Goal: Find contact information: Find contact information

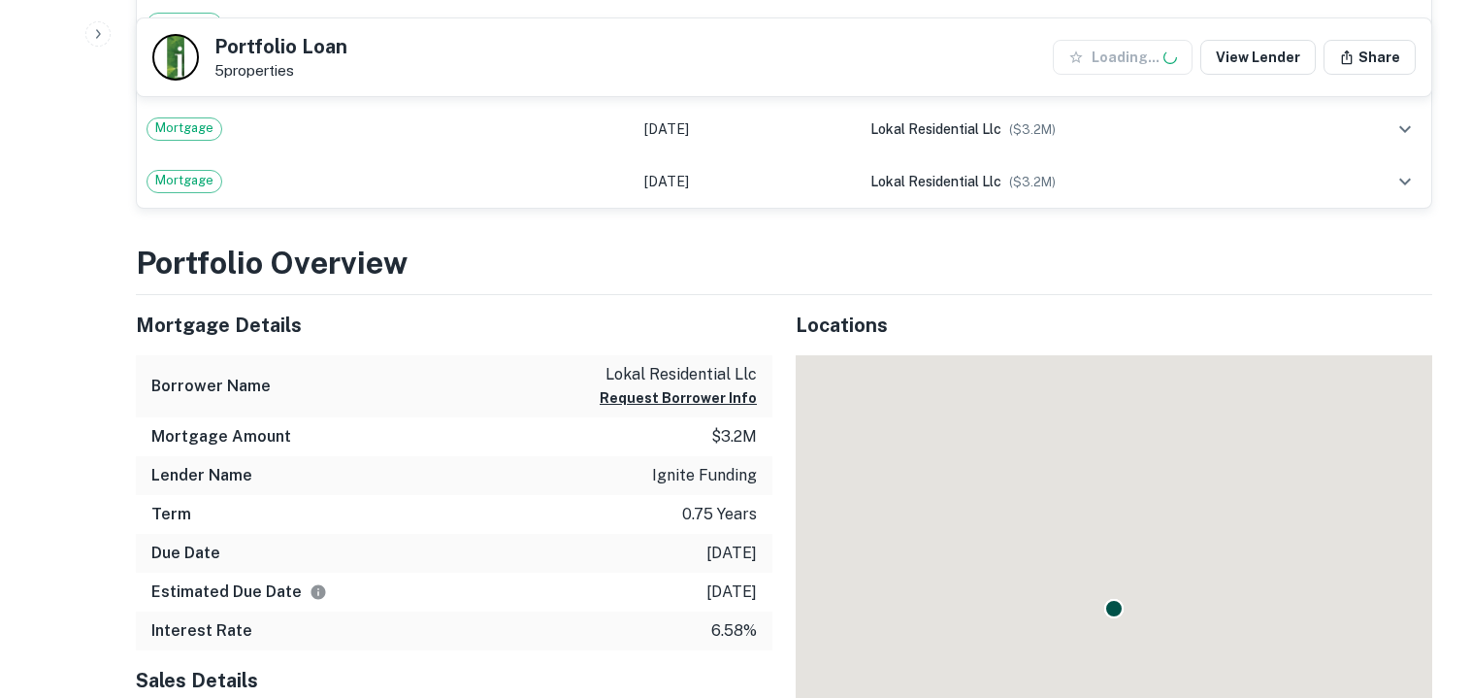
scroll to position [755, 0]
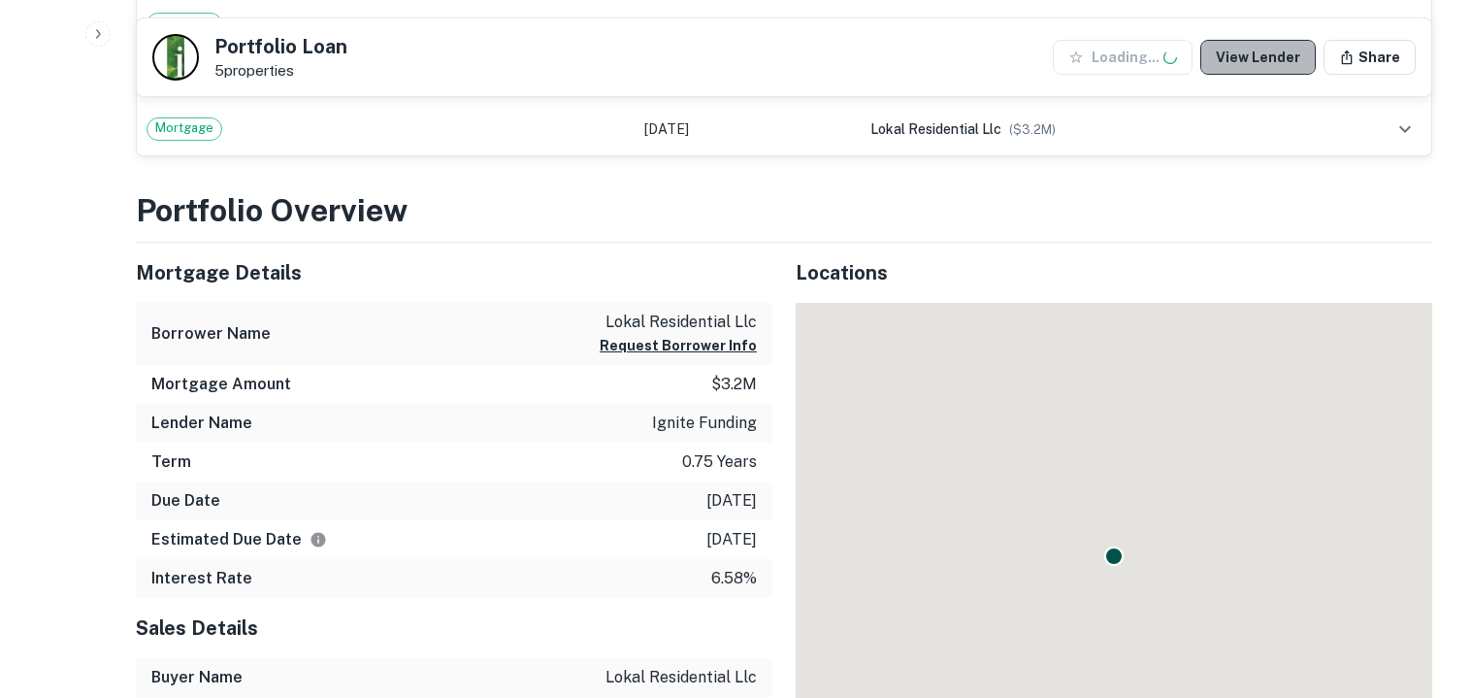
click at [1273, 60] on link "View Lender" at bounding box center [1257, 57] width 115 height 35
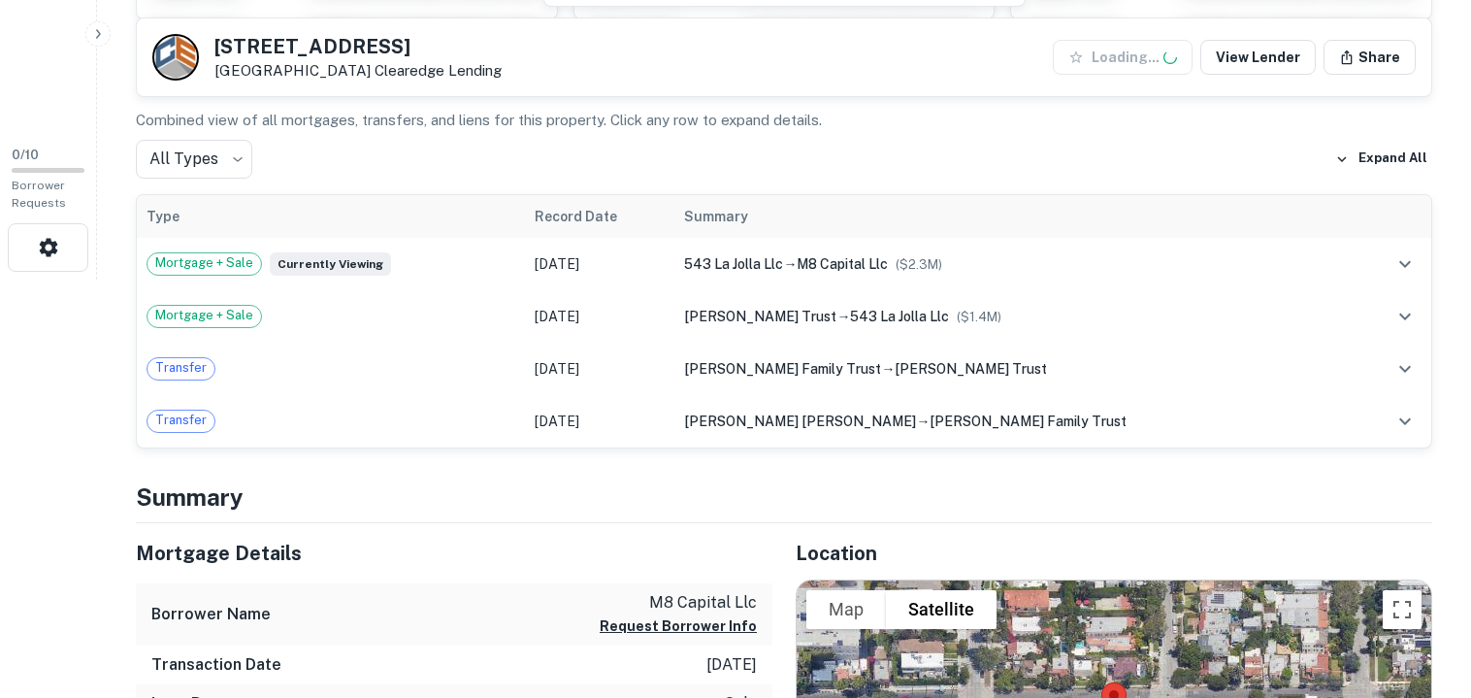
scroll to position [419, 0]
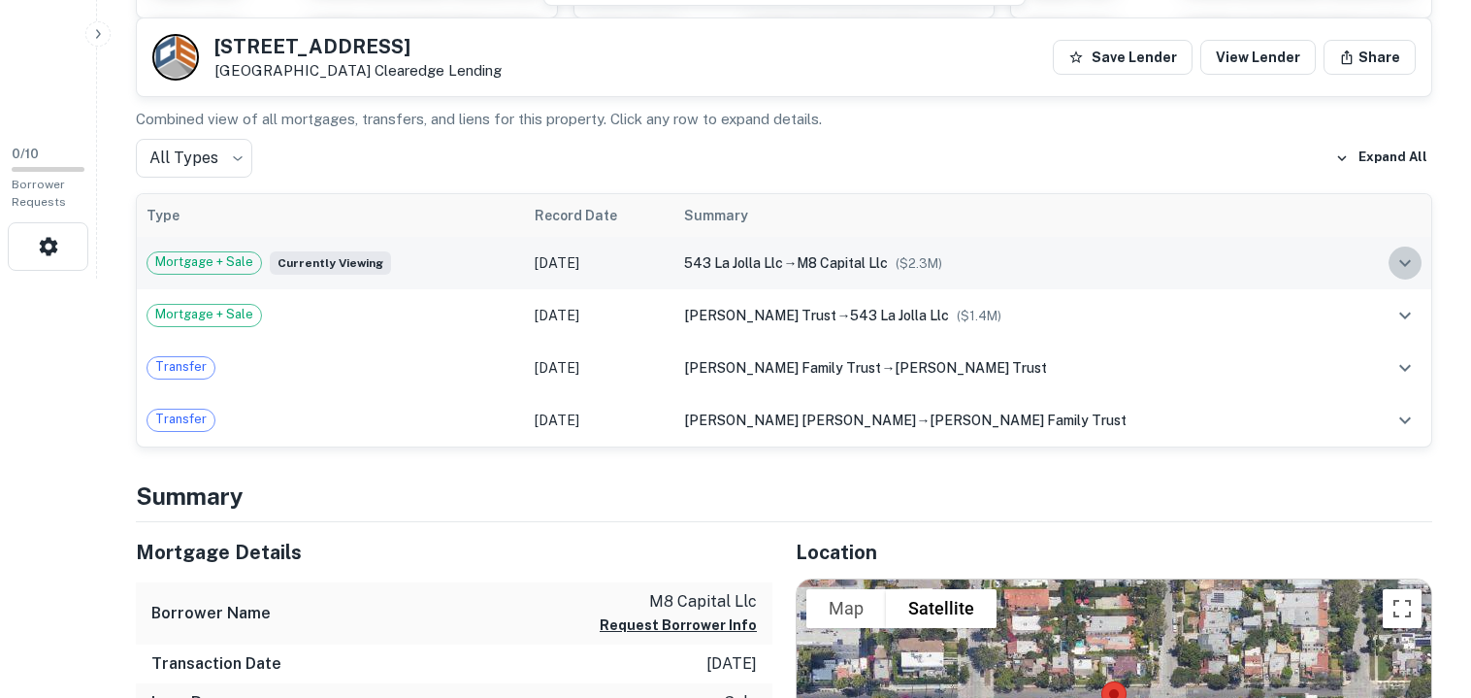
click at [1402, 268] on icon "expand row" at bounding box center [1404, 262] width 23 height 23
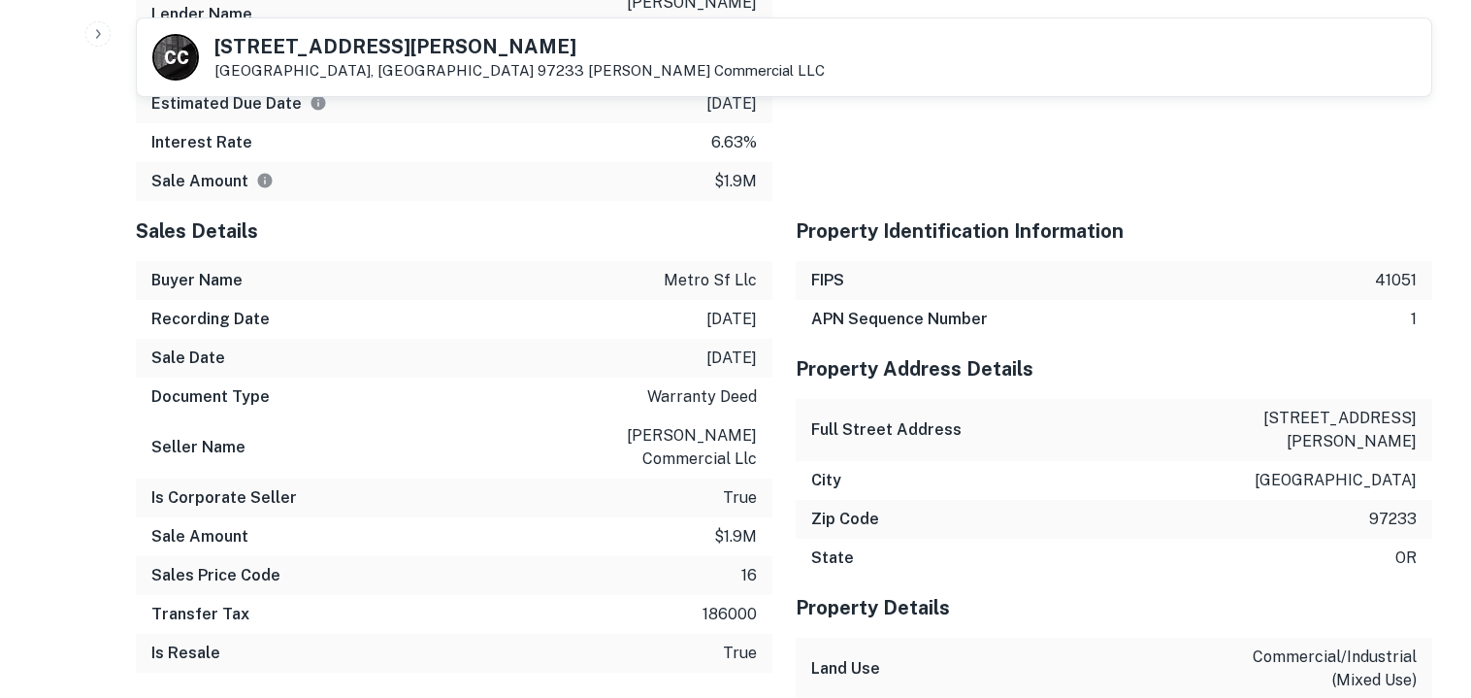
scroll to position [1417, 0]
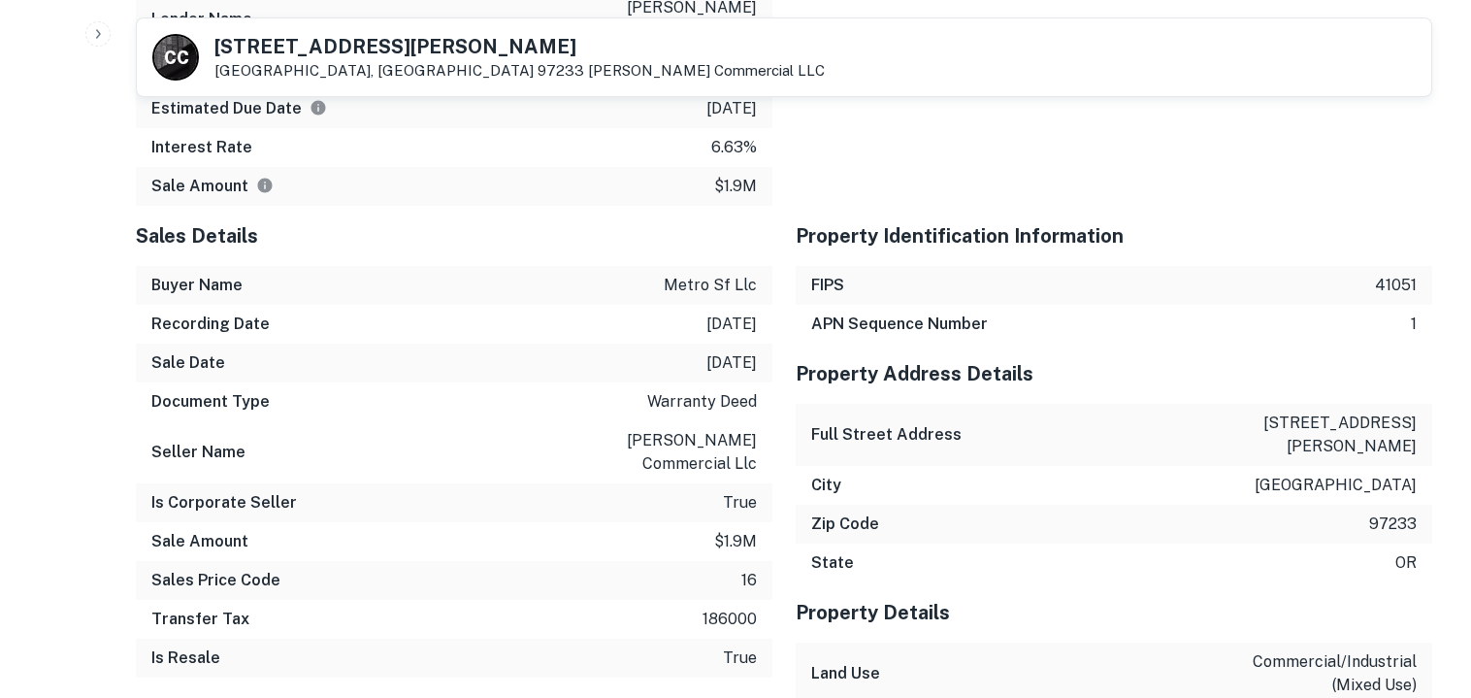
click at [431, 46] on h5 "14324 SE Stark St" at bounding box center [519, 46] width 610 height 19
click at [427, 59] on div "14324 SE Stark St Portland, OR 97233 Casey Commercial LLC" at bounding box center [519, 58] width 610 height 43
click at [357, 53] on h5 "14324 SE Stark St" at bounding box center [519, 46] width 610 height 19
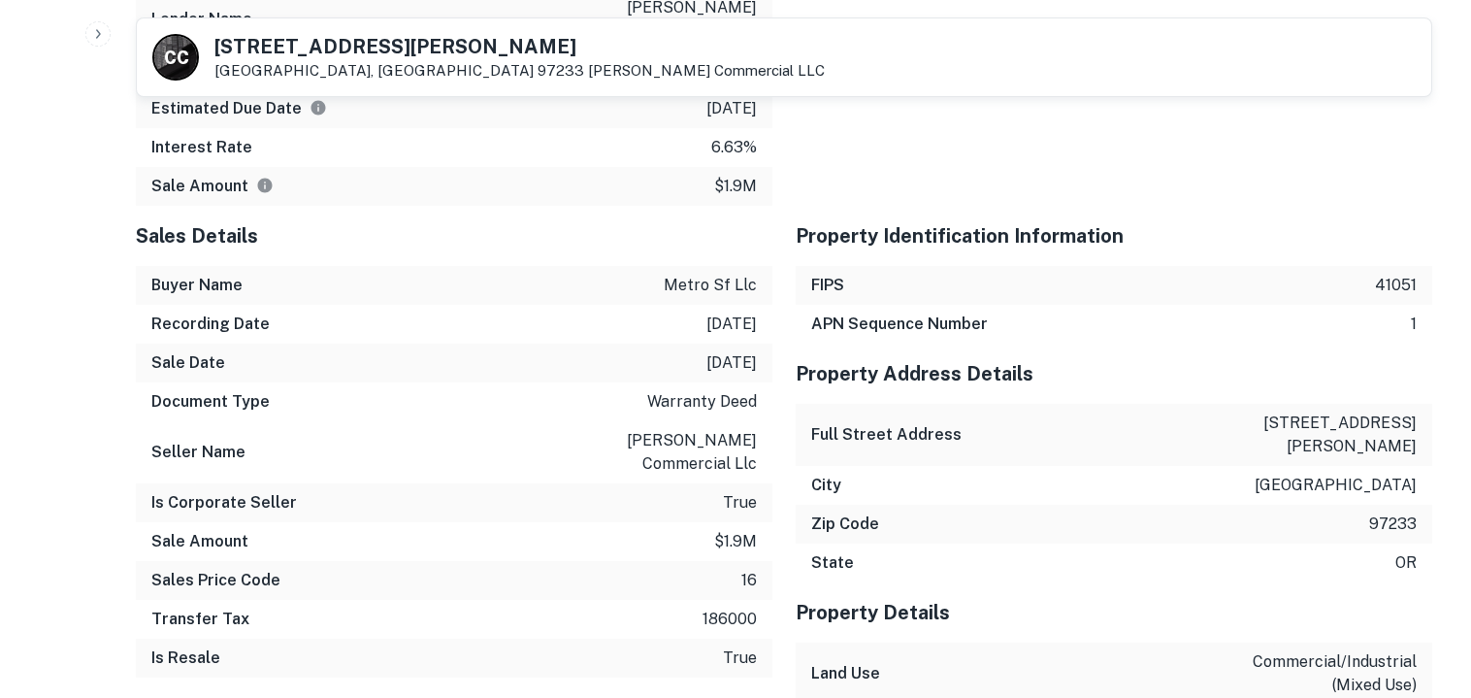
click at [462, 169] on div "Sale Amount $1.9m" at bounding box center [454, 186] width 636 height 39
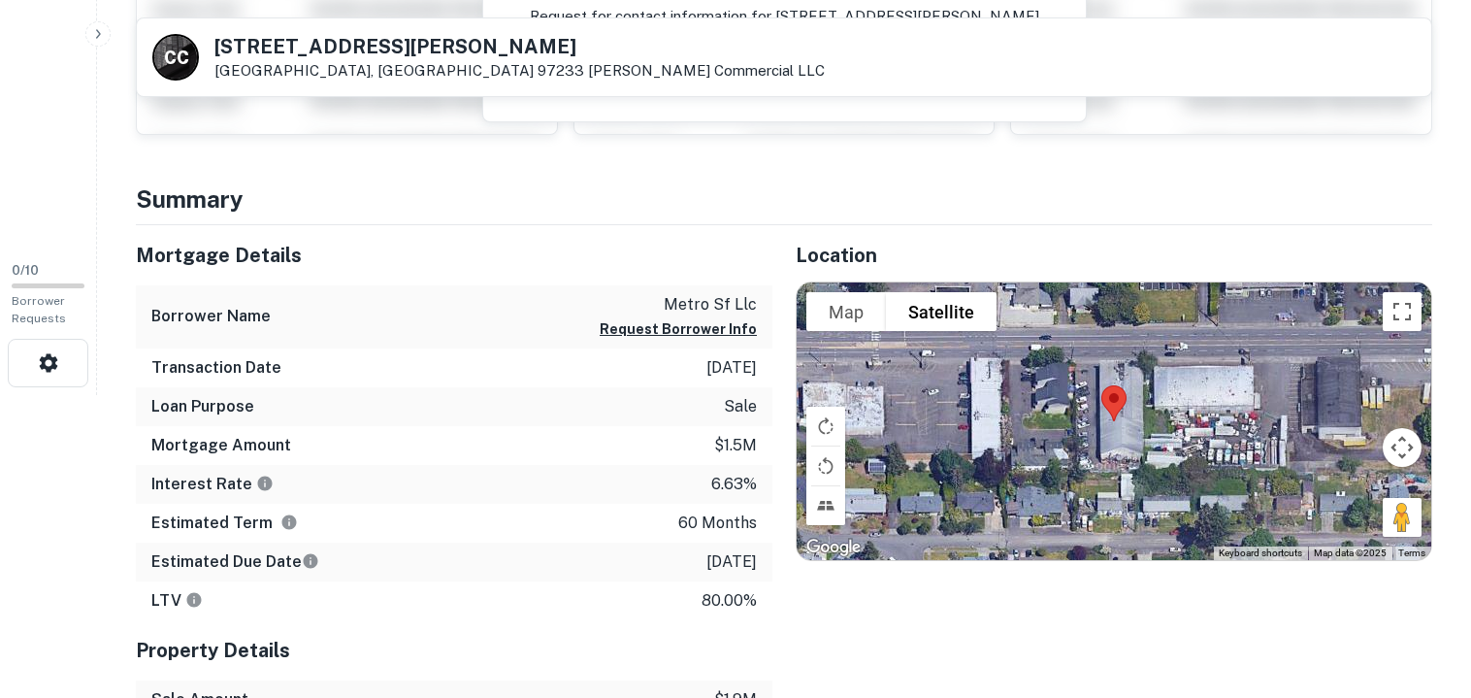
scroll to position [0, 0]
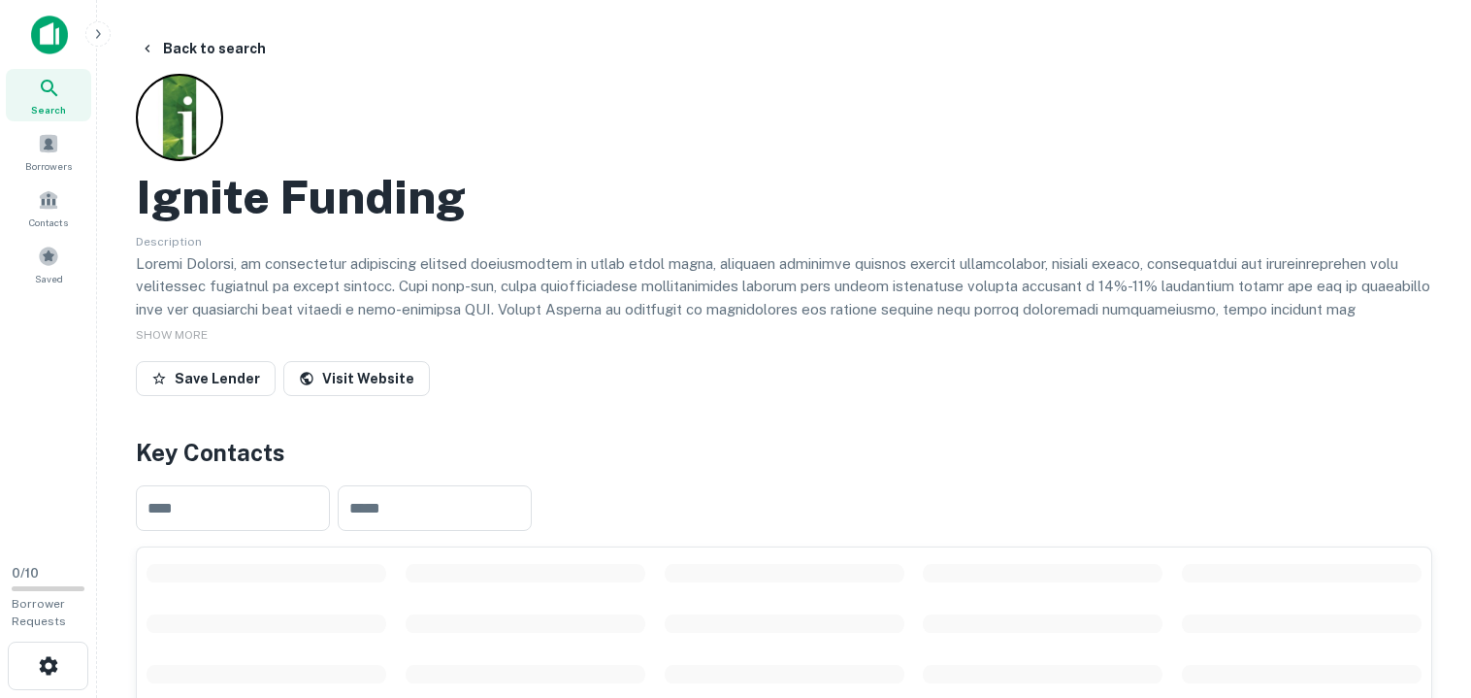
click at [639, 172] on div "Ignite Funding" at bounding box center [784, 197] width 1296 height 56
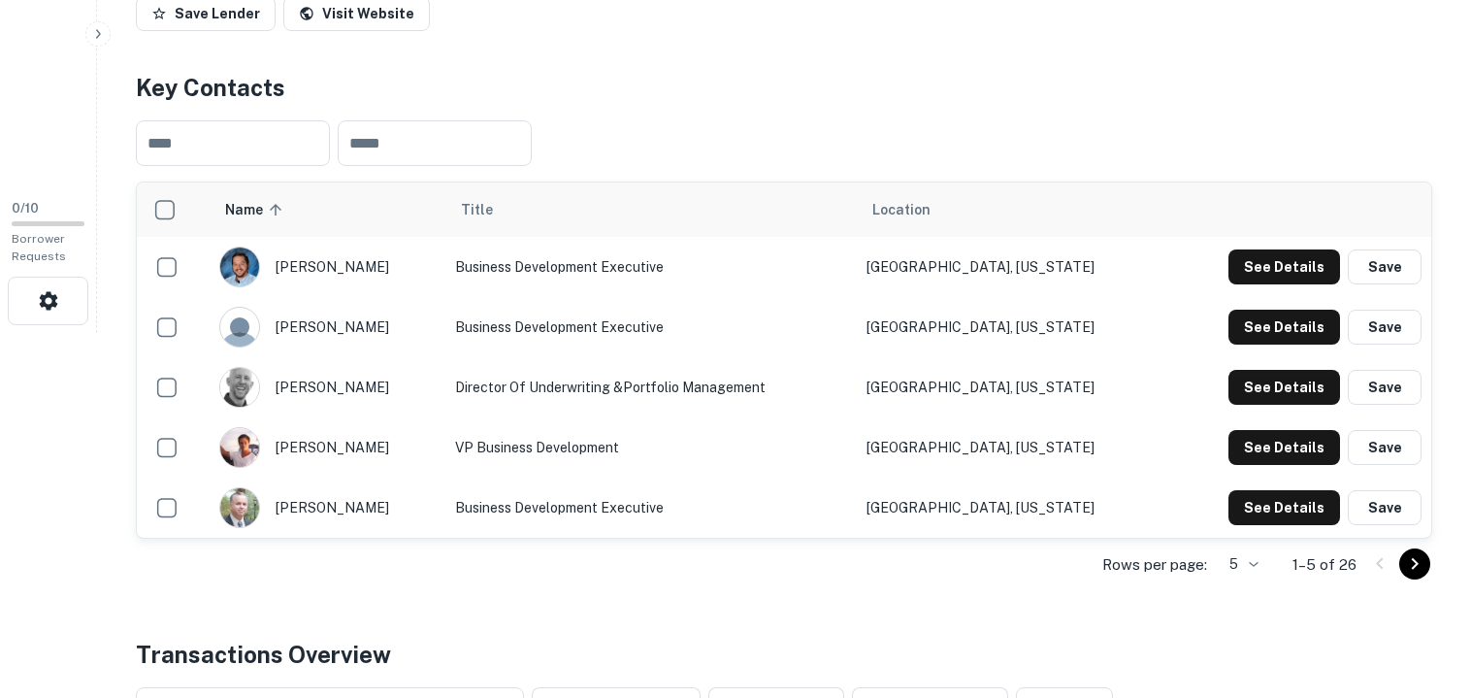
scroll to position [365, 0]
click at [1273, 267] on button "See Details" at bounding box center [1284, 266] width 112 height 35
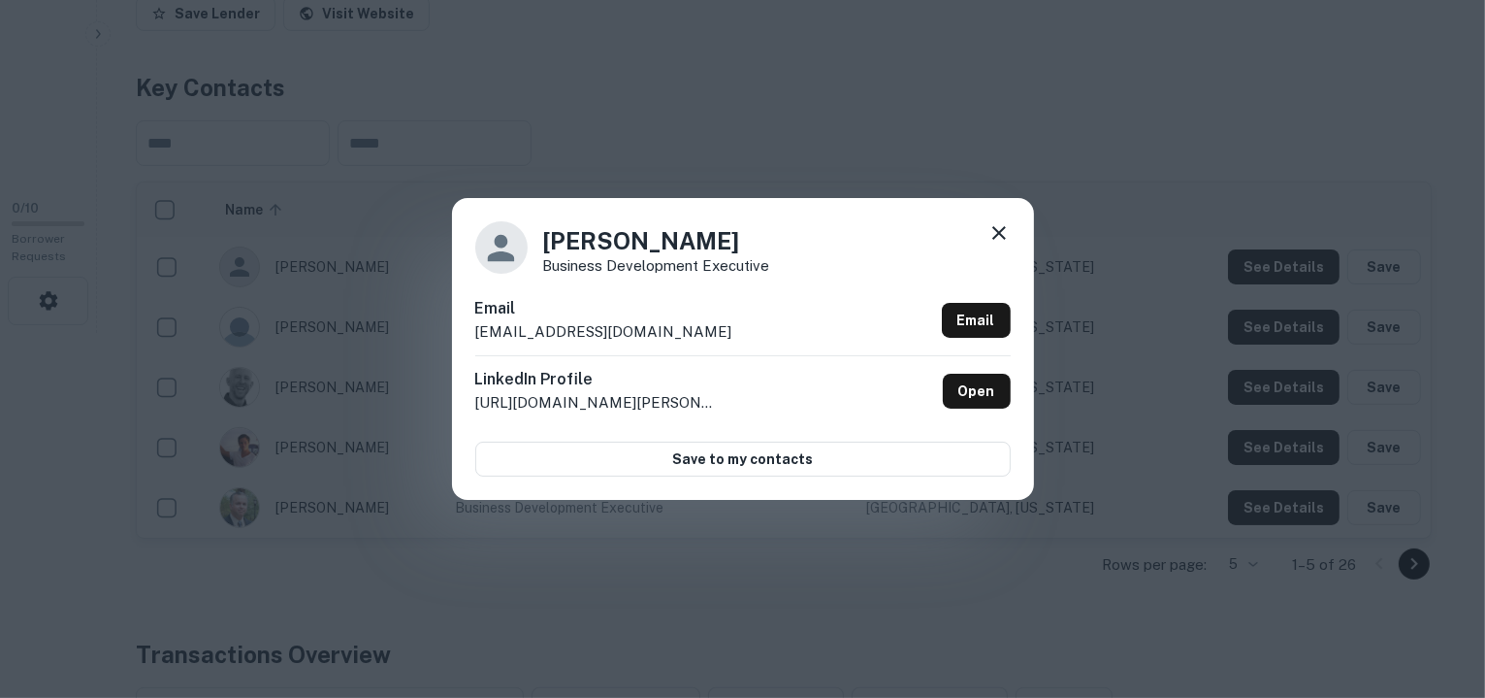
click at [995, 242] on icon at bounding box center [999, 232] width 23 height 23
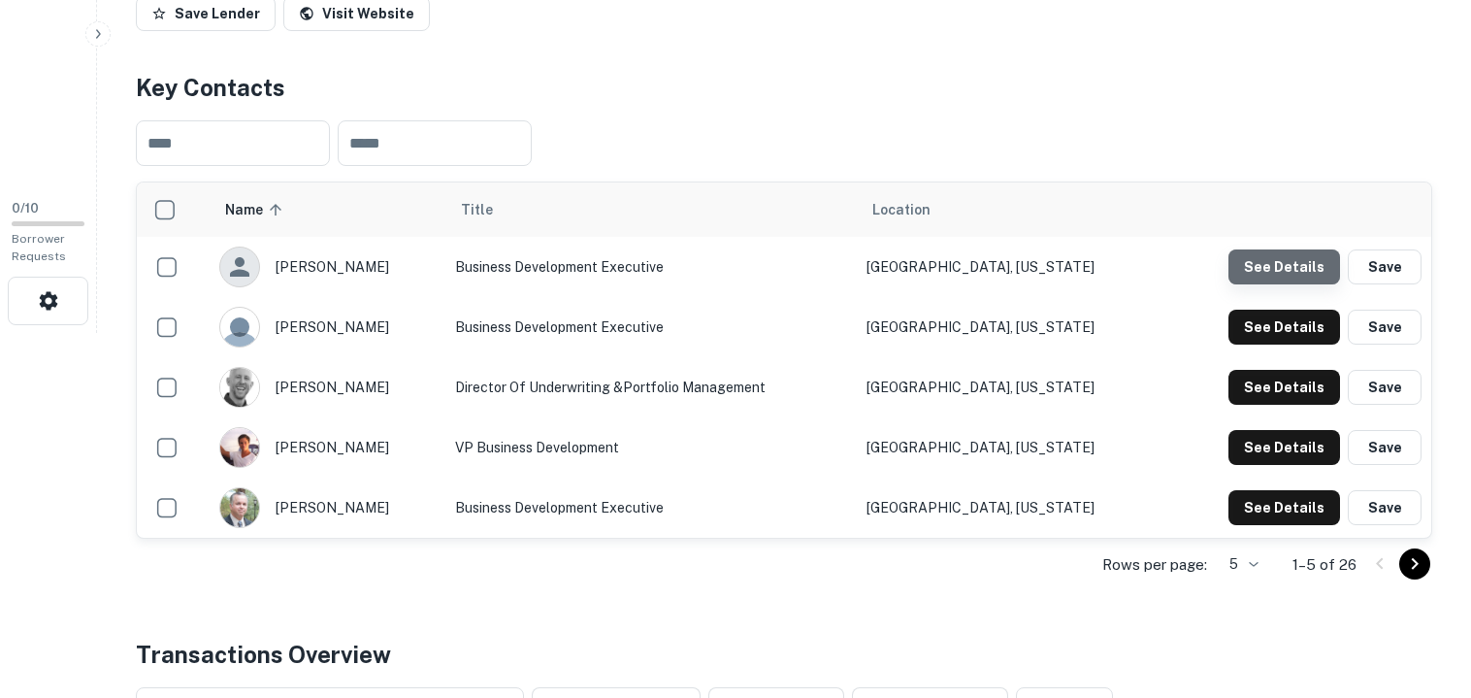
click at [1291, 264] on button "See Details" at bounding box center [1284, 266] width 112 height 35
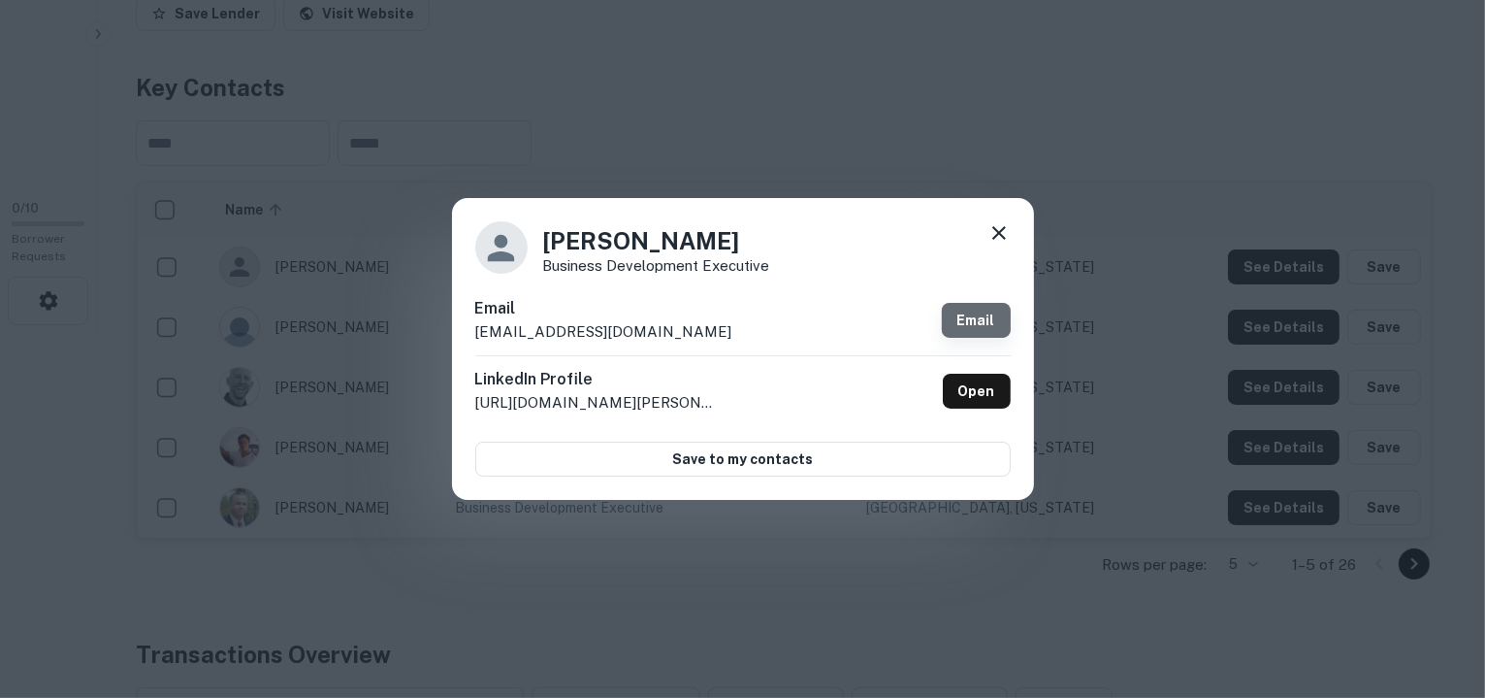
click at [988, 316] on link "Email" at bounding box center [976, 320] width 69 height 35
drag, startPoint x: 673, startPoint y: 331, endPoint x: 471, endPoint y: 327, distance: 202.8
click at [471, 327] on div "Brock Norred Business Development Executive Email bnorred@ignitefunding.com Ema…" at bounding box center [743, 348] width 582 height 301
copy p "bnorred@ignitefunding.com"
click at [999, 229] on icon at bounding box center [999, 232] width 23 height 23
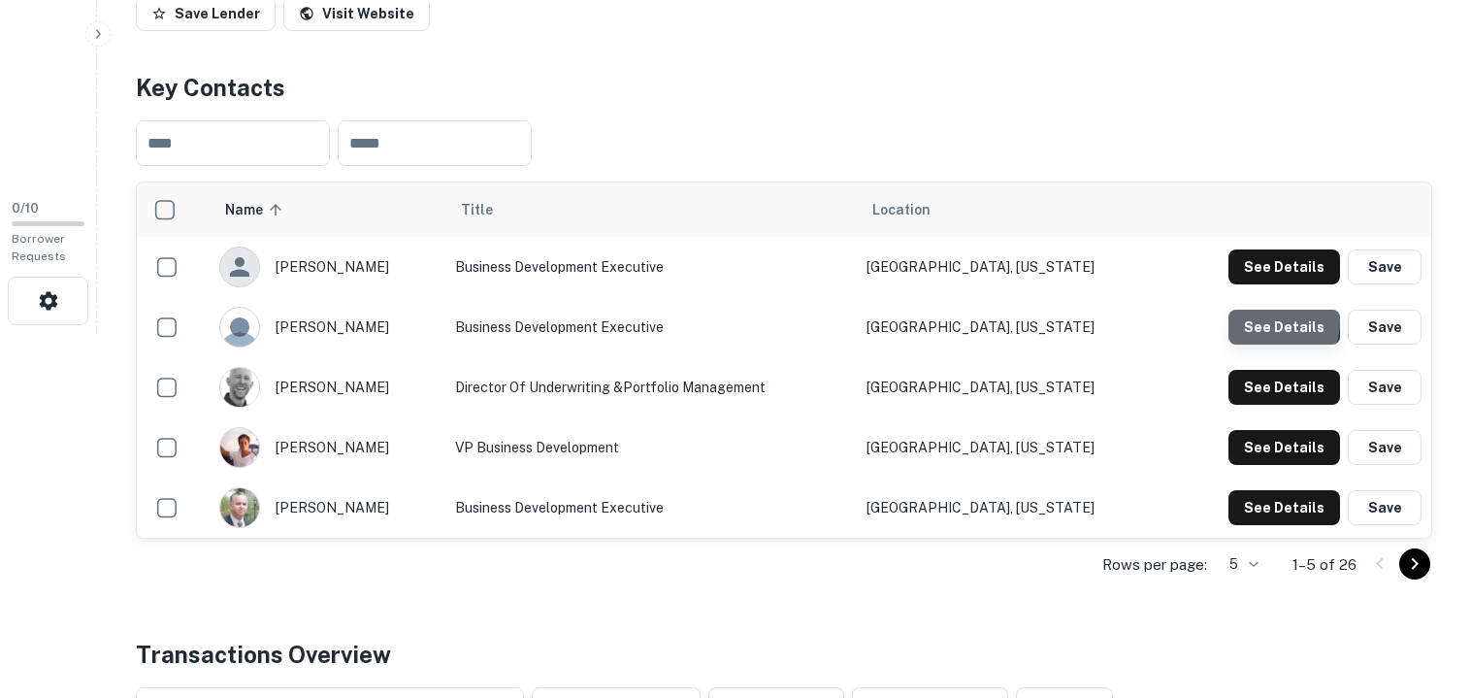
click at [1258, 319] on button "See Details" at bounding box center [1284, 327] width 112 height 35
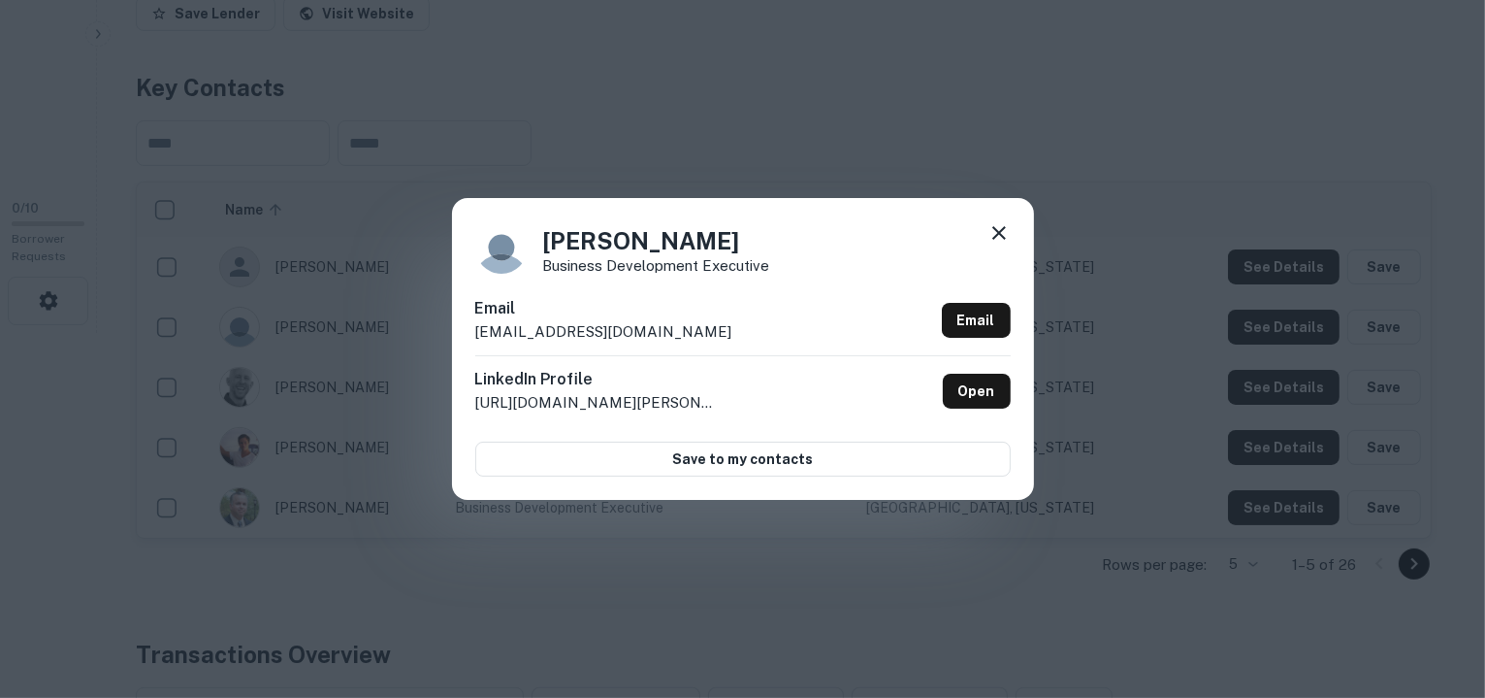
click at [656, 329] on div "Email kbutta@ignitefunding.com Email" at bounding box center [743, 326] width 536 height 58
copy div "kbutta@ignitefunding.com Email"
click at [740, 148] on div "Kate Butta Business Development Executive Email kbutta@ignitefunding.com Email …" at bounding box center [742, 349] width 1485 height 698
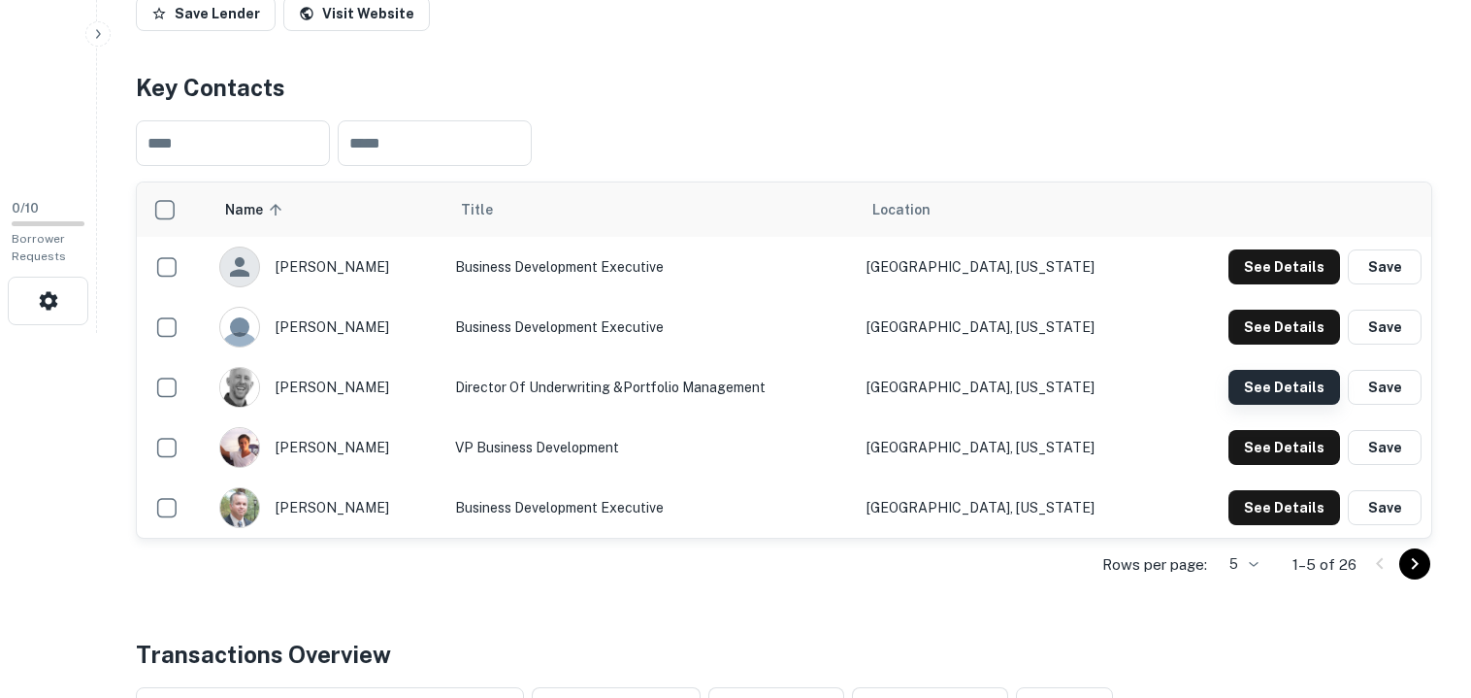
click at [1286, 381] on button "See Details" at bounding box center [1284, 387] width 112 height 35
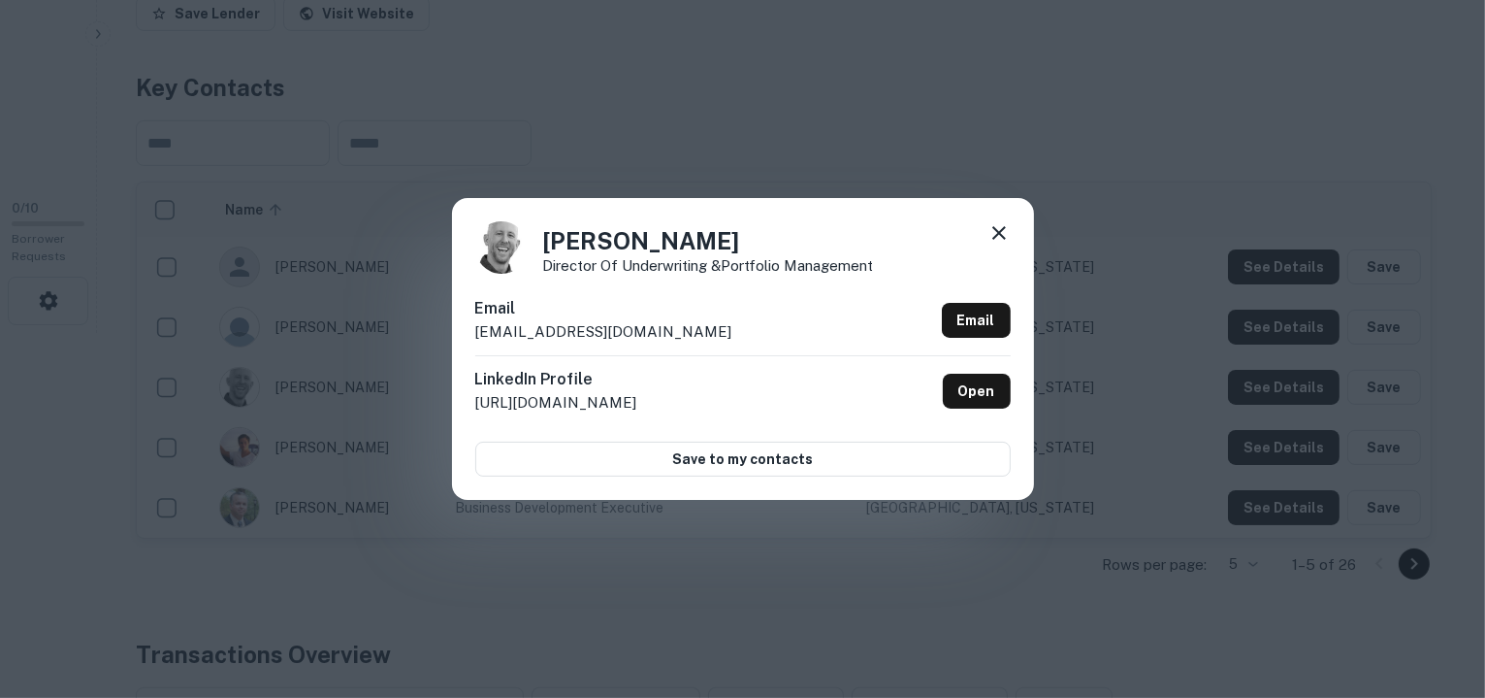
click at [664, 329] on div "Email pvassar@ignitefunding.com Email" at bounding box center [743, 326] width 536 height 58
copy div "pvassar@ignitefunding.com Email"
click at [995, 234] on icon at bounding box center [999, 232] width 23 height 23
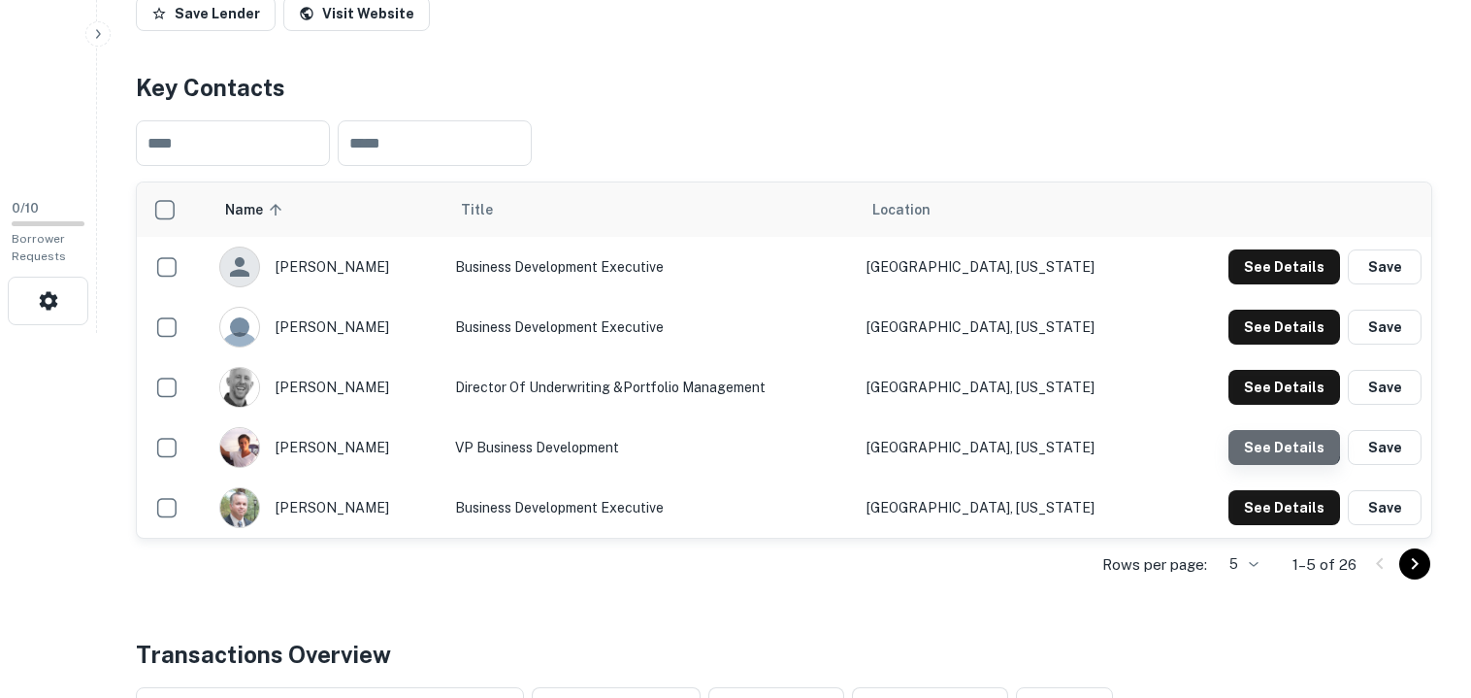
click at [1281, 435] on button "See Details" at bounding box center [1284, 447] width 112 height 35
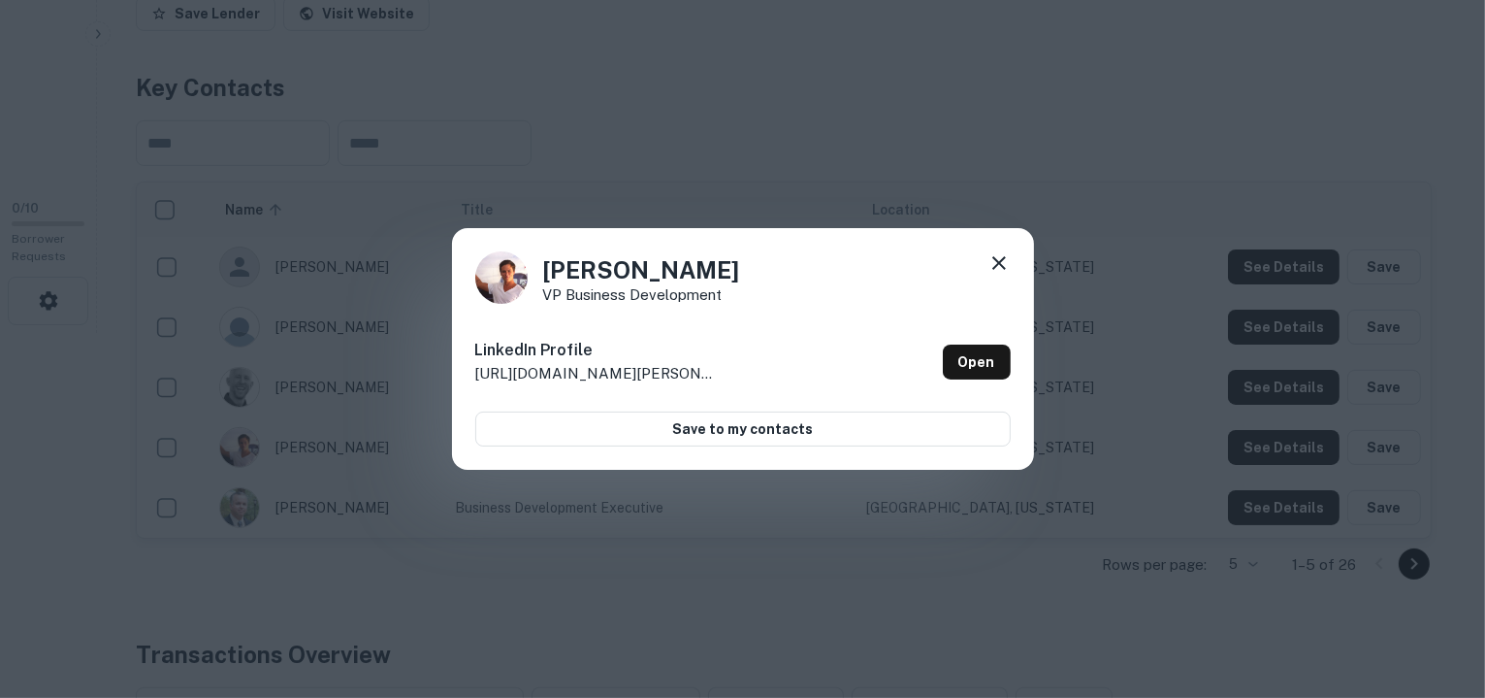
click at [994, 267] on icon at bounding box center [1000, 263] width 14 height 14
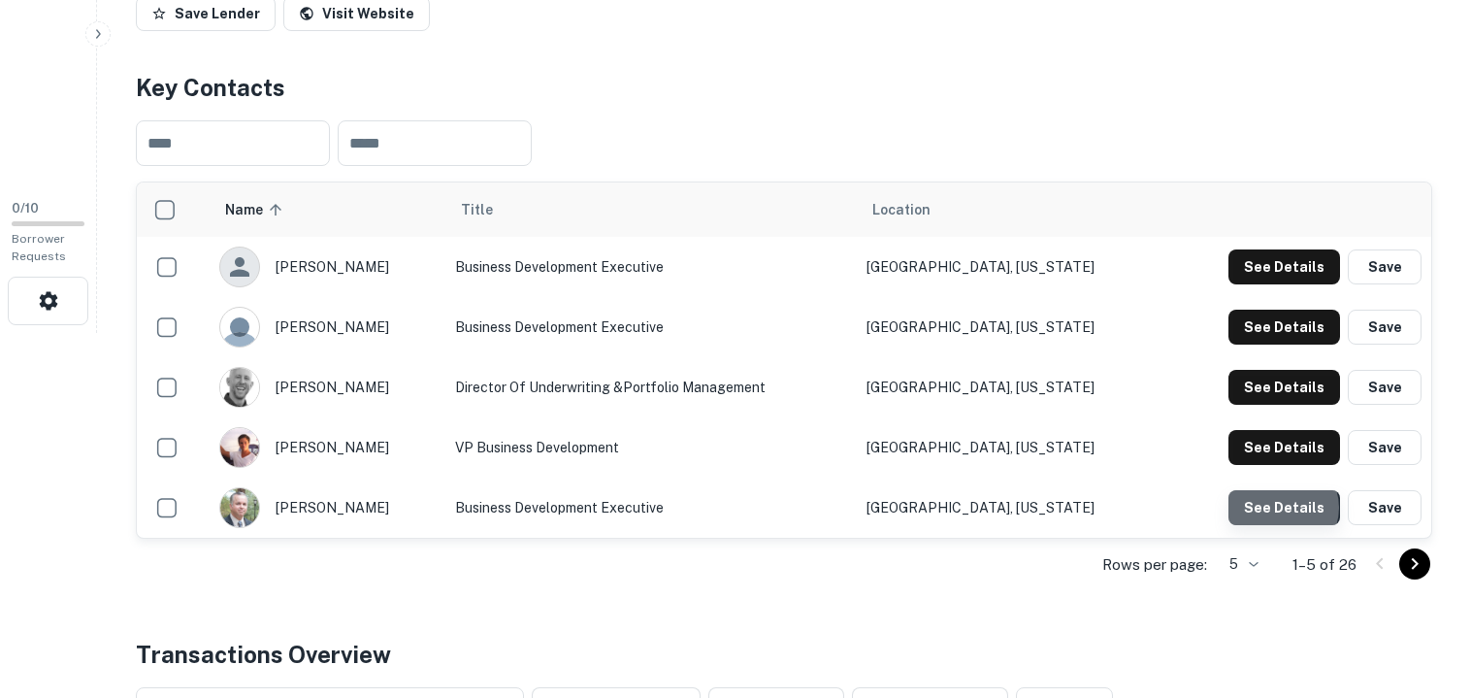
click at [1285, 505] on button "See Details" at bounding box center [1284, 507] width 112 height 35
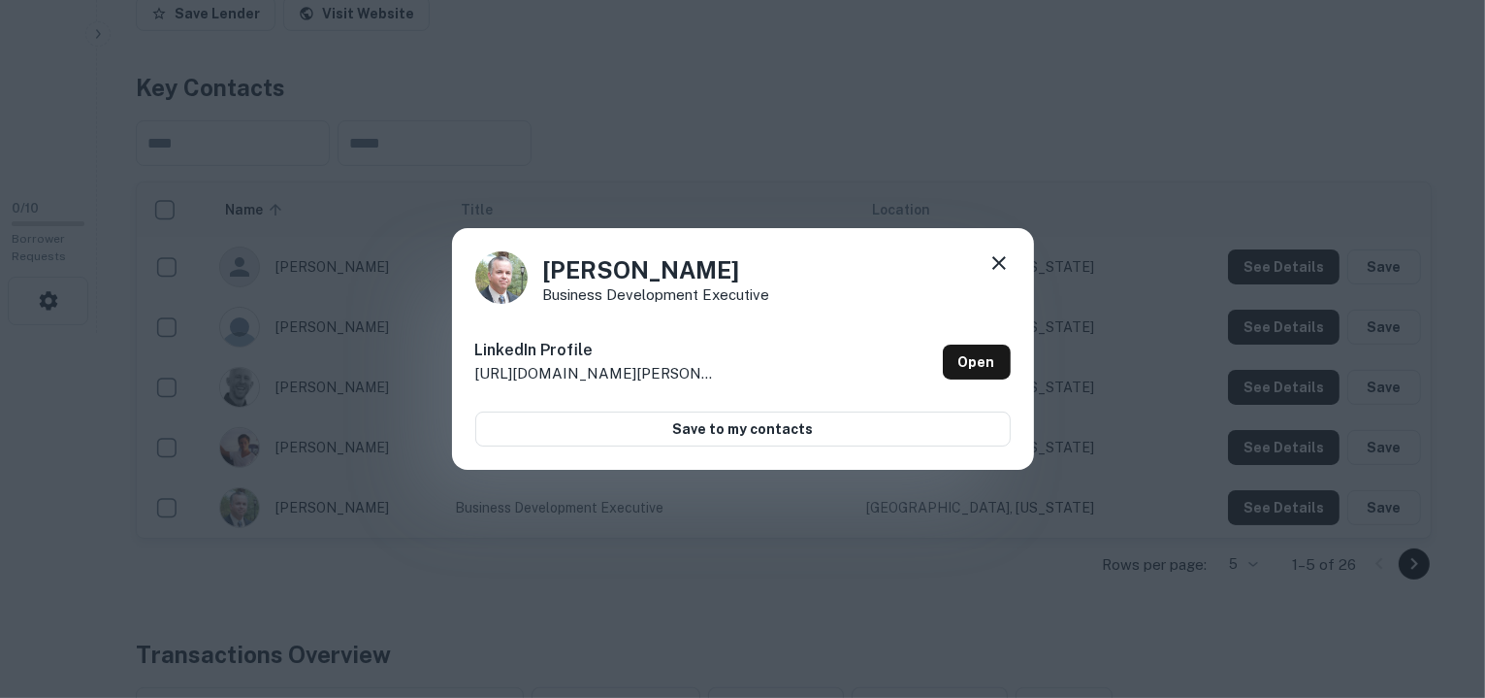
click at [713, 374] on p "http://www.linkedin.com/in/howard-robbins-ab708014" at bounding box center [596, 373] width 243 height 23
drag, startPoint x: 486, startPoint y: 364, endPoint x: 855, endPoint y: 385, distance: 369.3
click at [855, 385] on div "LinkedIn Profile http://www.linkedin.com/in/howard-robbins-ab708014 Open" at bounding box center [743, 362] width 536 height 70
click at [681, 366] on p "http://www.linkedin.com/in/howard-robbins-ab708014" at bounding box center [596, 373] width 243 height 23
click at [1005, 255] on icon at bounding box center [999, 262] width 23 height 23
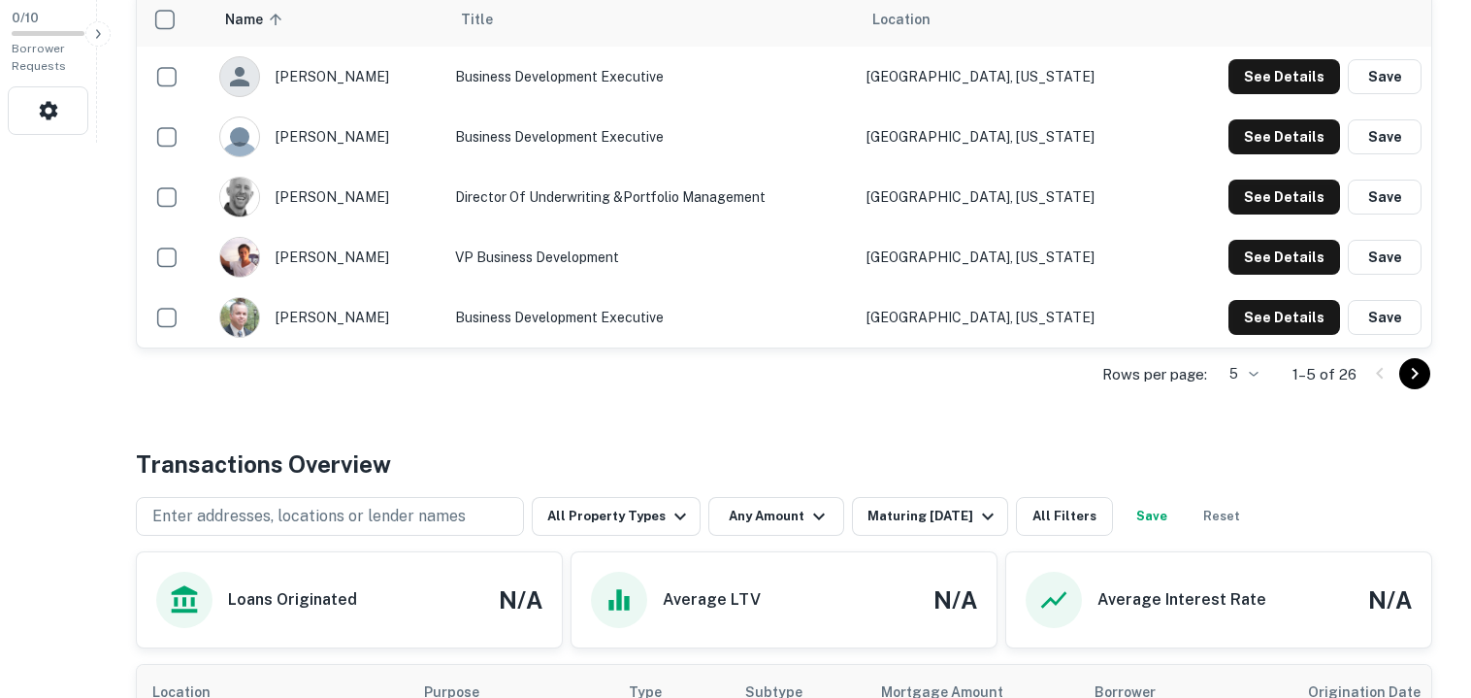
scroll to position [555, 0]
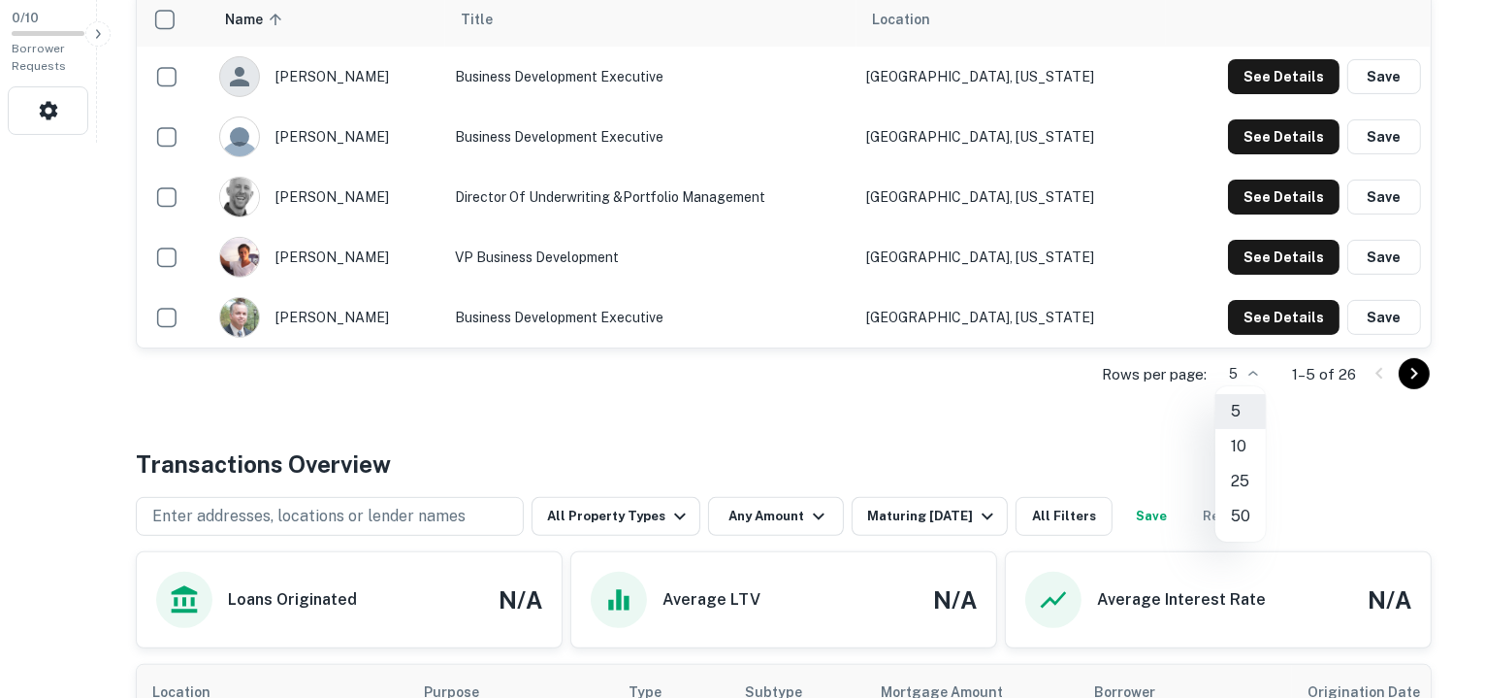
click at [1240, 519] on li "50" at bounding box center [1241, 516] width 50 height 35
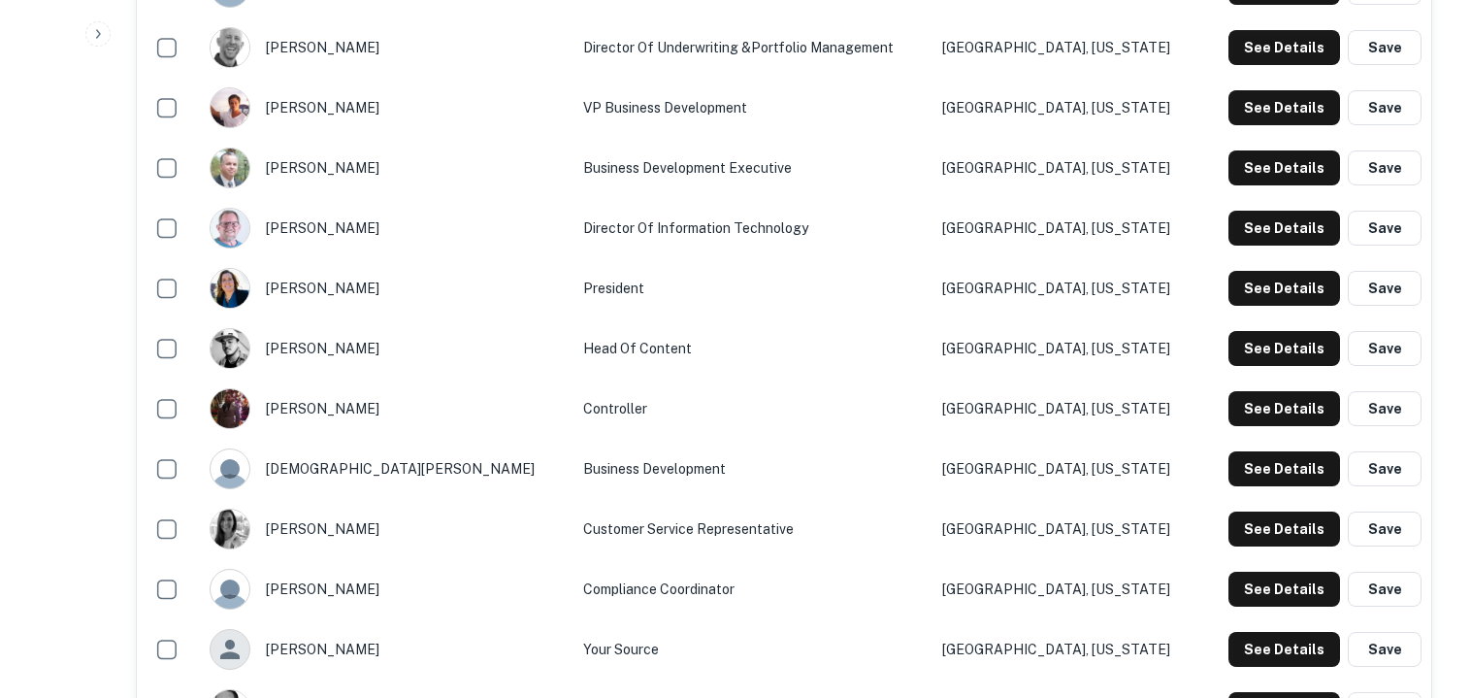
scroll to position [705, 0]
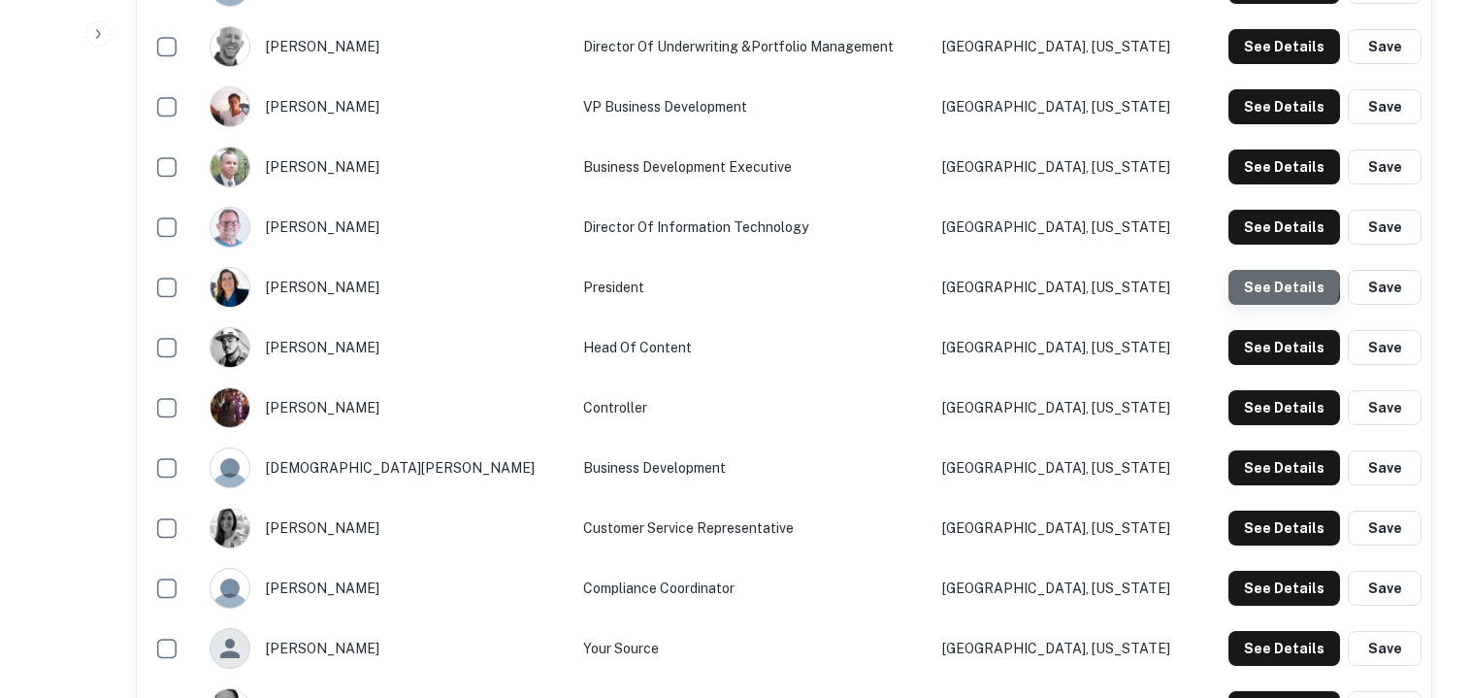
click at [1279, 282] on button "See Details" at bounding box center [1284, 287] width 112 height 35
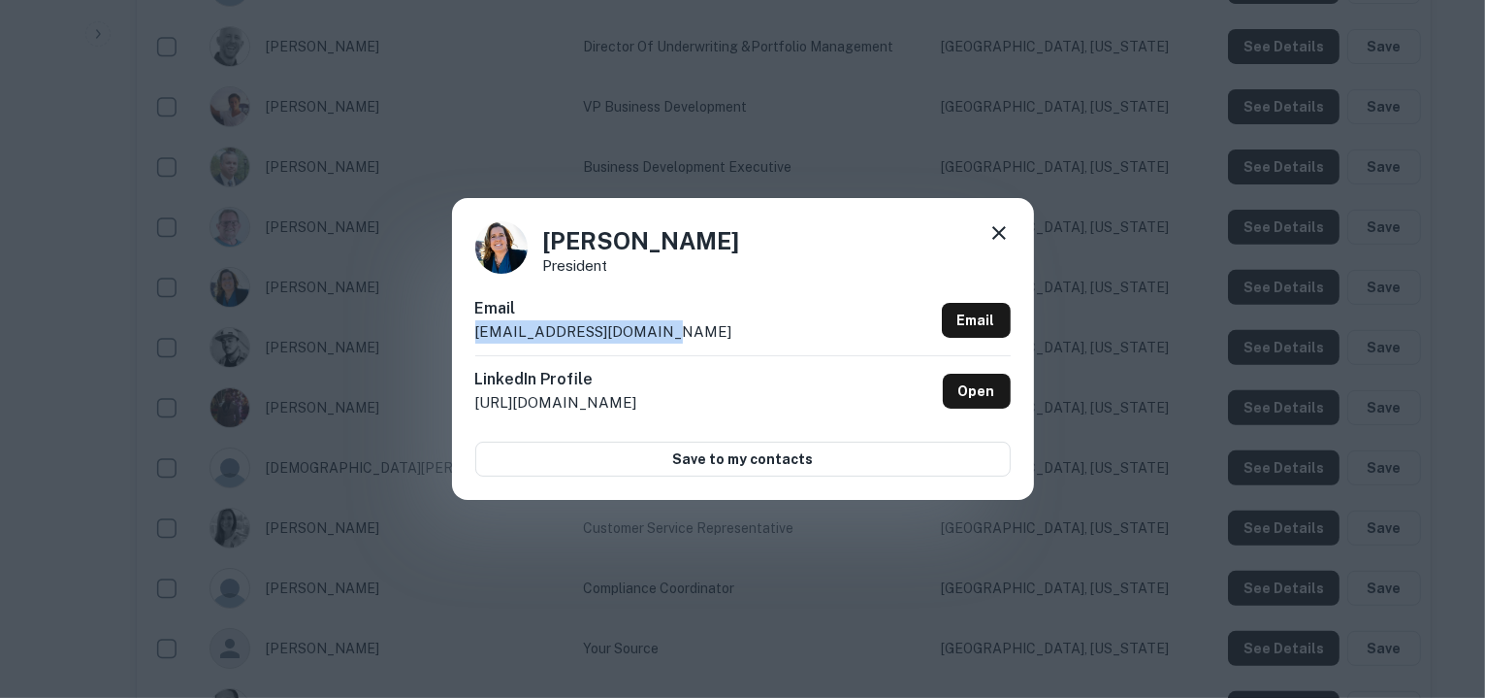
drag, startPoint x: 648, startPoint y: 331, endPoint x: 472, endPoint y: 330, distance: 176.6
click at [472, 330] on div "Carrie Cook President Email ccook@ignitefunding.com Email LinkedIn Profile http…" at bounding box center [743, 348] width 582 height 301
click at [553, 331] on p "ccook@ignitefunding.com" at bounding box center [603, 331] width 257 height 23
copy p "ccook@ignitefunding.com"
click at [999, 234] on icon at bounding box center [1000, 233] width 14 height 14
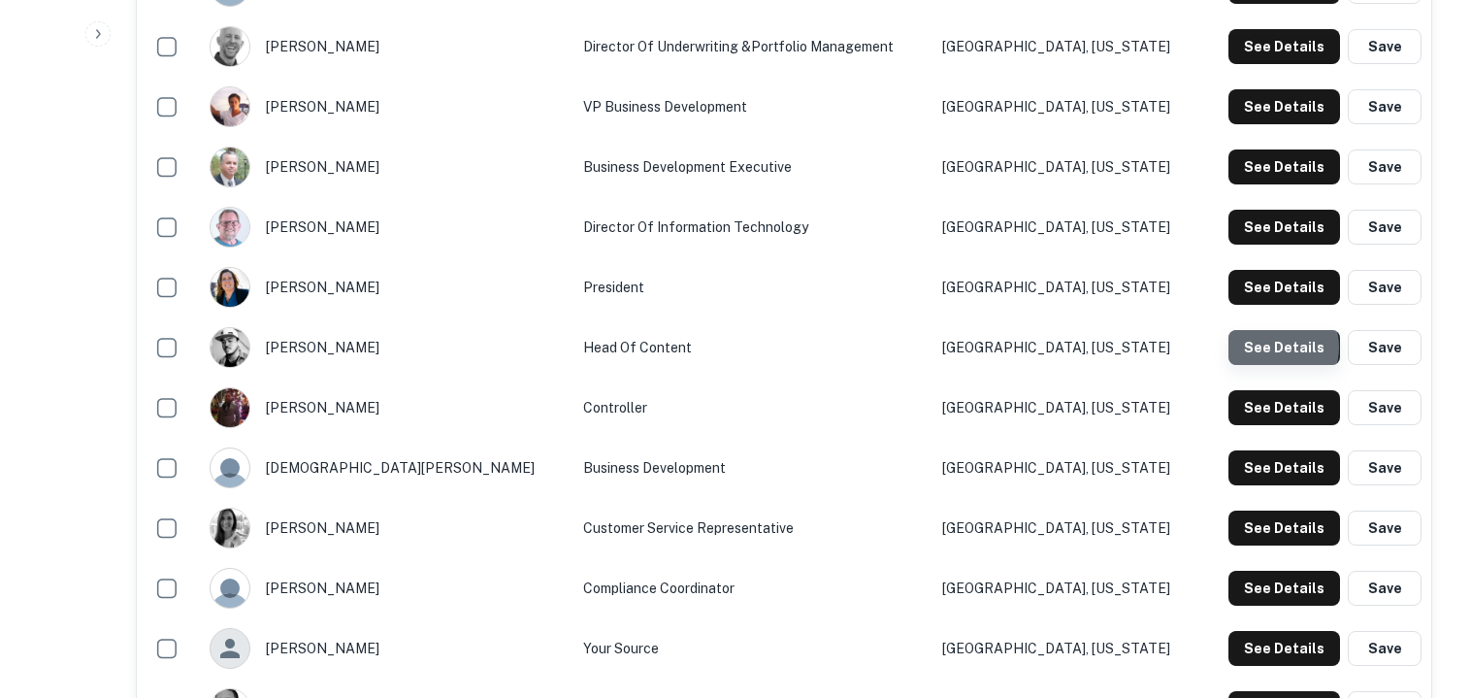
click at [1276, 346] on button "See Details" at bounding box center [1284, 347] width 112 height 35
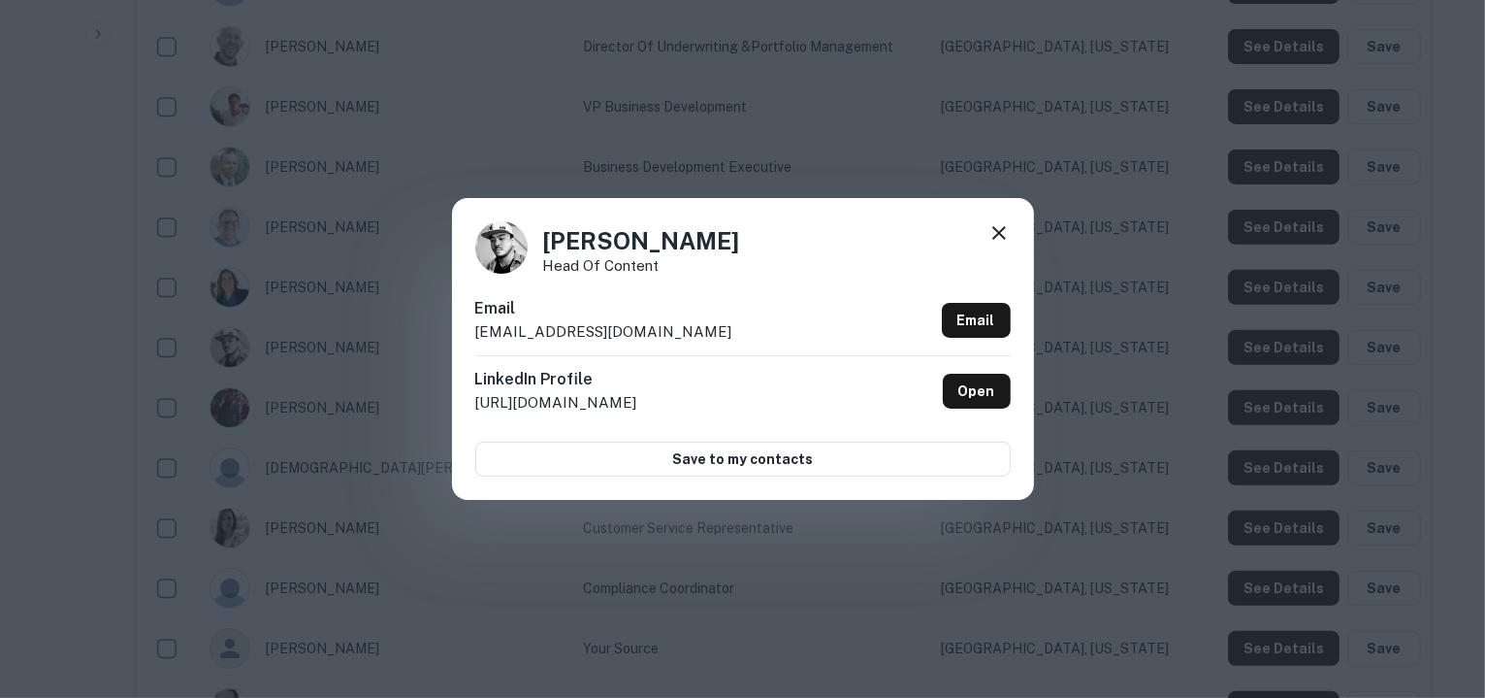
click at [710, 335] on div "Email rarceo@i-managementgroup.com Email" at bounding box center [743, 326] width 536 height 58
click at [704, 332] on div "Email rarceo@i-managementgroup.com Email" at bounding box center [743, 326] width 536 height 58
click at [698, 330] on p "rarceo@i-managementgroup.com" at bounding box center [603, 331] width 257 height 23
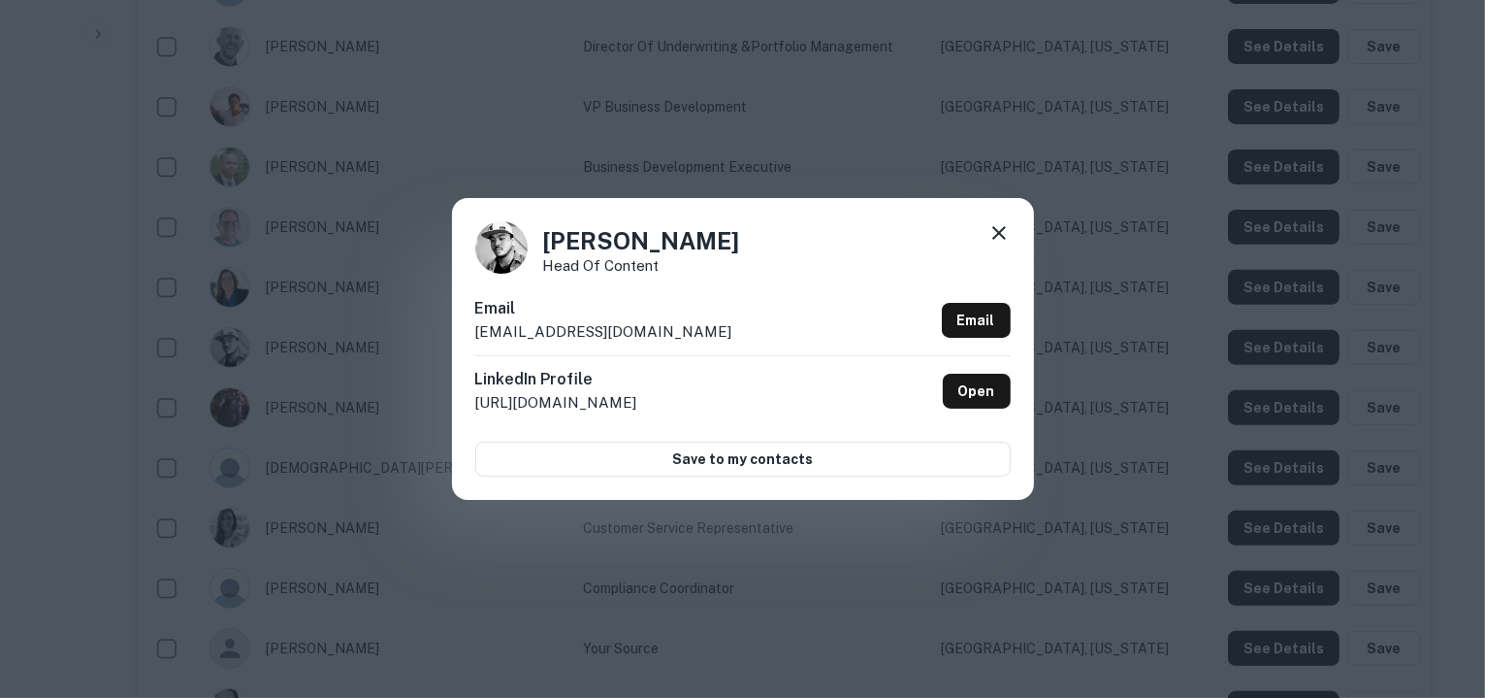
click at [698, 330] on p "rarceo@i-managementgroup.com" at bounding box center [603, 331] width 257 height 23
copy div "rarceo@i-managementgroup.com Email"
click at [997, 241] on icon at bounding box center [999, 232] width 23 height 23
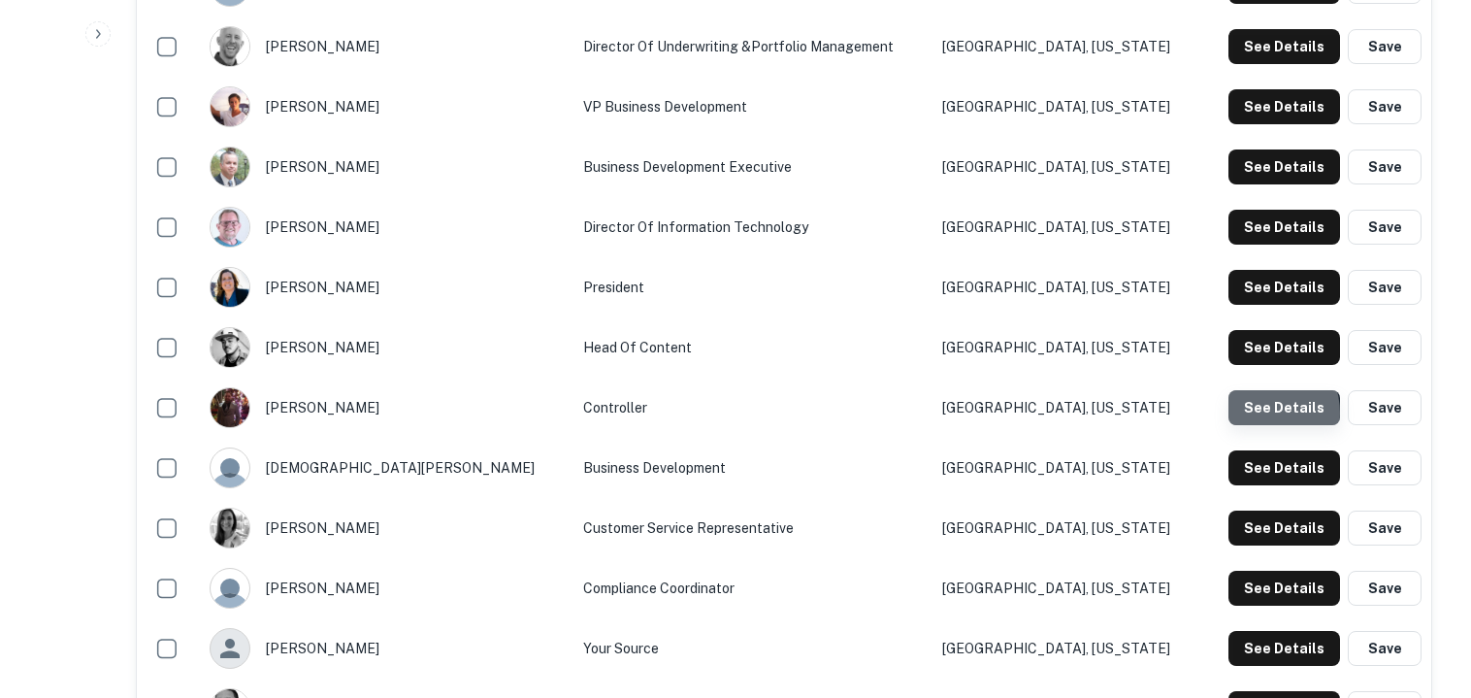
click at [1260, 412] on button "See Details" at bounding box center [1284, 407] width 112 height 35
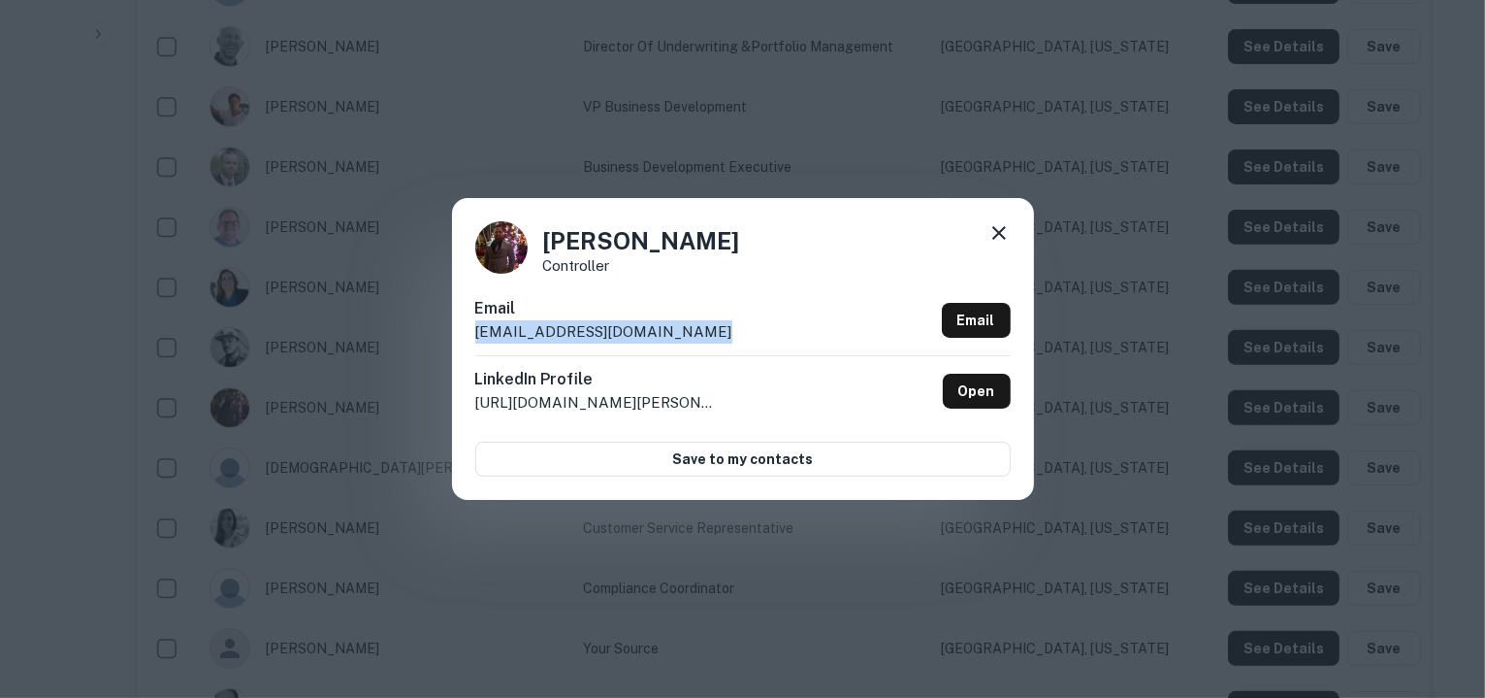
drag, startPoint x: 702, startPoint y: 332, endPoint x: 474, endPoint y: 327, distance: 228.1
click at [475, 327] on div "Email aervin@i-managementgroup.com Email" at bounding box center [743, 326] width 536 height 58
copy p "aervin@i-managementgroup.com"
click at [1000, 228] on icon at bounding box center [999, 232] width 23 height 23
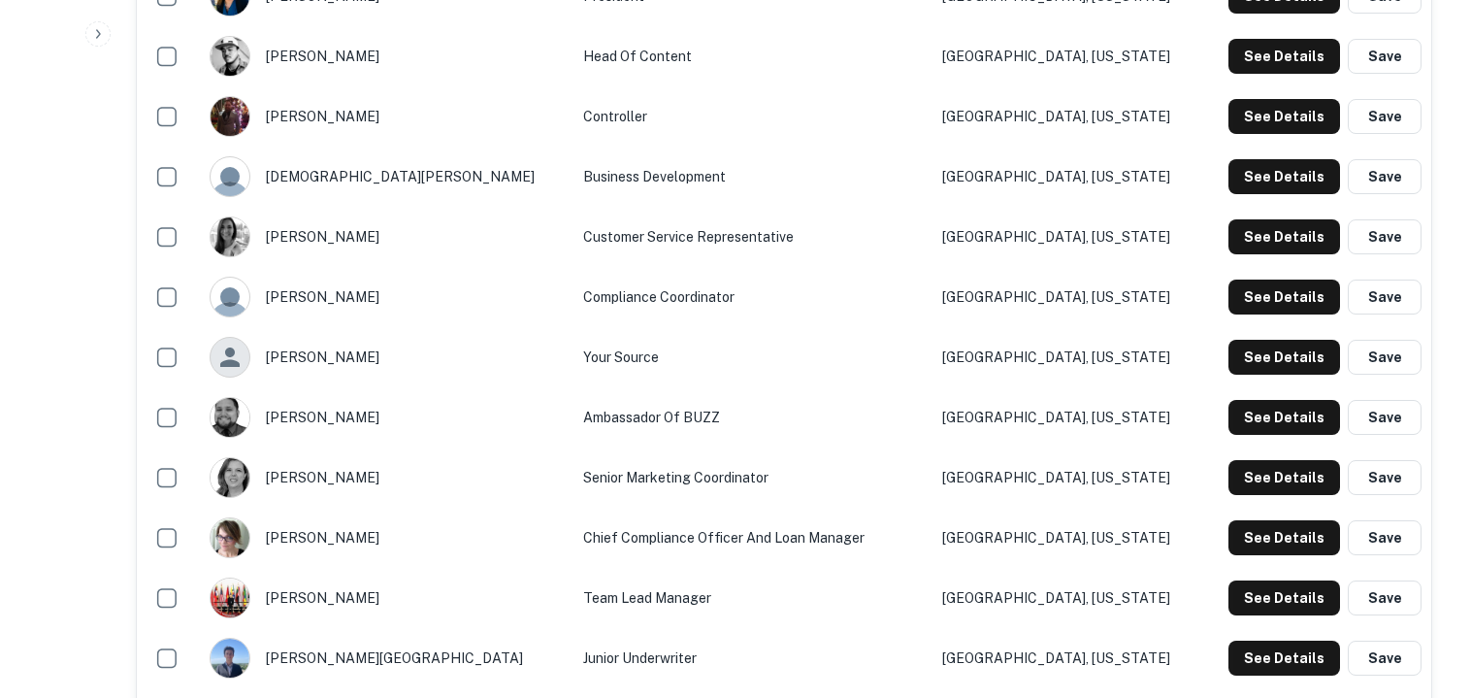
scroll to position [1012, 0]
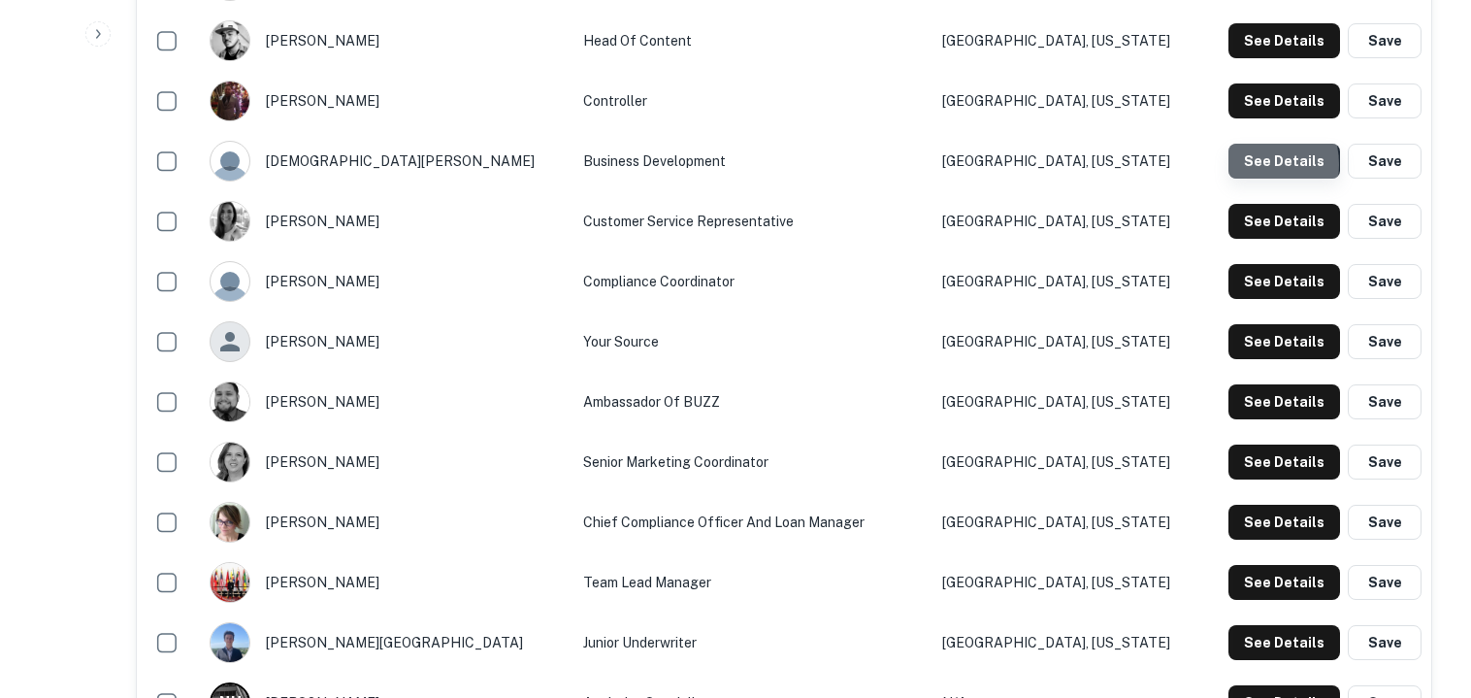
click at [1248, 164] on button "See Details" at bounding box center [1284, 161] width 112 height 35
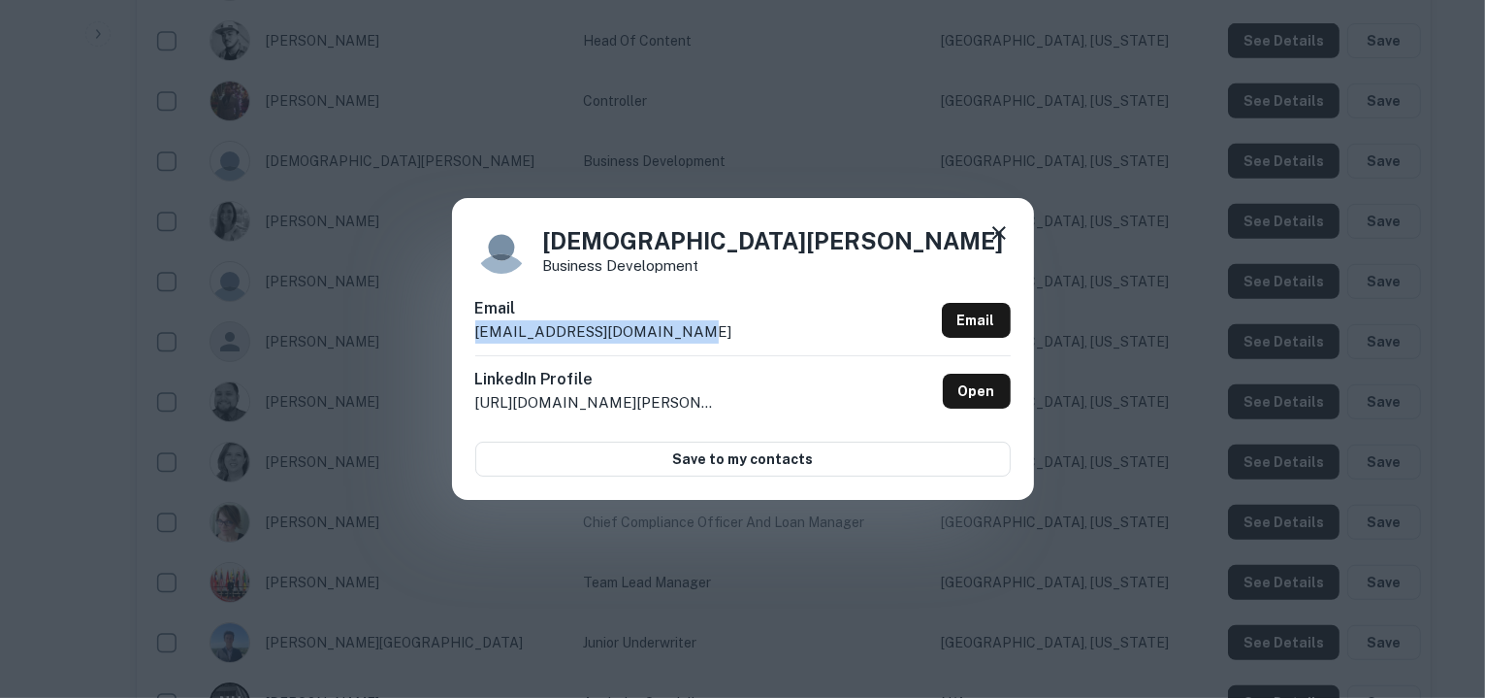
drag, startPoint x: 672, startPoint y: 331, endPoint x: 476, endPoint y: 338, distance: 196.1
click at [476, 338] on div "Email cpennisi@ignitefunding.com Email" at bounding box center [743, 326] width 536 height 58
copy p "cpennisi@ignitefunding.com"
click at [1006, 236] on icon at bounding box center [999, 232] width 23 height 23
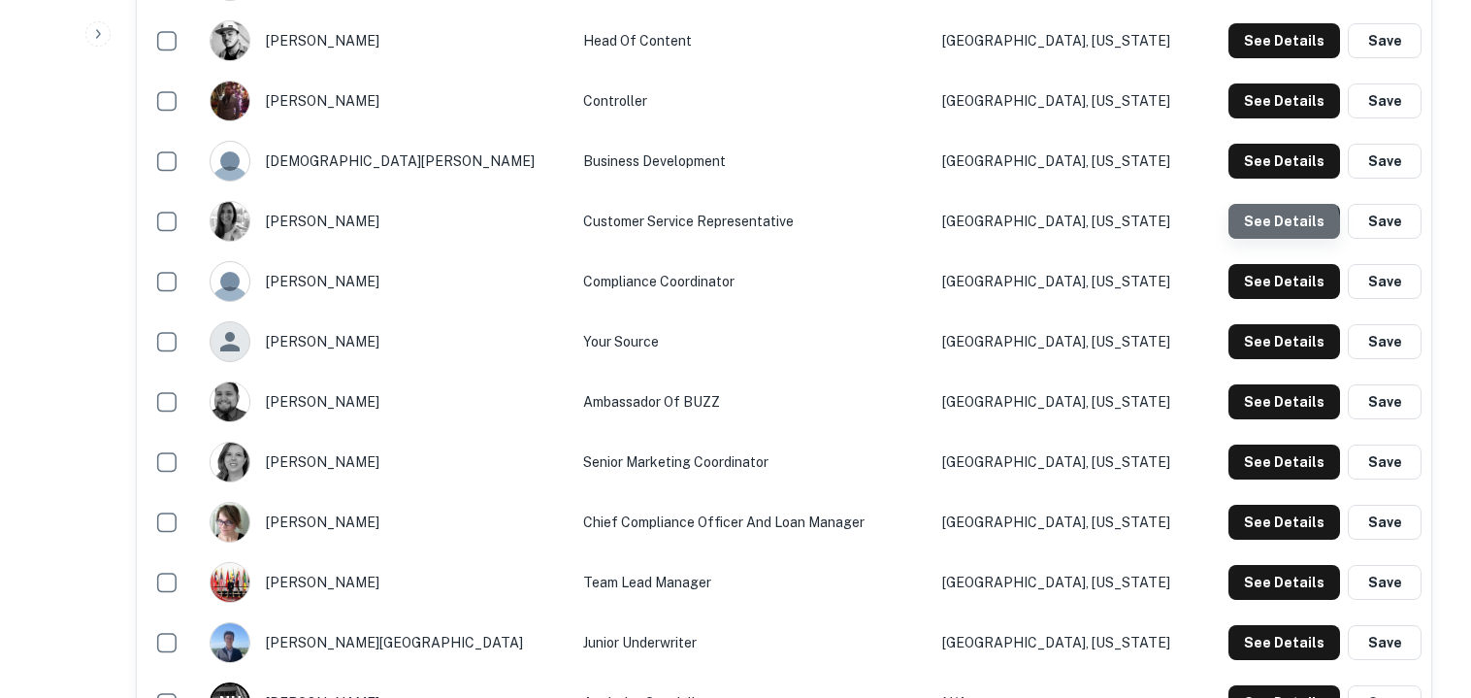
click at [1271, 229] on button "See Details" at bounding box center [1284, 221] width 112 height 35
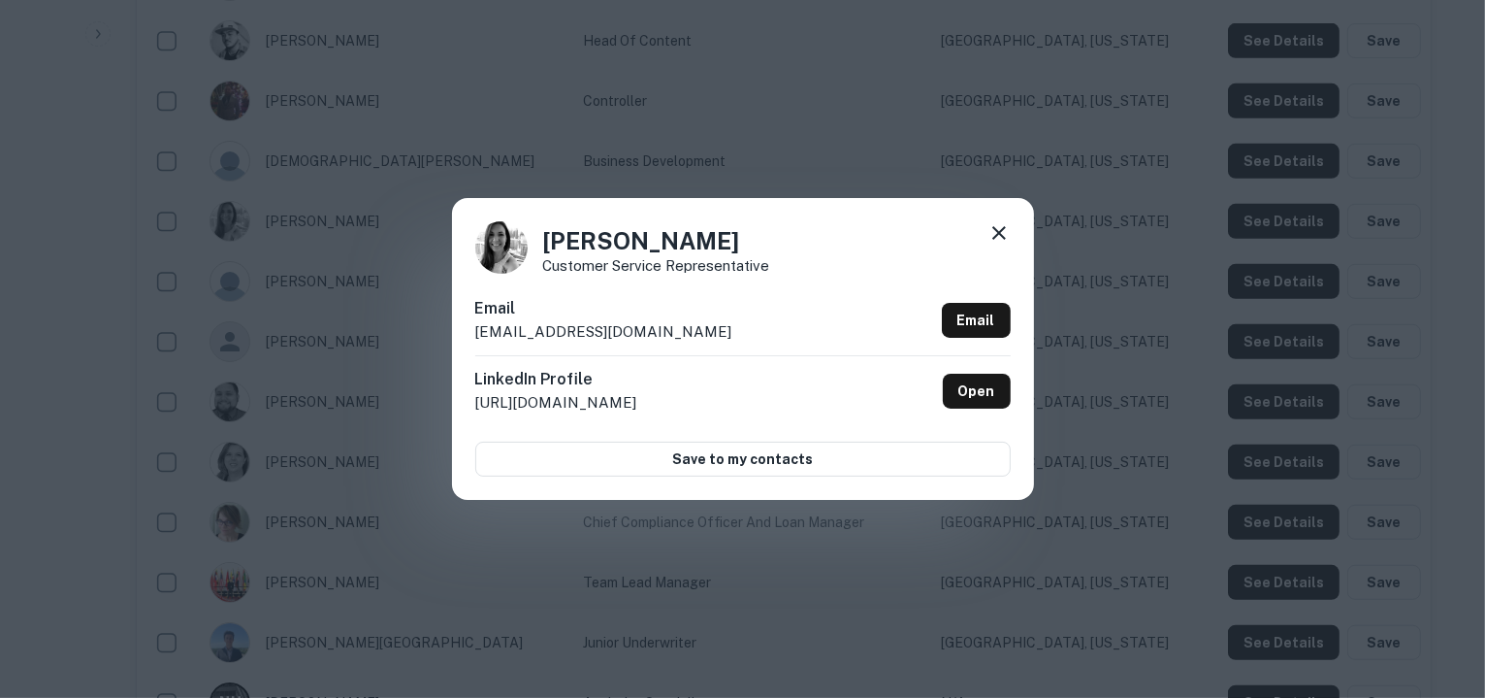
click at [999, 234] on icon at bounding box center [1000, 233] width 14 height 14
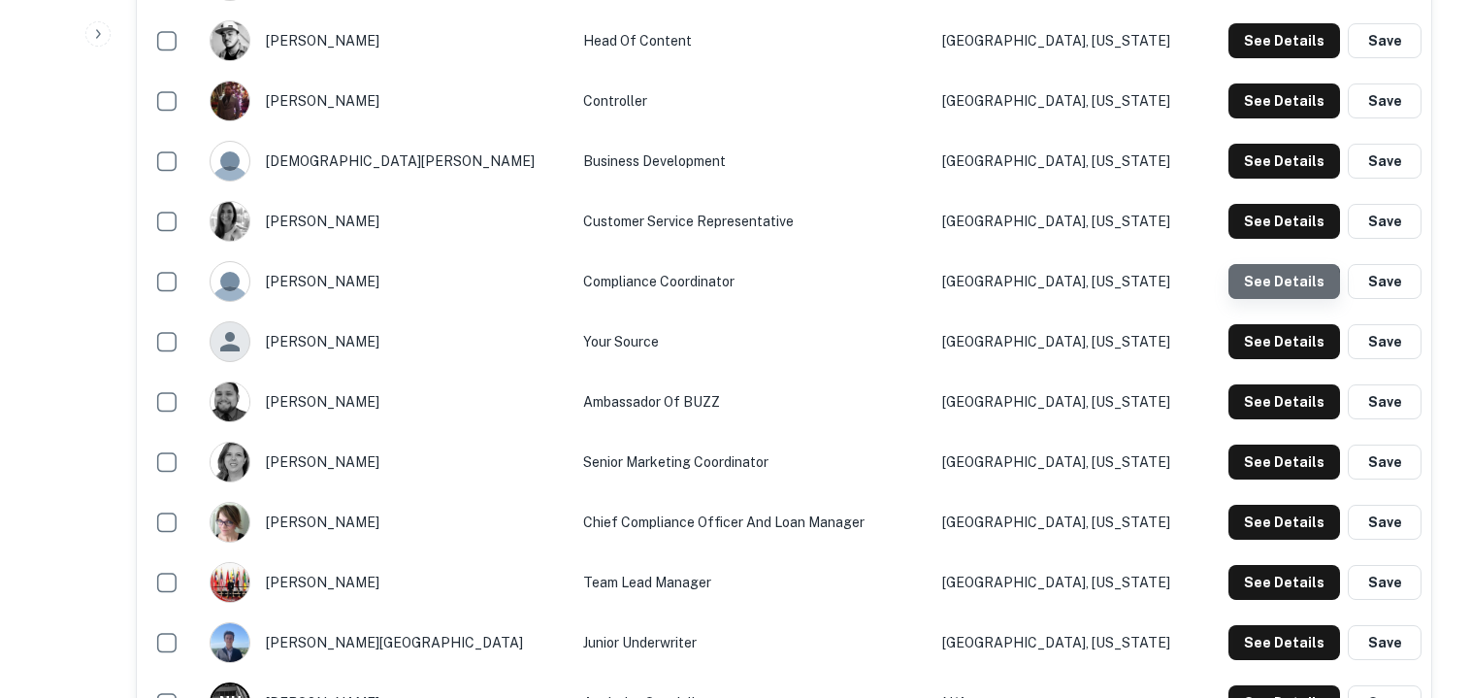
click at [1282, 288] on button "See Details" at bounding box center [1284, 281] width 112 height 35
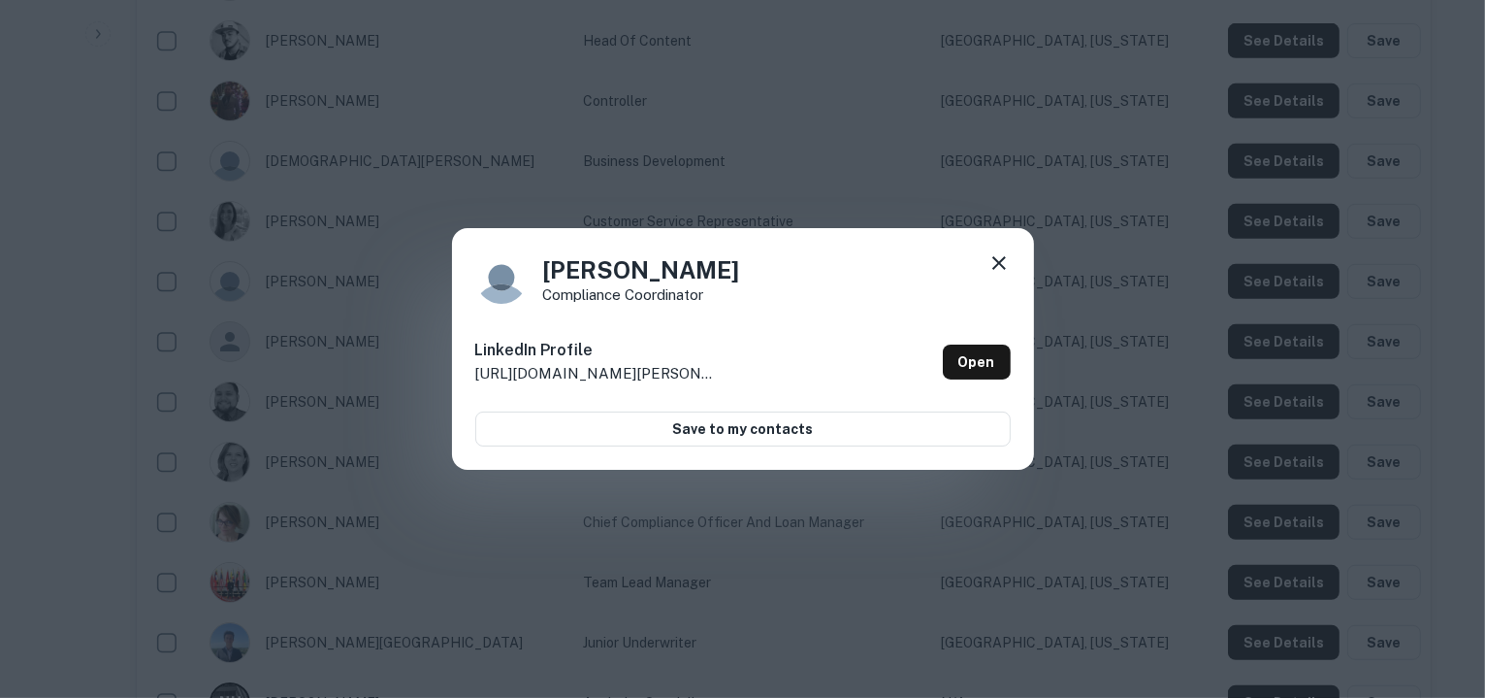
click at [997, 257] on icon at bounding box center [999, 262] width 23 height 23
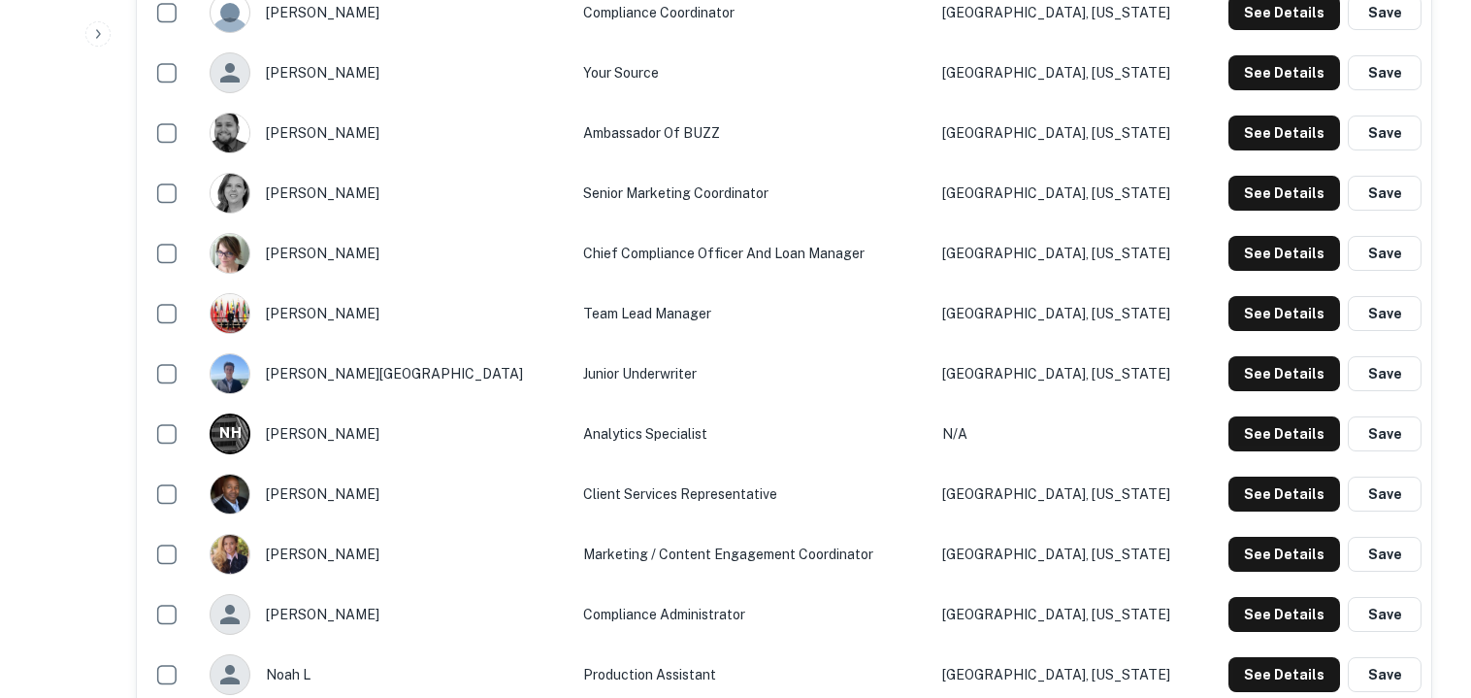
scroll to position [1281, 0]
click at [1270, 67] on button "See Details" at bounding box center [1284, 72] width 112 height 35
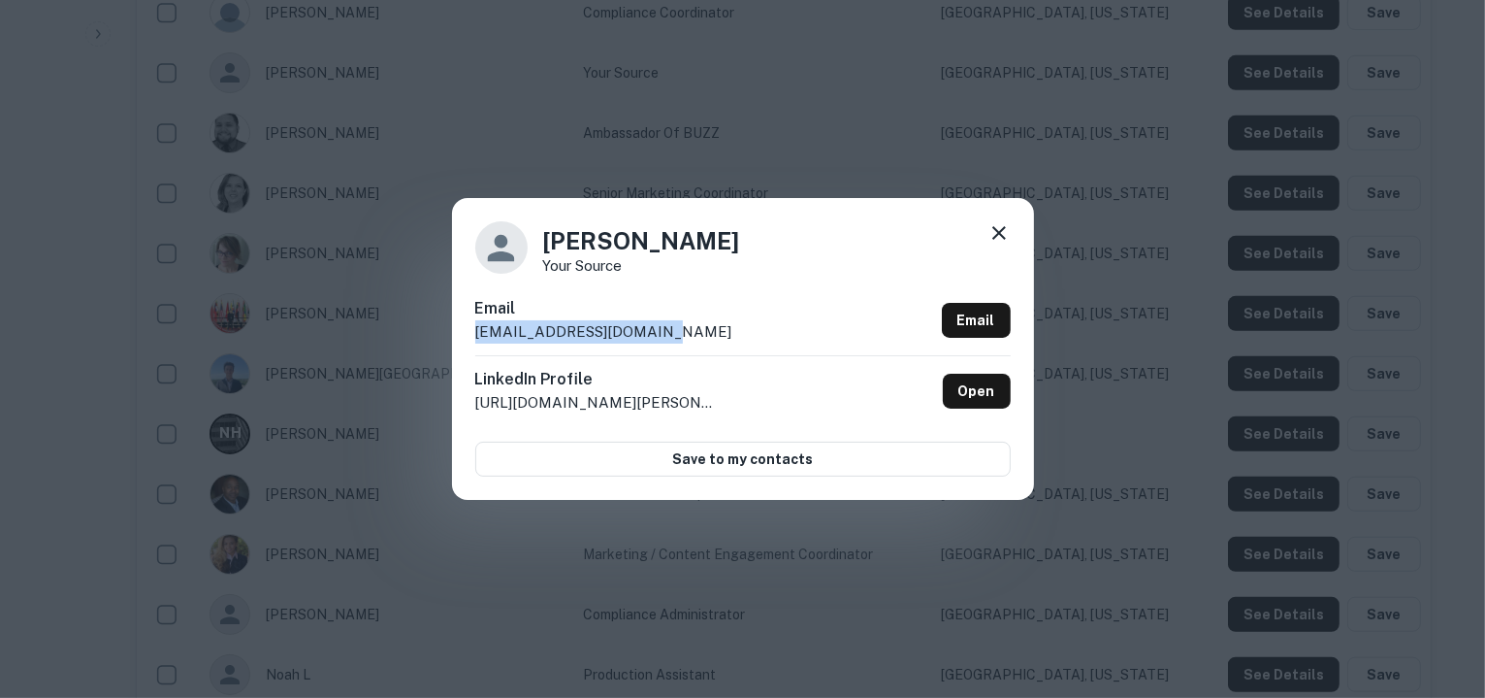
drag, startPoint x: 667, startPoint y: 335, endPoint x: 475, endPoint y: 335, distance: 191.1
click at [475, 335] on div "Email gyang@ignitefunding.com Email" at bounding box center [743, 326] width 536 height 58
copy p "gyang@ignitefunding.com"
click at [994, 231] on icon at bounding box center [999, 232] width 23 height 23
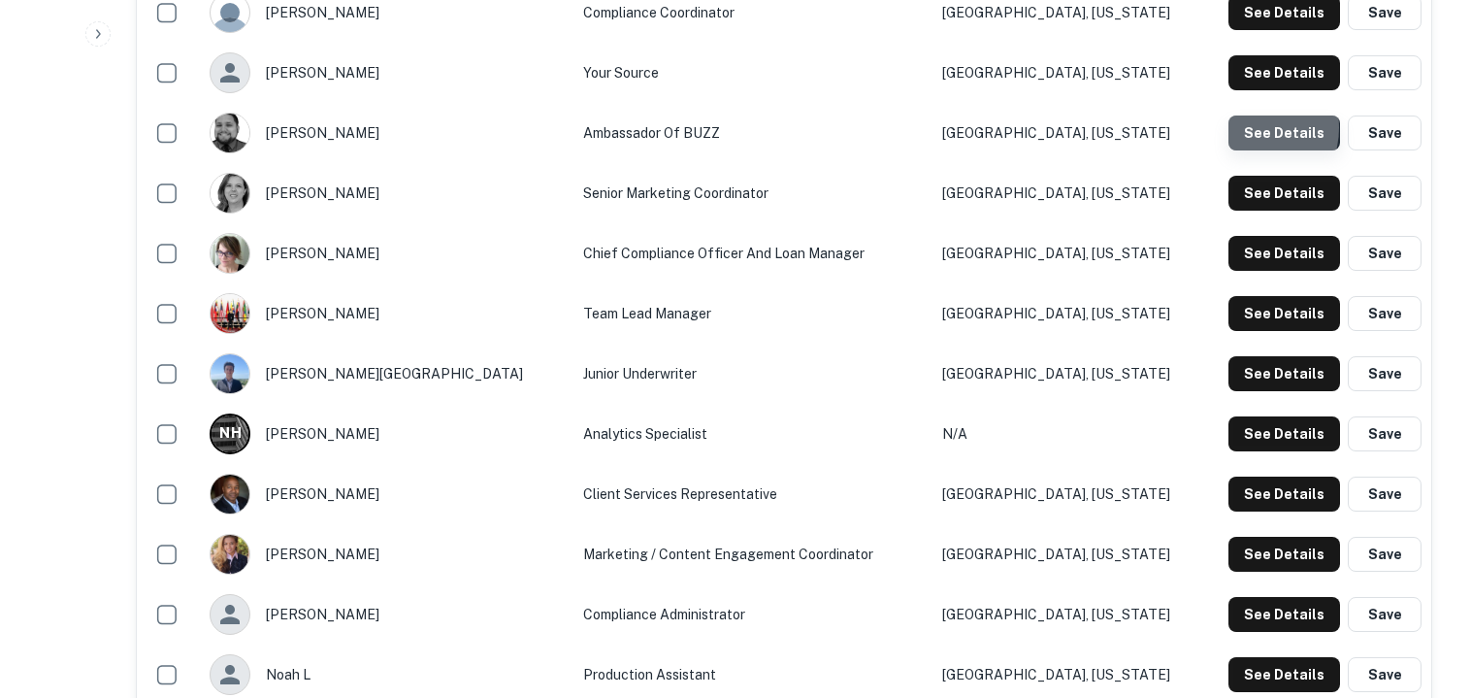
click at [1254, 126] on button "See Details" at bounding box center [1284, 132] width 112 height 35
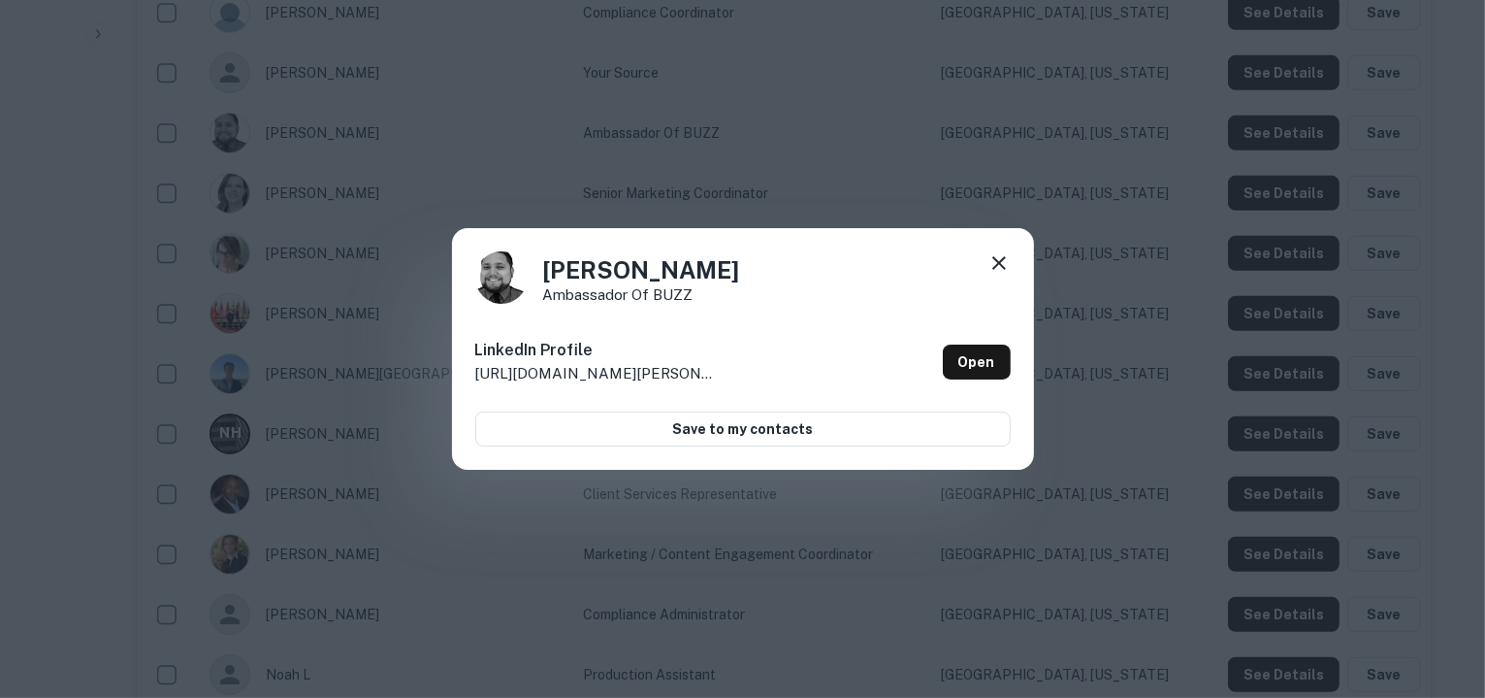
click at [1001, 266] on icon at bounding box center [1000, 263] width 14 height 14
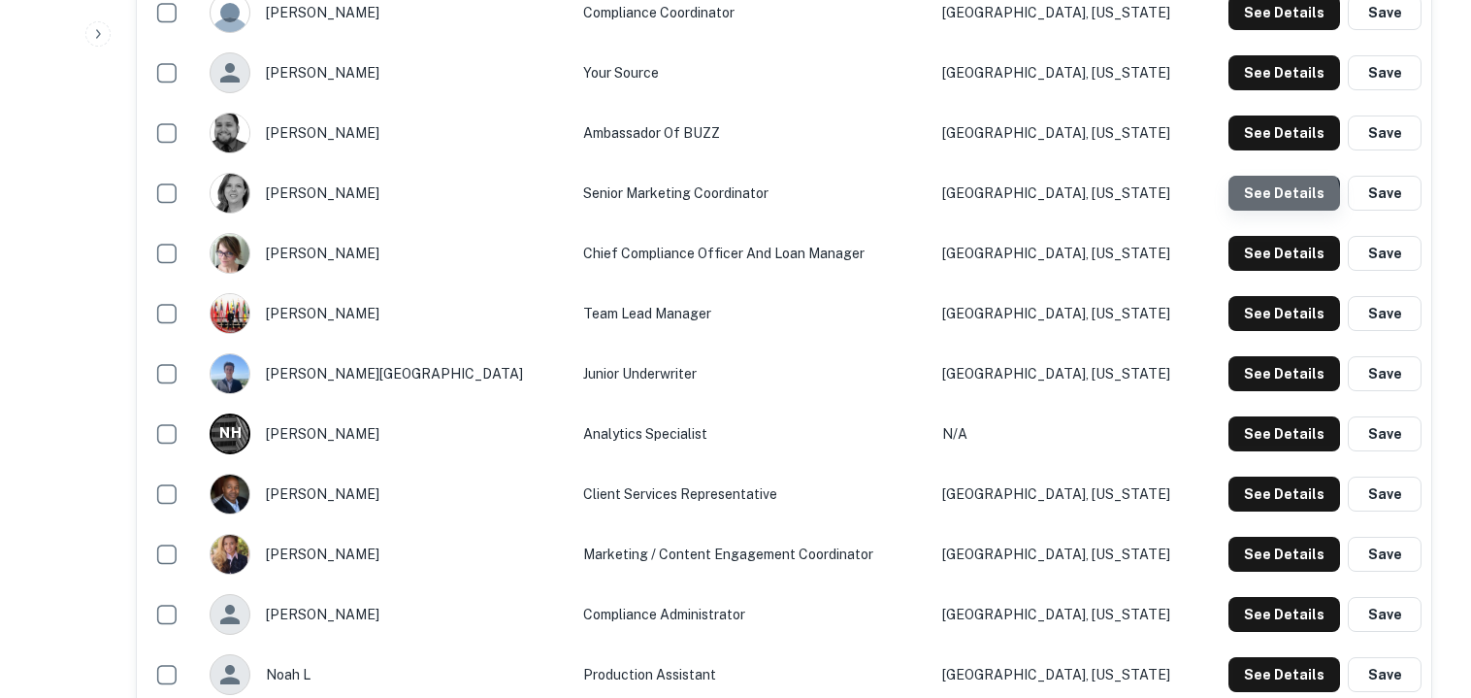
click at [1279, 199] on button "See Details" at bounding box center [1284, 193] width 112 height 35
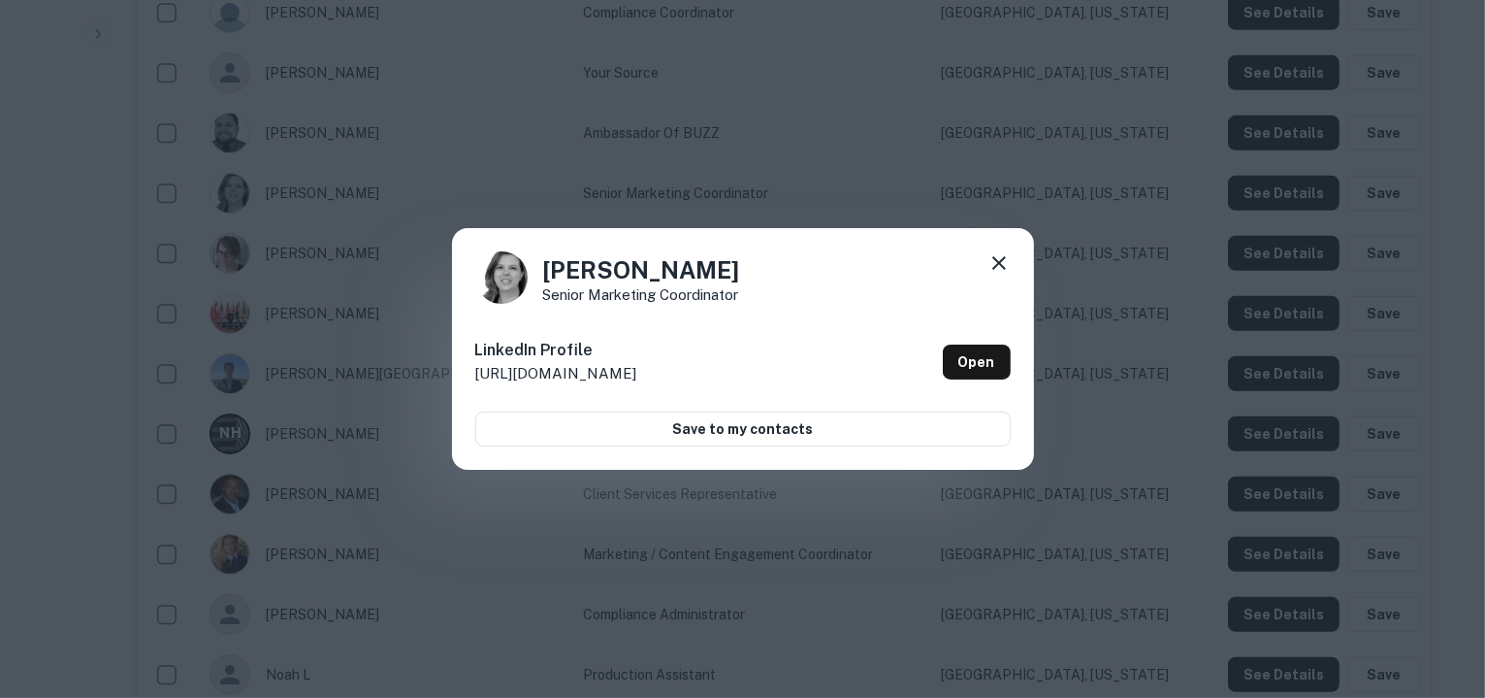
click at [1000, 257] on icon at bounding box center [999, 262] width 23 height 23
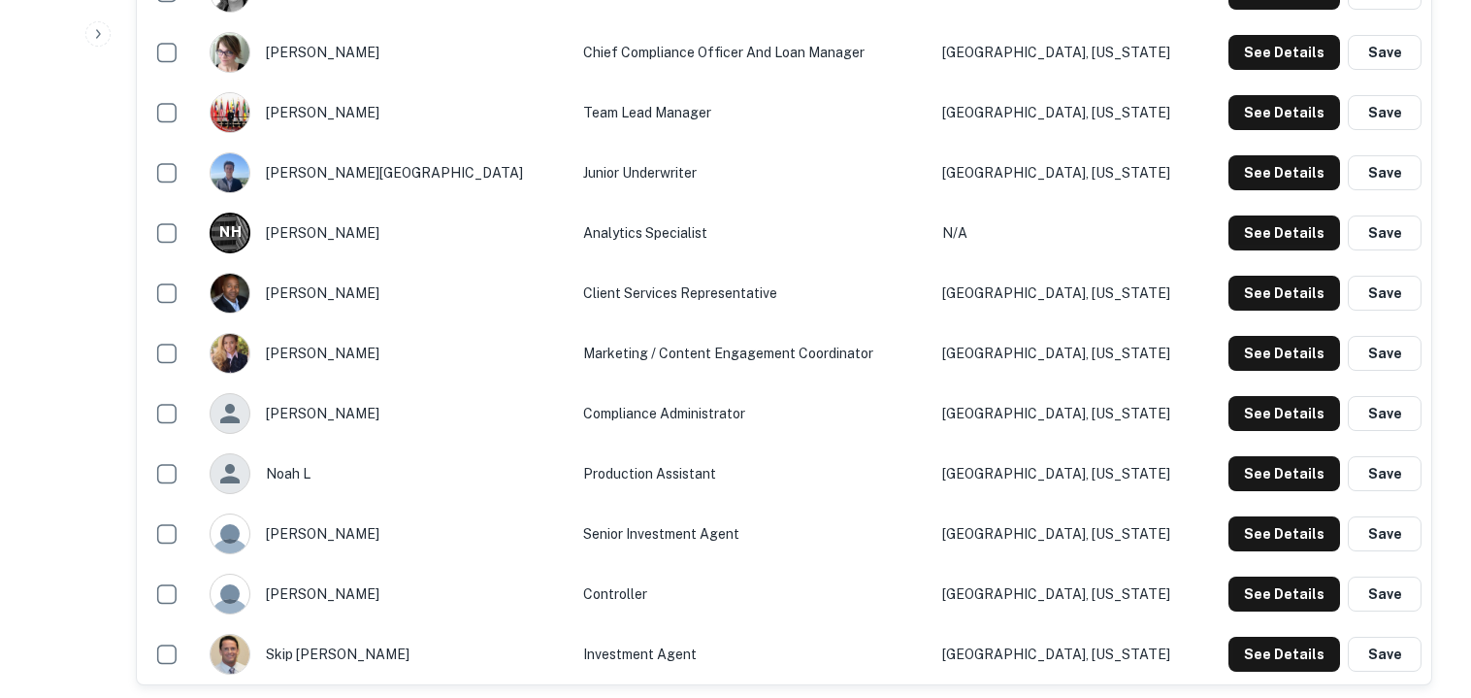
scroll to position [1482, 0]
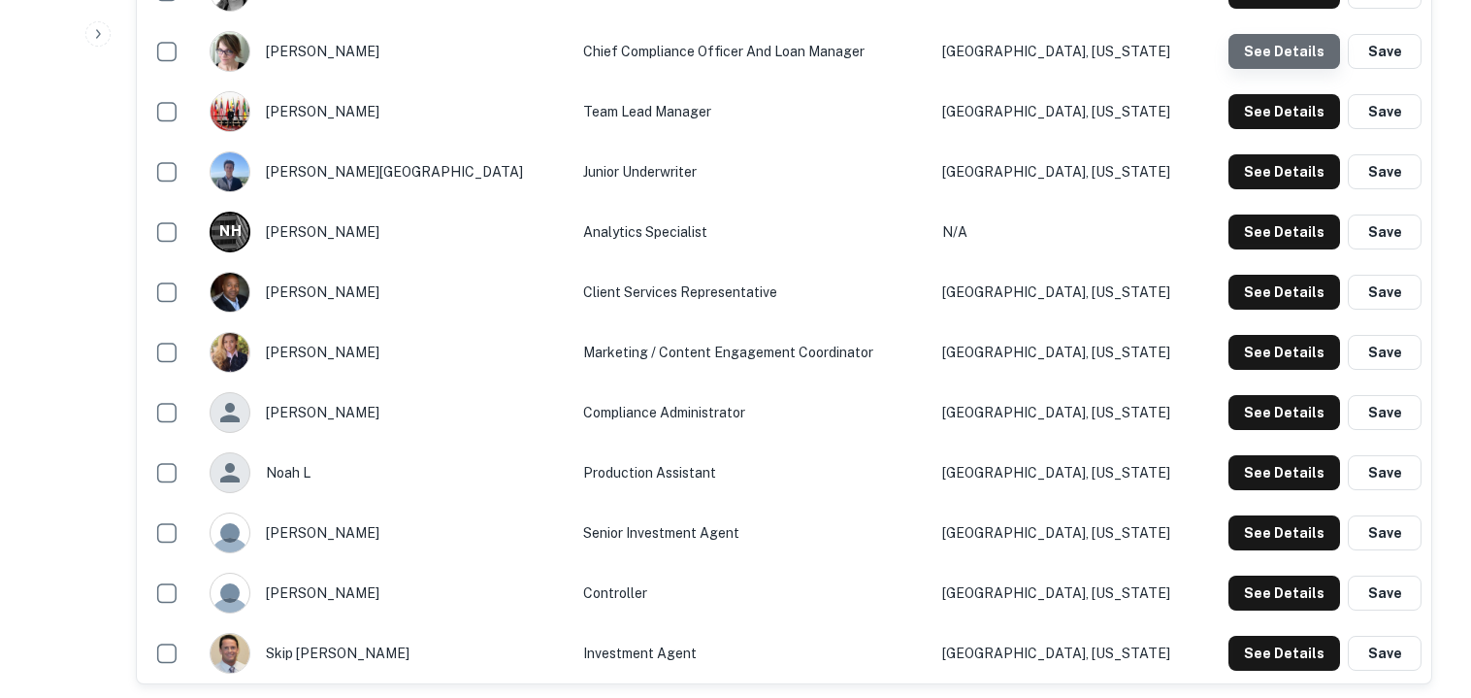
click at [1313, 49] on button "See Details" at bounding box center [1284, 51] width 112 height 35
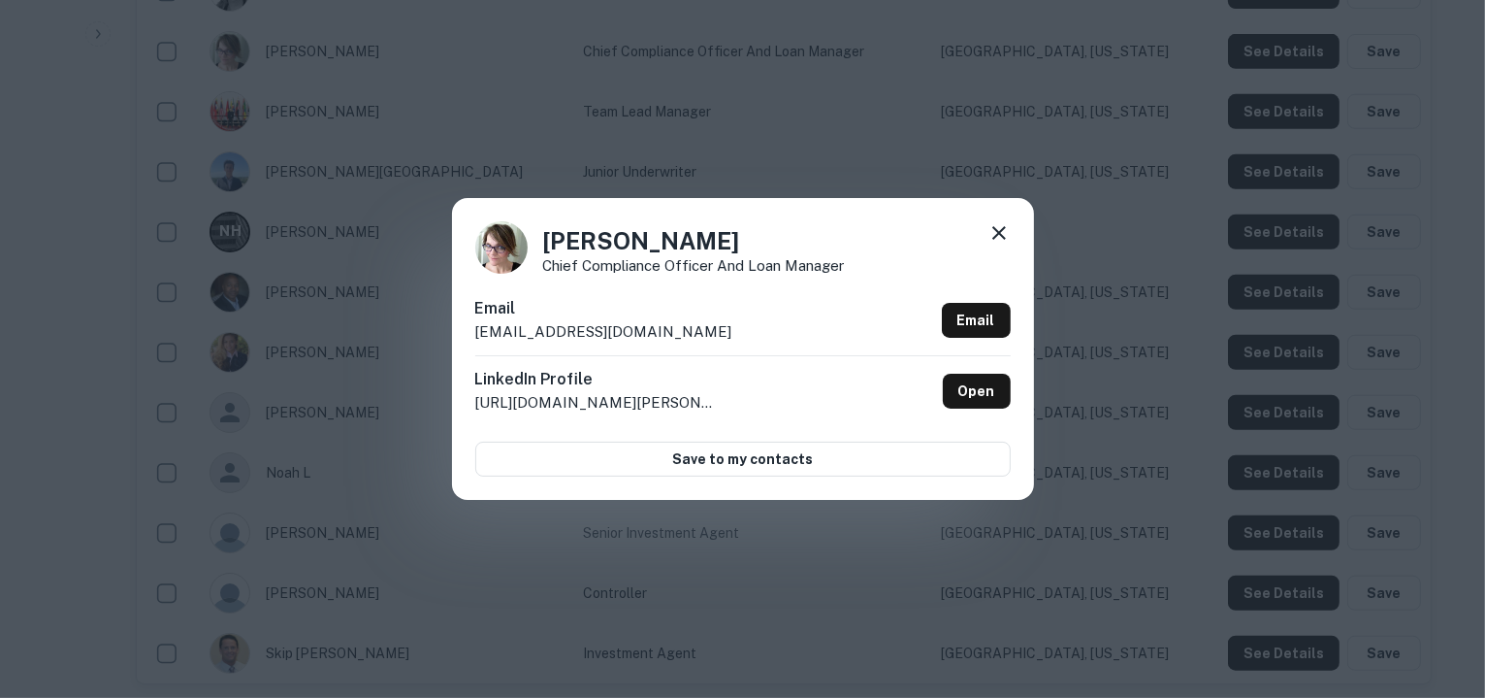
click at [680, 325] on div "Email mbethany@ignitefunding.com Email" at bounding box center [743, 326] width 536 height 58
copy div "mbethany@ignitefunding.com Email"
click at [1001, 234] on icon at bounding box center [999, 232] width 23 height 23
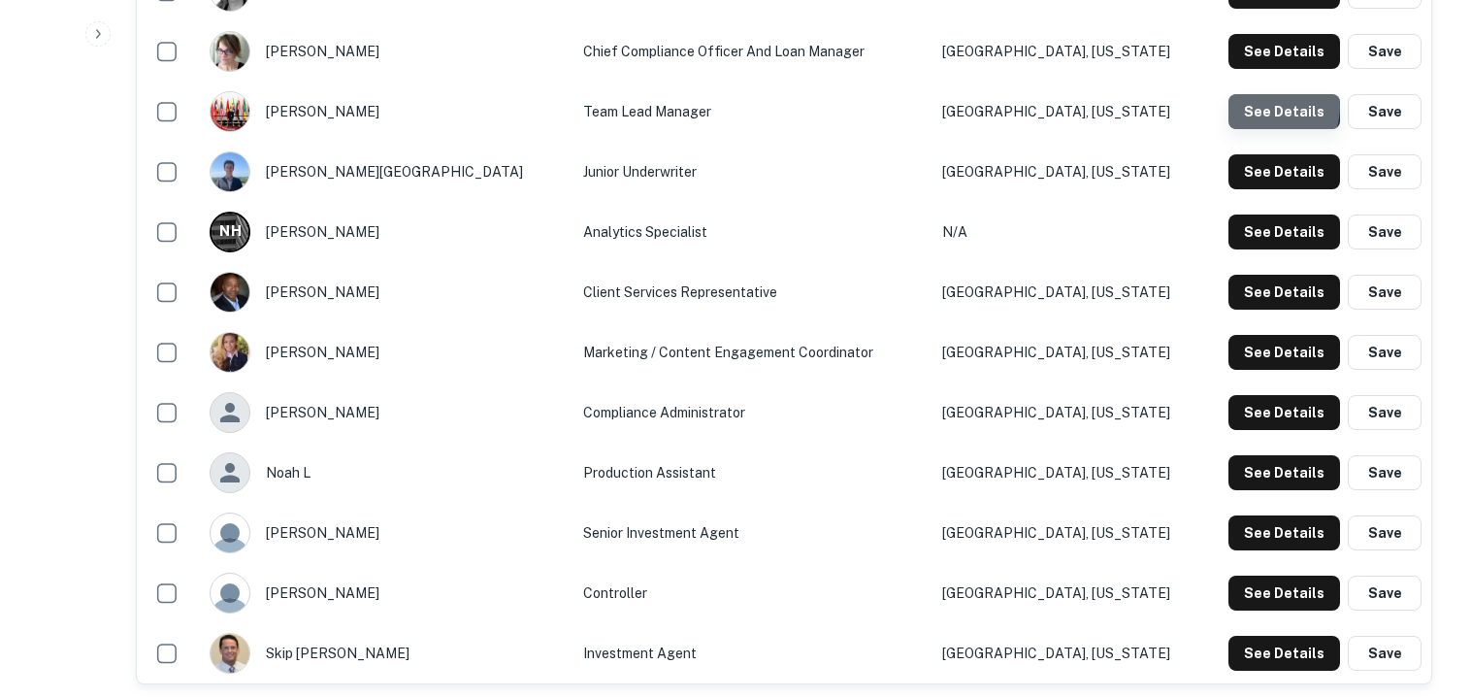
click at [1265, 106] on button "See Details" at bounding box center [1284, 111] width 112 height 35
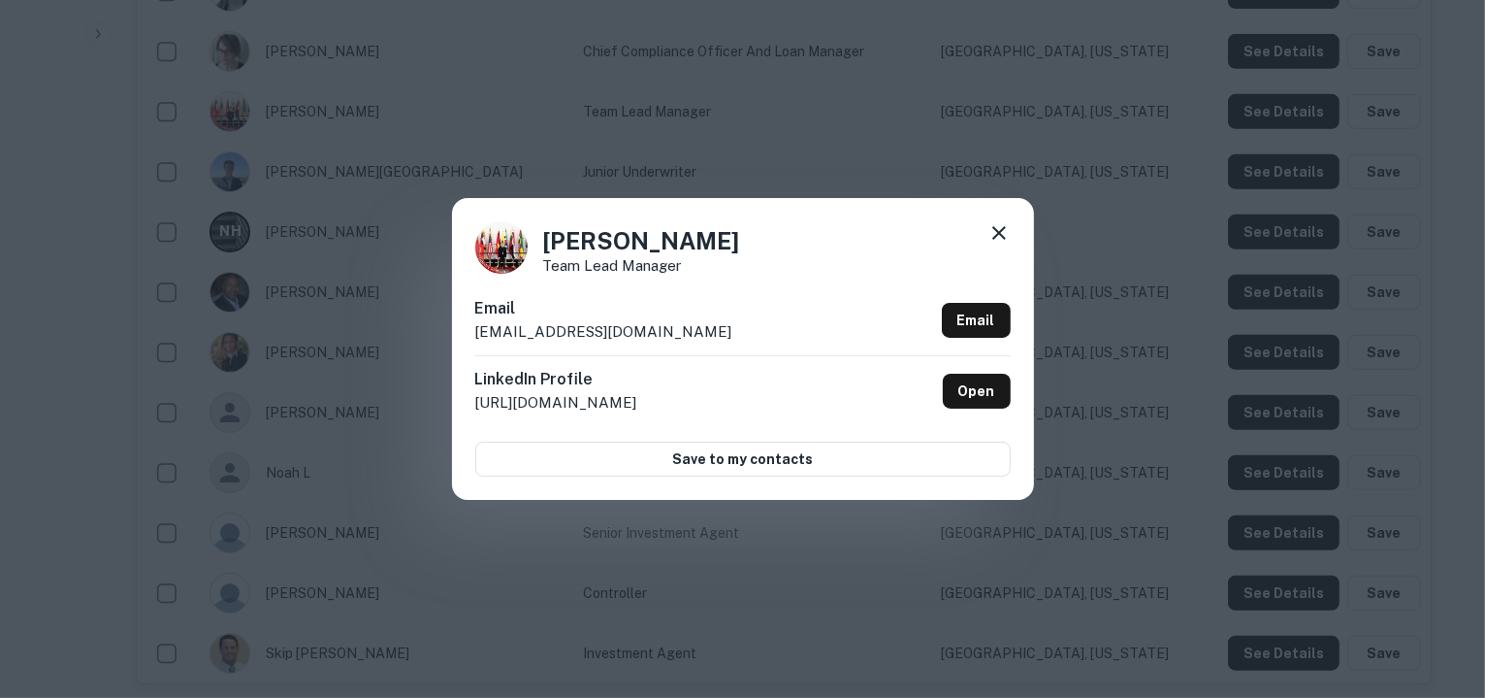
drag, startPoint x: 711, startPoint y: 332, endPoint x: 472, endPoint y: 331, distance: 238.7
click at [472, 331] on div "Ryan Miyaki Team Lead Manager Email rmiyaki@i-managementgroup.com Email LinkedI…" at bounding box center [743, 348] width 582 height 301
click at [995, 229] on icon at bounding box center [999, 232] width 23 height 23
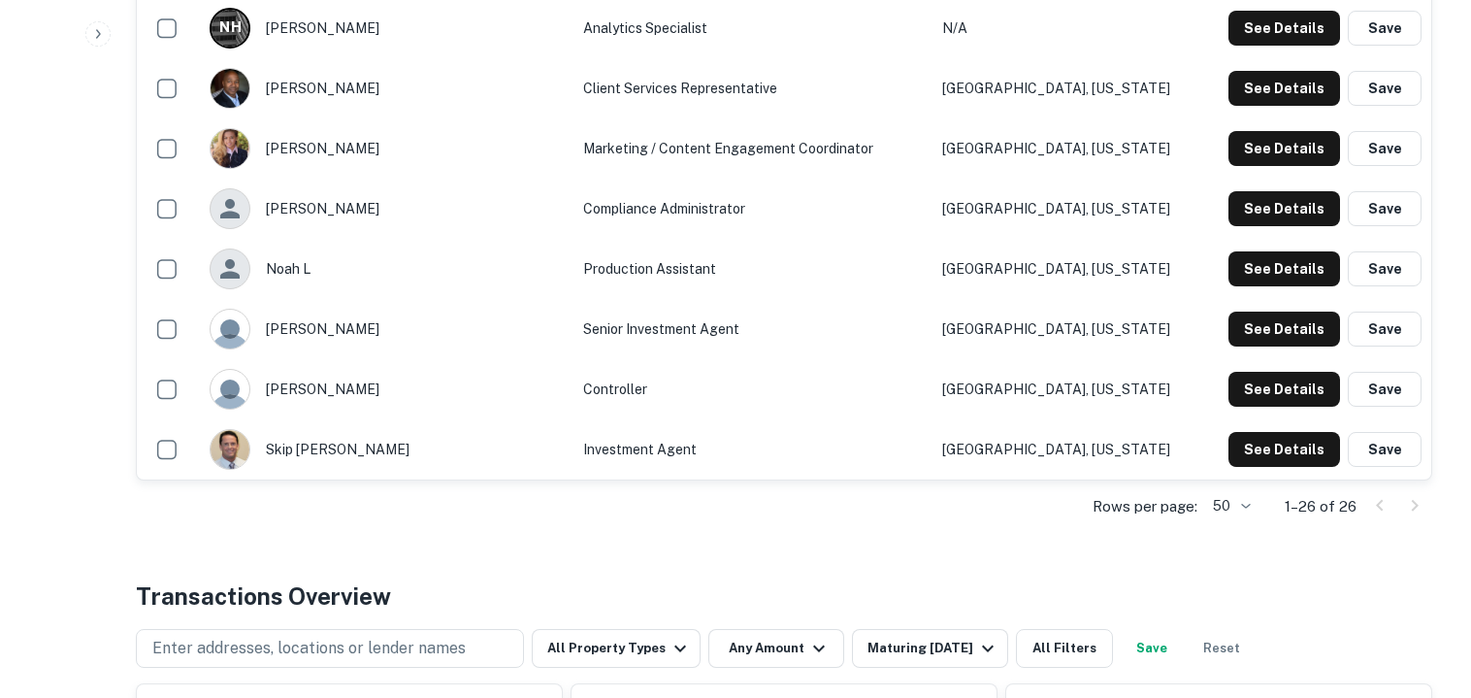
scroll to position [1687, 0]
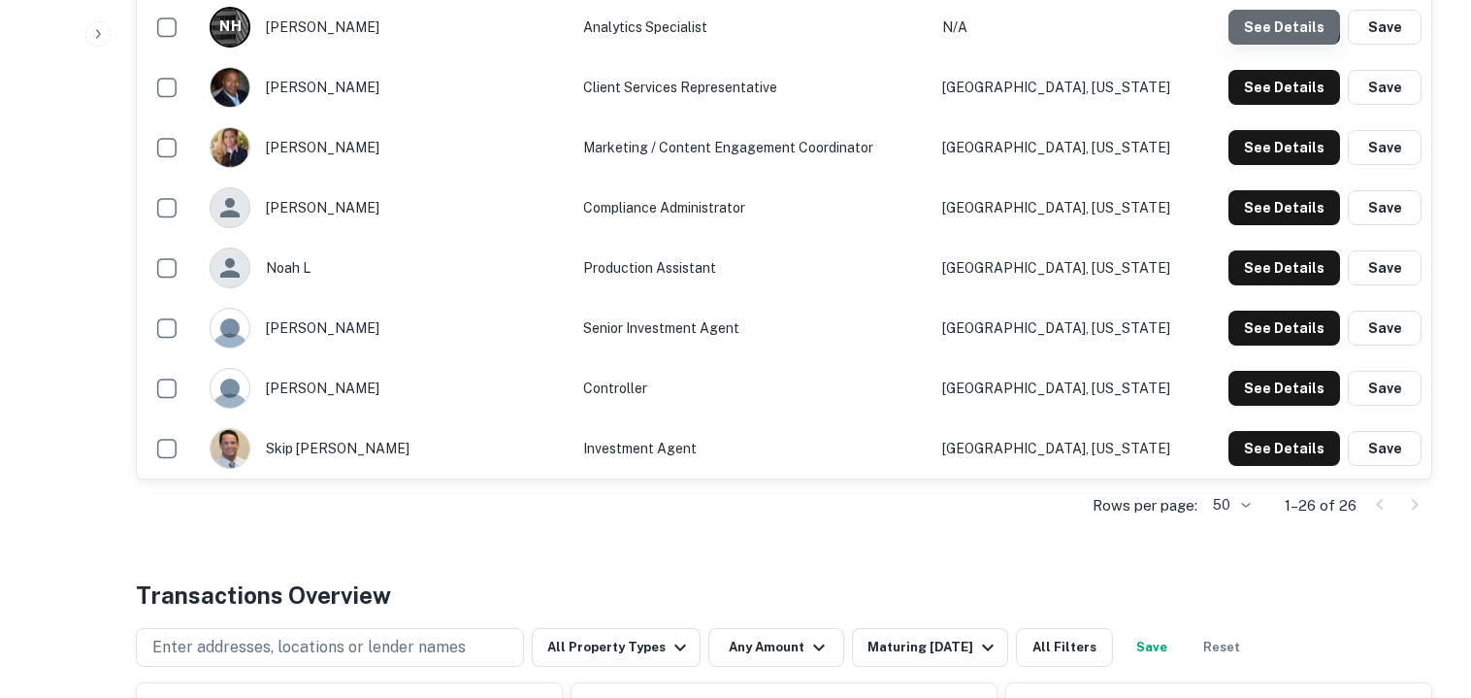
click at [1264, 14] on button "See Details" at bounding box center [1284, 27] width 112 height 35
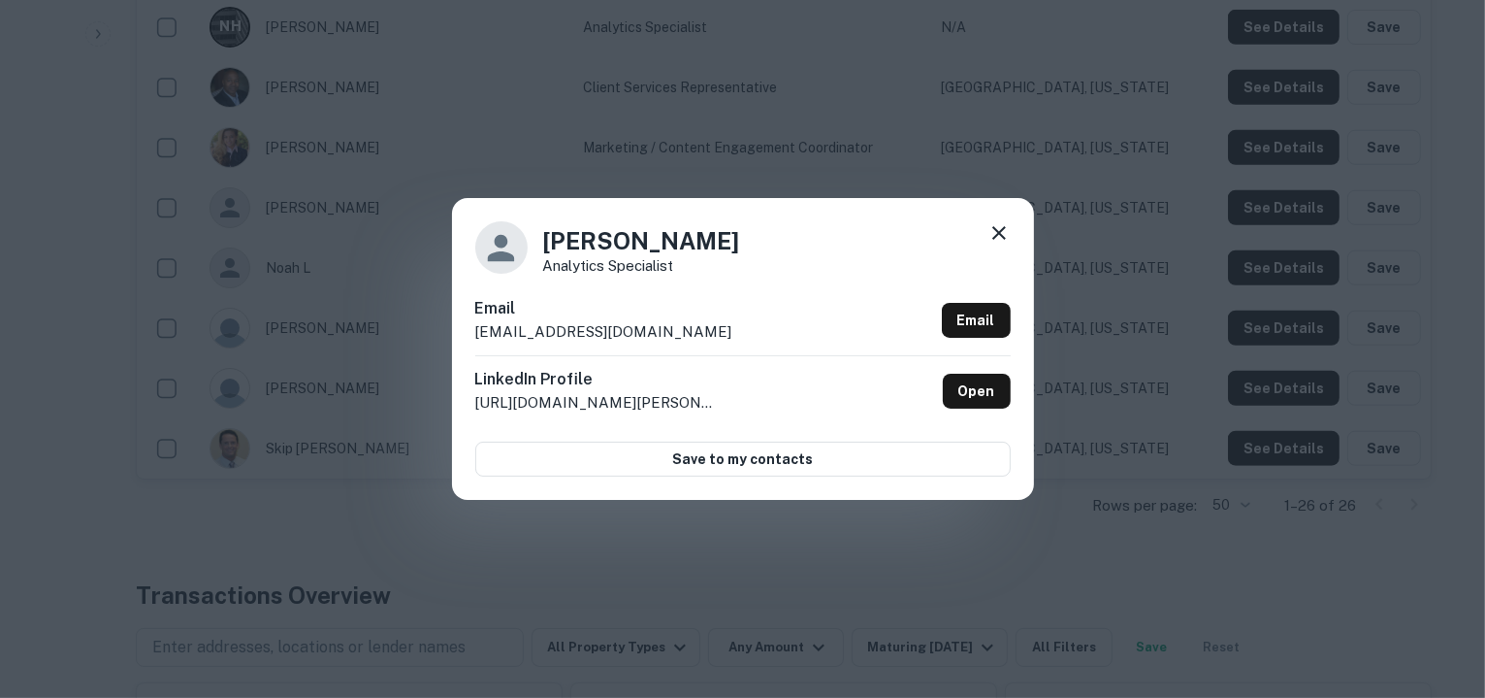
click at [723, 332] on div "Email nhassan@i-managementgroup.com Email" at bounding box center [743, 326] width 536 height 58
click at [997, 236] on icon at bounding box center [1000, 233] width 14 height 14
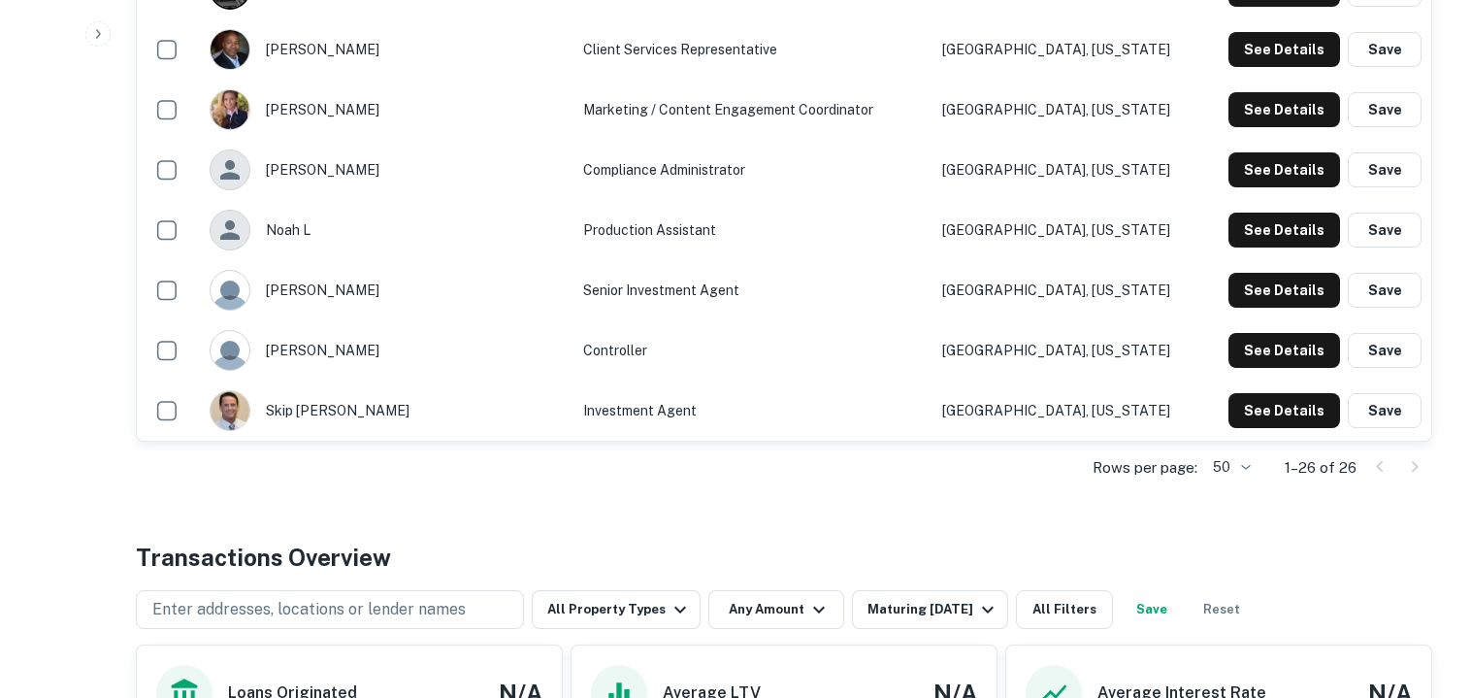
scroll to position [1727, 0]
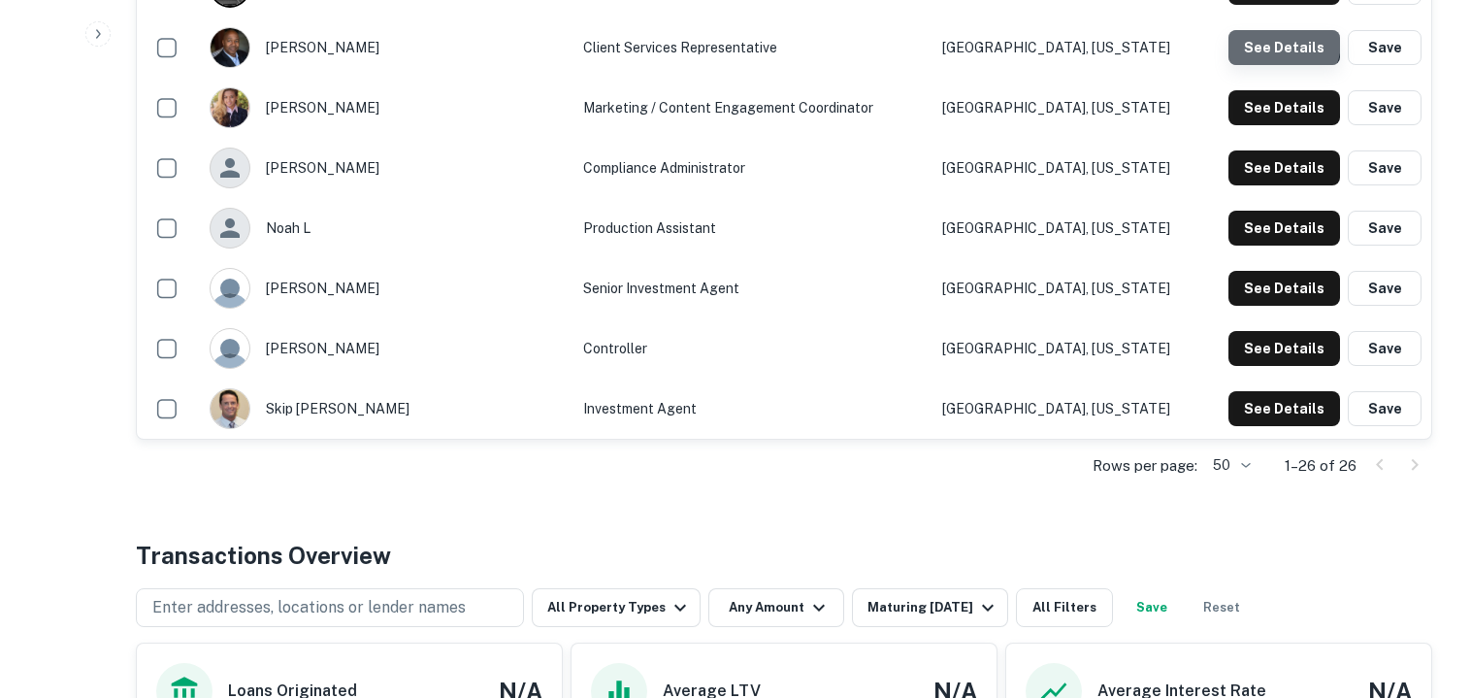
click at [1282, 40] on button "See Details" at bounding box center [1284, 47] width 112 height 35
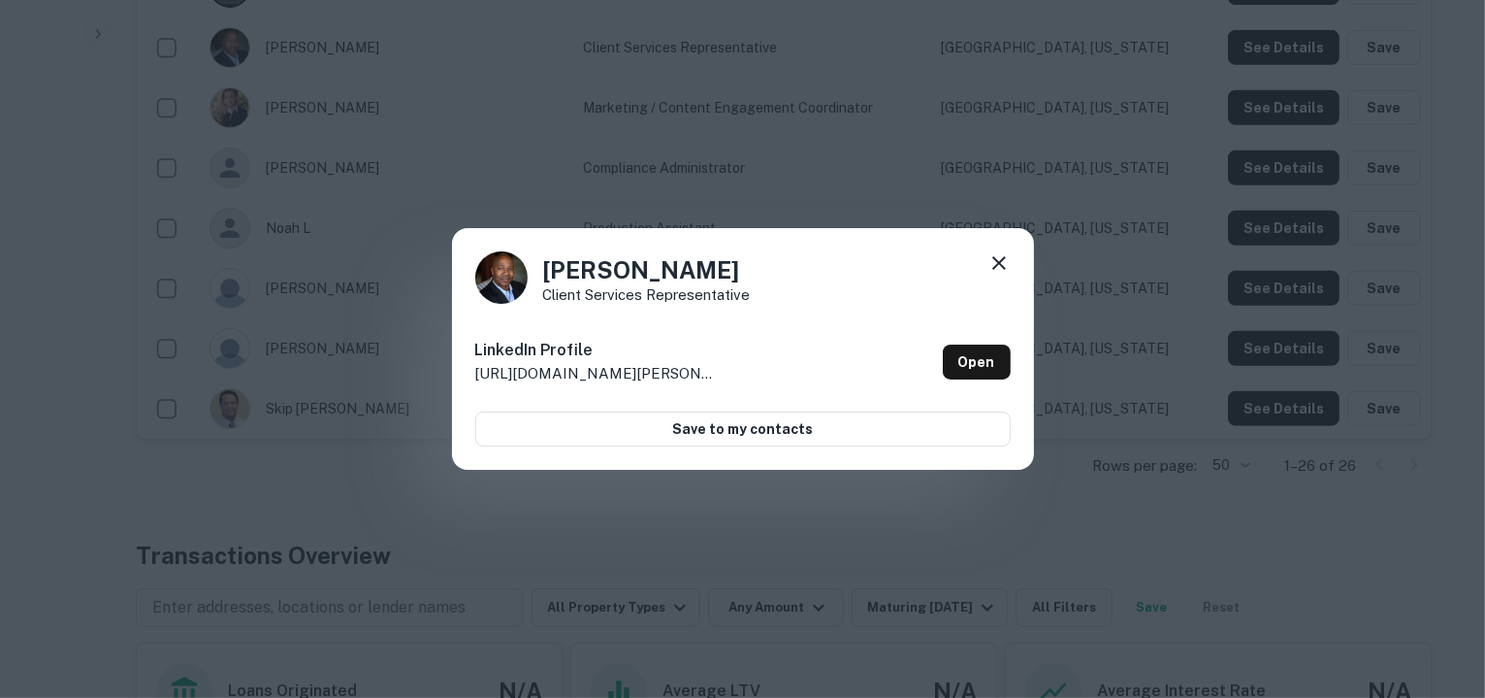
click at [1000, 262] on icon at bounding box center [1000, 263] width 14 height 14
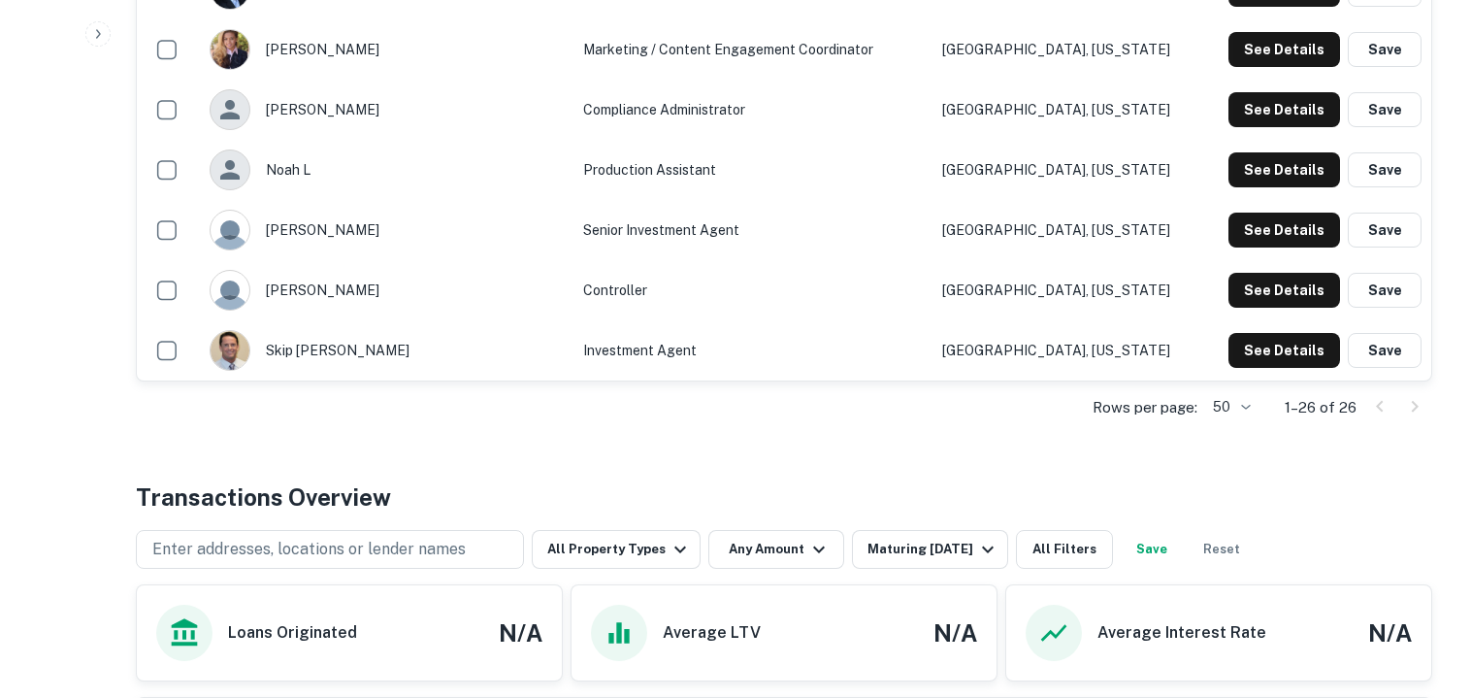
scroll to position [1785, 0]
click at [1289, 40] on button "See Details" at bounding box center [1284, 49] width 112 height 35
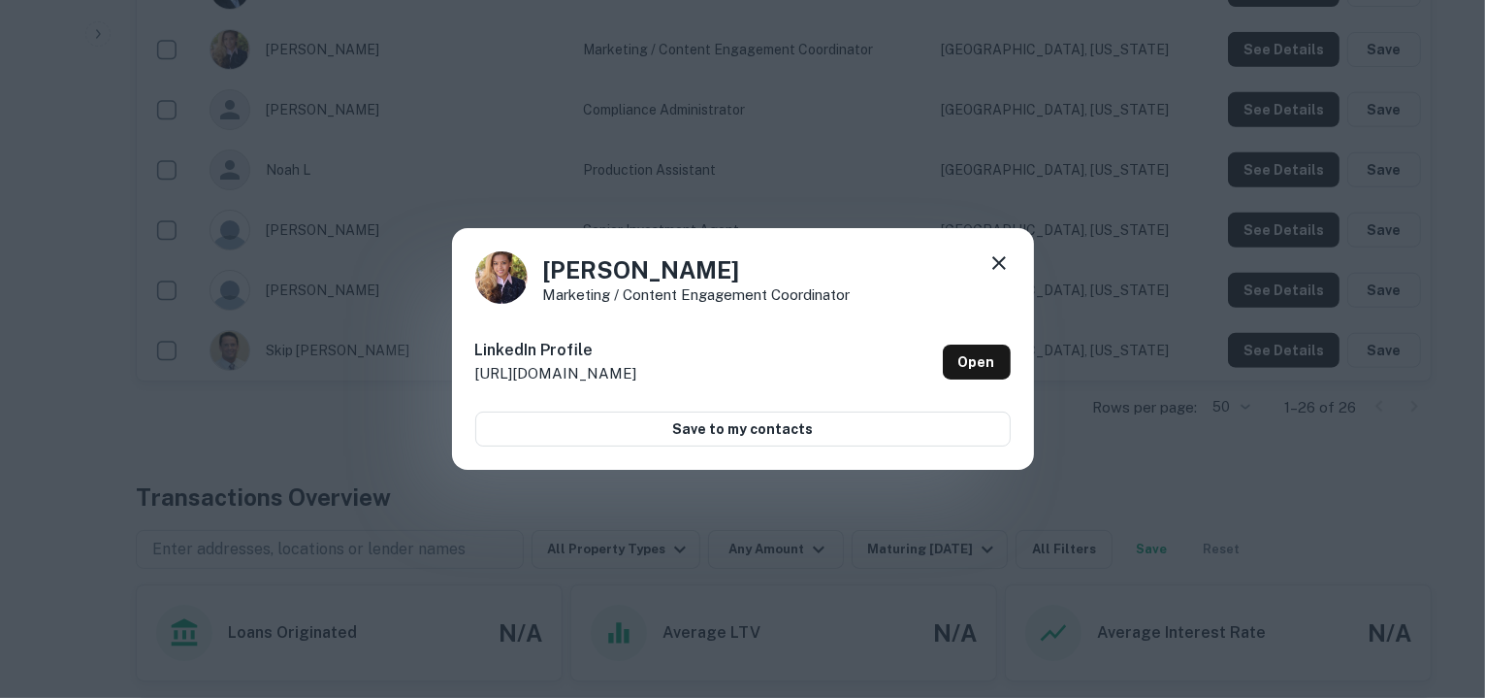
click at [1001, 265] on icon at bounding box center [1000, 263] width 14 height 14
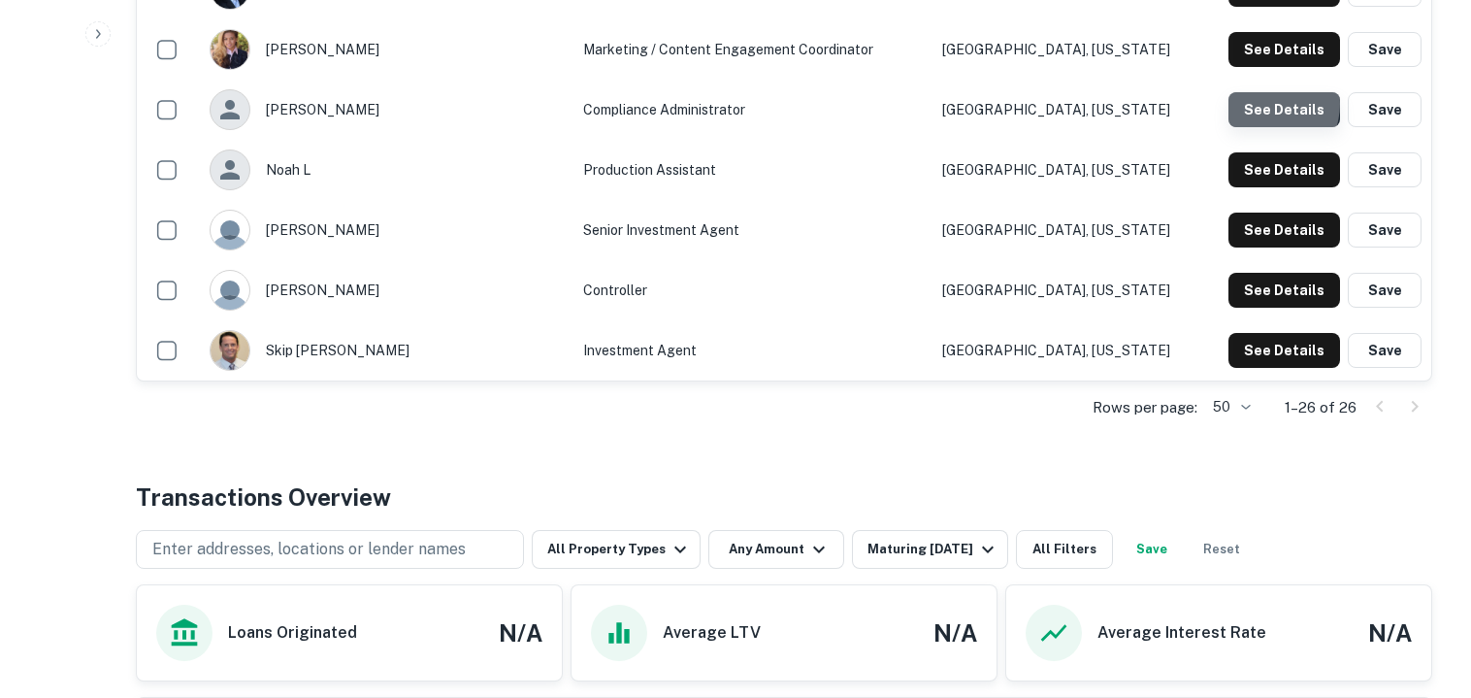
click at [1266, 102] on button "See Details" at bounding box center [1284, 109] width 112 height 35
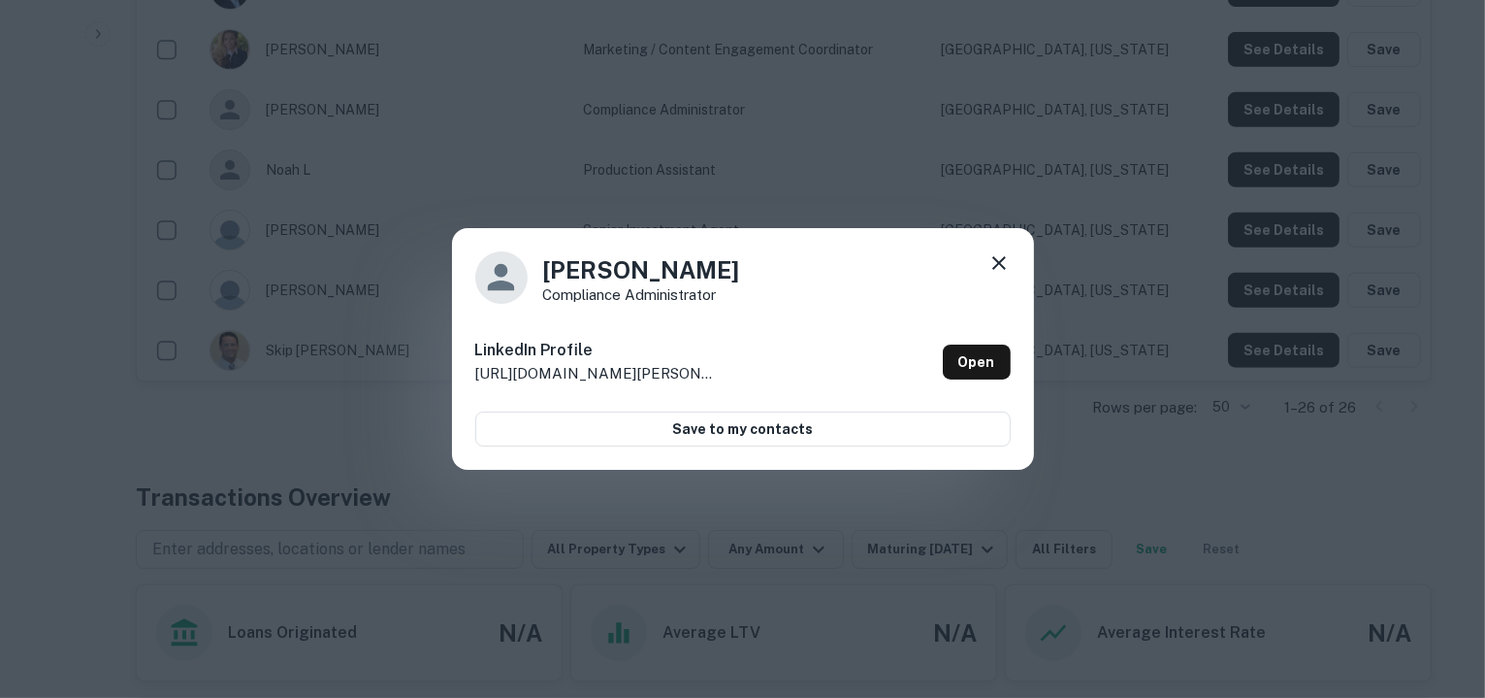
click at [996, 260] on icon at bounding box center [1000, 263] width 14 height 14
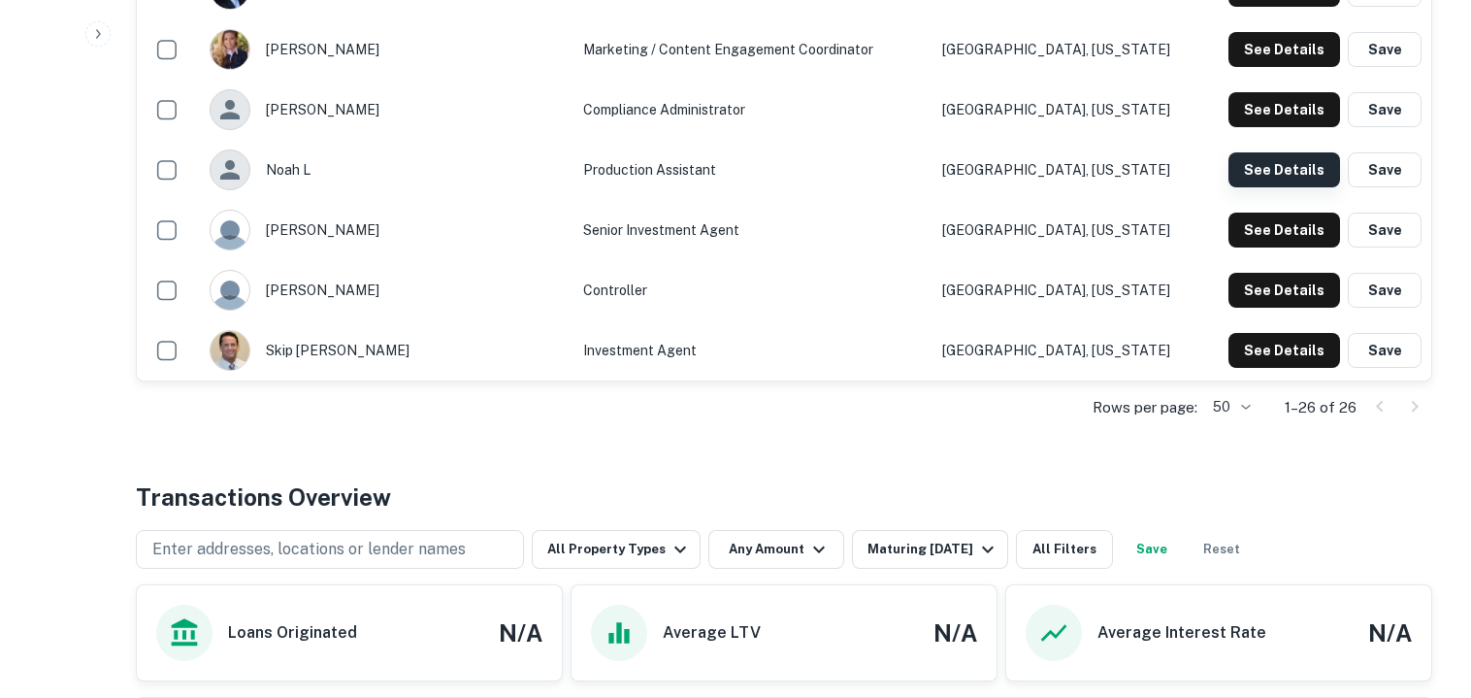
click at [1274, 164] on button "See Details" at bounding box center [1284, 169] width 112 height 35
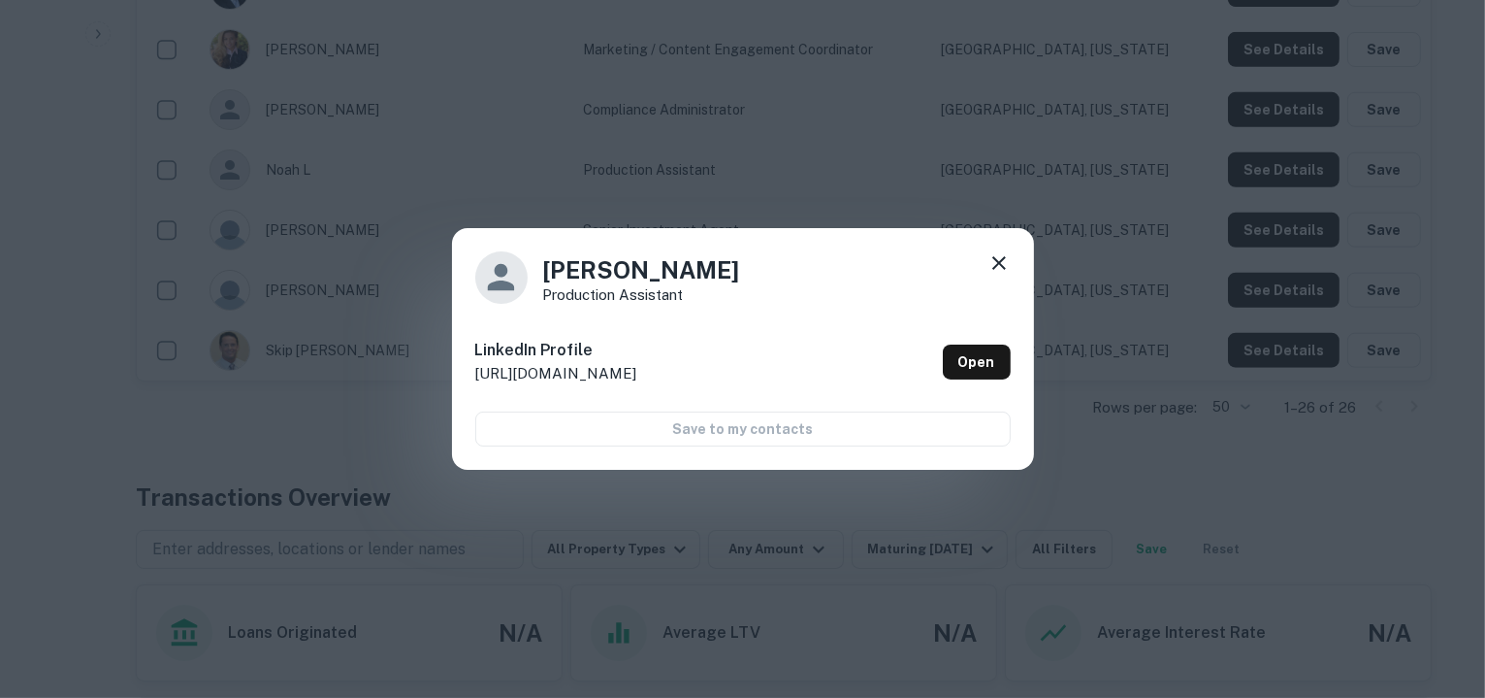
click at [999, 274] on icon at bounding box center [999, 262] width 23 height 23
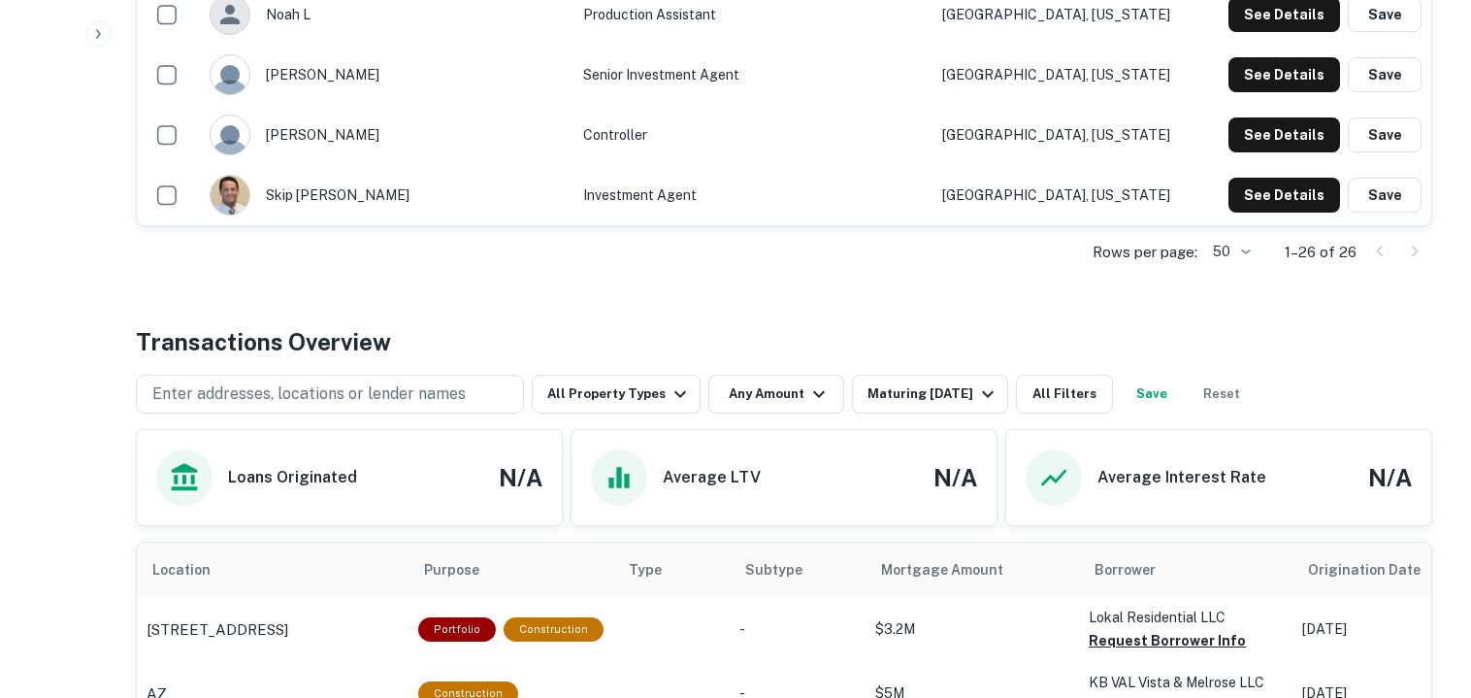
scroll to position [1940, 0]
click at [1280, 62] on button "See Details" at bounding box center [1284, 74] width 112 height 35
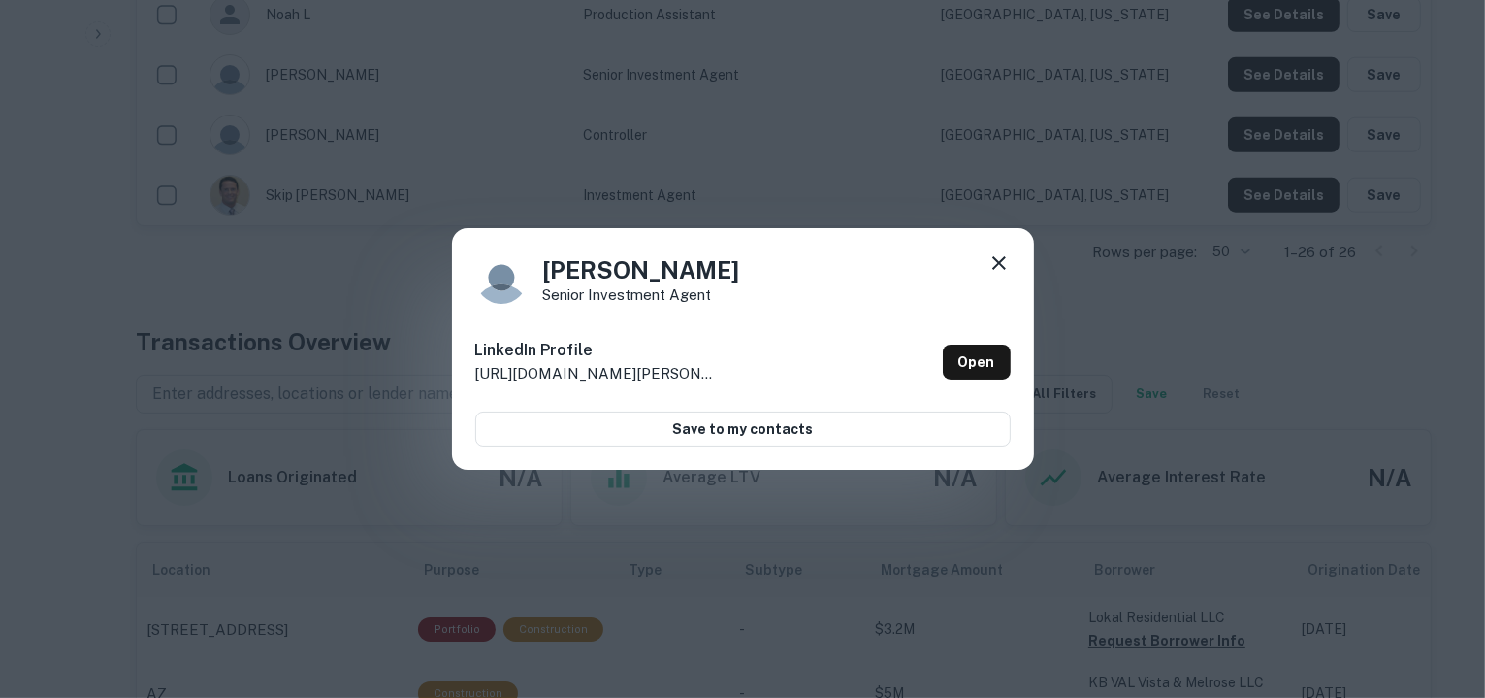
click at [995, 265] on icon at bounding box center [1000, 263] width 14 height 14
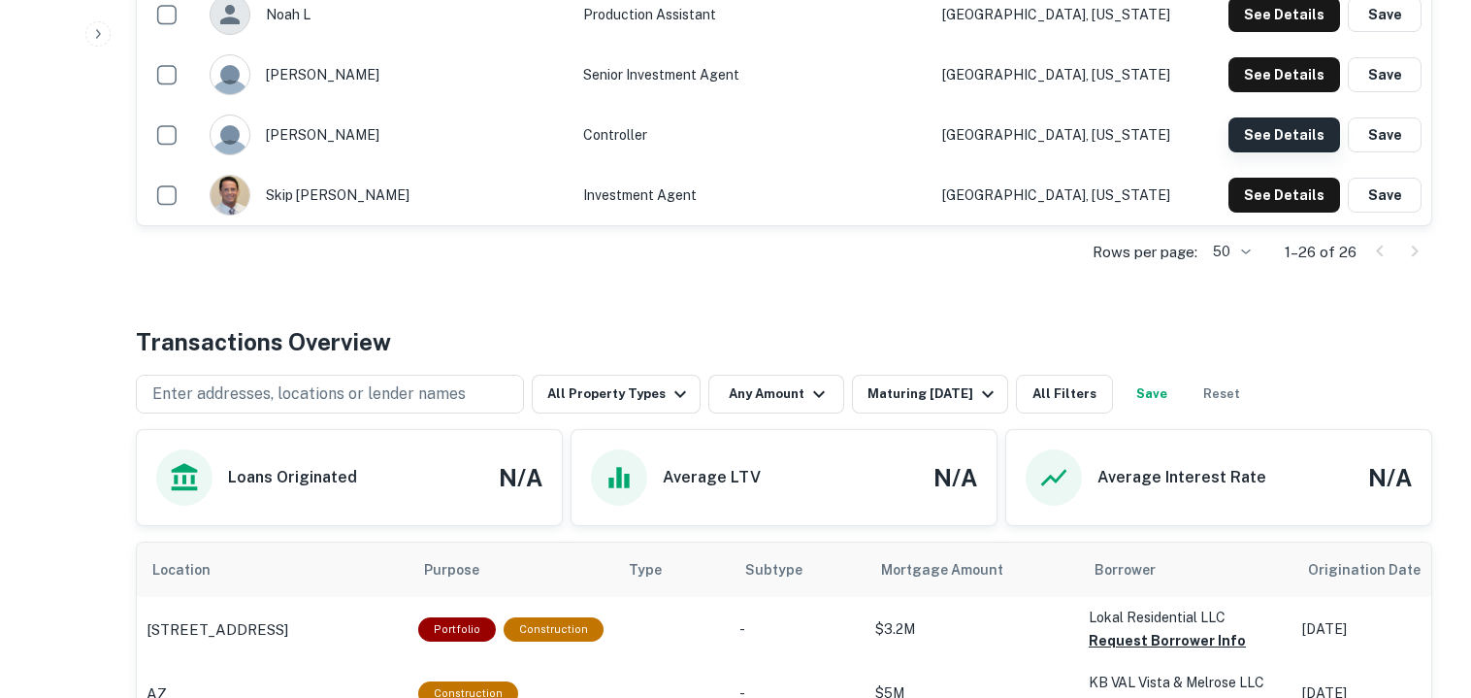
click at [1286, 139] on button "See Details" at bounding box center [1284, 134] width 112 height 35
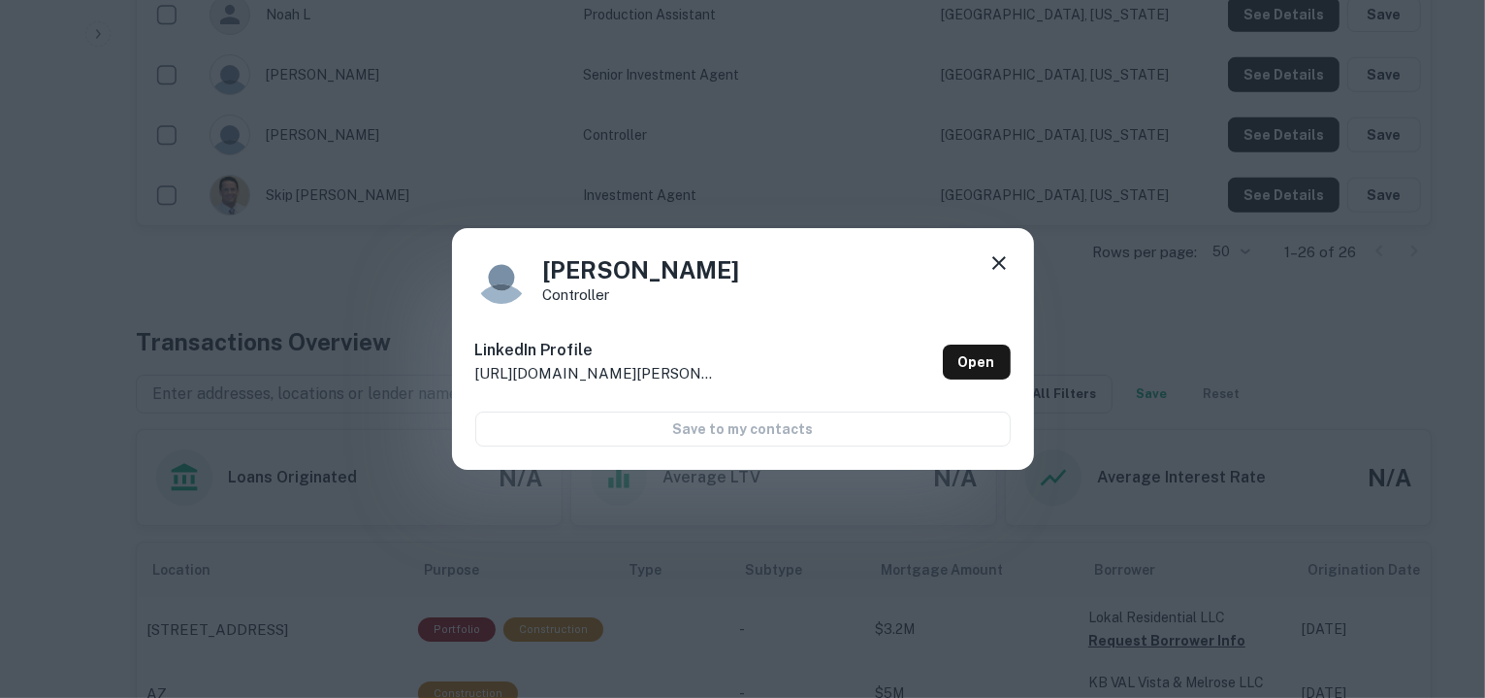
click at [1290, 201] on div "Lori Agar Controller LinkedIn Profile http://www.linkedin.com/in/lori-agar-a144…" at bounding box center [742, 349] width 1485 height 698
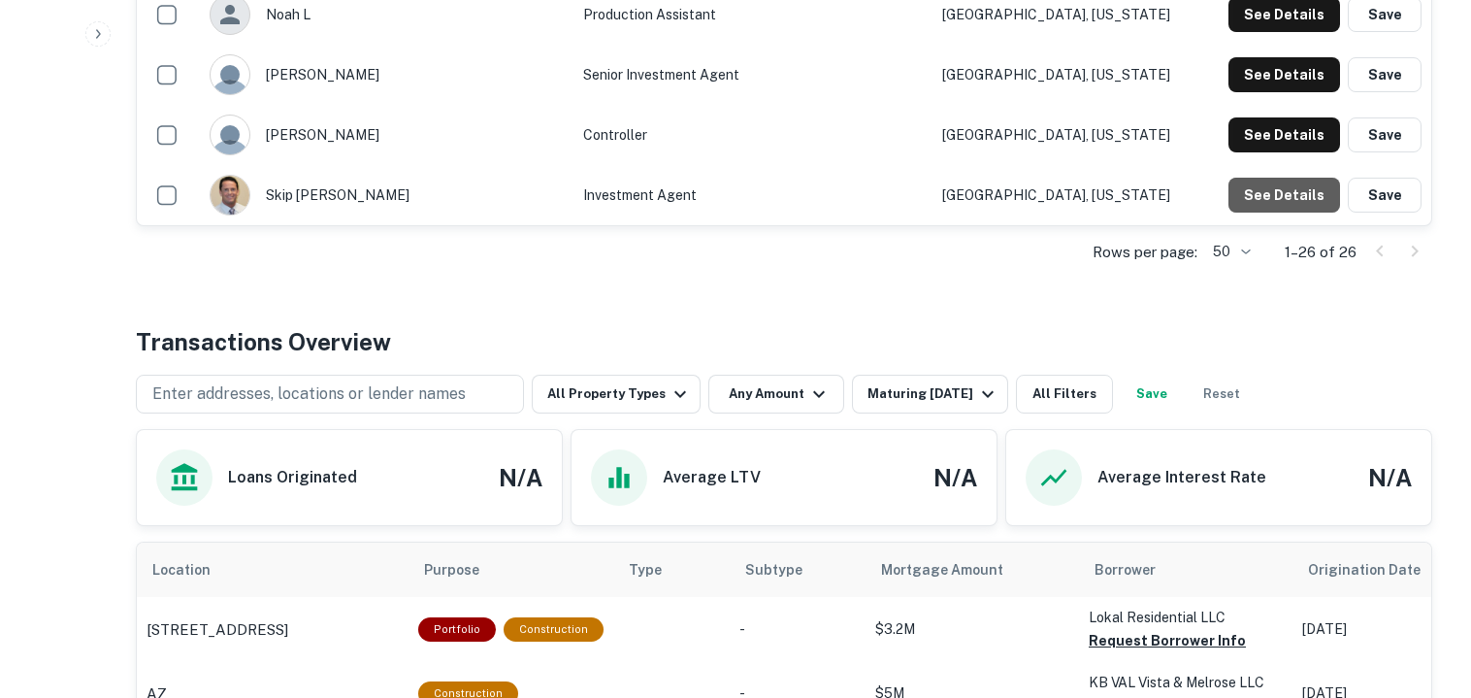
click at [1290, 201] on button "See Details" at bounding box center [1284, 195] width 112 height 35
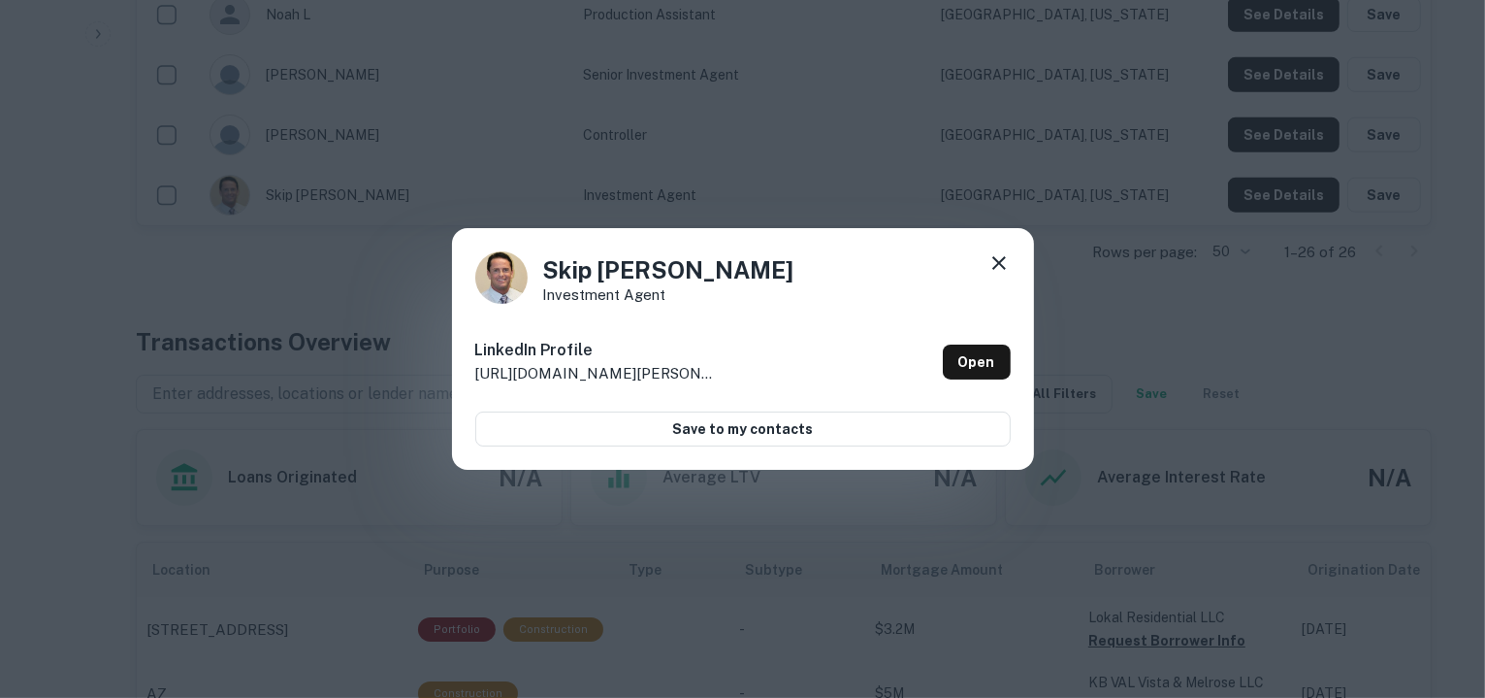
click at [994, 260] on icon at bounding box center [1000, 263] width 14 height 14
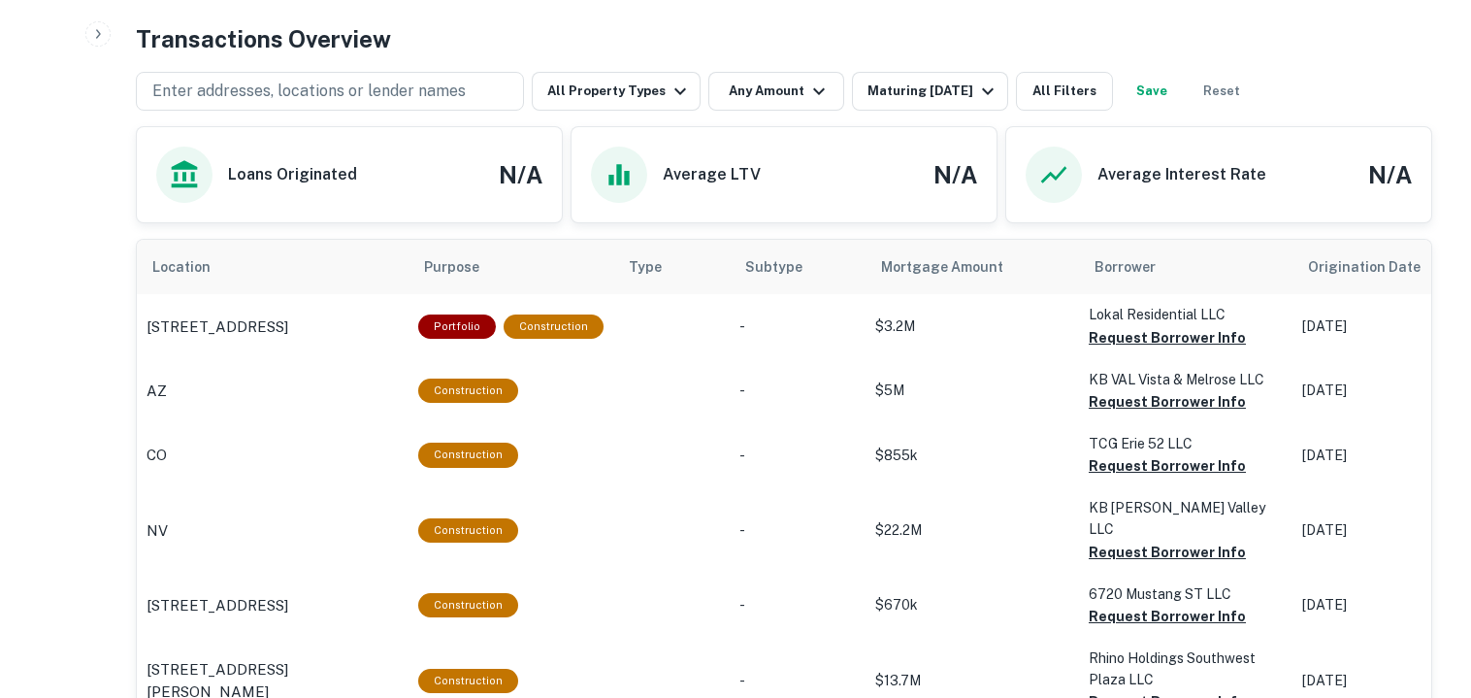
scroll to position [2243, 0]
click at [1164, 335] on button "Request Borrower Info" at bounding box center [1167, 337] width 157 height 23
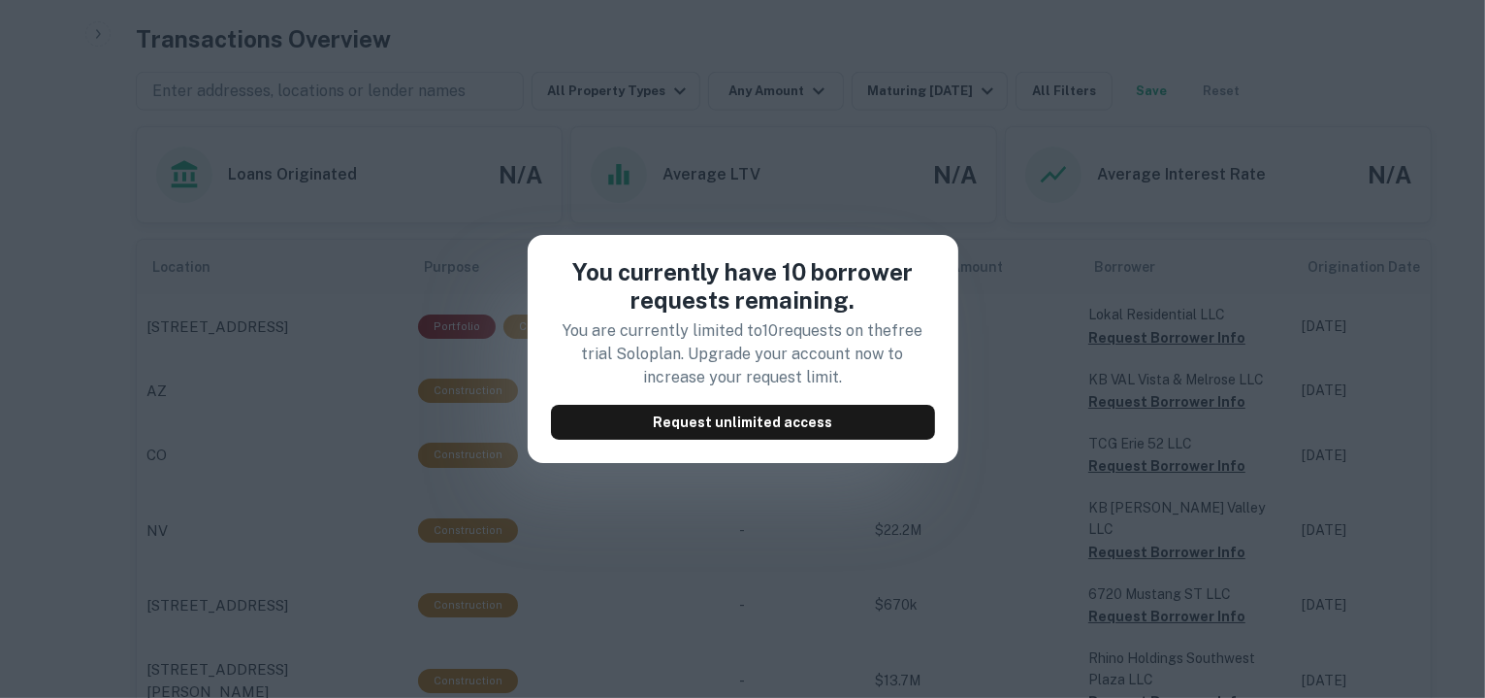
click at [1102, 363] on div "You currently have 10 borrower requests remaining. You are currently limited to…" at bounding box center [742, 349] width 1485 height 698
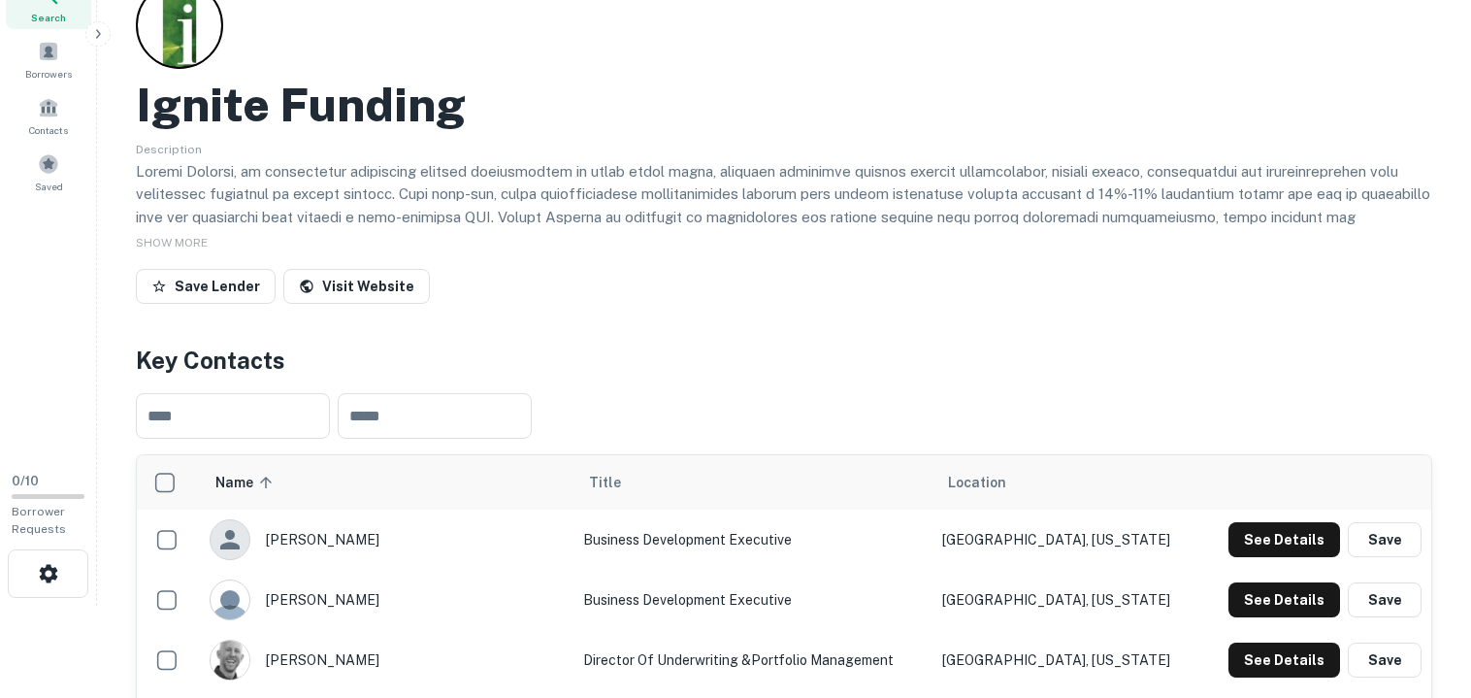
scroll to position [0, 0]
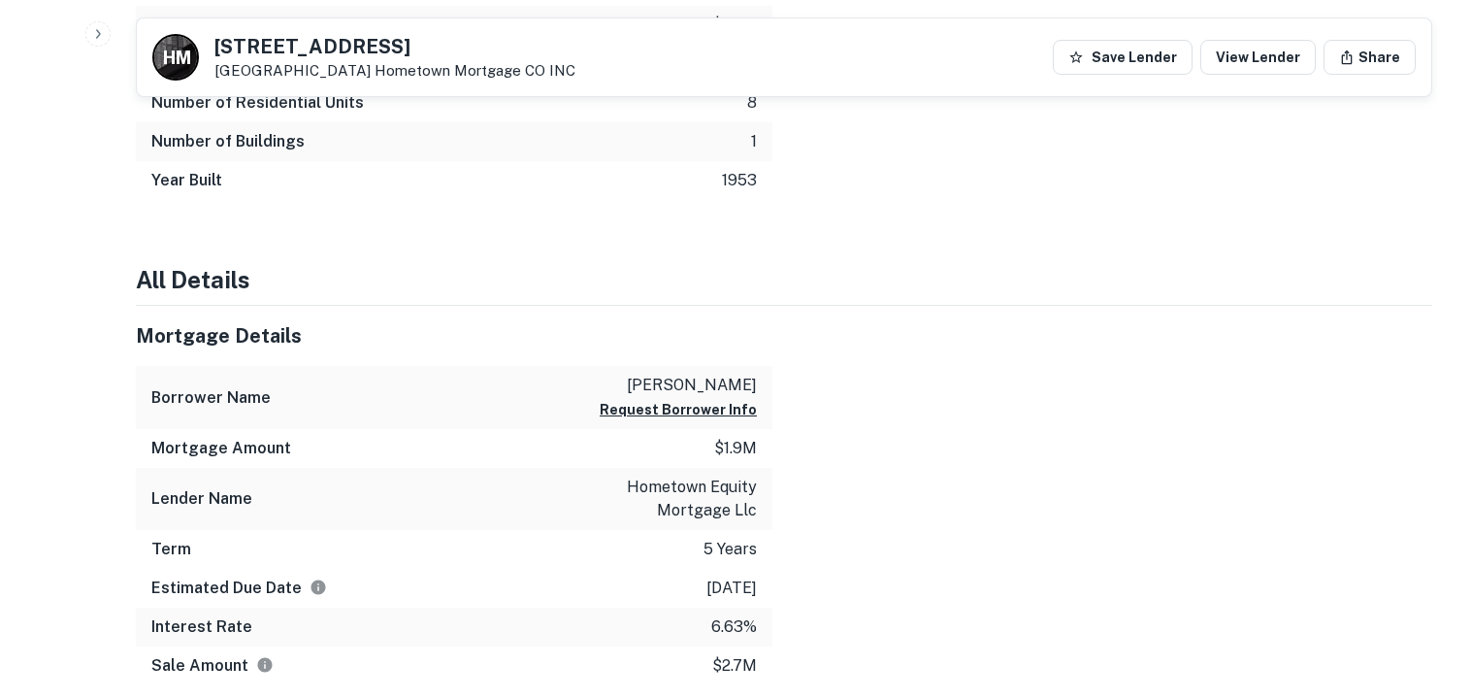
scroll to position [1754, 0]
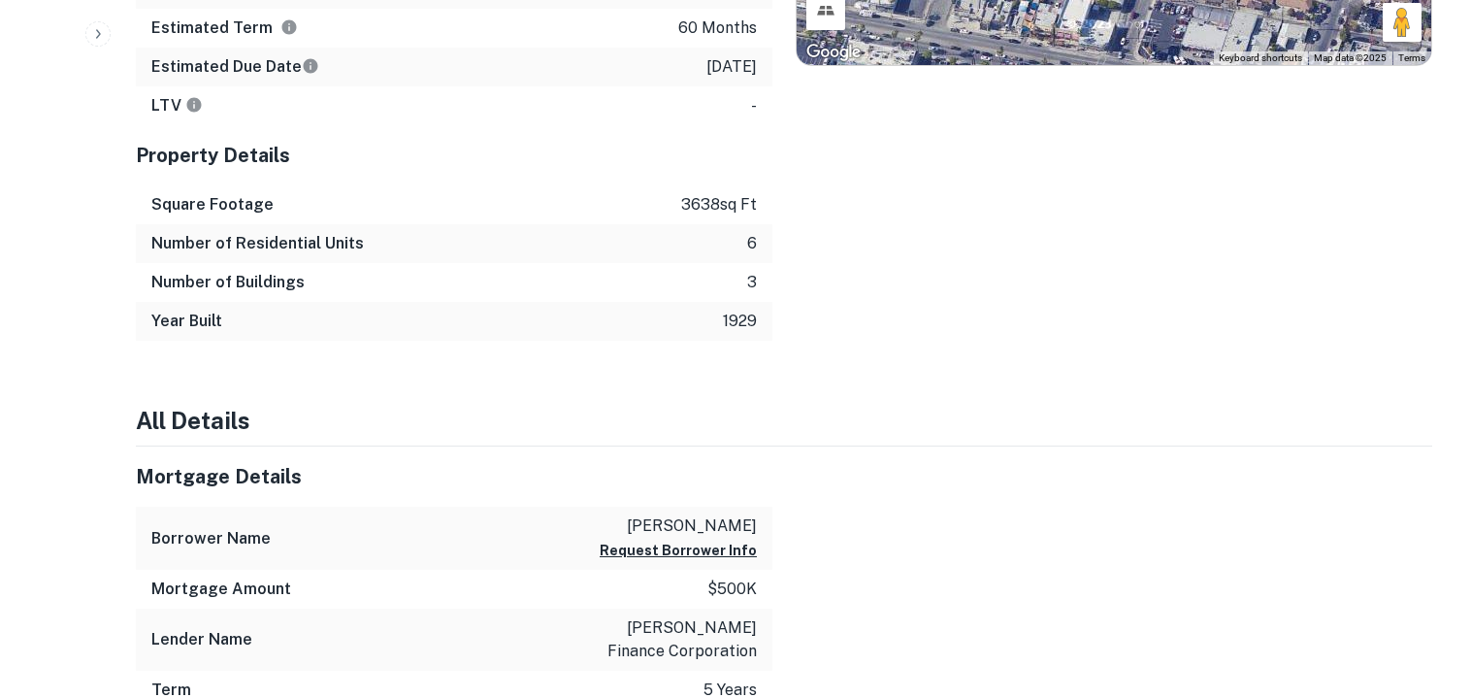
scroll to position [1195, 0]
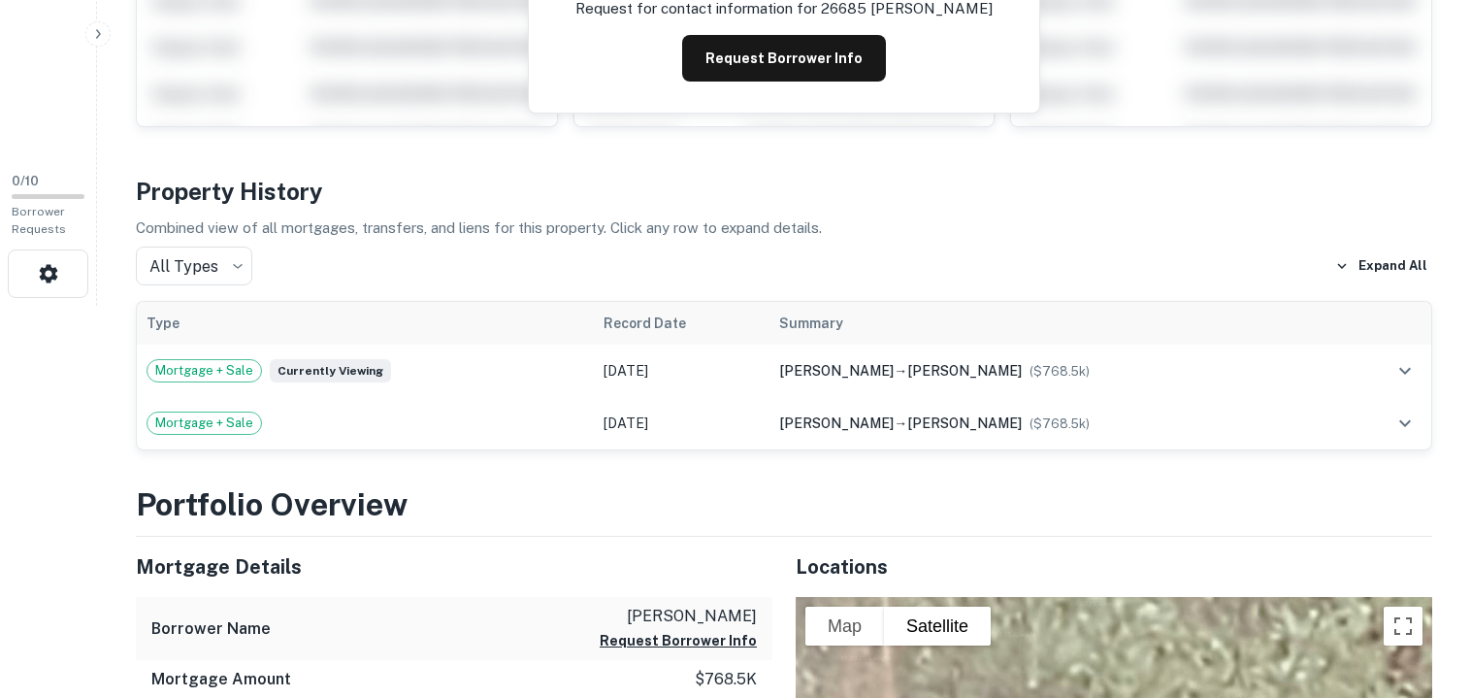
scroll to position [617, 0]
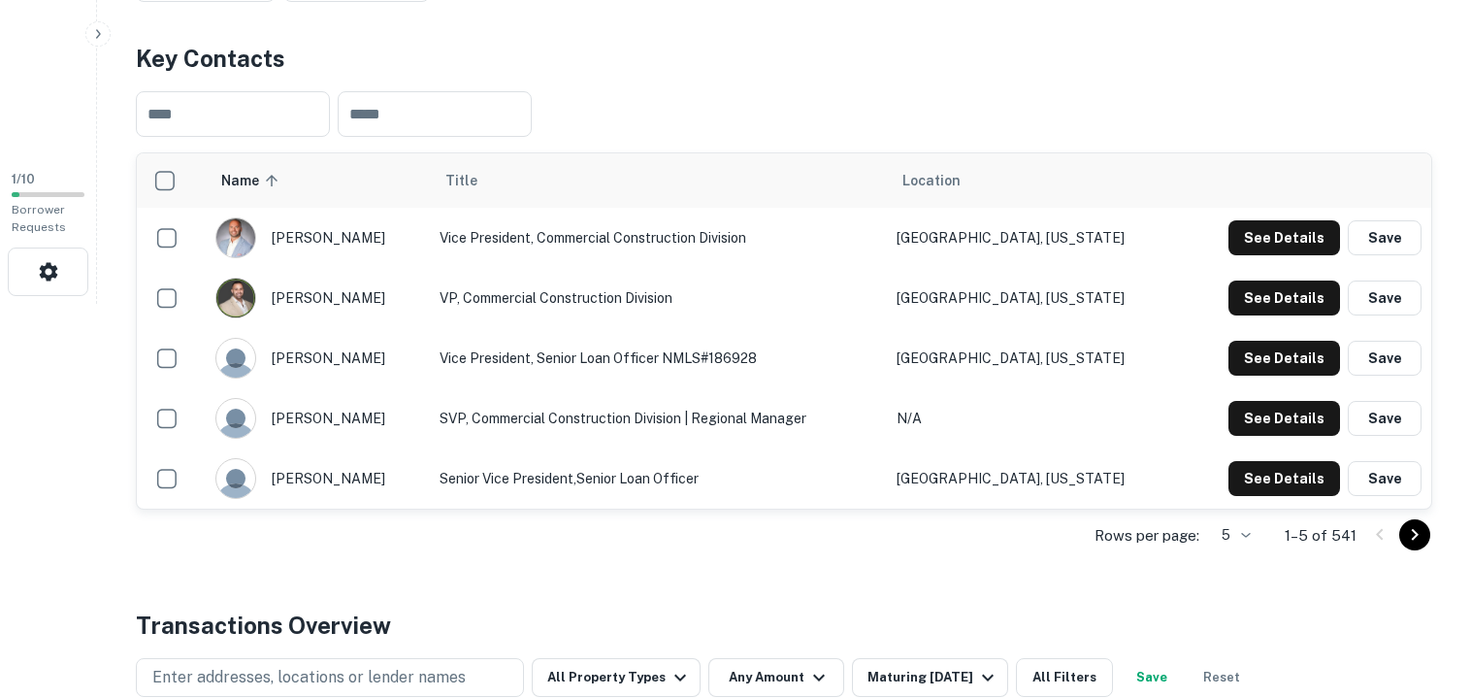
scroll to position [392, 0]
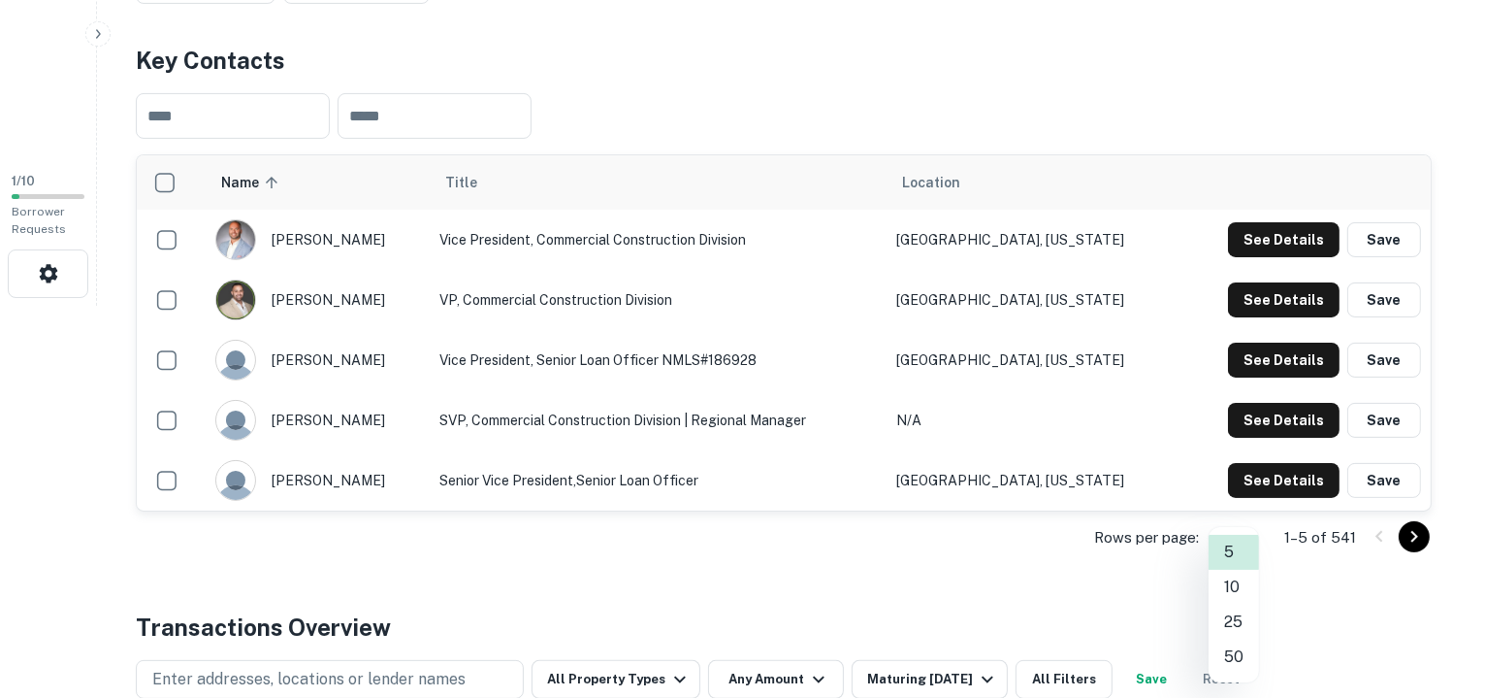
click at [1240, 656] on li "50" at bounding box center [1234, 656] width 50 height 35
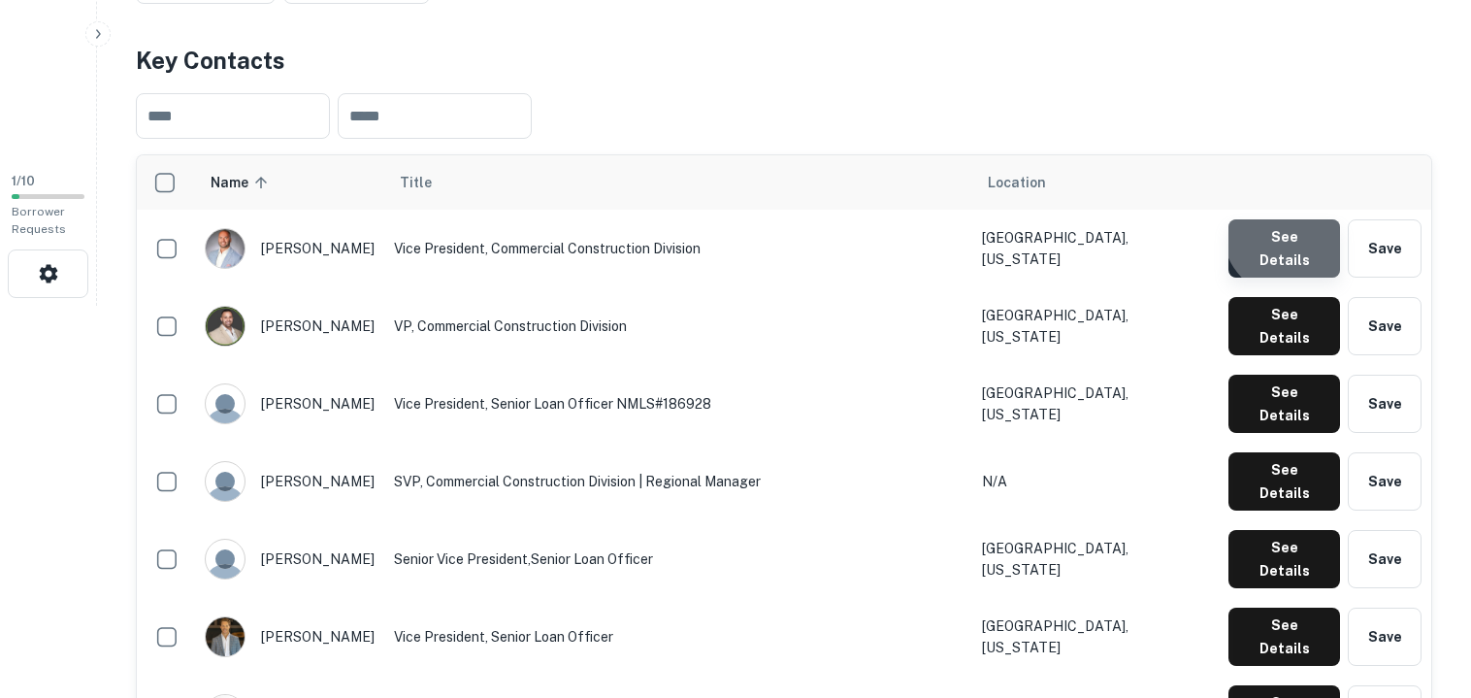
click at [1295, 232] on button "See Details" at bounding box center [1284, 248] width 112 height 58
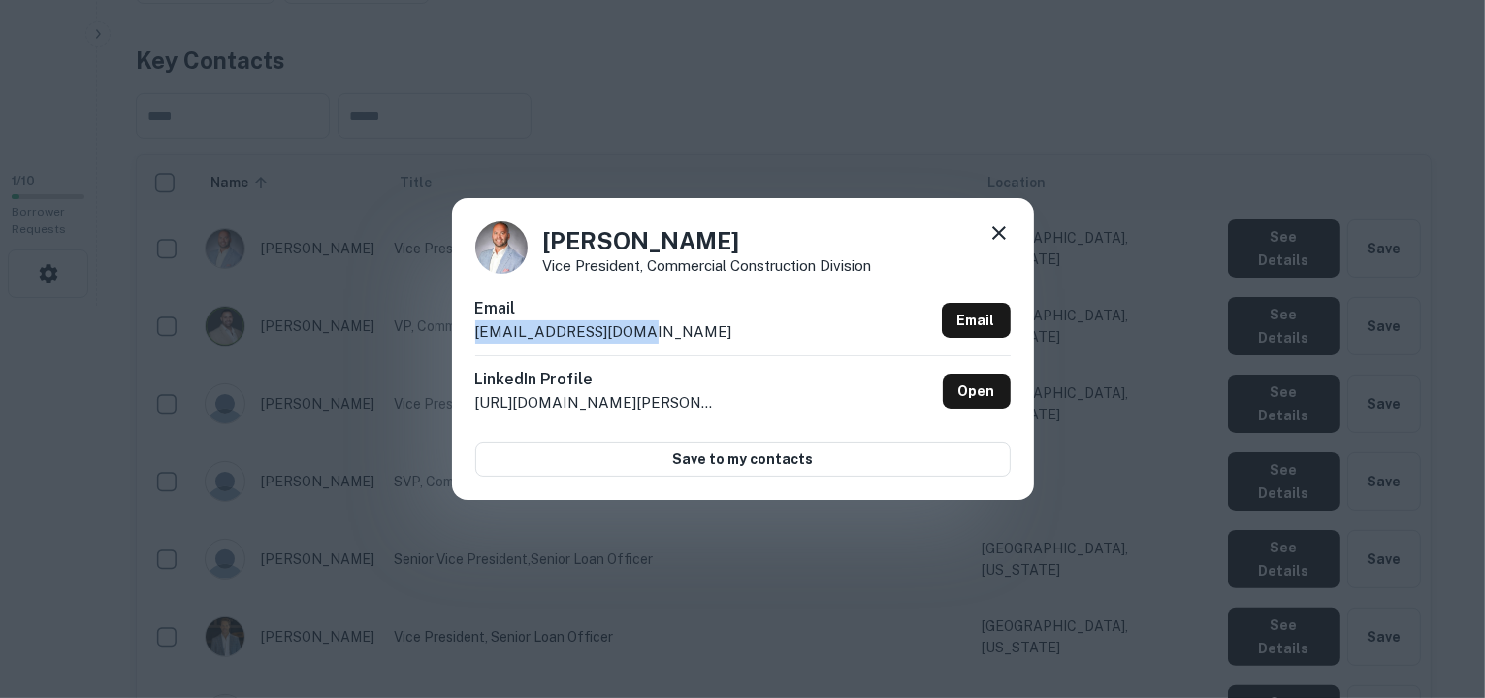
drag, startPoint x: 632, startPoint y: 333, endPoint x: 475, endPoint y: 331, distance: 156.2
click at [475, 331] on div "Email bbiancardi@cmgfi.com Email" at bounding box center [743, 326] width 536 height 58
copy p "bbiancardi@cmgfi.com"
click at [966, 387] on link "Open" at bounding box center [977, 391] width 68 height 35
click at [1007, 227] on icon at bounding box center [999, 232] width 23 height 23
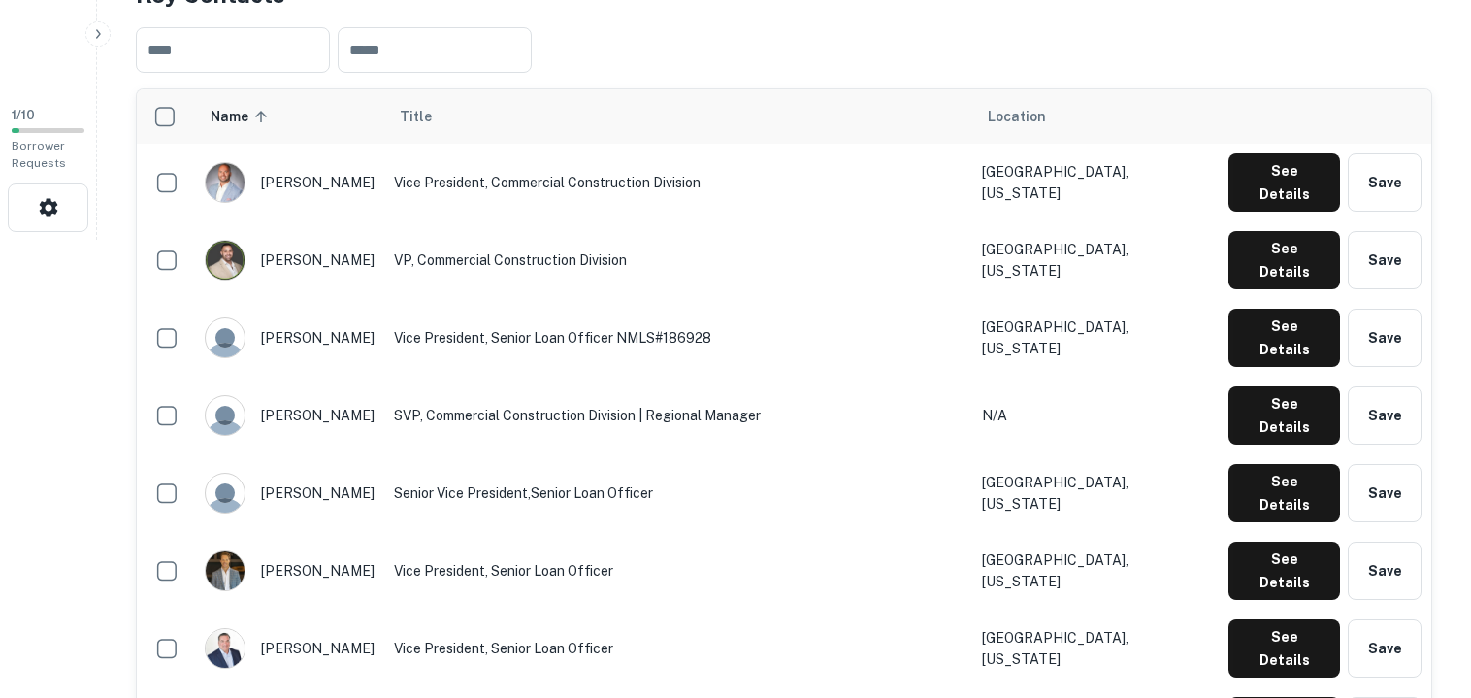
scroll to position [462, 0]
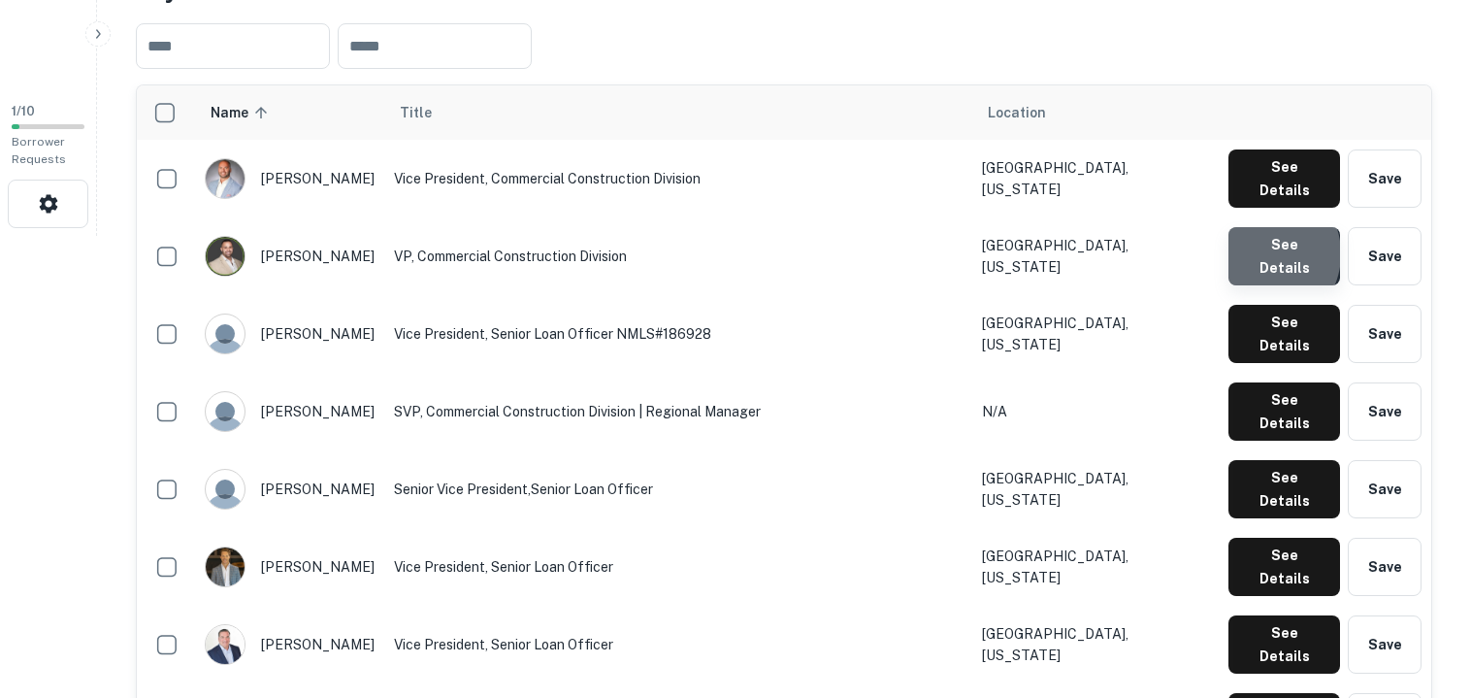
click at [1265, 238] on button "See Details" at bounding box center [1284, 256] width 112 height 58
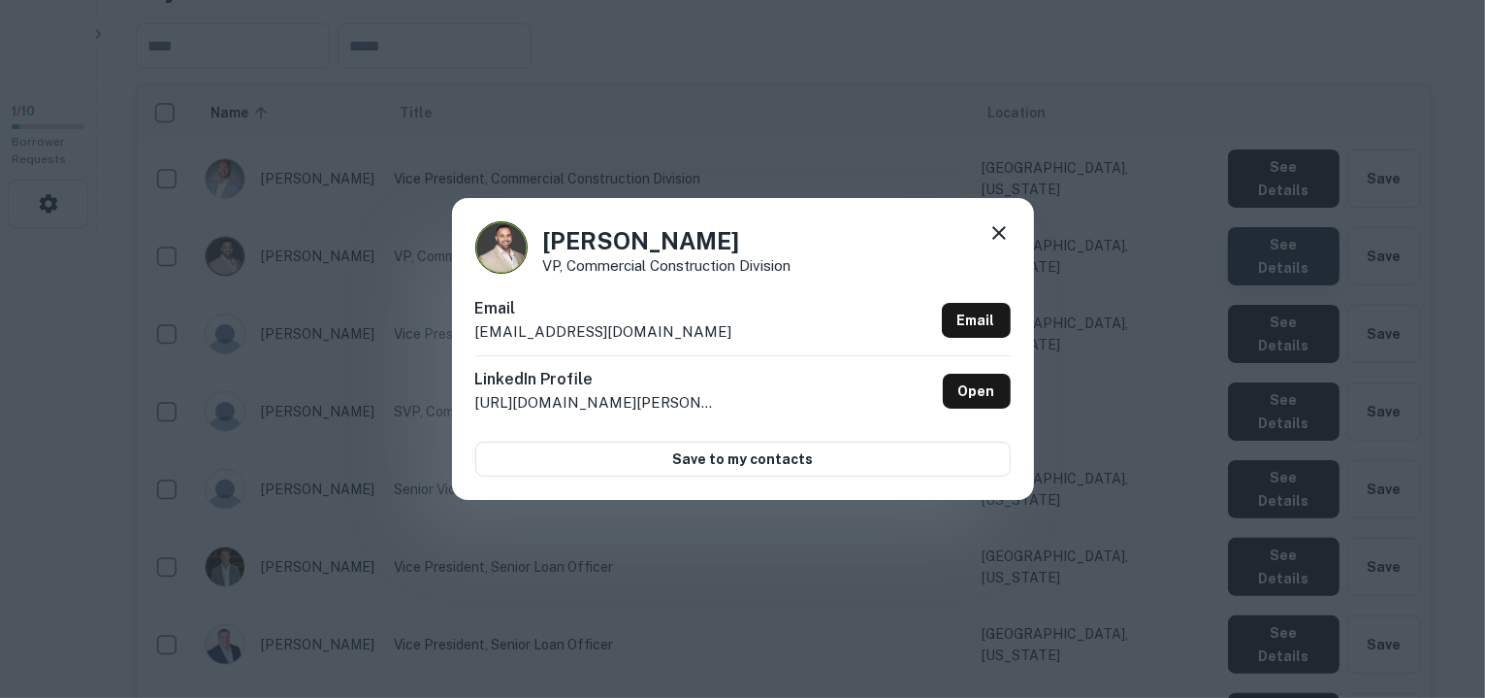
click at [1265, 238] on div "Dan Nunez VP, Commercial Construction Division Email dnunez@cmgfi.com Email Lin…" at bounding box center [742, 349] width 1485 height 698
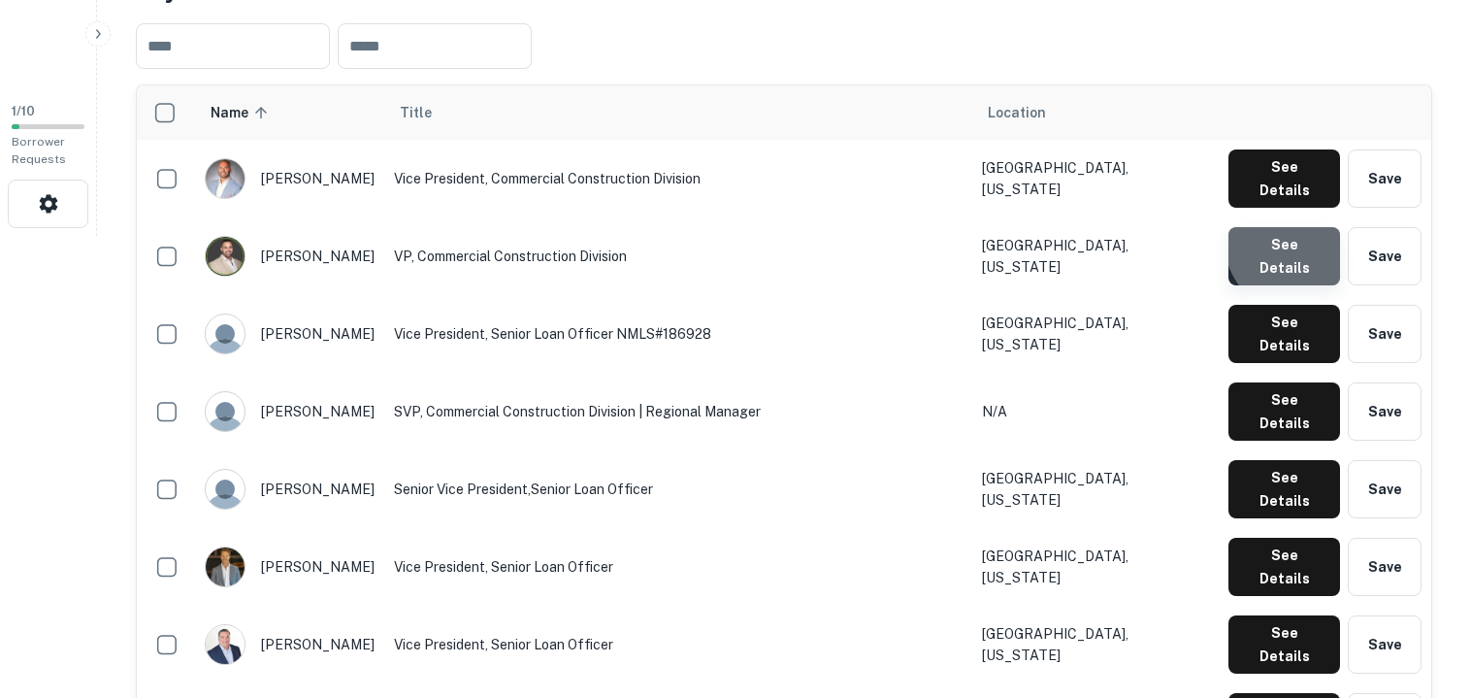
click at [1302, 227] on button "See Details" at bounding box center [1284, 256] width 112 height 58
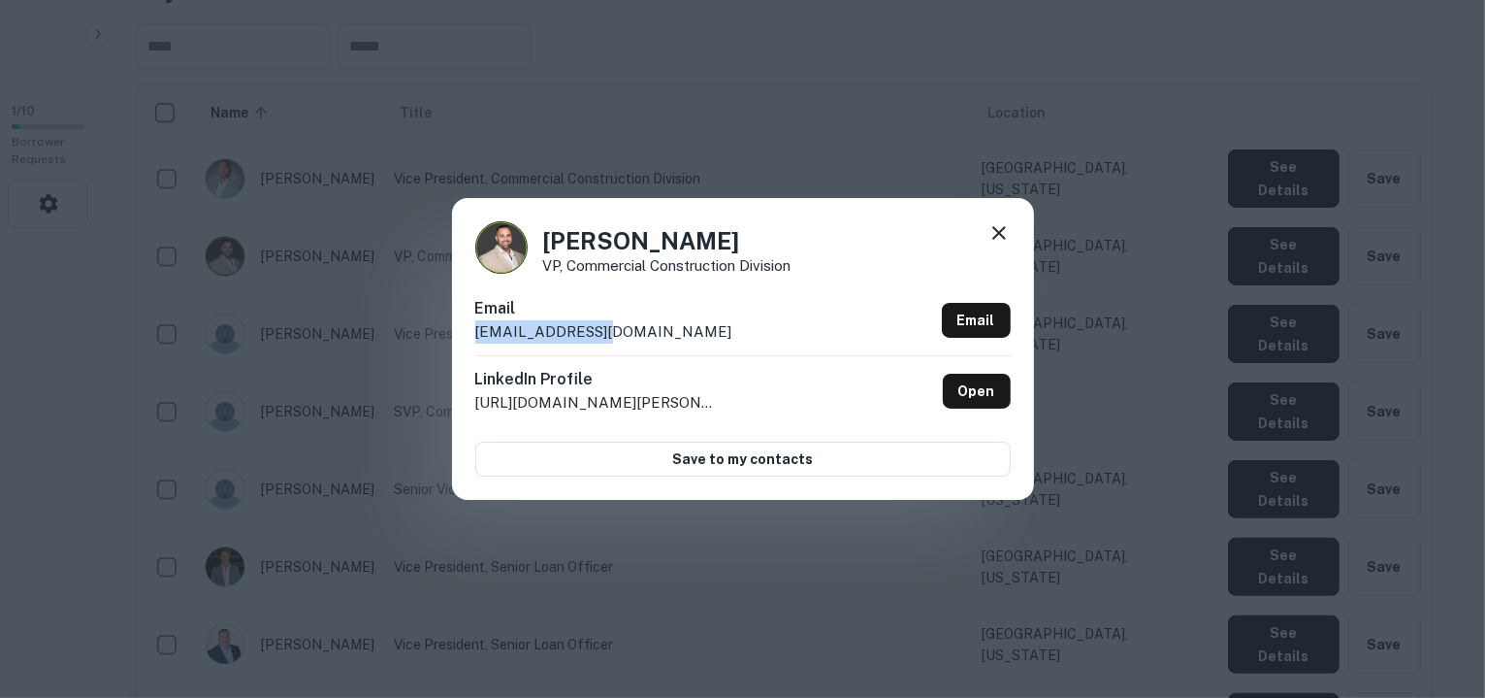
drag, startPoint x: 607, startPoint y: 331, endPoint x: 470, endPoint y: 334, distance: 137.8
click at [470, 334] on div "Dan Nunez VP, Commercial Construction Division Email dnunez@cmgfi.com Email Lin…" at bounding box center [743, 348] width 582 height 301
copy p "dnunez@cmgfi.com"
click at [1208, 598] on div "Dan Nunez VP, Commercial Construction Division Email dnunez@cmgfi.com Email Lin…" at bounding box center [742, 349] width 1485 height 698
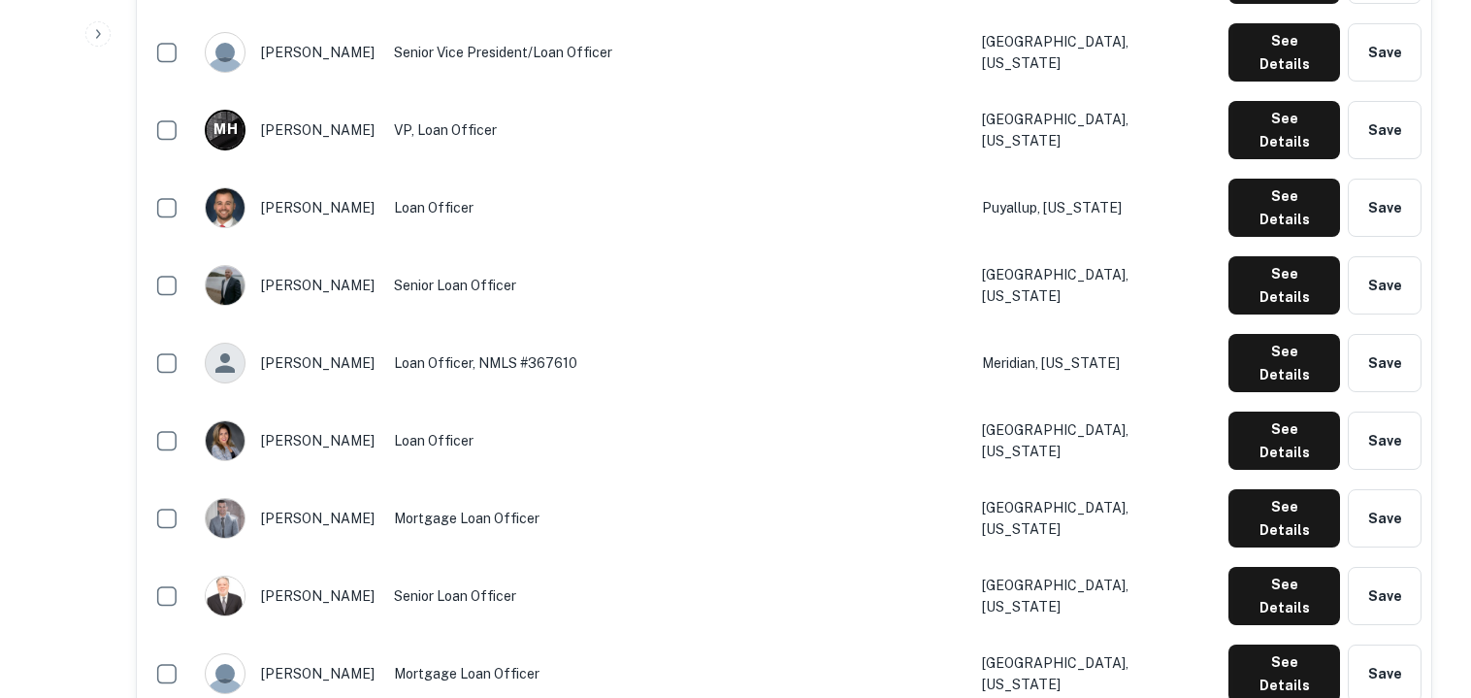
scroll to position [1210, 0]
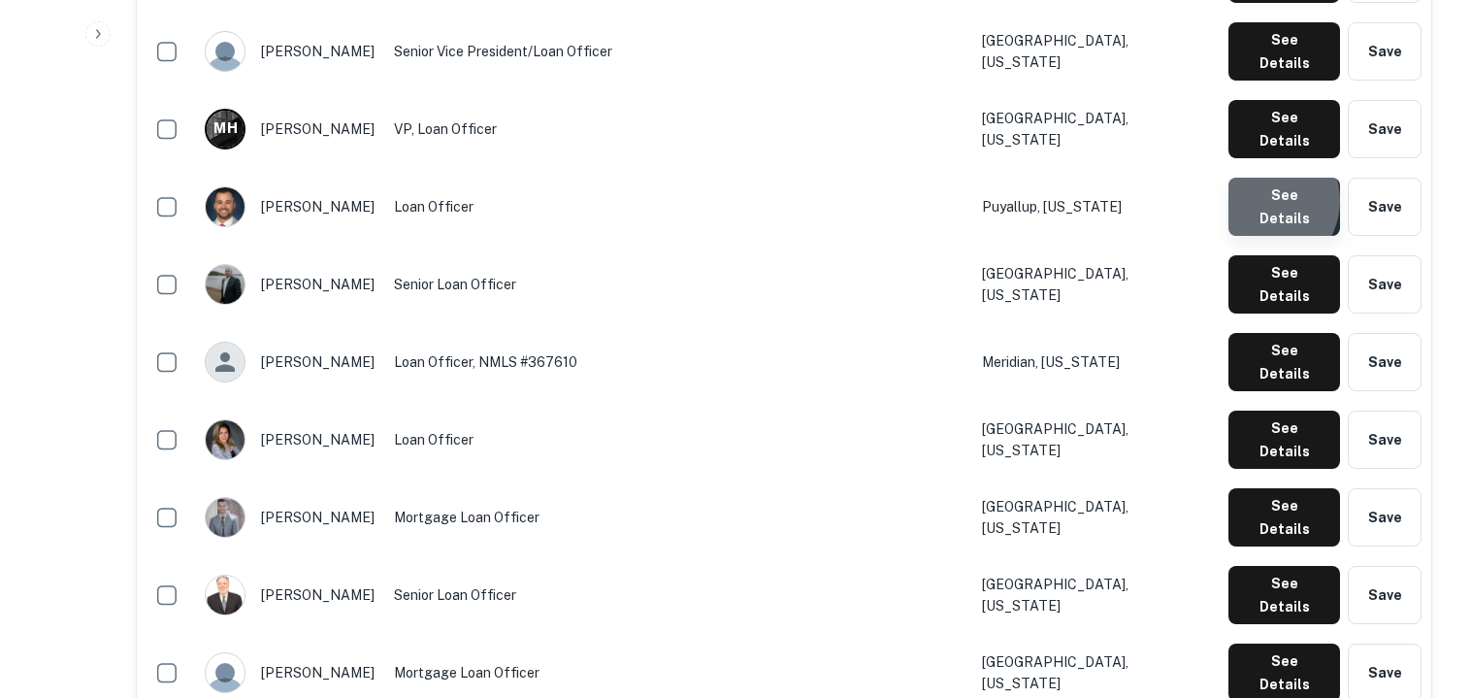
click at [1264, 178] on button "See Details" at bounding box center [1284, 207] width 112 height 58
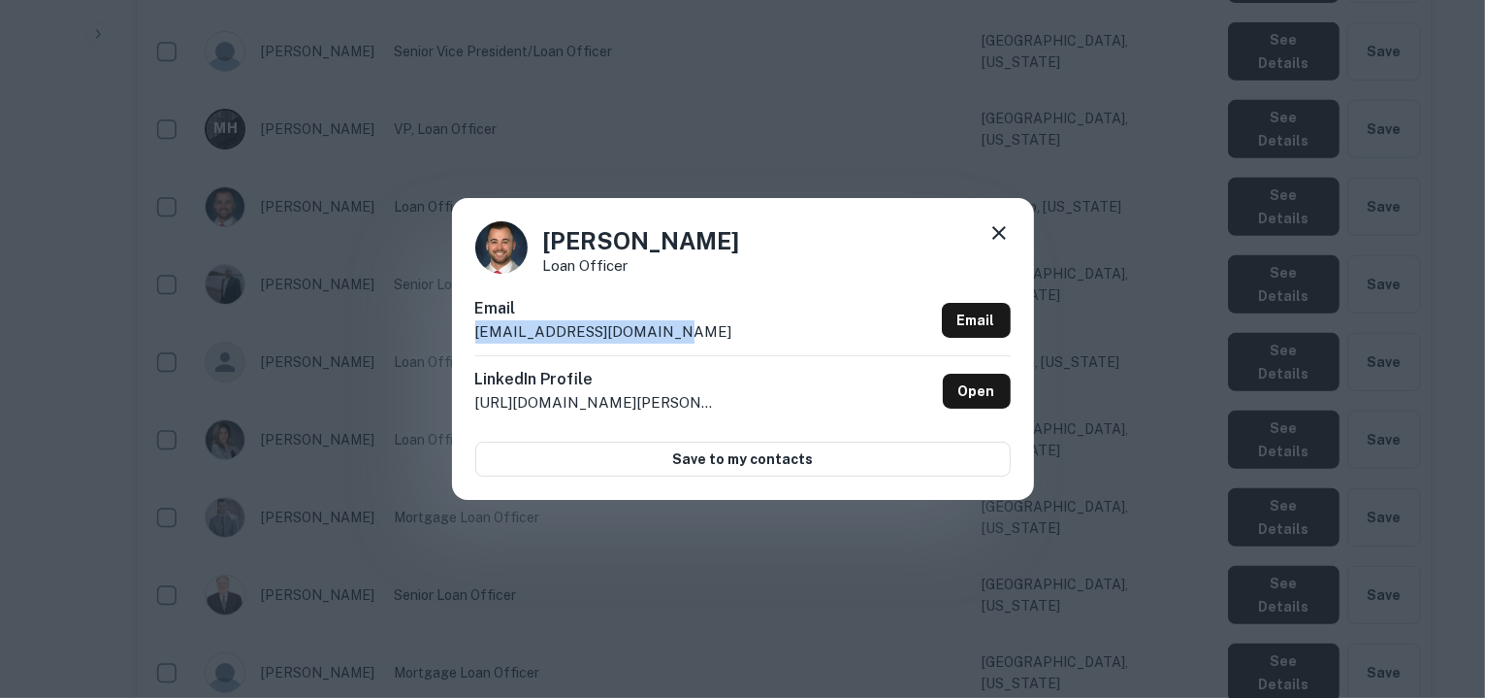
drag, startPoint x: 670, startPoint y: 327, endPoint x: 475, endPoint y: 335, distance: 195.2
click at [475, 335] on div "Email acolvin@cmghomeloans.com Email" at bounding box center [743, 326] width 536 height 58
copy p "acolvin@cmghomeloans.com"
click at [1003, 230] on icon at bounding box center [1000, 233] width 14 height 14
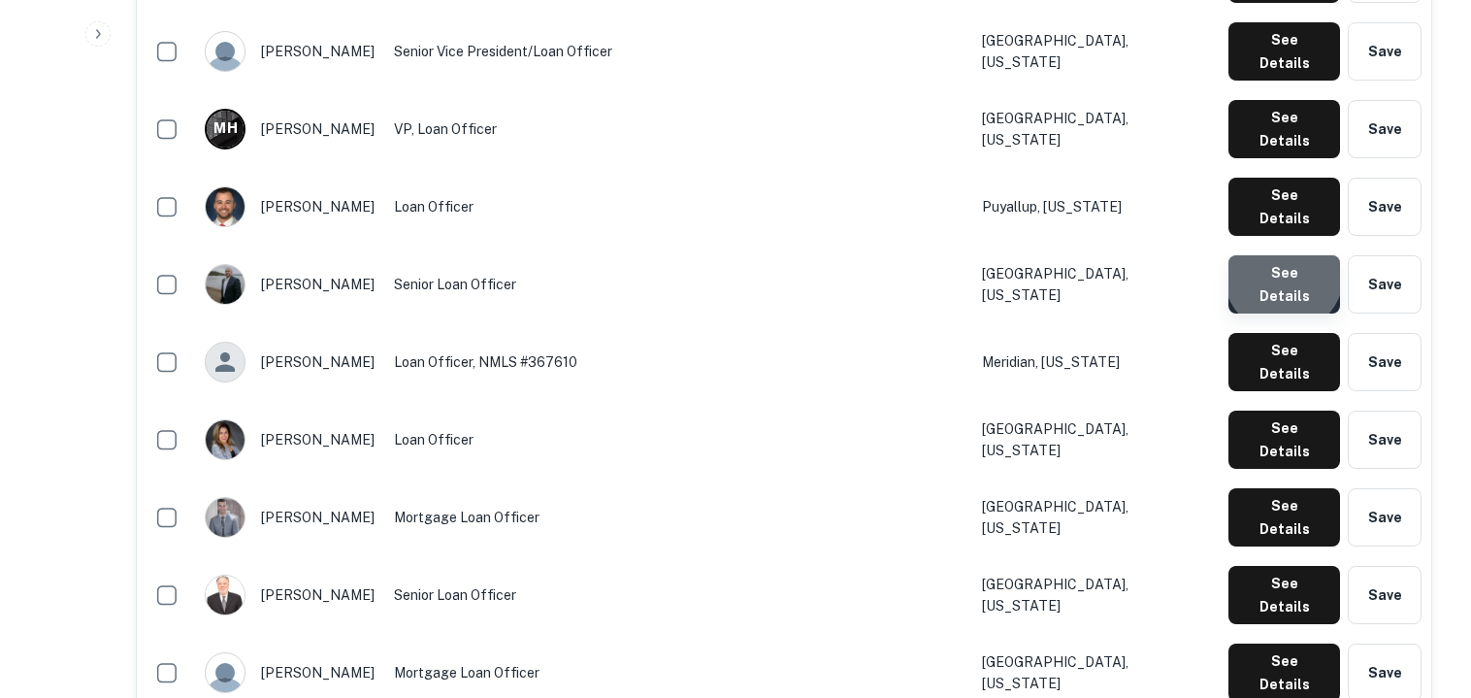
click at [1288, 255] on button "See Details" at bounding box center [1284, 284] width 112 height 58
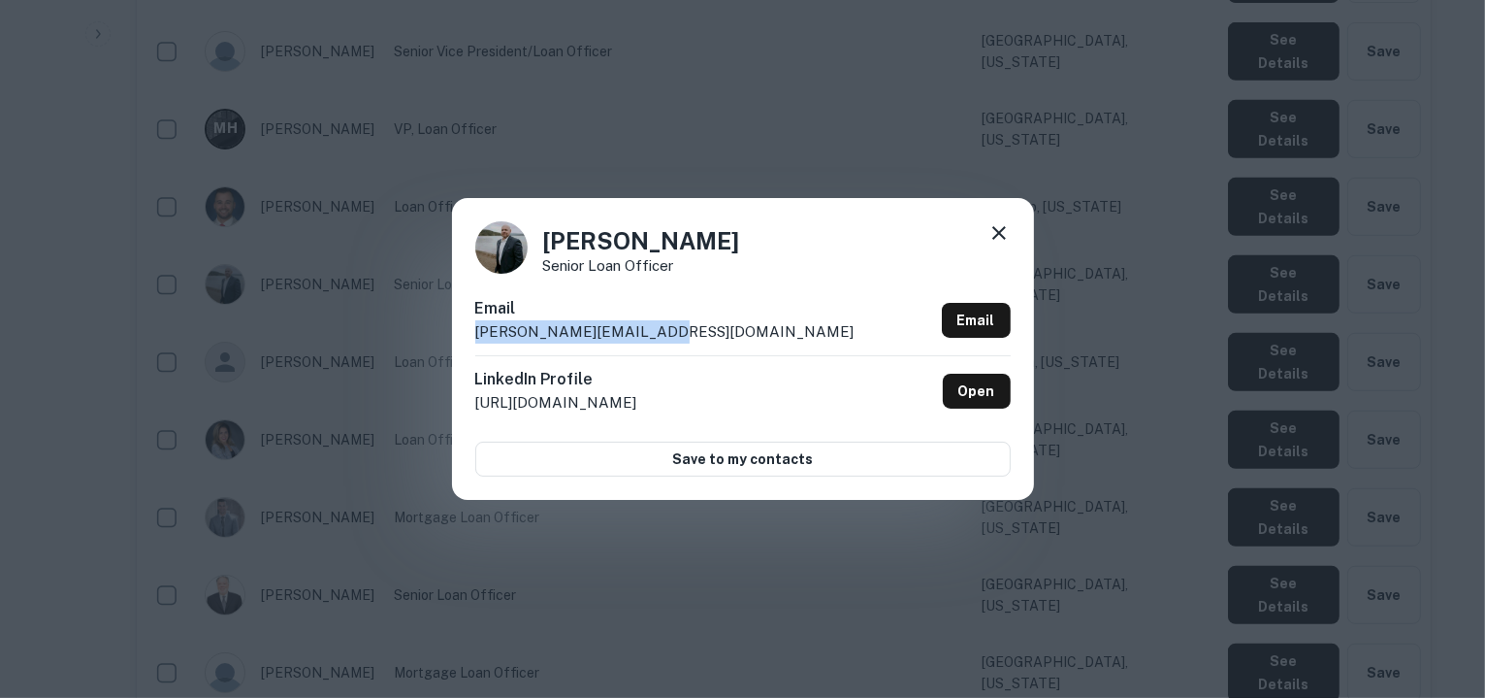
drag, startPoint x: 667, startPoint y: 331, endPoint x: 477, endPoint y: 330, distance: 189.2
click at [477, 330] on div "Email amarsh@cmghomeloans.com Email" at bounding box center [743, 326] width 536 height 58
copy p "amarsh@cmghomeloans.com"
click at [994, 230] on icon at bounding box center [1000, 233] width 14 height 14
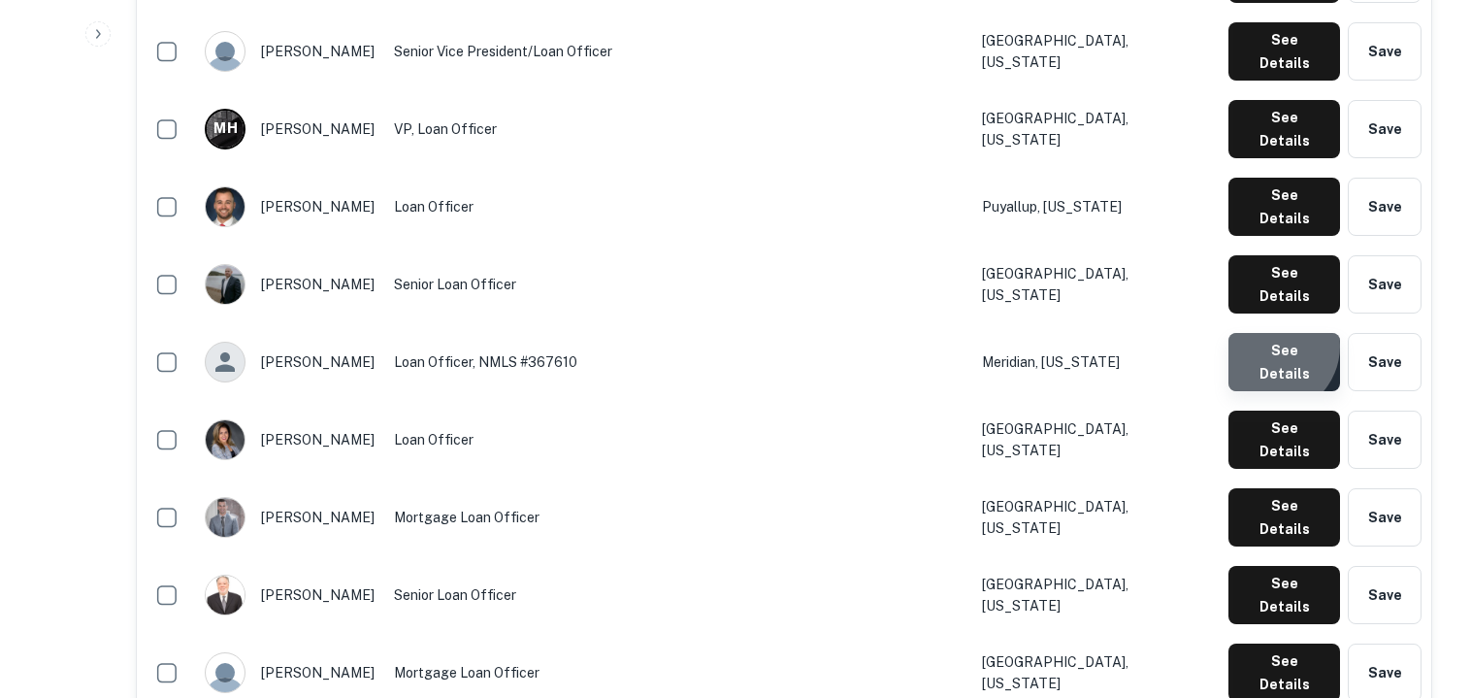
click at [1274, 333] on button "See Details" at bounding box center [1284, 362] width 112 height 58
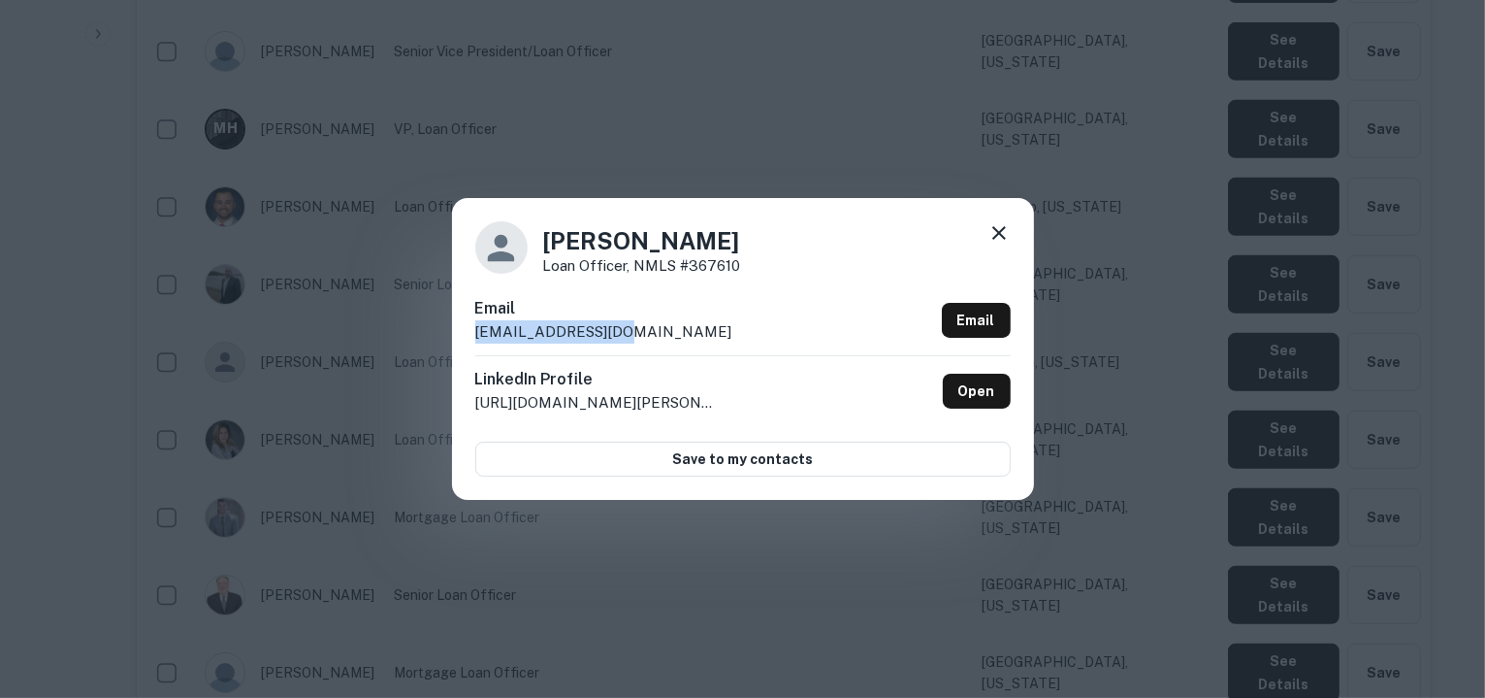
drag, startPoint x: 629, startPoint y: 329, endPoint x: 473, endPoint y: 332, distance: 155.3
click at [473, 332] on div "Adam Pugmire Loan Officer, NMLS #367610 Email apugmire@cmgfi.com Email LinkedIn…" at bounding box center [743, 348] width 582 height 301
copy p "apugmire@cmgfi.com"
click at [998, 231] on icon at bounding box center [999, 232] width 23 height 23
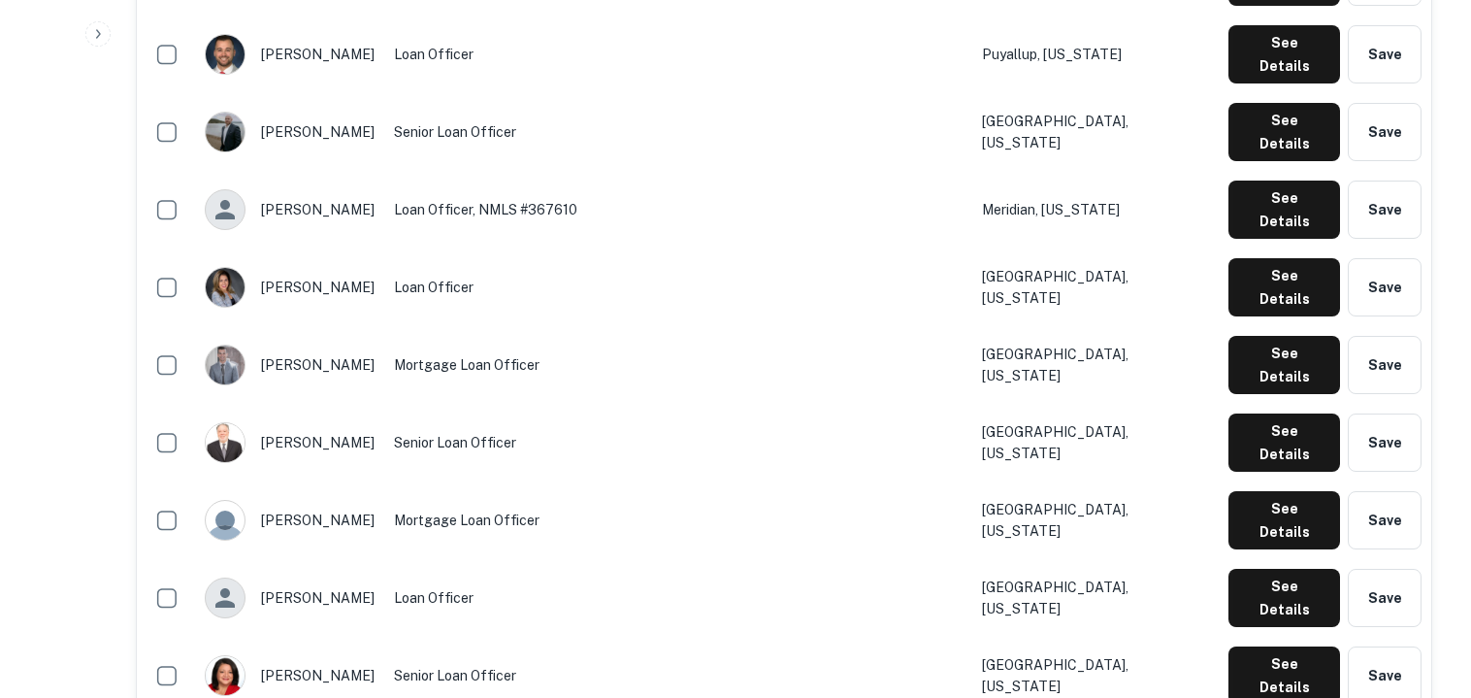
scroll to position [1364, 0]
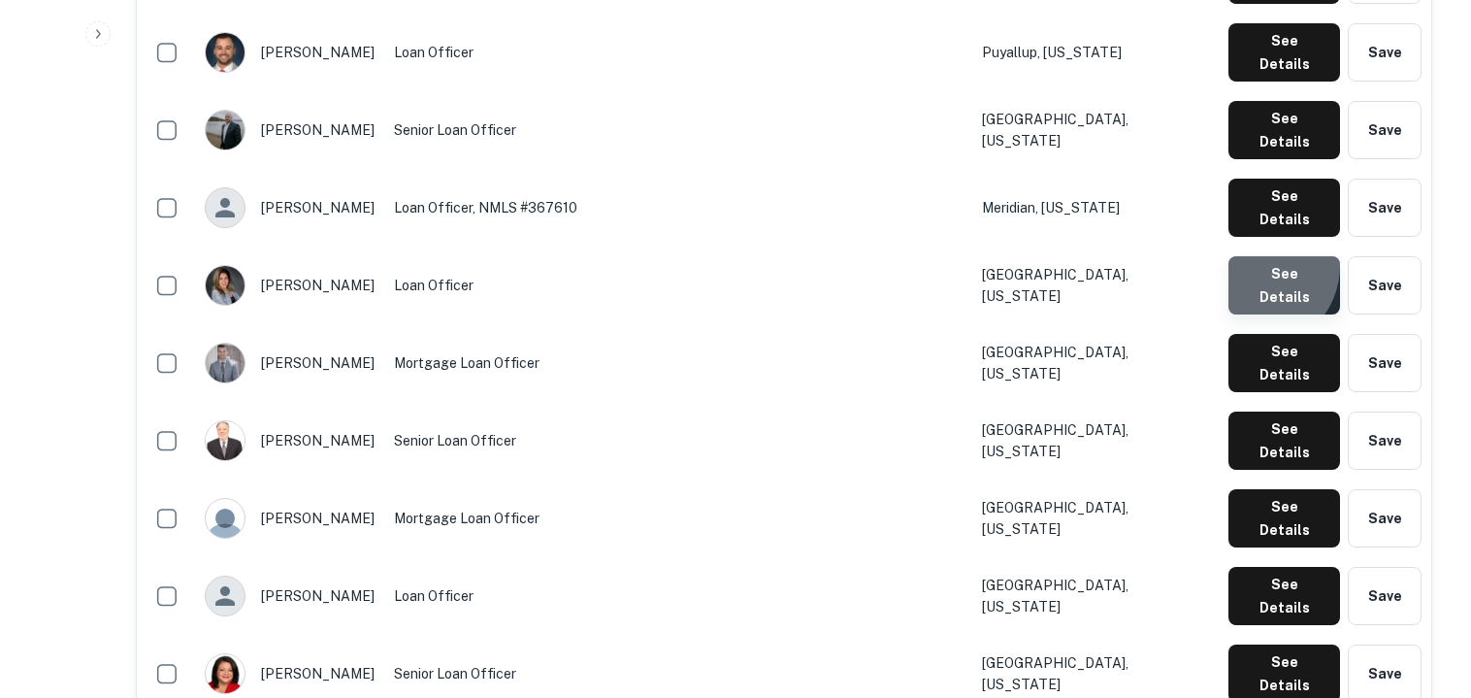
click at [1260, 256] on button "See Details" at bounding box center [1284, 285] width 112 height 58
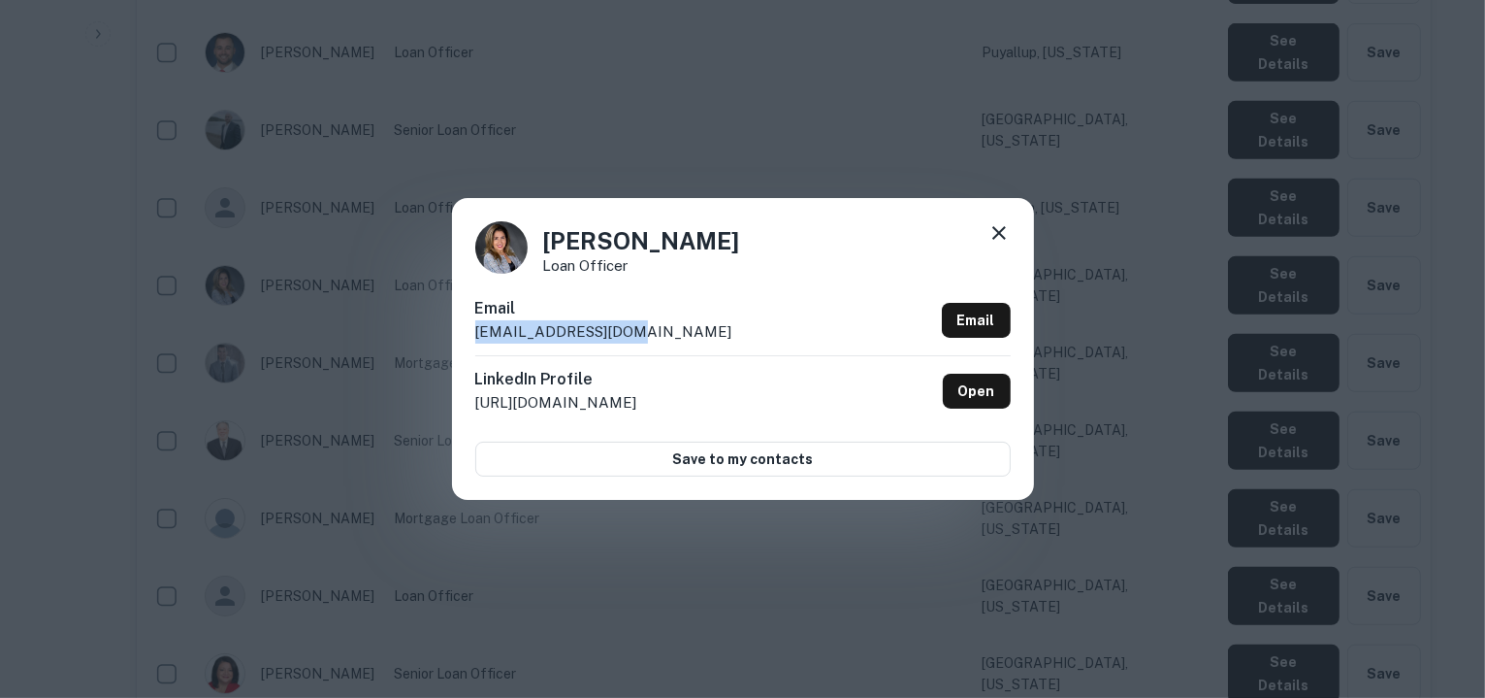
drag, startPoint x: 629, startPoint y: 331, endPoint x: 456, endPoint y: 328, distance: 172.7
click at [456, 328] on div "Adriana Martinez Loan Officer Email amartinez@cmgfi.com Email LinkedIn Profile …" at bounding box center [743, 348] width 582 height 301
copy p "amartinez@cmgfi.com"
click at [720, 136] on div "Adriana Martinez Loan Officer Email amartinez@cmgfi.com Email LinkedIn Profile …" at bounding box center [742, 349] width 1485 height 698
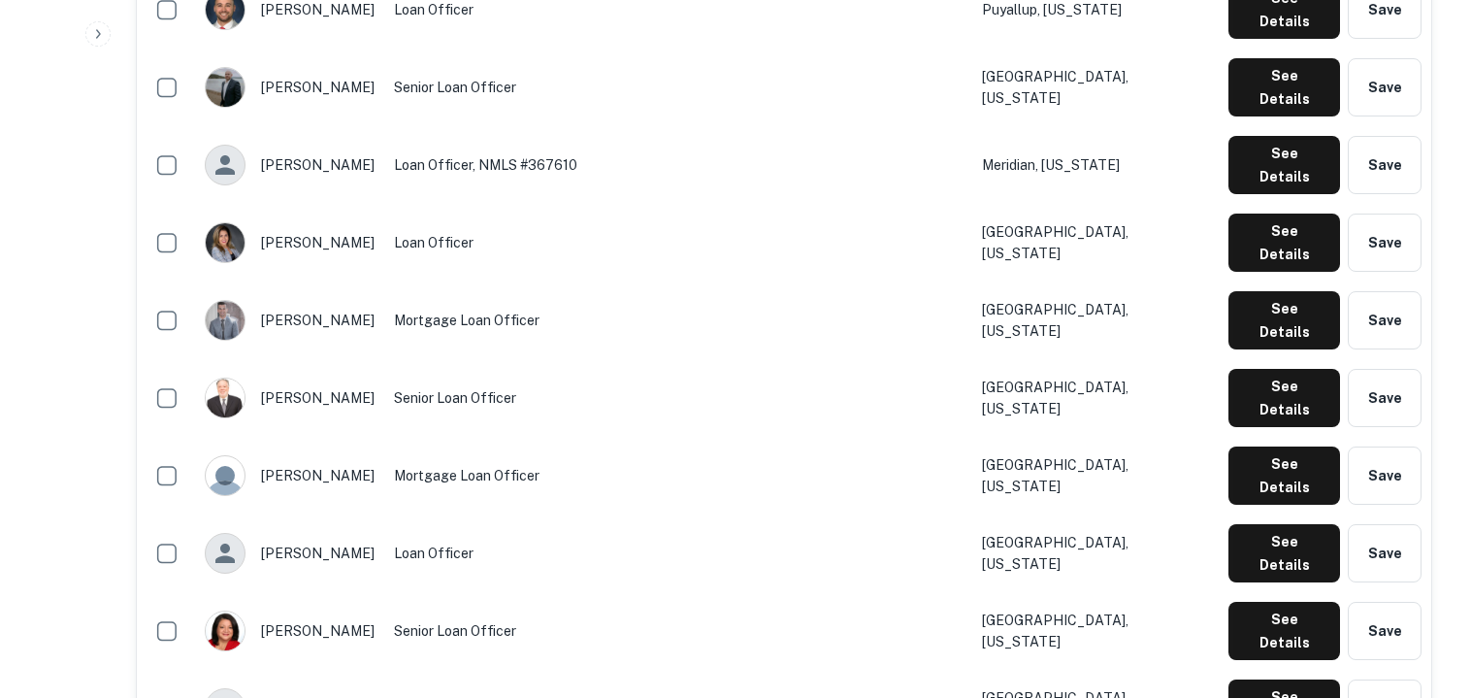
scroll to position [1413, 0]
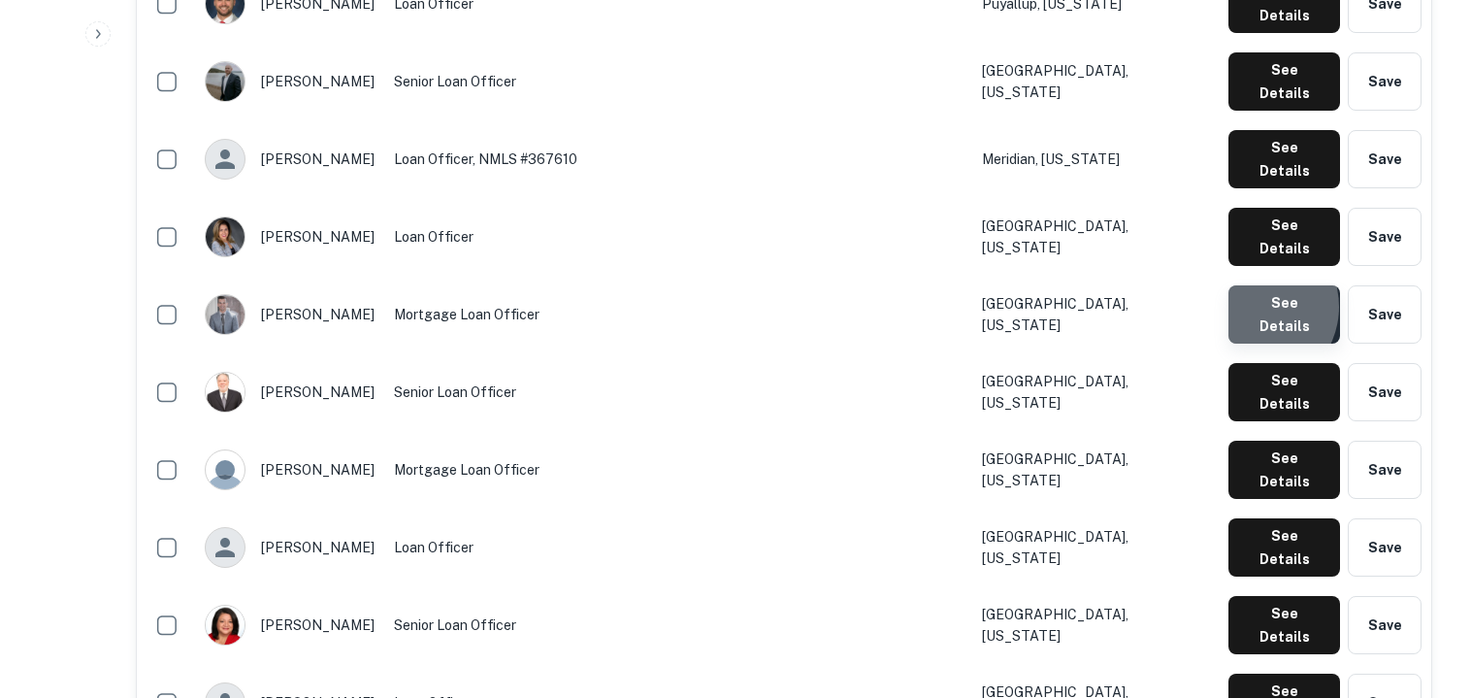
click at [1255, 285] on button "See Details" at bounding box center [1284, 314] width 112 height 58
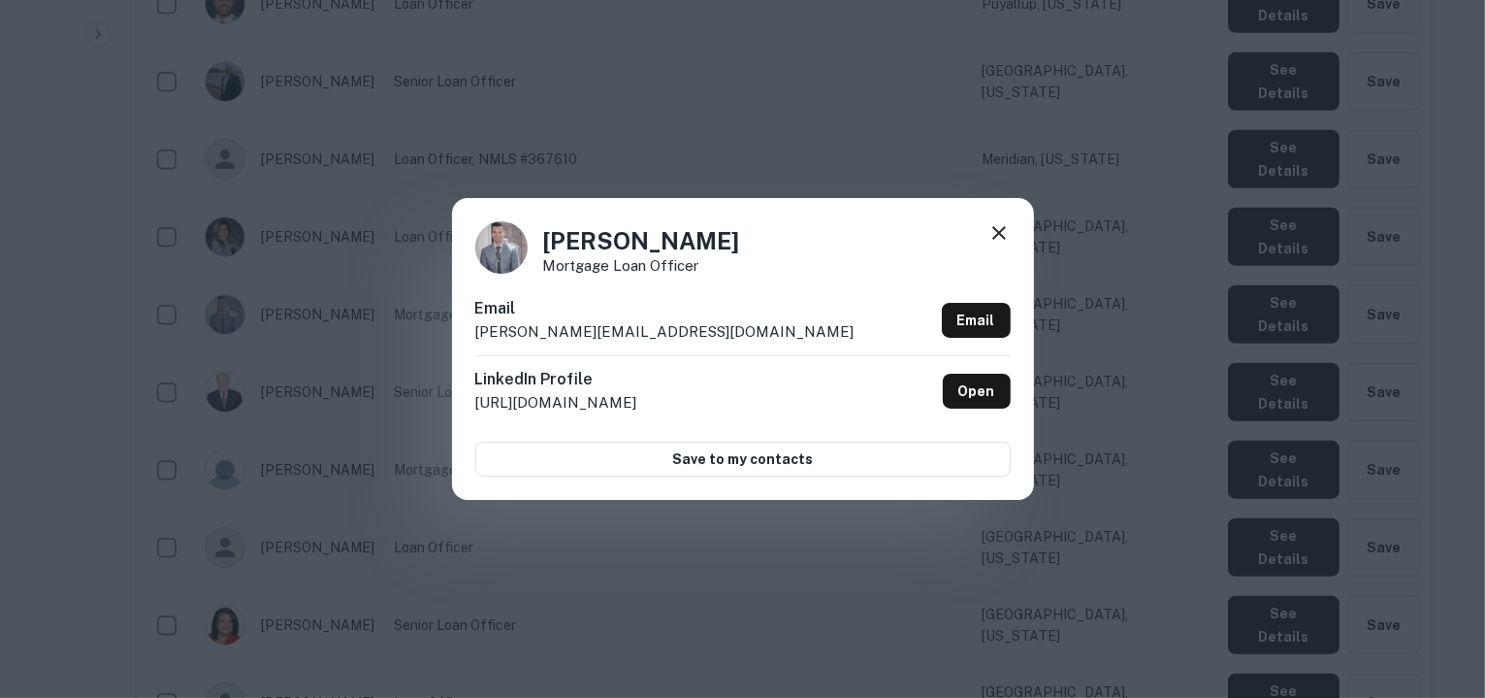
click at [994, 230] on icon at bounding box center [1000, 233] width 14 height 14
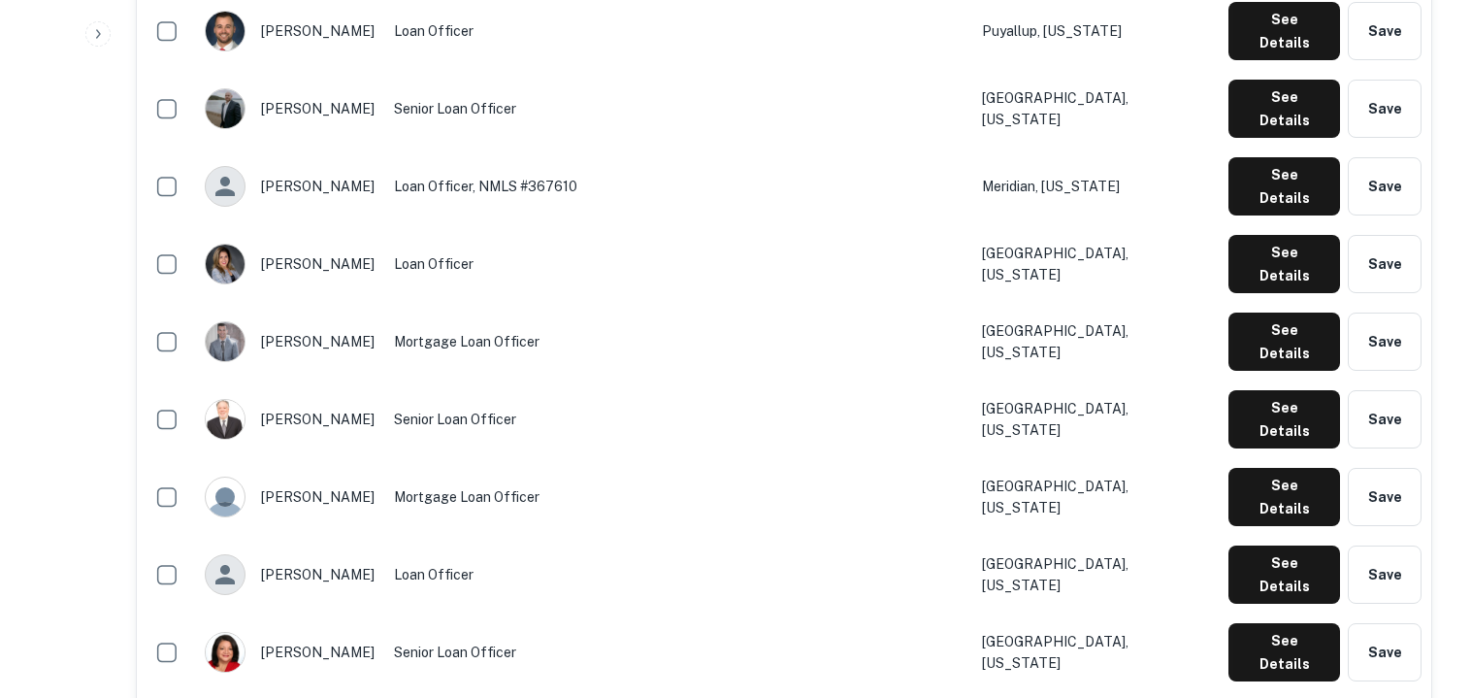
scroll to position [1463, 0]
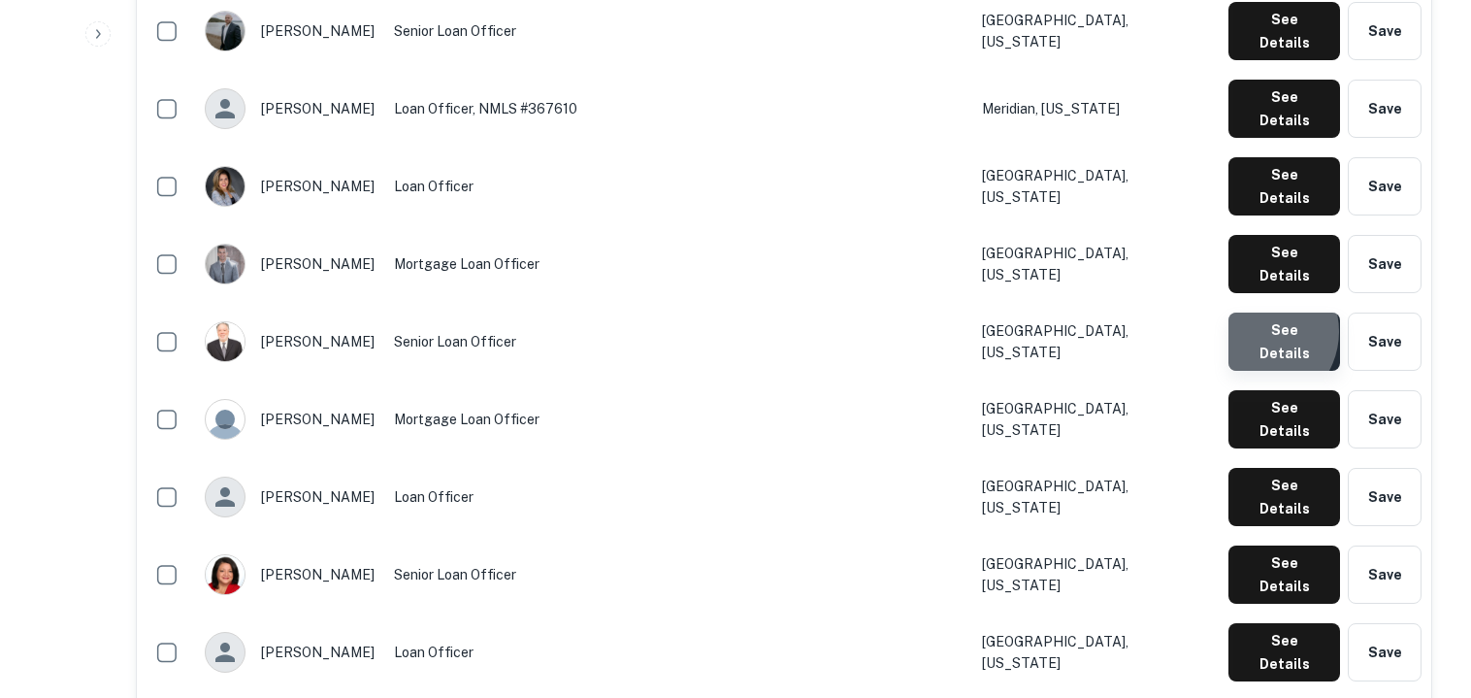
click at [1259, 312] on button "See Details" at bounding box center [1284, 341] width 112 height 58
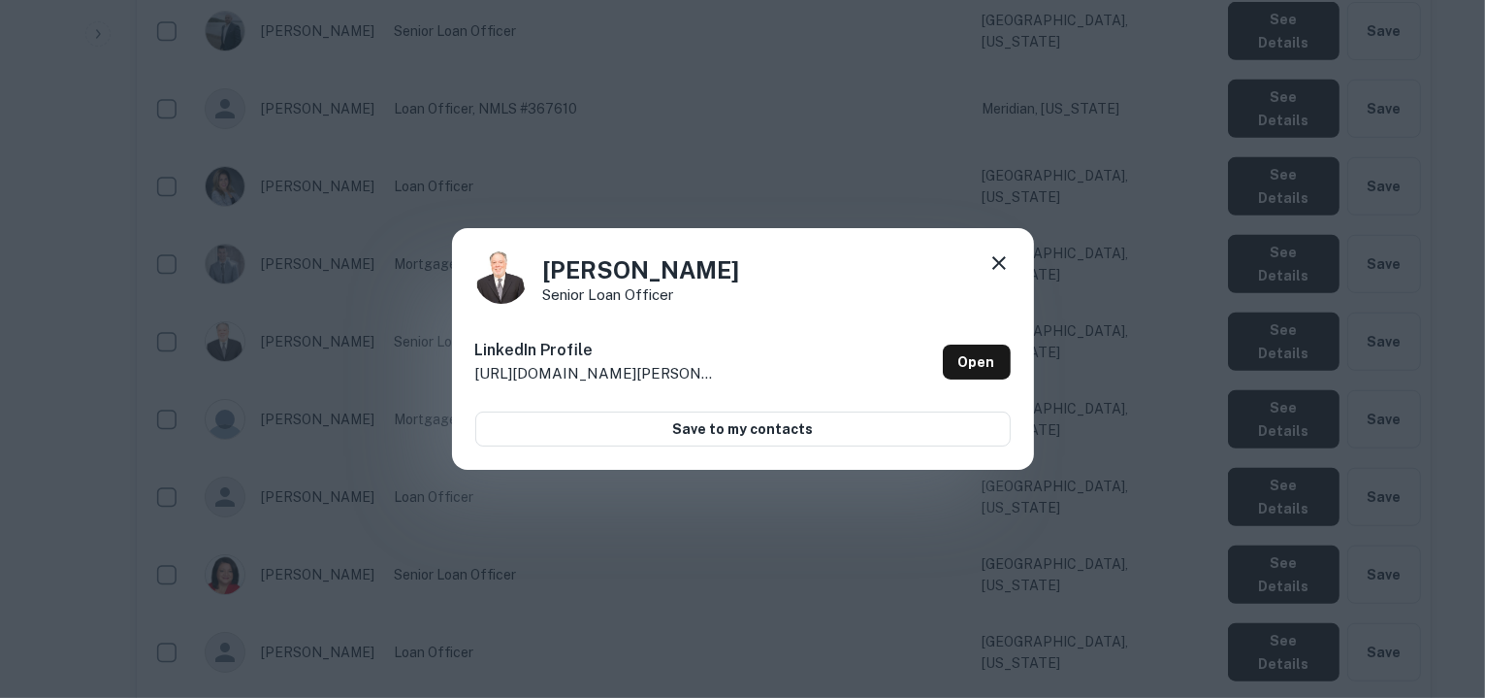
click at [1005, 255] on icon at bounding box center [999, 262] width 23 height 23
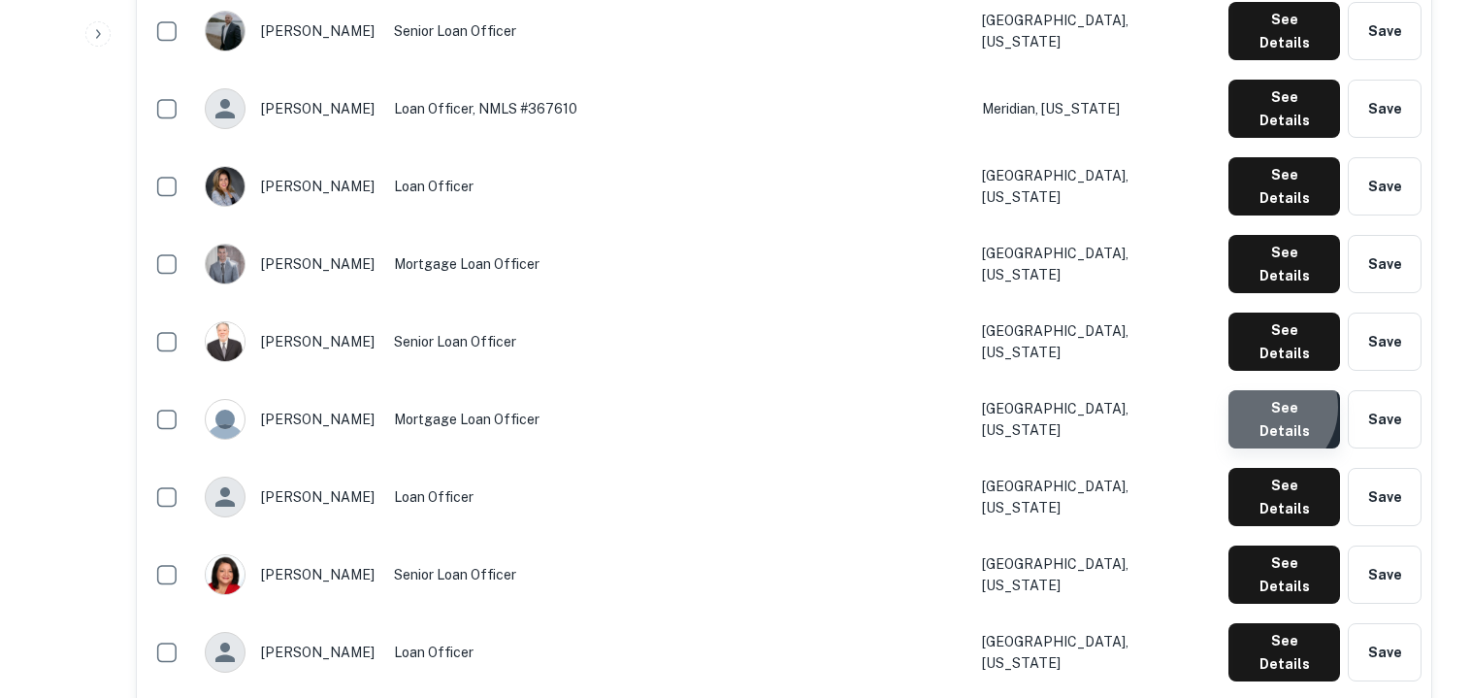
click at [1269, 390] on button "See Details" at bounding box center [1284, 419] width 112 height 58
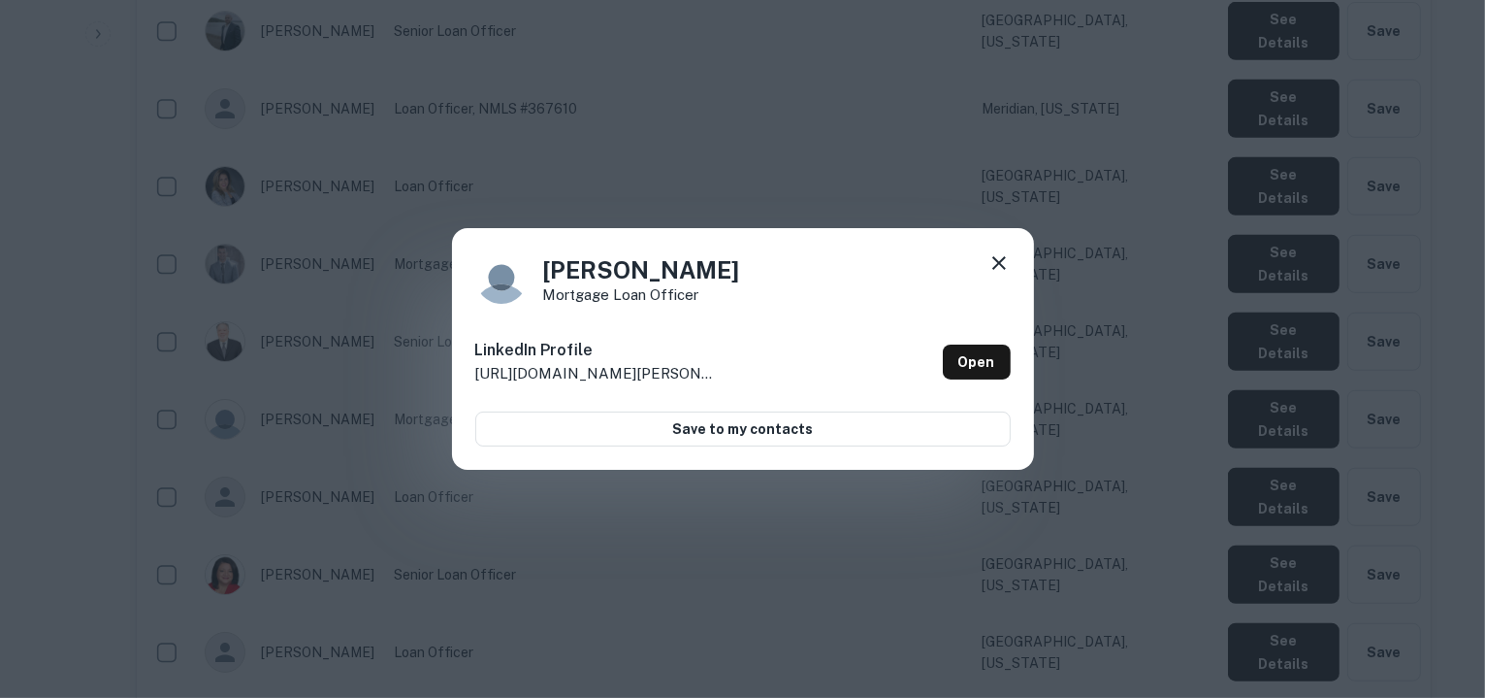
click at [1000, 265] on icon at bounding box center [1000, 263] width 14 height 14
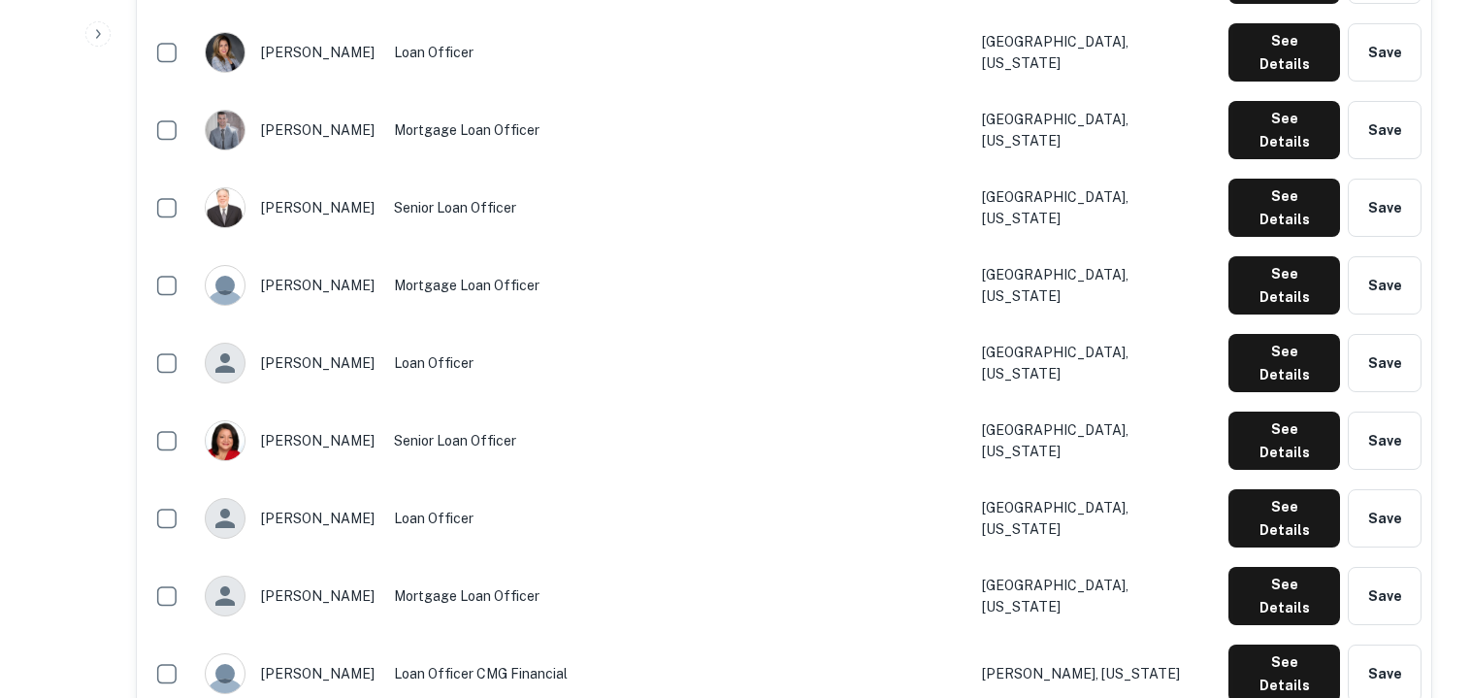
scroll to position [1603, 0]
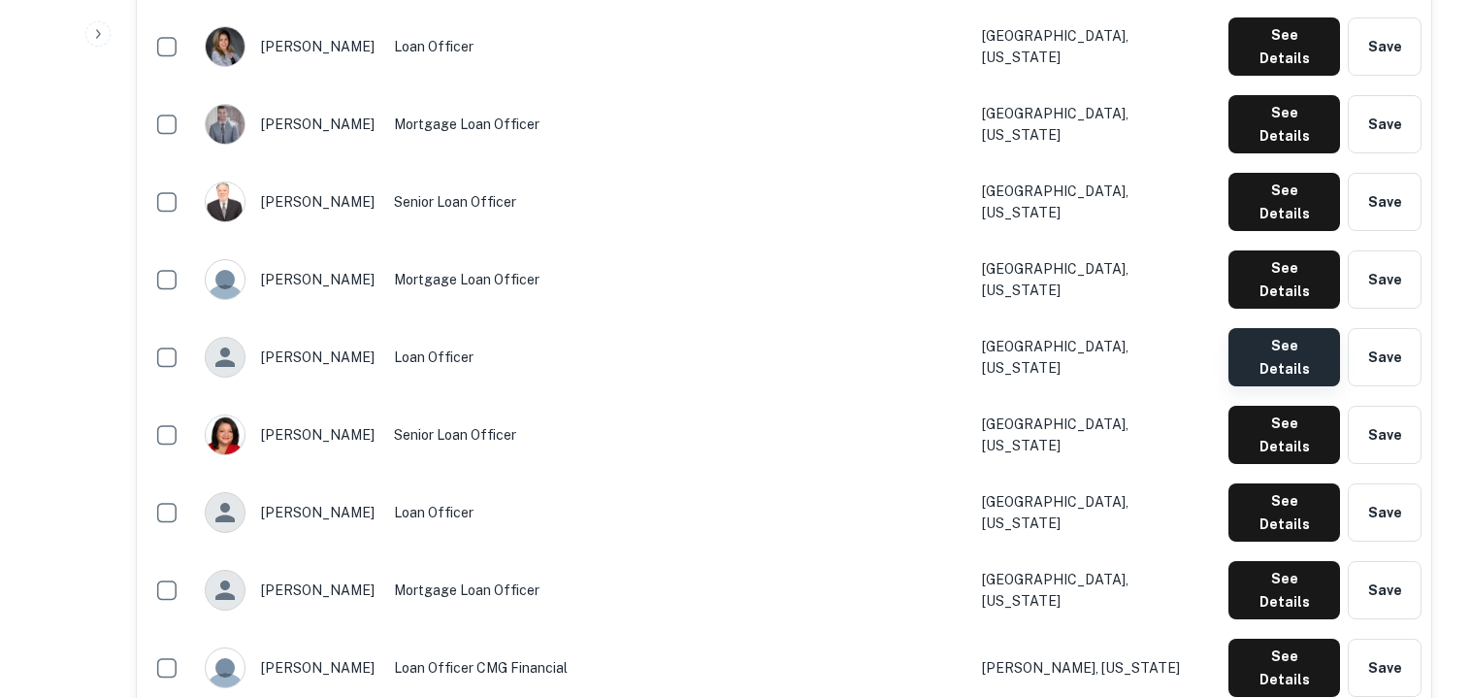
click at [1260, 328] on button "See Details" at bounding box center [1284, 357] width 112 height 58
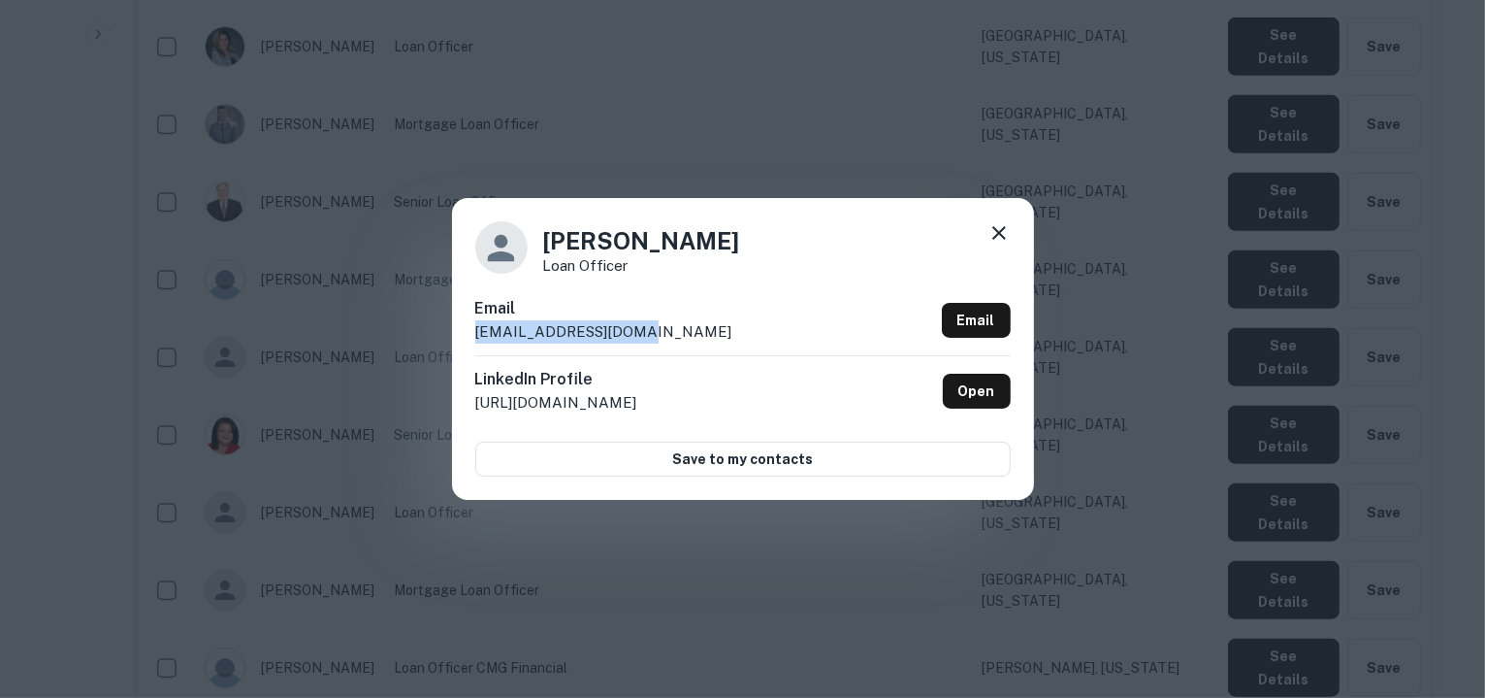
drag, startPoint x: 621, startPoint y: 329, endPoint x: 472, endPoint y: 344, distance: 149.3
click at [472, 344] on div "Alexandra Vazquez Loan Officer Email avazquez@stloans.net Email LinkedIn Profil…" at bounding box center [743, 348] width 582 height 301
copy p "avazquez@stloans.net"
click at [994, 219] on div "Alexandra Vazquez Loan Officer Email avazquez@stloans.net Email LinkedIn Profil…" at bounding box center [743, 348] width 582 height 301
click at [999, 226] on icon at bounding box center [999, 232] width 23 height 23
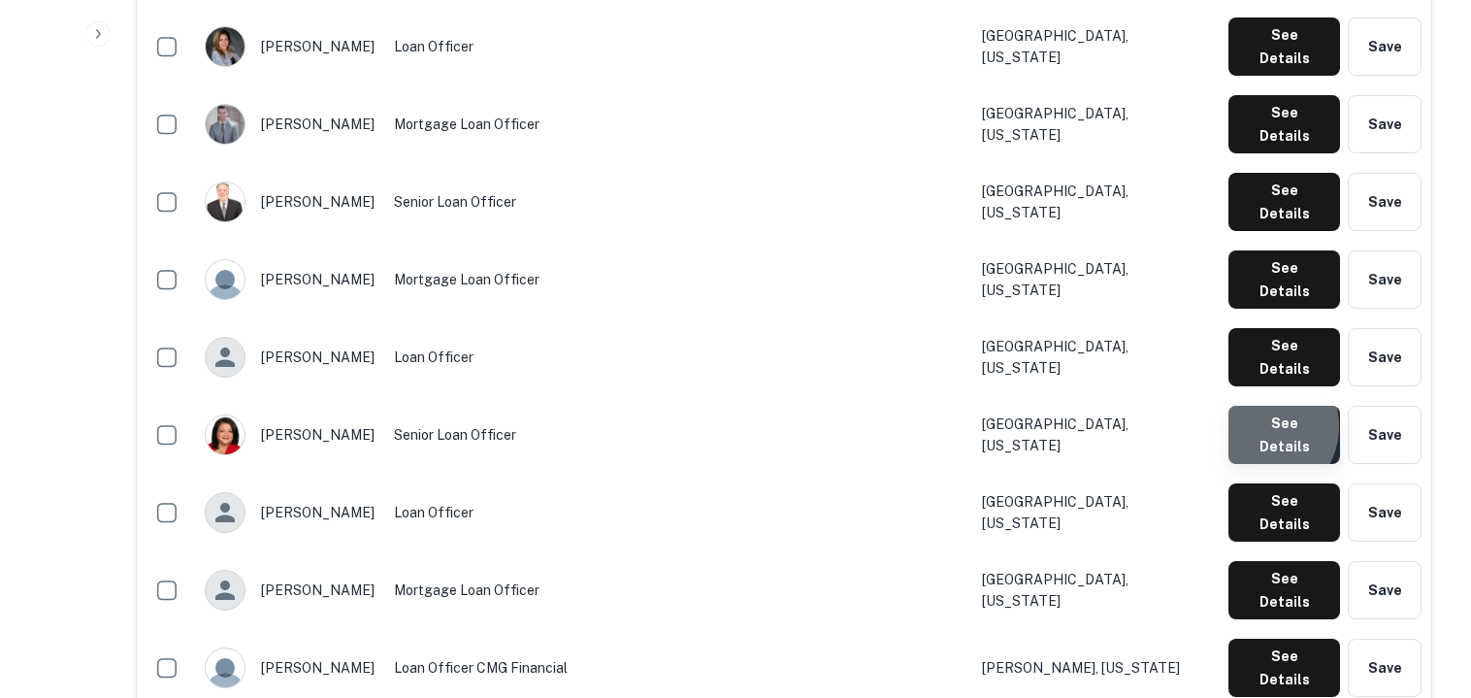
click at [1261, 406] on button "See Details" at bounding box center [1284, 435] width 112 height 58
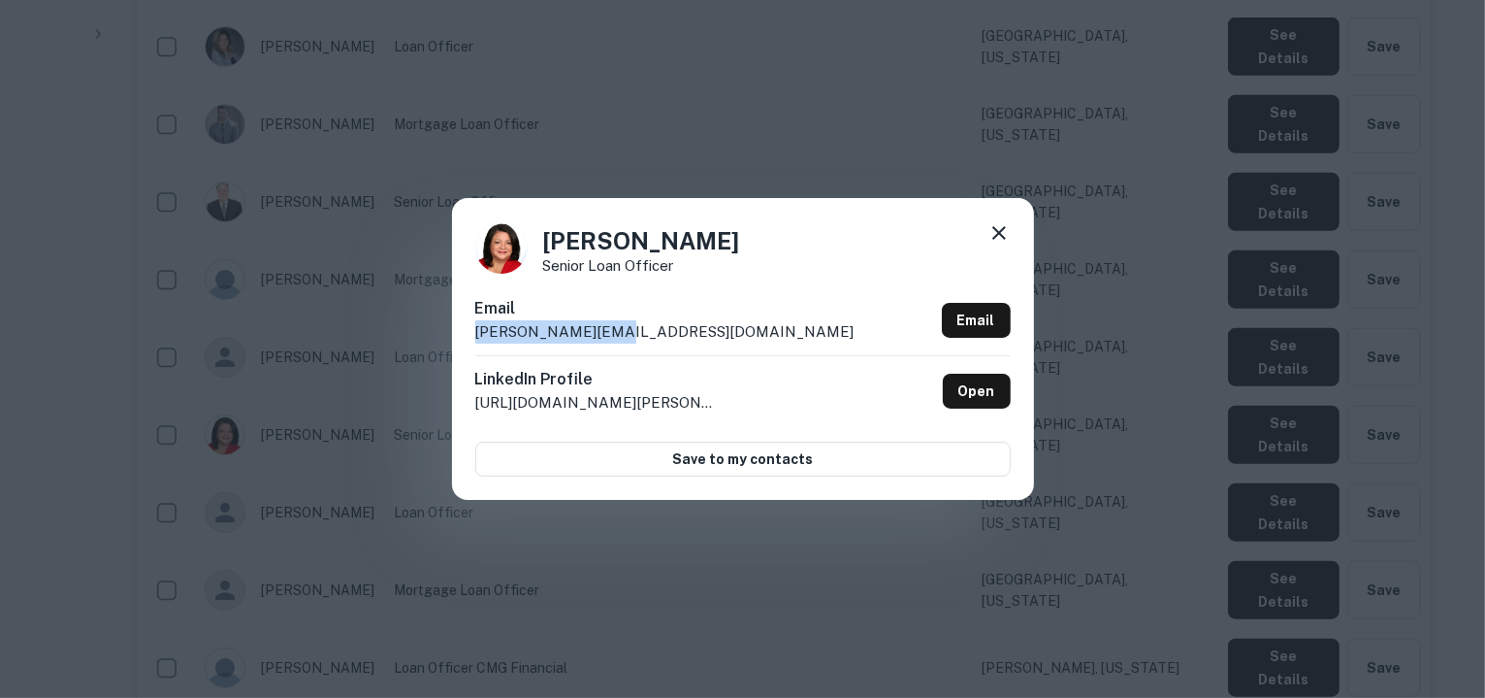
drag, startPoint x: 621, startPoint y: 331, endPoint x: 475, endPoint y: 343, distance: 146.1
click at [475, 343] on div "Email aliciaj@cmgfi.com Email" at bounding box center [743, 326] width 536 height 58
copy p "aliciaj@cmgfi.com"
click at [994, 234] on icon at bounding box center [999, 232] width 23 height 23
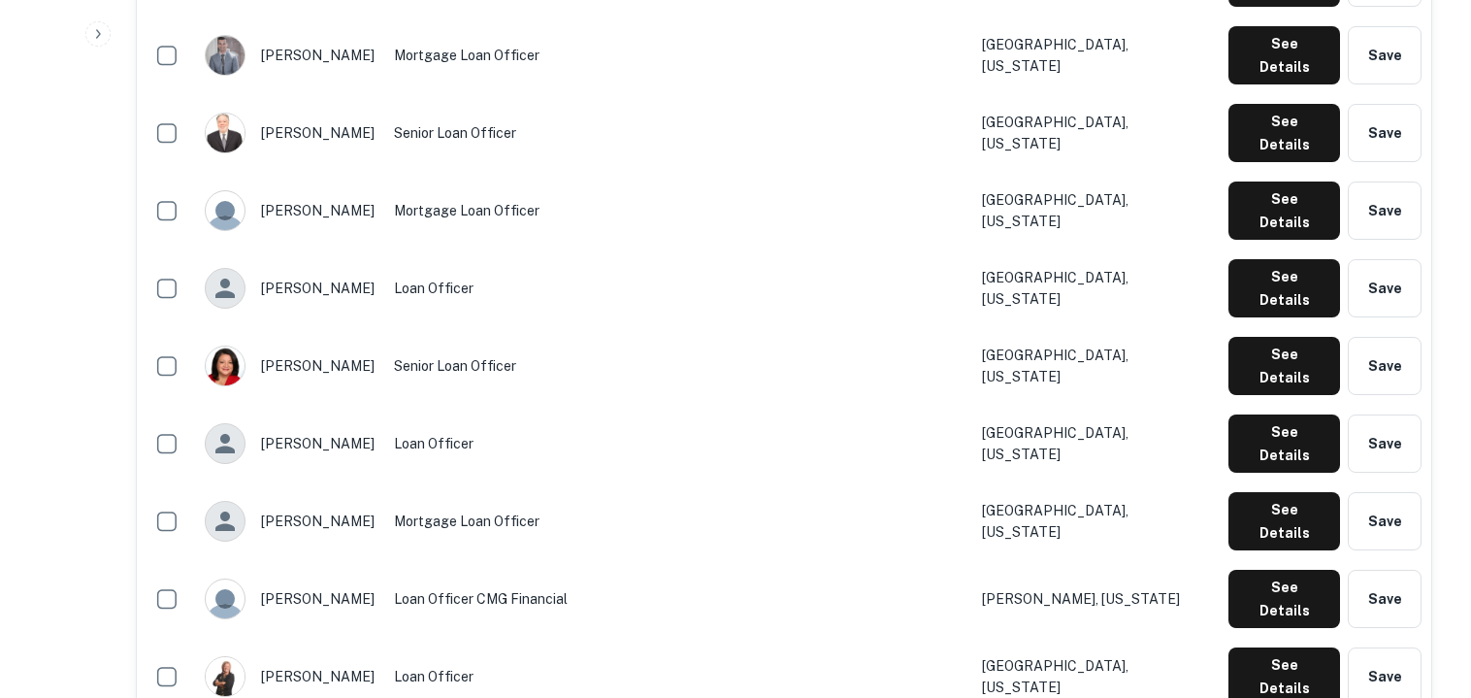
scroll to position [1692, 0]
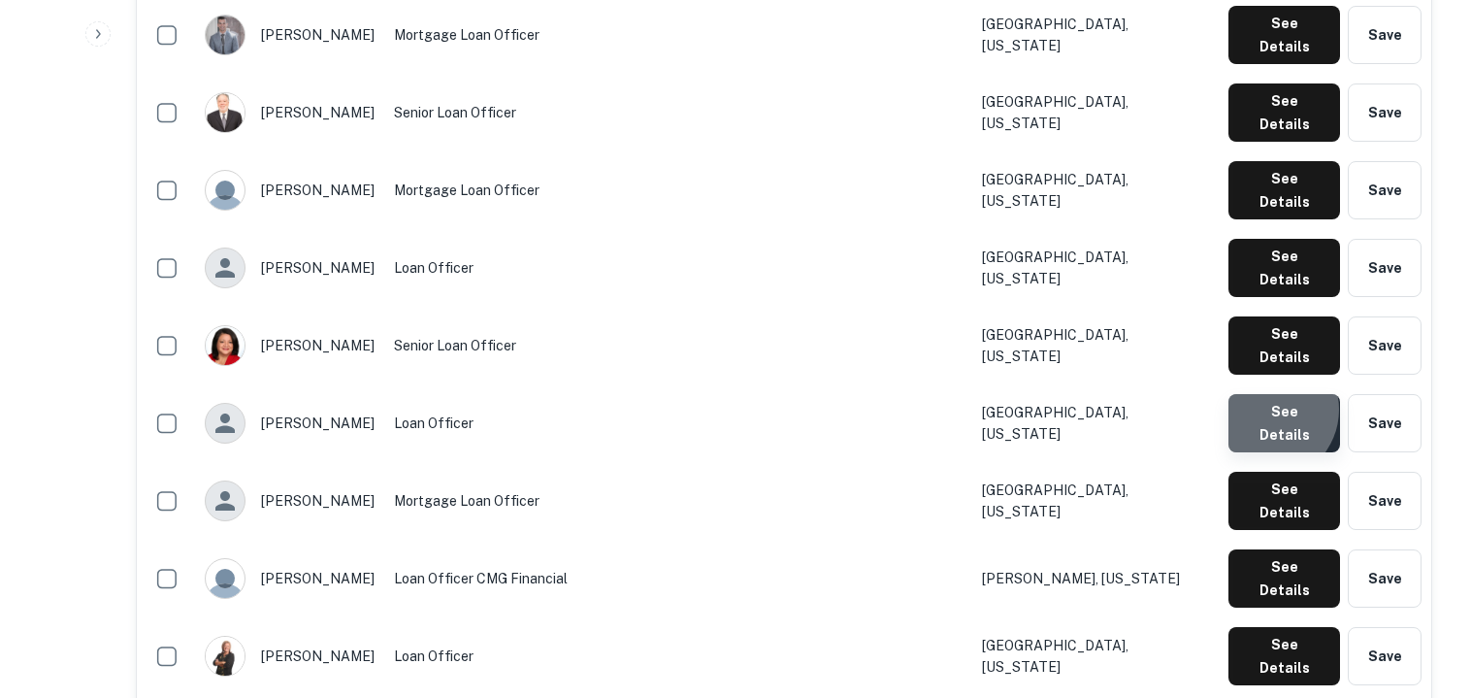
click at [1271, 394] on button "See Details" at bounding box center [1284, 423] width 112 height 58
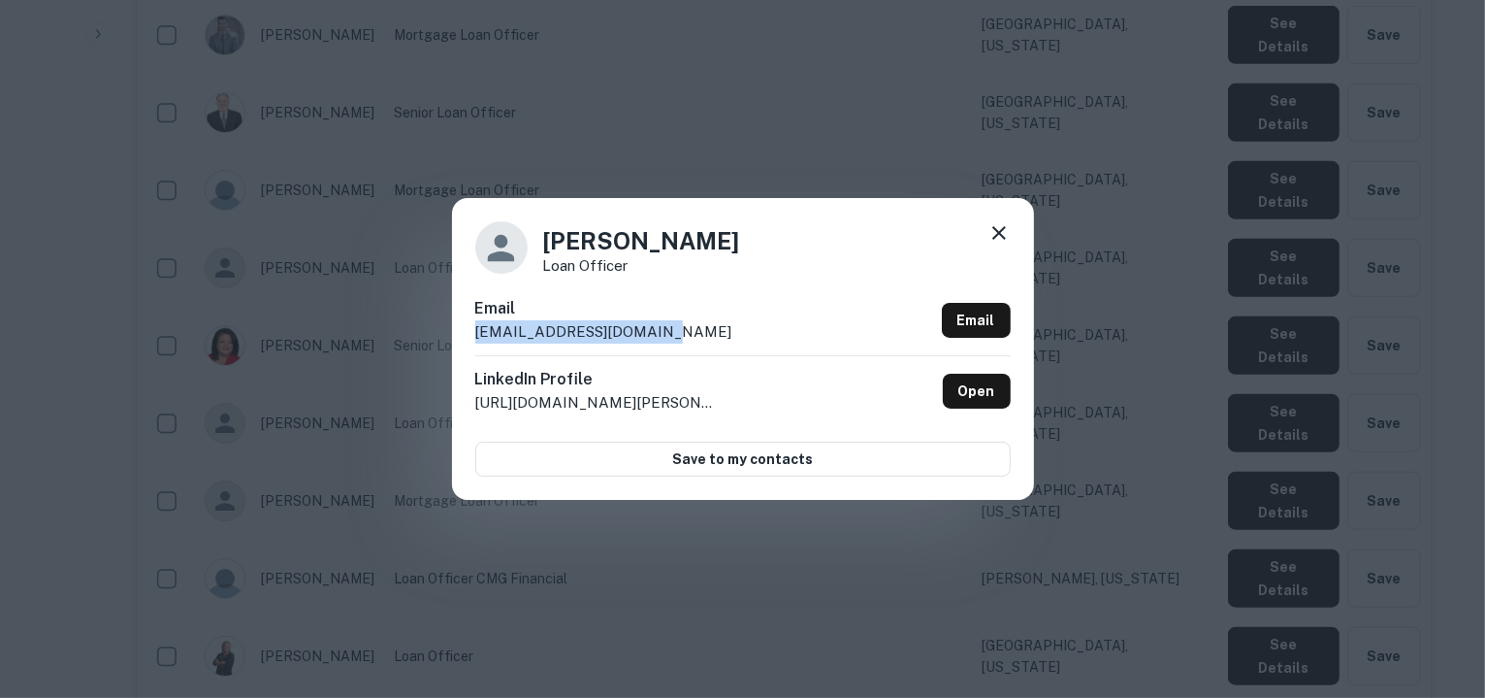
drag, startPoint x: 668, startPoint y: 330, endPoint x: 484, endPoint y: 342, distance: 183.7
click at [484, 342] on div "Email amcmanus@linconefcu.org Email" at bounding box center [743, 326] width 536 height 58
click at [685, 327] on div "Email amcmanus@linconefcu.org Email" at bounding box center [743, 326] width 536 height 58
drag, startPoint x: 660, startPoint y: 335, endPoint x: 460, endPoint y: 337, distance: 199.9
click at [460, 337] on div "Alyssa McManus Loan Officer Email amcmanus@linconefcu.org Email LinkedIn Profil…" at bounding box center [743, 348] width 582 height 301
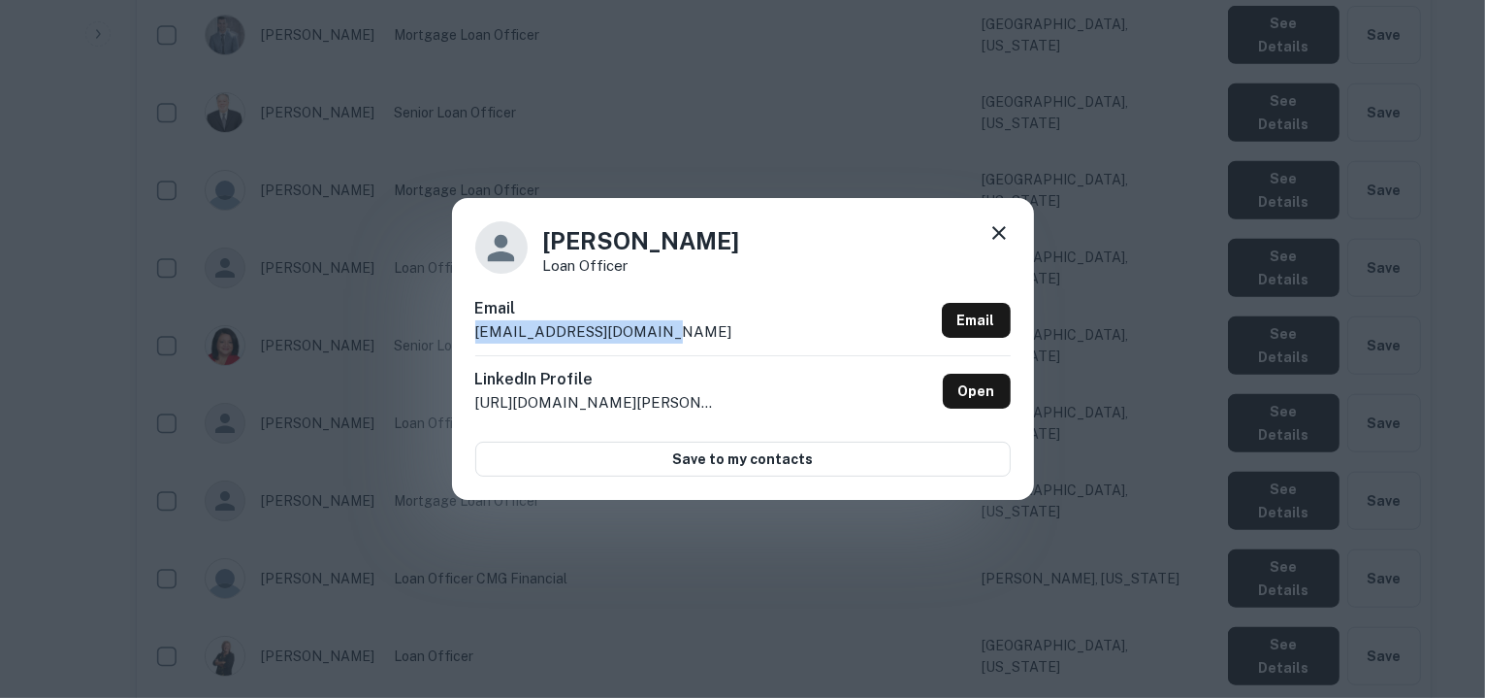
copy p "amcmanus@linconefcu.org"
click at [1001, 239] on icon at bounding box center [999, 232] width 23 height 23
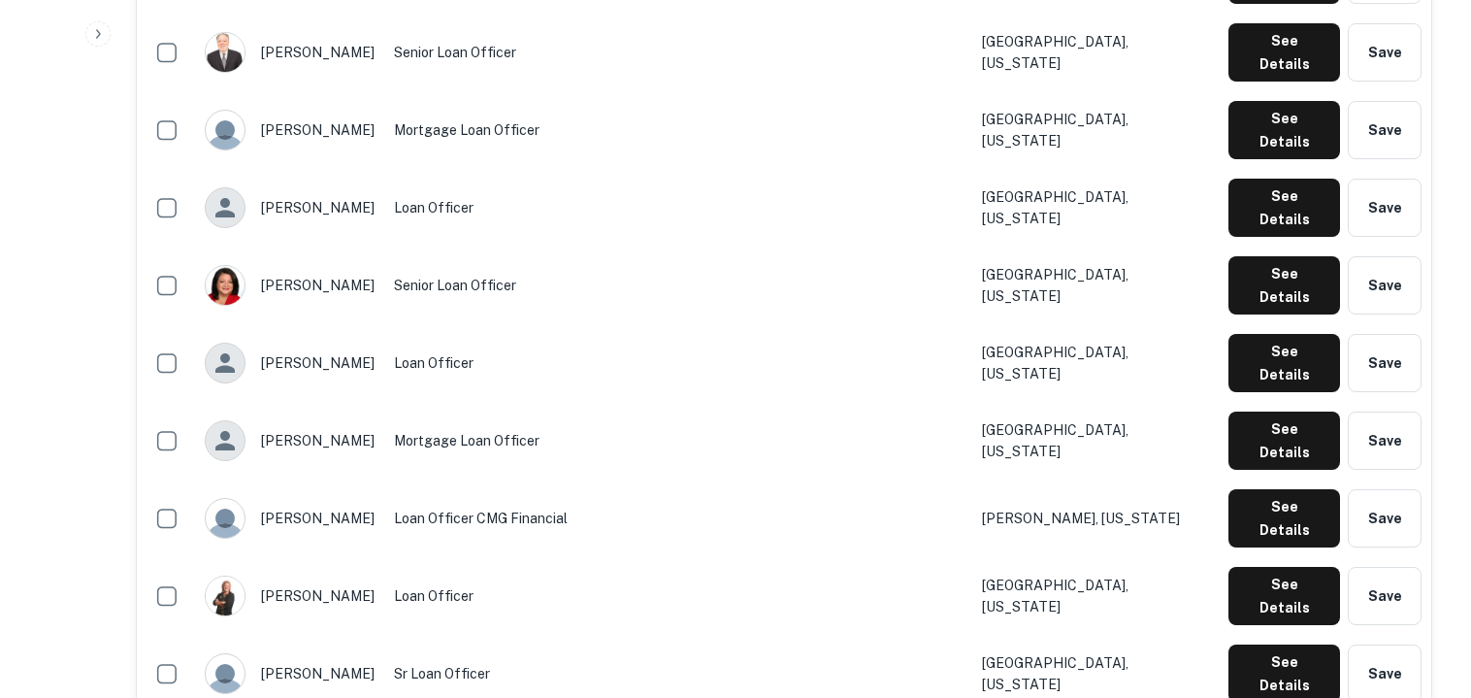
scroll to position [1770, 0]
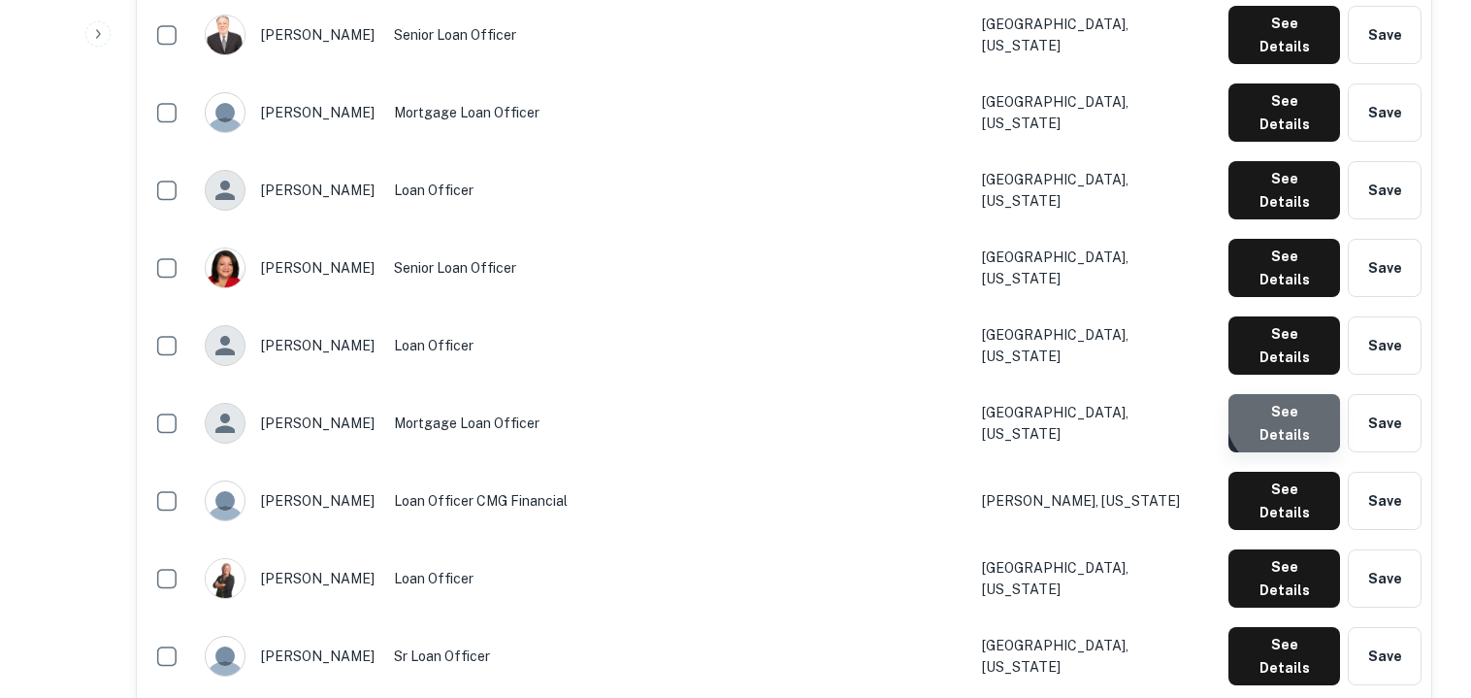
click at [1296, 394] on button "See Details" at bounding box center [1284, 423] width 112 height 58
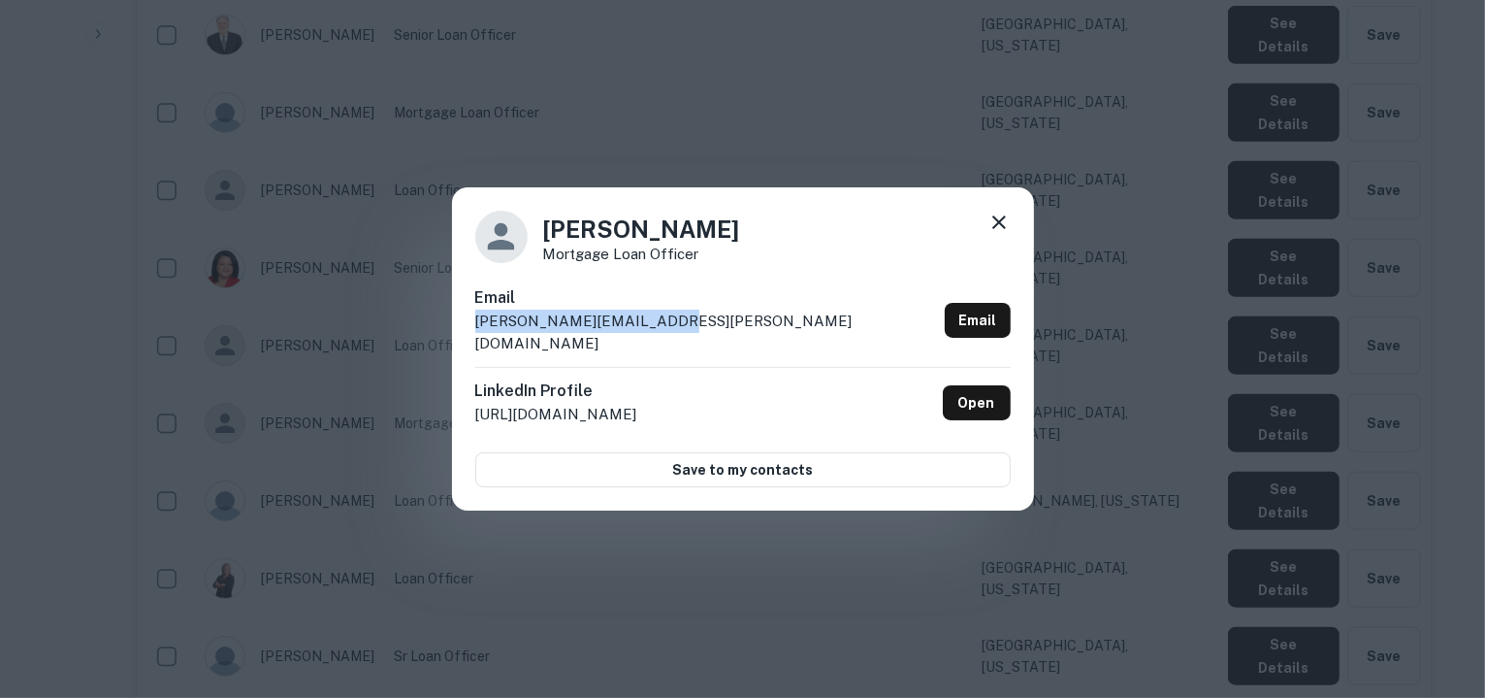
drag, startPoint x: 648, startPoint y: 327, endPoint x: 467, endPoint y: 334, distance: 181.6
click at [467, 334] on div "Amanda Garcia Mortgage Loan Officer Email amanda.garcia@newrez.com Email Linked…" at bounding box center [743, 349] width 582 height 324
click at [947, 176] on div "Amanda Garcia Mortgage Loan Officer Email amanda.garcia@newrez.com Email Linked…" at bounding box center [742, 349] width 1485 height 698
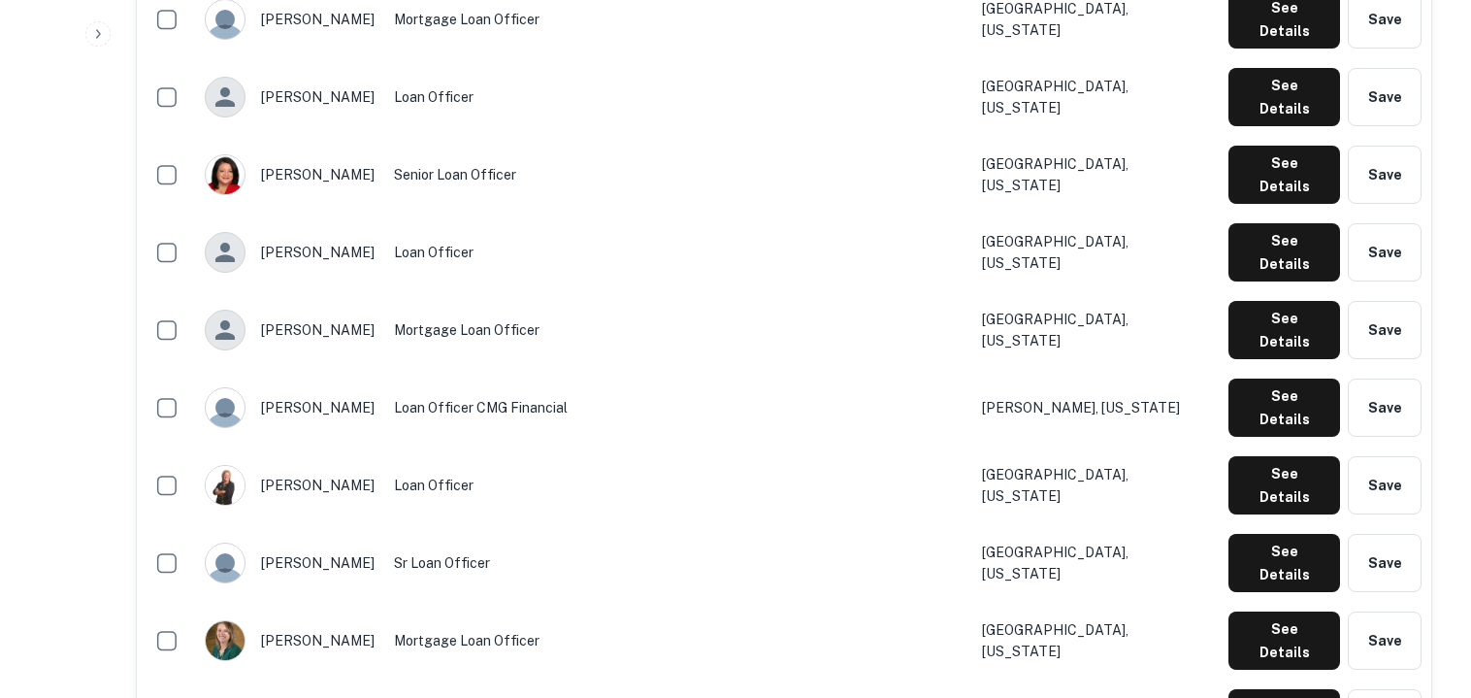
scroll to position [1847, 0]
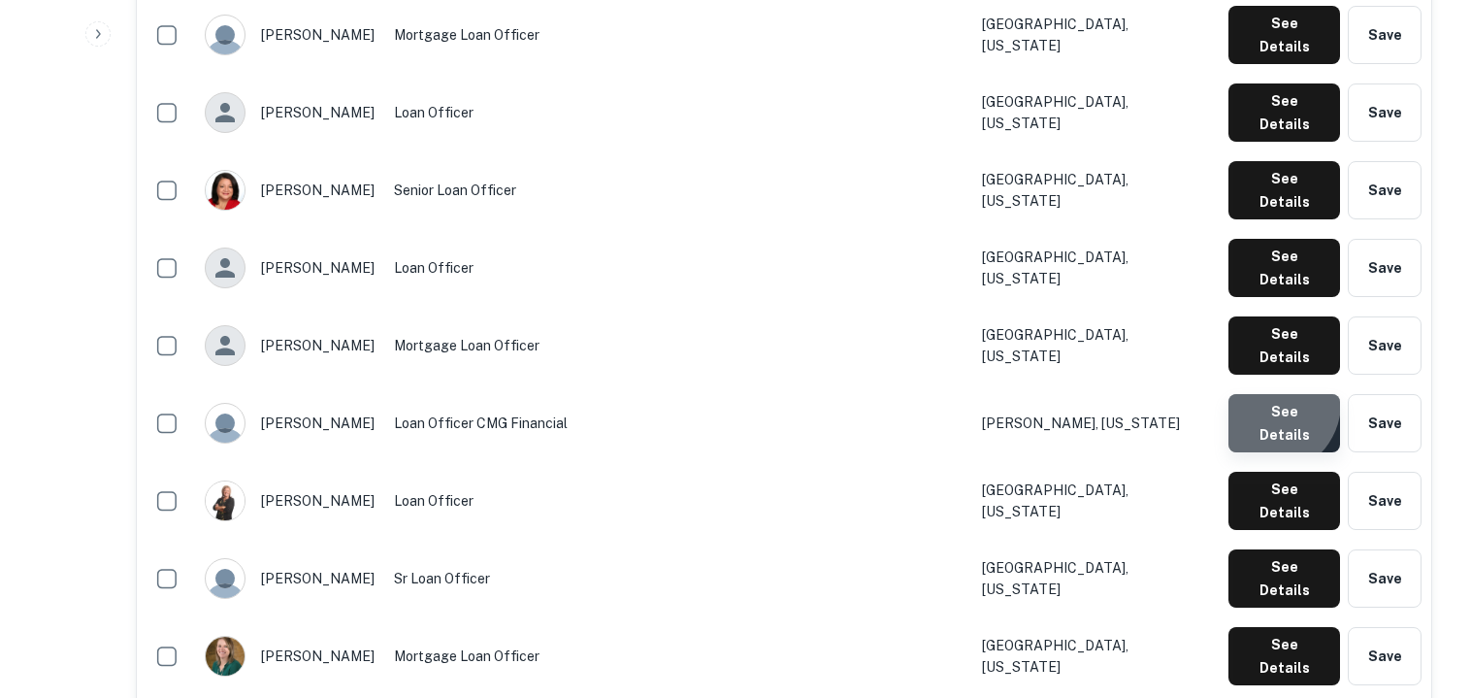
click at [1273, 394] on button "See Details" at bounding box center [1284, 423] width 112 height 58
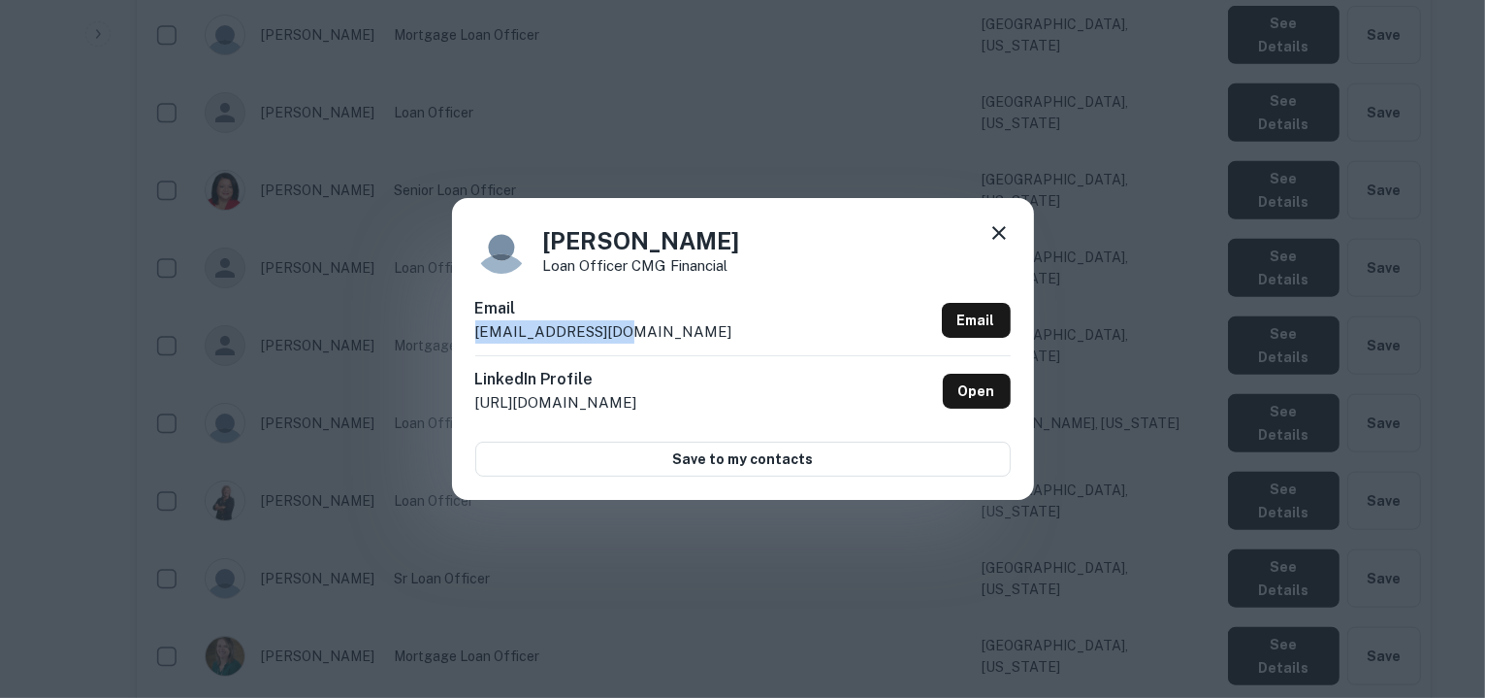
drag, startPoint x: 1273, startPoint y: 38, endPoint x: 471, endPoint y: 342, distance: 857.9
click at [471, 342] on div "Amanda Prather Loan Officer CMG Financial Email aprather@cmgfi.com Email Linked…" at bounding box center [743, 348] width 582 height 301
click at [1003, 234] on icon at bounding box center [999, 232] width 23 height 23
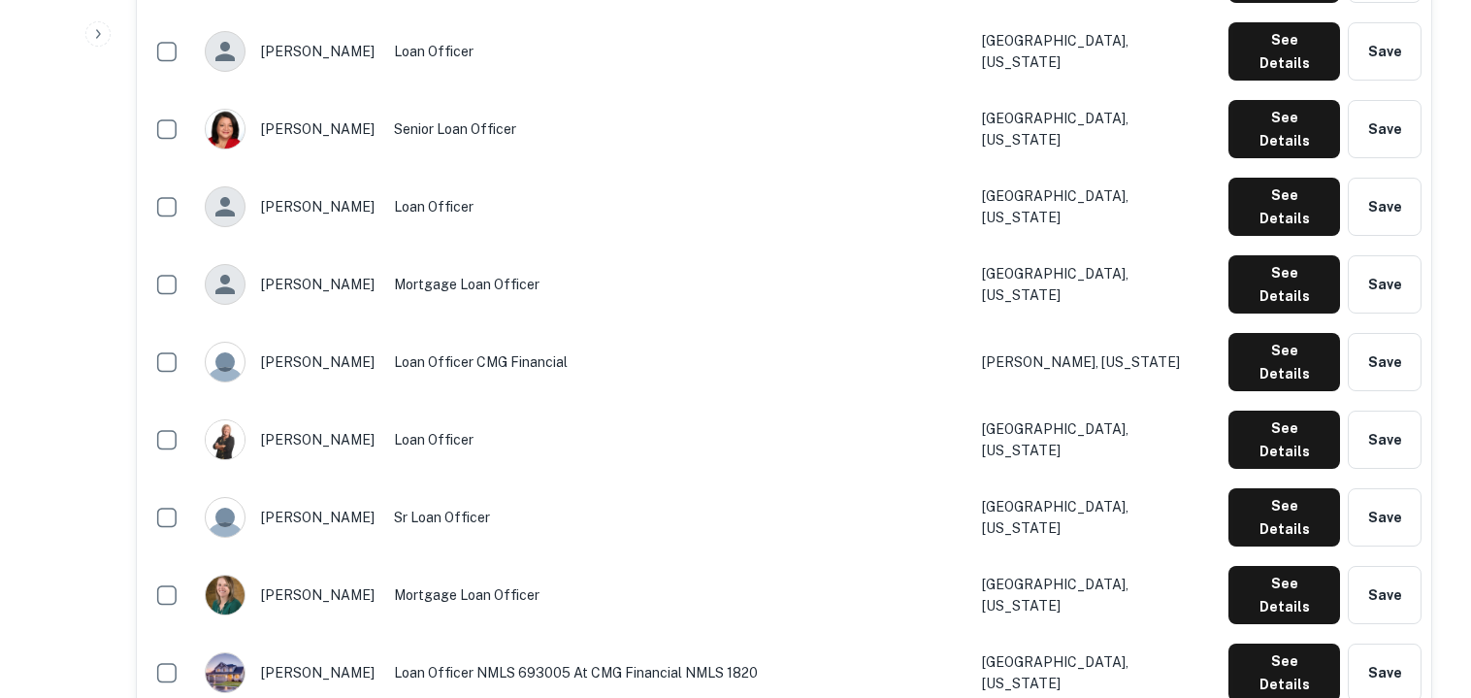
scroll to position [1909, 0]
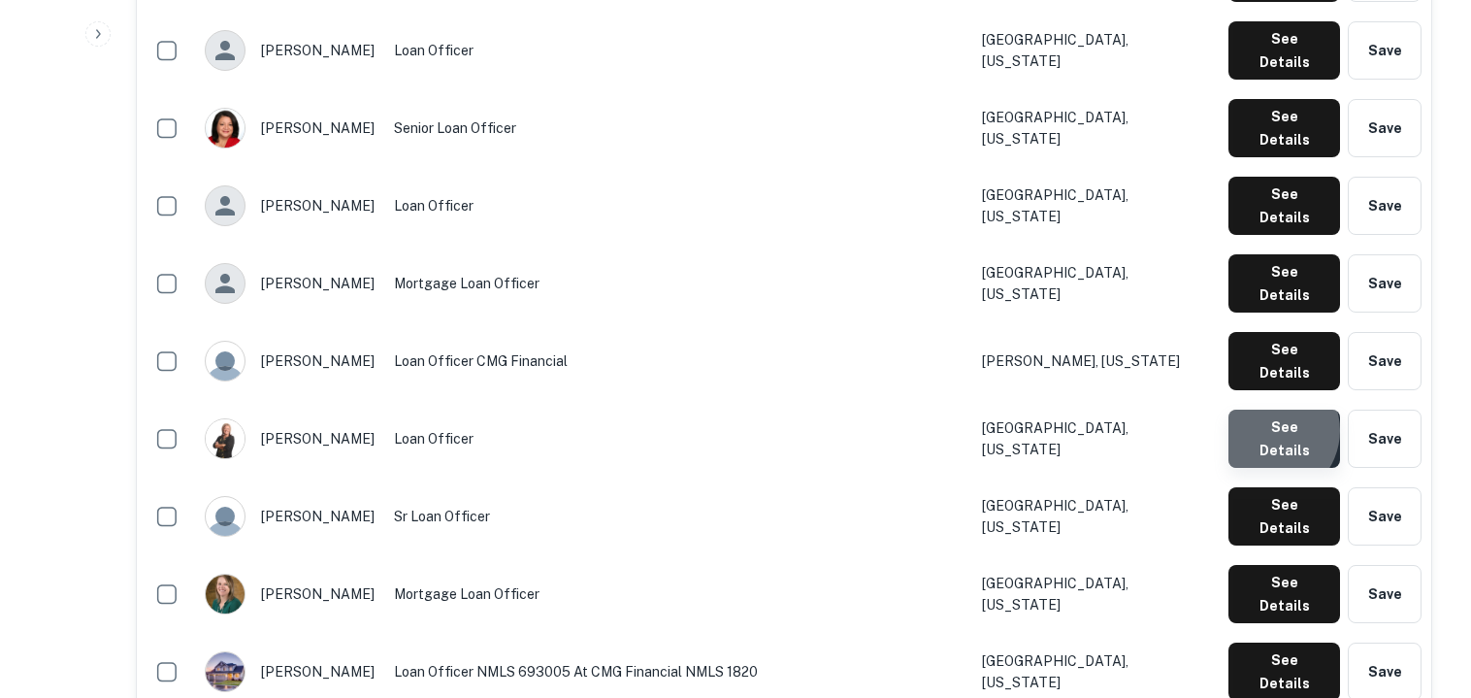
click at [1272, 409] on button "See Details" at bounding box center [1284, 438] width 112 height 58
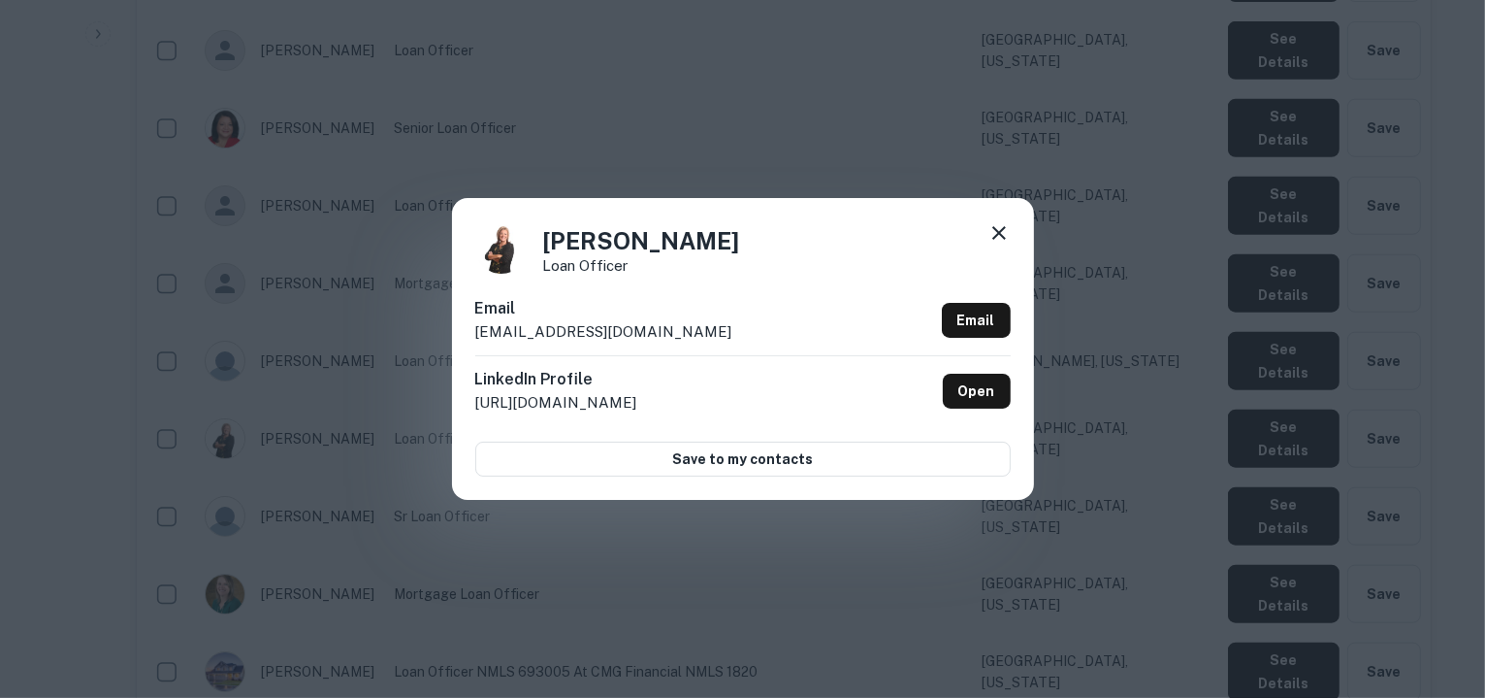
click at [344, 51] on div "Amber Rasmussen Loan Officer Email arasmussen@cmgfi.com Email LinkedIn Profile …" at bounding box center [742, 349] width 1485 height 698
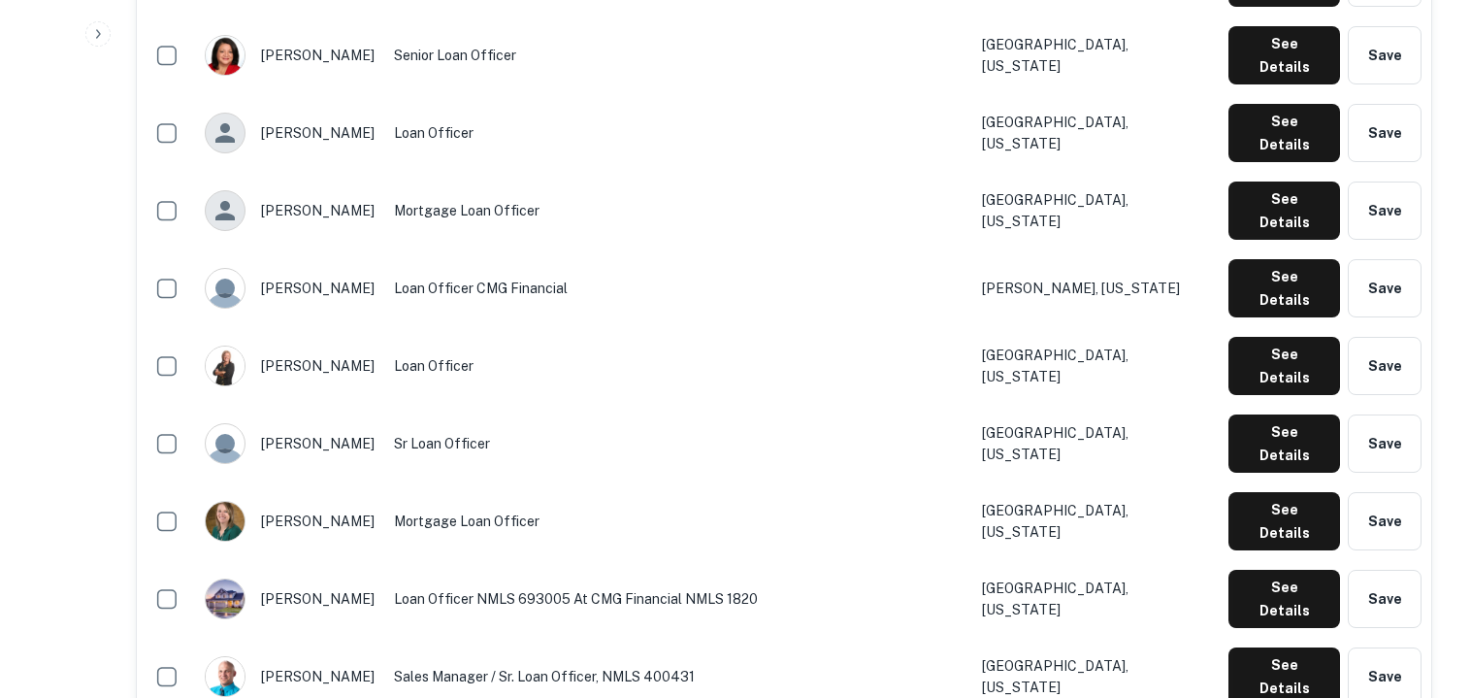
scroll to position [1983, 0]
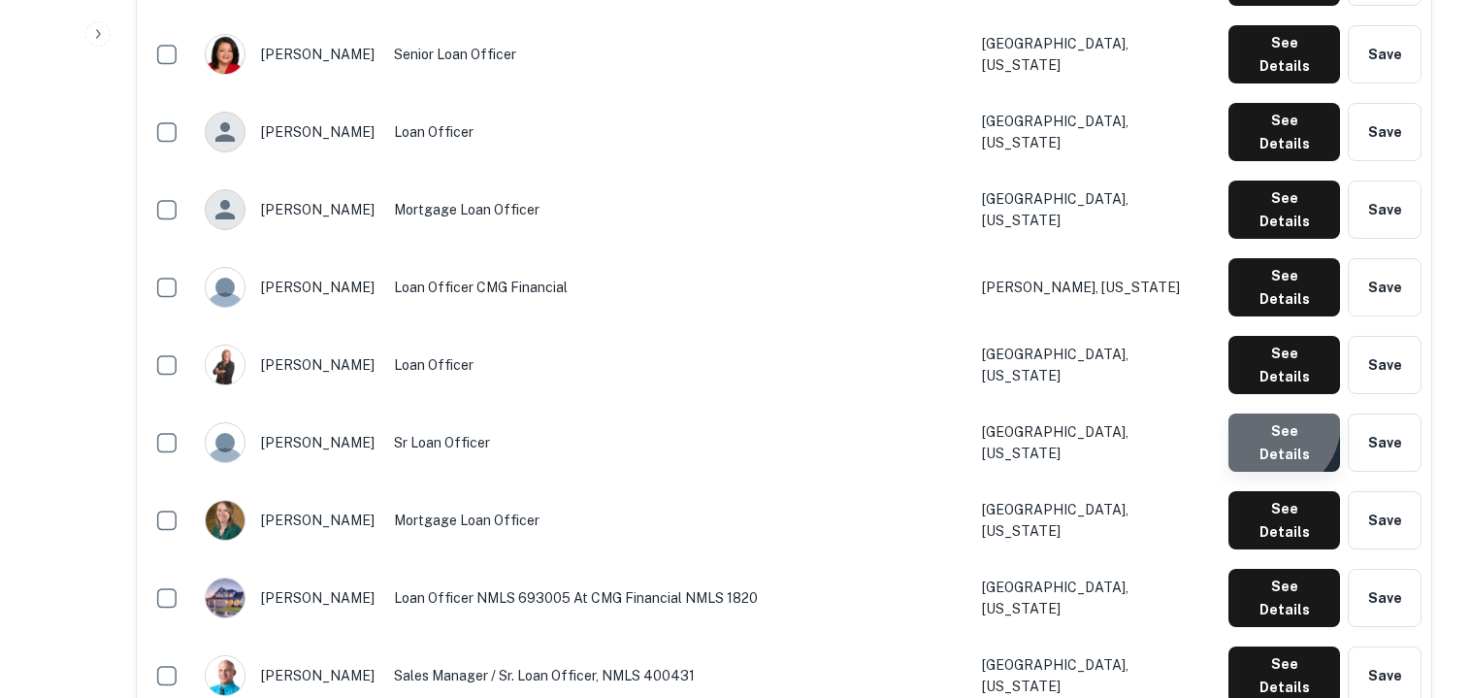
click at [1269, 413] on button "See Details" at bounding box center [1284, 442] width 112 height 58
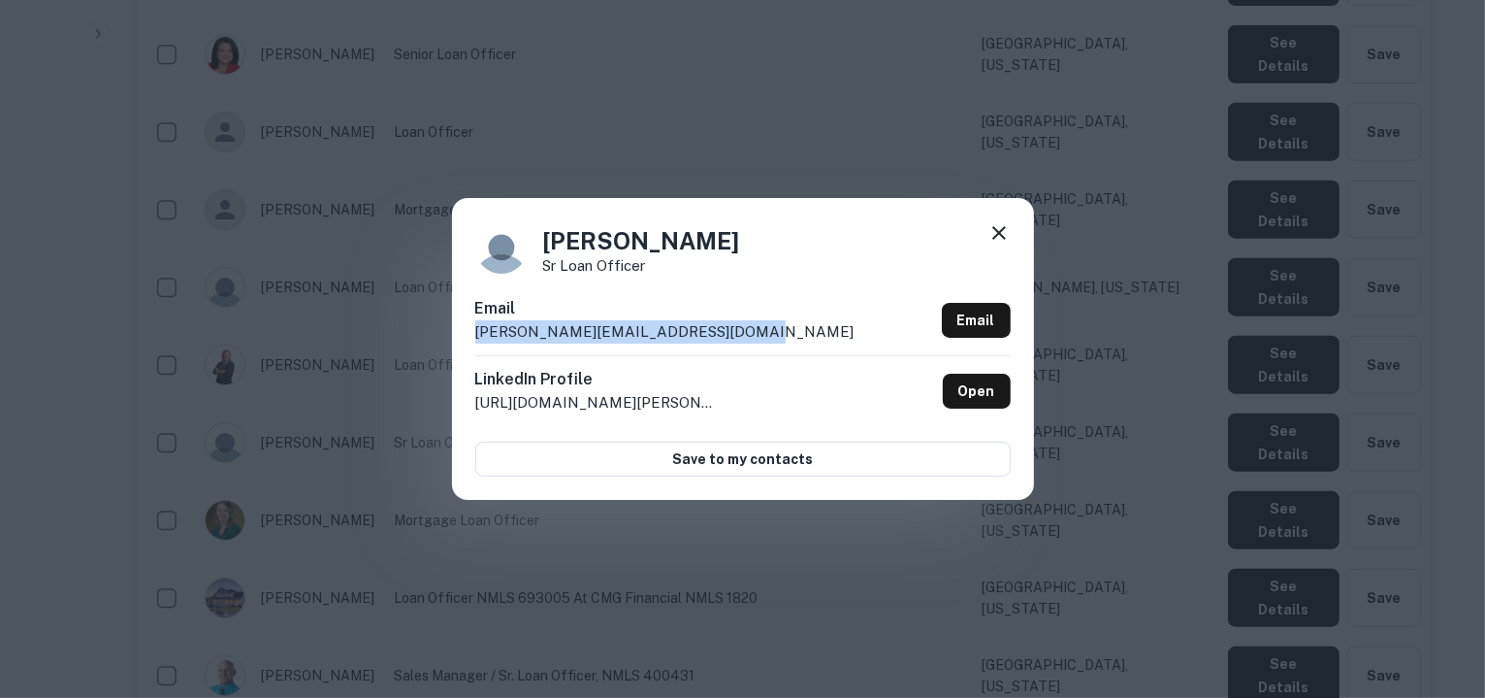
drag, startPoint x: 749, startPoint y: 331, endPoint x: 473, endPoint y: 340, distance: 275.7
click at [473, 340] on div "Ambrose Ling Sr Loan Officer Email ambrose.ling@shamrockhomeloans.com Email Lin…" at bounding box center [743, 348] width 582 height 301
click at [1001, 231] on icon at bounding box center [1000, 233] width 14 height 14
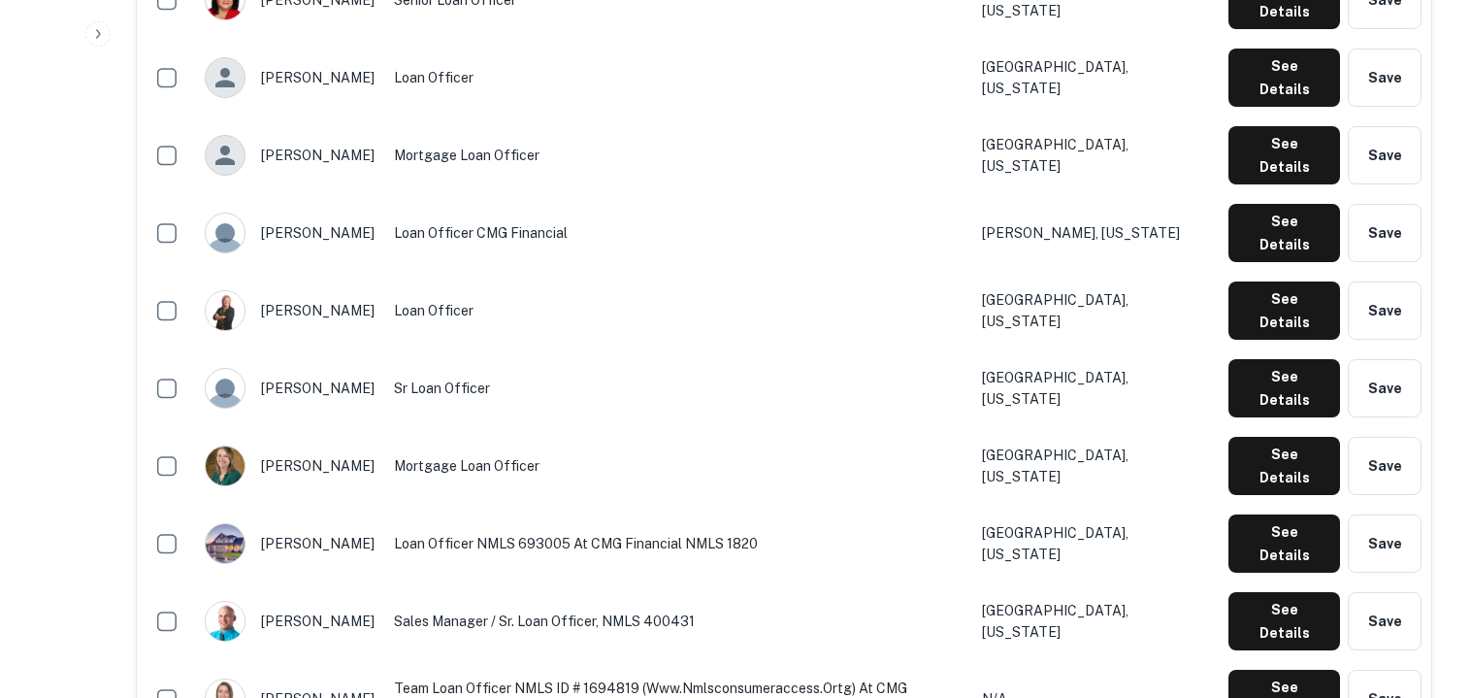
scroll to position [2045, 0]
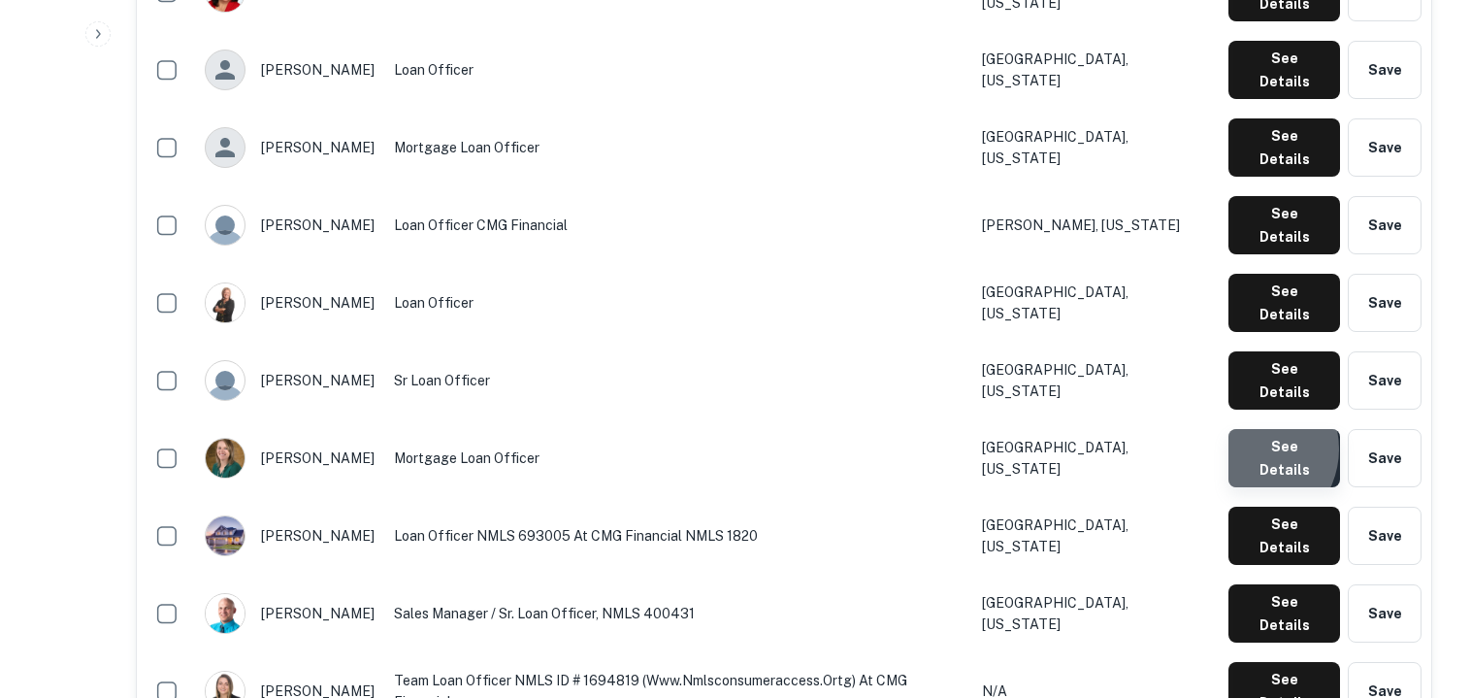
click at [1252, 429] on button "See Details" at bounding box center [1284, 458] width 112 height 58
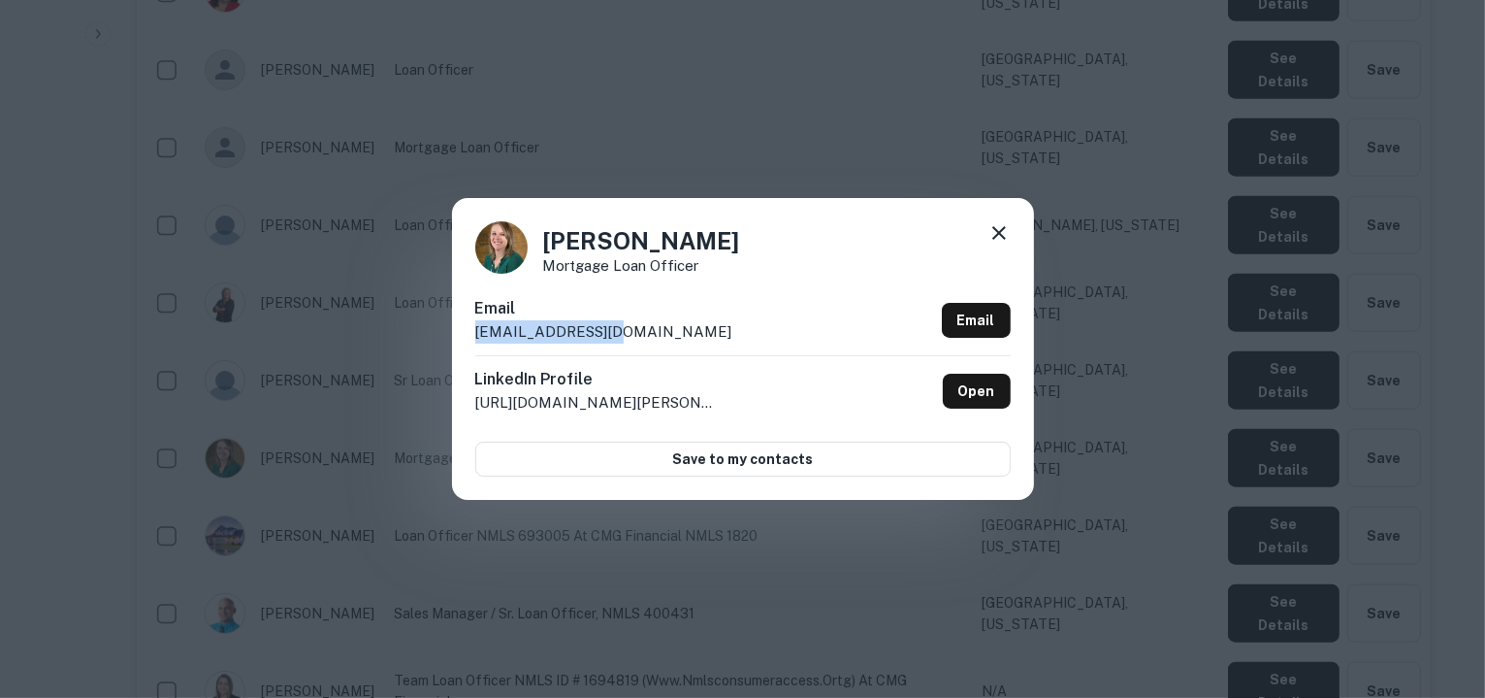
drag, startPoint x: 617, startPoint y: 333, endPoint x: 478, endPoint y: 342, distance: 139.0
click at [478, 342] on div "Email ajaynes@cmgfi.com Email" at bounding box center [743, 326] width 536 height 58
click at [1000, 225] on icon at bounding box center [999, 232] width 23 height 23
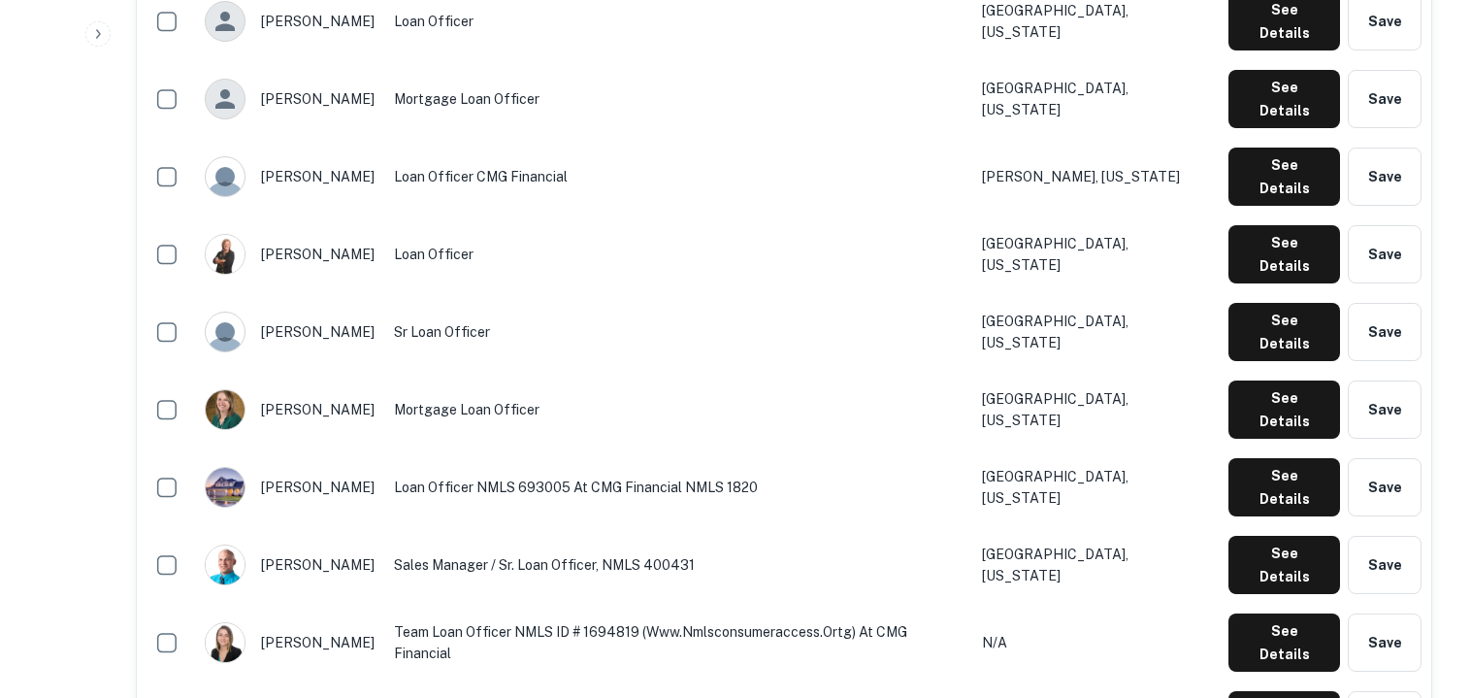
scroll to position [2102, 0]
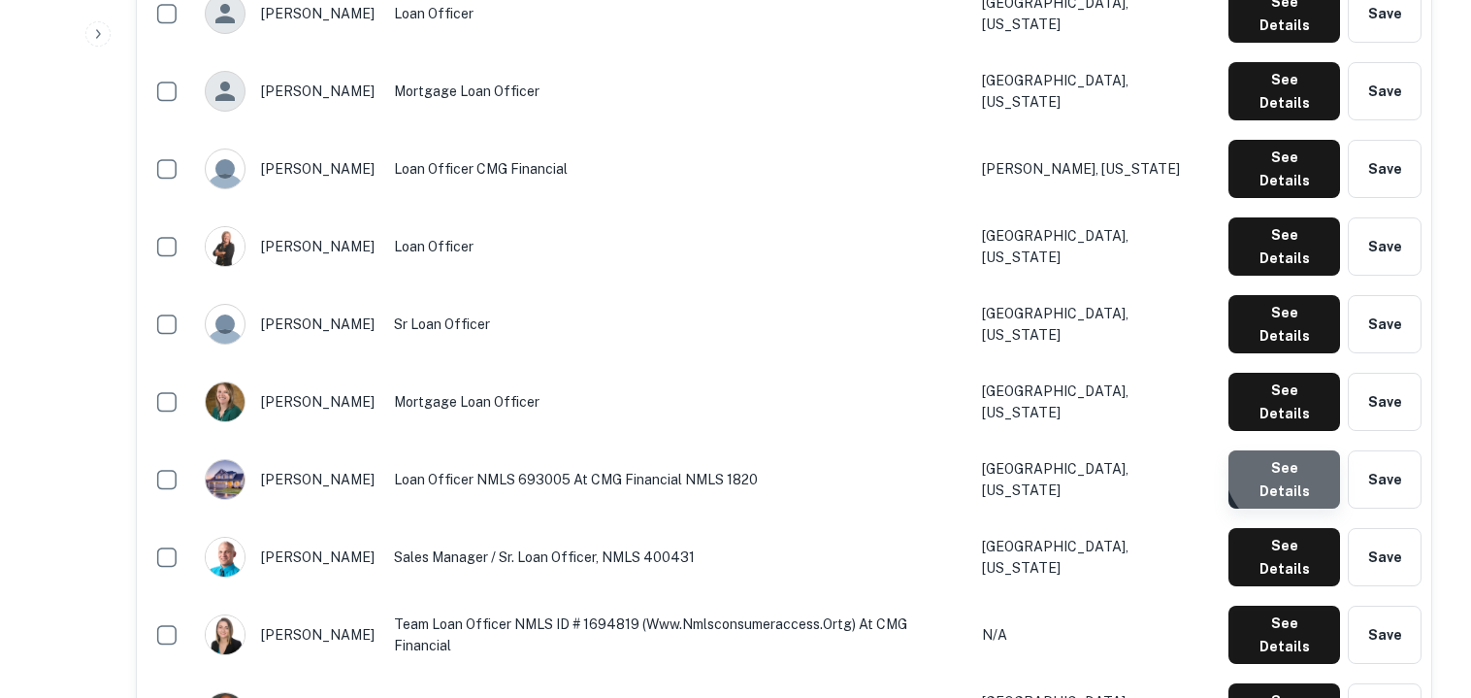
click at [1302, 450] on button "See Details" at bounding box center [1284, 479] width 112 height 58
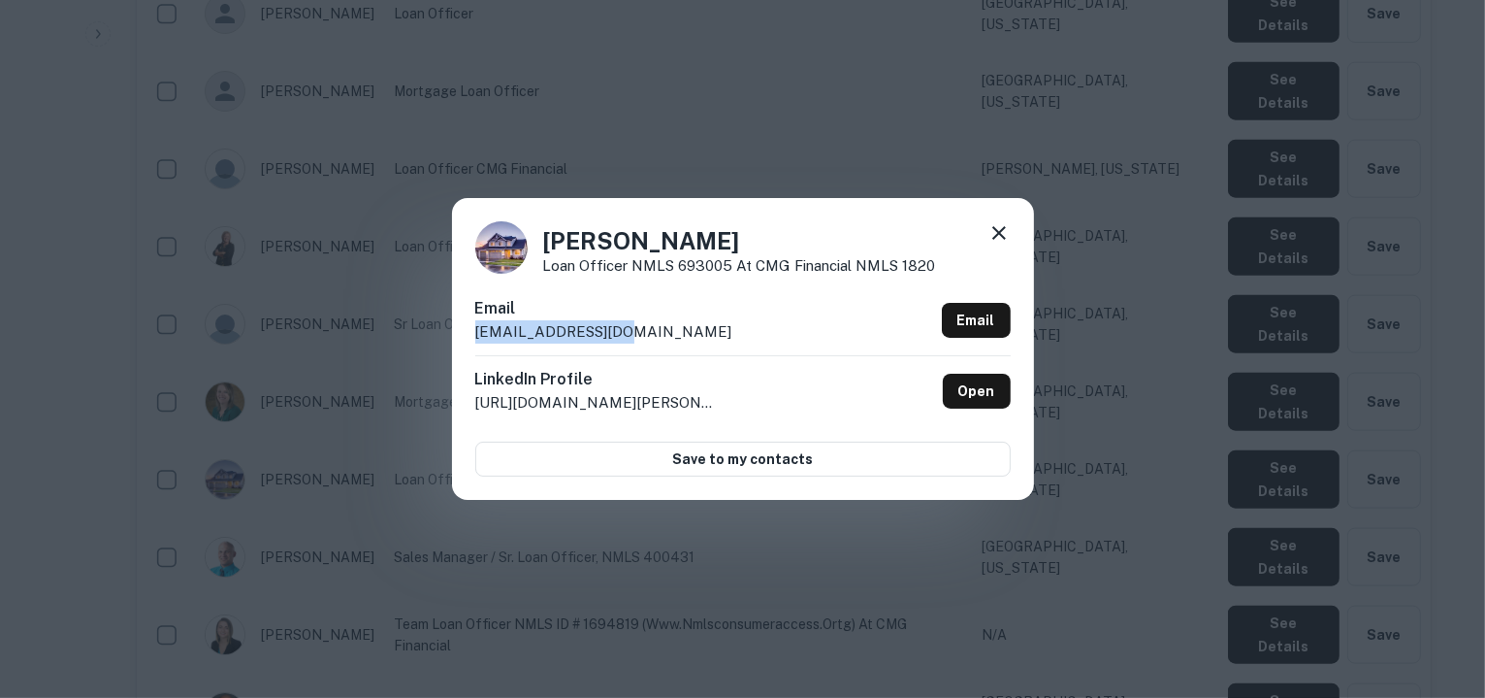
drag, startPoint x: 630, startPoint y: 335, endPoint x: 474, endPoint y: 340, distance: 155.3
click at [475, 340] on div "Email awaitman@cmgfi.com Email" at bounding box center [743, 326] width 536 height 58
click at [998, 244] on icon at bounding box center [999, 232] width 23 height 23
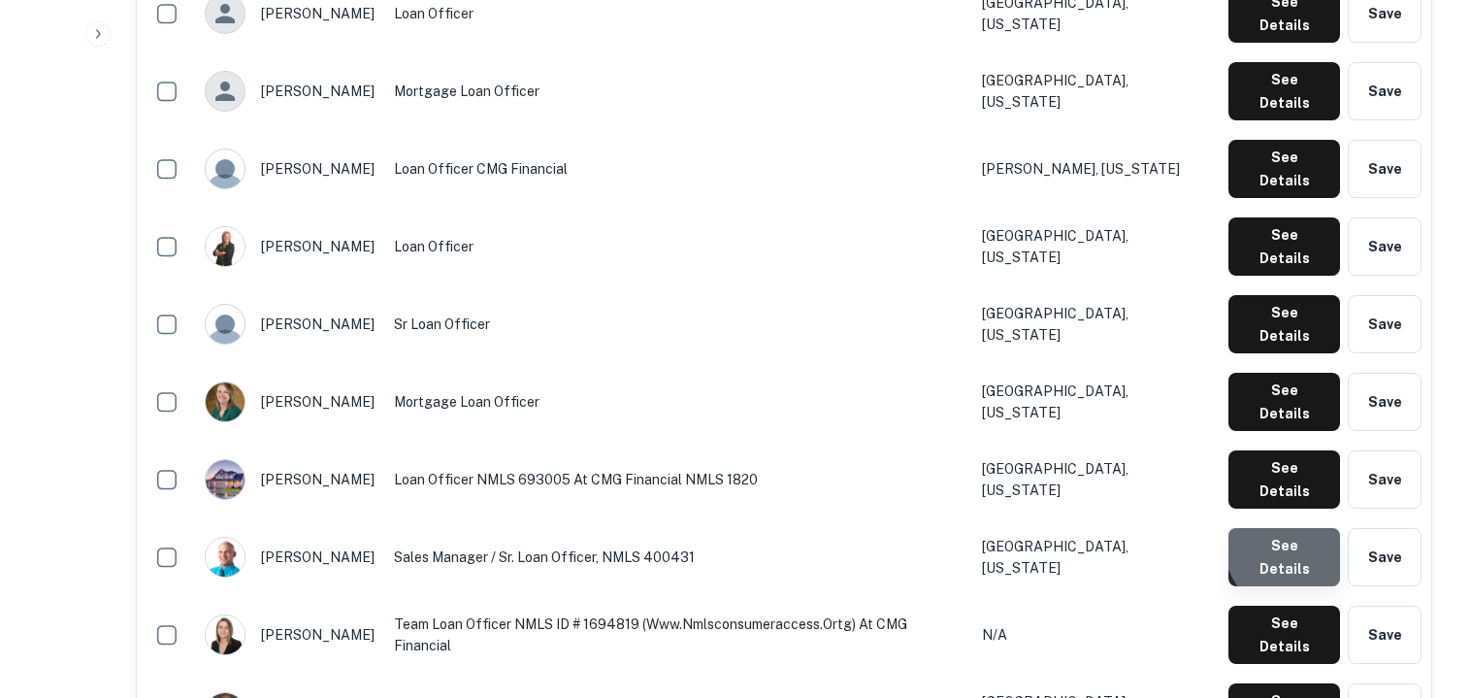
click at [1298, 528] on button "See Details" at bounding box center [1284, 557] width 112 height 58
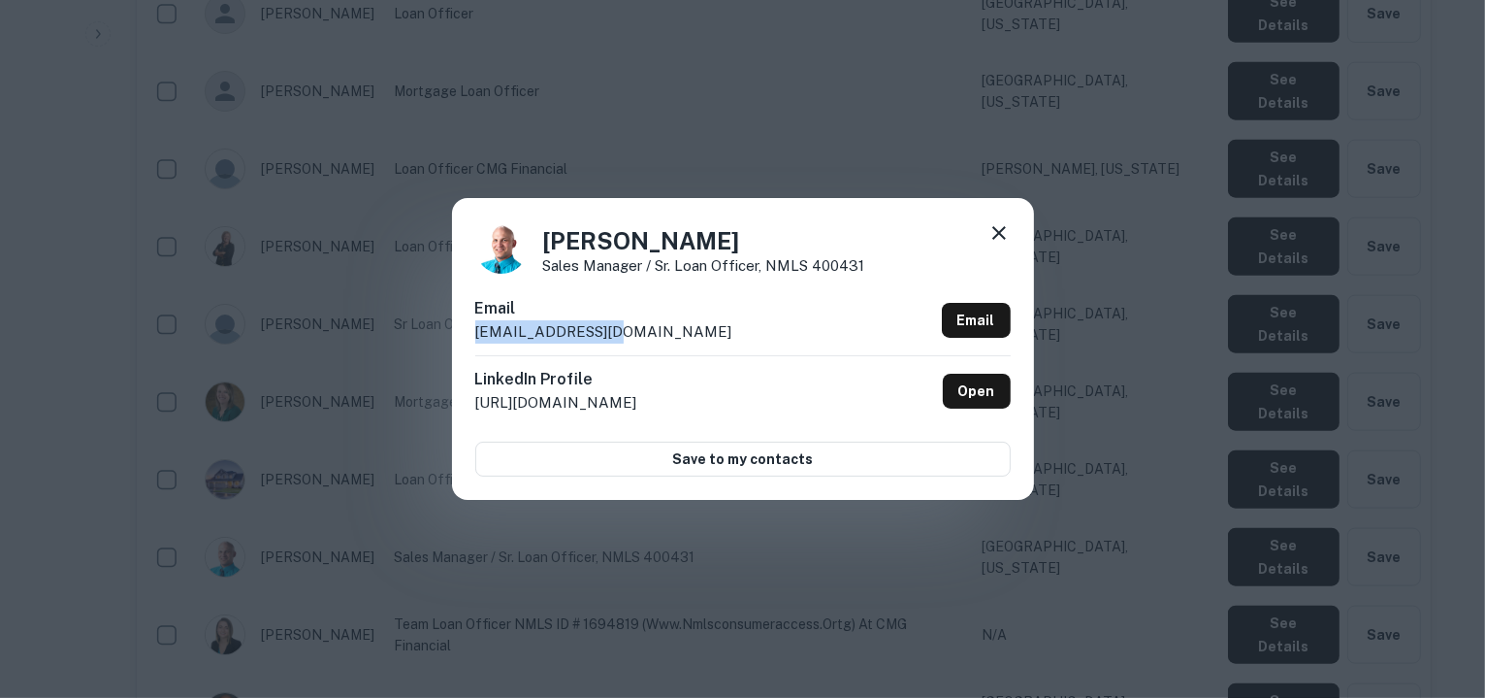
drag, startPoint x: 603, startPoint y: 335, endPoint x: 477, endPoint y: 339, distance: 126.2
click at [477, 339] on p "andersj@cmgfi.com" at bounding box center [603, 331] width 257 height 23
click at [997, 231] on icon at bounding box center [1000, 233] width 14 height 14
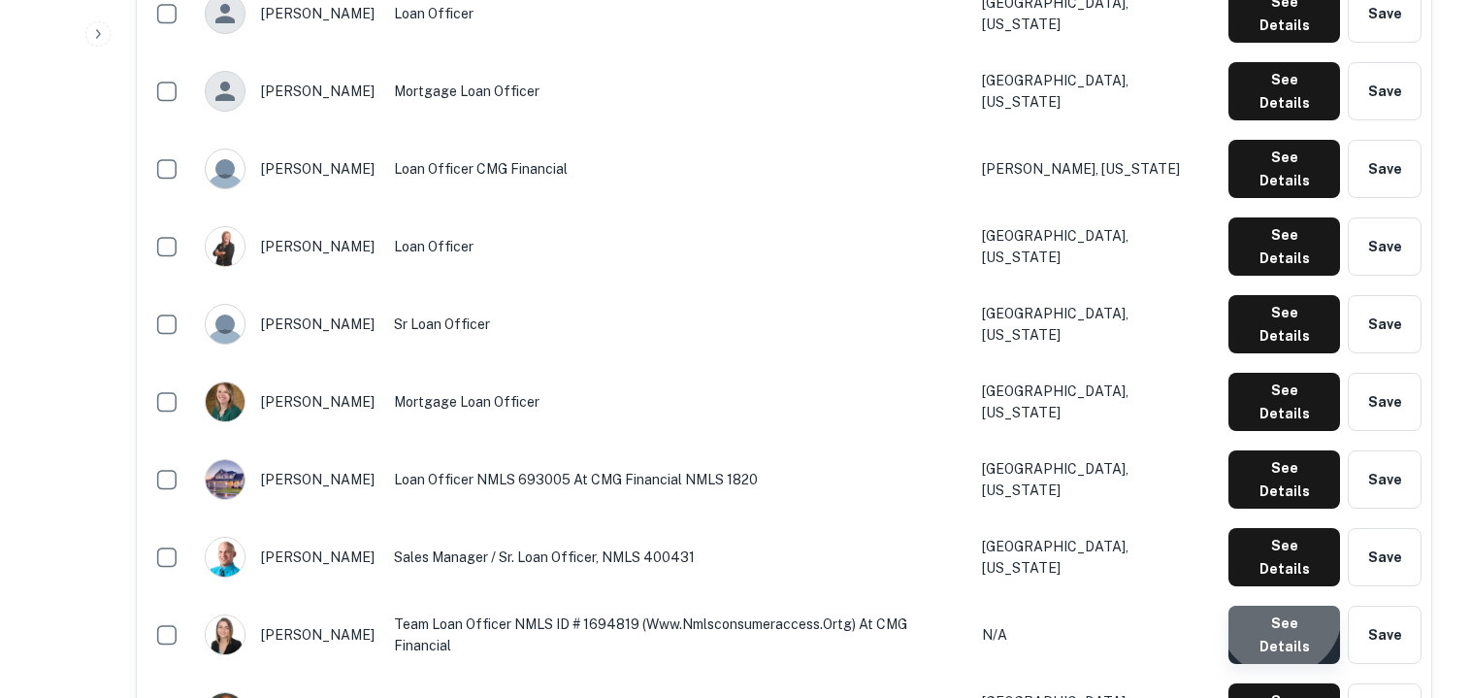
click at [1285, 605] on button "See Details" at bounding box center [1284, 634] width 112 height 58
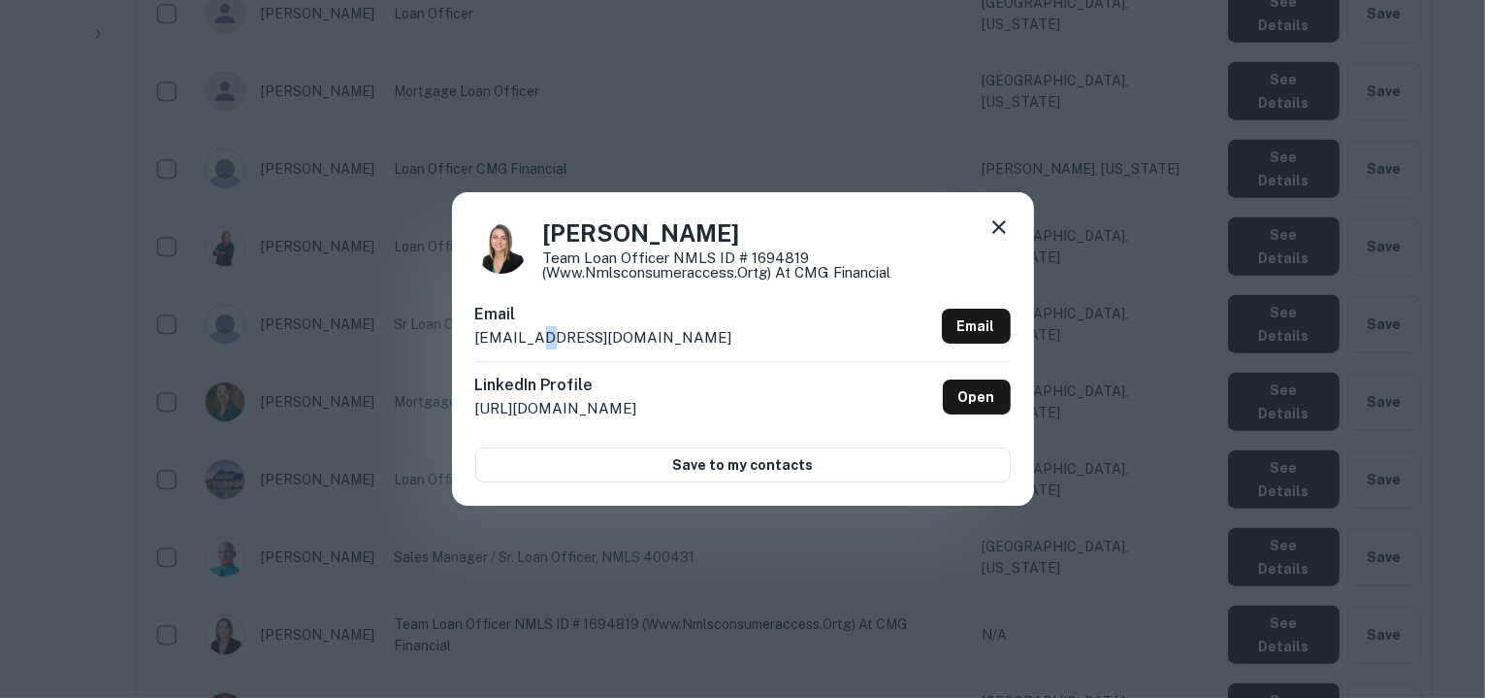
click at [537, 336] on p "akolus@cmgfi.com" at bounding box center [603, 337] width 257 height 23
drag, startPoint x: 652, startPoint y: 329, endPoint x: 454, endPoint y: 337, distance: 198.1
click at [454, 337] on div "Andi Kolus Team Loan Officer NMLS ID # 1694819 (www.nmlsconsumeraccess.ortg) at…" at bounding box center [743, 348] width 582 height 312
click at [999, 223] on icon at bounding box center [999, 226] width 23 height 23
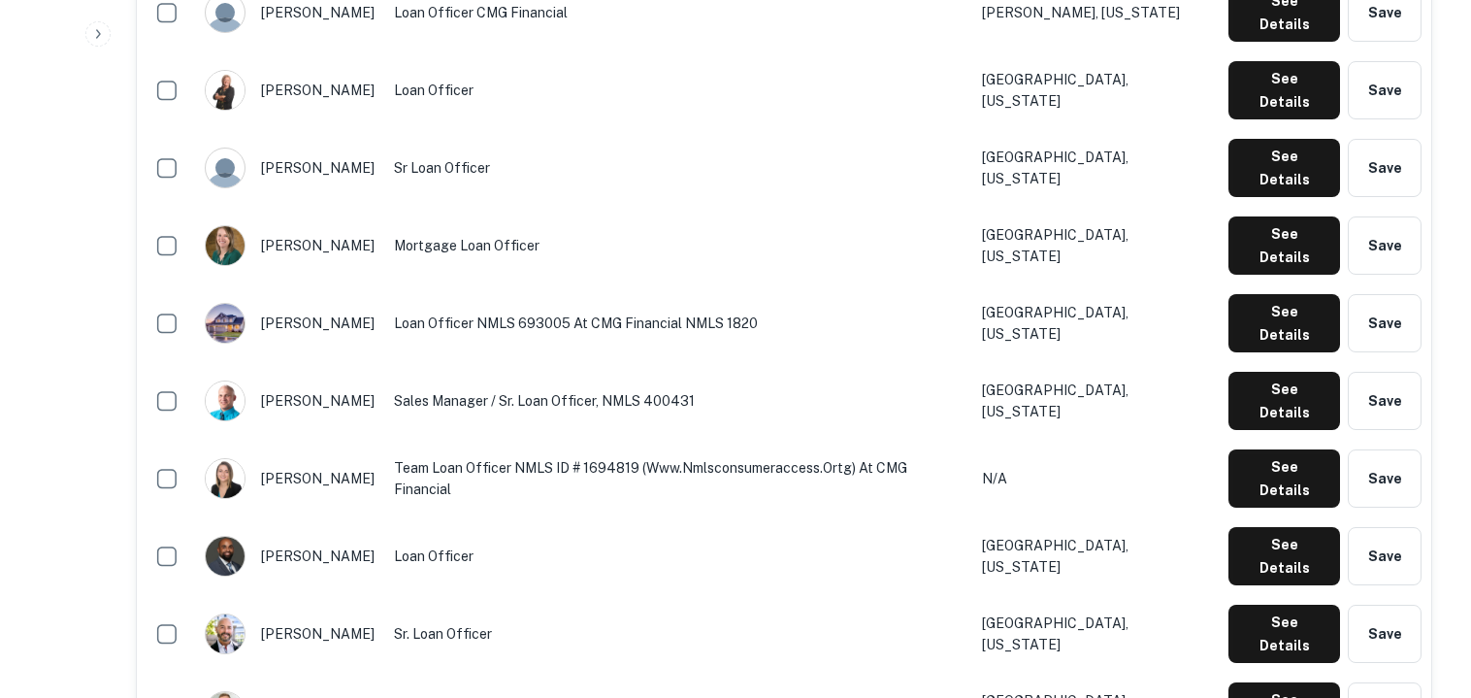
scroll to position [2263, 0]
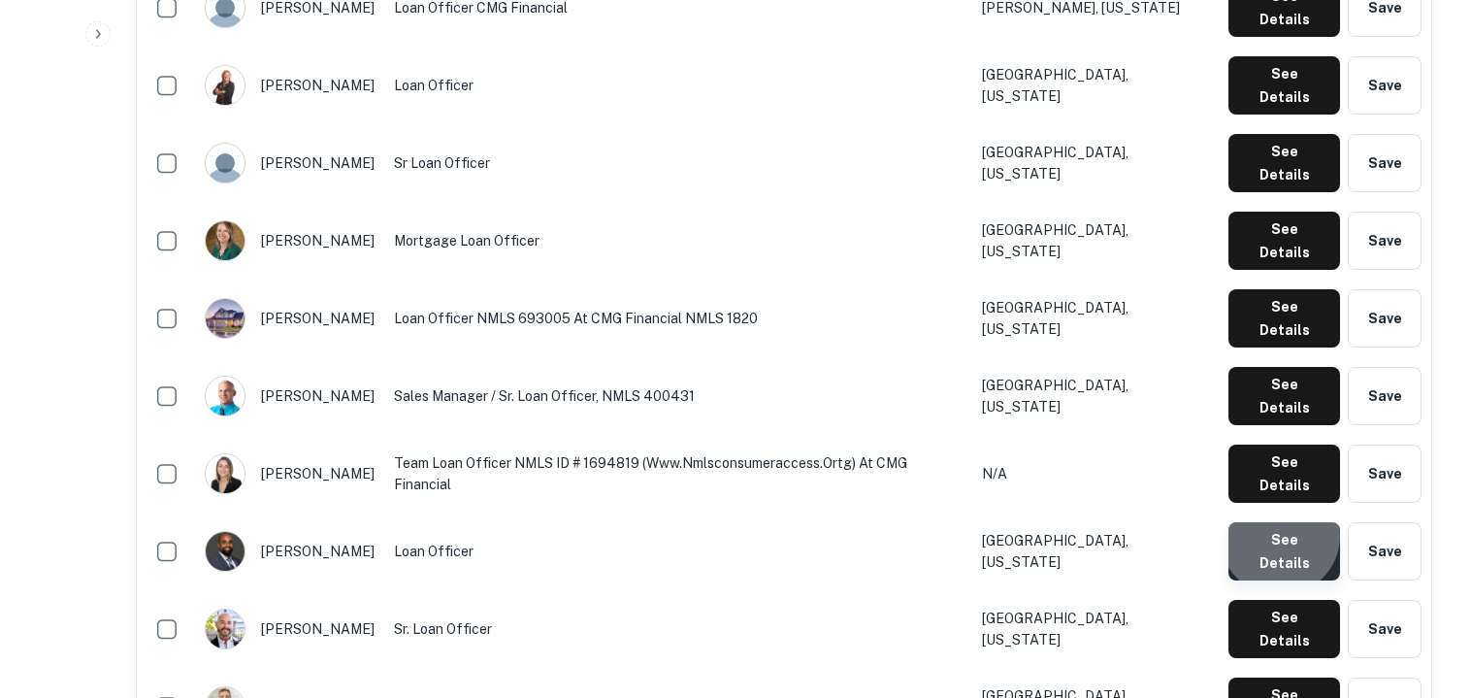
click at [1285, 522] on button "See Details" at bounding box center [1284, 551] width 112 height 58
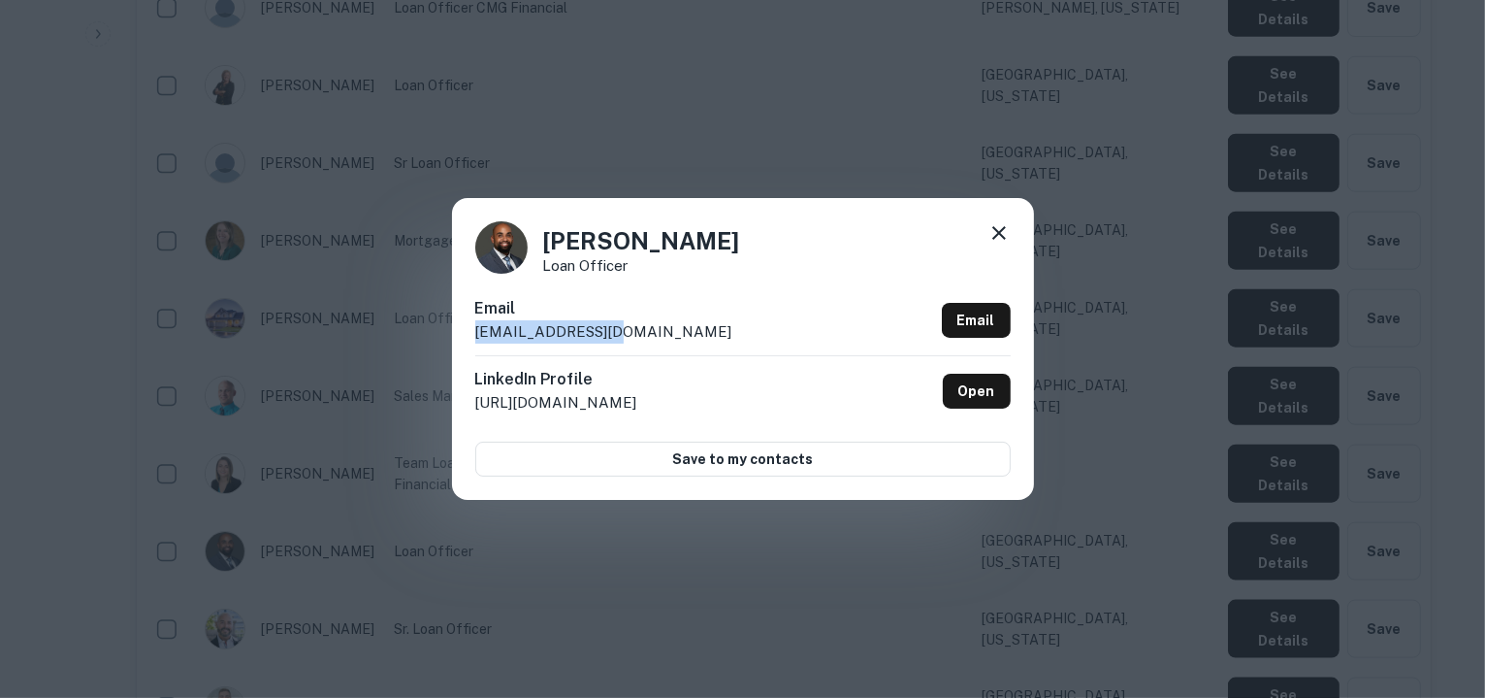
drag, startPoint x: 618, startPoint y: 333, endPoint x: 474, endPoint y: 340, distance: 143.8
click at [475, 340] on div "Email awalter@kloze.com Email" at bounding box center [743, 326] width 536 height 58
click at [994, 232] on icon at bounding box center [999, 232] width 23 height 23
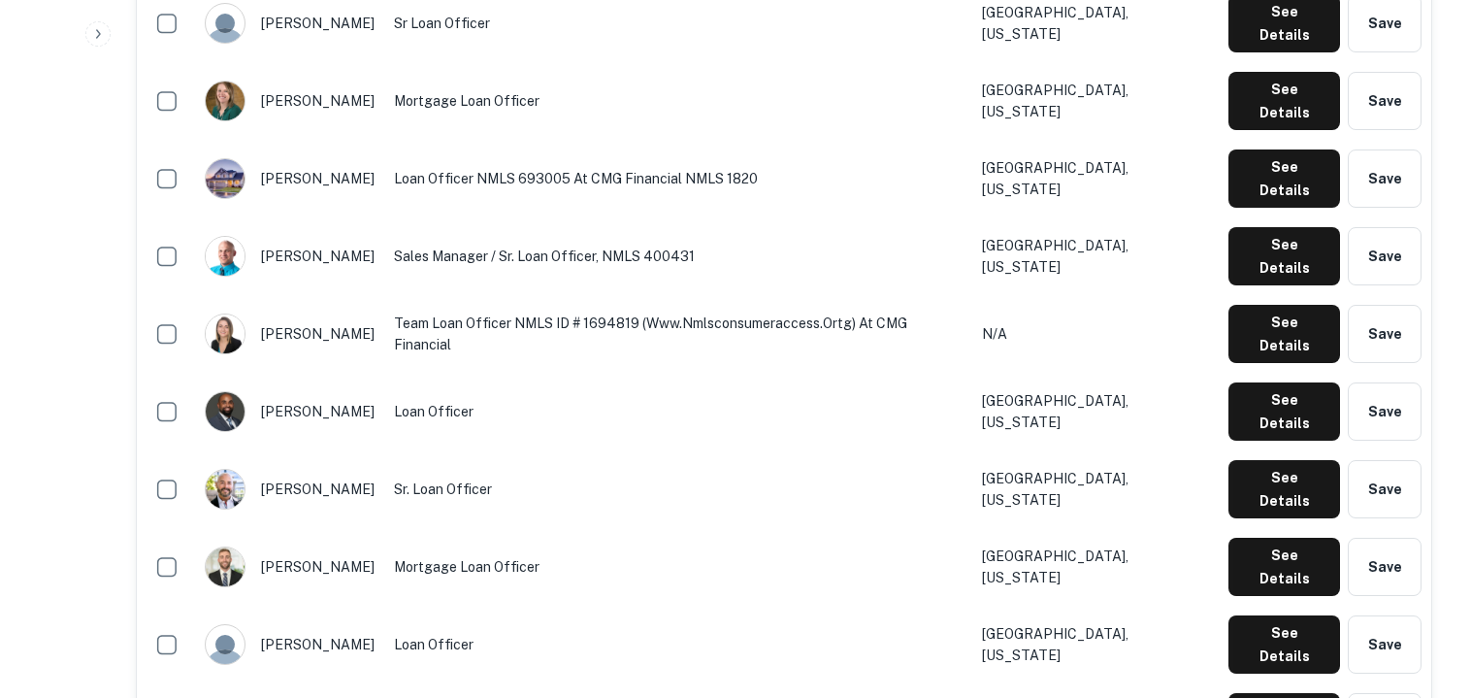
scroll to position [2401, 0]
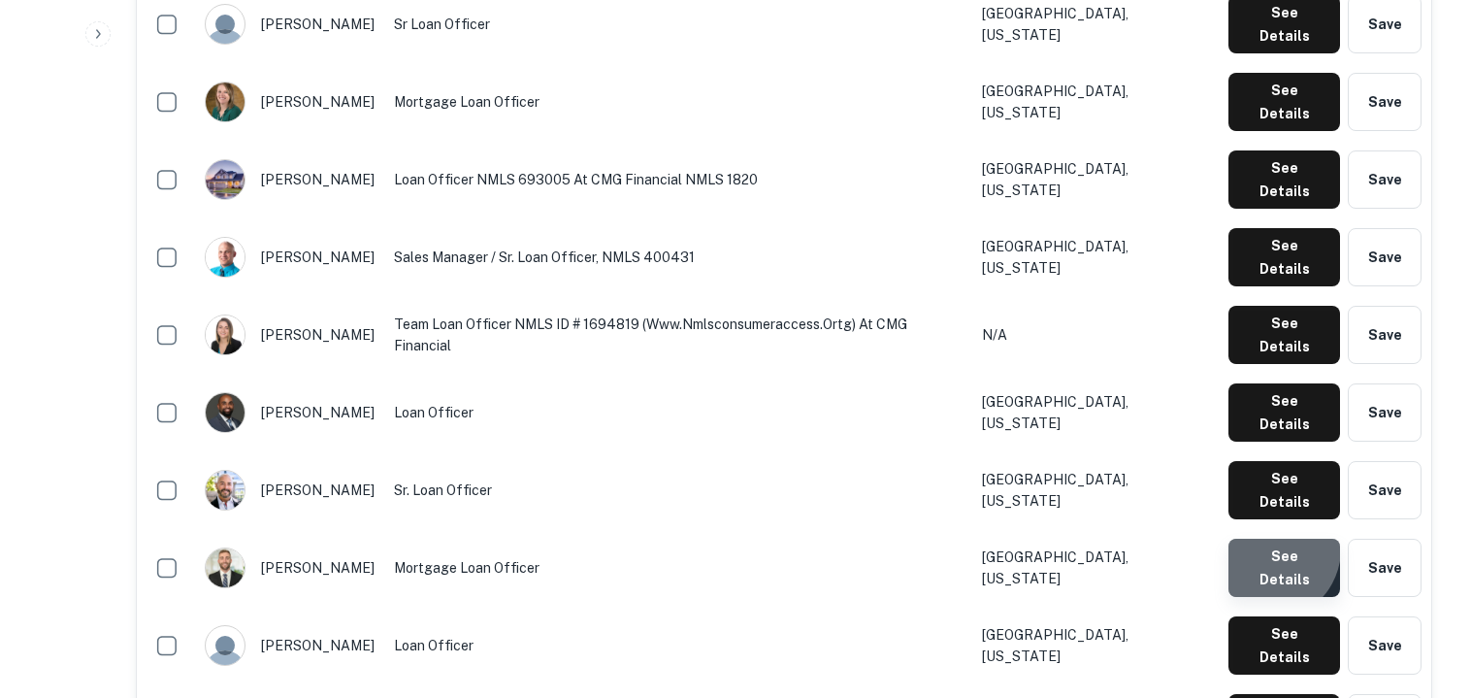
click at [1273, 538] on button "See Details" at bounding box center [1284, 567] width 112 height 58
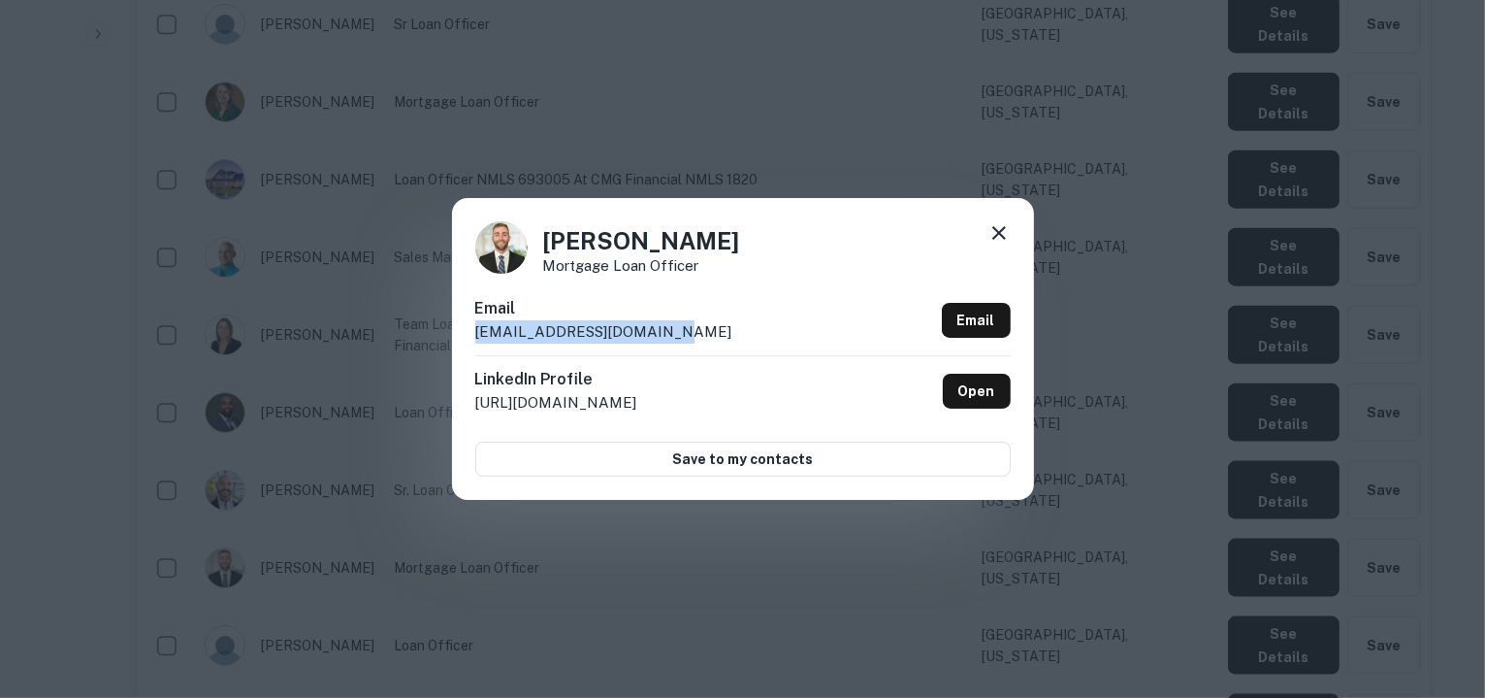
drag, startPoint x: 687, startPoint y: 332, endPoint x: 478, endPoint y: 342, distance: 208.8
click at [478, 342] on div "Email acannon@cmghomeloans.com Email" at bounding box center [743, 326] width 536 height 58
click at [995, 232] on icon at bounding box center [999, 232] width 23 height 23
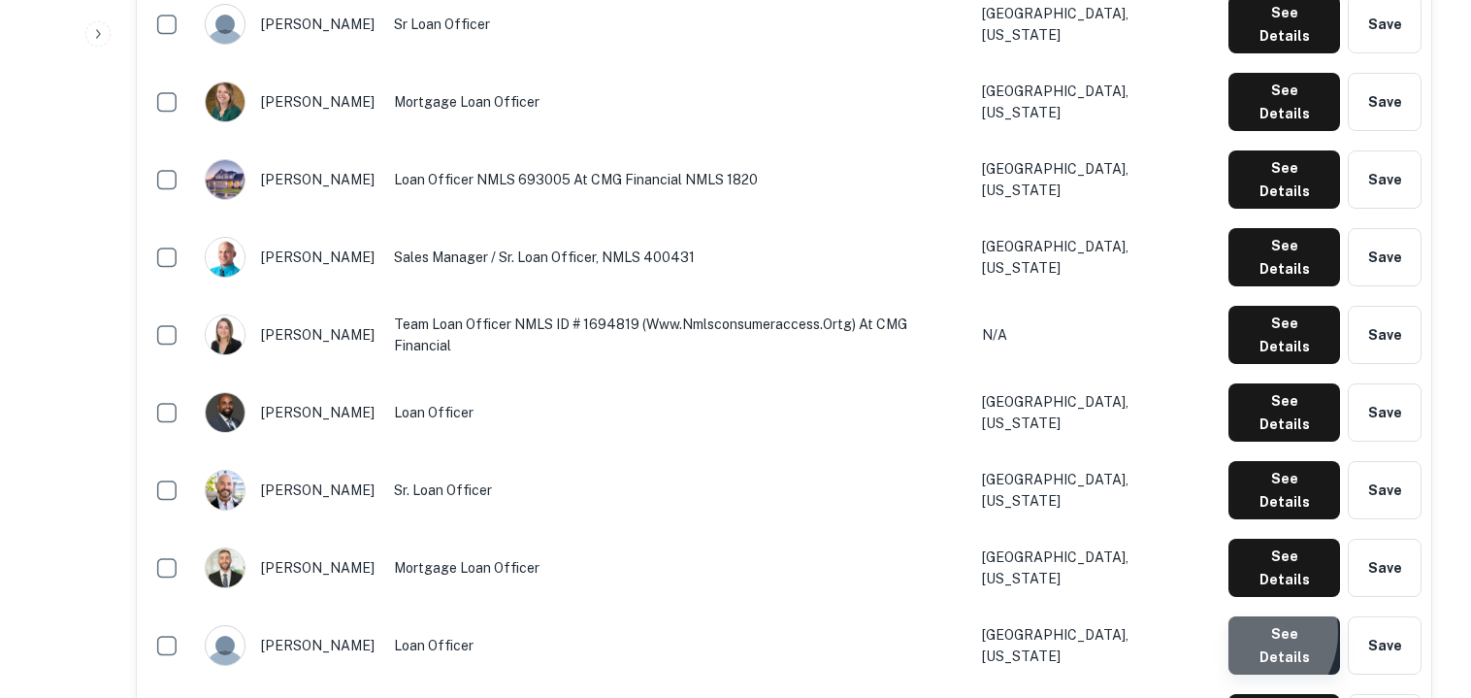
click at [1251, 616] on button "See Details" at bounding box center [1284, 645] width 112 height 58
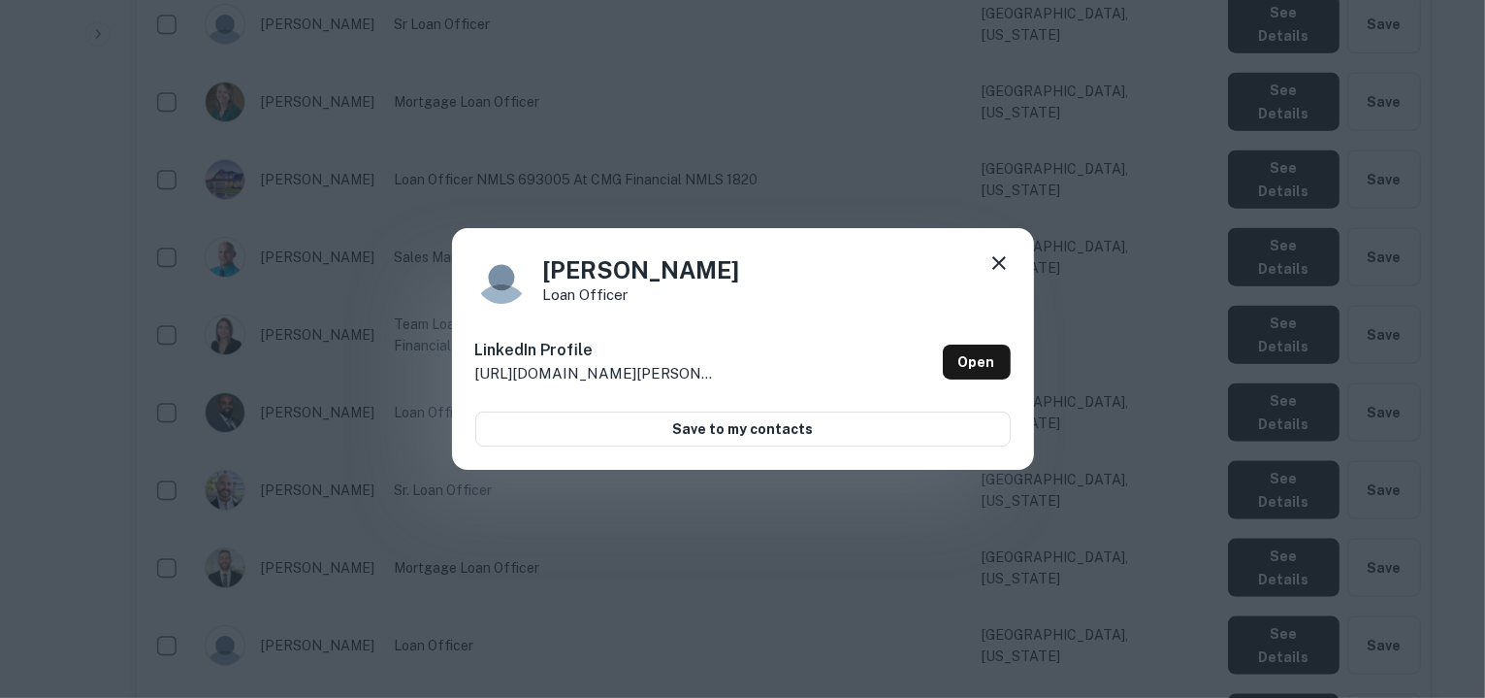
click at [997, 258] on icon at bounding box center [999, 262] width 23 height 23
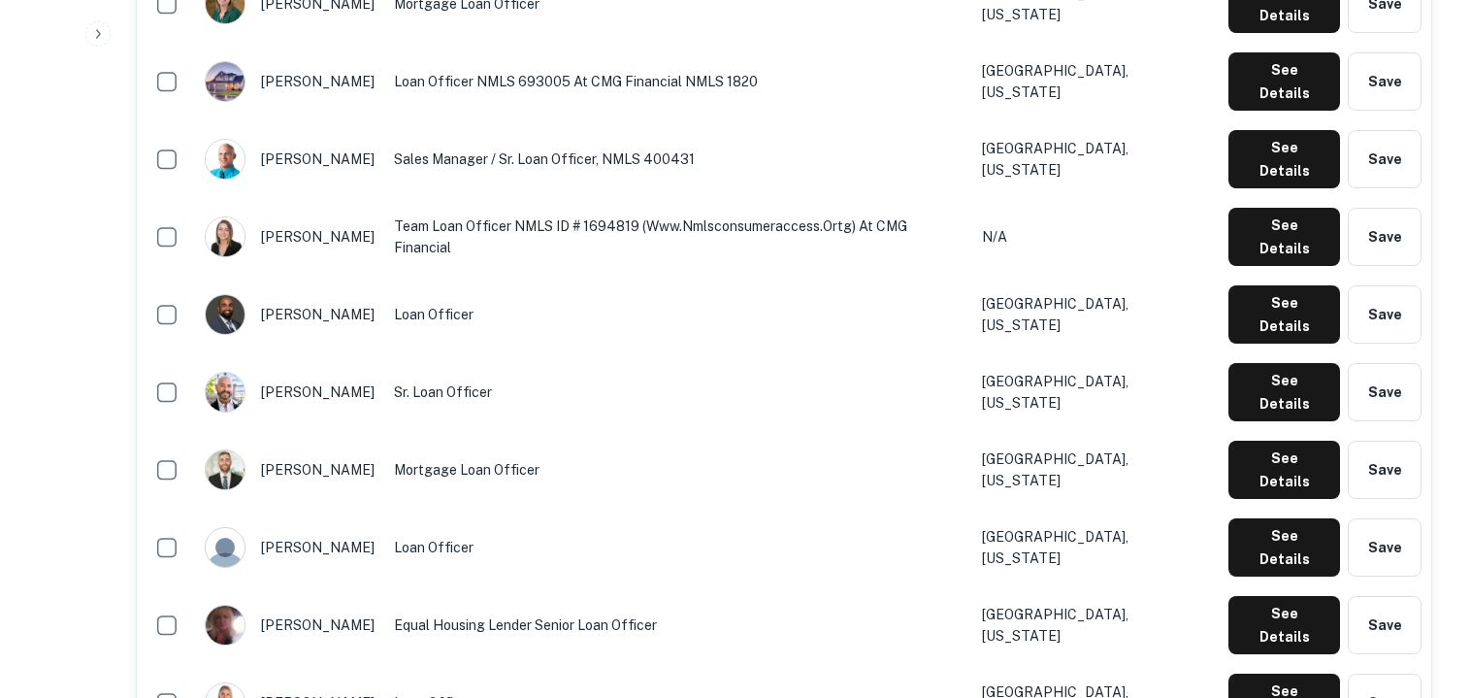
scroll to position [2501, 0]
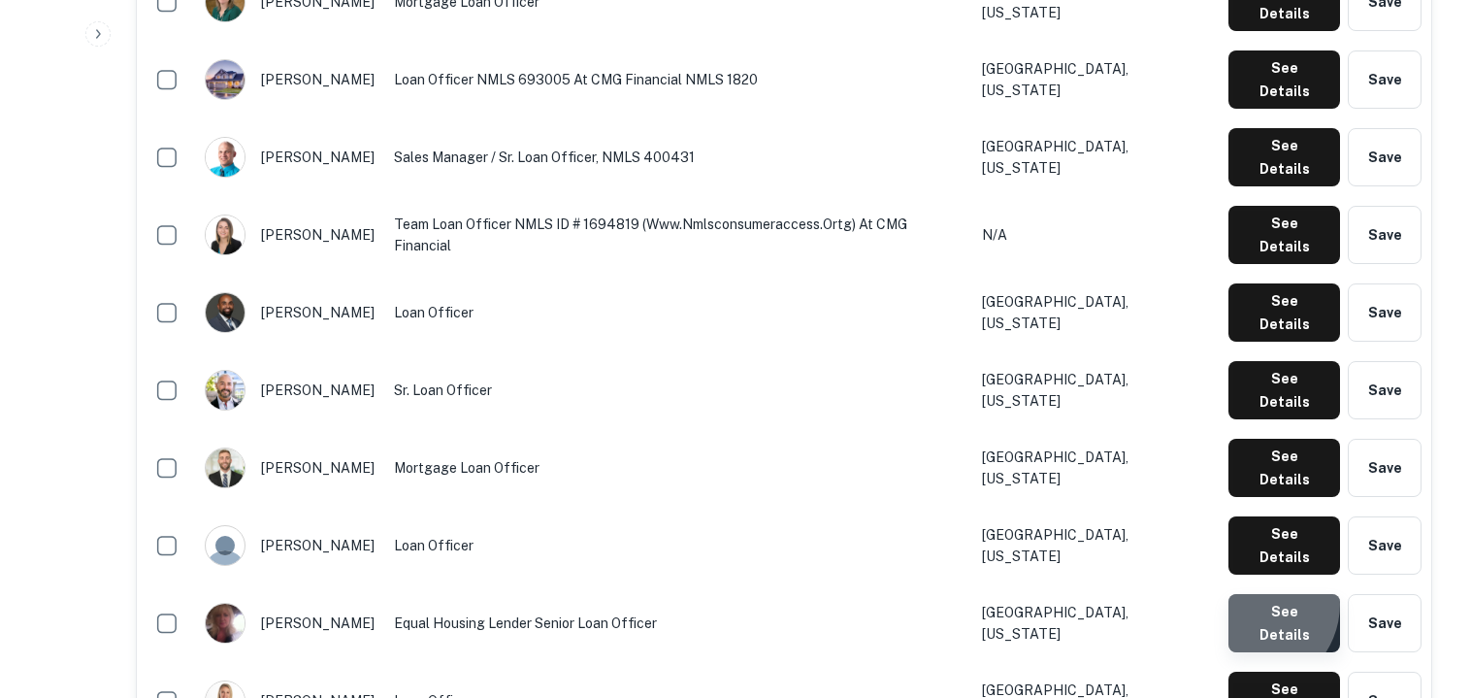
click at [1255, 594] on button "See Details" at bounding box center [1284, 623] width 112 height 58
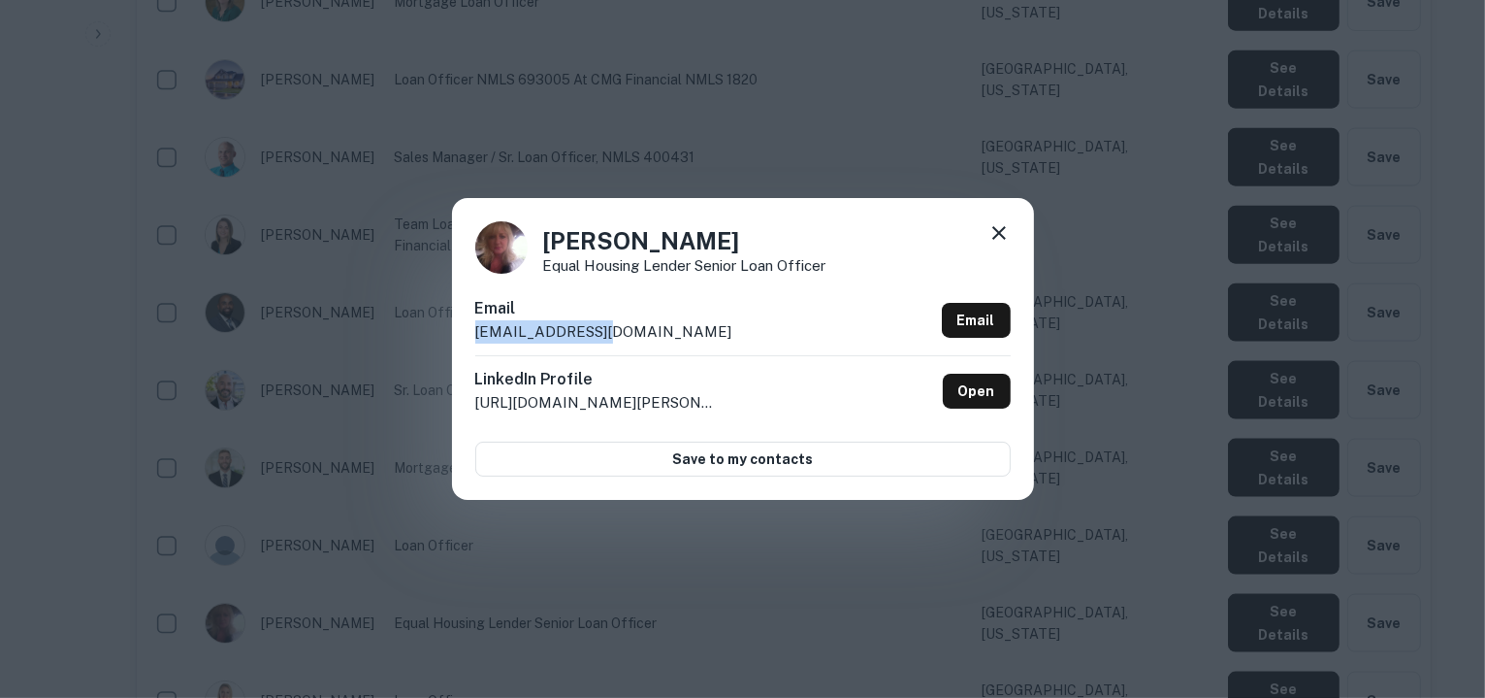
drag, startPoint x: 627, startPoint y: 335, endPoint x: 474, endPoint y: 346, distance: 152.8
click at [475, 346] on div "Email abouse@cmgfi.com Email" at bounding box center [743, 326] width 536 height 58
click at [995, 240] on icon at bounding box center [999, 232] width 23 height 23
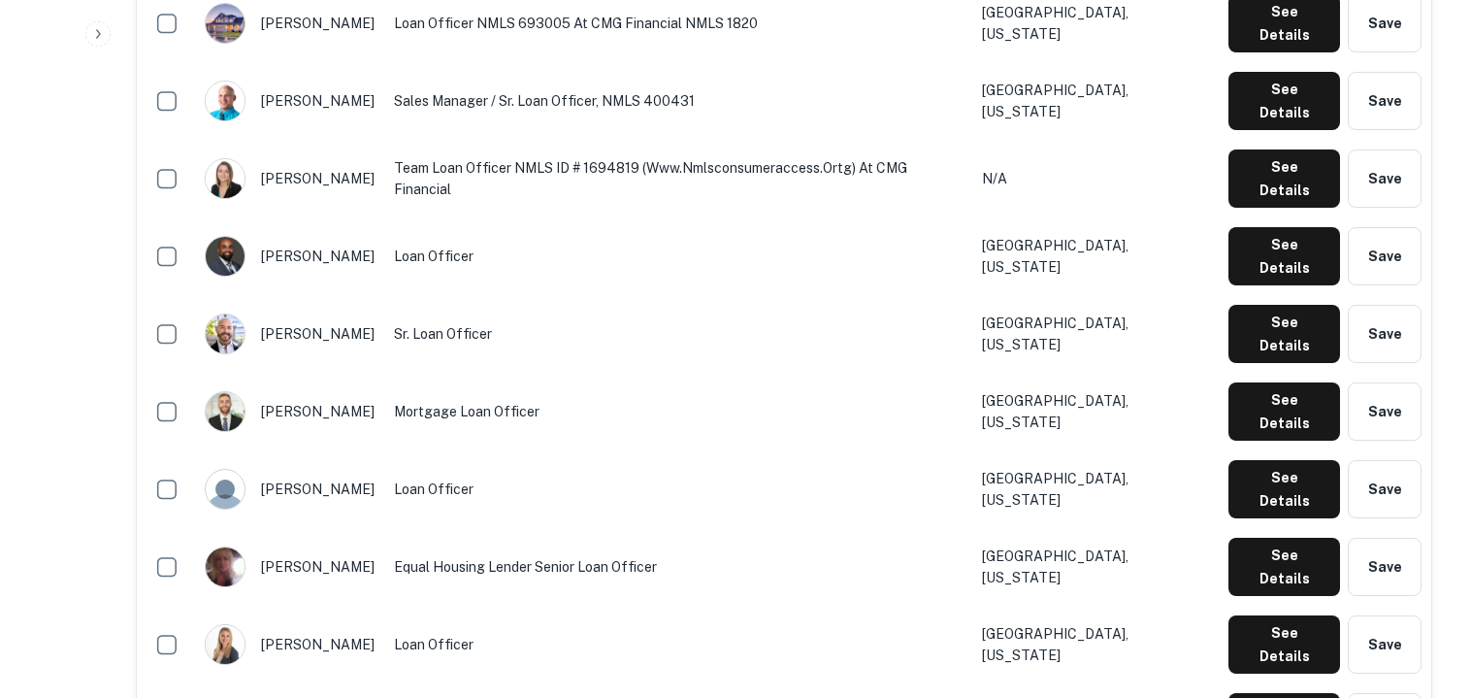
scroll to position [2559, 0]
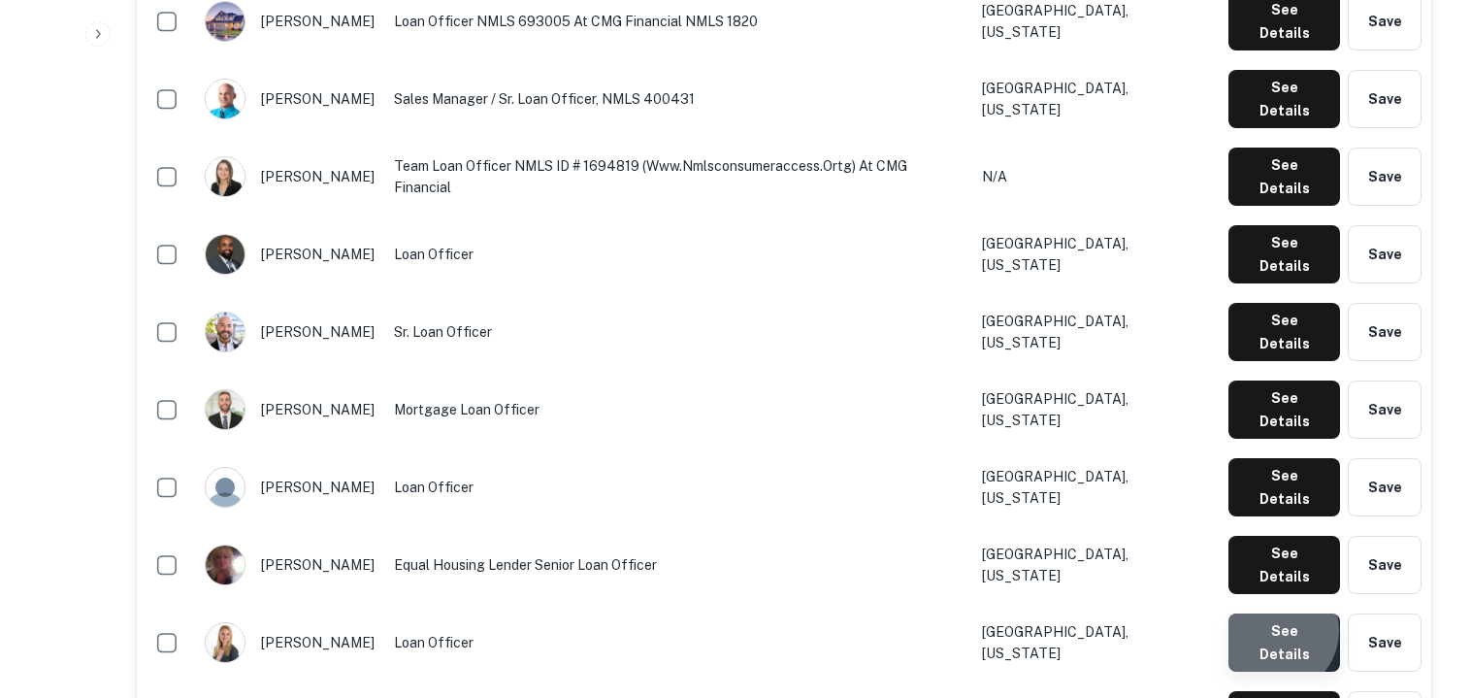
click at [1277, 613] on button "See Details" at bounding box center [1284, 642] width 112 height 58
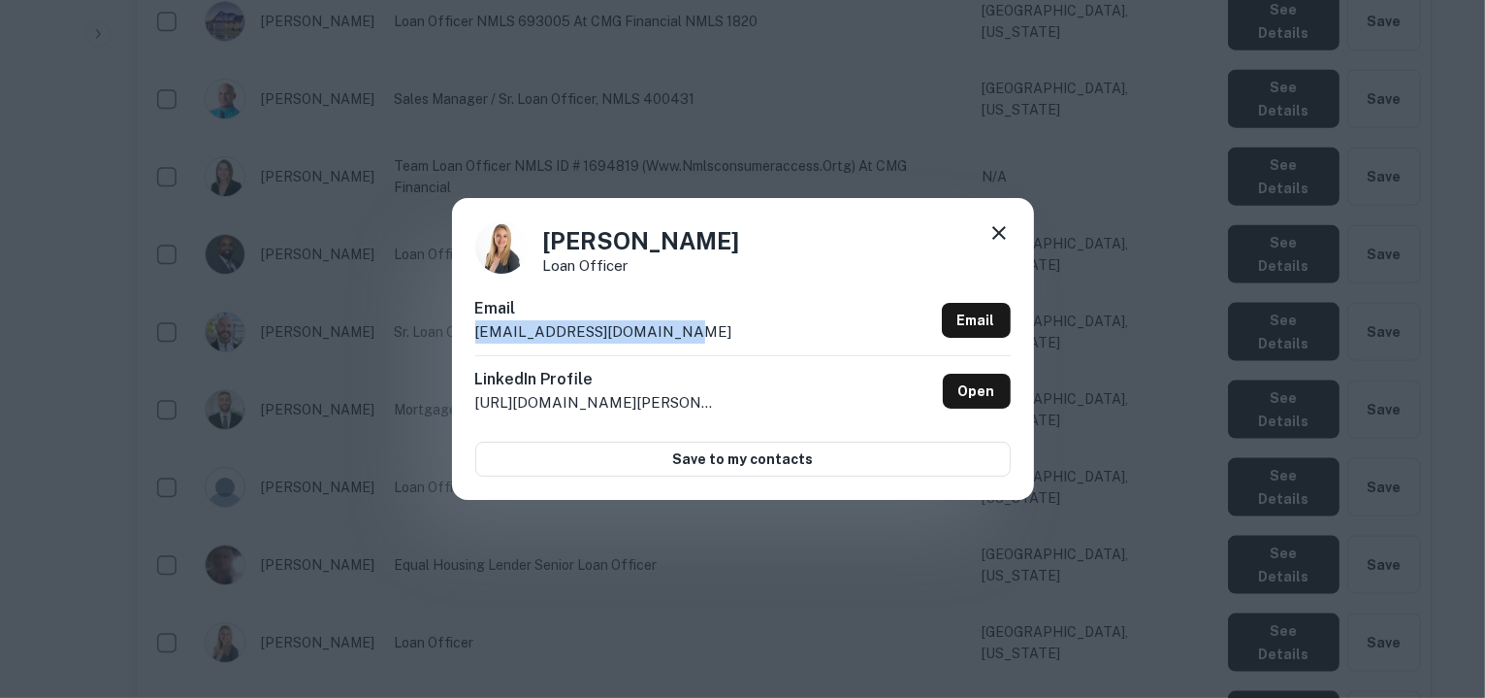
drag, startPoint x: 695, startPoint y: 329, endPoint x: 477, endPoint y: 351, distance: 218.5
click at [477, 351] on div "Email akrieger@cmghomeloans.com Email" at bounding box center [743, 326] width 536 height 58
click at [991, 234] on icon at bounding box center [999, 232] width 23 height 23
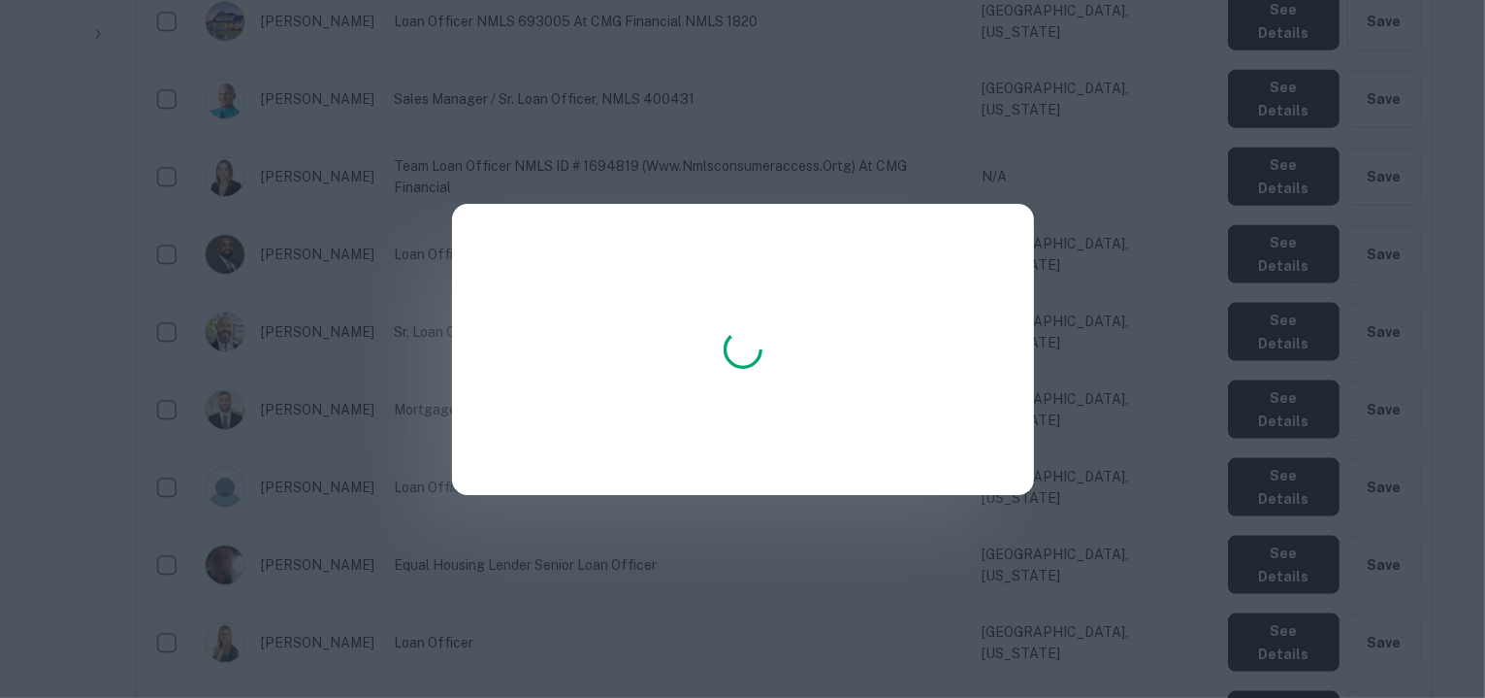
click at [1088, 655] on div at bounding box center [742, 349] width 1485 height 698
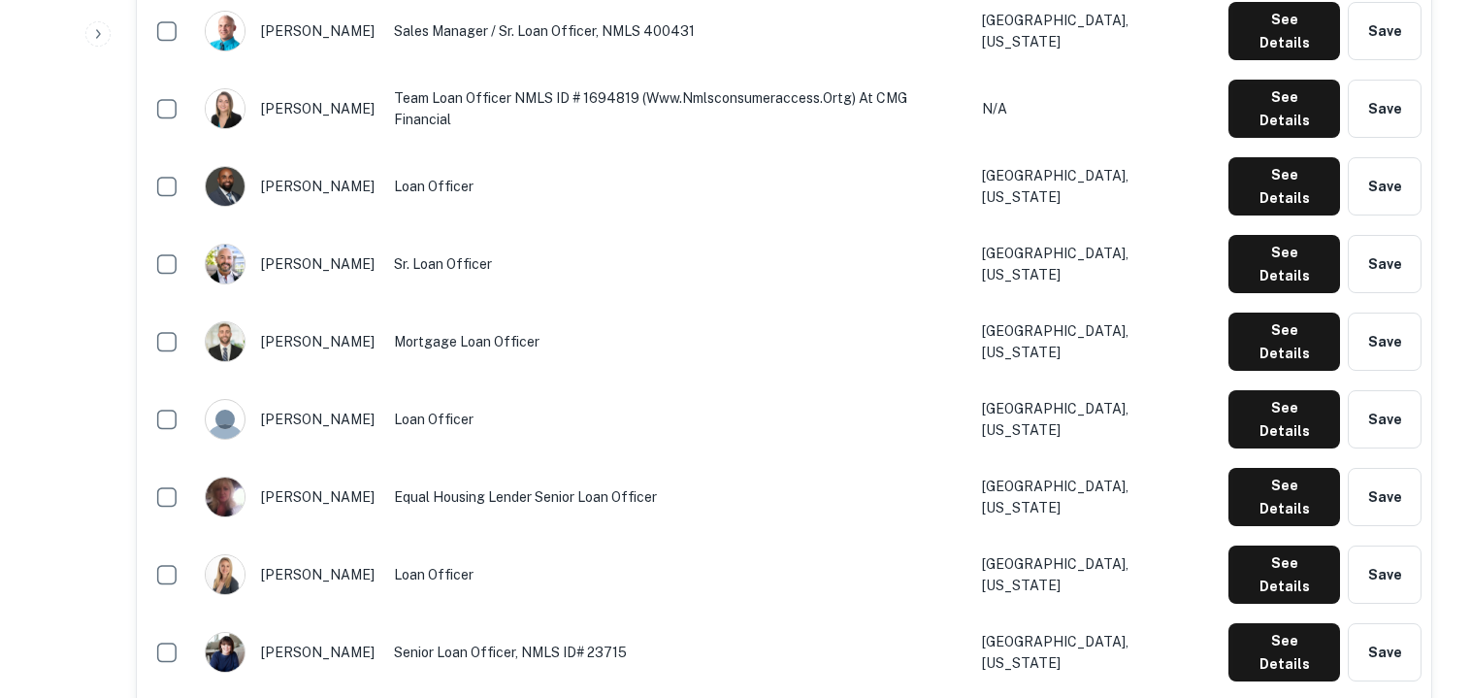
scroll to position [2629, 0]
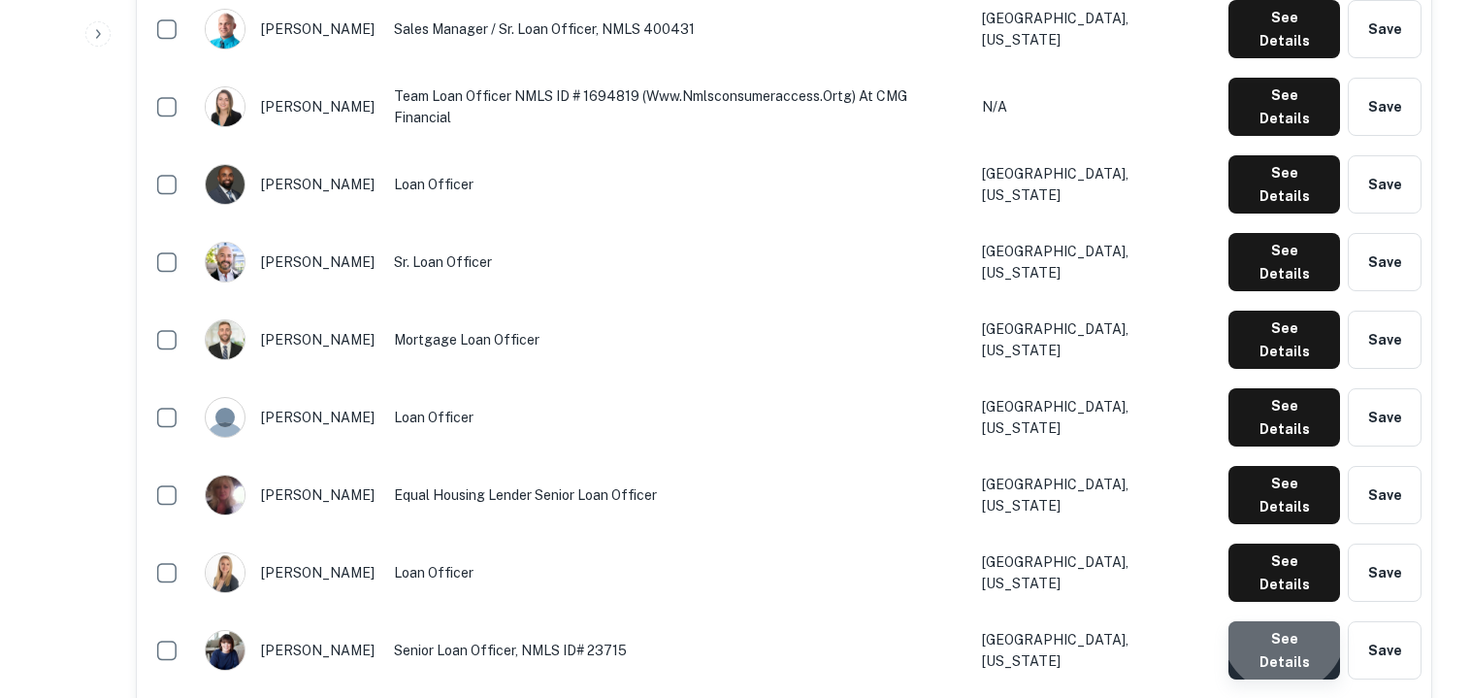
click at [1288, 621] on button "See Details" at bounding box center [1284, 650] width 112 height 58
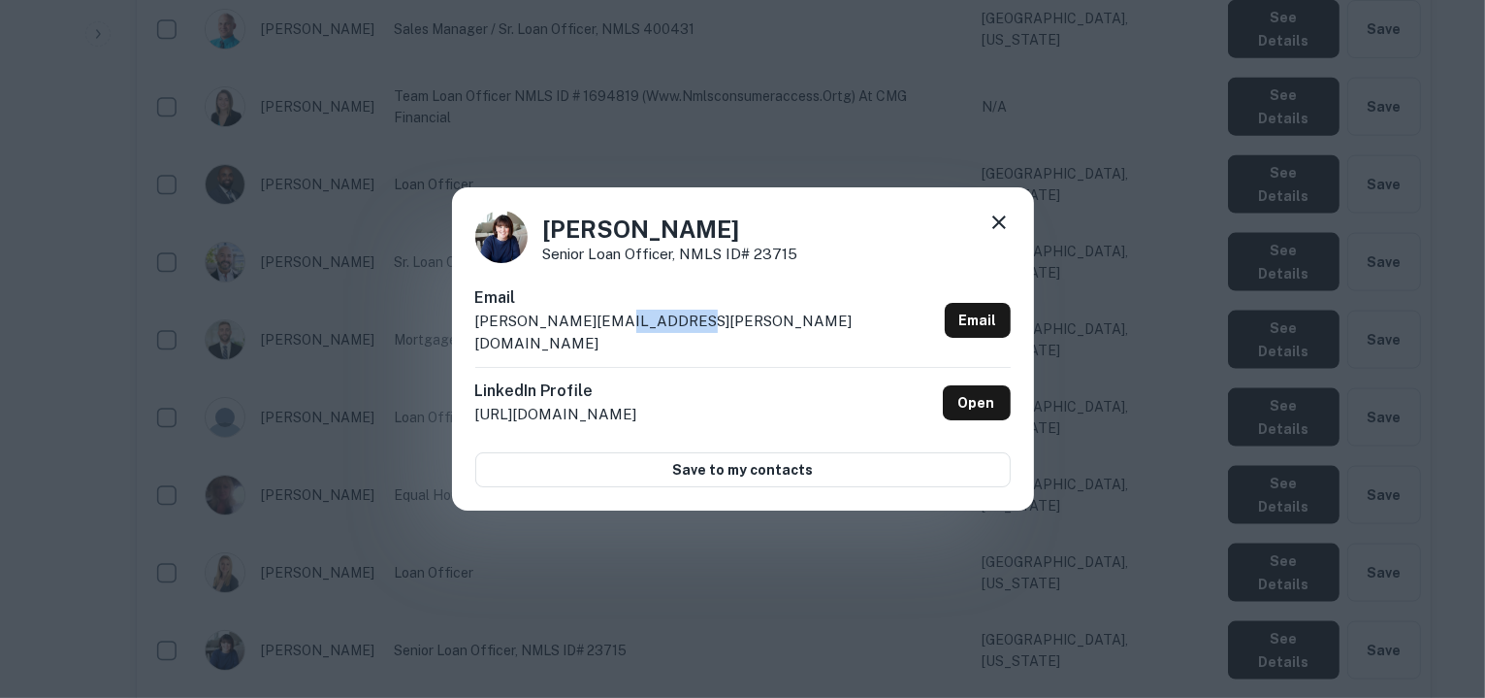
drag, startPoint x: 682, startPoint y: 335, endPoint x: 617, endPoint y: 335, distance: 65.0
click at [617, 335] on p "ann.schwartz@homebridge.com" at bounding box center [706, 333] width 462 height 46
click at [731, 327] on div "Email ann.schwartz@homebridge.com Email" at bounding box center [743, 326] width 536 height 81
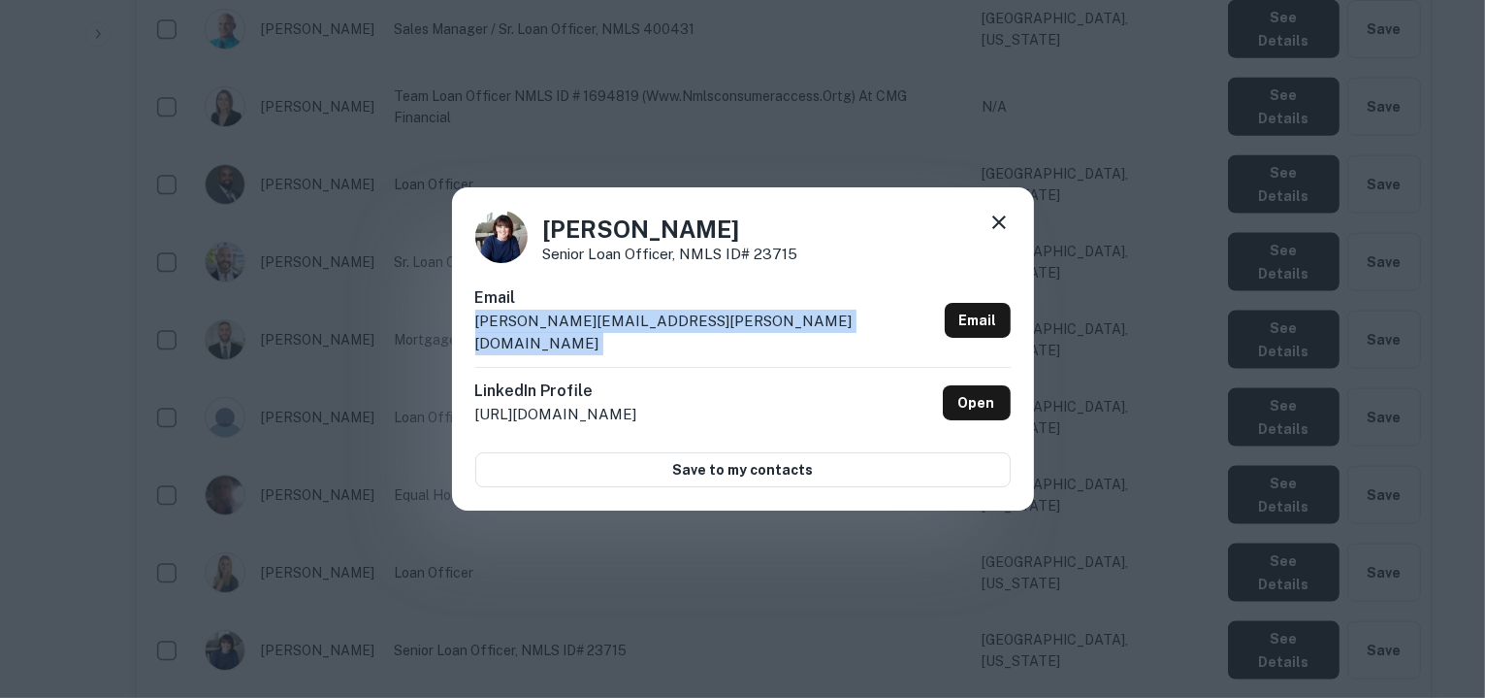
drag, startPoint x: 731, startPoint y: 327, endPoint x: 478, endPoint y: 339, distance: 252.5
click at [478, 339] on div "Email ann.schwartz@homebridge.com Email" at bounding box center [743, 326] width 536 height 81
click at [1000, 234] on icon at bounding box center [999, 222] width 23 height 23
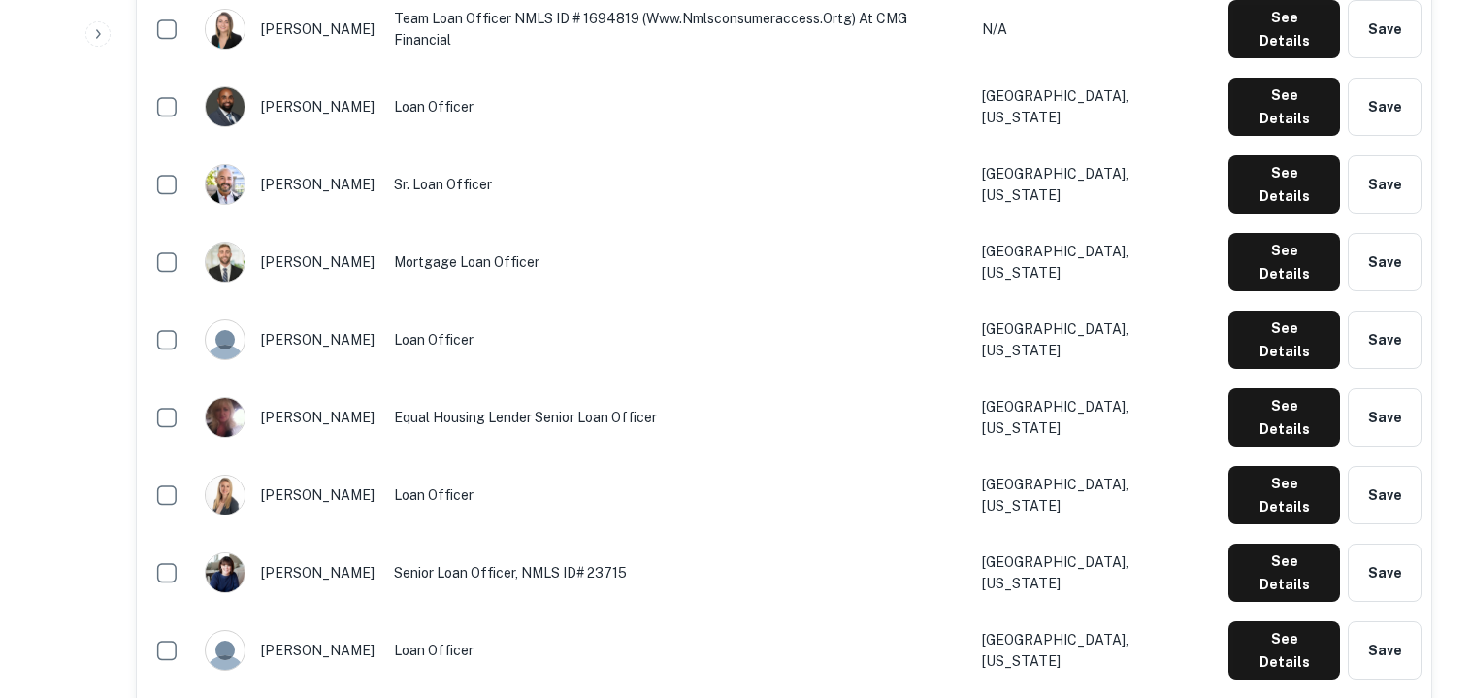
scroll to position [2705, 0]
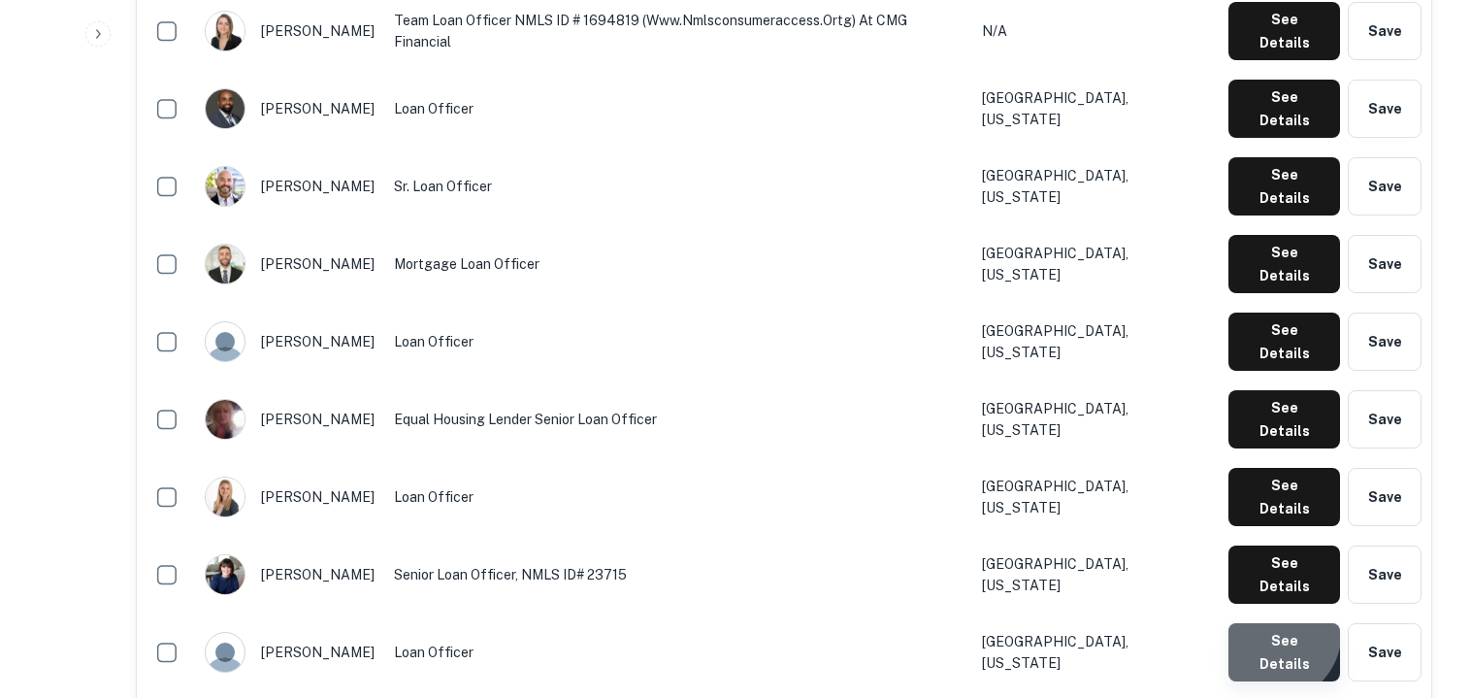
click at [1271, 623] on button "See Details" at bounding box center [1284, 652] width 112 height 58
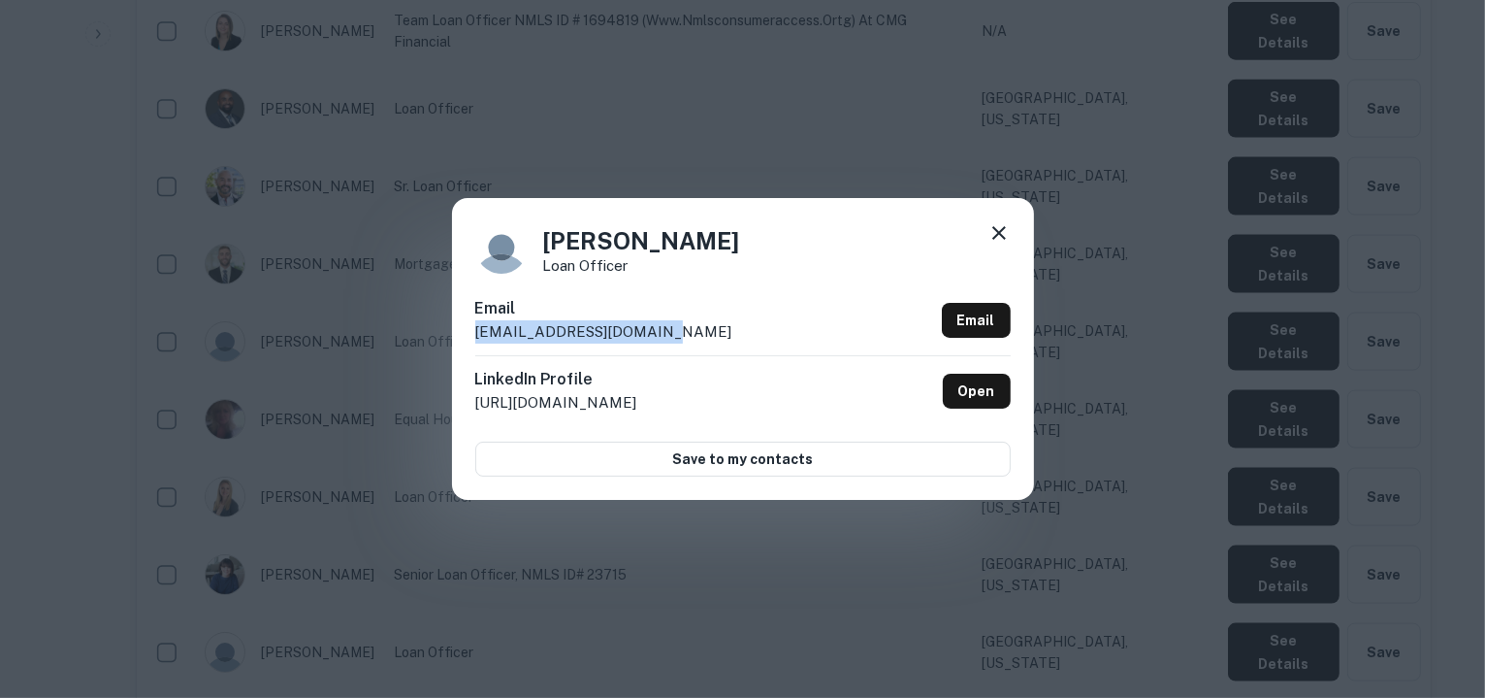
drag, startPoint x: 673, startPoint y: 338, endPoint x: 476, endPoint y: 337, distance: 197.0
click at [476, 337] on div "Email aoxaal@cmghomeloans.com Email" at bounding box center [743, 326] width 536 height 58
click at [1001, 231] on icon at bounding box center [1000, 233] width 14 height 14
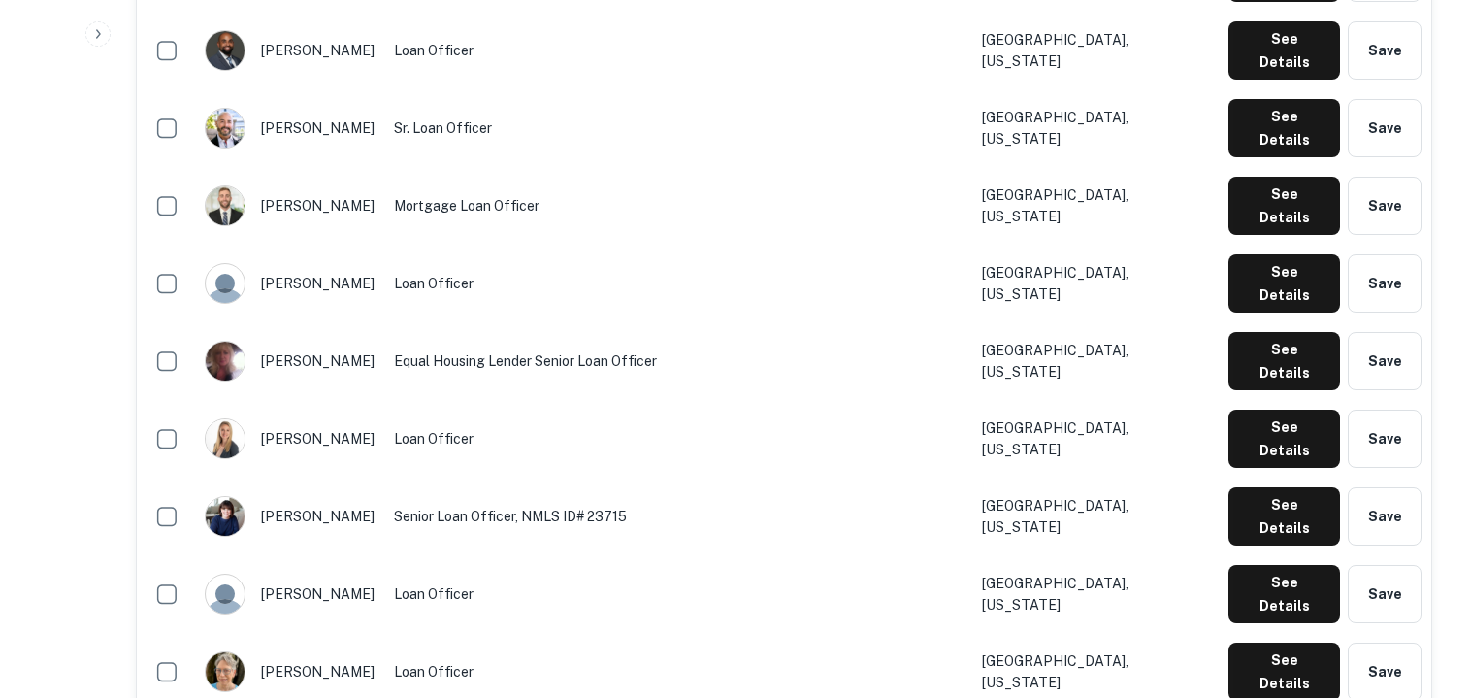
scroll to position [2757, 0]
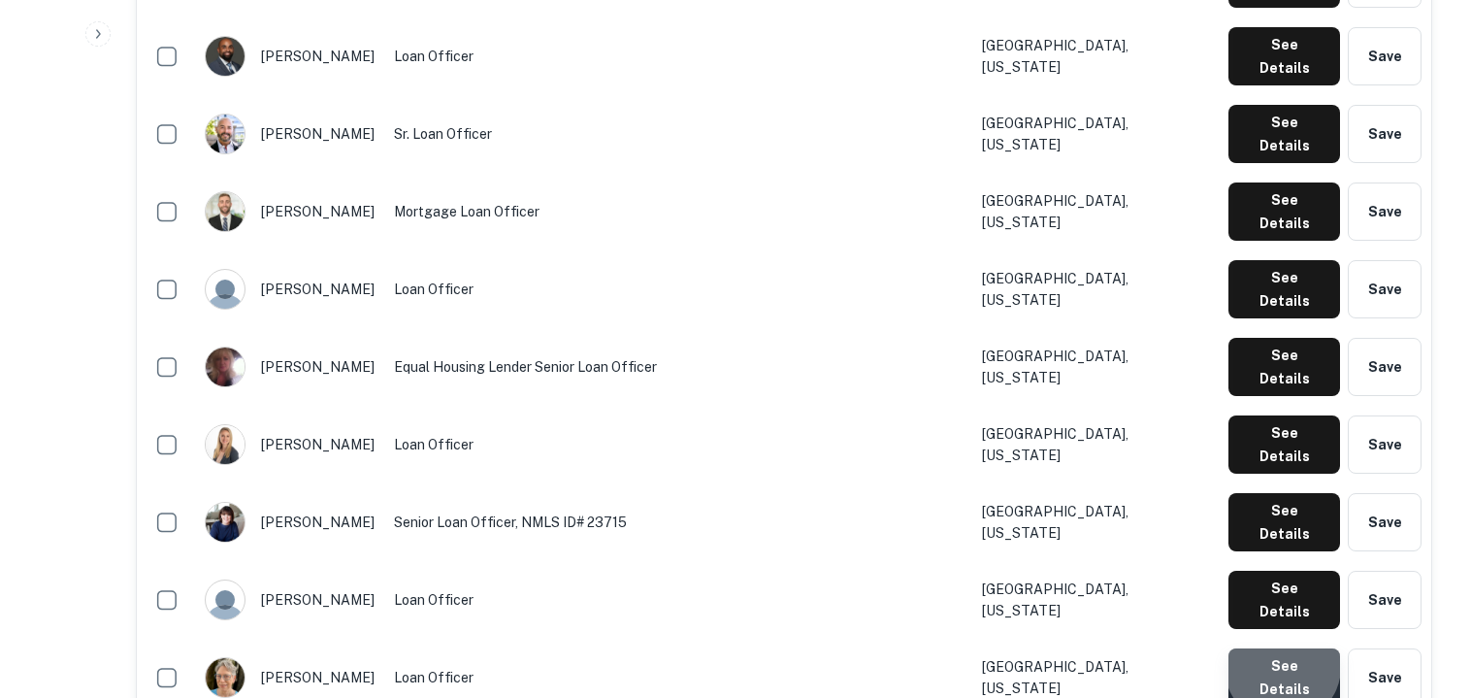
click at [1287, 648] on button "See Details" at bounding box center [1284, 677] width 112 height 58
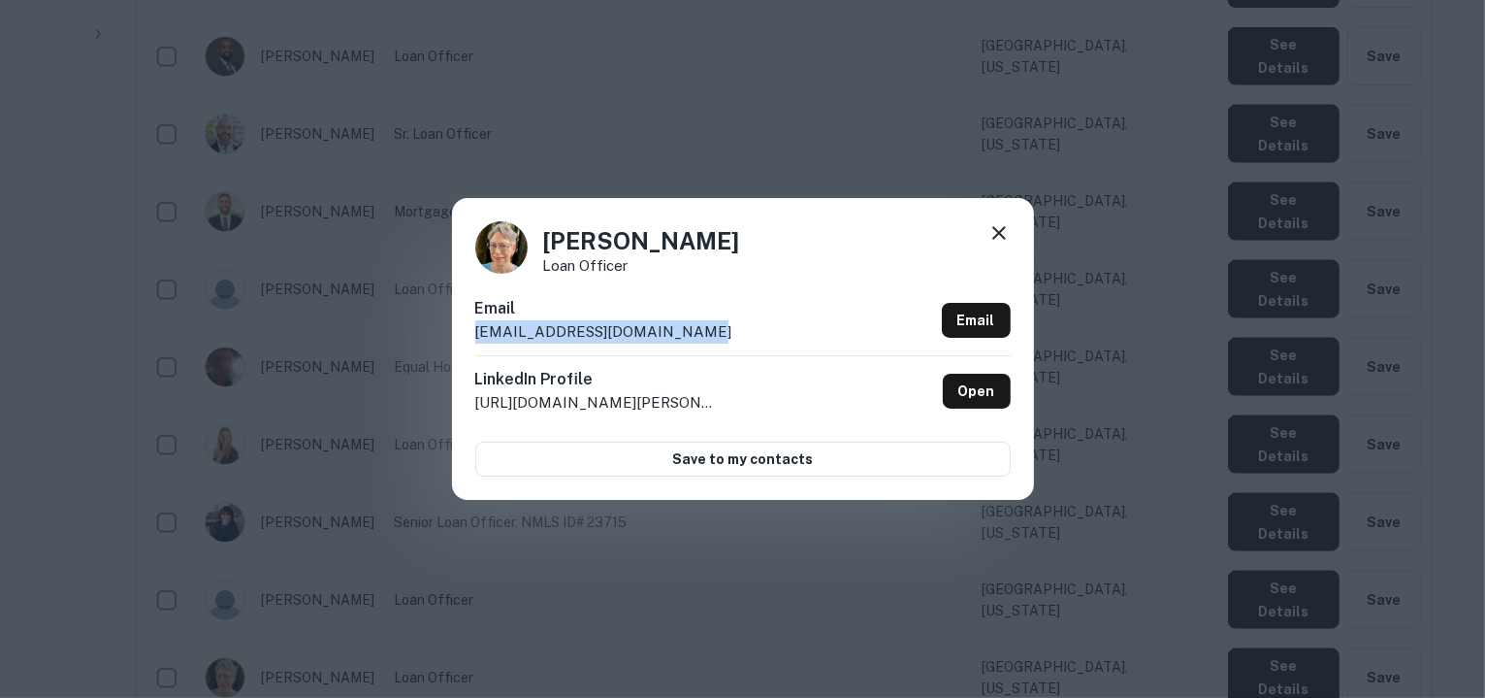
drag, startPoint x: 714, startPoint y: 331, endPoint x: 474, endPoint y: 336, distance: 239.7
click at [475, 336] on div "Email akraushaar@cmghomeloans.com Email" at bounding box center [743, 326] width 536 height 58
click at [997, 238] on icon at bounding box center [999, 232] width 23 height 23
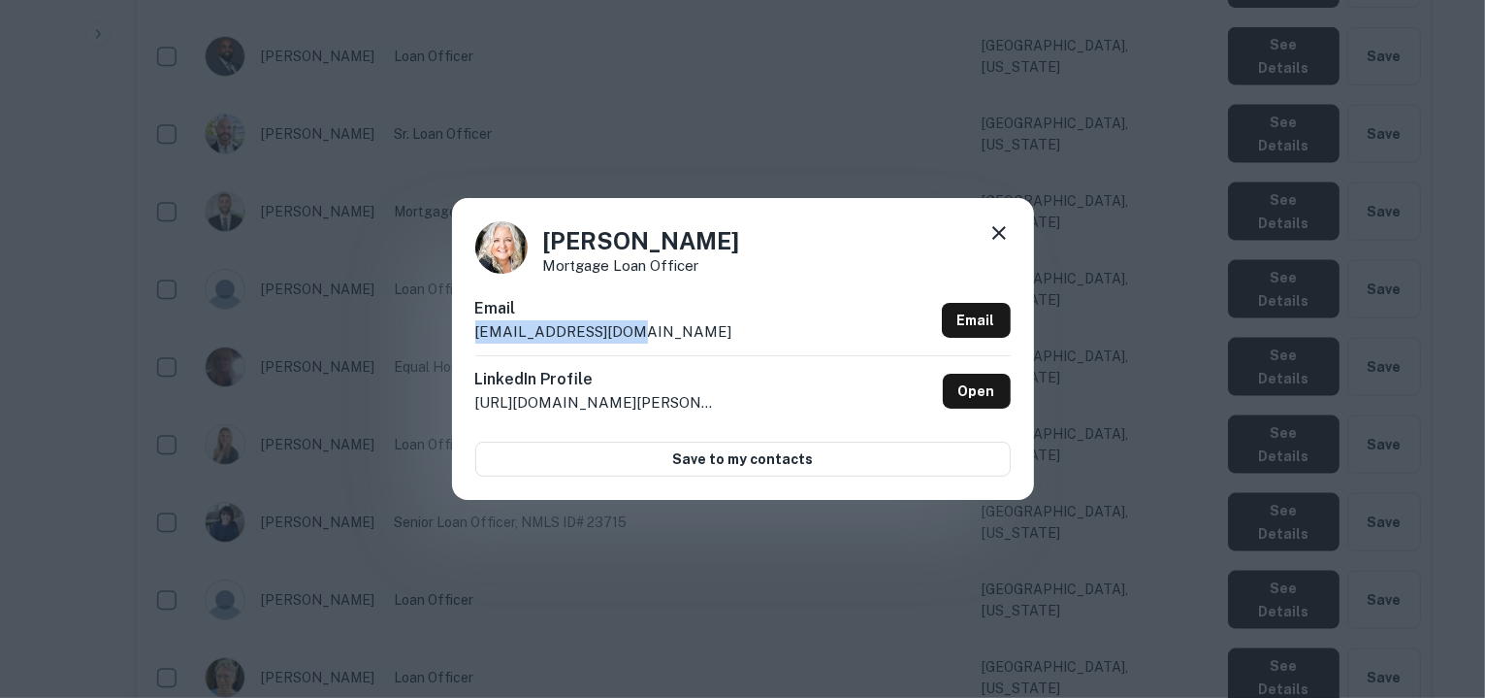
drag, startPoint x: 627, startPoint y: 331, endPoint x: 476, endPoint y: 337, distance: 150.5
click at [476, 337] on div "Email afletcher@cmgfi.com Email" at bounding box center [743, 326] width 536 height 58
click at [997, 238] on icon at bounding box center [999, 232] width 23 height 23
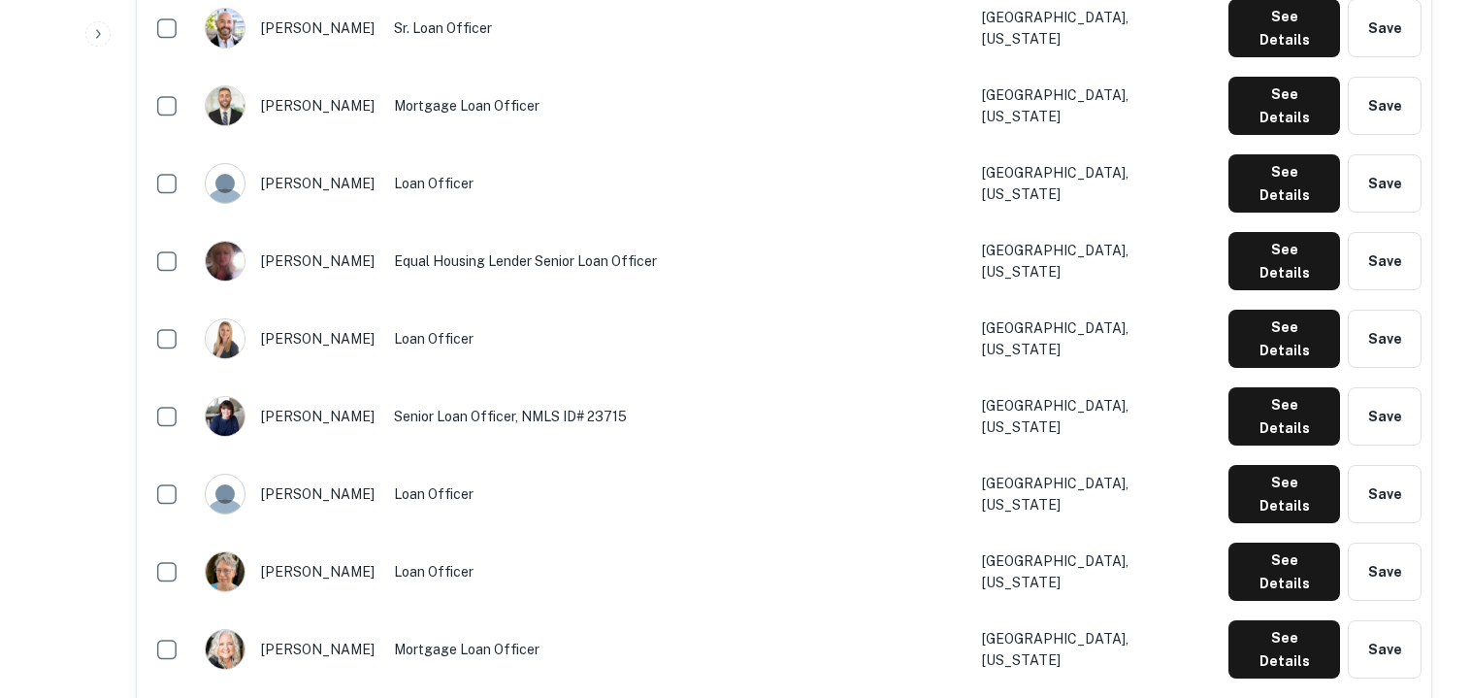
scroll to position [2868, 0]
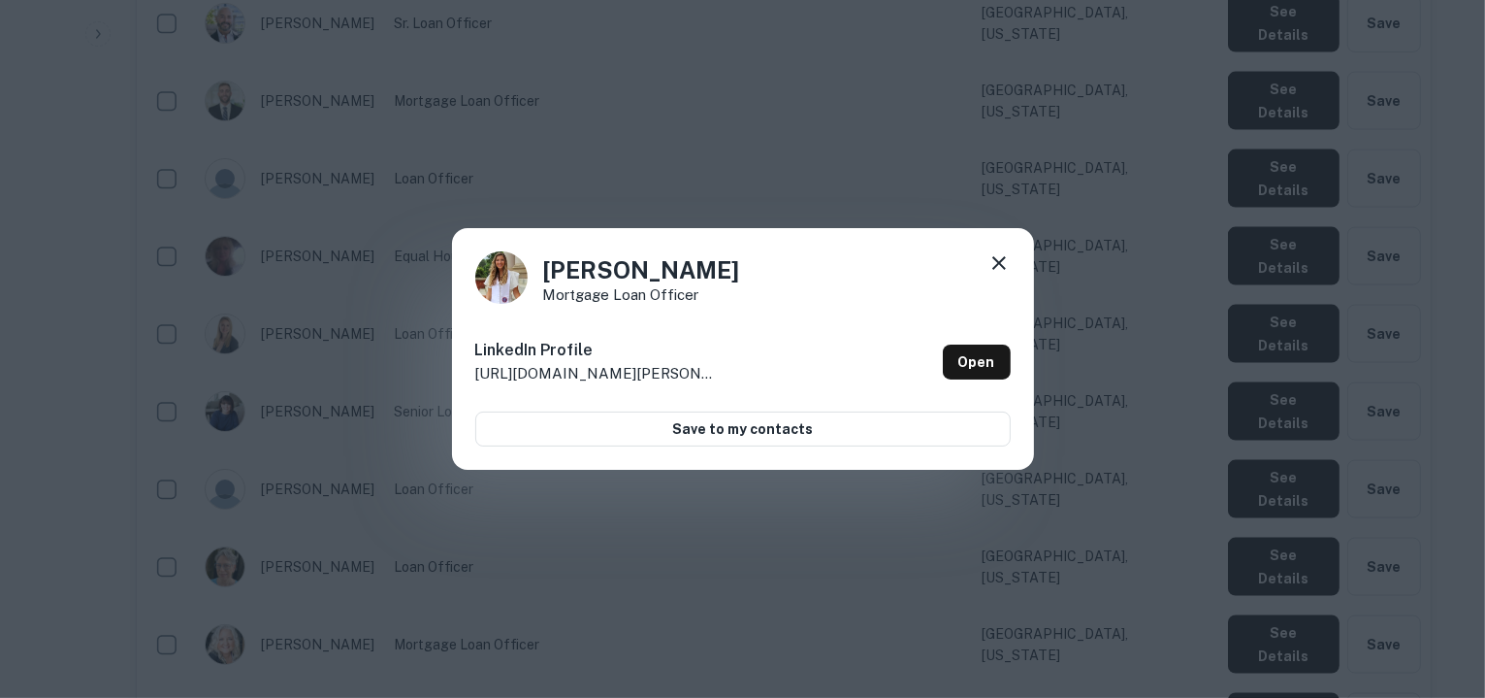
click at [999, 265] on icon at bounding box center [999, 262] width 23 height 23
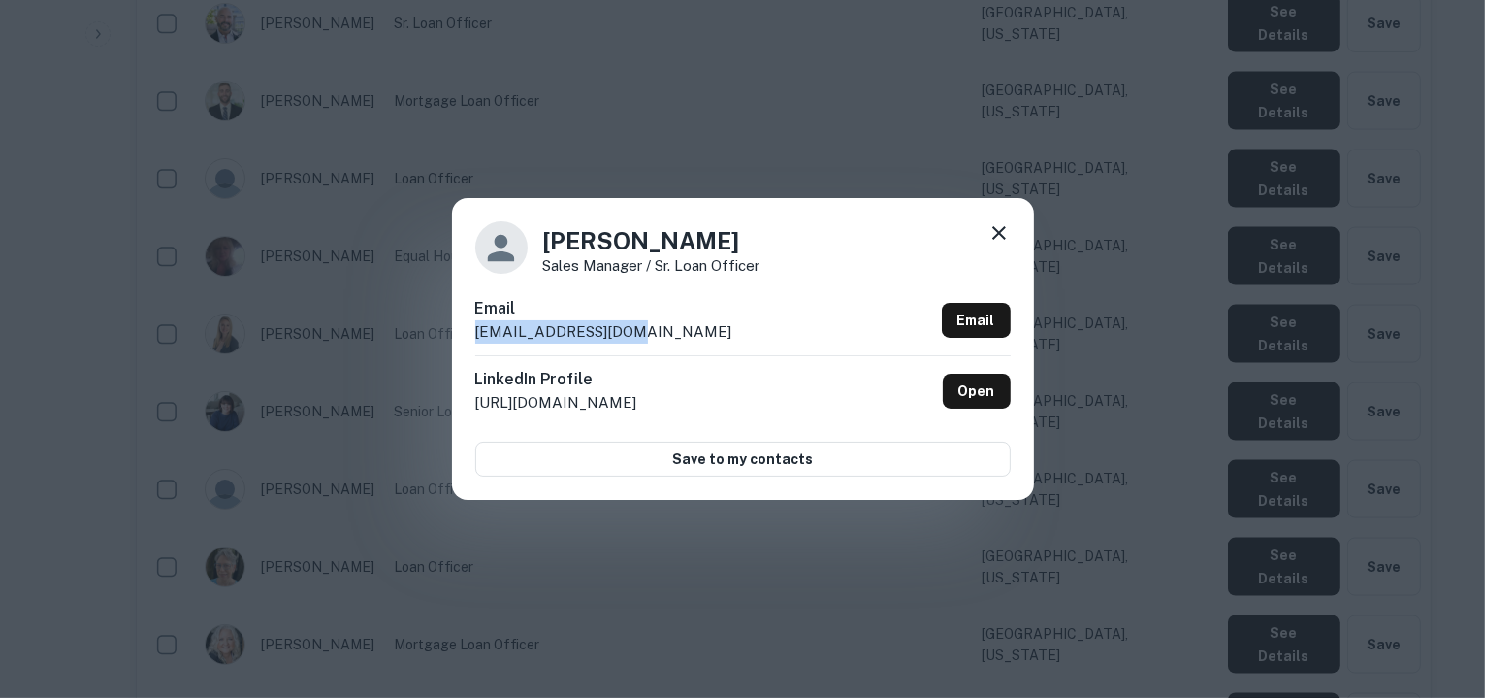
drag, startPoint x: 648, startPoint y: 330, endPoint x: 476, endPoint y: 339, distance: 172.0
click at [476, 339] on div "Email amatthews@cmgfi.com Email" at bounding box center [743, 326] width 536 height 58
click at [994, 232] on icon at bounding box center [999, 232] width 23 height 23
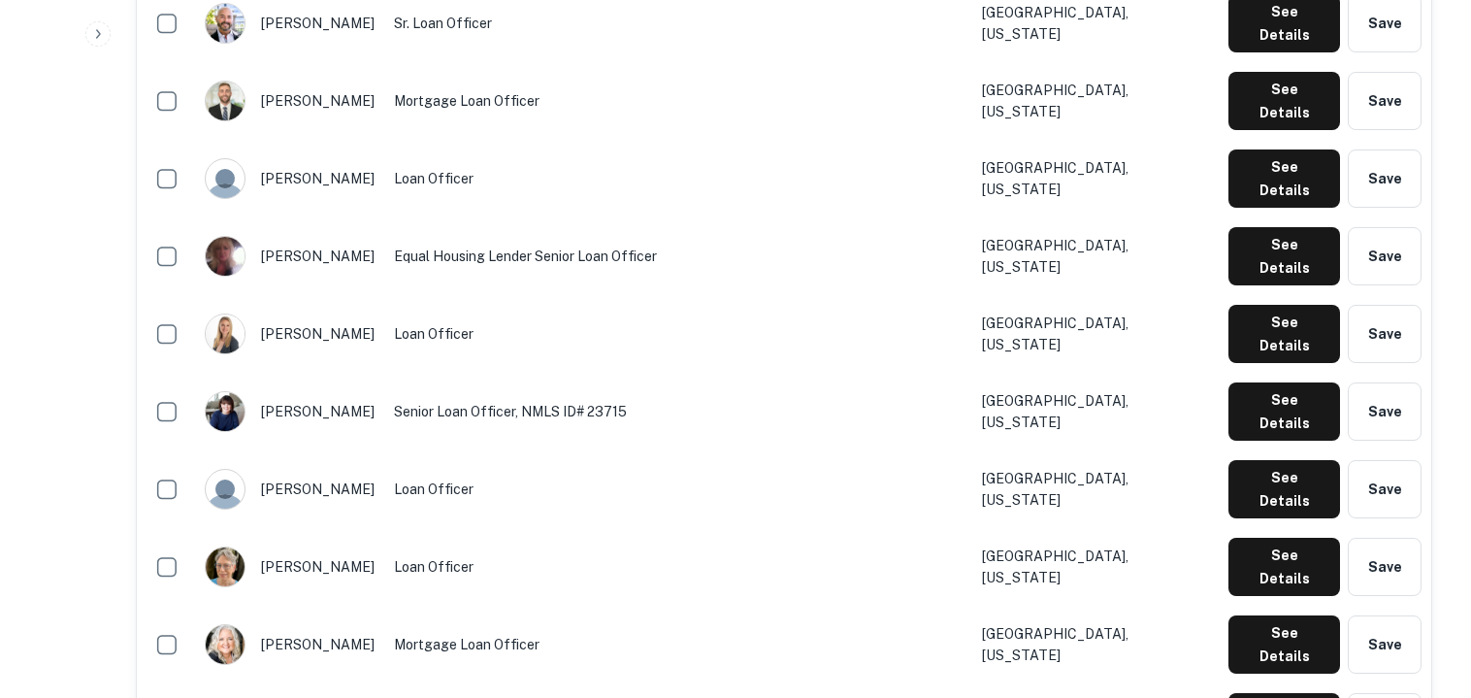
scroll to position [2934, 0]
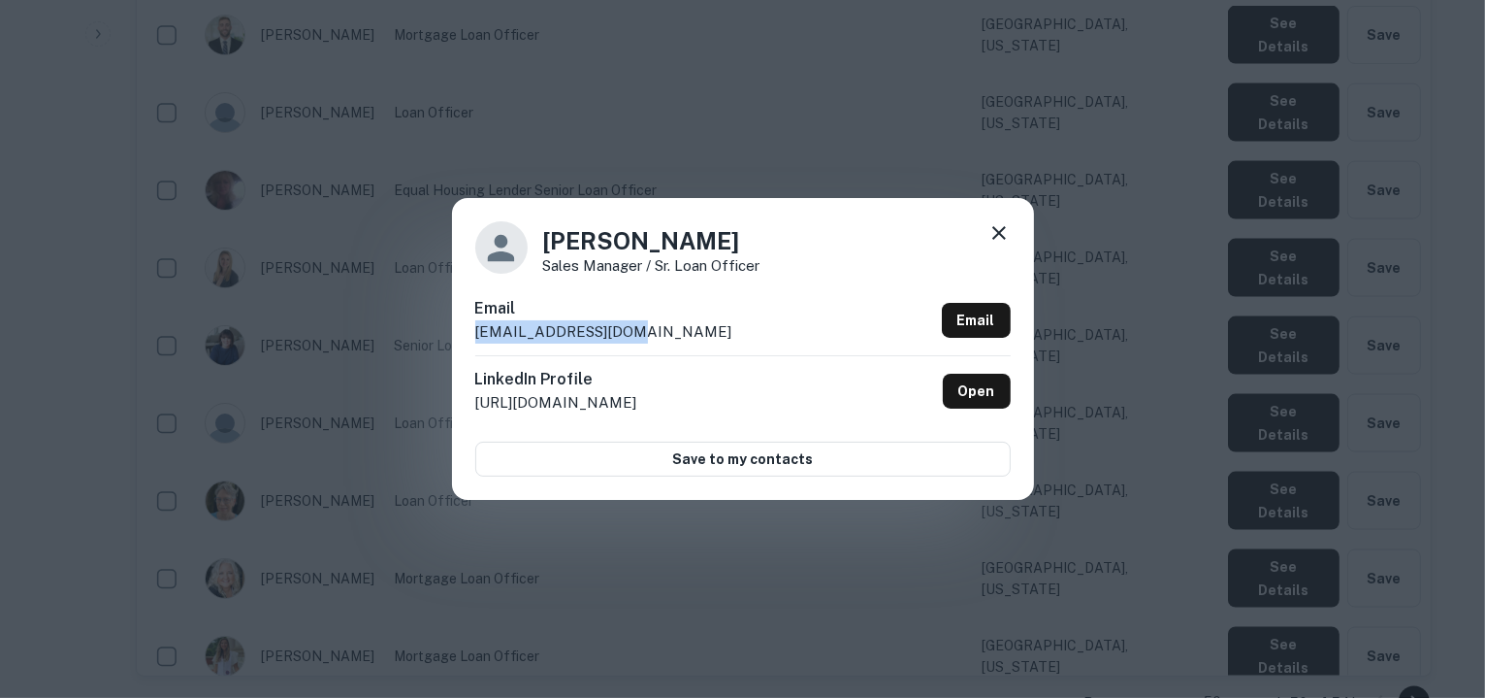
drag, startPoint x: 629, startPoint y: 330, endPoint x: 477, endPoint y: 343, distance: 152.0
click at [477, 343] on div "Email amatthews@cmgfi.com Email" at bounding box center [743, 326] width 536 height 58
click at [989, 230] on icon at bounding box center [999, 232] width 23 height 23
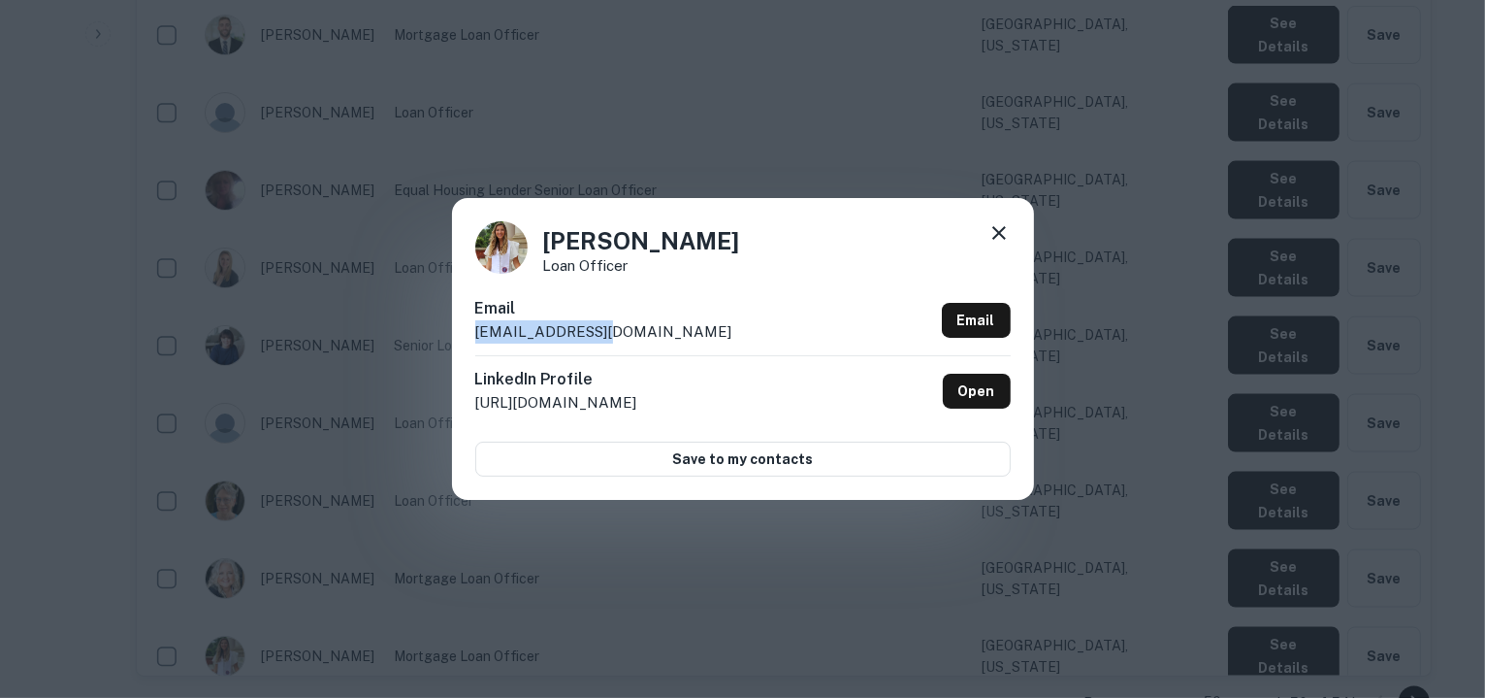
drag, startPoint x: 616, startPoint y: 330, endPoint x: 473, endPoint y: 342, distance: 143.1
click at [473, 342] on div "Ashley Green Loan Officer Email agreen@cmgfi.com Email LinkedIn Profile http://…" at bounding box center [743, 348] width 582 height 301
click at [994, 234] on icon at bounding box center [999, 232] width 23 height 23
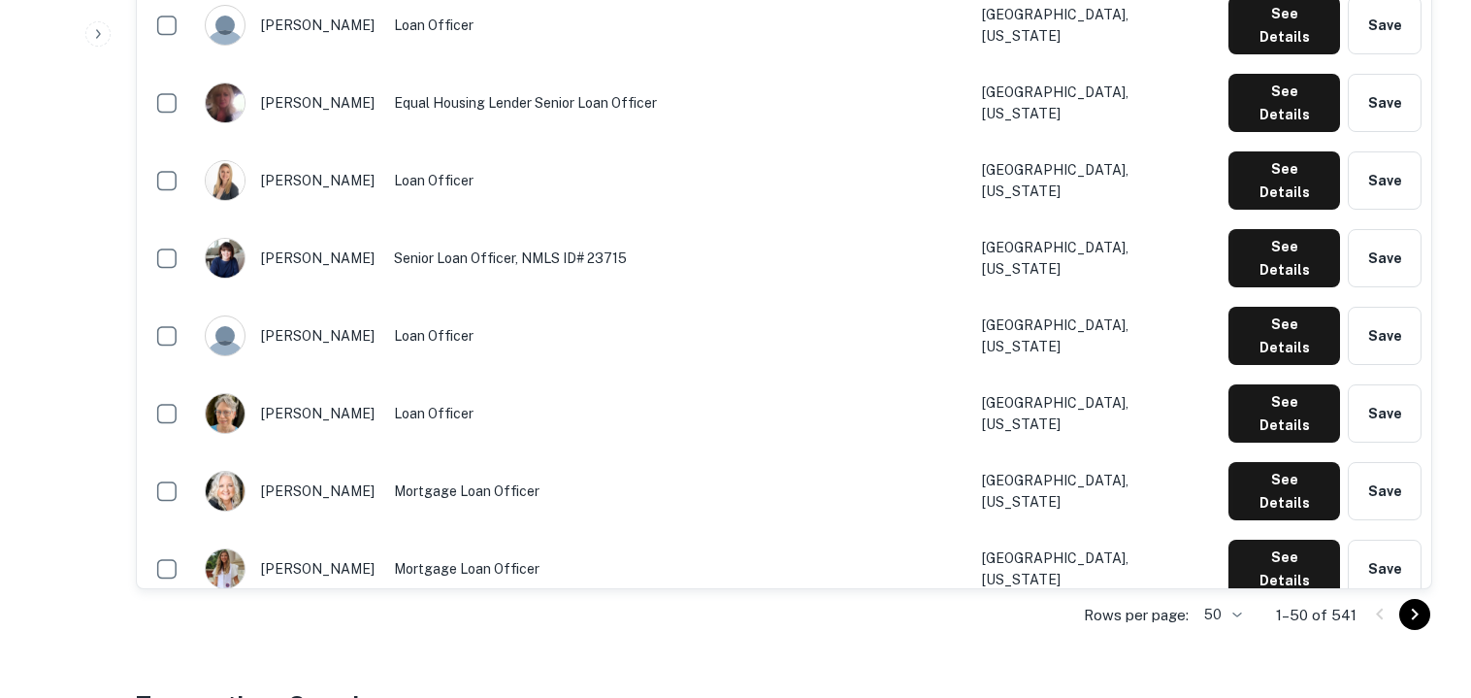
scroll to position [3022, 0]
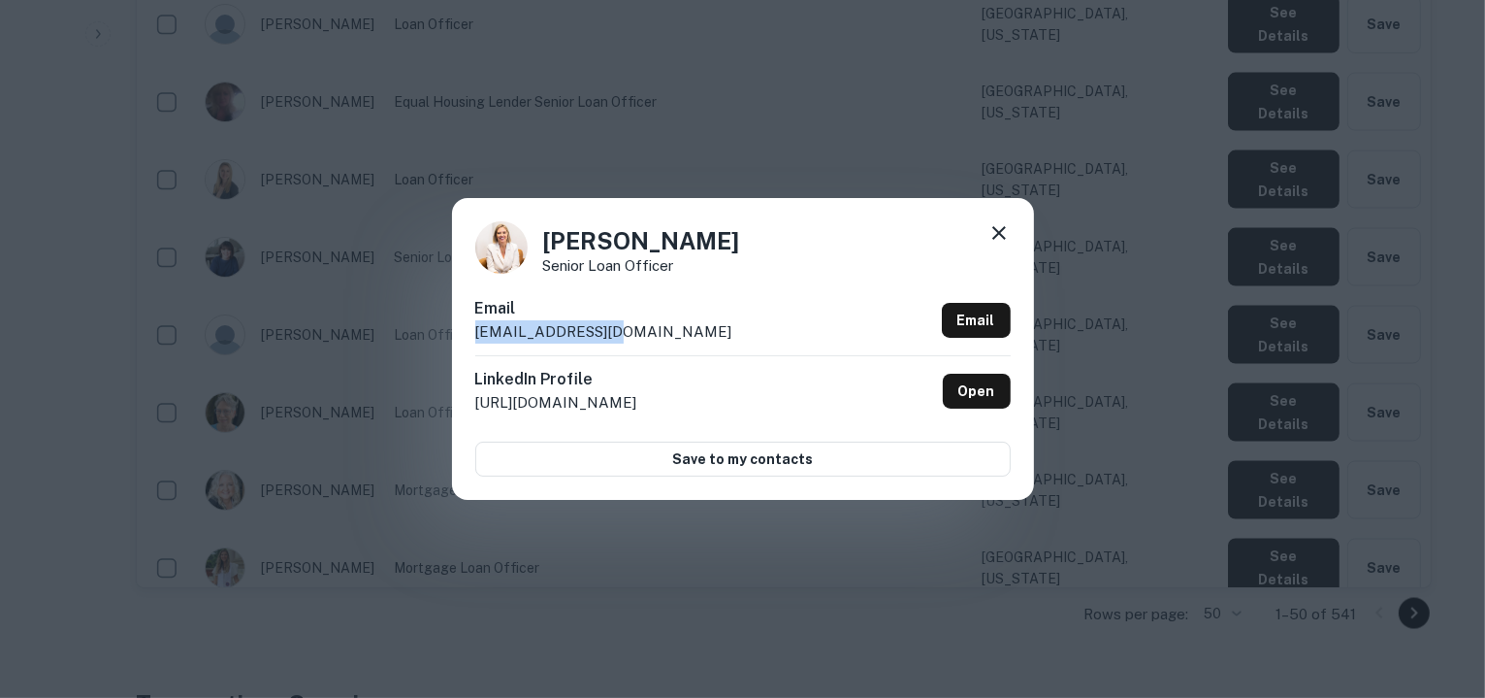
drag, startPoint x: 624, startPoint y: 327, endPoint x: 476, endPoint y: 342, distance: 148.3
click at [476, 342] on div "Email aortega@cmgfi.com Email" at bounding box center [743, 326] width 536 height 58
click at [996, 234] on icon at bounding box center [999, 232] width 23 height 23
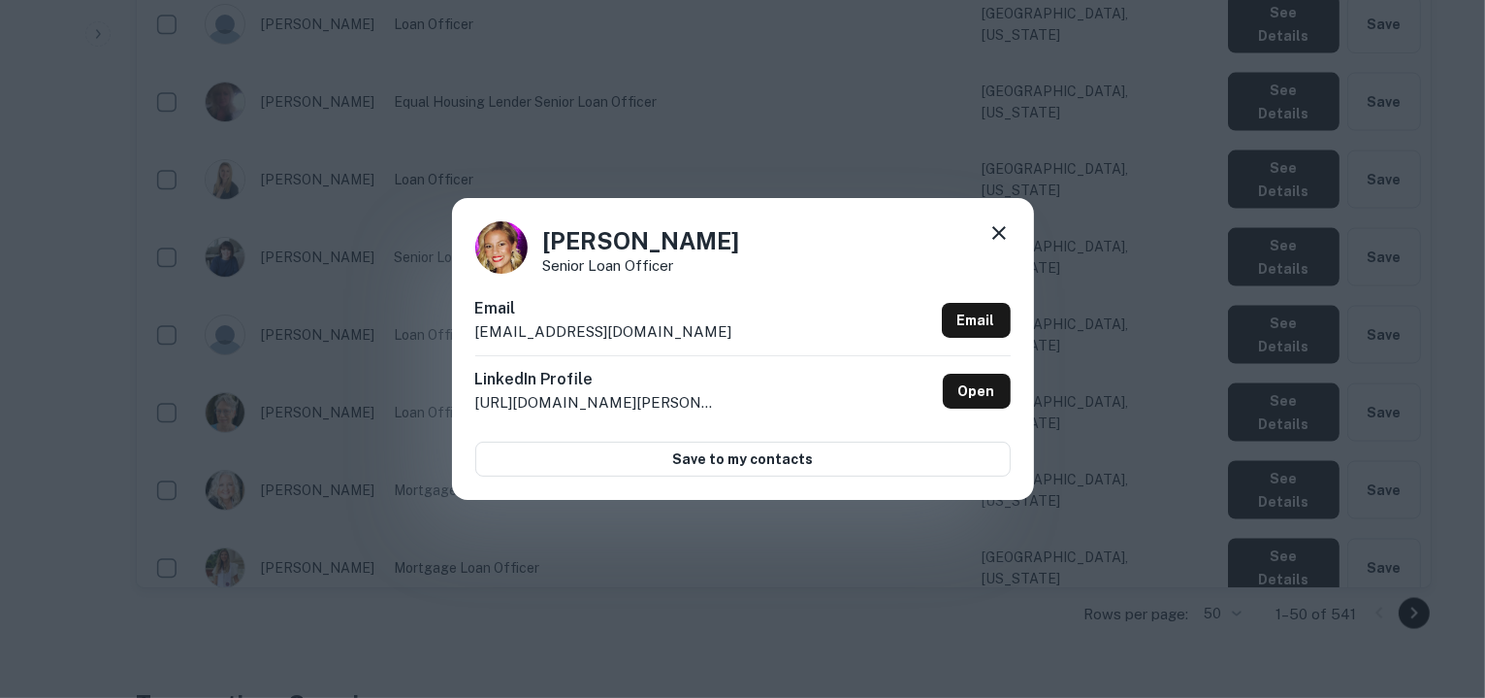
drag, startPoint x: 697, startPoint y: 332, endPoint x: 476, endPoint y: 343, distance: 220.5
click at [476, 343] on div "Email aseymour@lindenwold.k12.nj.us Email" at bounding box center [743, 326] width 536 height 58
click at [998, 227] on icon at bounding box center [999, 232] width 23 height 23
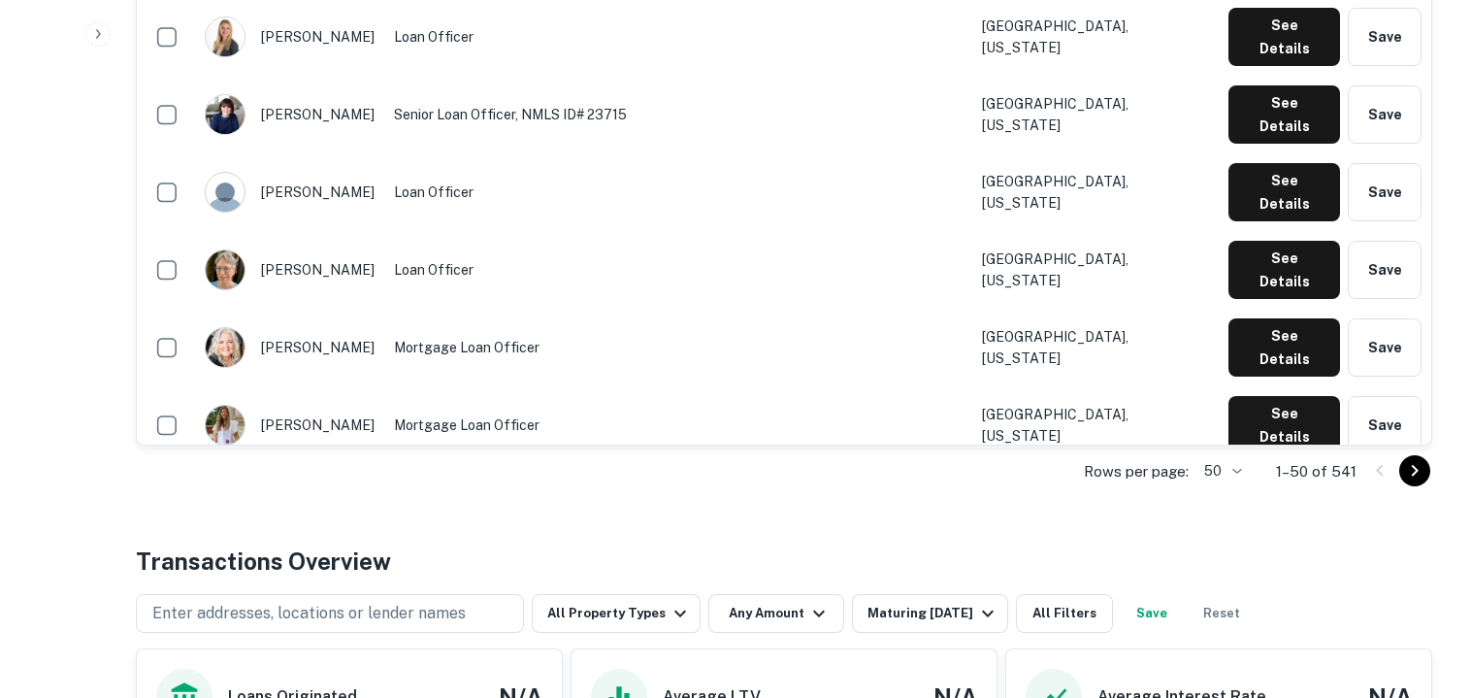
scroll to position [3166, 0]
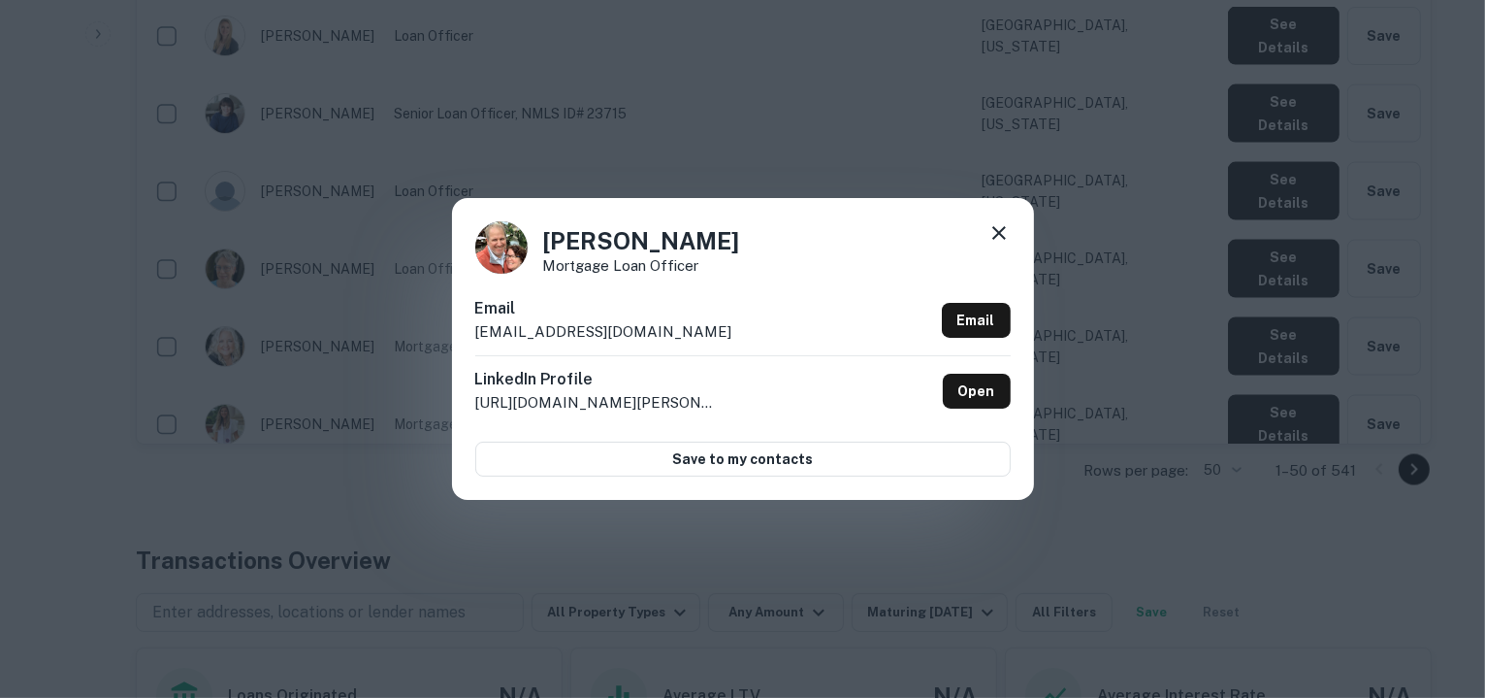
click at [688, 331] on div "Email bvarshay@cmghomeloans.com Email" at bounding box center [743, 326] width 536 height 58
click at [1002, 231] on icon at bounding box center [999, 232] width 23 height 23
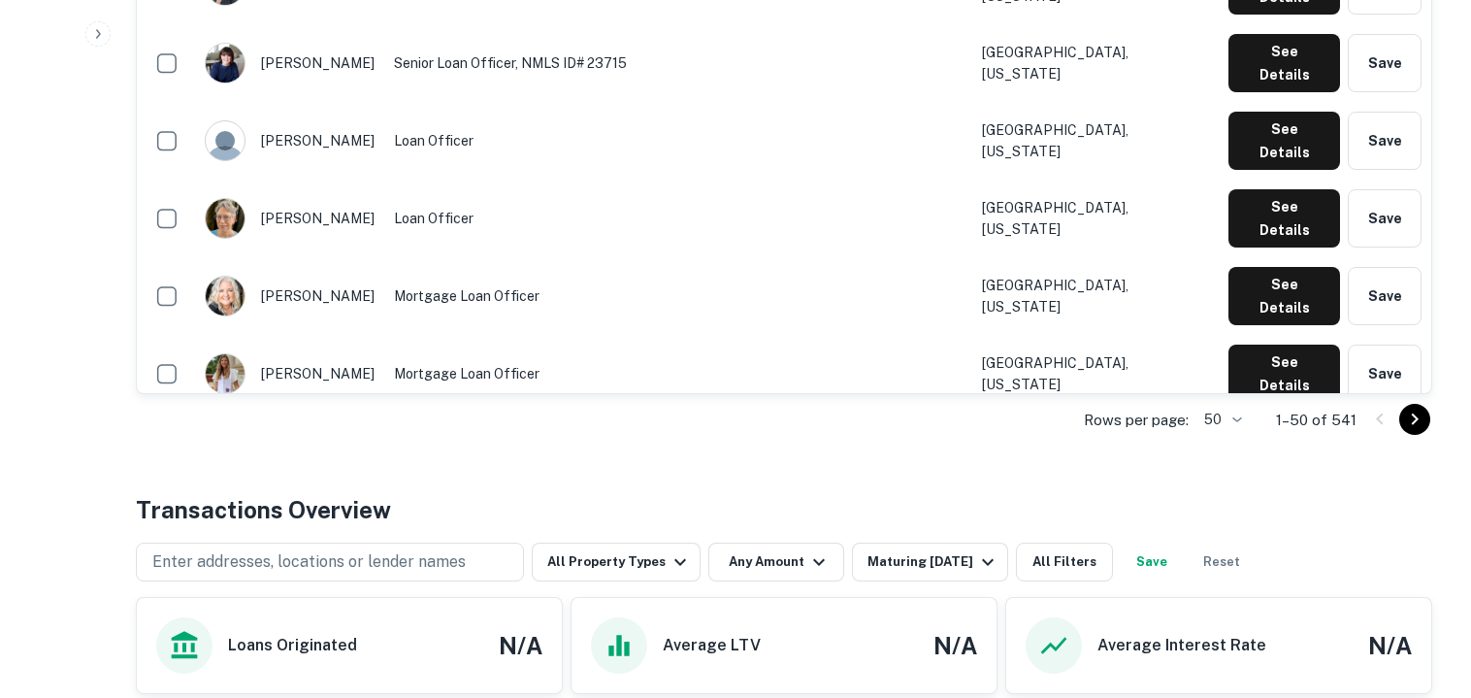
scroll to position [3217, 0]
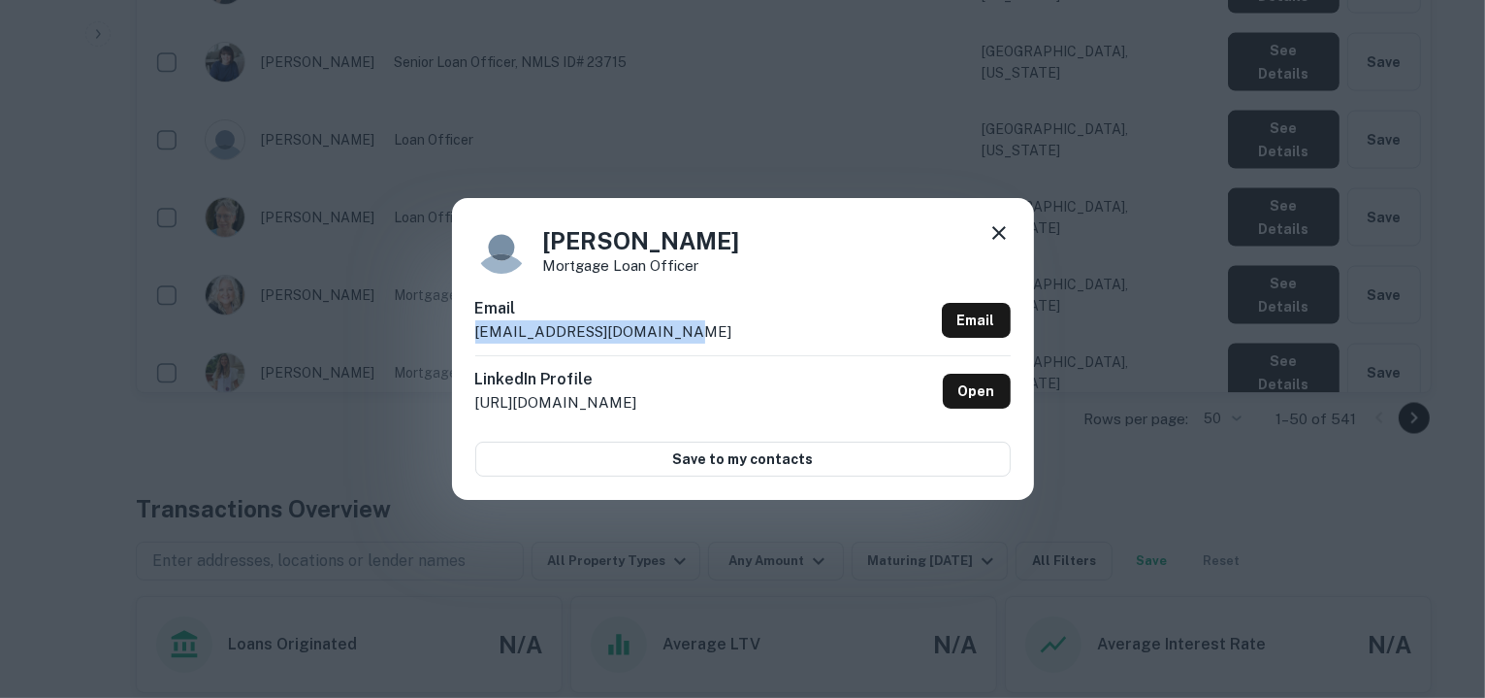
drag, startPoint x: 686, startPoint y: 333, endPoint x: 474, endPoint y: 338, distance: 211.6
click at [475, 338] on div "Email bwalters@cmghomeloans.com Email" at bounding box center [743, 326] width 536 height 58
click at [675, 128] on div "Becky Walters Mortgage Loan Officer Email bwalters@cmghomeloans.com Email Linke…" at bounding box center [742, 349] width 1485 height 698
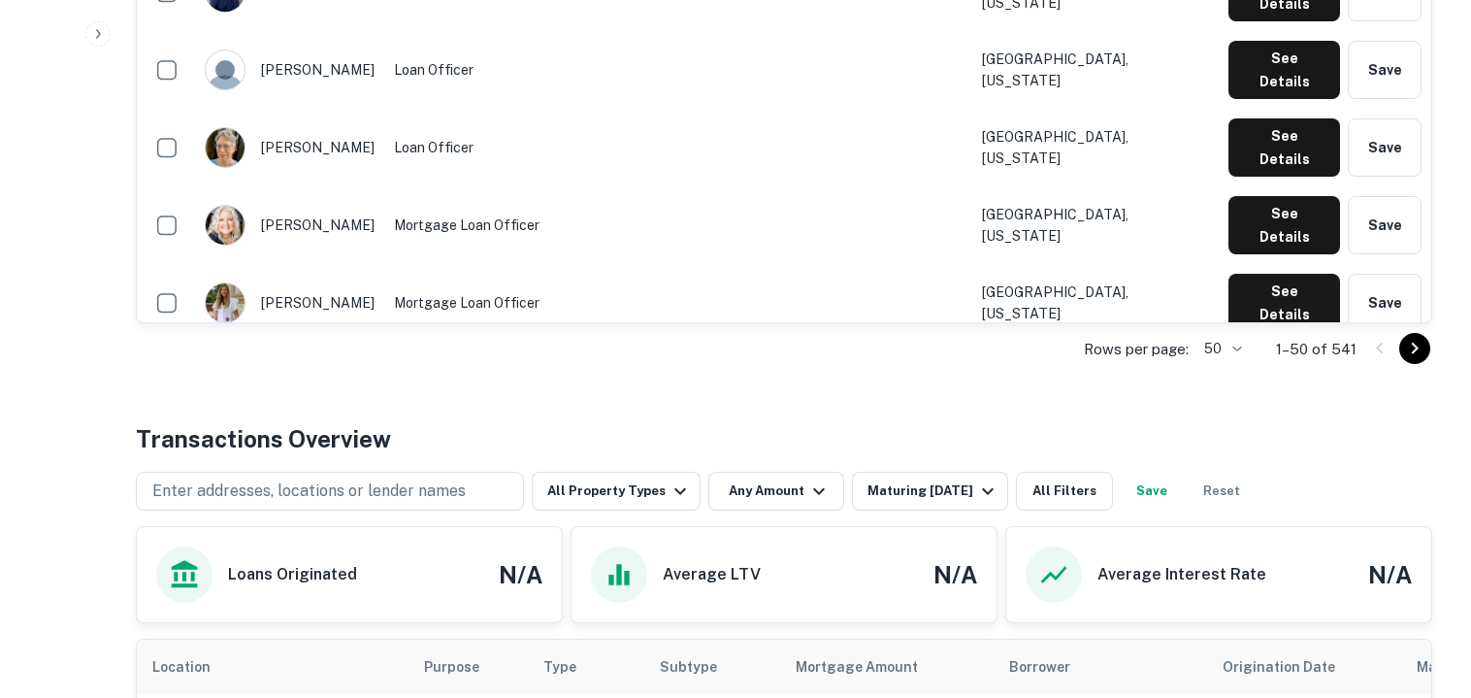
scroll to position [3290, 0]
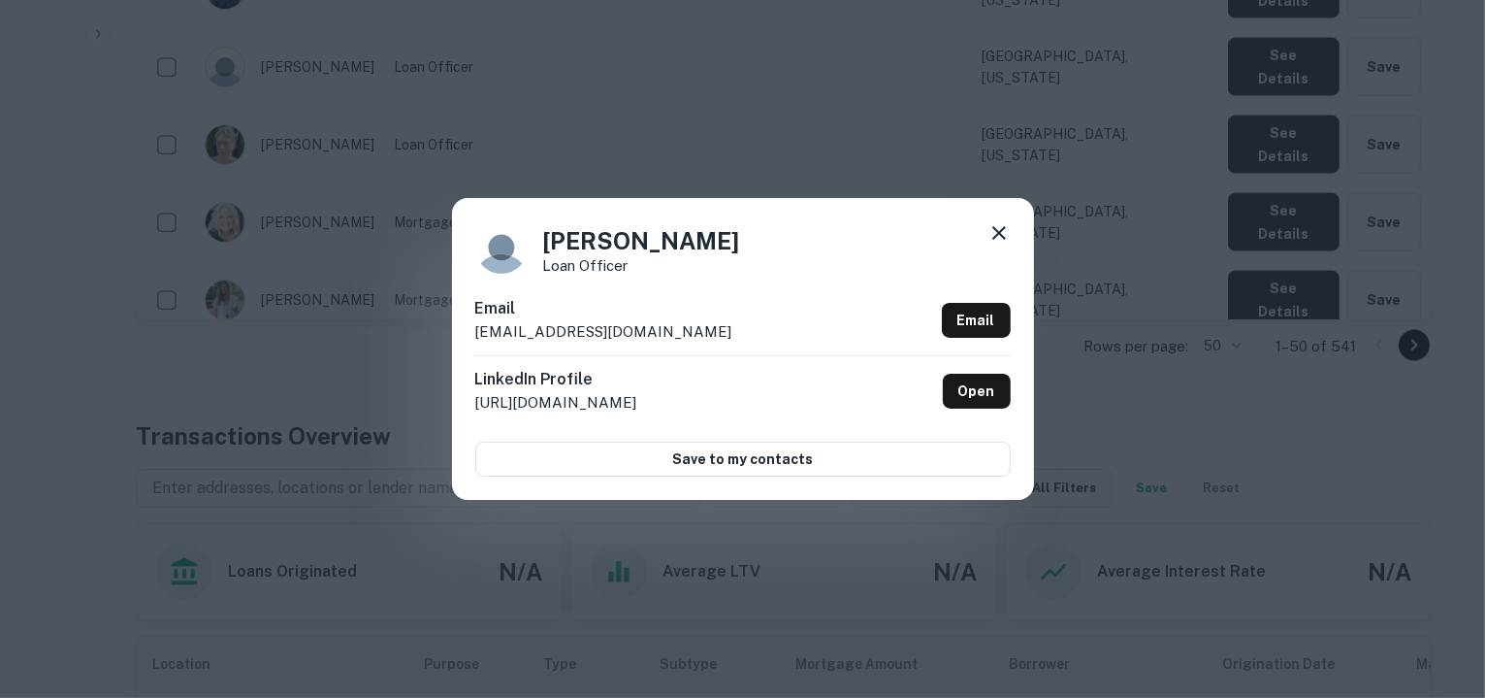
click at [690, 331] on div "Email bmathew@cmghomeloans.com Email" at bounding box center [743, 326] width 536 height 58
click at [994, 232] on icon at bounding box center [999, 232] width 23 height 23
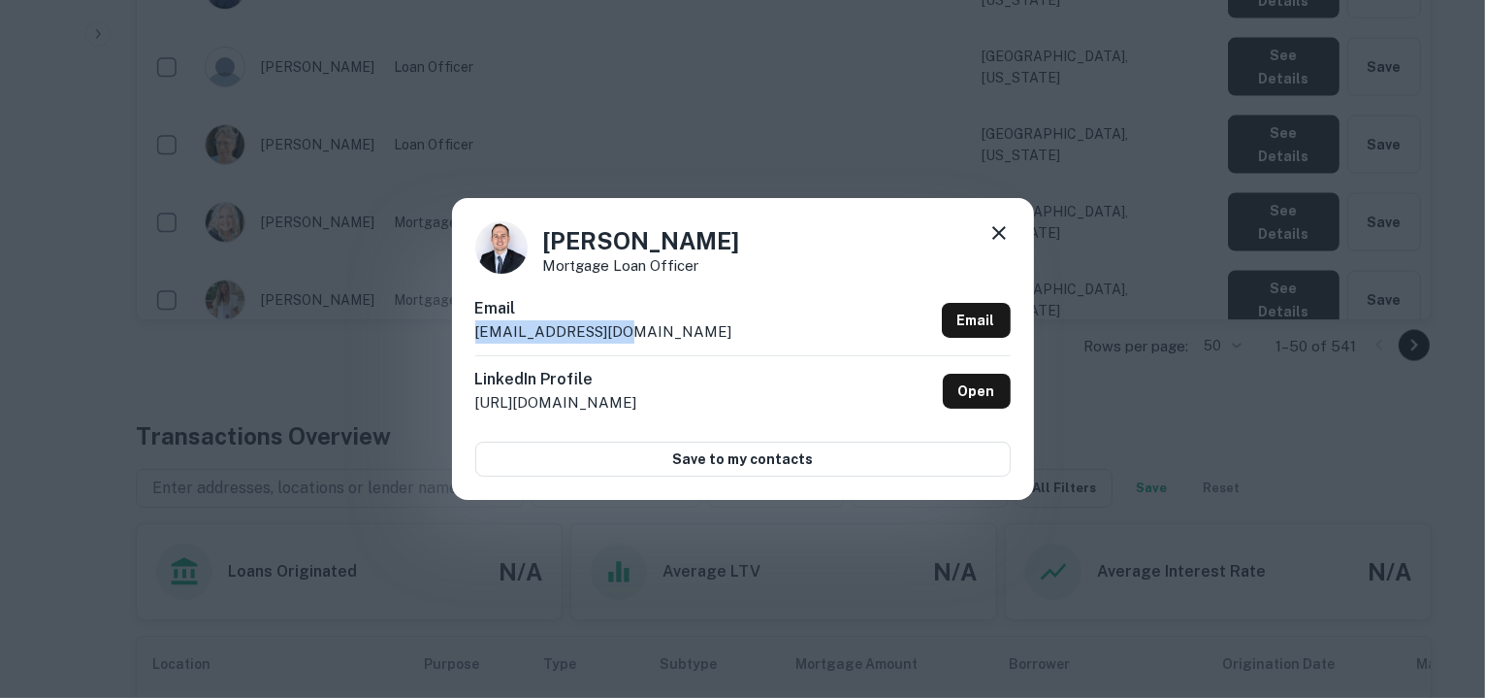
drag, startPoint x: 625, startPoint y: 326, endPoint x: 470, endPoint y: 342, distance: 156.1
click at [470, 342] on div "Benjamin Naranjo Mortgage Loan Officer Email bnaranjo@cmgfi.com Email LinkedIn …" at bounding box center [743, 348] width 582 height 301
click at [991, 230] on icon at bounding box center [999, 232] width 23 height 23
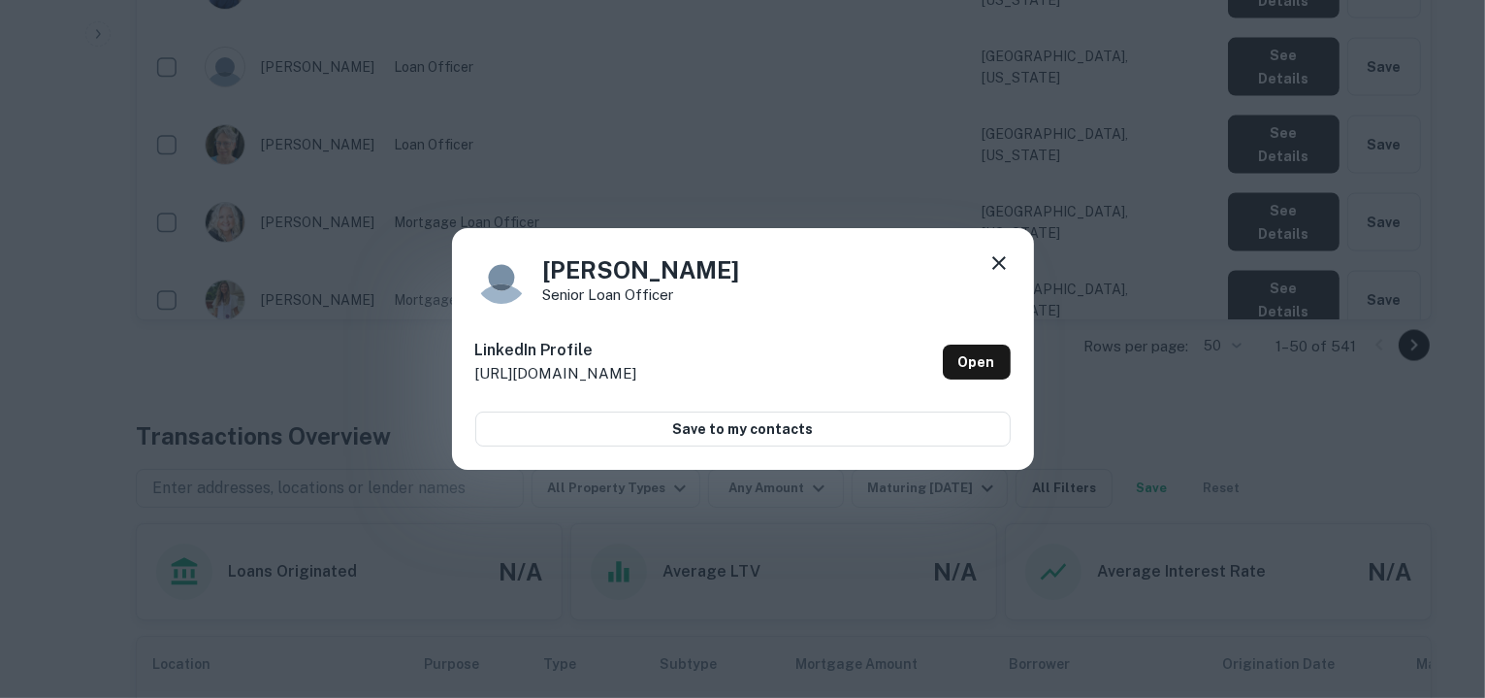
click at [1005, 261] on icon at bounding box center [999, 262] width 23 height 23
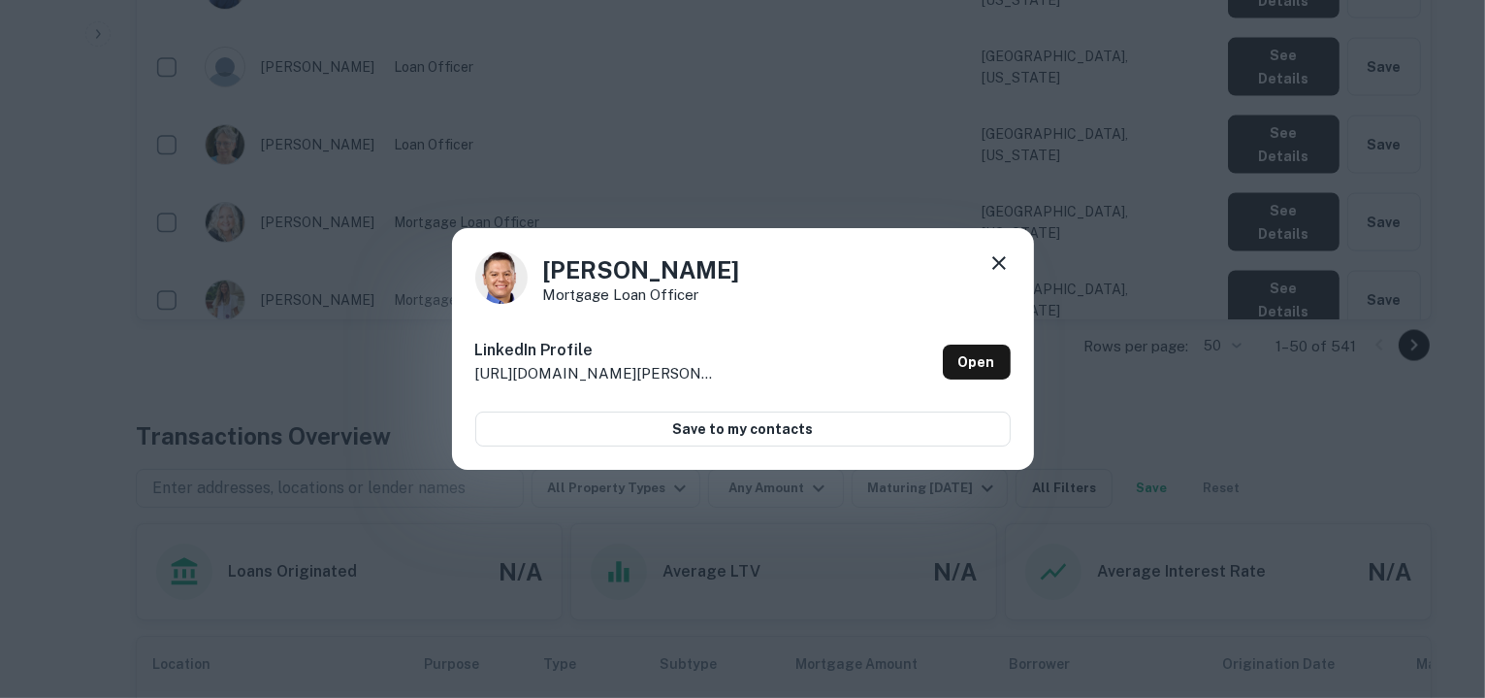
click at [995, 261] on icon at bounding box center [999, 262] width 23 height 23
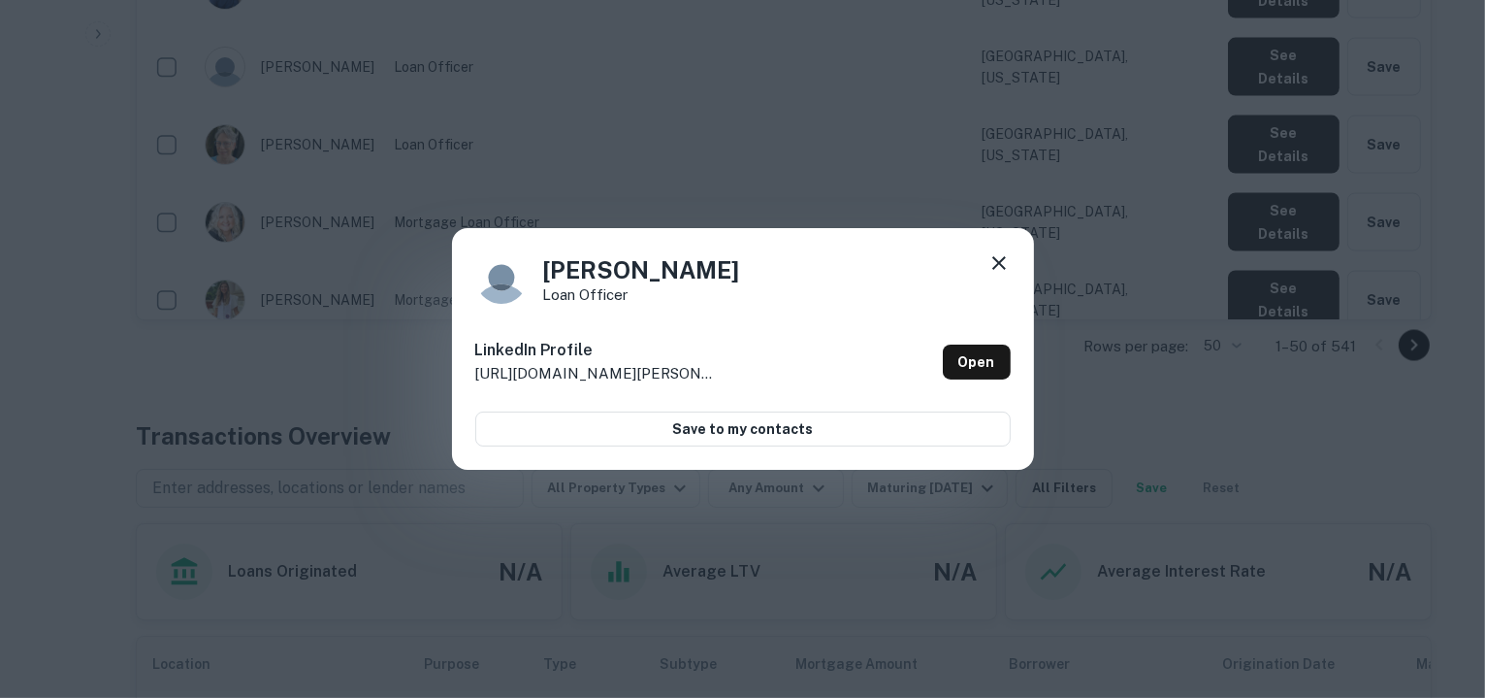
click at [997, 269] on icon at bounding box center [999, 262] width 23 height 23
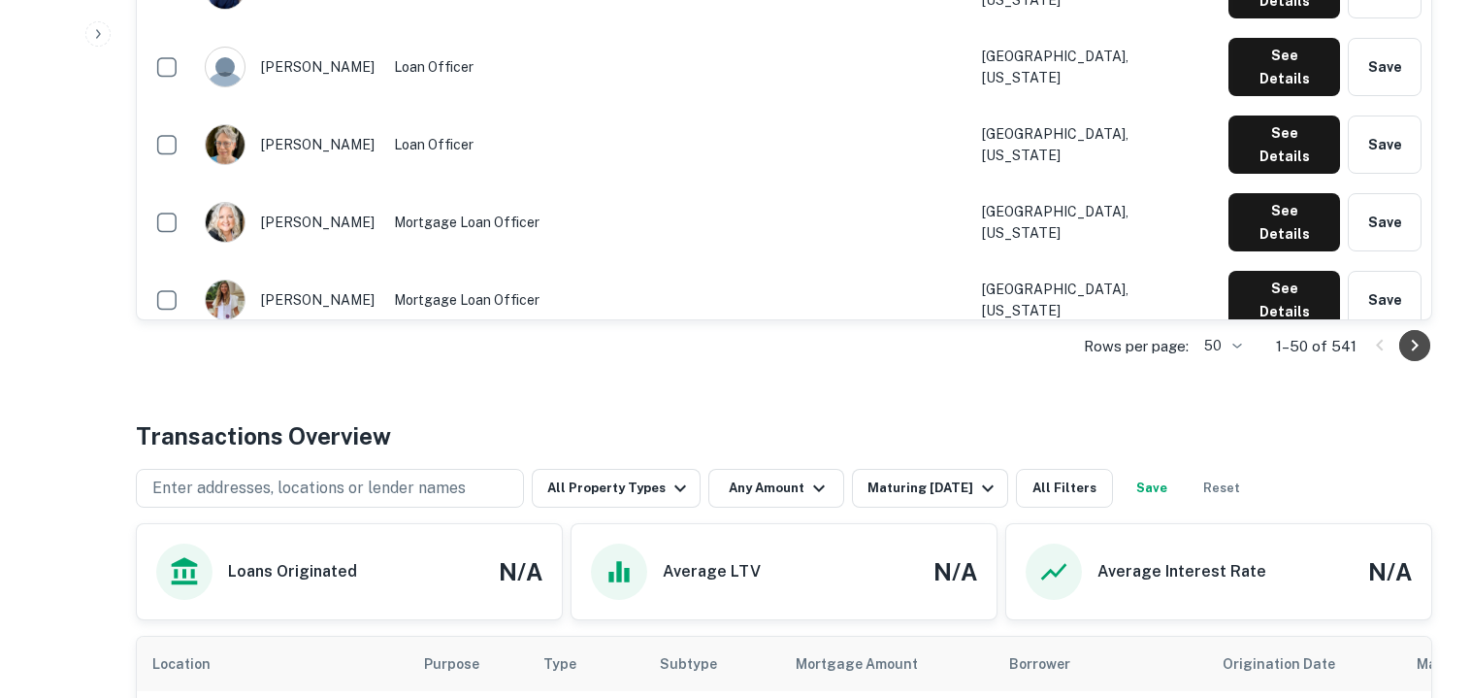
click at [1405, 342] on icon "Go to next page" at bounding box center [1414, 345] width 23 height 23
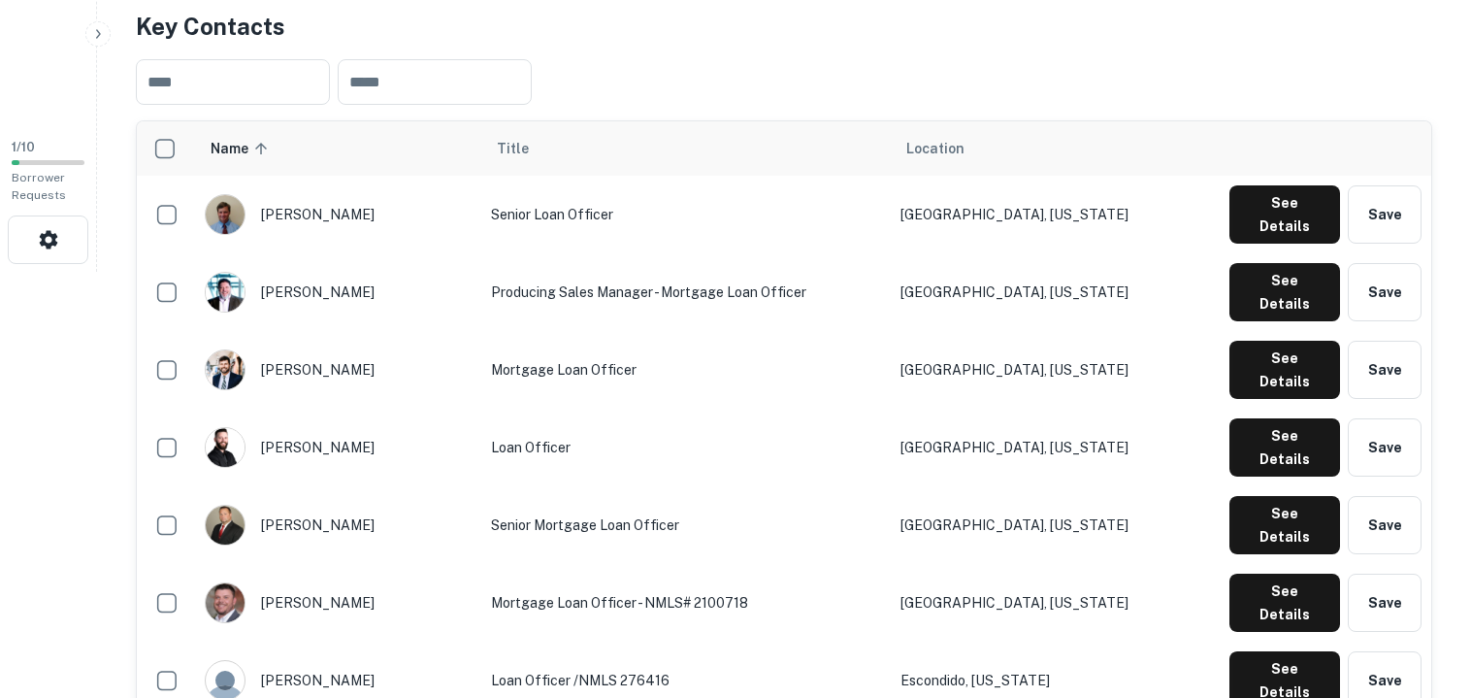
scroll to position [375, 0]
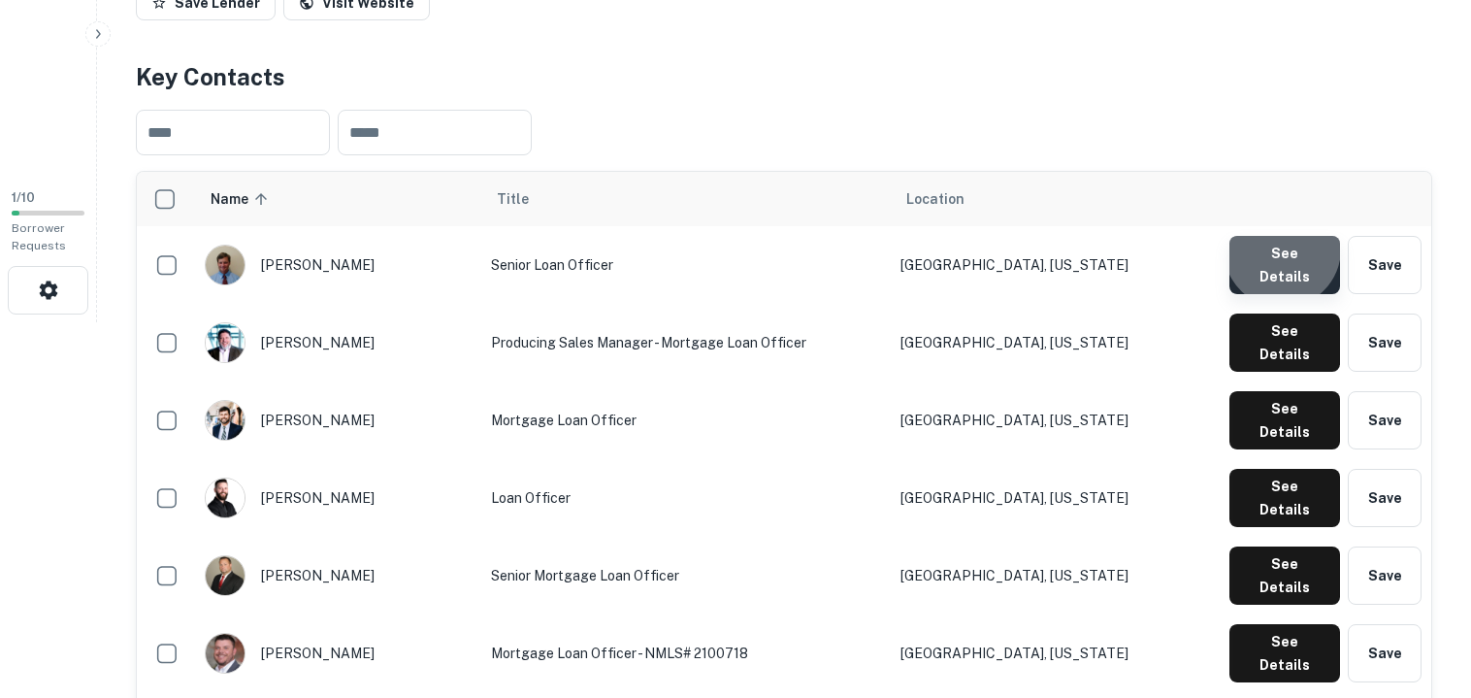
click at [1287, 251] on button "See Details" at bounding box center [1284, 265] width 111 height 58
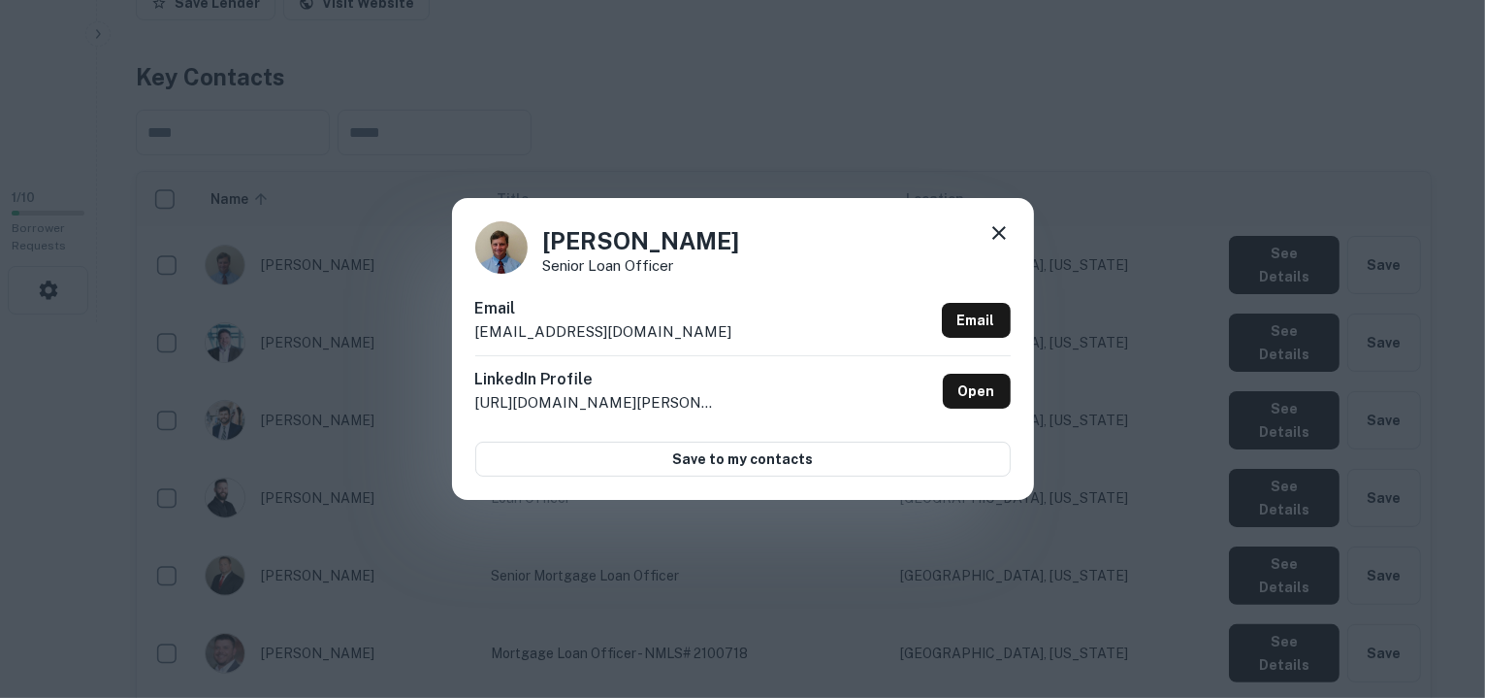
click at [624, 330] on div "Email bshivers@cmgfi.com Email" at bounding box center [743, 326] width 536 height 58
click at [899, 620] on div "Bradley Shivers Senior Loan Officer Email bshivers@cmgfi.com Email LinkedIn Pro…" at bounding box center [742, 349] width 1485 height 698
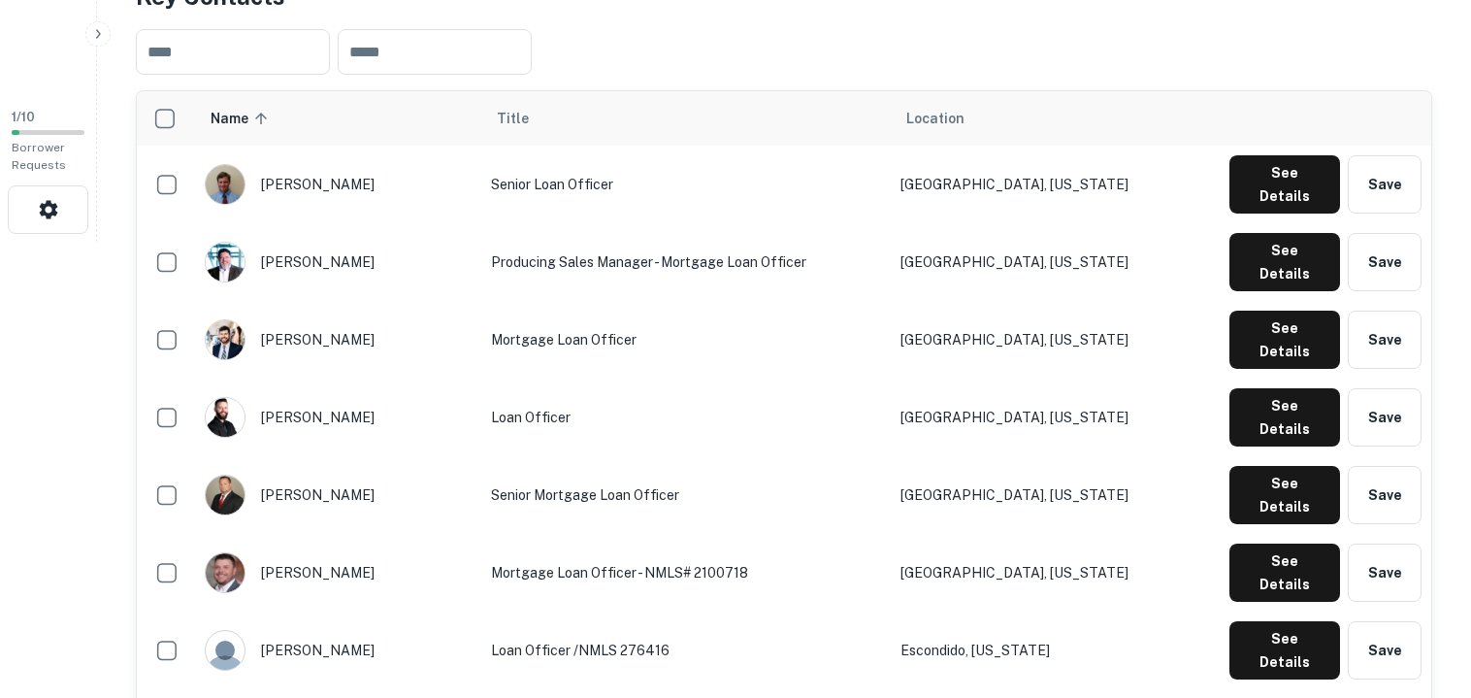
scroll to position [457, 0]
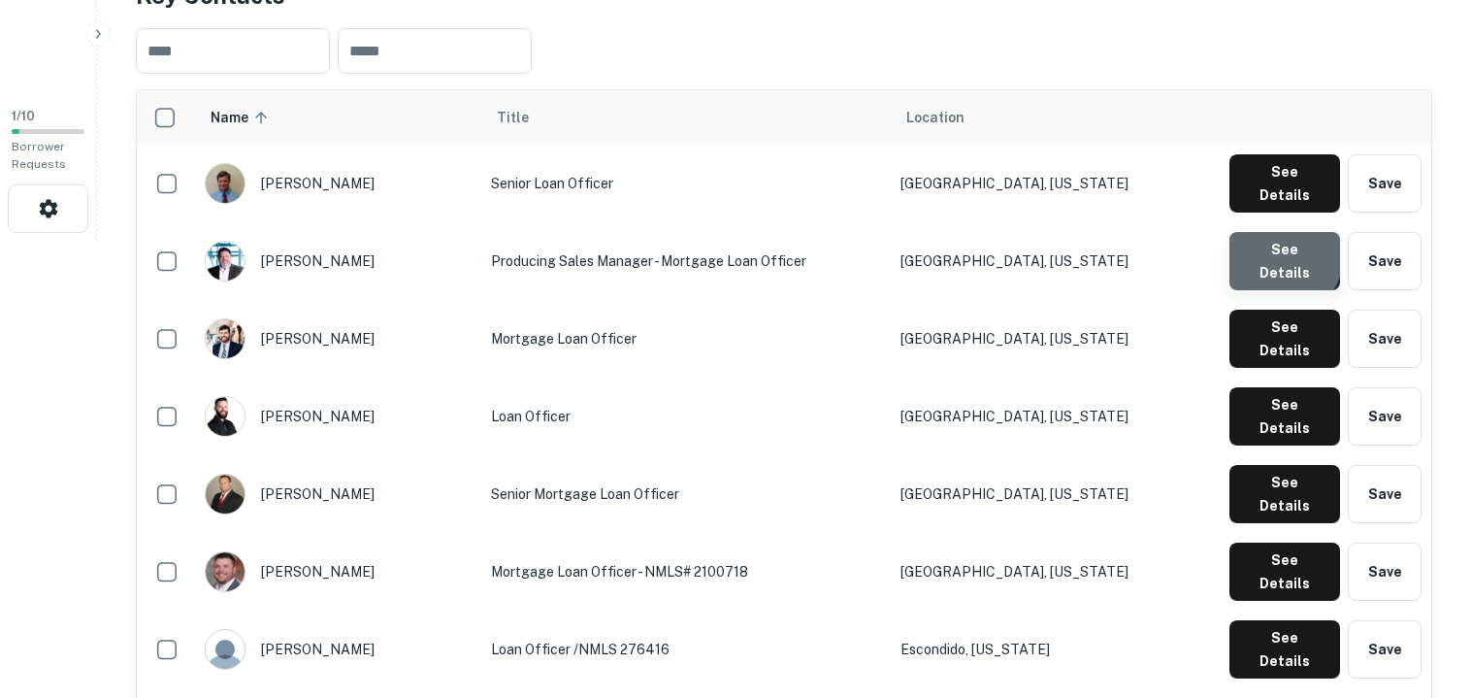
click at [1282, 242] on button "See Details" at bounding box center [1284, 261] width 111 height 58
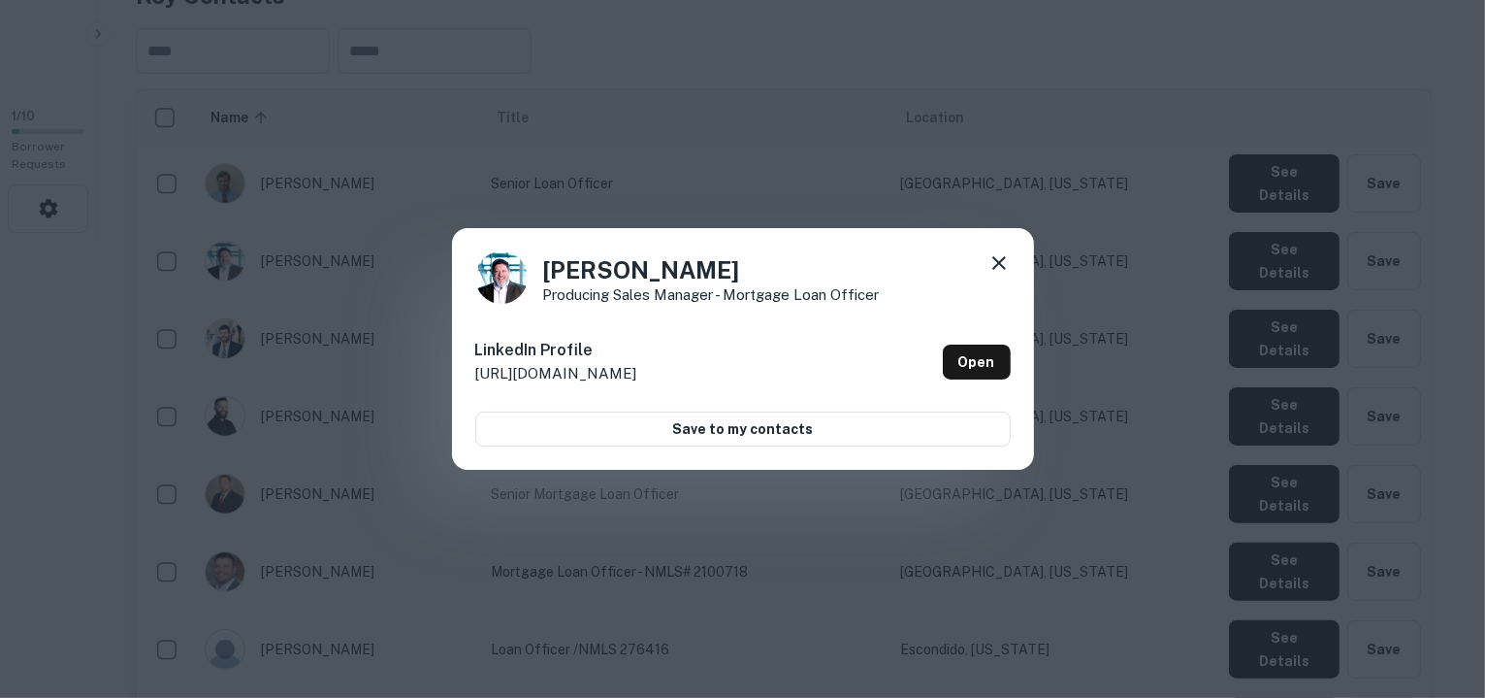
click at [1002, 249] on div "Brad Lyons Producing Sales Manager - Mortgage Loan Officer LinkedIn Profile htt…" at bounding box center [743, 349] width 582 height 243
click at [997, 254] on icon at bounding box center [999, 262] width 23 height 23
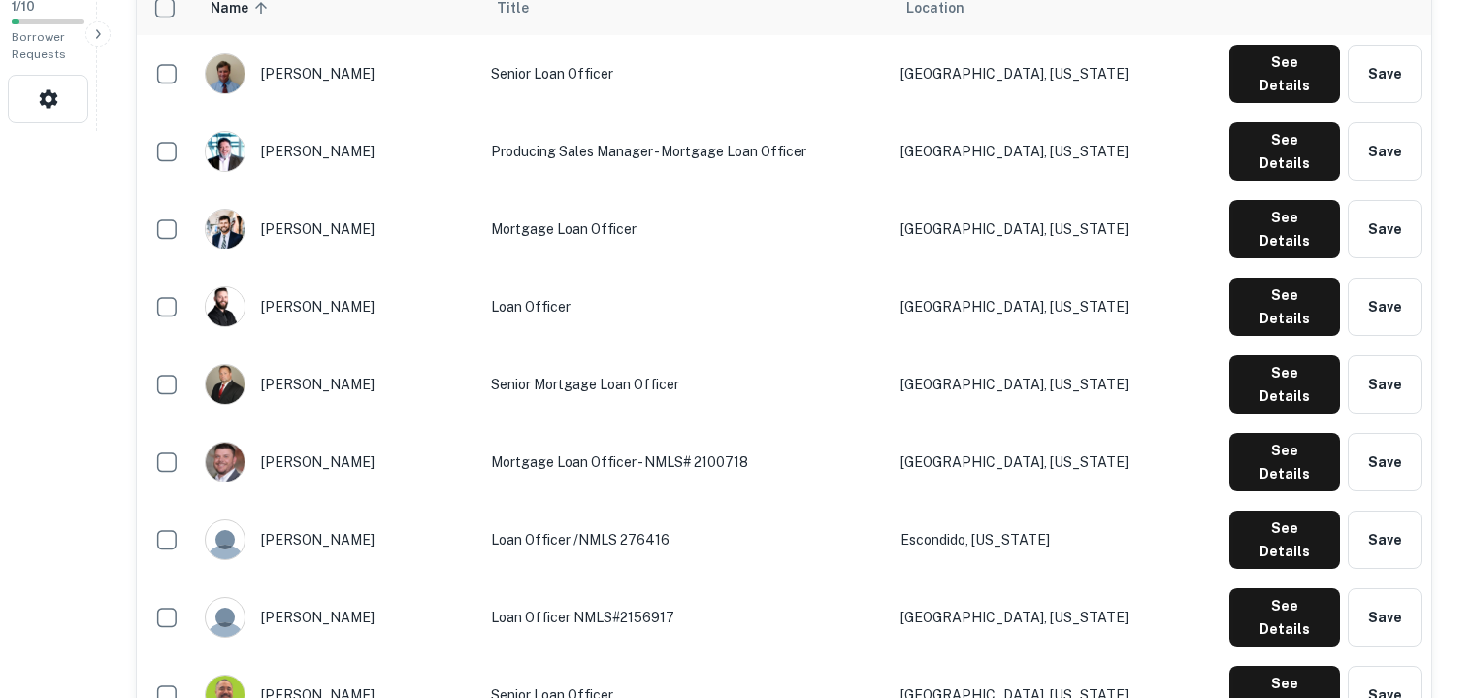
scroll to position [570, 0]
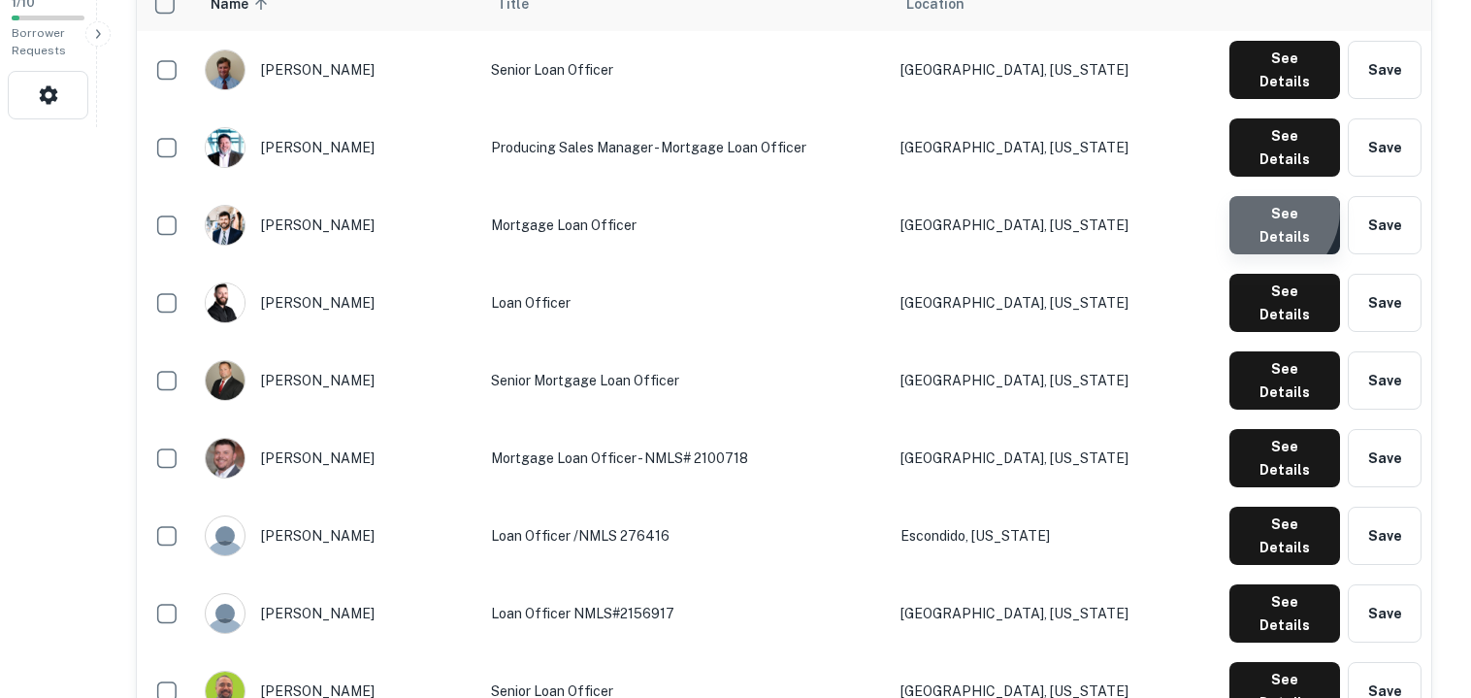
click at [1266, 196] on button "See Details" at bounding box center [1284, 225] width 111 height 58
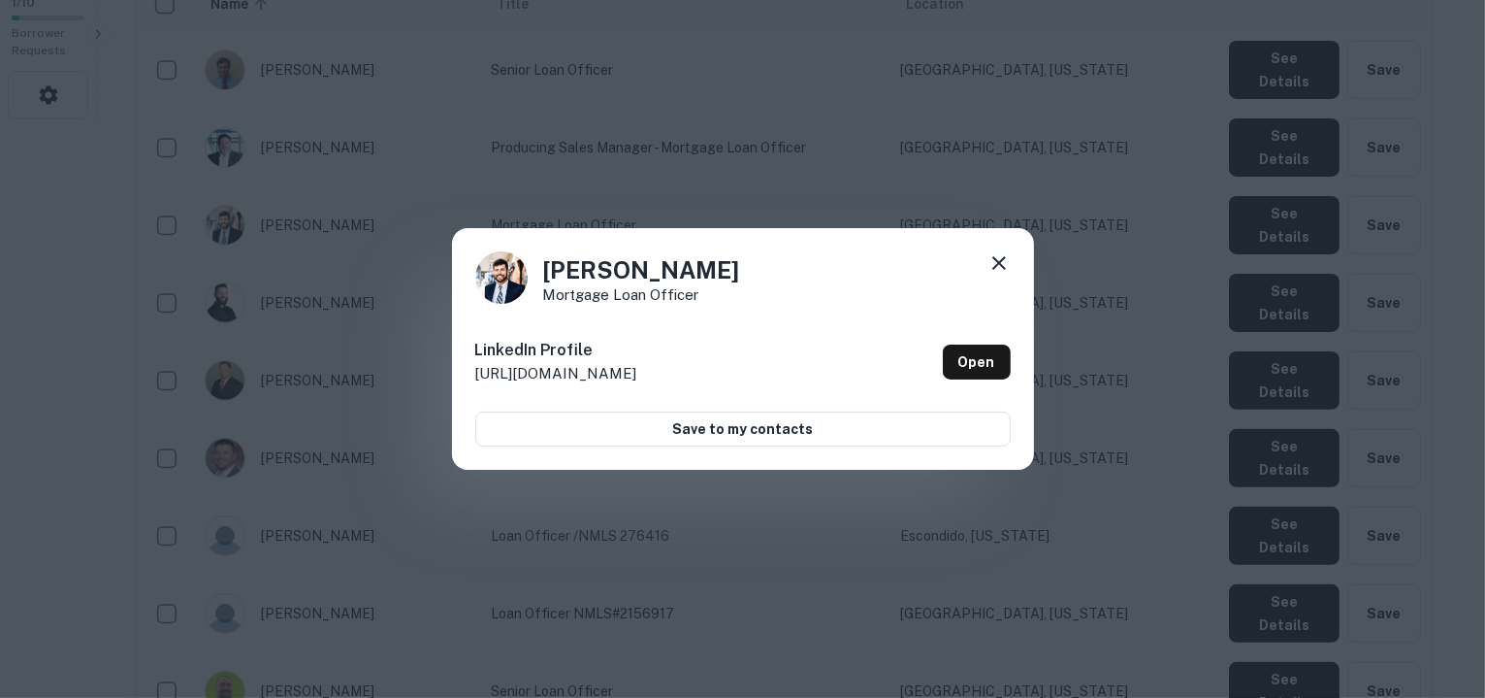
click at [994, 260] on icon at bounding box center [1000, 263] width 14 height 14
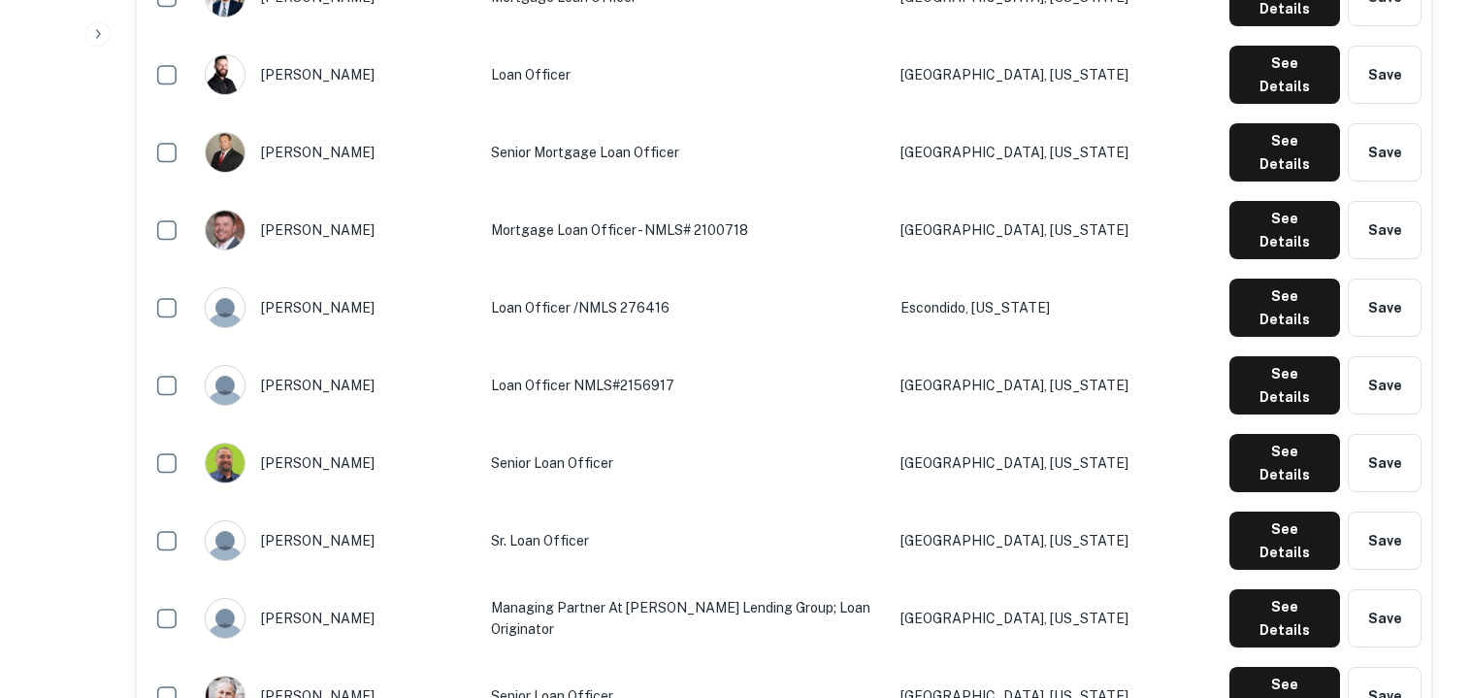
scroll to position [799, 0]
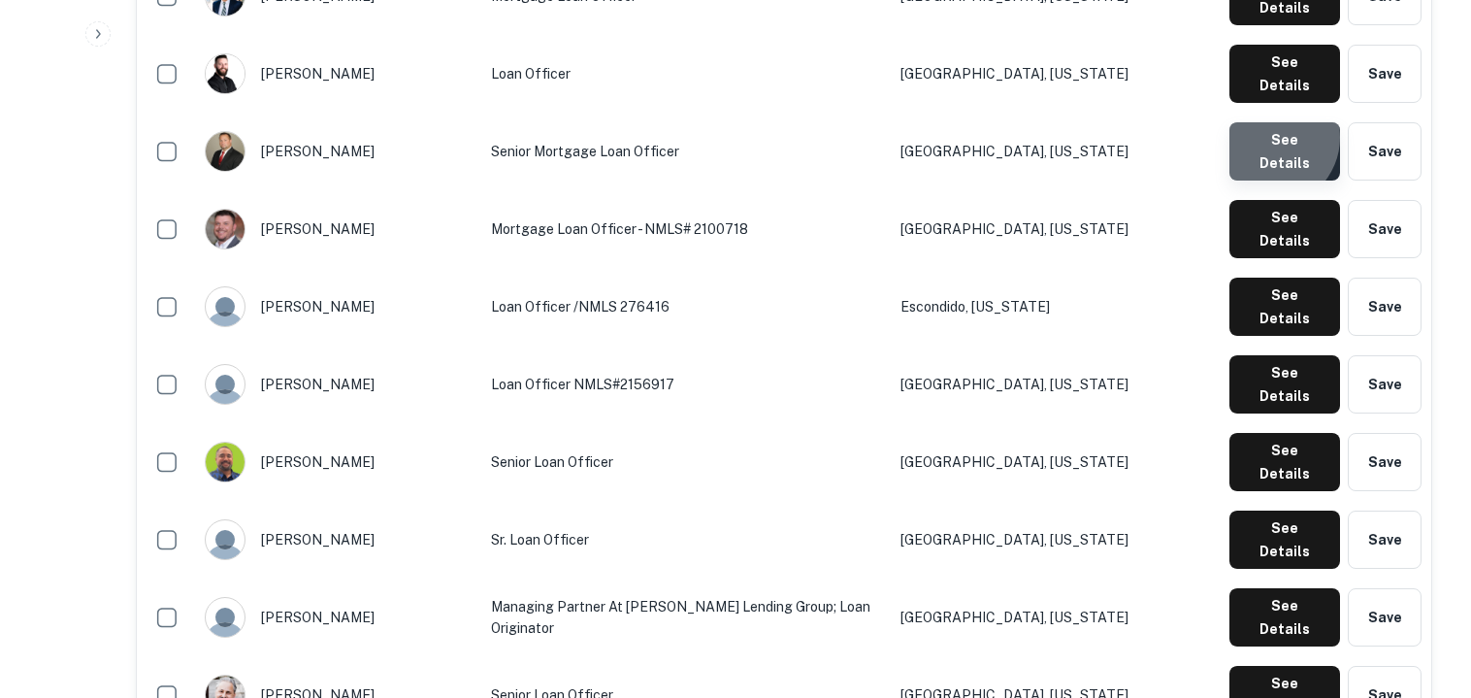
click at [1274, 122] on button "See Details" at bounding box center [1284, 151] width 111 height 58
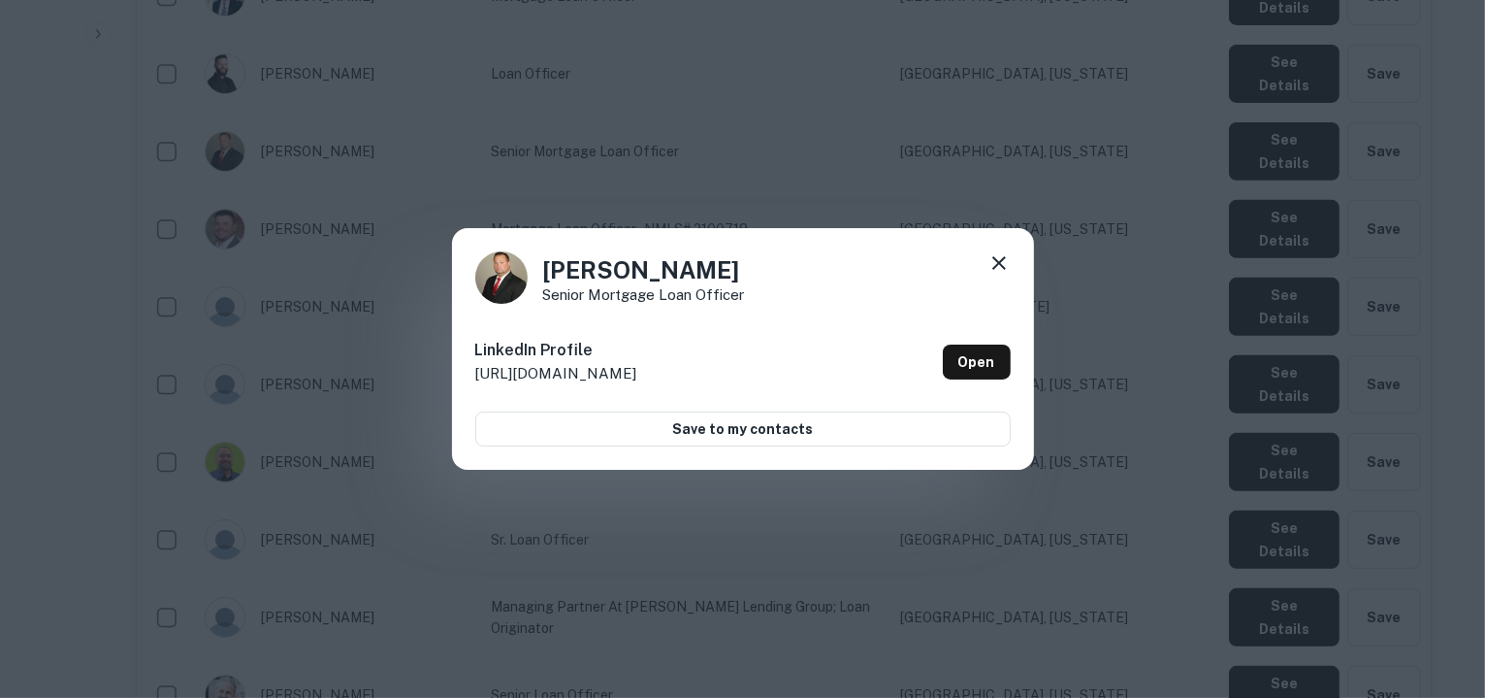
click at [1250, 127] on div "Brian Firth Senior Mortgage Loan Officer LinkedIn Profile http://www.linkedin.c…" at bounding box center [742, 349] width 1485 height 698
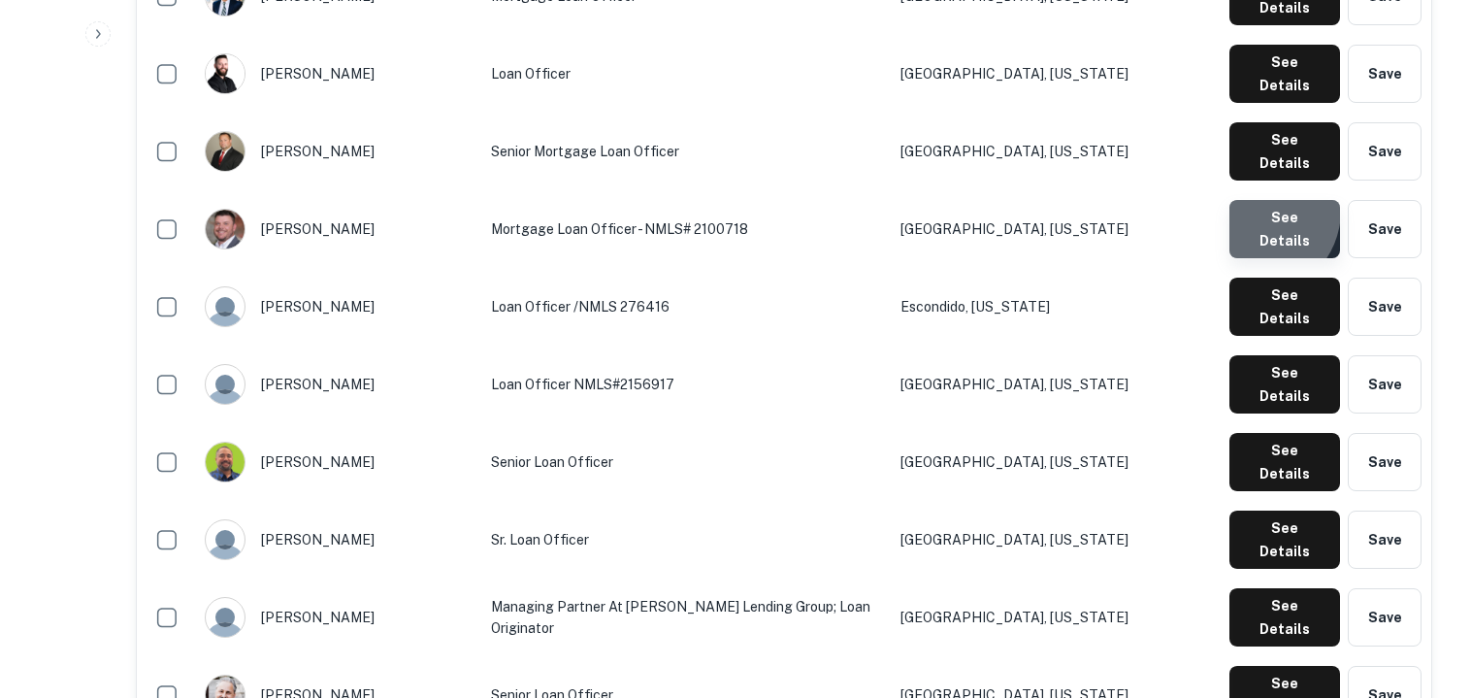
click at [1256, 200] on button "See Details" at bounding box center [1284, 229] width 111 height 58
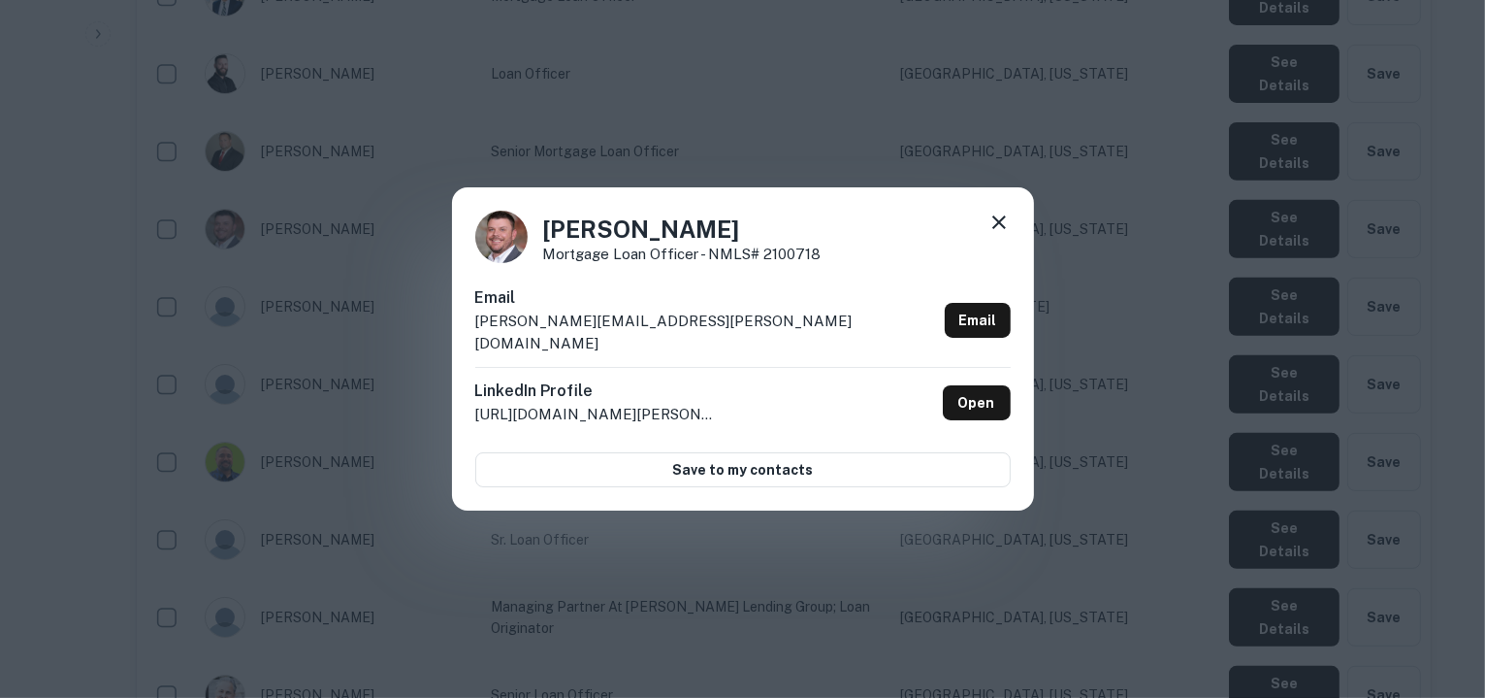
click at [668, 327] on div "Email brian.vandersnick@rate.com Email" at bounding box center [743, 326] width 536 height 81
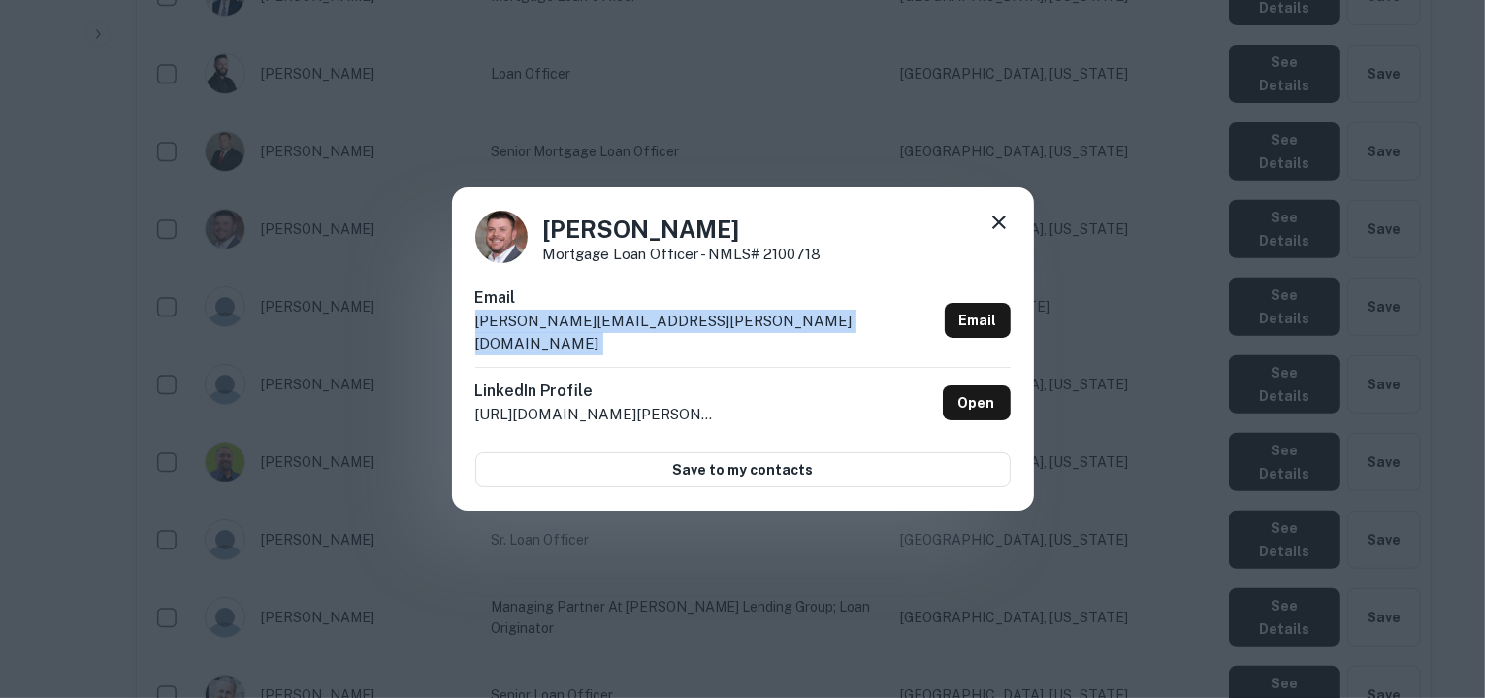
click at [668, 327] on div "Email brian.vandersnick@rate.com Email" at bounding box center [743, 326] width 536 height 81
click at [1000, 230] on icon at bounding box center [999, 222] width 23 height 23
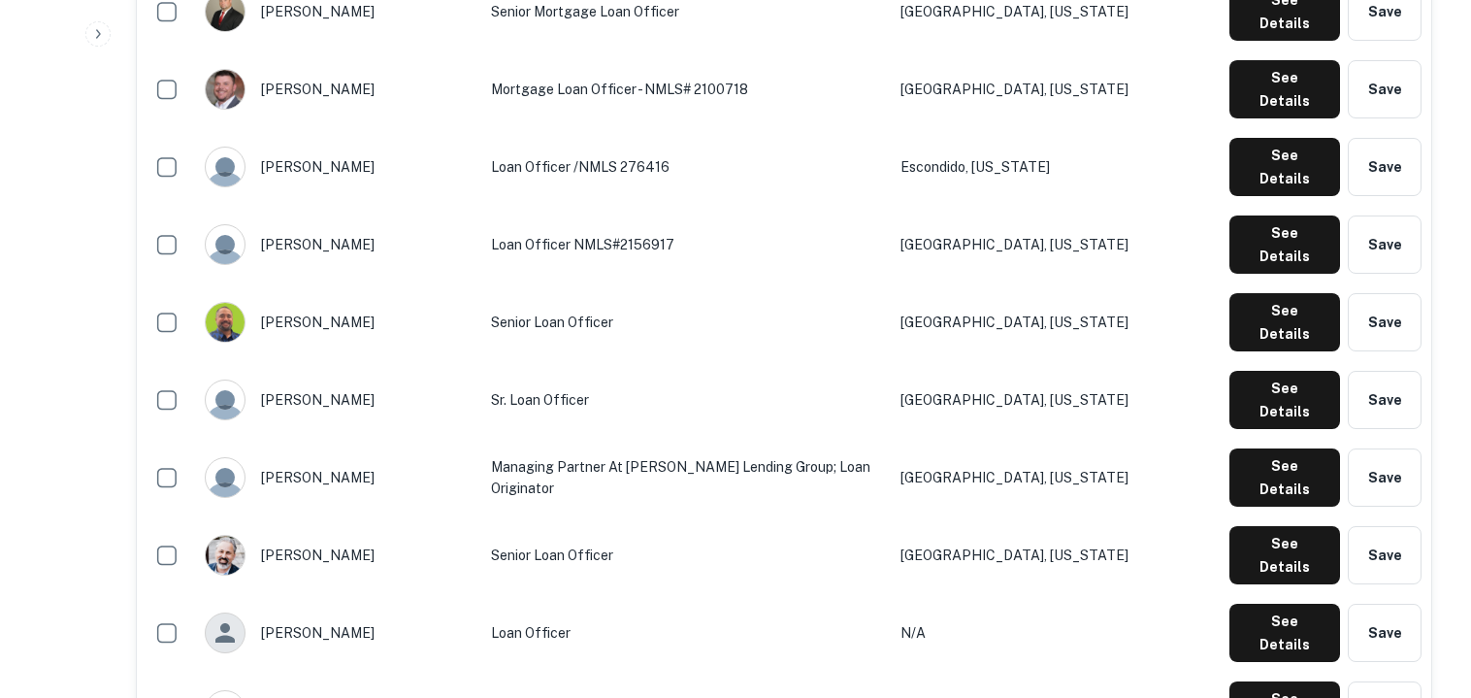
scroll to position [939, 0]
click at [1279, 138] on button "See Details" at bounding box center [1284, 167] width 111 height 58
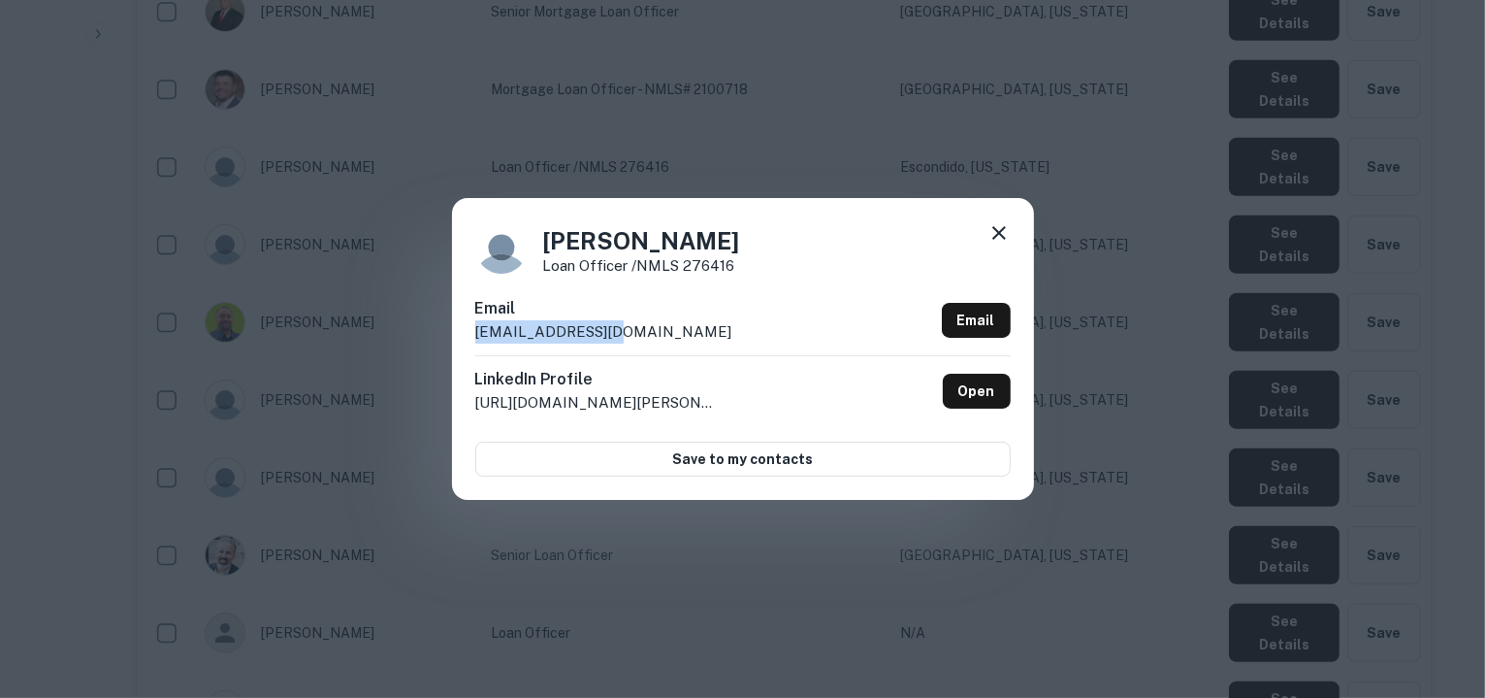
drag, startPoint x: 625, startPoint y: 324, endPoint x: 470, endPoint y: 351, distance: 157.6
click at [470, 351] on div "Brigid Zambie Loan Officer /NMLS 276416 Email bzambie@cmgfi.com Email LinkedIn …" at bounding box center [743, 348] width 582 height 301
click at [994, 234] on icon at bounding box center [999, 232] width 23 height 23
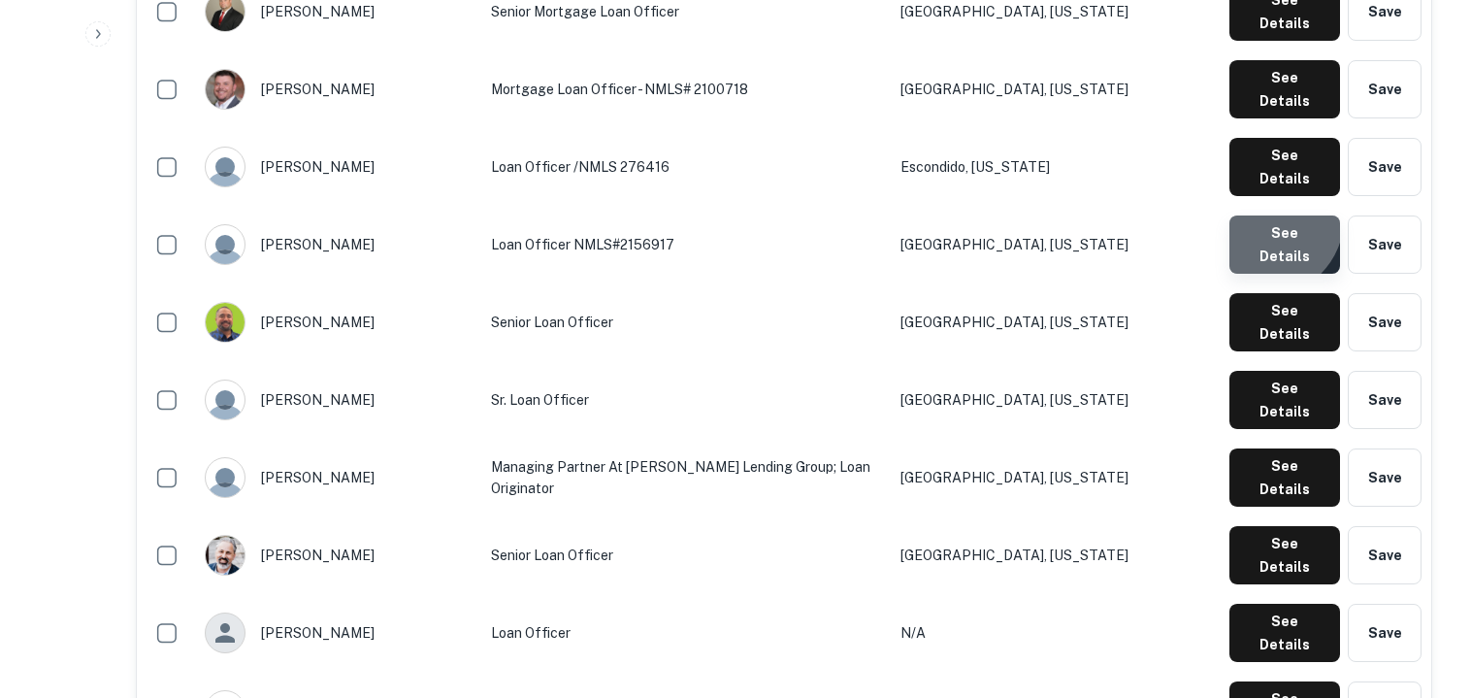
click at [1269, 215] on button "See Details" at bounding box center [1284, 244] width 111 height 58
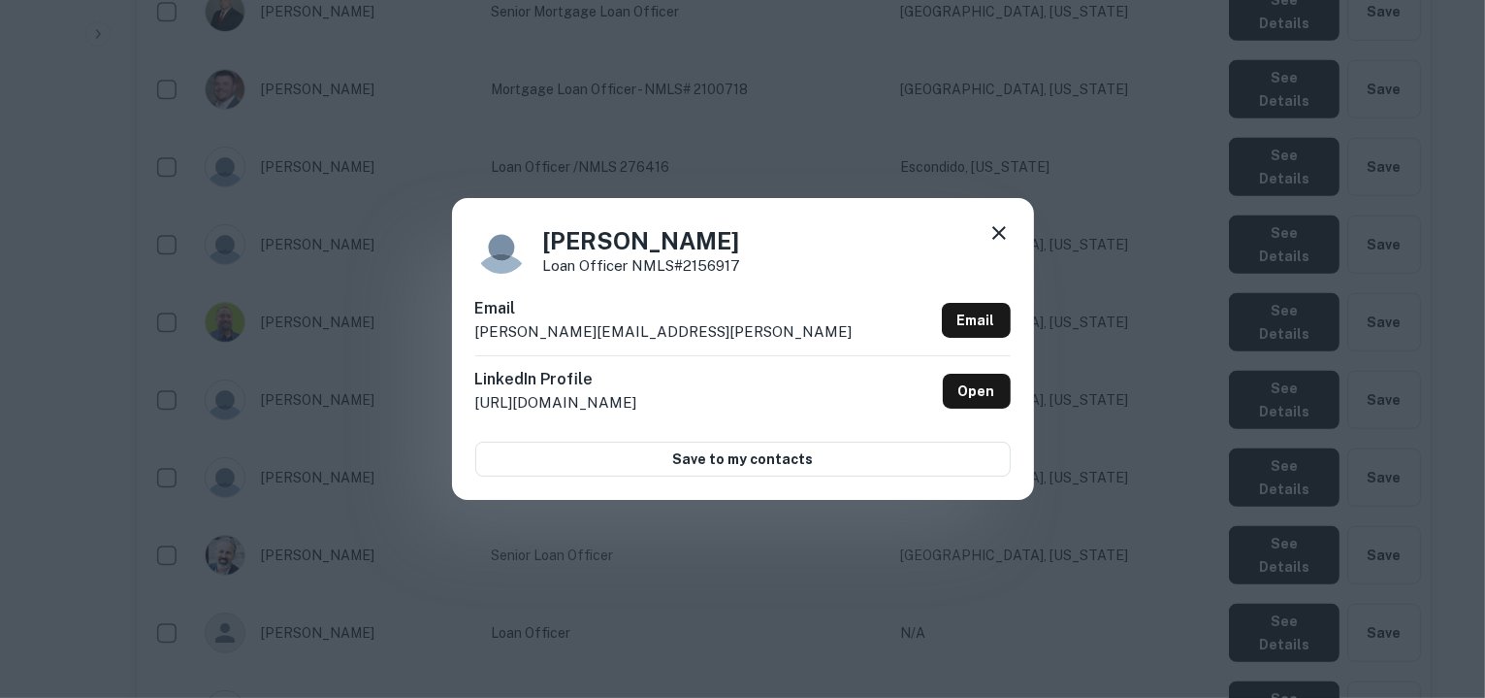
click at [702, 331] on div "Email brittany.summerford@homebot.ai Email" at bounding box center [743, 326] width 536 height 58
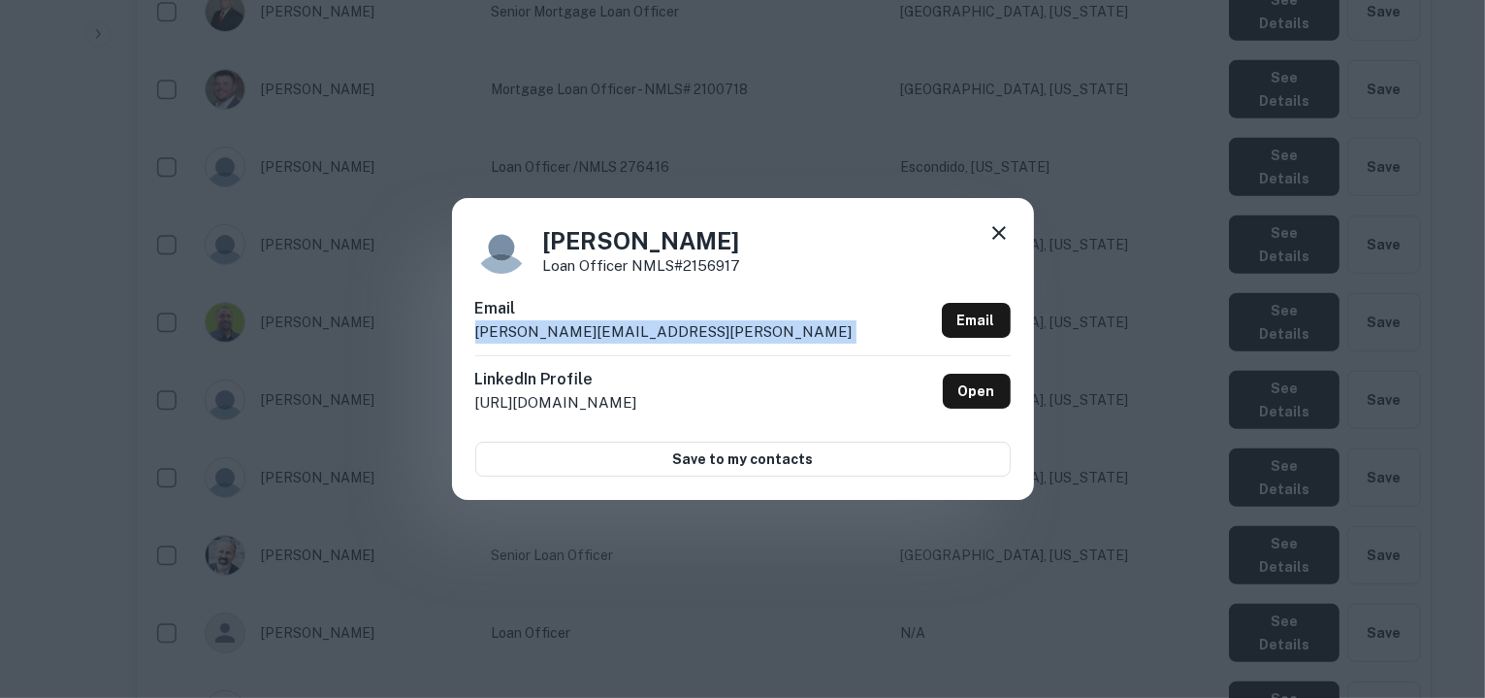
click at [702, 331] on div "Email brittany.summerford@homebot.ai Email" at bounding box center [743, 326] width 536 height 58
click at [997, 234] on icon at bounding box center [1000, 233] width 14 height 14
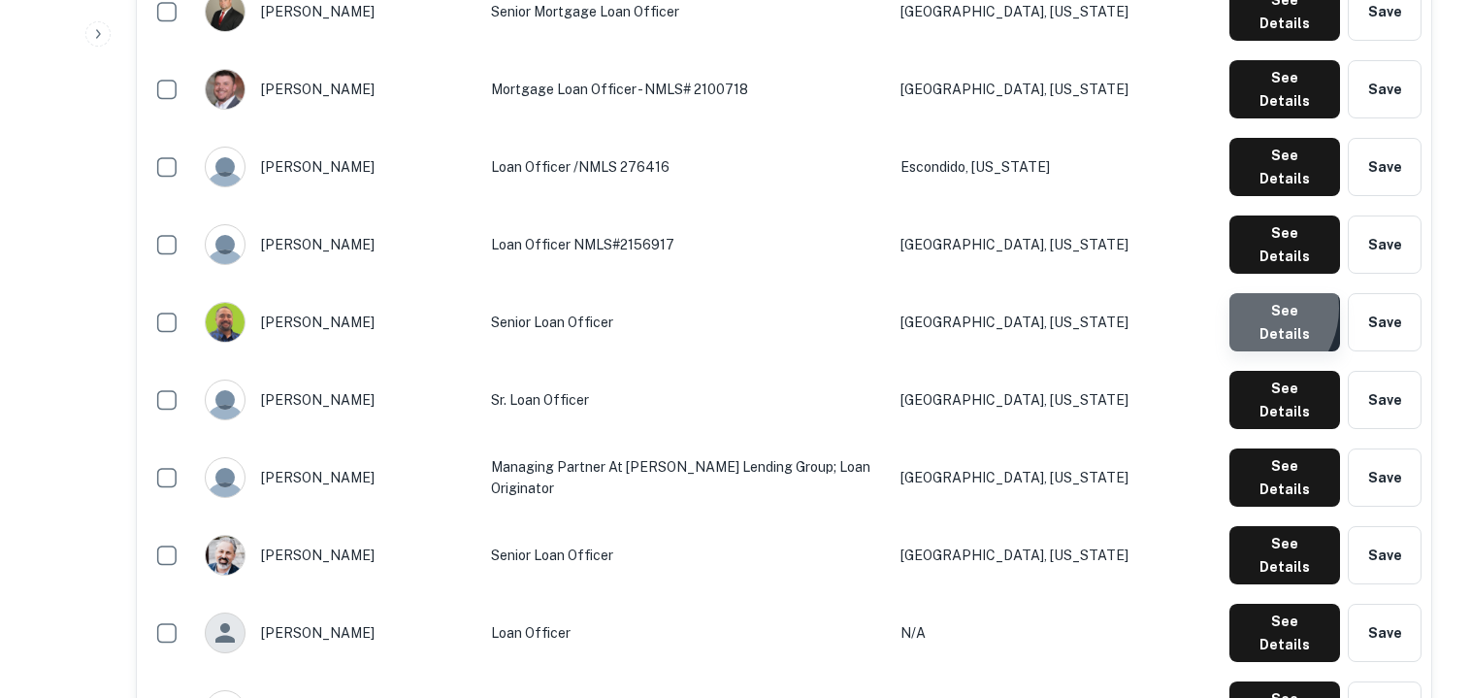
click at [1252, 293] on button "See Details" at bounding box center [1284, 322] width 111 height 58
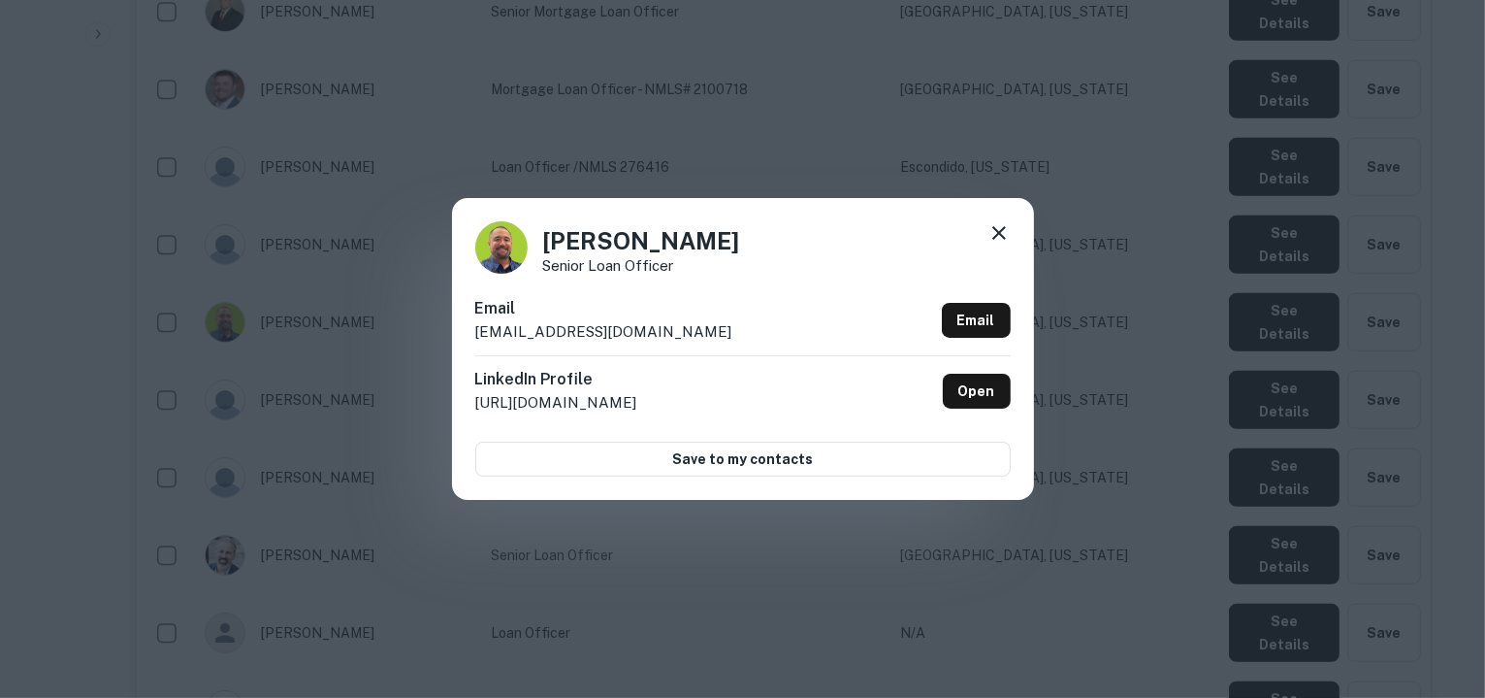
click at [675, 331] on div "Email bonishi@cmghomeloans.com Email" at bounding box center [743, 326] width 536 height 58
click at [990, 235] on icon at bounding box center [999, 232] width 23 height 23
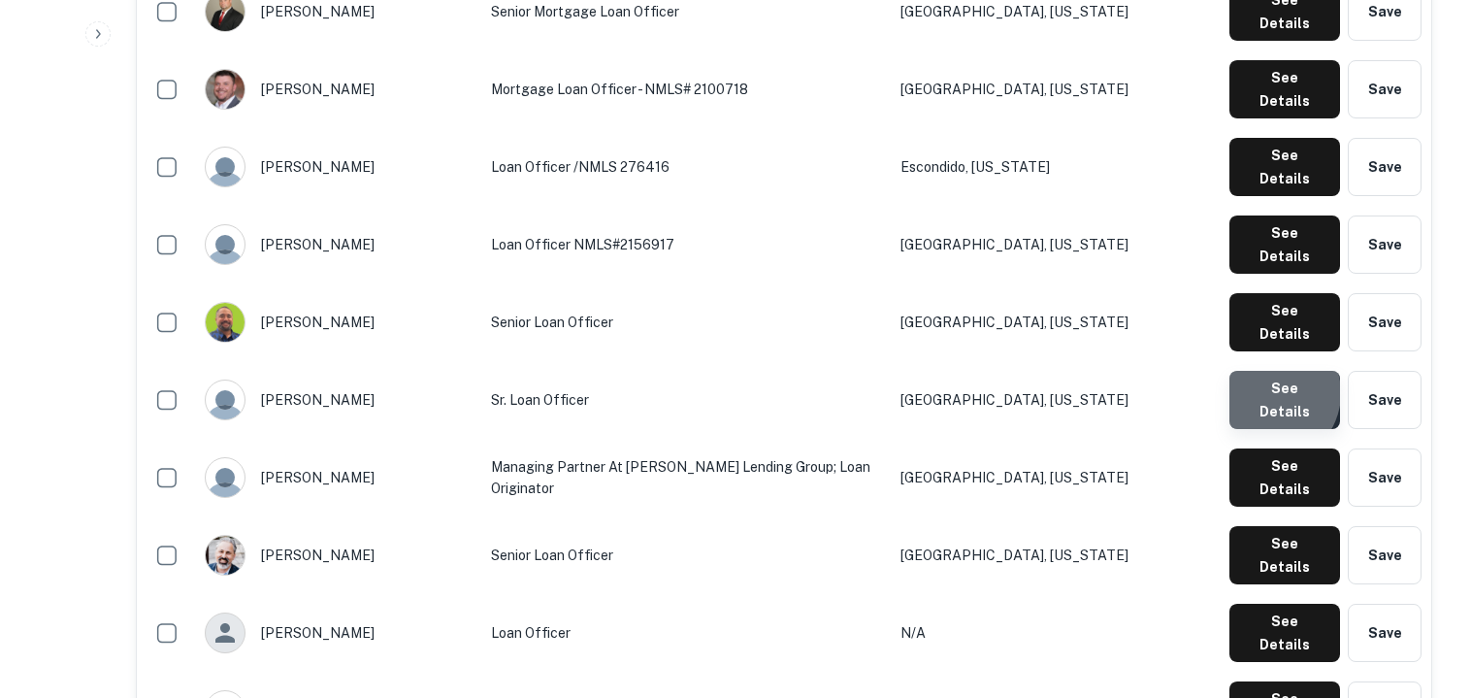
click at [1272, 371] on button "See Details" at bounding box center [1284, 400] width 111 height 58
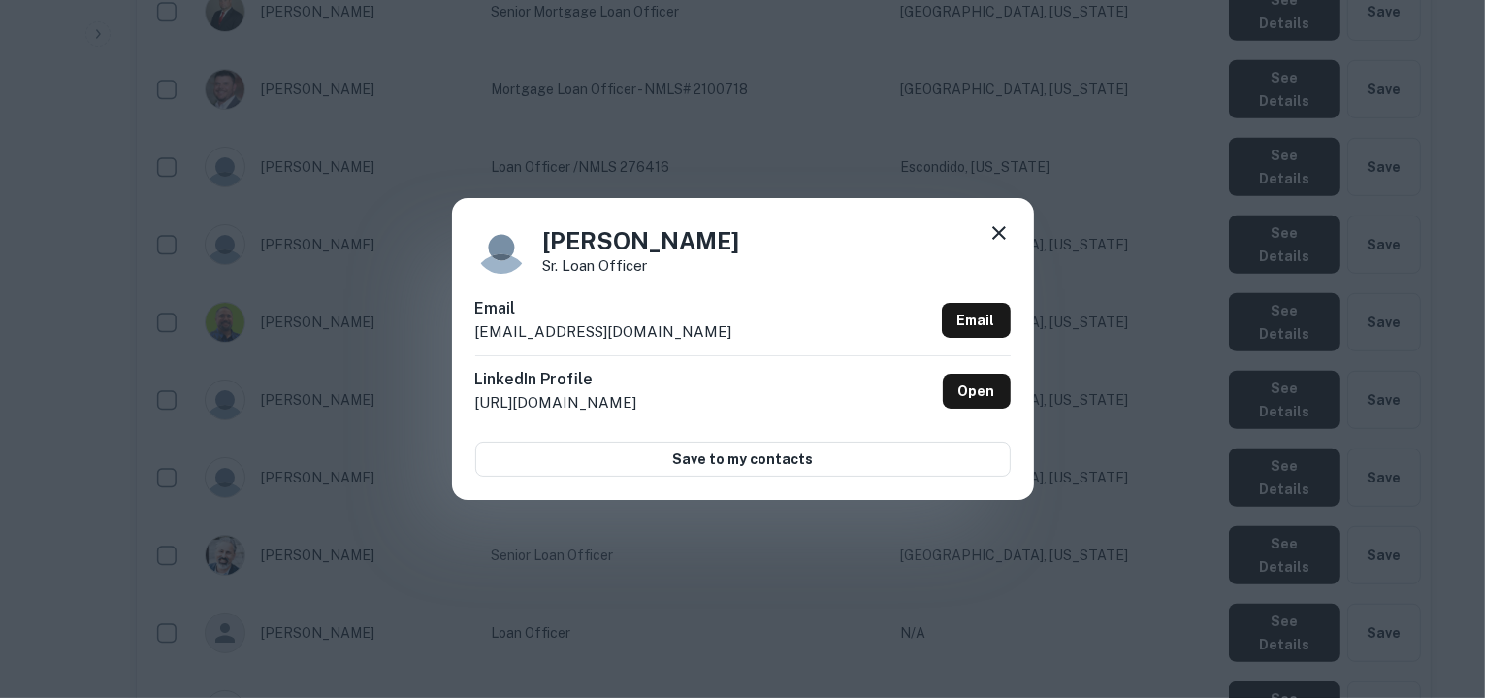
click at [688, 332] on div "Email blarson@cmghomeloans.com Email" at bounding box center [743, 326] width 536 height 58
click at [989, 234] on icon at bounding box center [999, 232] width 23 height 23
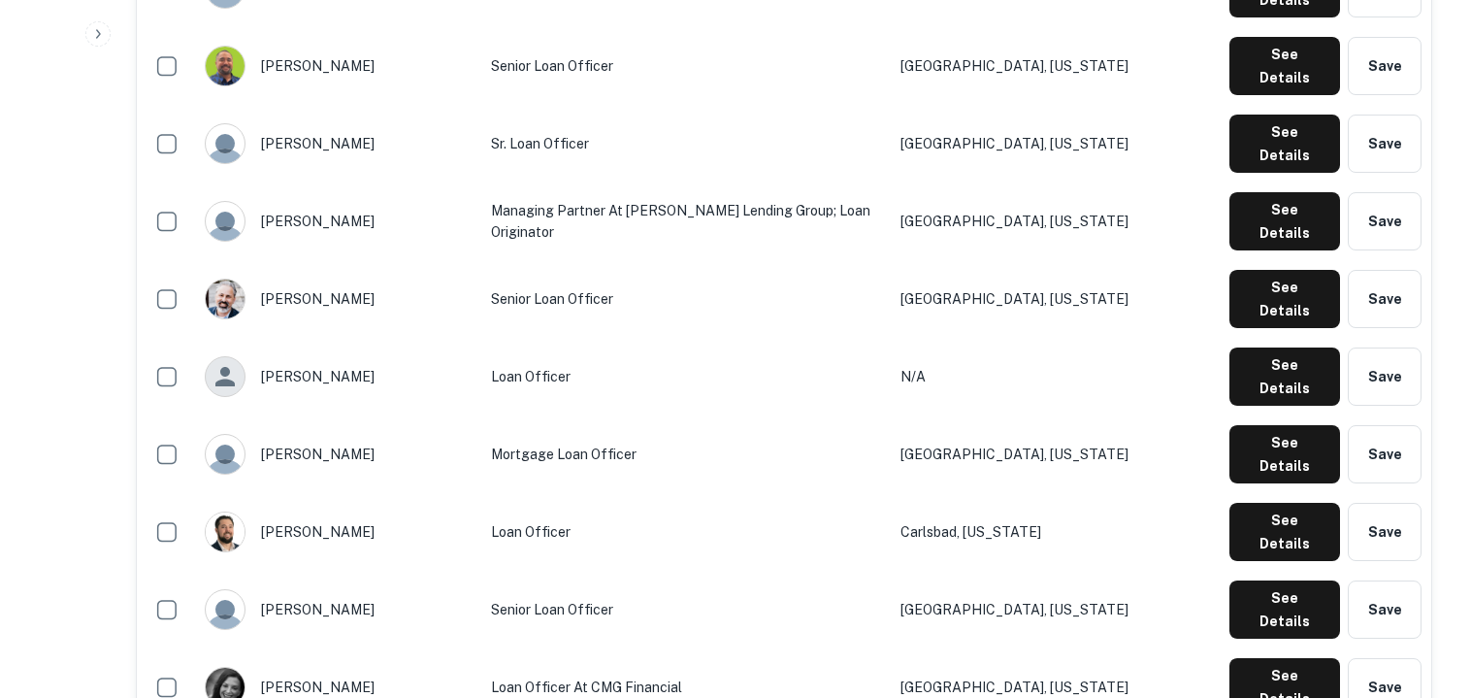
scroll to position [1188, 0]
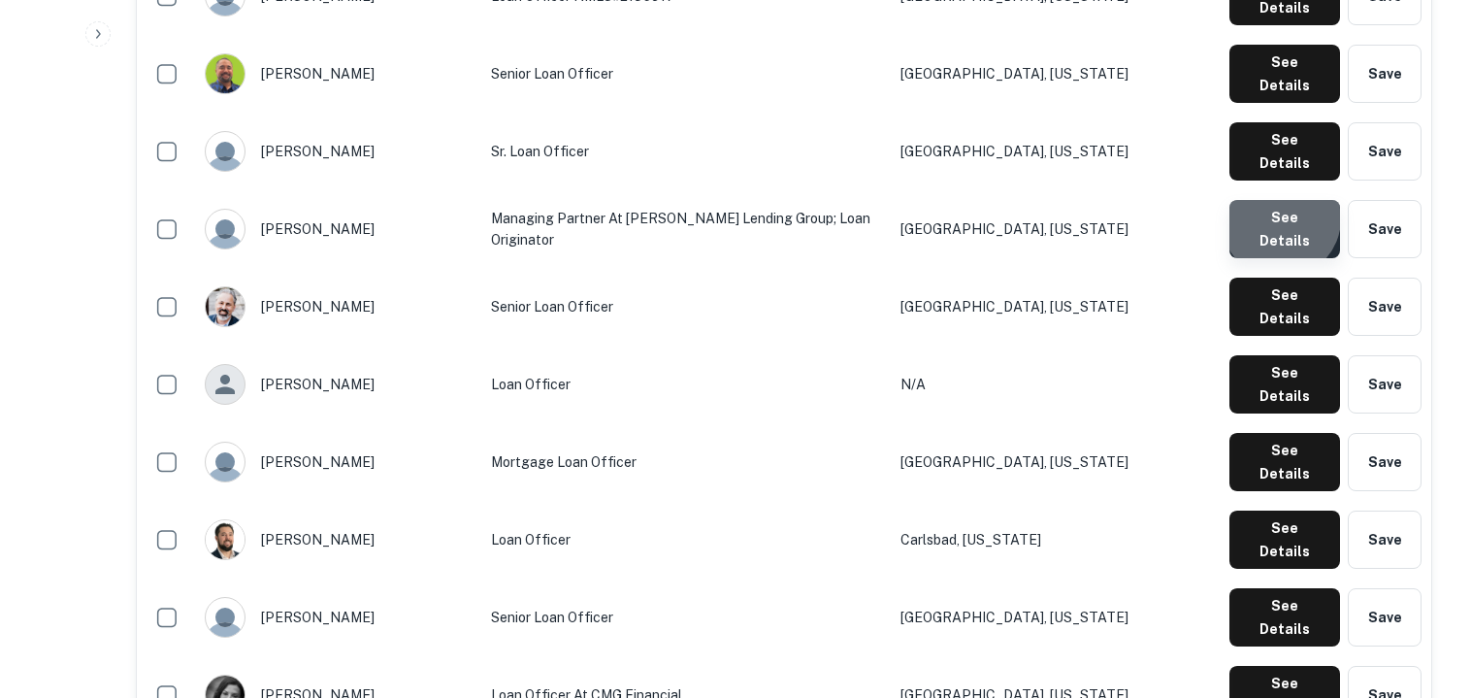
click at [1285, 200] on button "See Details" at bounding box center [1284, 229] width 111 height 58
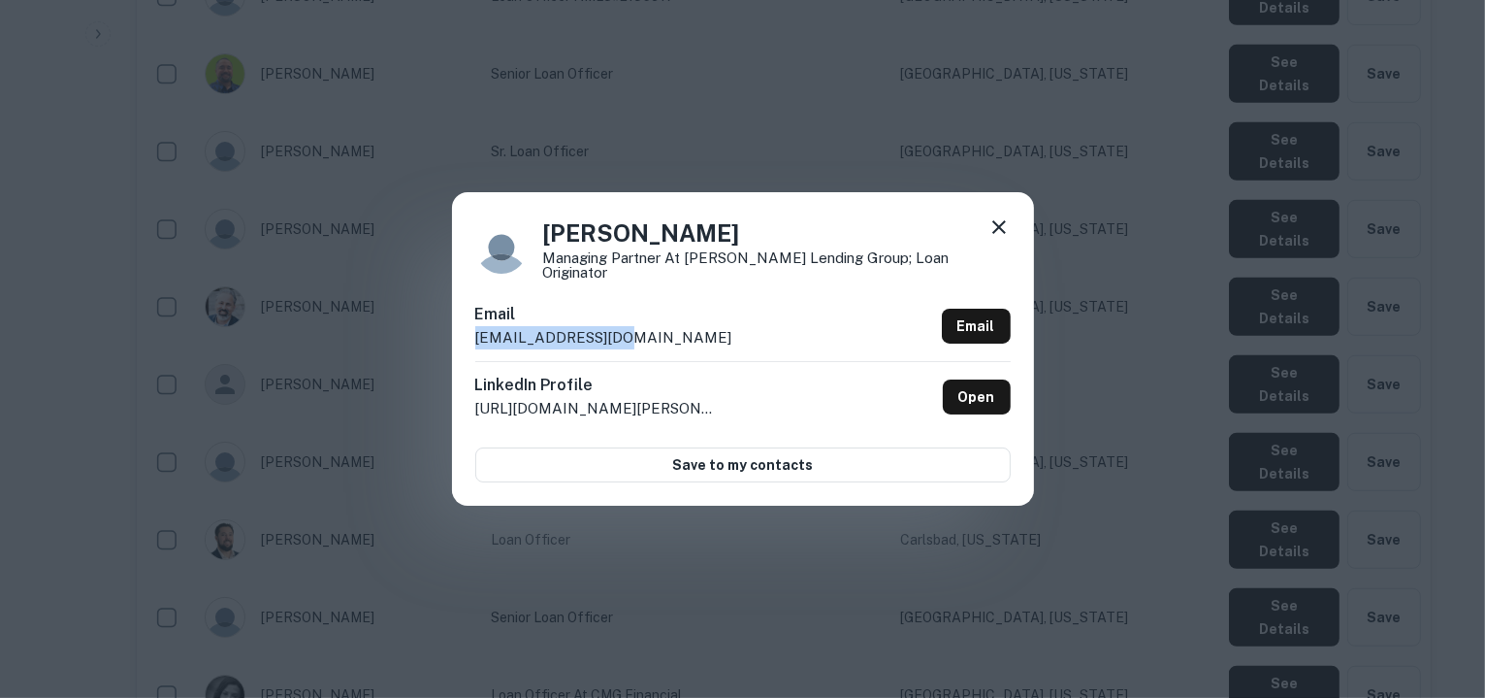
drag, startPoint x: 626, startPoint y: 332, endPoint x: 472, endPoint y: 328, distance: 153.3
click at [472, 328] on div "Carey Gardner Managing Partner at Campbell Lending Group; Loan Originator Email…" at bounding box center [743, 348] width 582 height 312
click at [994, 238] on icon at bounding box center [999, 226] width 23 height 23
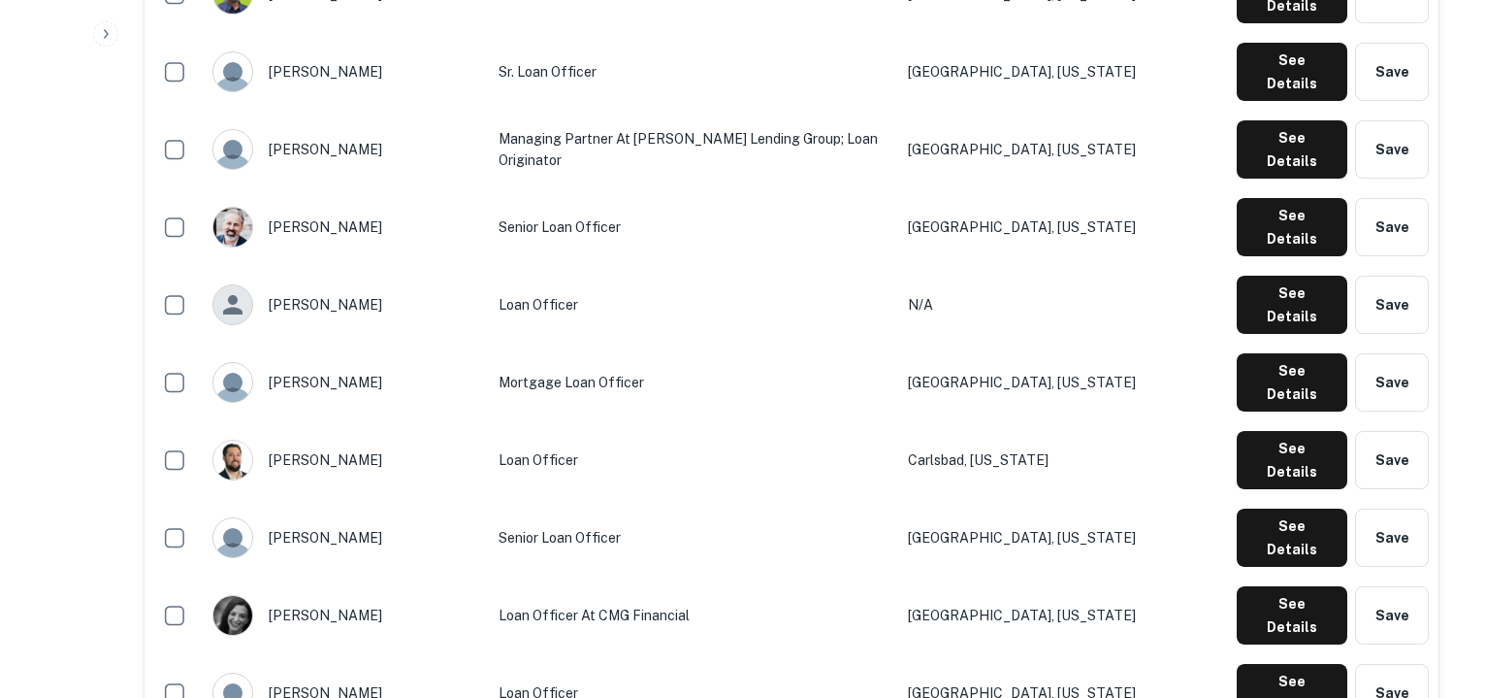
scroll to position [1246, 0]
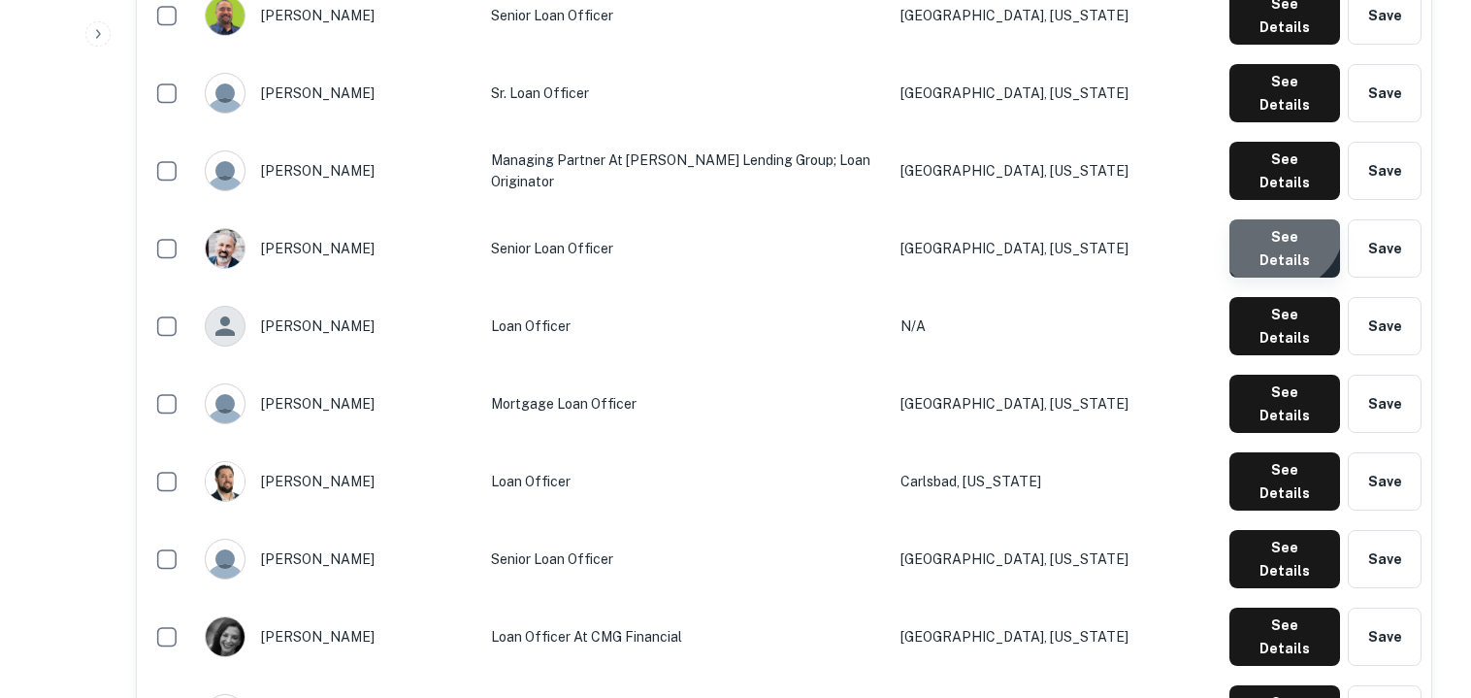
click at [1282, 219] on button "See Details" at bounding box center [1284, 248] width 111 height 58
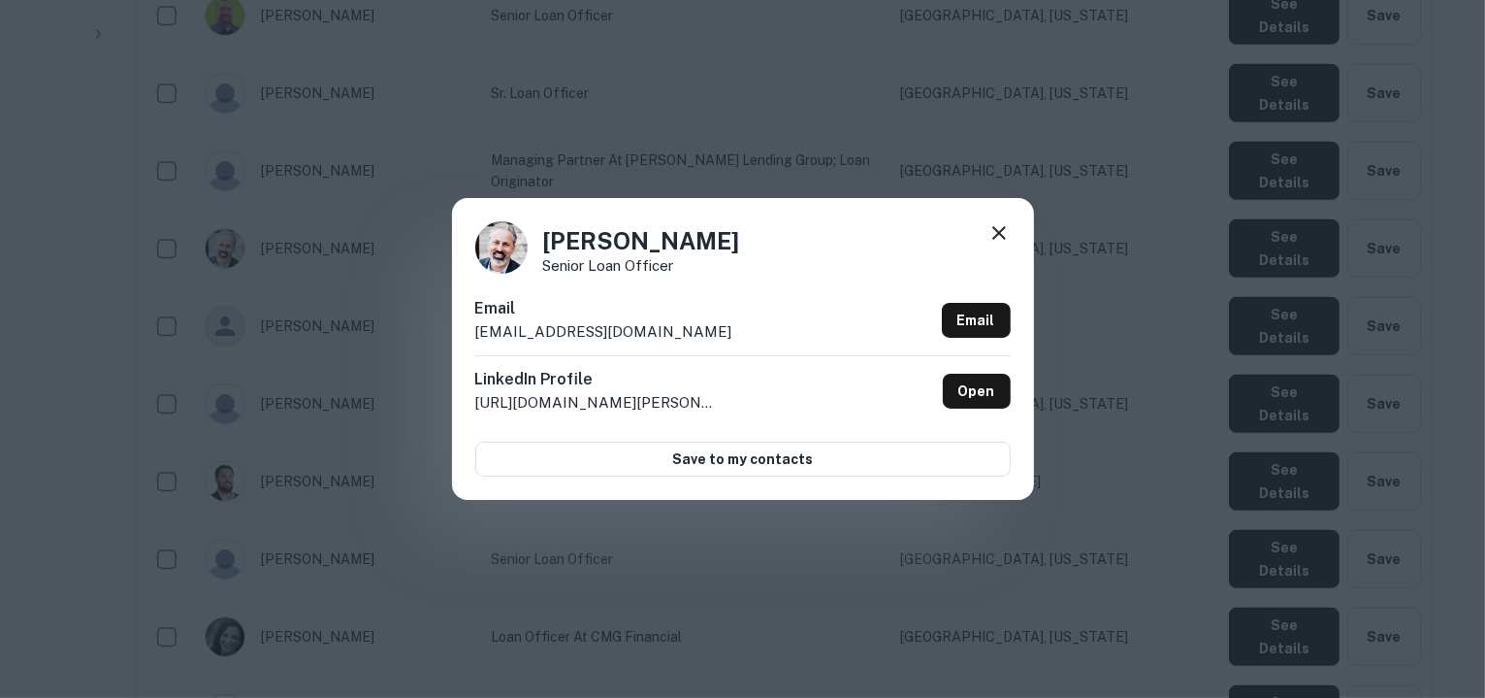
click at [640, 327] on div "Email ccolantonio@cmgfi.com Email" at bounding box center [743, 326] width 536 height 58
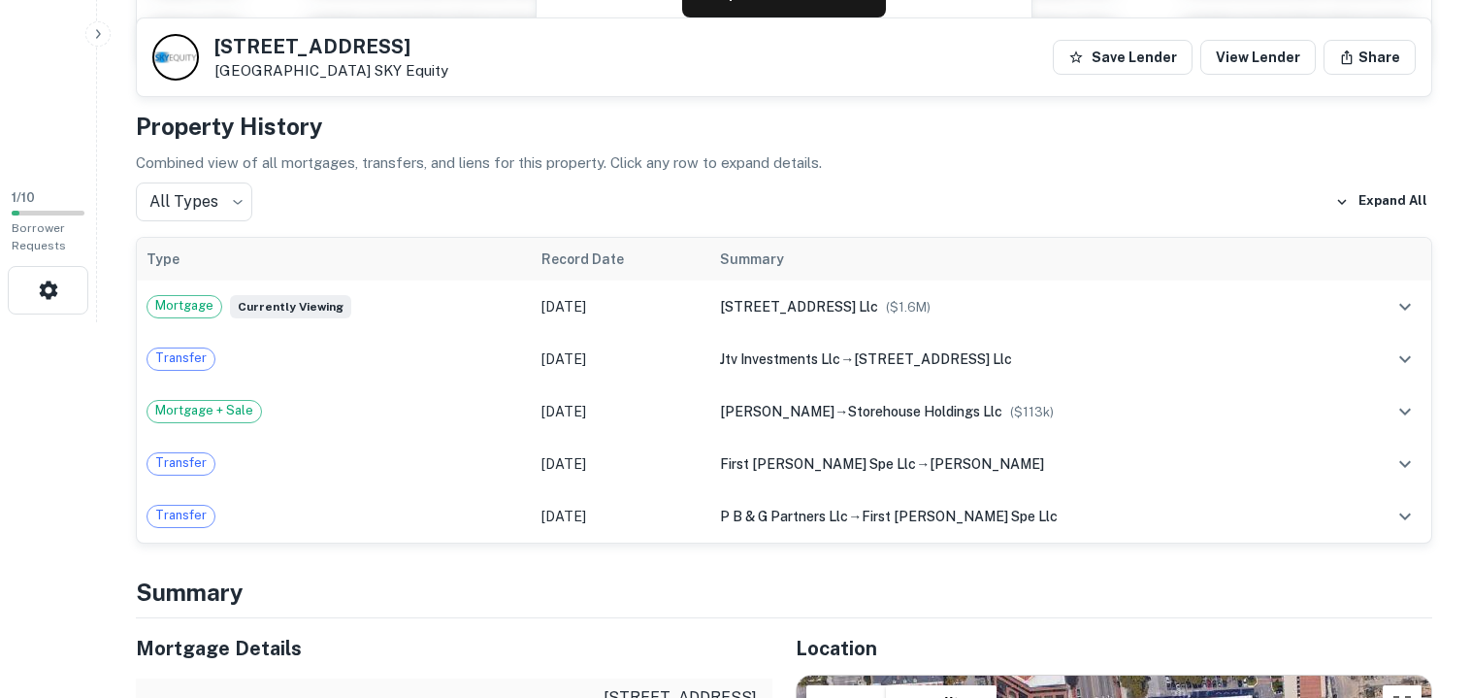
scroll to position [390, 0]
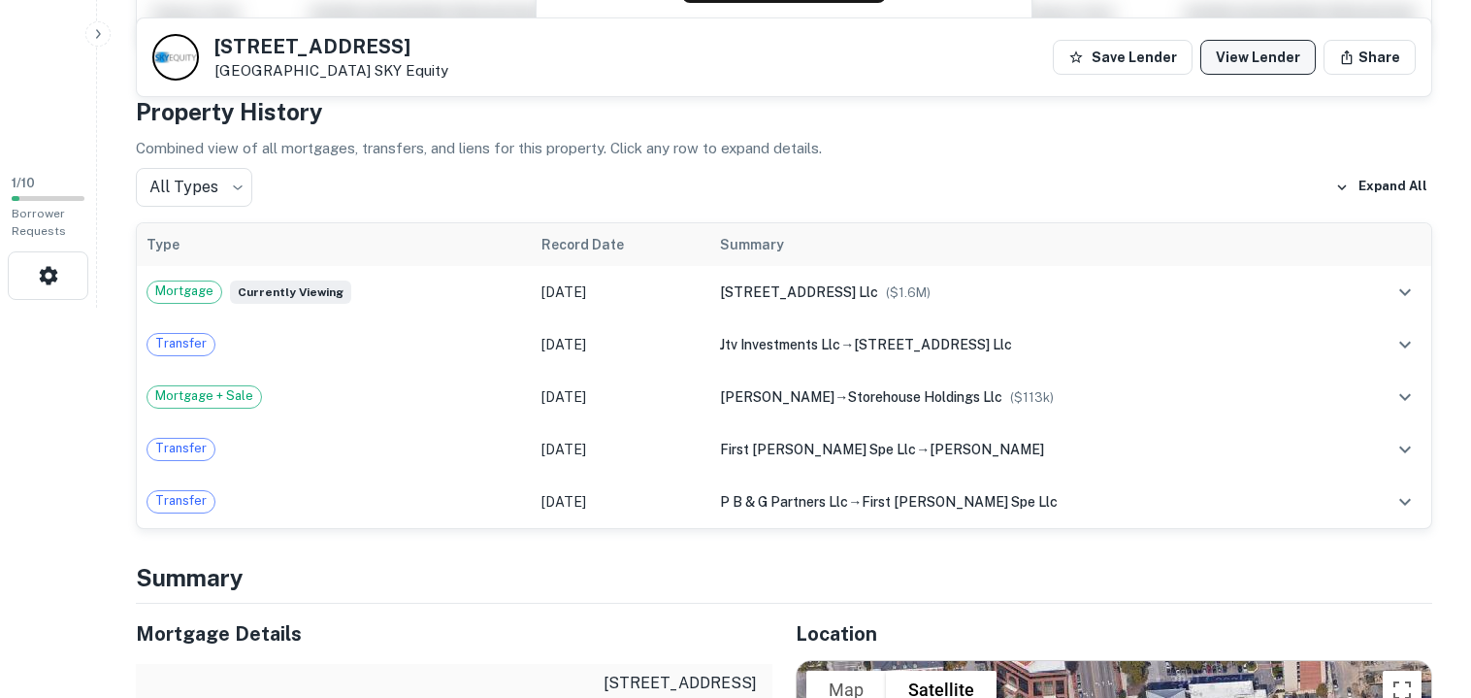
click at [1242, 66] on link "View Lender" at bounding box center [1257, 57] width 115 height 35
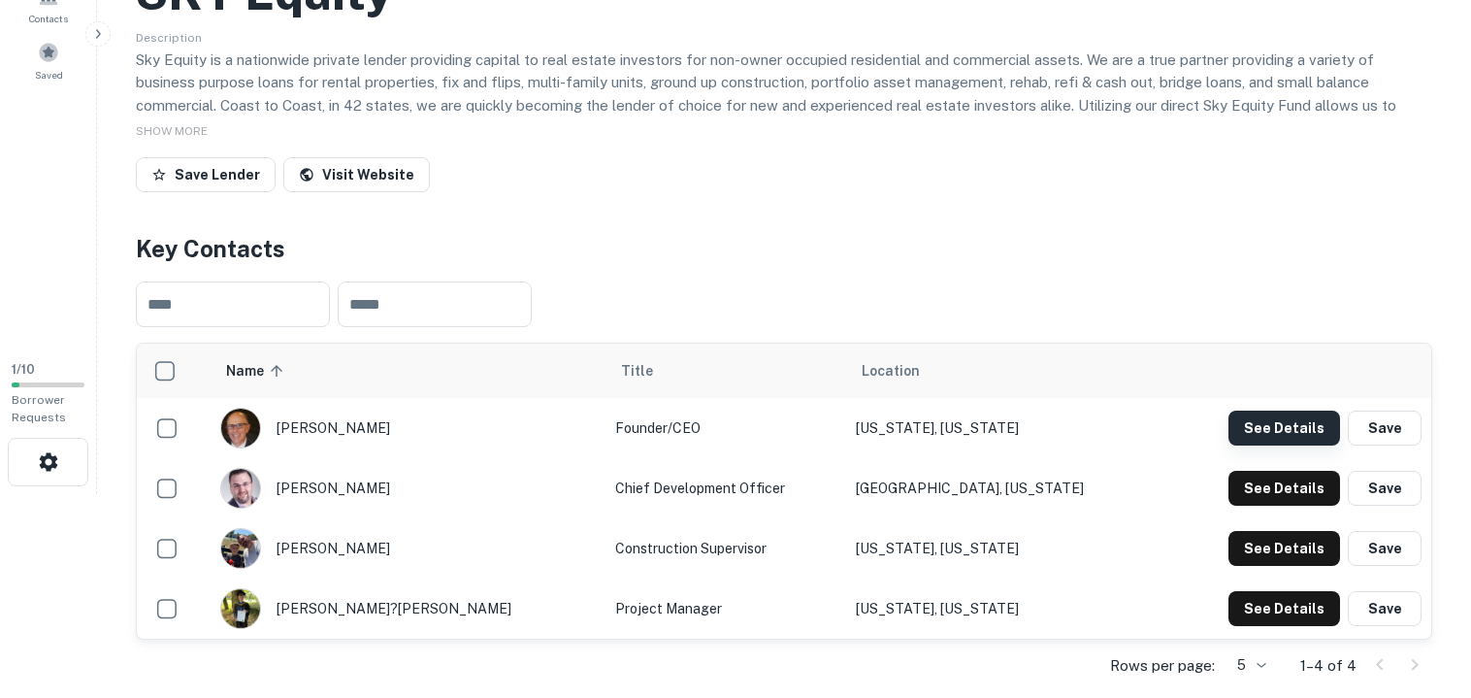
click at [1269, 420] on button "See Details" at bounding box center [1284, 427] width 112 height 35
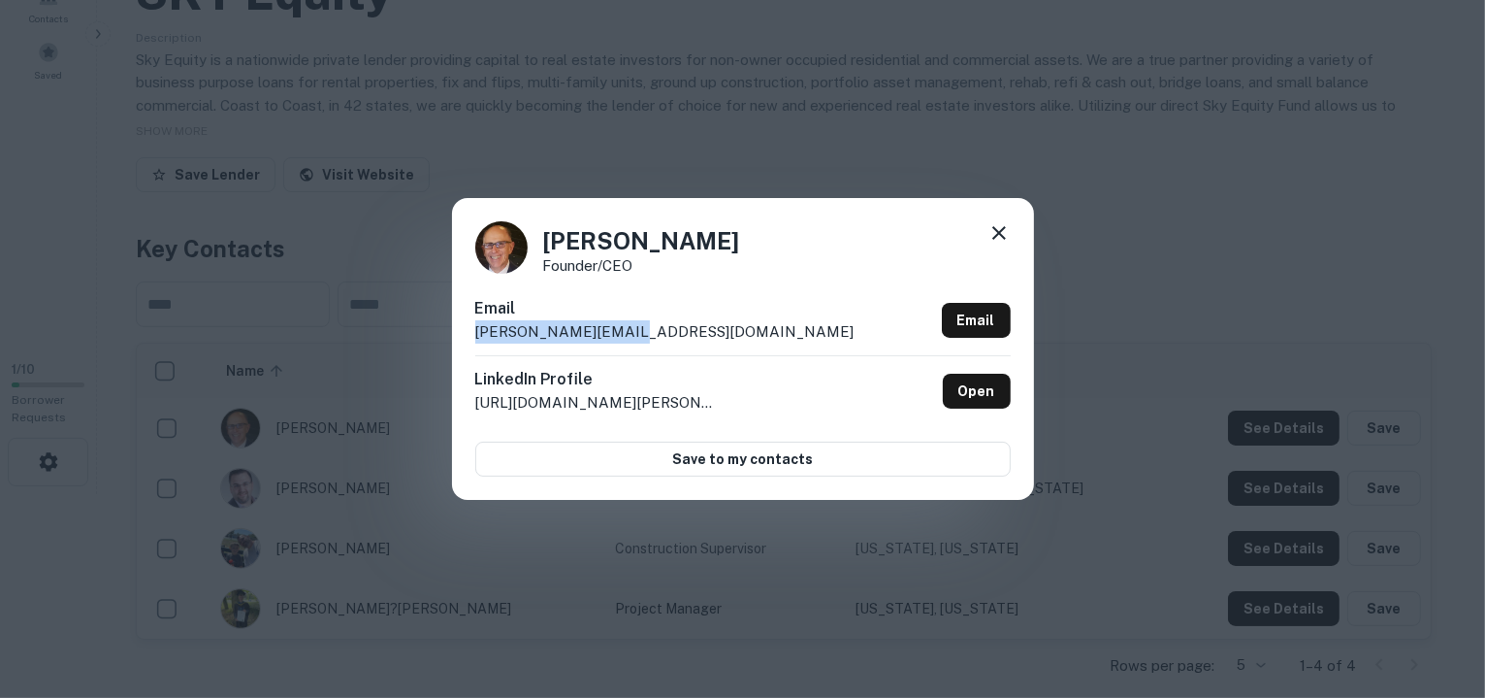
drag, startPoint x: 627, startPoint y: 330, endPoint x: 477, endPoint y: 344, distance: 150.1
click at [477, 344] on div "Email [PERSON_NAME][EMAIL_ADDRESS][DOMAIN_NAME] Email" at bounding box center [743, 326] width 536 height 58
copy p "[PERSON_NAME][EMAIL_ADDRESS][DOMAIN_NAME]"
click at [400, 300] on div "Allen Esses Founder/CEO Email allen@skyequity.com Email LinkedIn Profile http:/…" at bounding box center [742, 349] width 1485 height 698
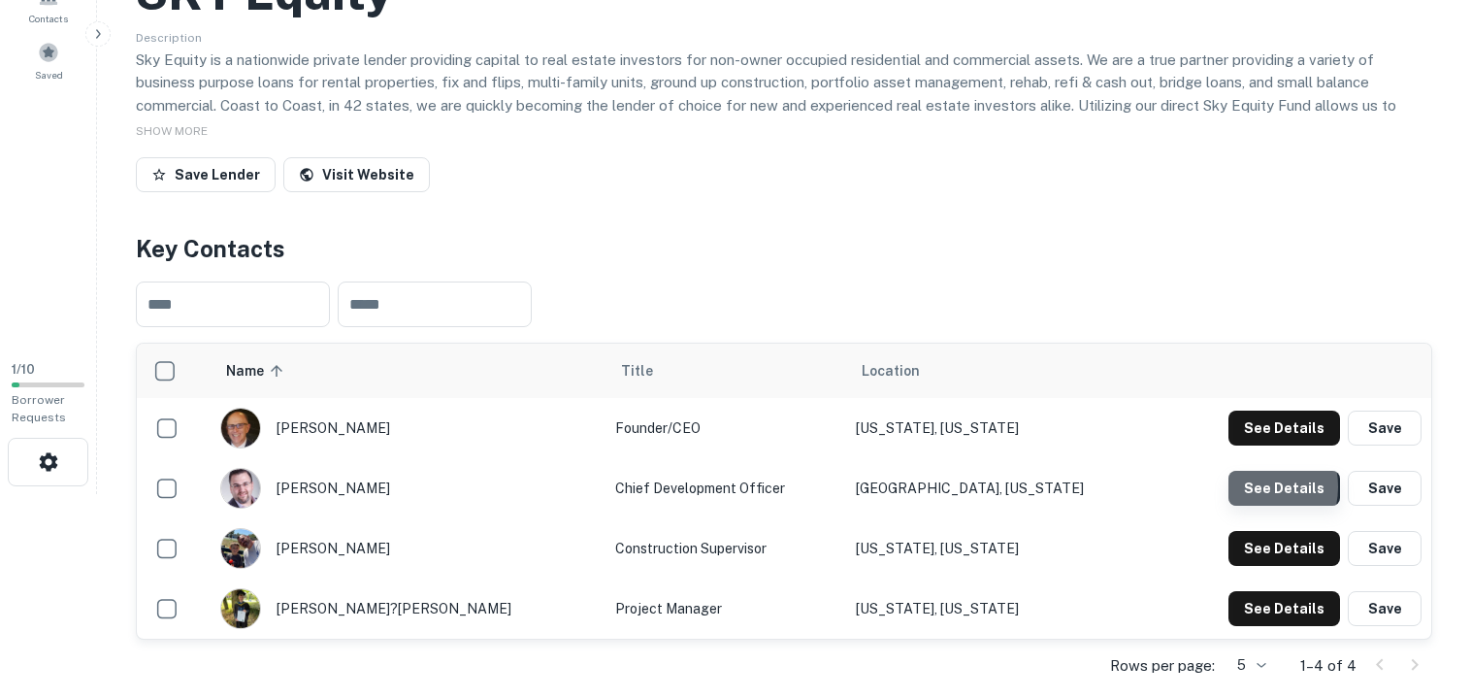
click at [1255, 486] on button "See Details" at bounding box center [1284, 488] width 112 height 35
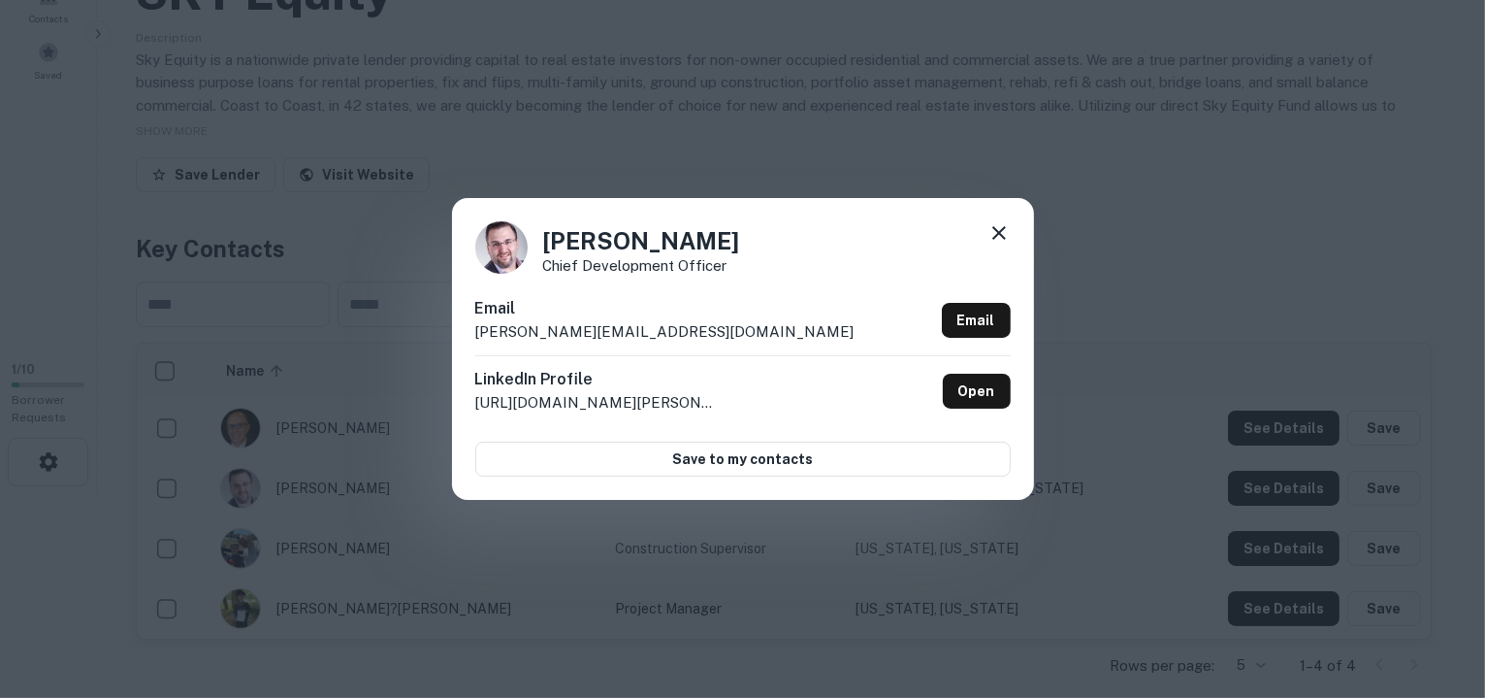
click at [612, 331] on p "john@skyequity.com" at bounding box center [664, 331] width 379 height 23
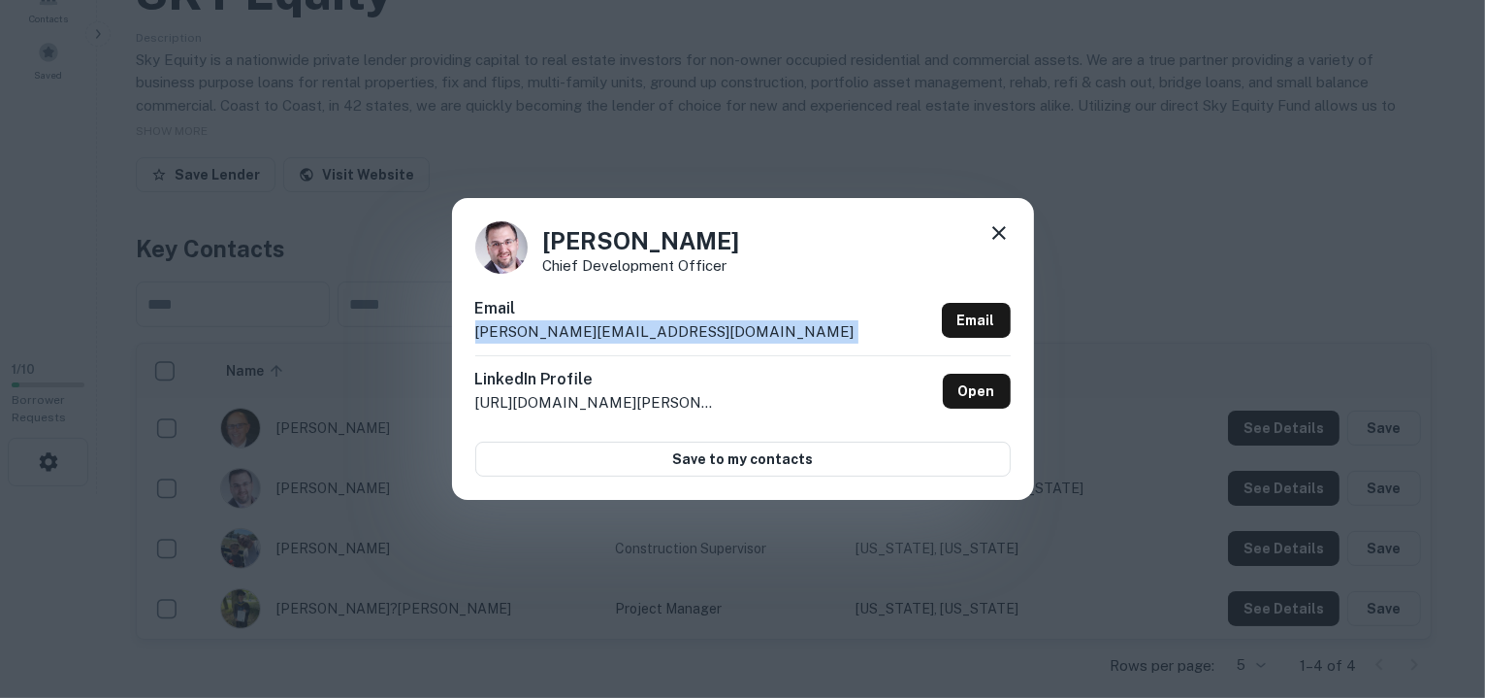
click at [612, 331] on p "john@skyequity.com" at bounding box center [664, 331] width 379 height 23
copy div "john@skyequity.com Email"
click at [1025, 311] on div "John Tedesco Chief Development Officer Email john@skyequity.com Email LinkedIn …" at bounding box center [743, 348] width 582 height 301
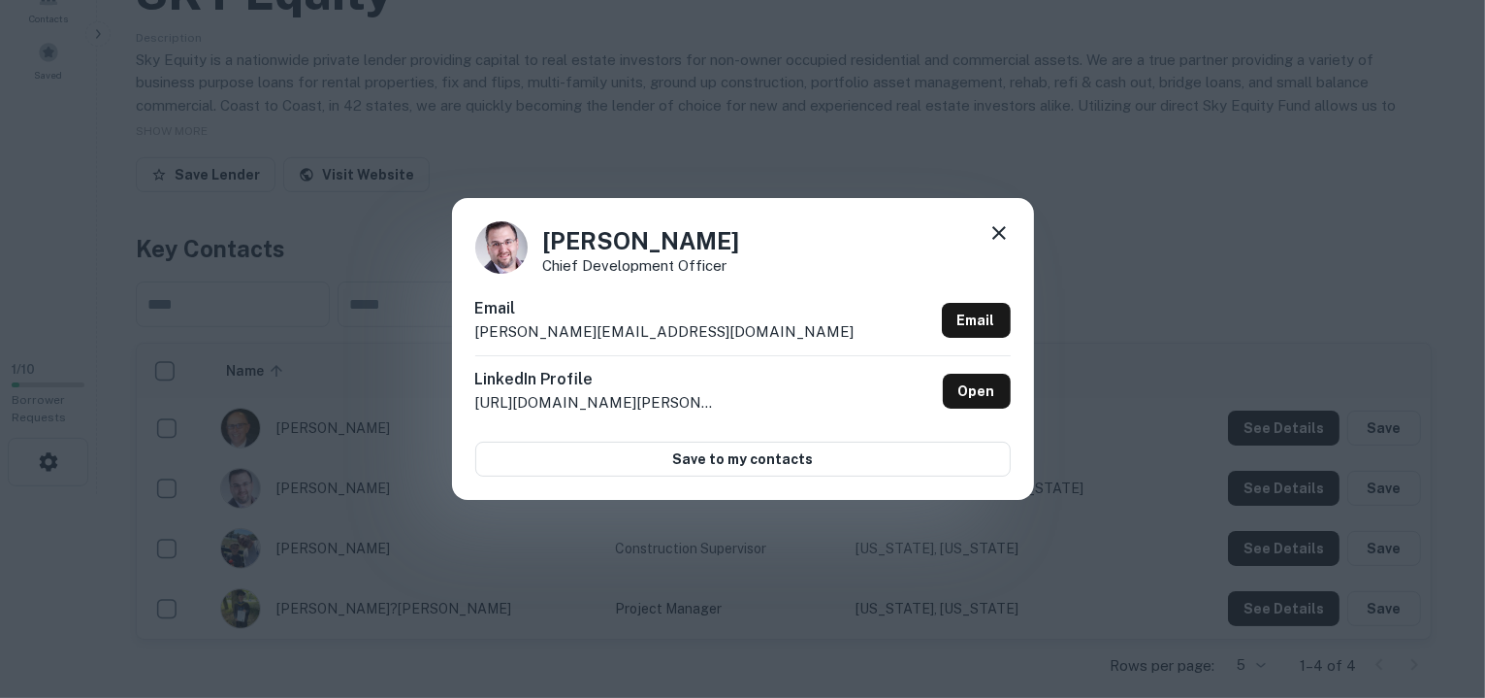
click at [1005, 238] on icon at bounding box center [999, 232] width 23 height 23
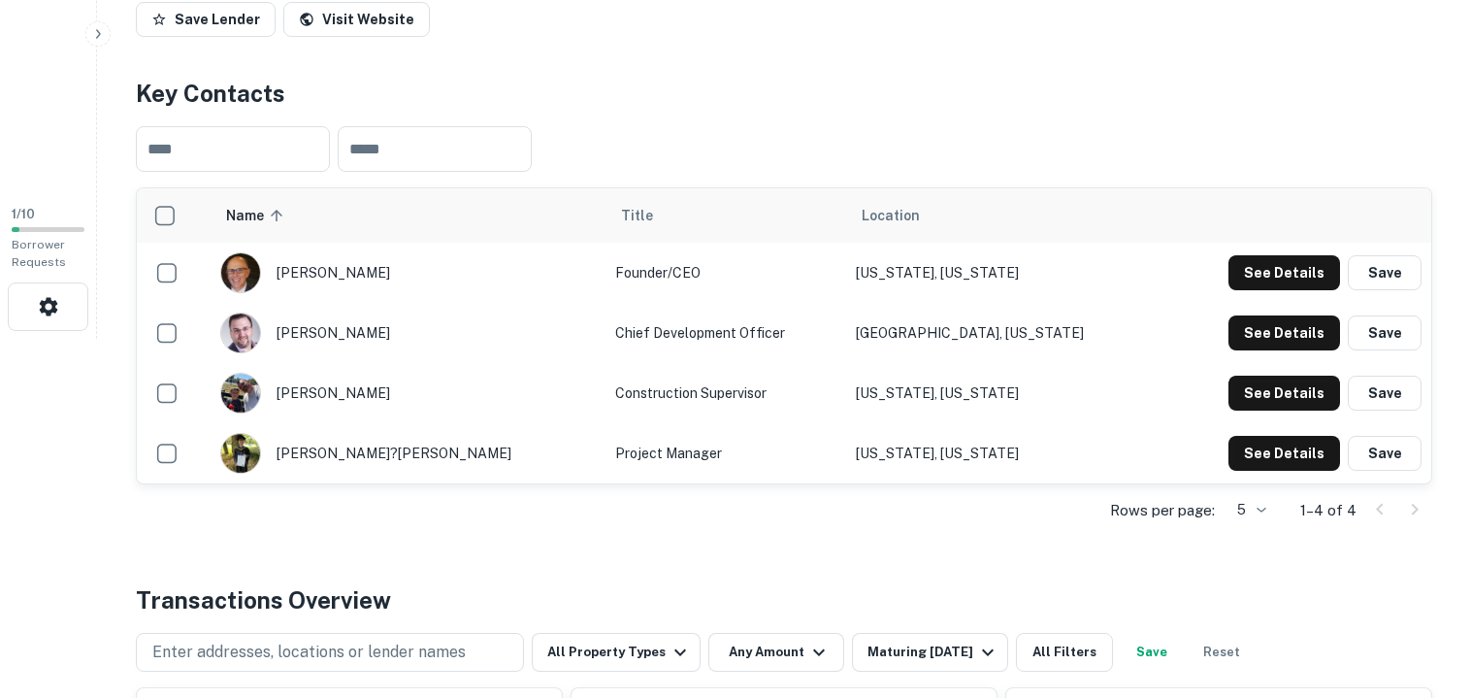
scroll to position [360, 0]
click at [1302, 390] on button "See Details" at bounding box center [1284, 392] width 112 height 35
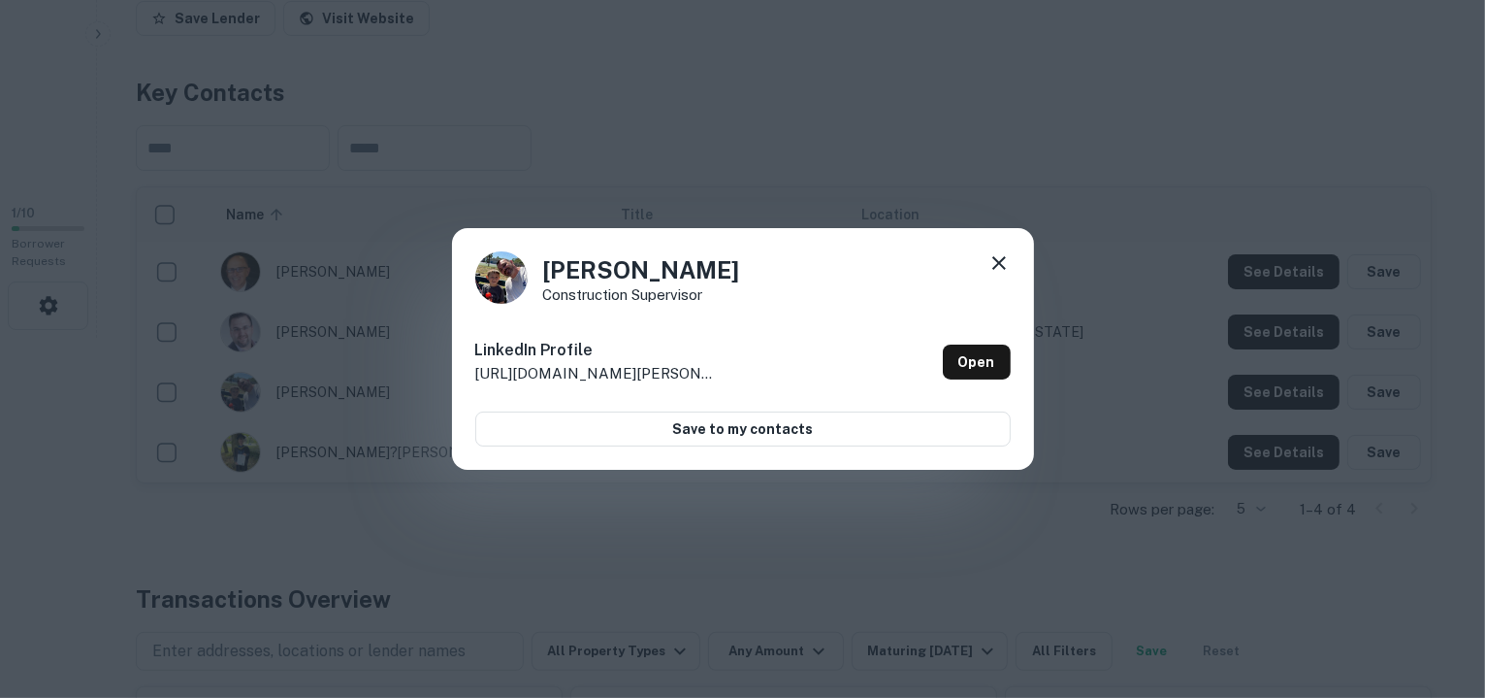
click at [998, 267] on icon at bounding box center [999, 262] width 23 height 23
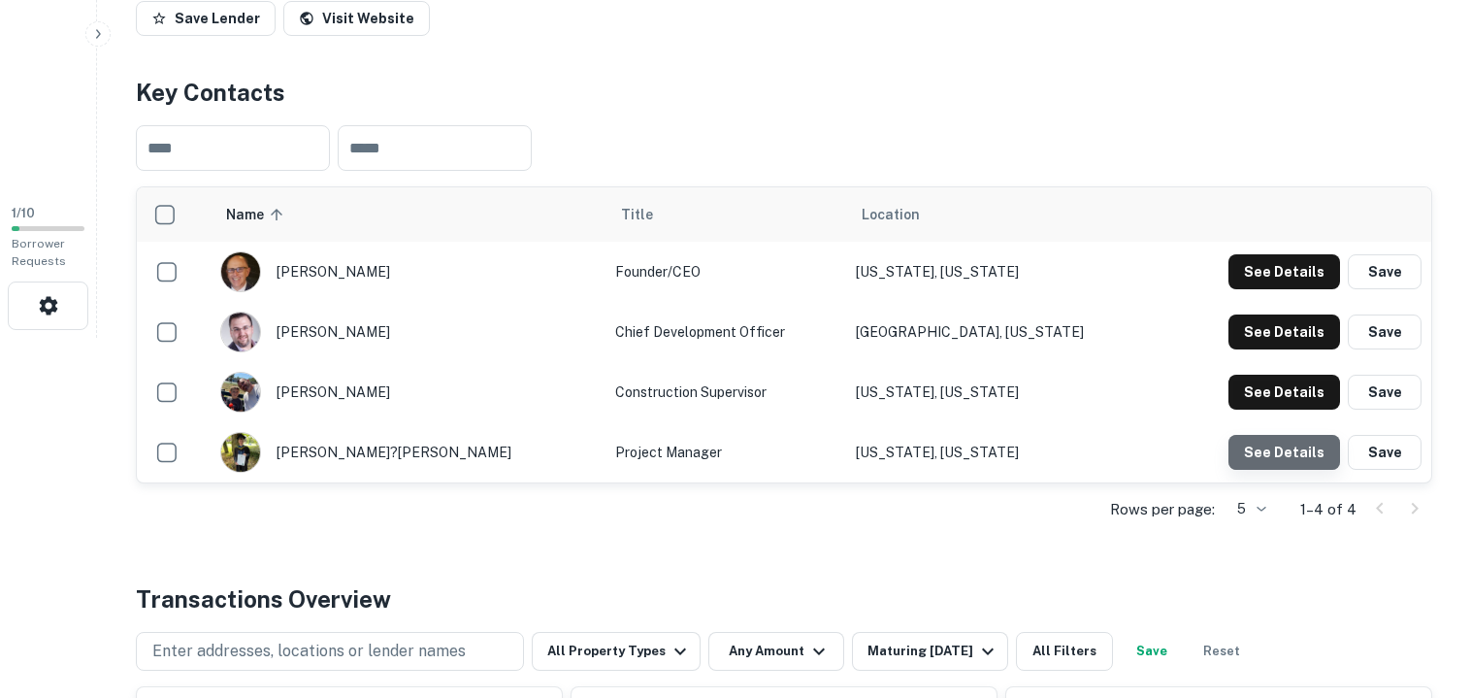
click at [1295, 458] on button "See Details" at bounding box center [1284, 452] width 112 height 35
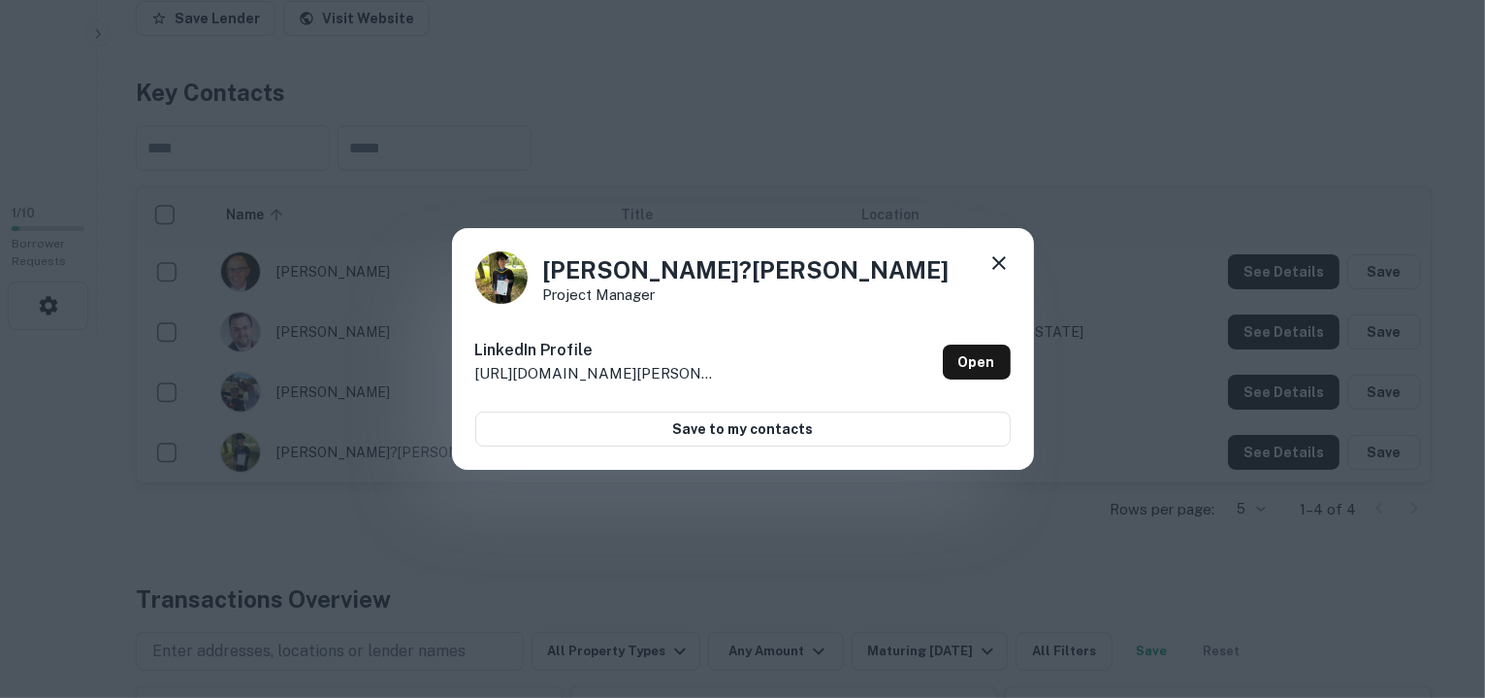
click at [1002, 259] on icon at bounding box center [1000, 263] width 14 height 14
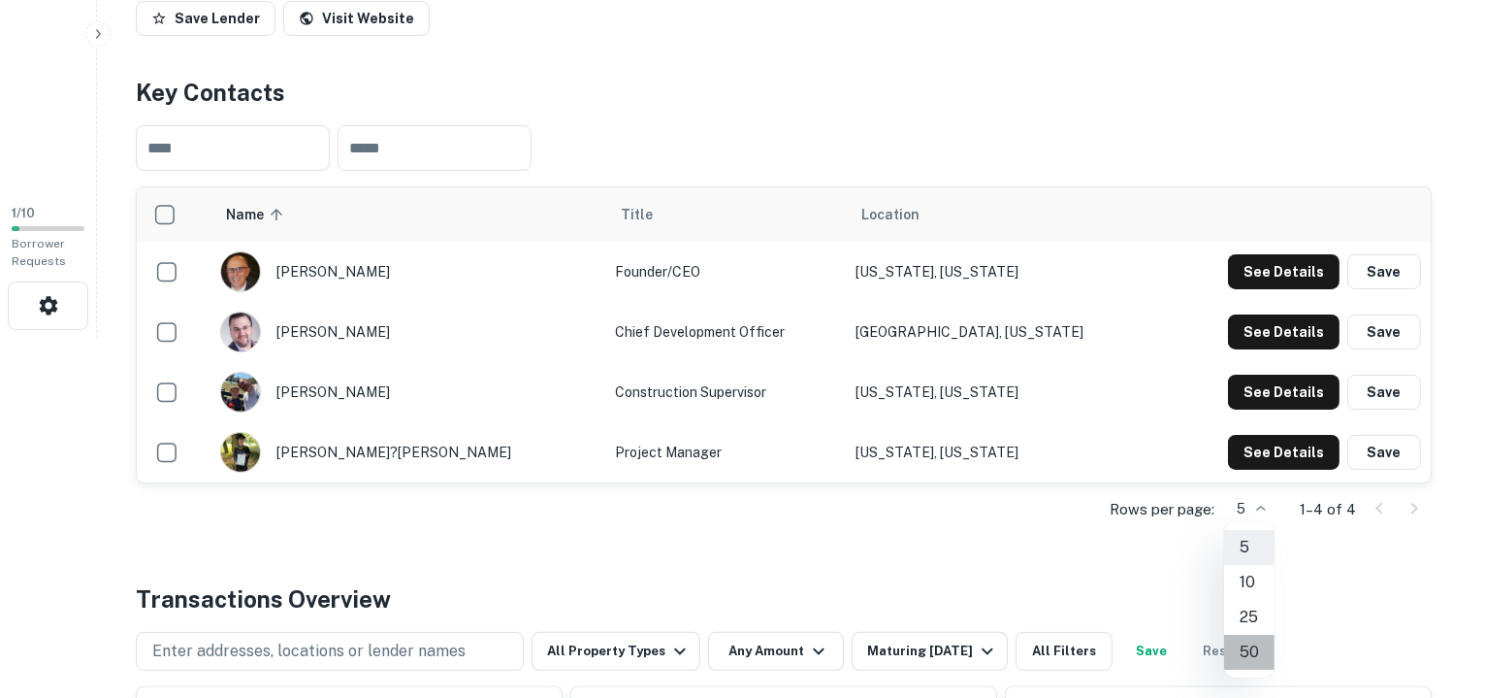
click at [1248, 647] on li "50" at bounding box center [1249, 652] width 50 height 35
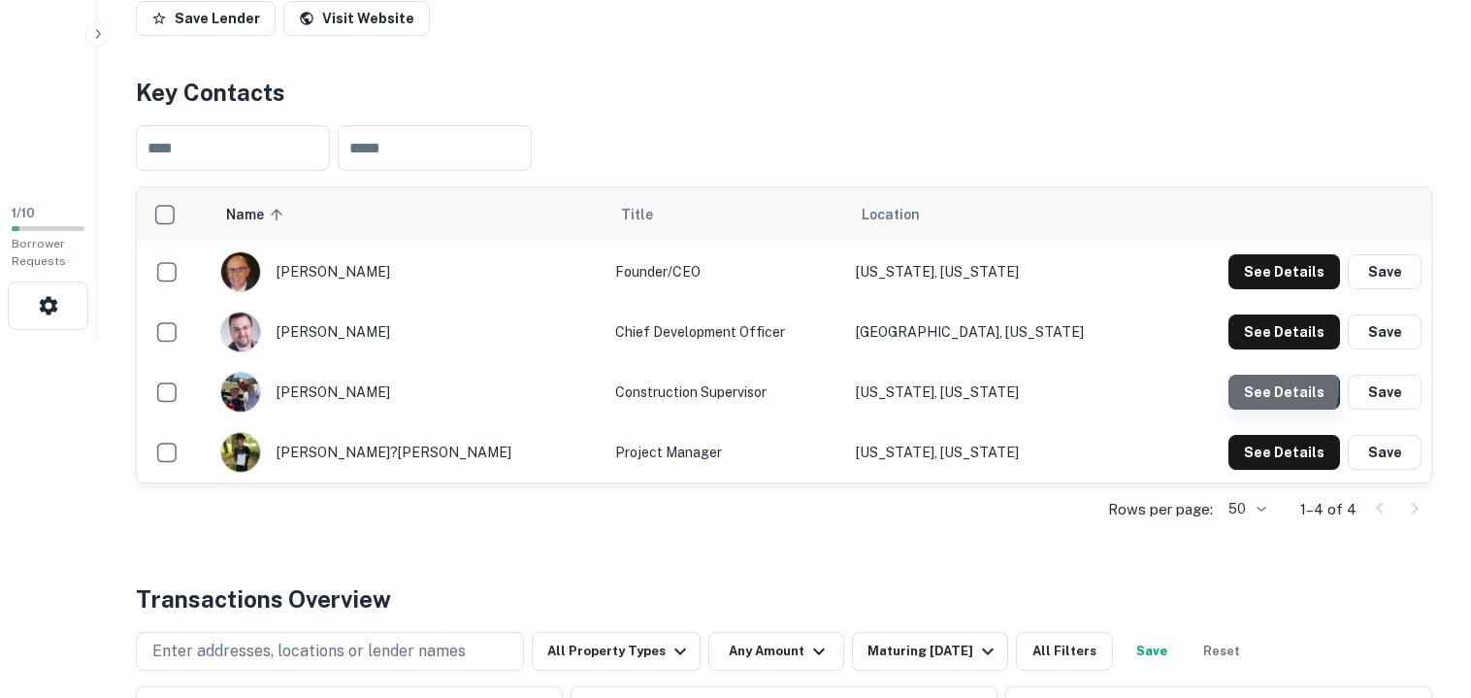
click at [1262, 387] on button "See Details" at bounding box center [1284, 392] width 112 height 35
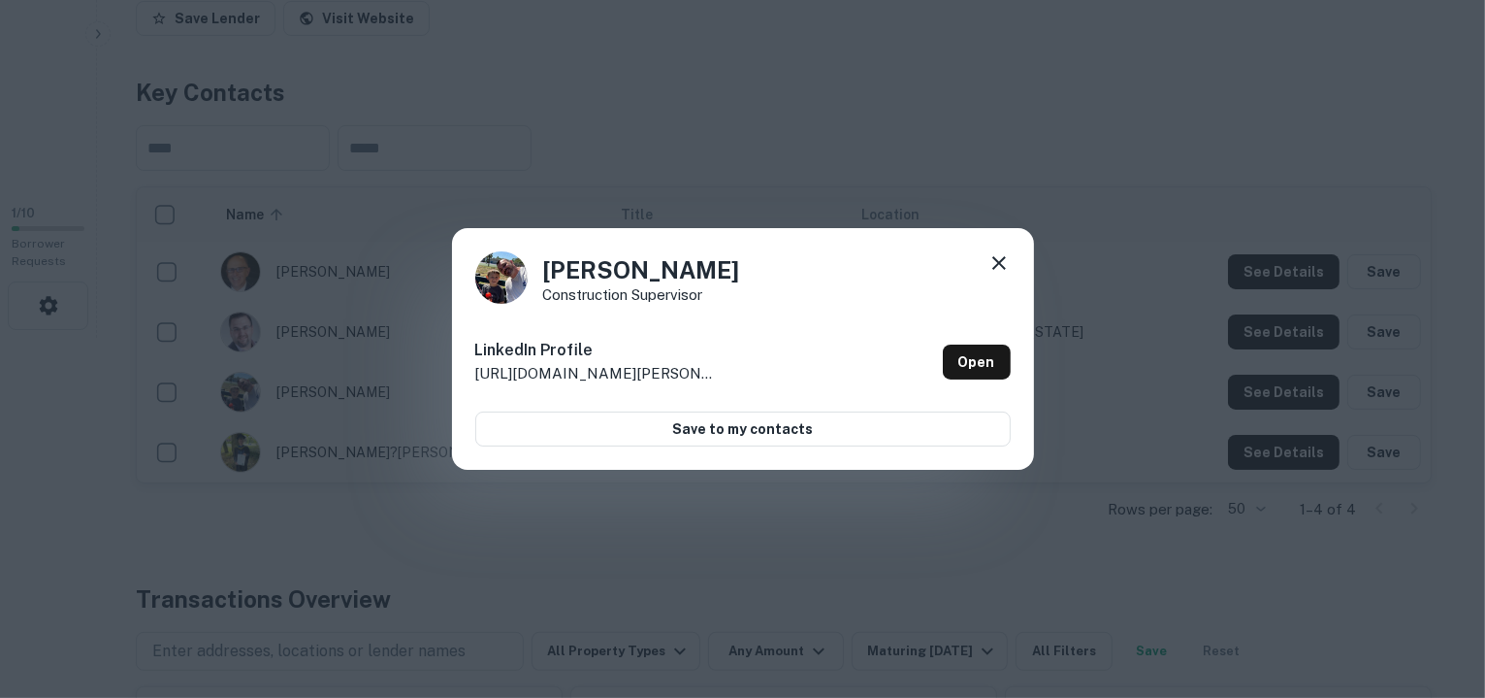
click at [1002, 251] on icon at bounding box center [999, 262] width 23 height 23
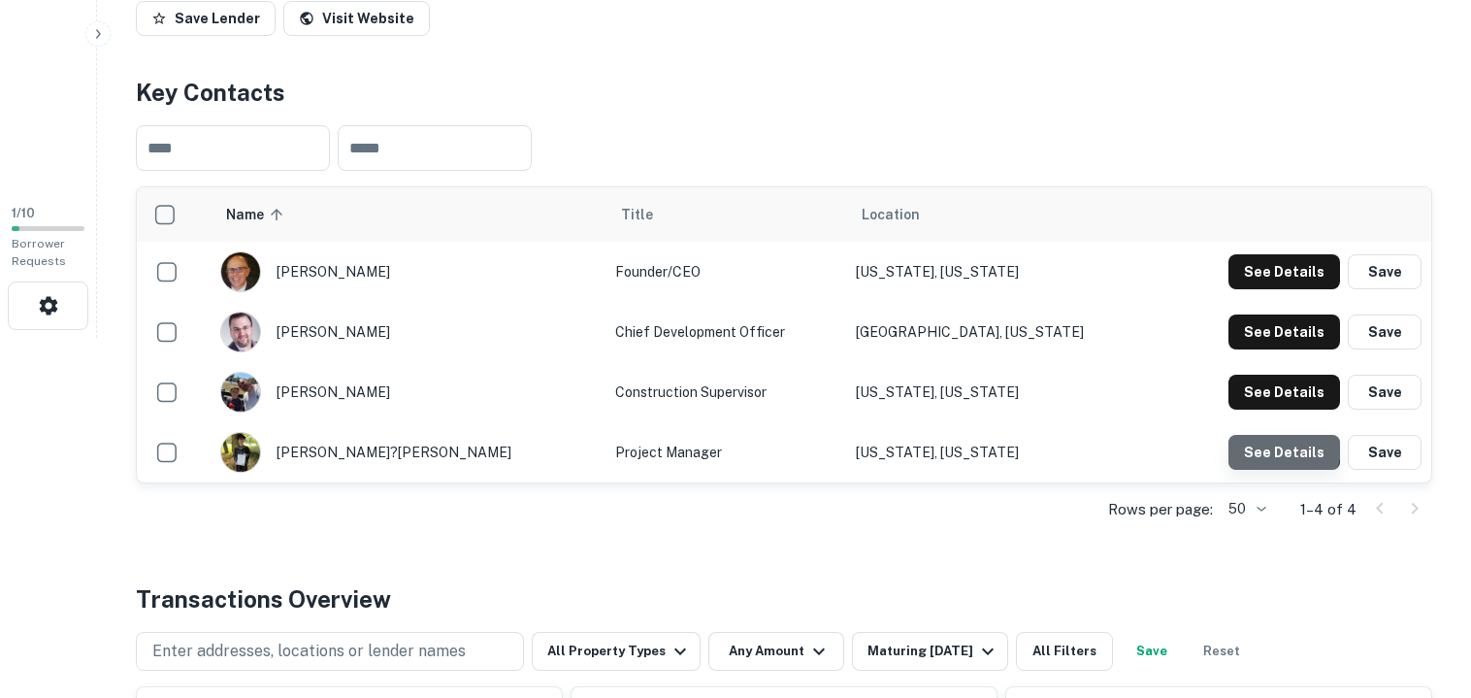
click at [1287, 447] on button "See Details" at bounding box center [1284, 452] width 112 height 35
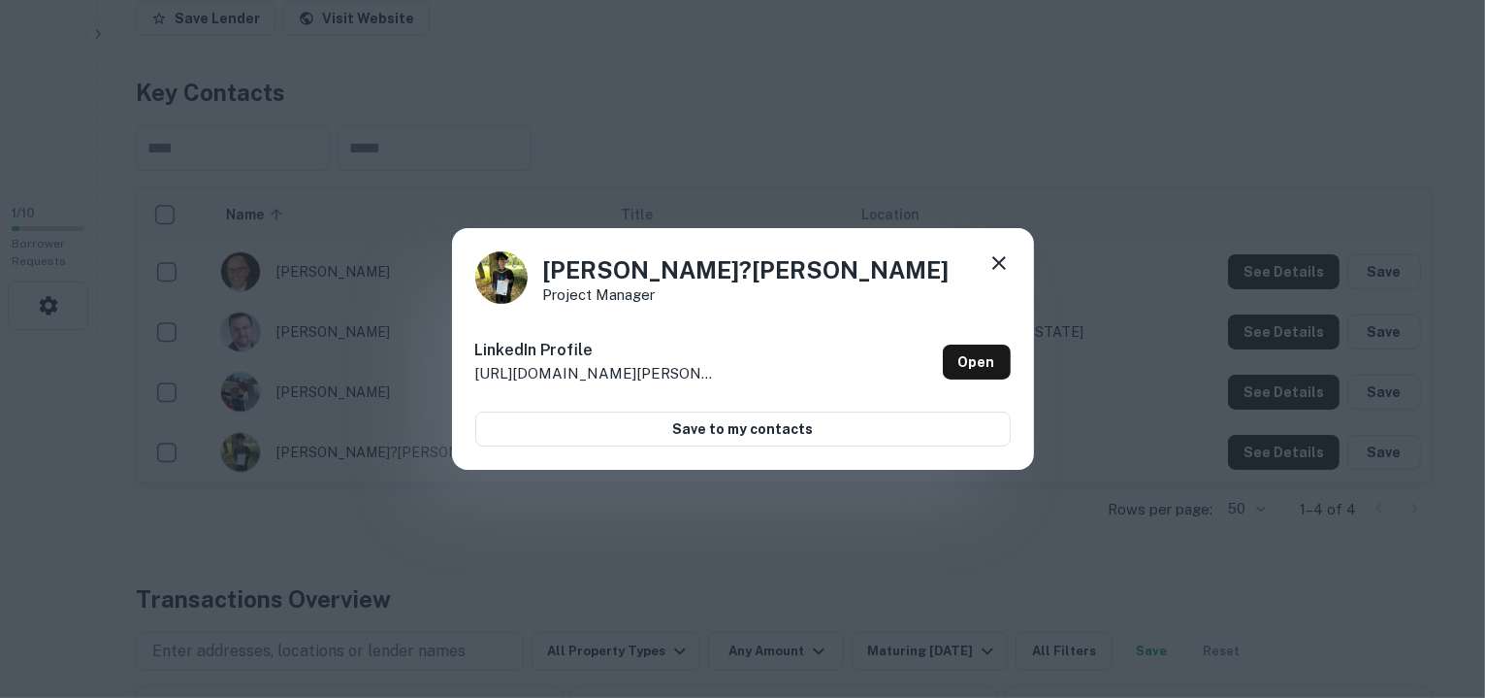
click at [1017, 195] on div "Carl O?Connor Project Manager LinkedIn Profile http://www.linkedin.com/in/carl-…" at bounding box center [742, 349] width 1485 height 698
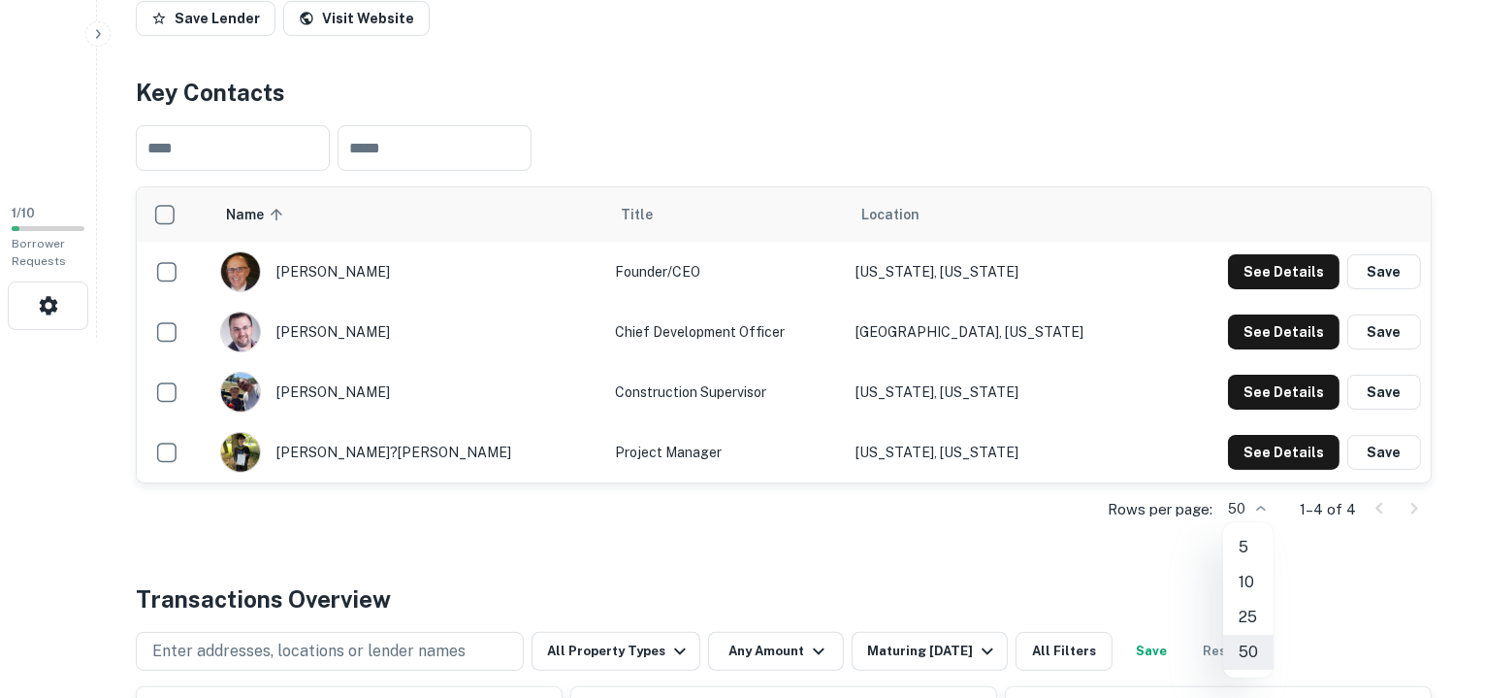
click at [1252, 654] on li "50" at bounding box center [1248, 652] width 50 height 35
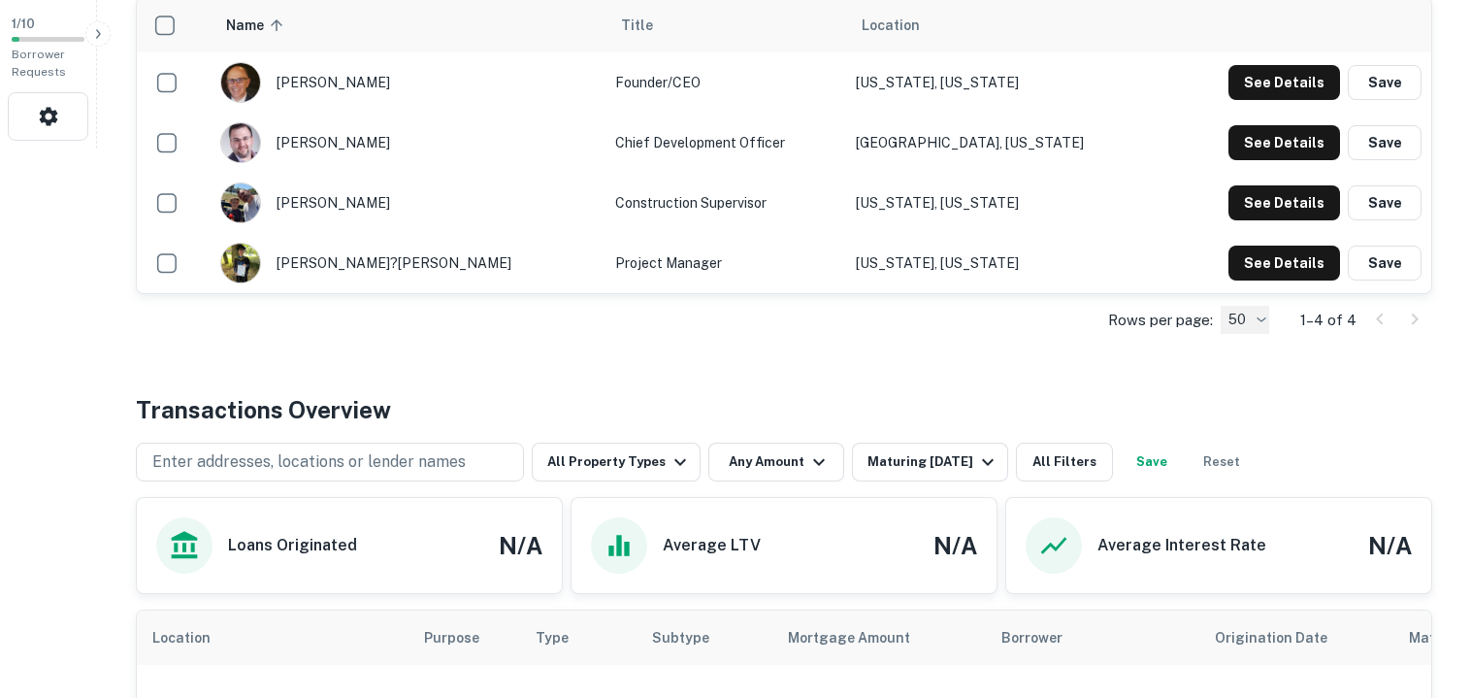
scroll to position [553, 0]
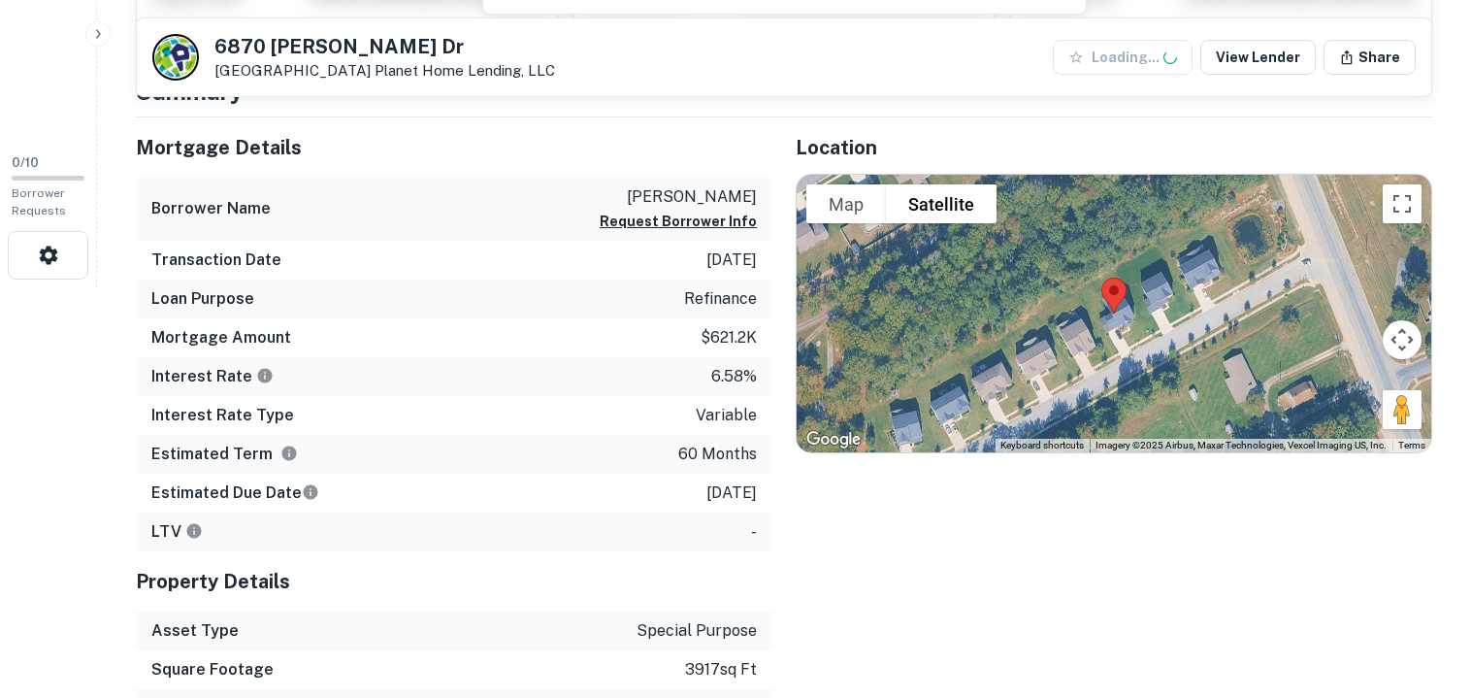
scroll to position [415, 0]
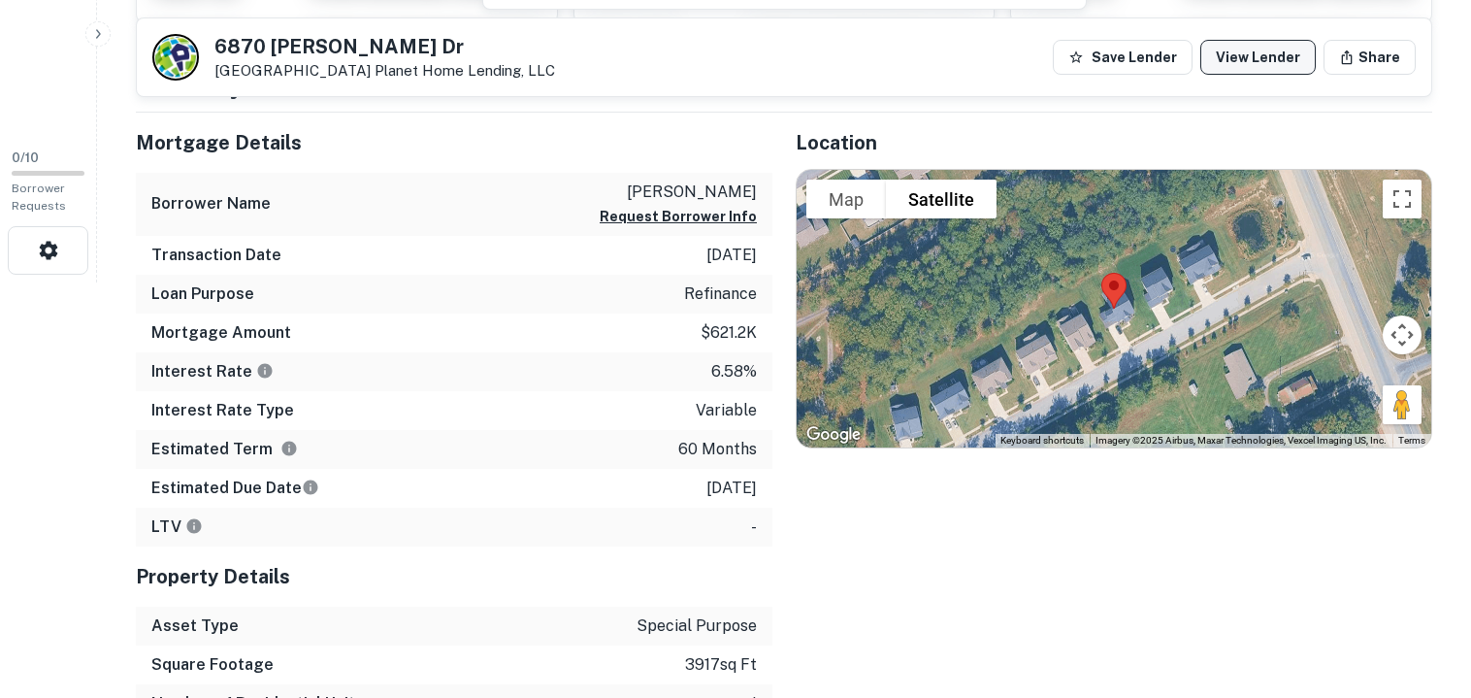
click at [1264, 56] on link "View Lender" at bounding box center [1257, 57] width 115 height 35
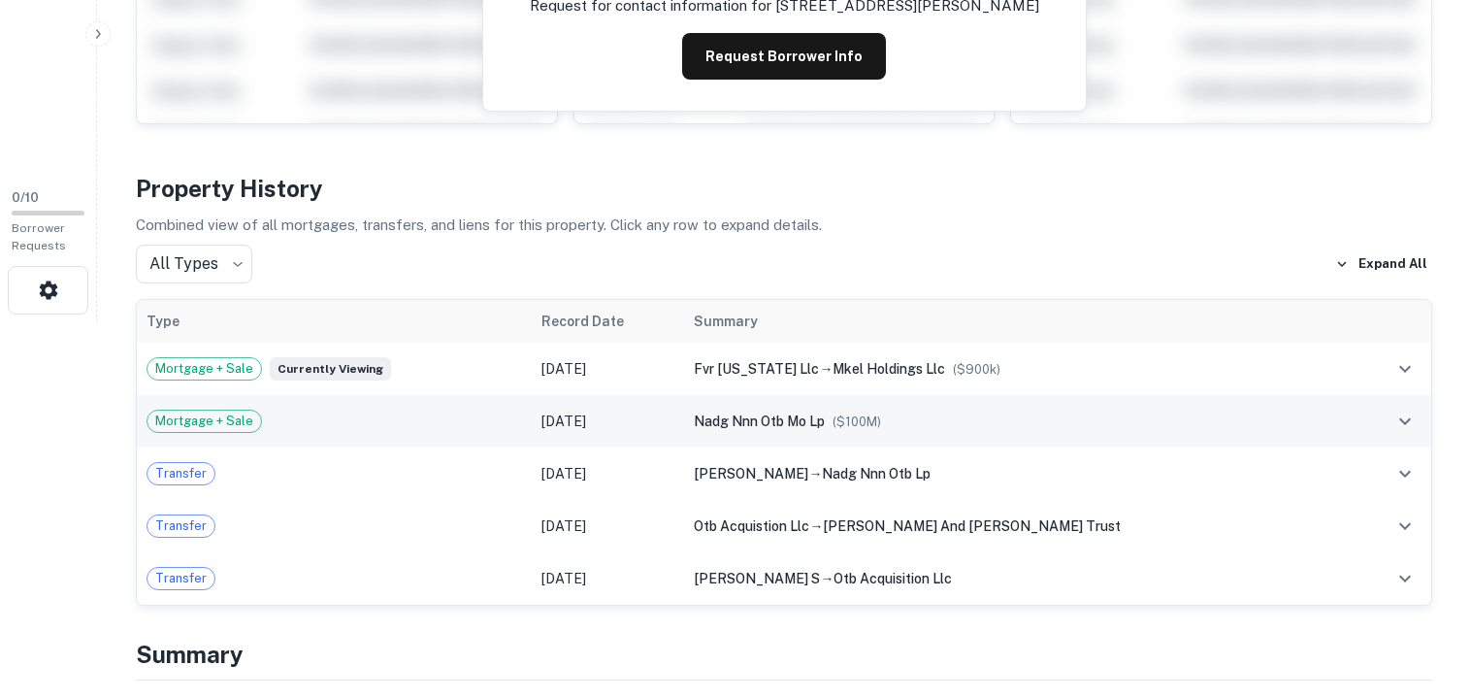
scroll to position [373, 0]
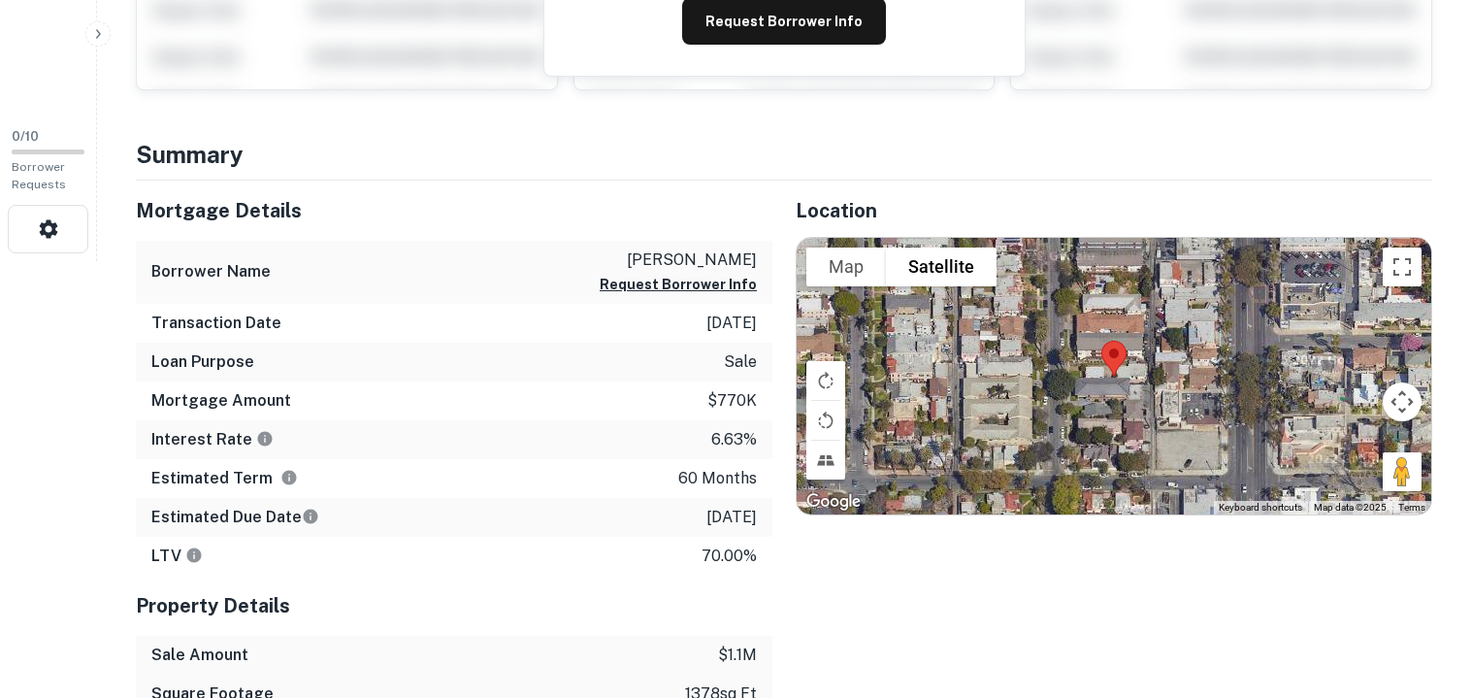
scroll to position [453, 0]
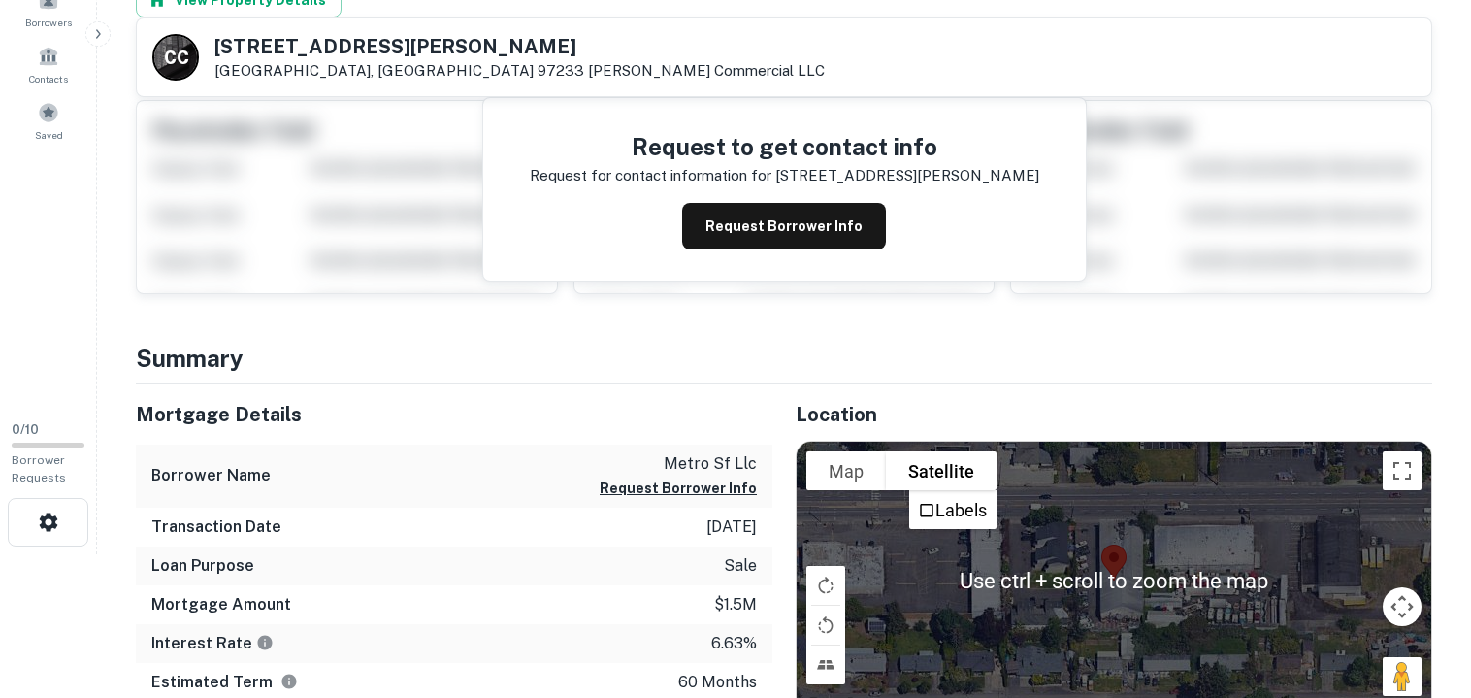
scroll to position [567, 0]
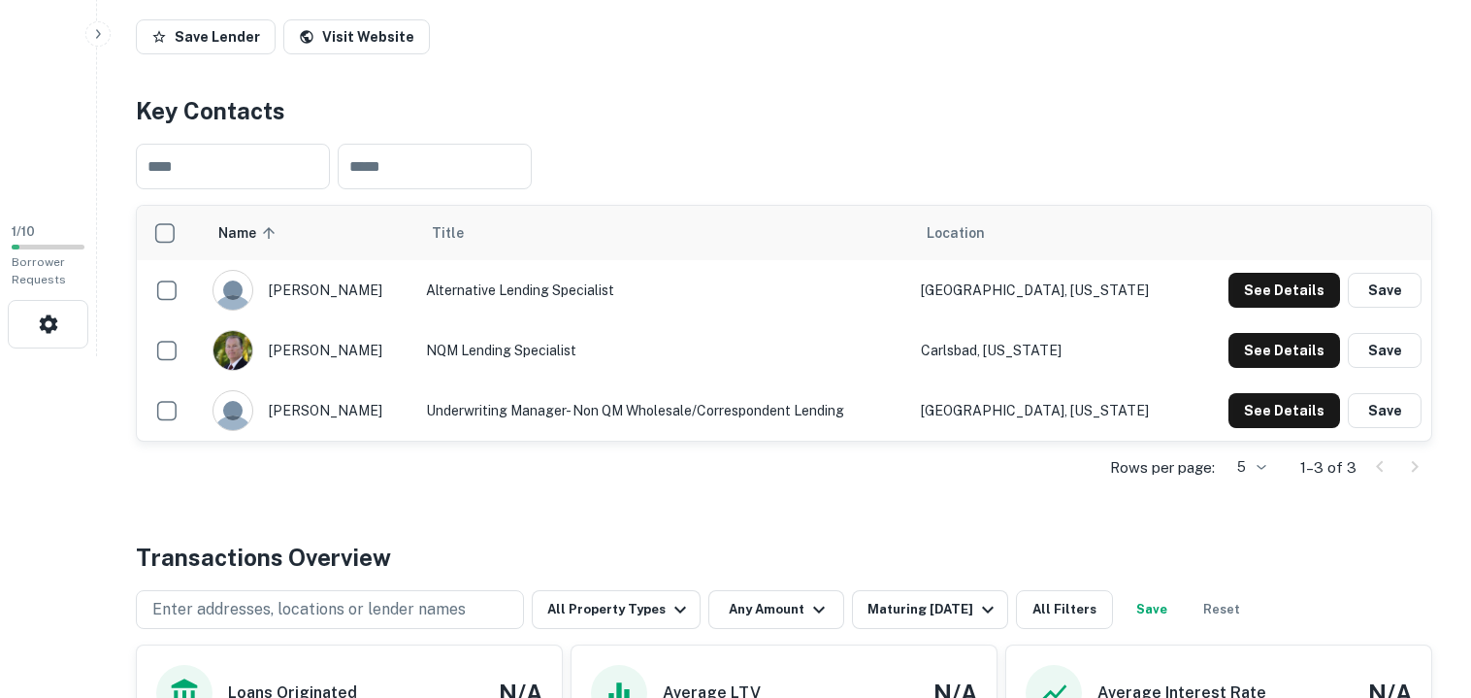
scroll to position [417, 0]
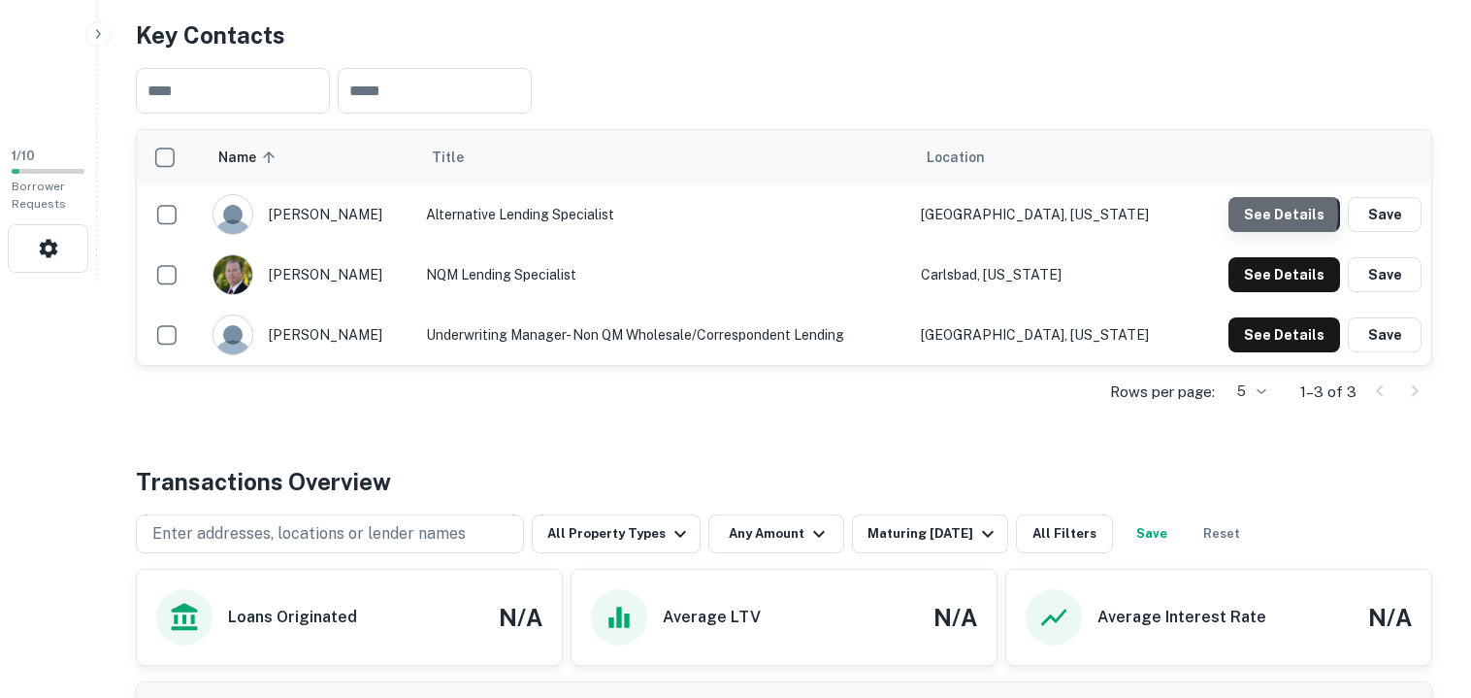
click at [1265, 213] on button "See Details" at bounding box center [1284, 214] width 112 height 35
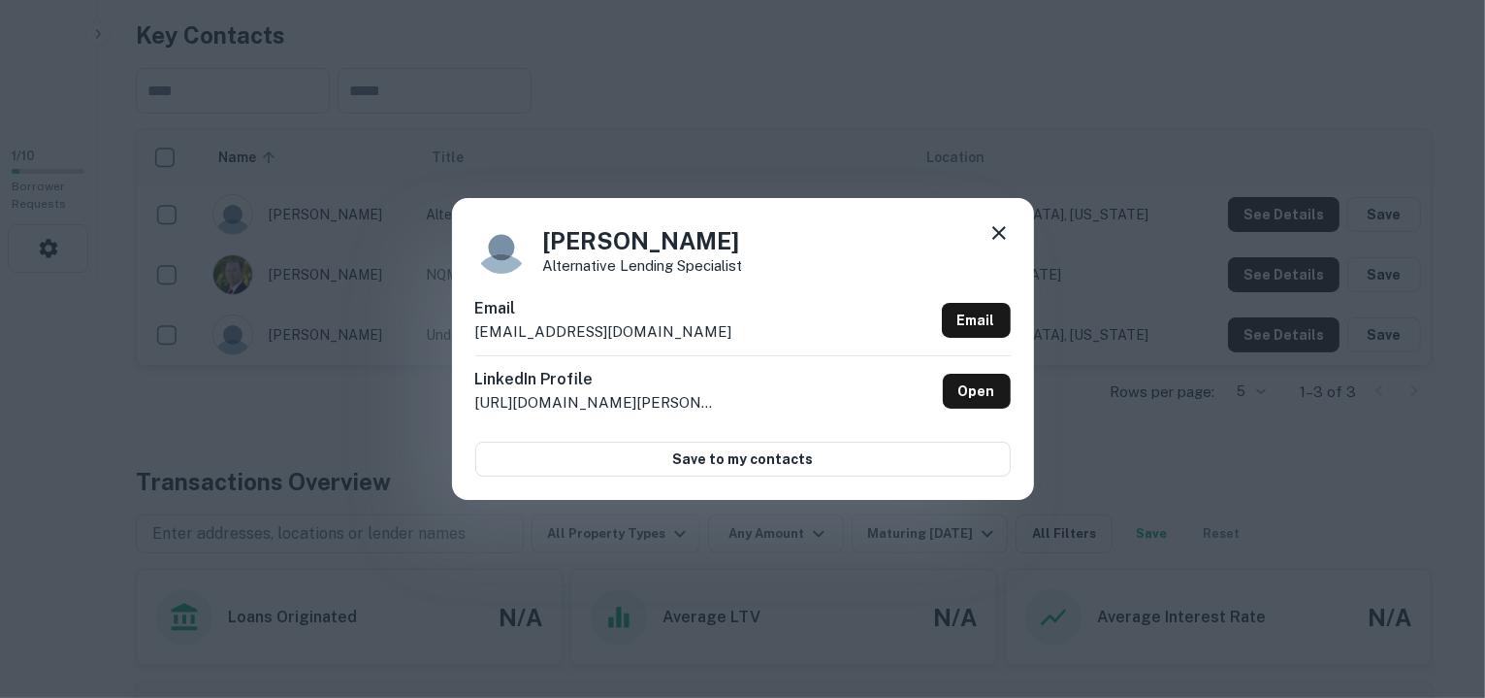
drag, startPoint x: 724, startPoint y: 331, endPoint x: 475, endPoint y: 336, distance: 248.4
click at [475, 336] on div "Email ccrowley@deephavenmortgage.com Email" at bounding box center [743, 326] width 536 height 58
click at [1001, 234] on icon at bounding box center [999, 232] width 23 height 23
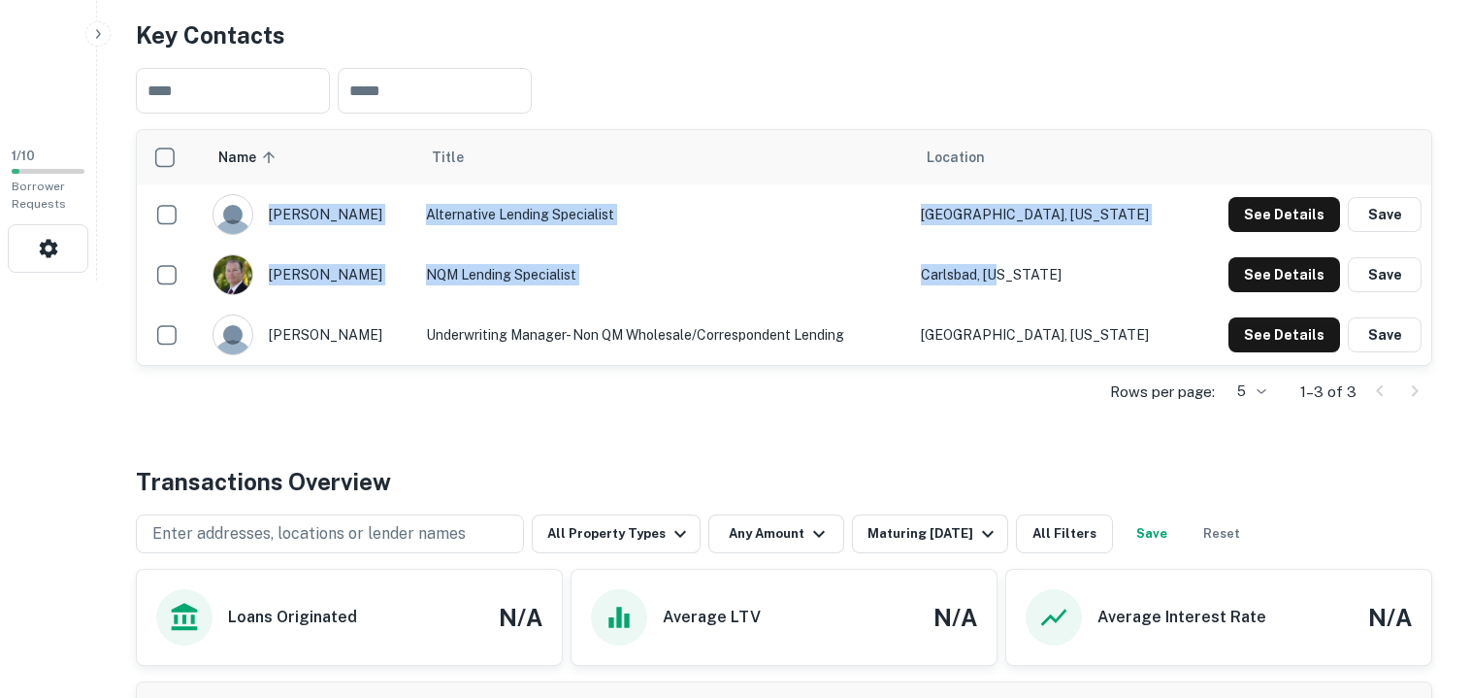
drag, startPoint x: 1090, startPoint y: 257, endPoint x: 1188, endPoint y: 368, distance: 147.8
click at [1188, 368] on div "Name sorted ascending Title Location carol crowley Alternative Lending Speciali…" at bounding box center [784, 273] width 1296 height 289
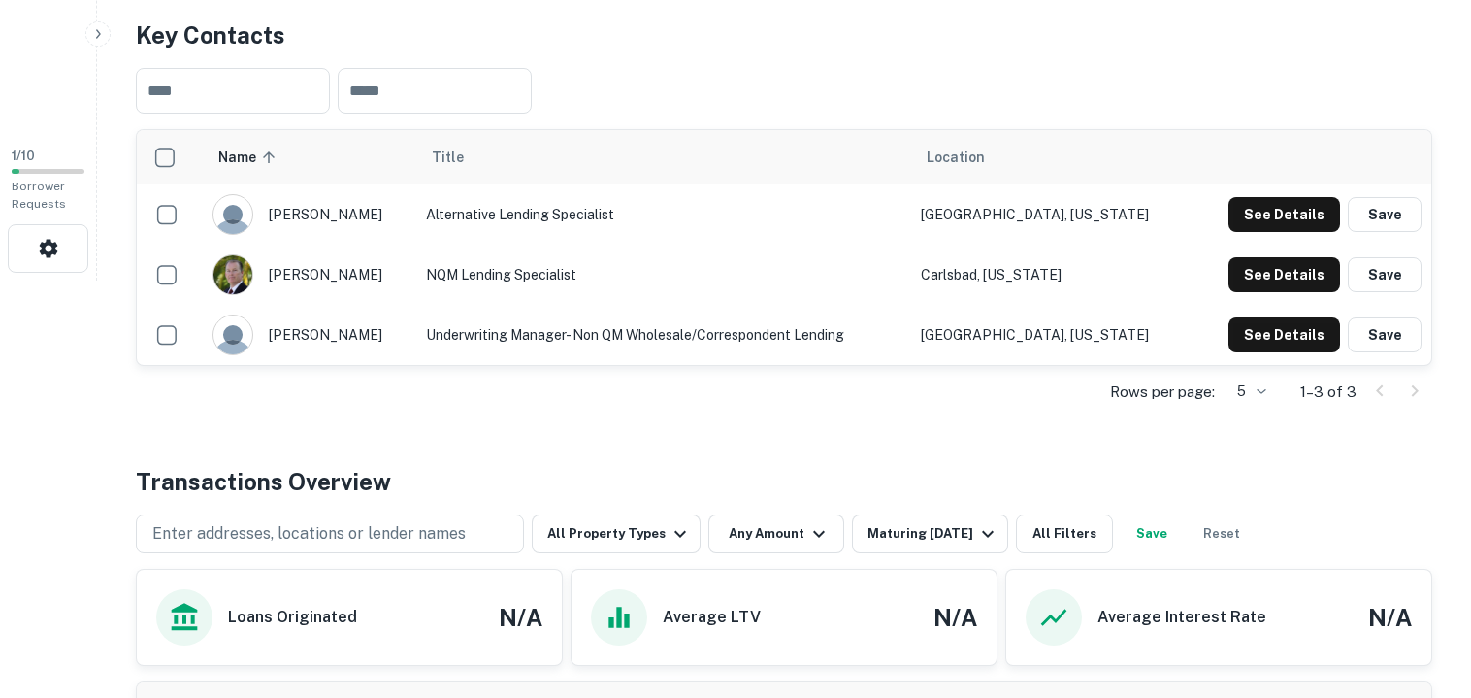
click at [1277, 79] on div "​ ​" at bounding box center [784, 90] width 1296 height 77
click at [1271, 267] on button "See Details" at bounding box center [1284, 274] width 112 height 35
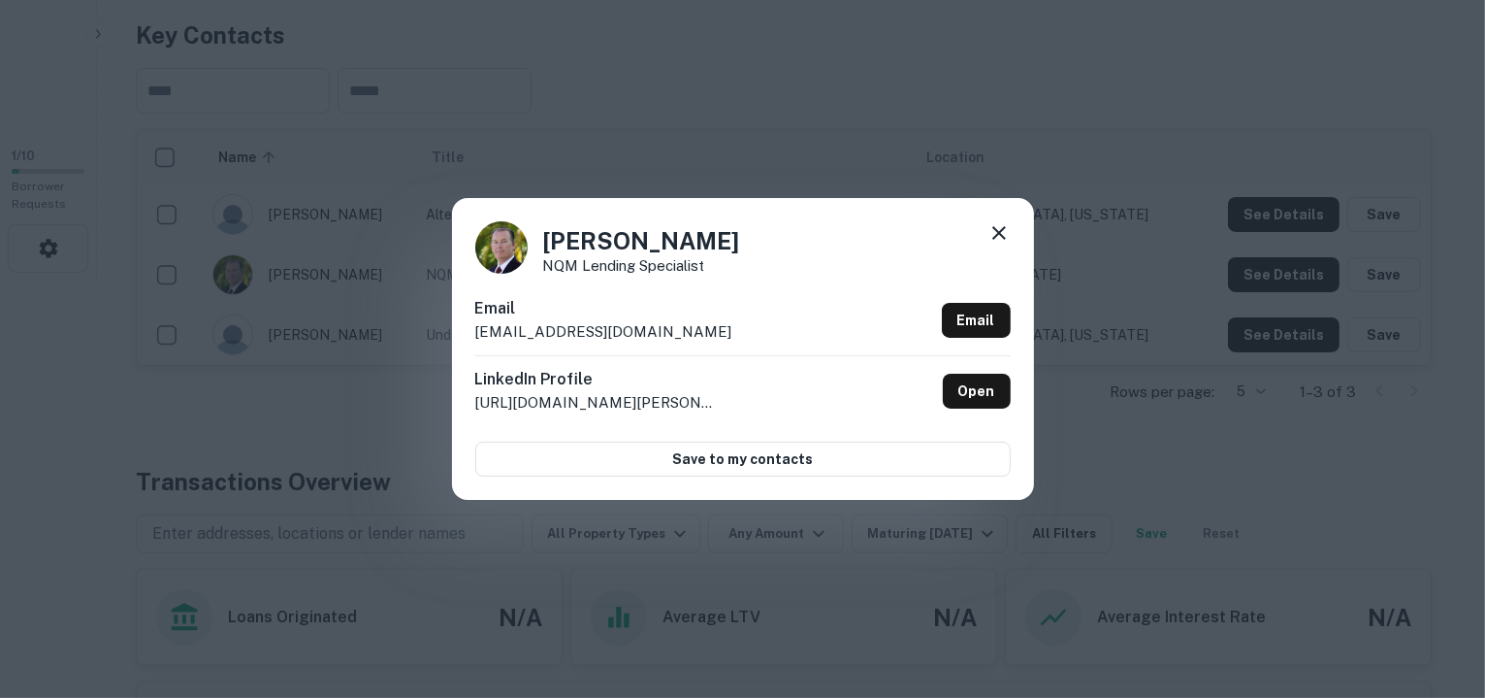
drag, startPoint x: 721, startPoint y: 328, endPoint x: 474, endPoint y: 328, distance: 246.4
click at [475, 328] on div "Email mwilson@deephavenmortgage.com Email" at bounding box center [743, 326] width 536 height 58
copy p "mwilson@deephavenmortgage.com"
click at [1004, 236] on icon at bounding box center [999, 232] width 23 height 23
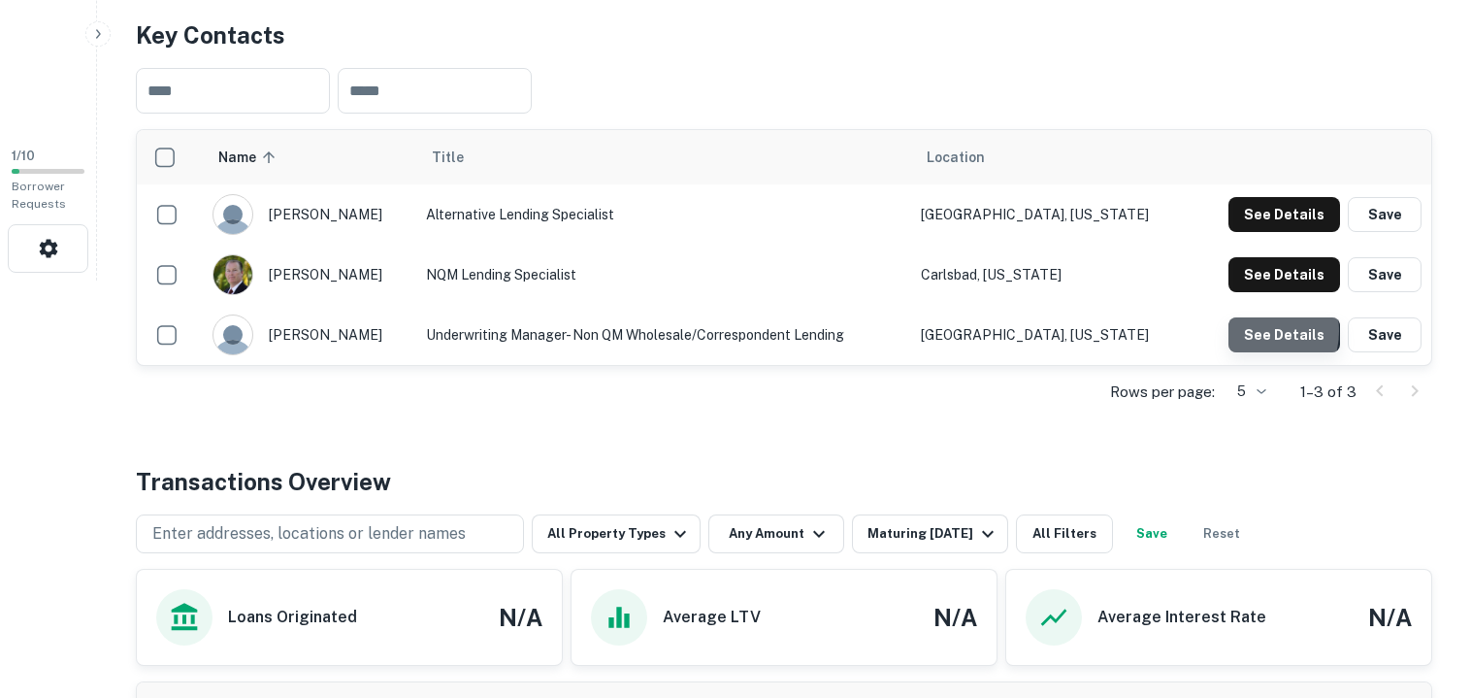
click at [1256, 330] on button "See Details" at bounding box center [1284, 334] width 112 height 35
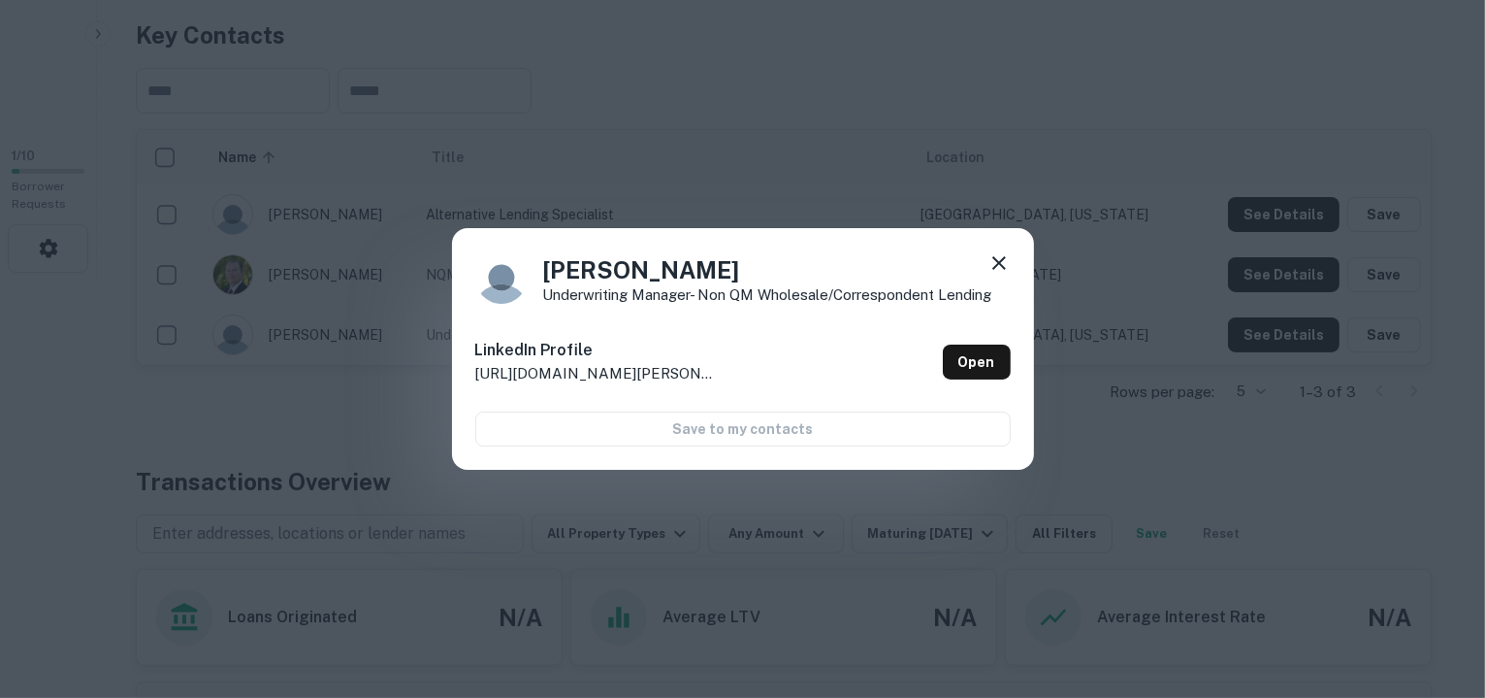
click at [997, 255] on icon at bounding box center [999, 262] width 23 height 23
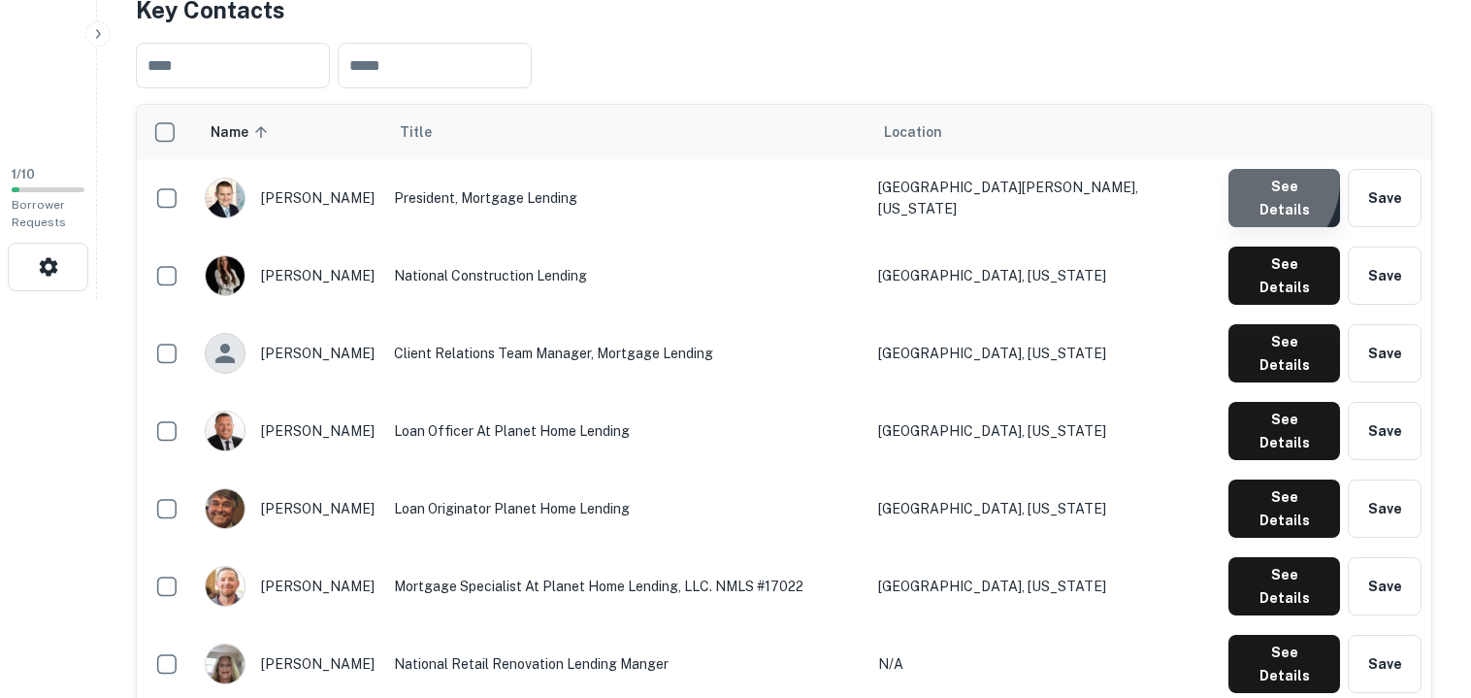
click at [1257, 183] on button "See Details" at bounding box center [1284, 198] width 112 height 58
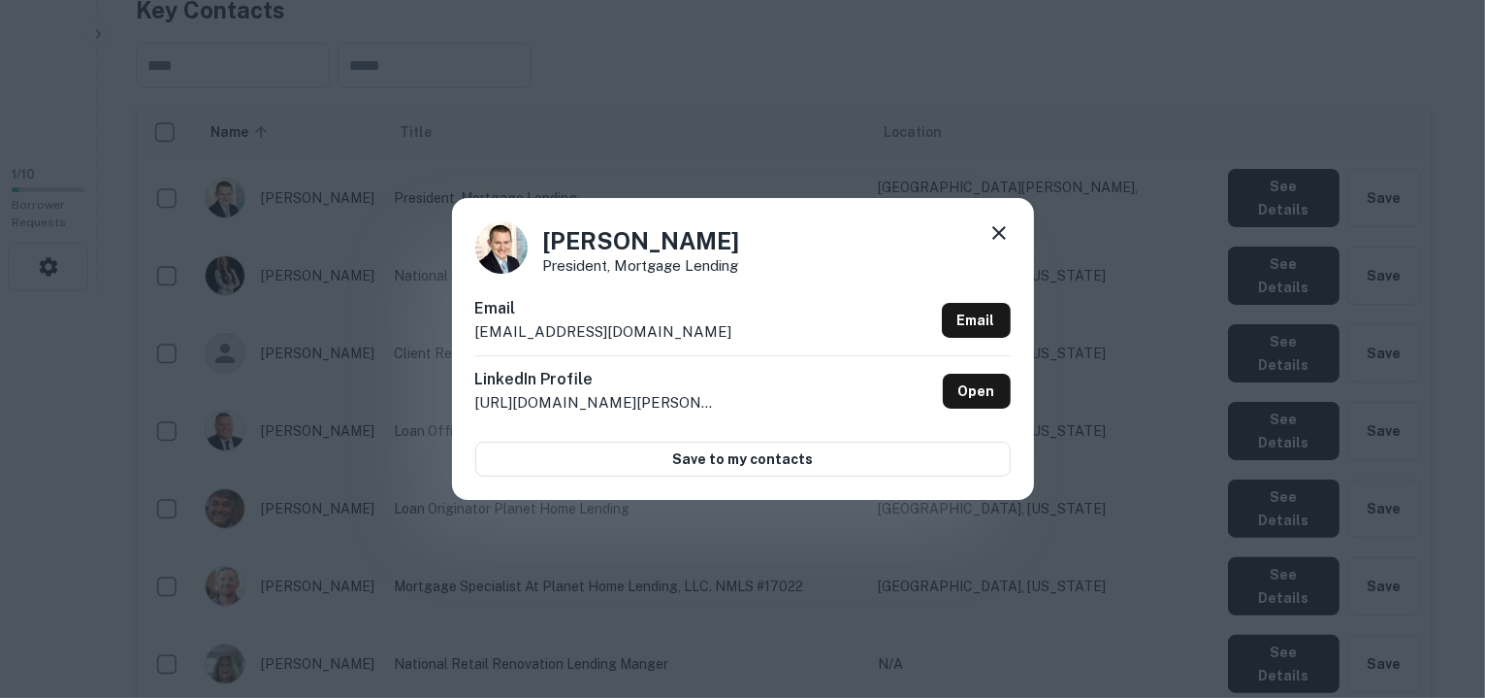
drag, startPoint x: 703, startPoint y: 326, endPoint x: 474, endPoint y: 328, distance: 229.0
click at [475, 328] on div "Email [EMAIL_ADDRESS][DOMAIN_NAME] Email" at bounding box center [743, 326] width 536 height 58
click at [551, 324] on p "[EMAIL_ADDRESS][DOMAIN_NAME]" at bounding box center [603, 331] width 257 height 23
drag, startPoint x: 551, startPoint y: 324, endPoint x: 811, endPoint y: 253, distance: 269.5
click at [811, 253] on div "[PERSON_NAME] President, Mortgage Lending" at bounding box center [743, 247] width 536 height 52
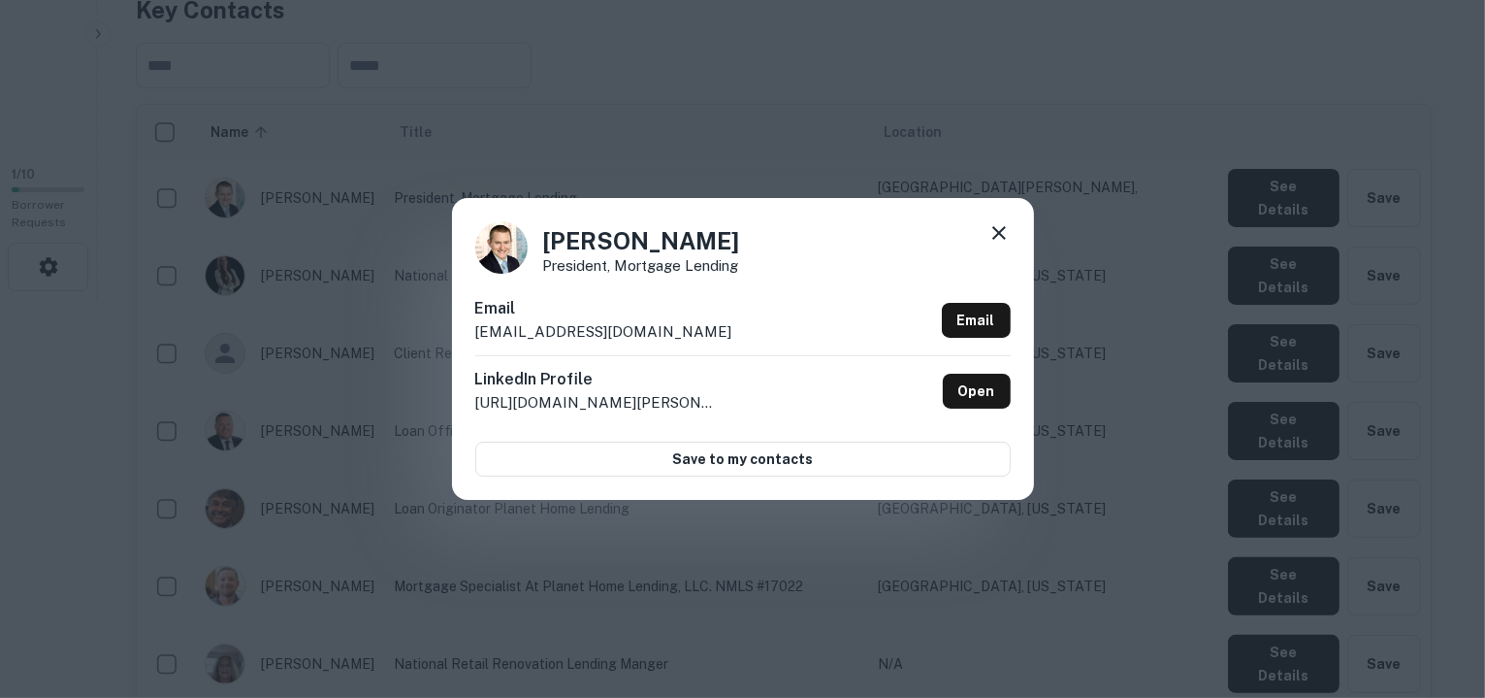
drag, startPoint x: 711, startPoint y: 334, endPoint x: 473, endPoint y: 332, distance: 237.7
click at [473, 332] on div "[PERSON_NAME] President, Mortgage Lending Email [EMAIL_ADDRESS][DOMAIN_NAME] Em…" at bounding box center [743, 348] width 582 height 301
copy p "[EMAIL_ADDRESS][DOMAIN_NAME]"
click at [990, 217] on div "[PERSON_NAME] President, Mortgage Lending Email [EMAIL_ADDRESS][DOMAIN_NAME] Em…" at bounding box center [743, 348] width 582 height 301
click at [997, 235] on icon at bounding box center [1000, 233] width 14 height 14
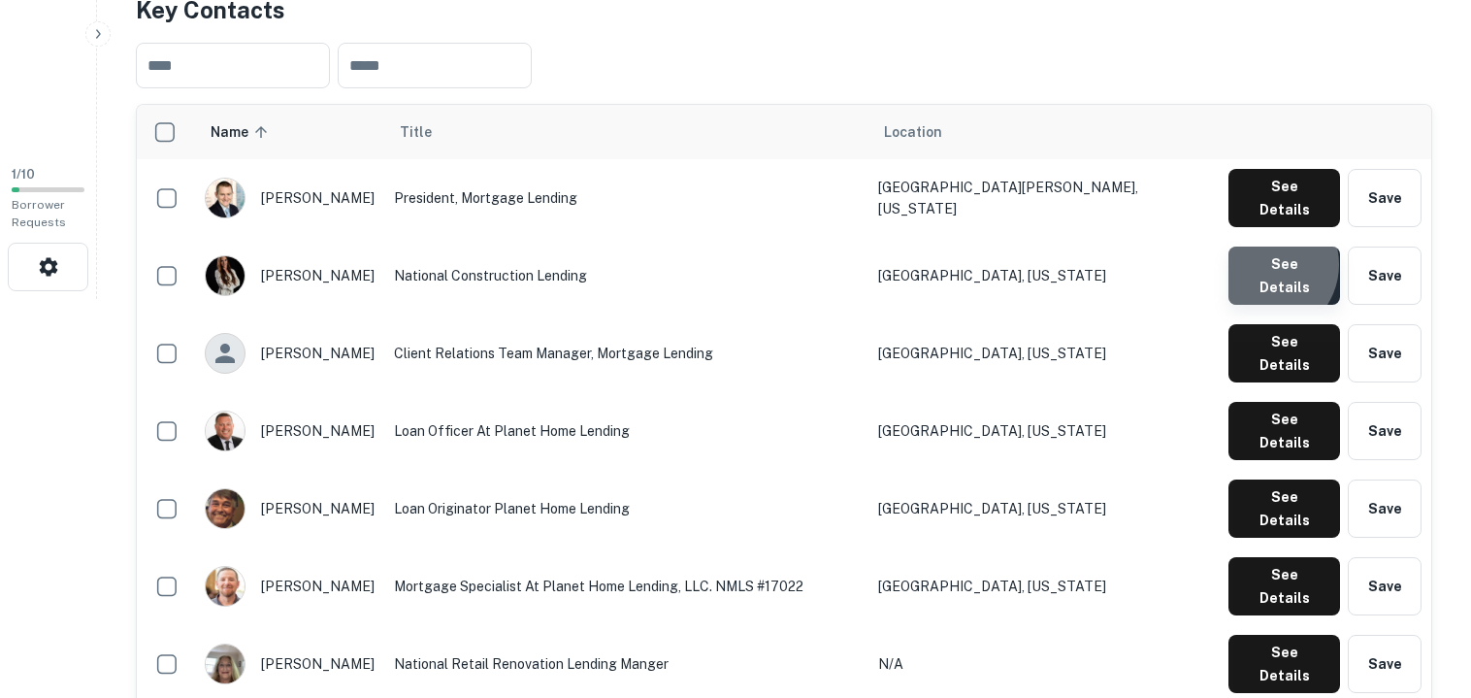
click at [1268, 248] on button "See Details" at bounding box center [1284, 275] width 112 height 58
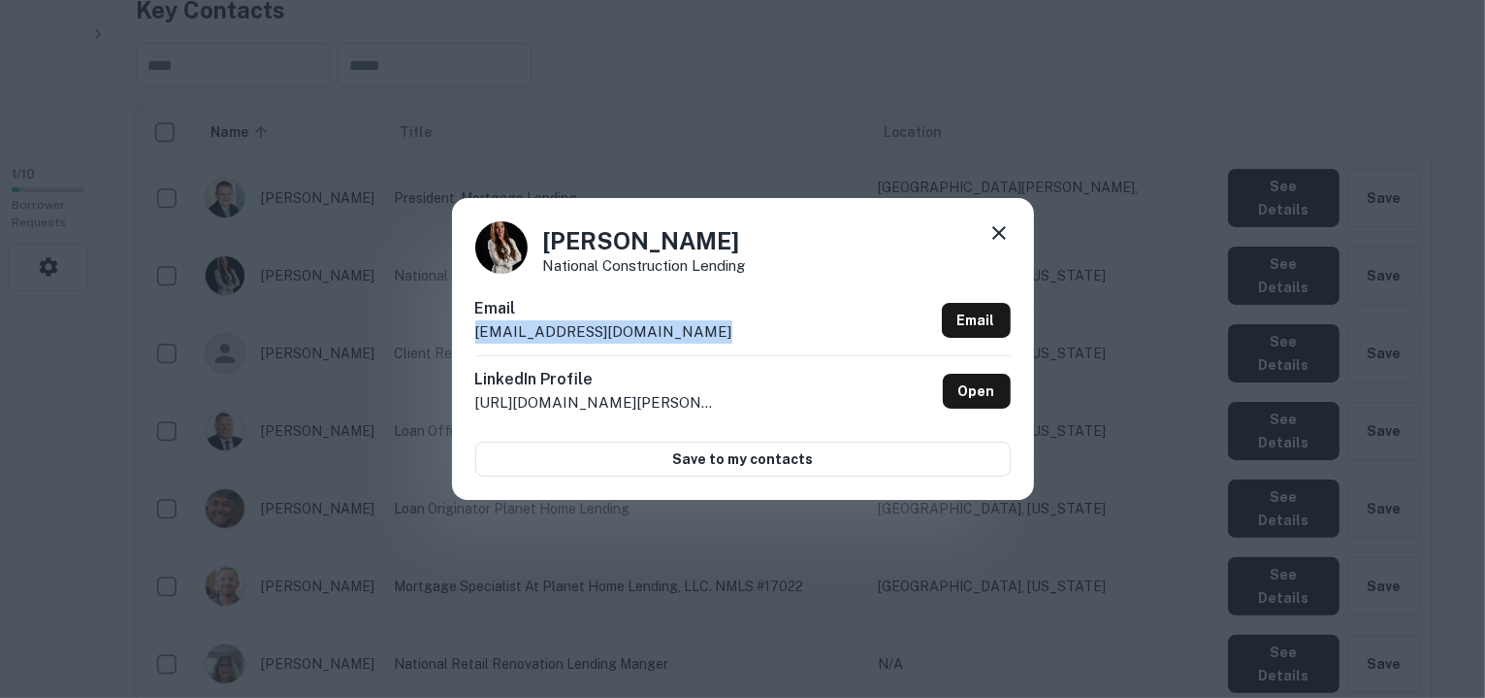
drag, startPoint x: 706, startPoint y: 338, endPoint x: 478, endPoint y: 352, distance: 228.5
click at [478, 352] on div "Email [EMAIL_ADDRESS][DOMAIN_NAME] Email" at bounding box center [743, 326] width 536 height 58
copy p "[EMAIL_ADDRESS][DOMAIN_NAME]"
click at [998, 238] on icon at bounding box center [999, 232] width 23 height 23
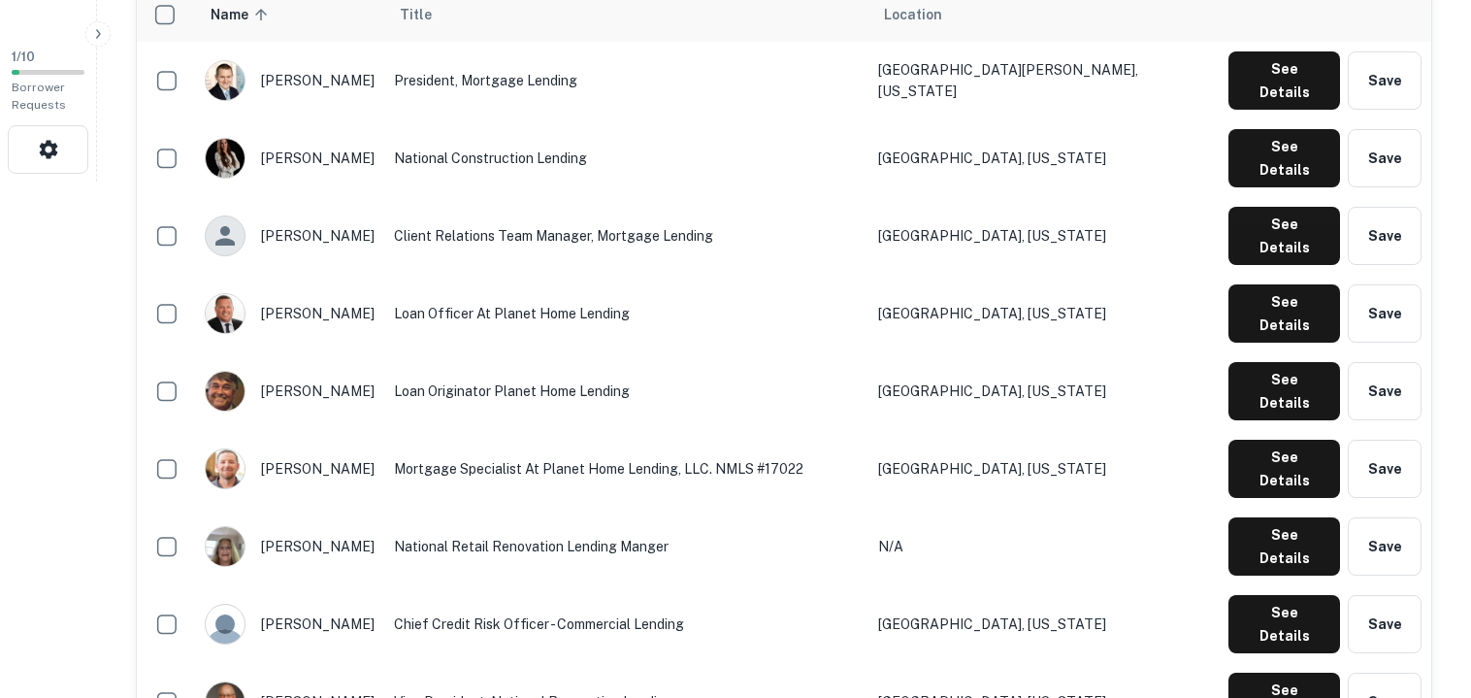
scroll to position [532, 0]
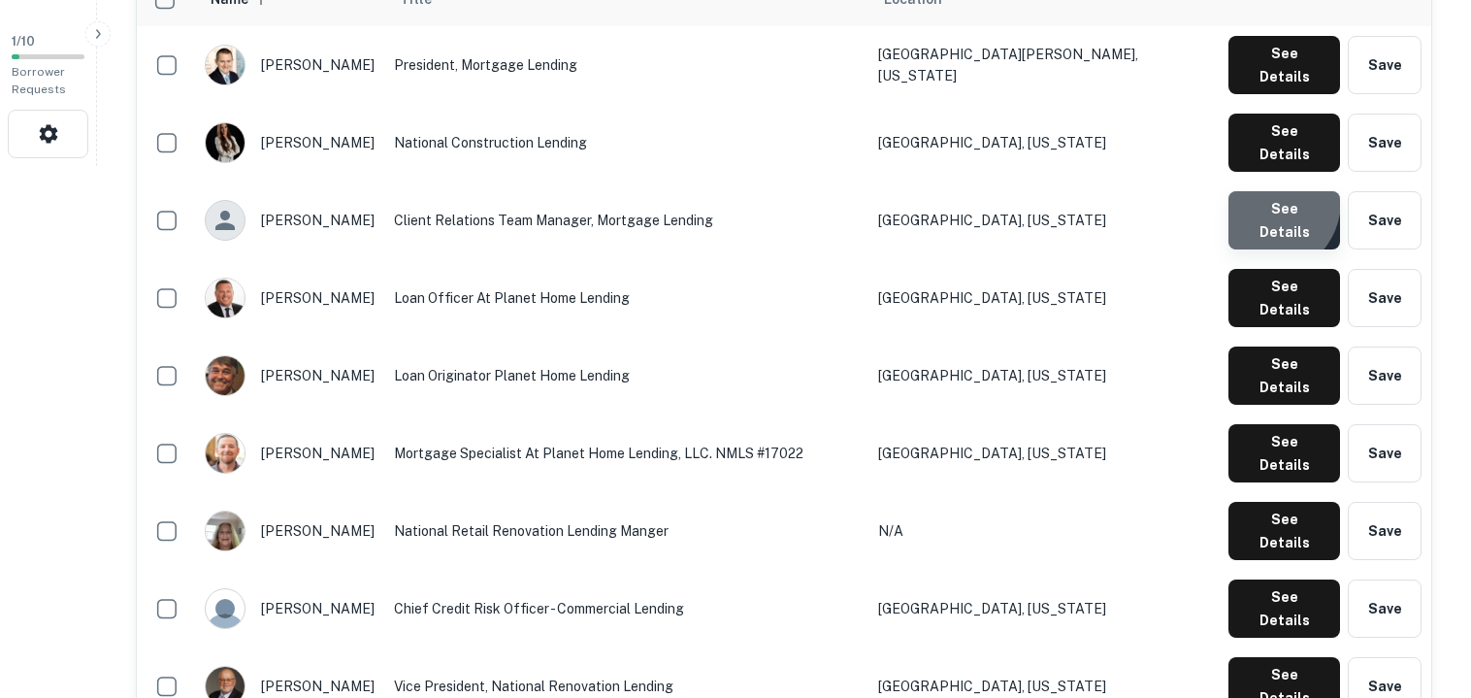
click at [1269, 191] on button "See Details" at bounding box center [1284, 220] width 112 height 58
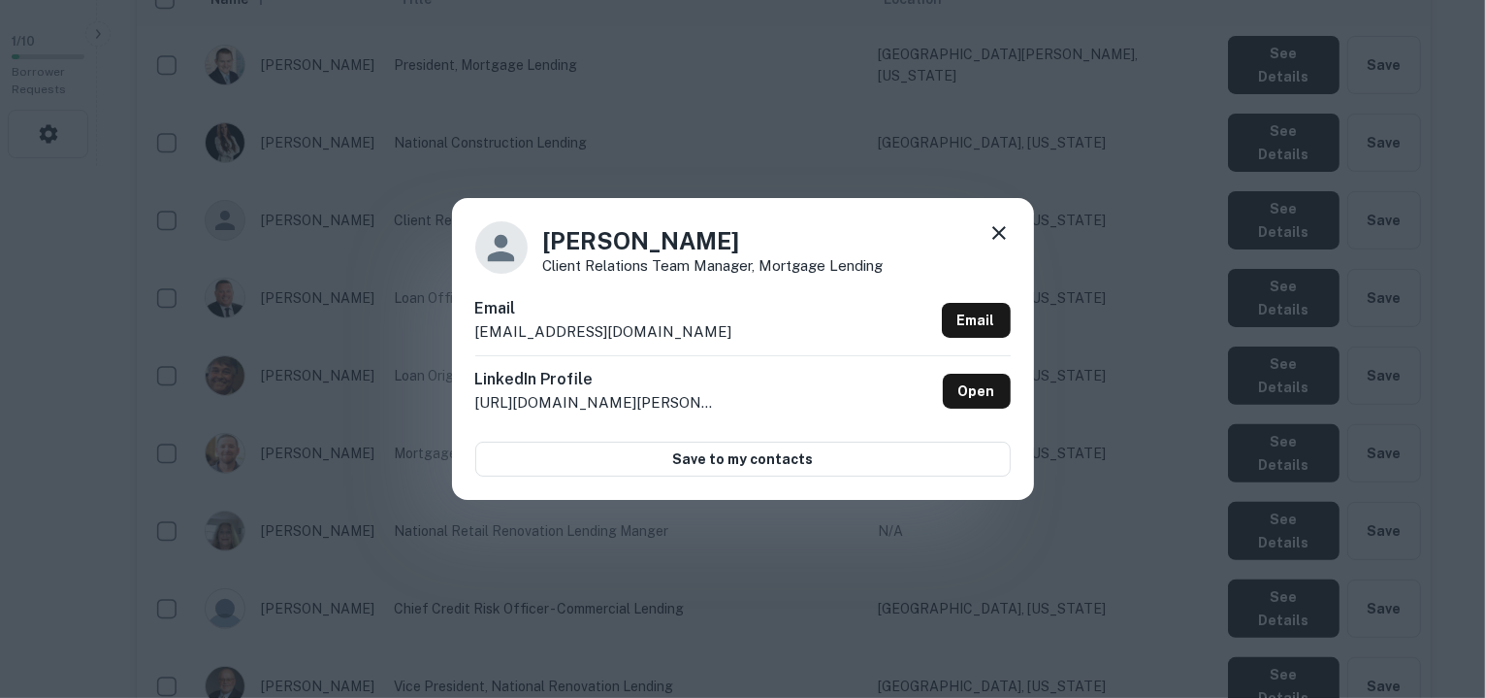
click at [660, 335] on p "[EMAIL_ADDRESS][DOMAIN_NAME]" at bounding box center [603, 331] width 257 height 23
drag, startPoint x: 710, startPoint y: 334, endPoint x: 474, endPoint y: 339, distance: 235.8
click at [475, 339] on div "Email [EMAIL_ADDRESS][DOMAIN_NAME] Email" at bounding box center [743, 326] width 536 height 58
copy p "[EMAIL_ADDRESS][DOMAIN_NAME]"
click at [1001, 234] on icon at bounding box center [999, 232] width 23 height 23
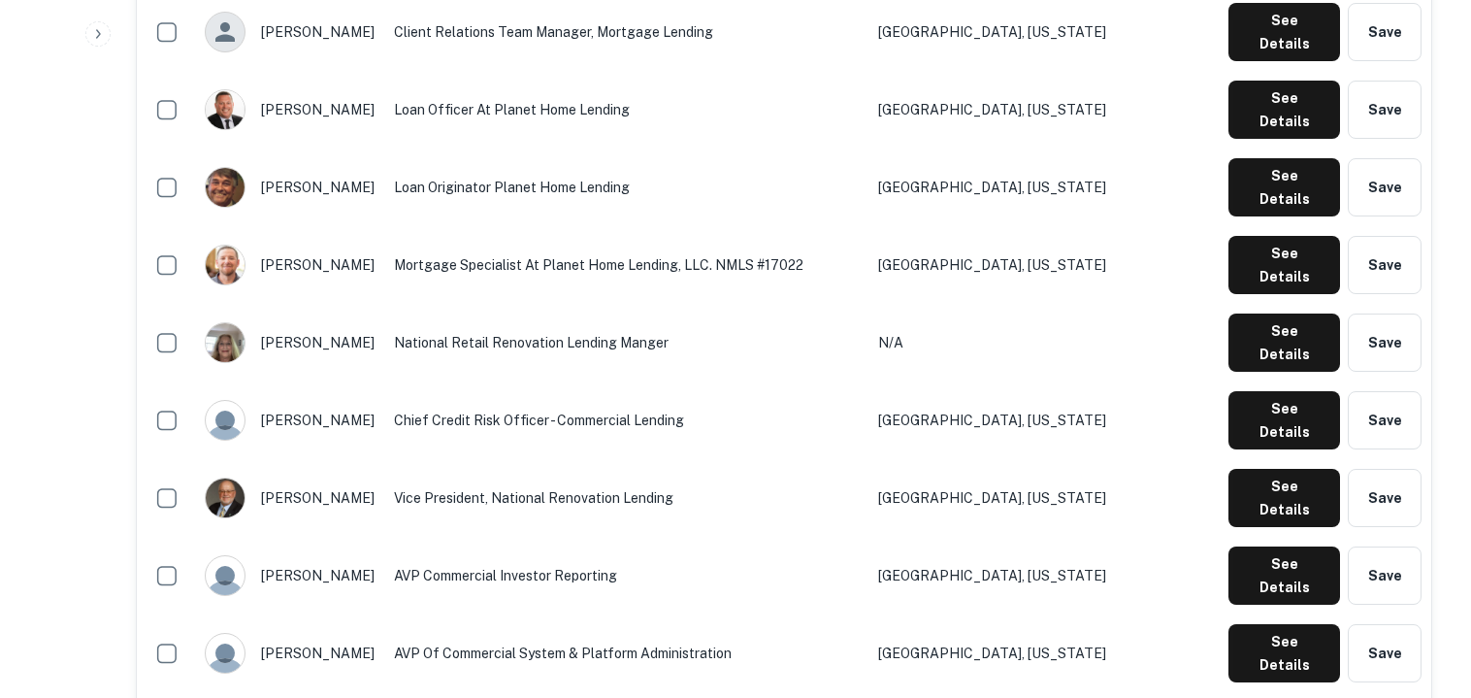
scroll to position [726, 0]
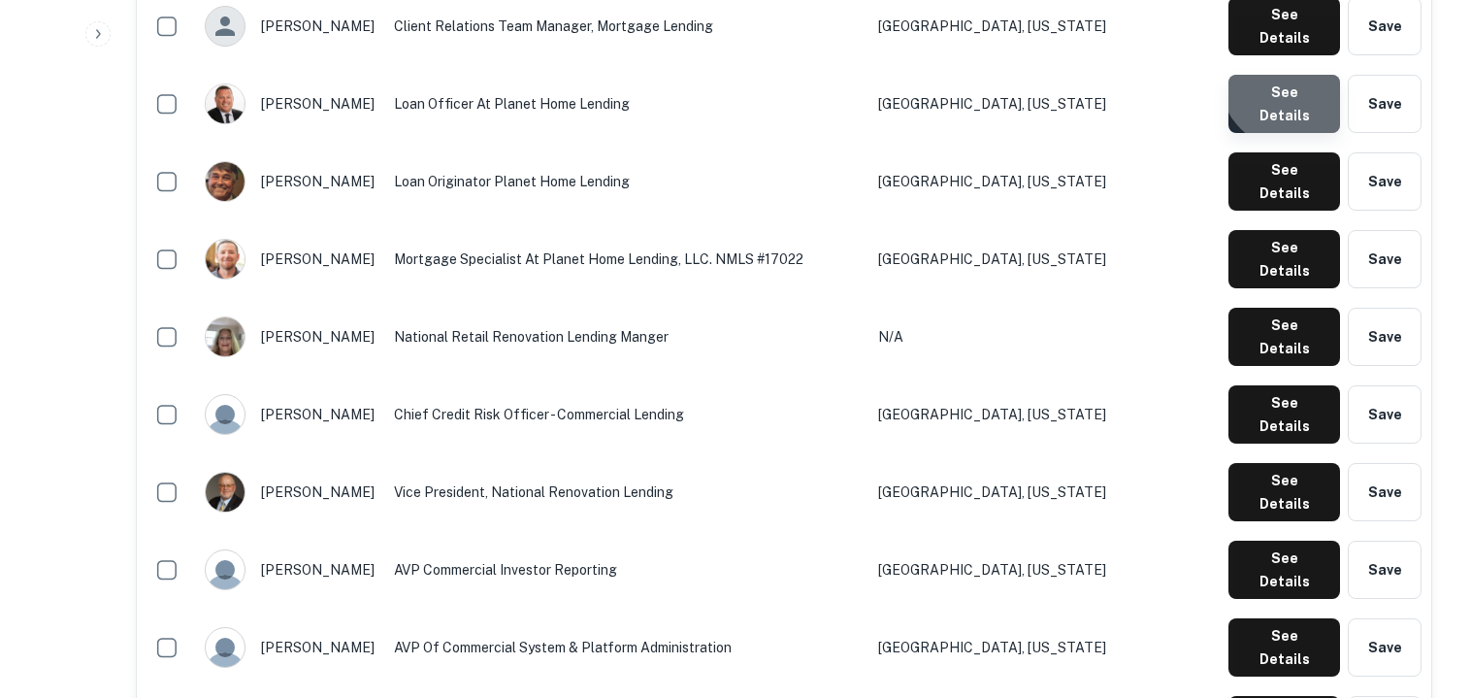
click at [1295, 75] on button "See Details" at bounding box center [1284, 104] width 112 height 58
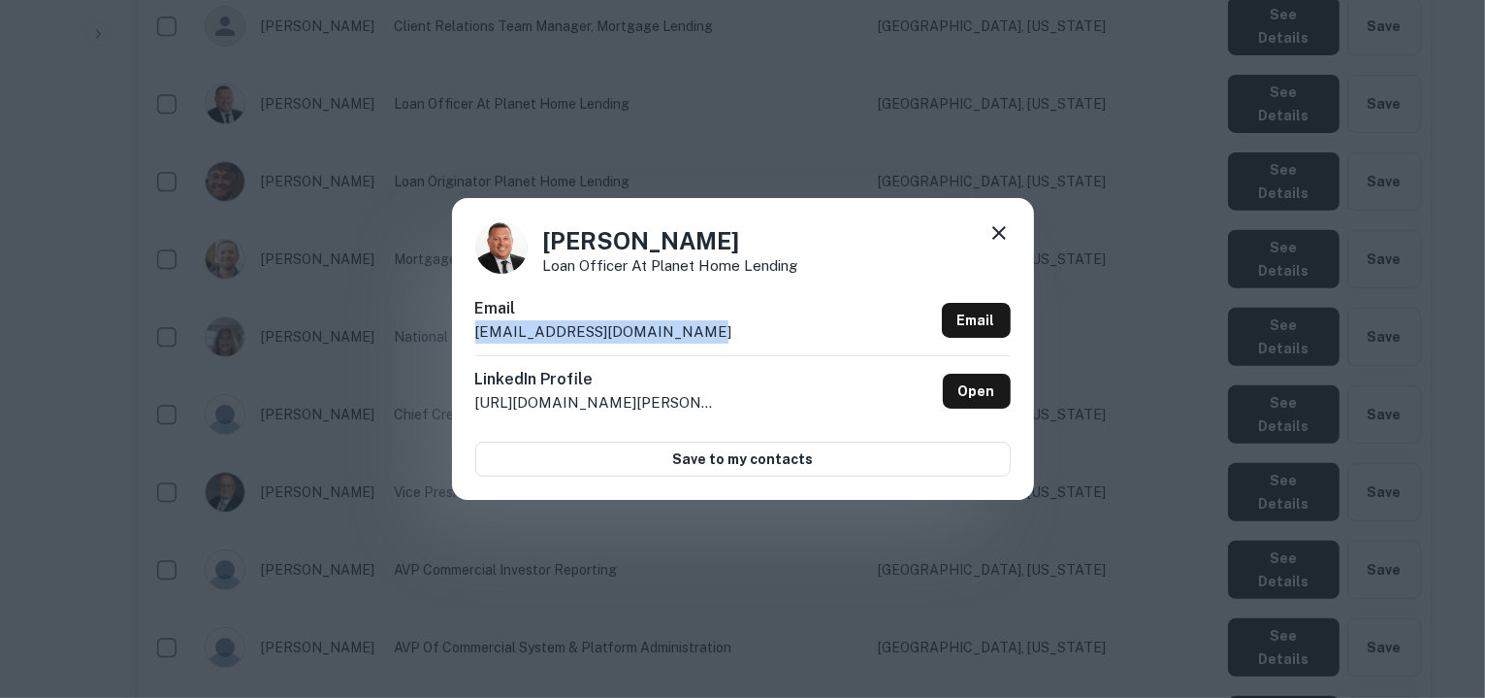
drag, startPoint x: 690, startPoint y: 329, endPoint x: 474, endPoint y: 340, distance: 215.7
click at [475, 340] on div "Email [EMAIL_ADDRESS][DOMAIN_NAME] Email" at bounding box center [743, 326] width 536 height 58
copy p "[EMAIL_ADDRESS][DOMAIN_NAME]"
click at [882, 183] on div "[PERSON_NAME] Loan Officer at Planet Home Lending Email [EMAIL_ADDRESS][DOMAIN_…" at bounding box center [742, 349] width 1485 height 698
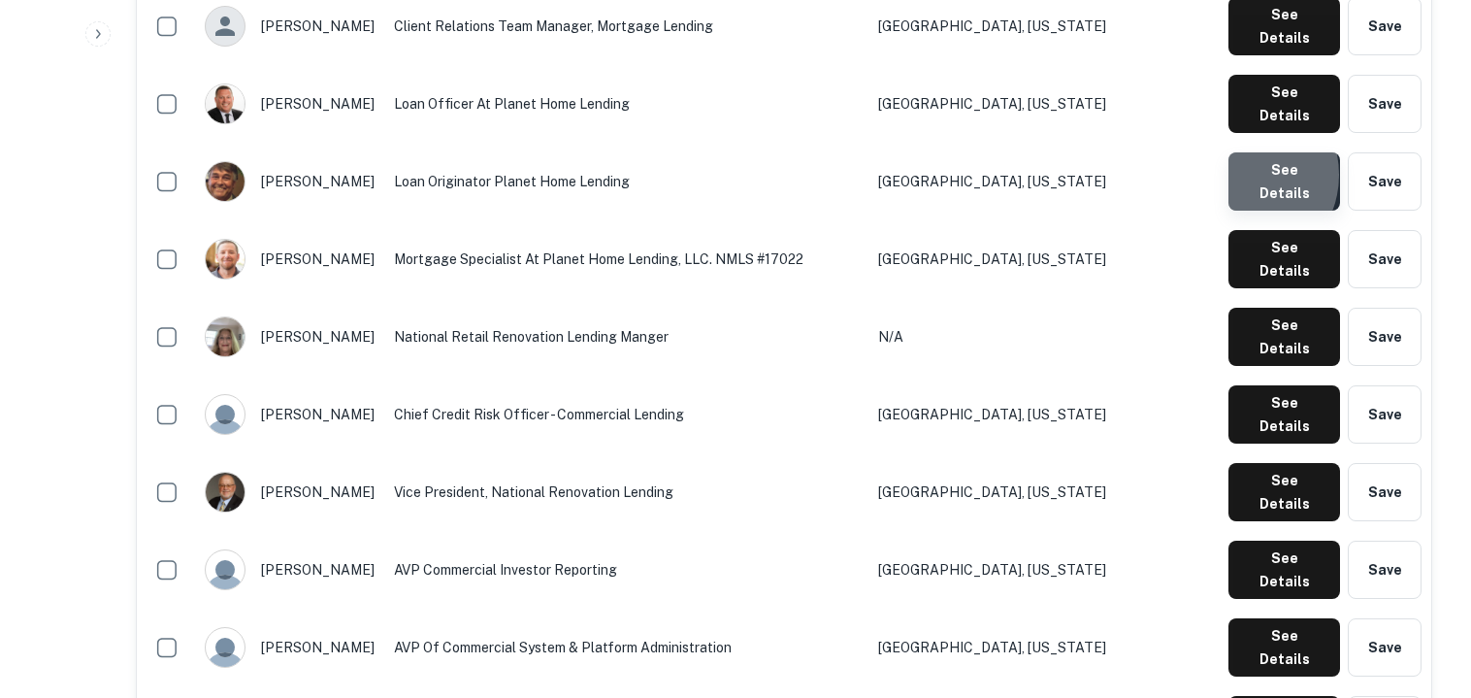
click at [1242, 152] on button "See Details" at bounding box center [1284, 181] width 112 height 58
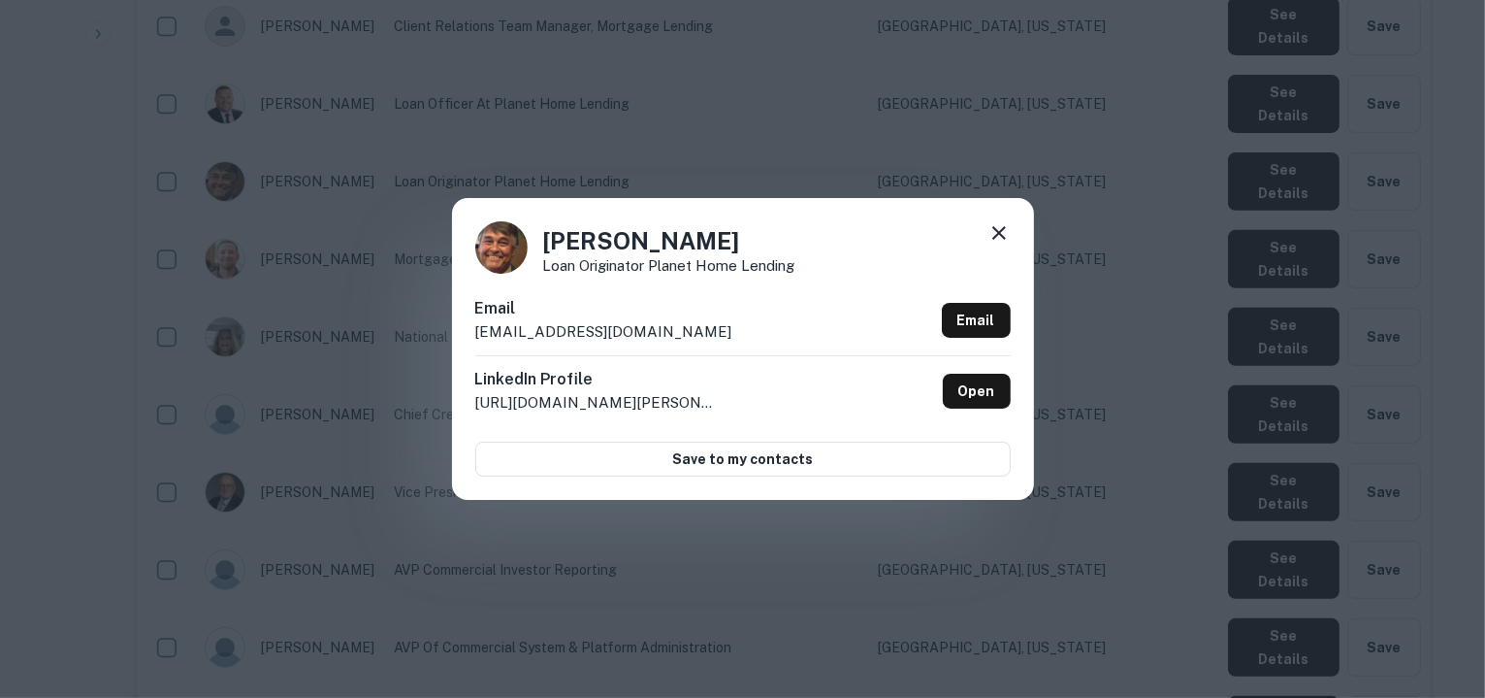
drag, startPoint x: 715, startPoint y: 325, endPoint x: 470, endPoint y: 329, distance: 245.5
click at [470, 329] on div "[PERSON_NAME] Loan Originator Planet Home Lending Email [EMAIL_ADDRESS][DOMAIN_…" at bounding box center [743, 348] width 582 height 301
copy p "[EMAIL_ADDRESS][DOMAIN_NAME]"
click at [997, 226] on icon at bounding box center [999, 232] width 23 height 23
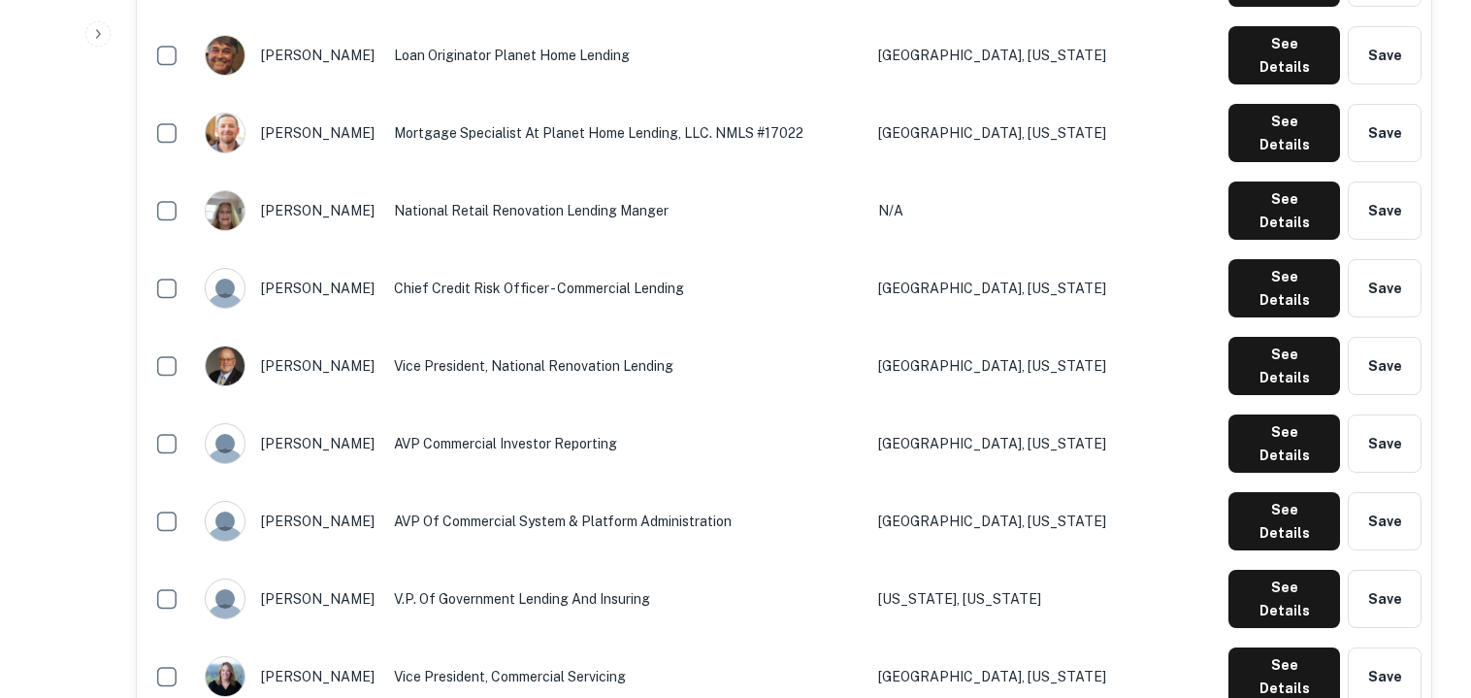
scroll to position [844, 0]
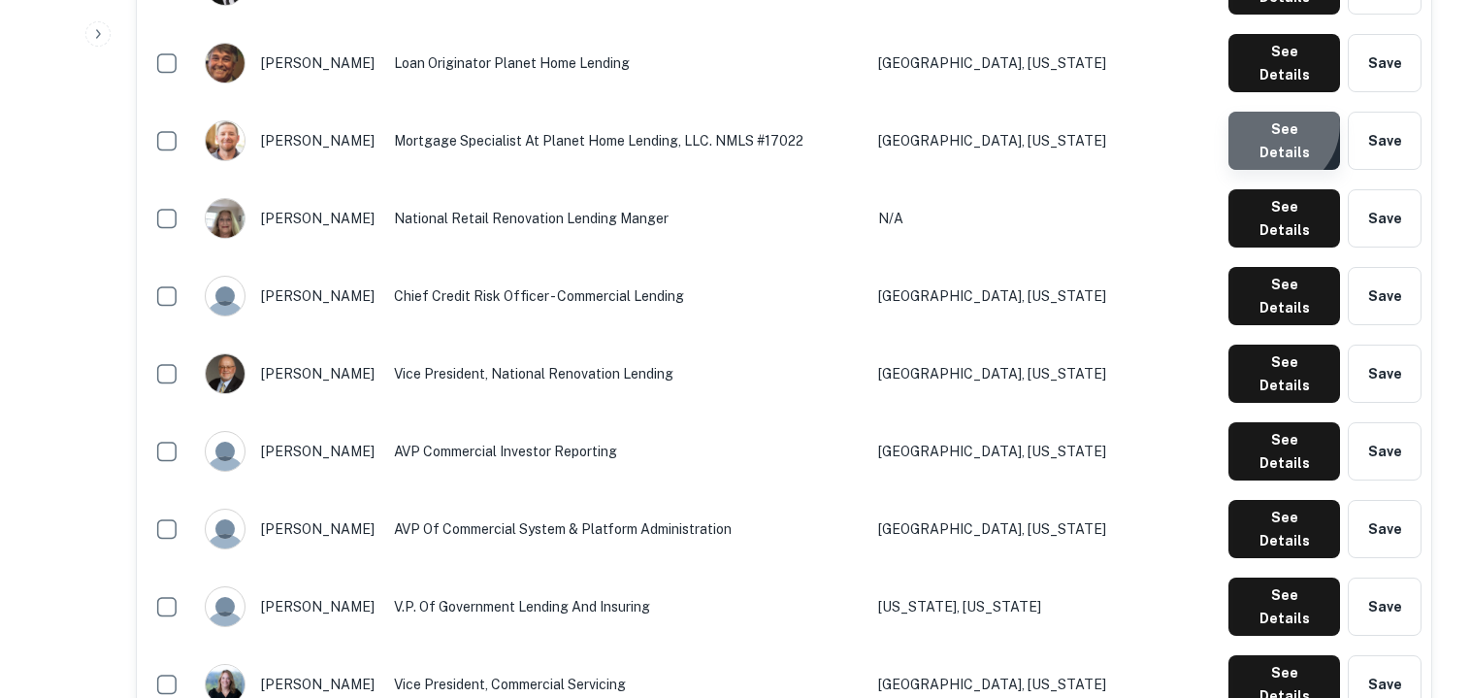
click at [1274, 112] on button "See Details" at bounding box center [1284, 141] width 112 height 58
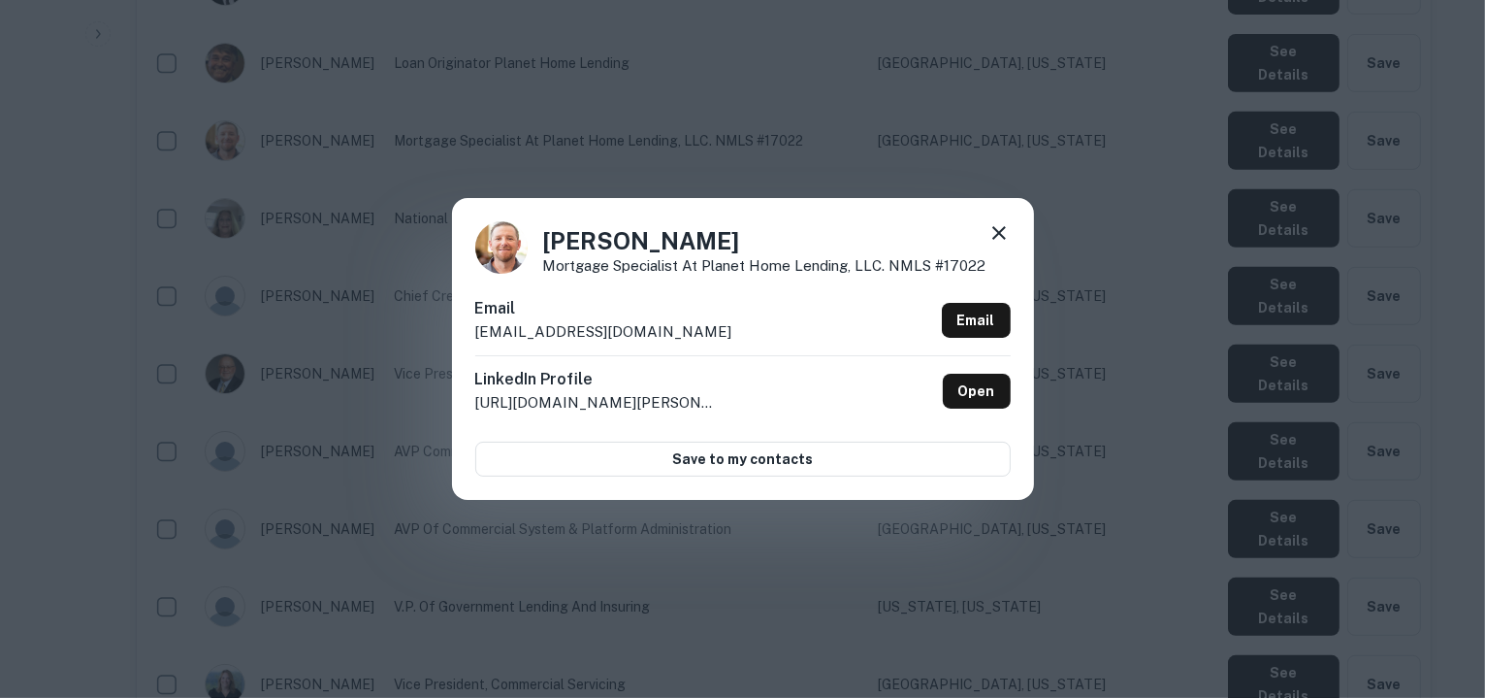
click at [710, 327] on p "[EMAIL_ADDRESS][DOMAIN_NAME]" at bounding box center [603, 331] width 257 height 23
click at [996, 234] on icon at bounding box center [999, 232] width 23 height 23
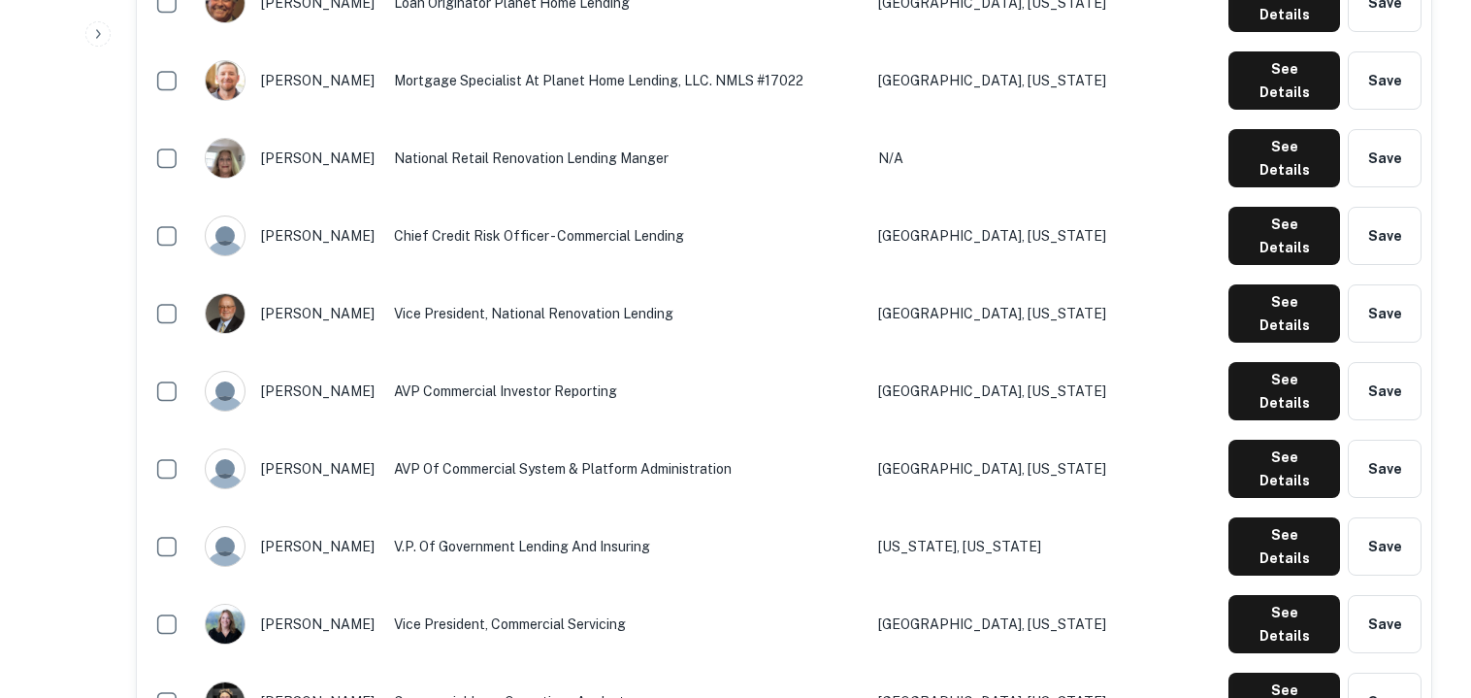
scroll to position [920, 0]
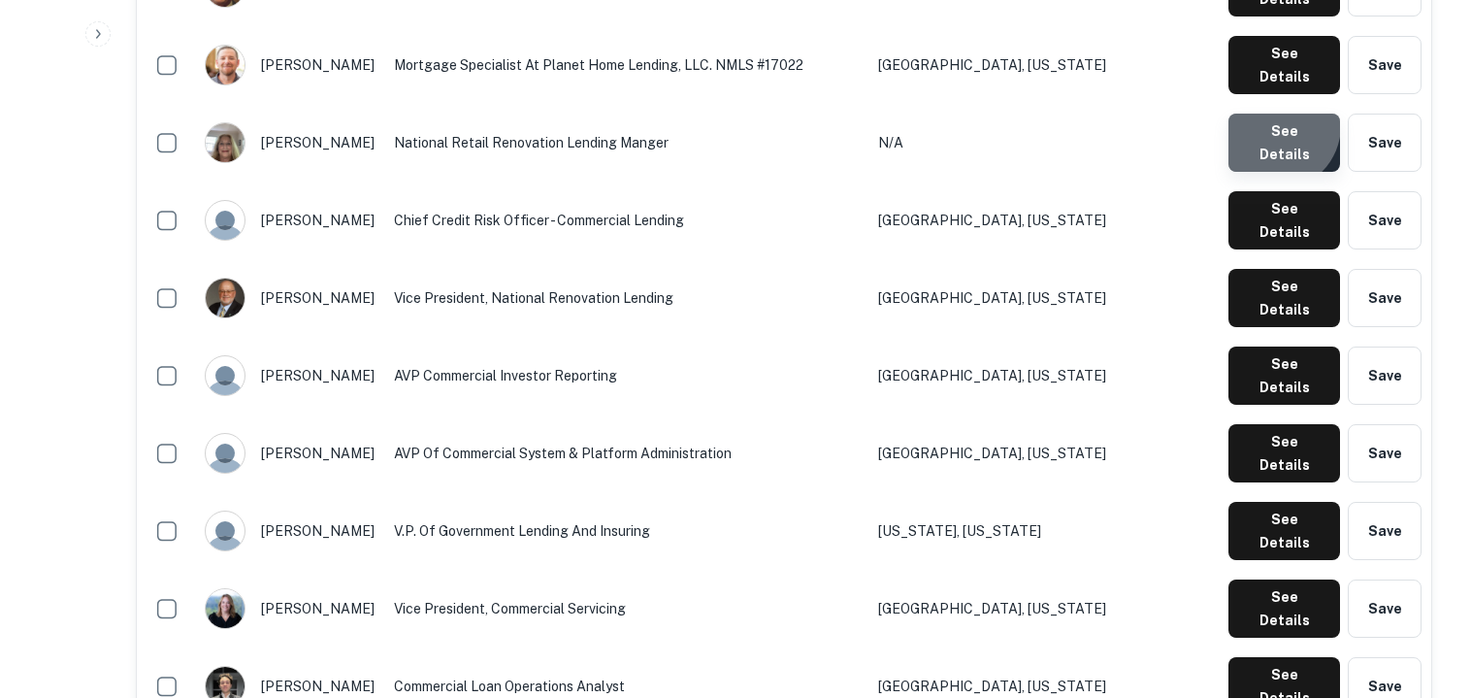
click at [1280, 114] on button "See Details" at bounding box center [1284, 143] width 112 height 58
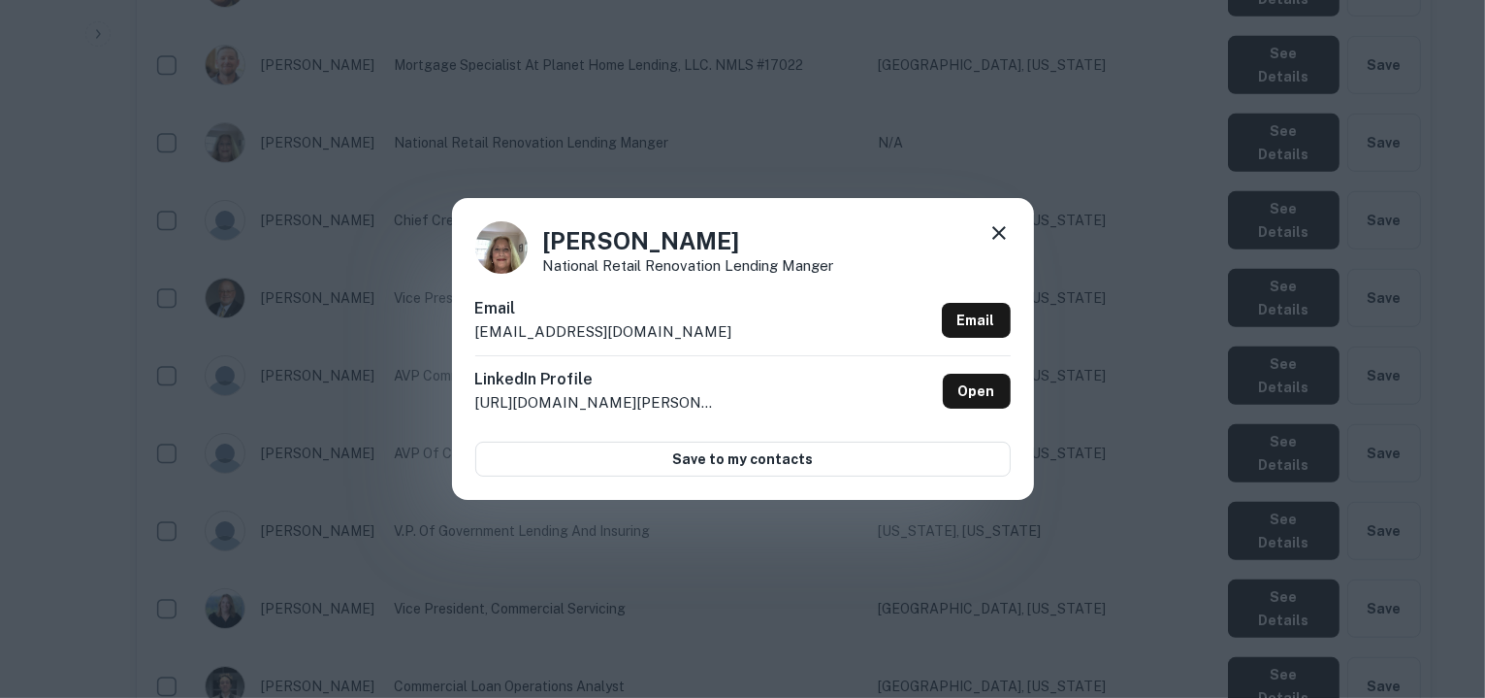
drag, startPoint x: 694, startPoint y: 332, endPoint x: 706, endPoint y: 277, distance: 56.7
click at [706, 277] on div "[PERSON_NAME] National Retail Renovation Lending Manger Email [EMAIL_ADDRESS][D…" at bounding box center [743, 348] width 582 height 301
click at [707, 334] on div "Email [EMAIL_ADDRESS][DOMAIN_NAME] Email" at bounding box center [743, 326] width 536 height 58
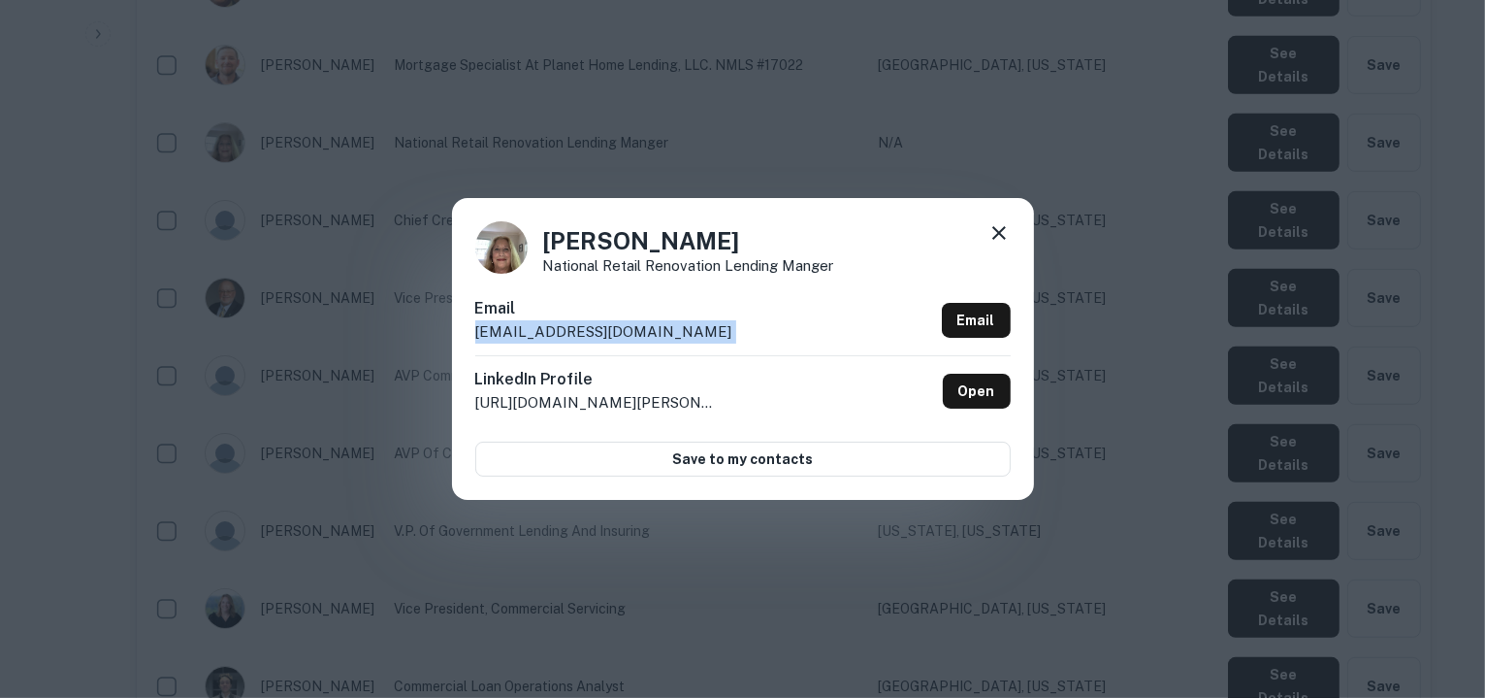
copy div "[EMAIL_ADDRESS][DOMAIN_NAME] Email"
click at [999, 232] on icon at bounding box center [1000, 233] width 14 height 14
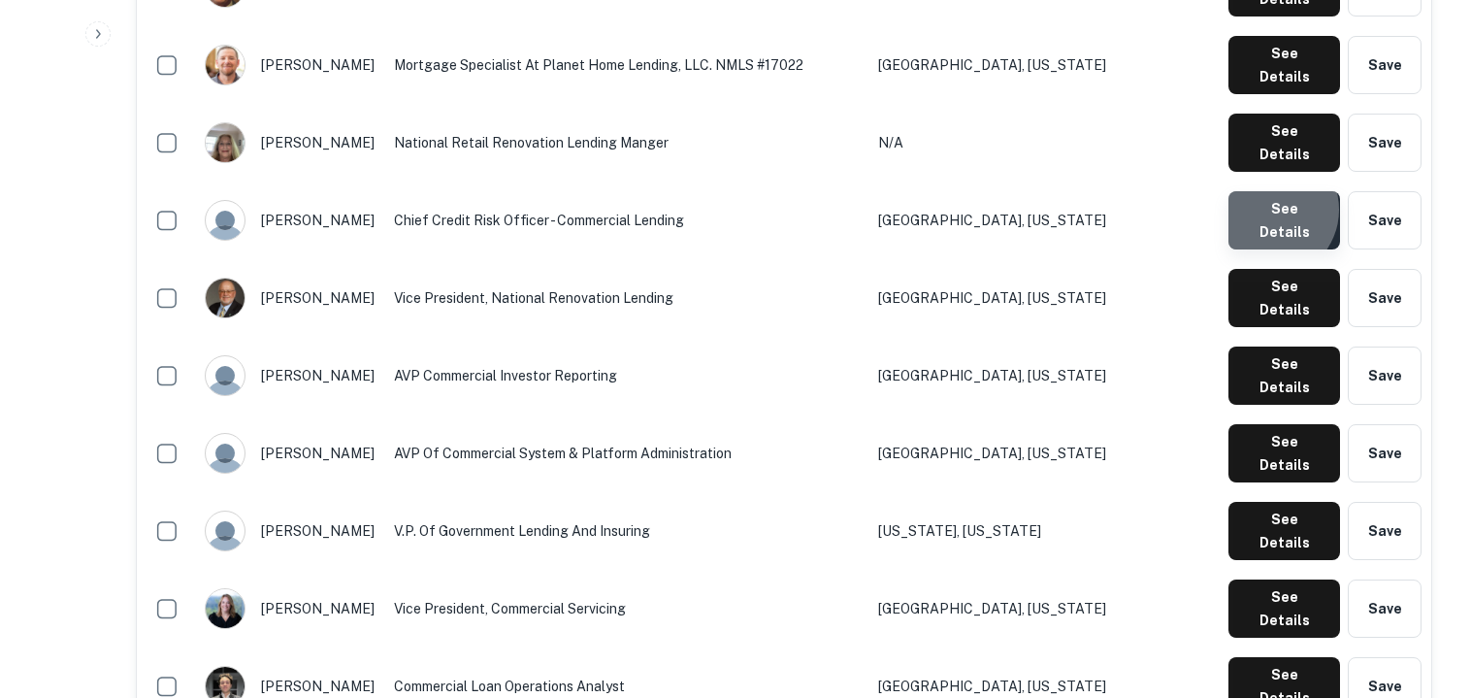
click at [1273, 191] on button "See Details" at bounding box center [1284, 220] width 112 height 58
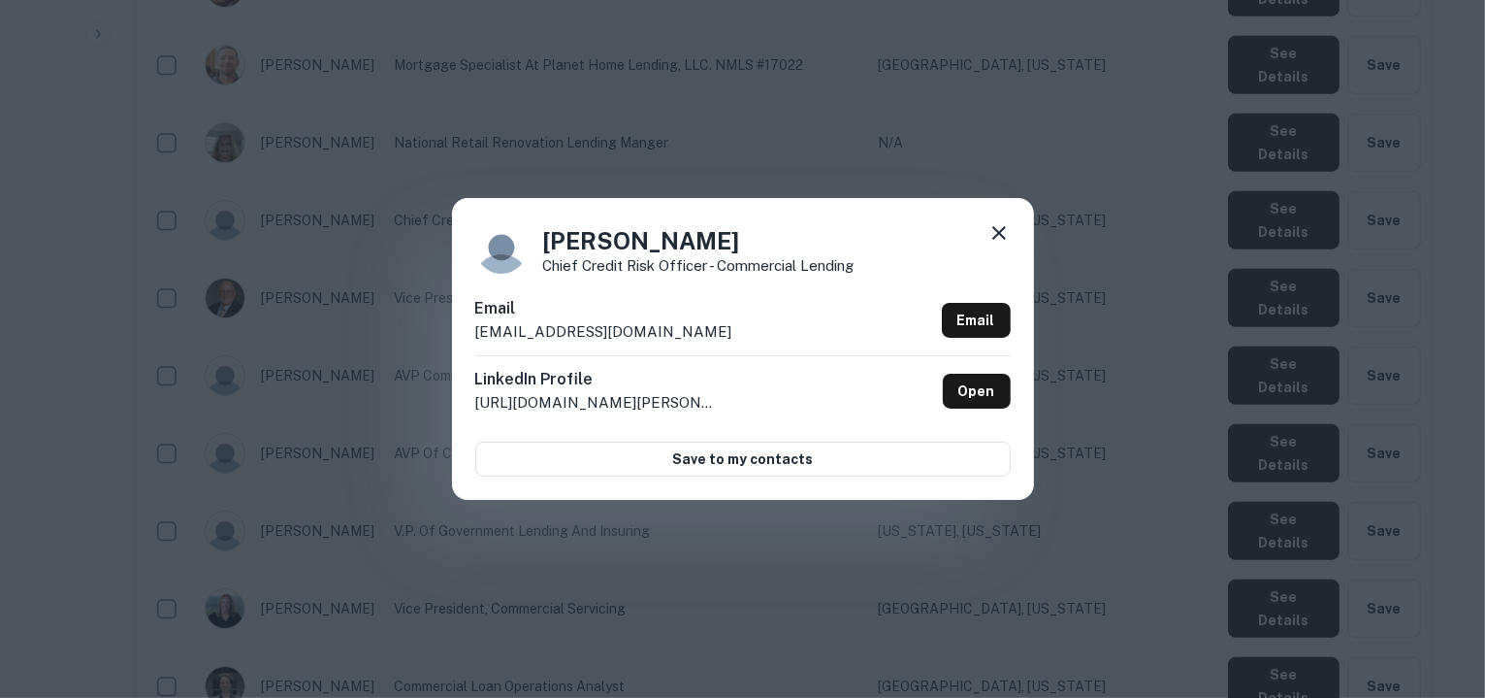
click at [699, 325] on div "Email [EMAIL_ADDRESS][DOMAIN_NAME] Email" at bounding box center [743, 326] width 536 height 58
copy div "[EMAIL_ADDRESS][DOMAIN_NAME] Email"
click at [999, 226] on icon at bounding box center [999, 232] width 23 height 23
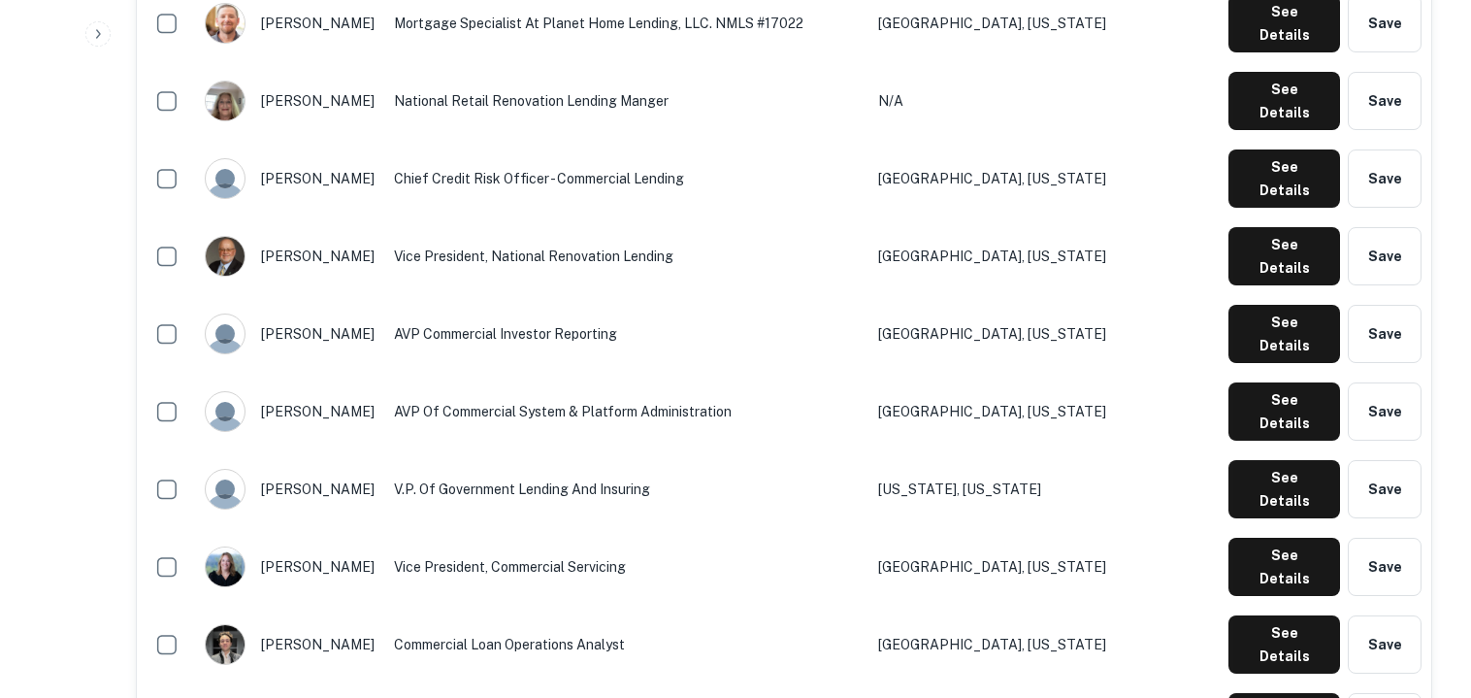
scroll to position [965, 0]
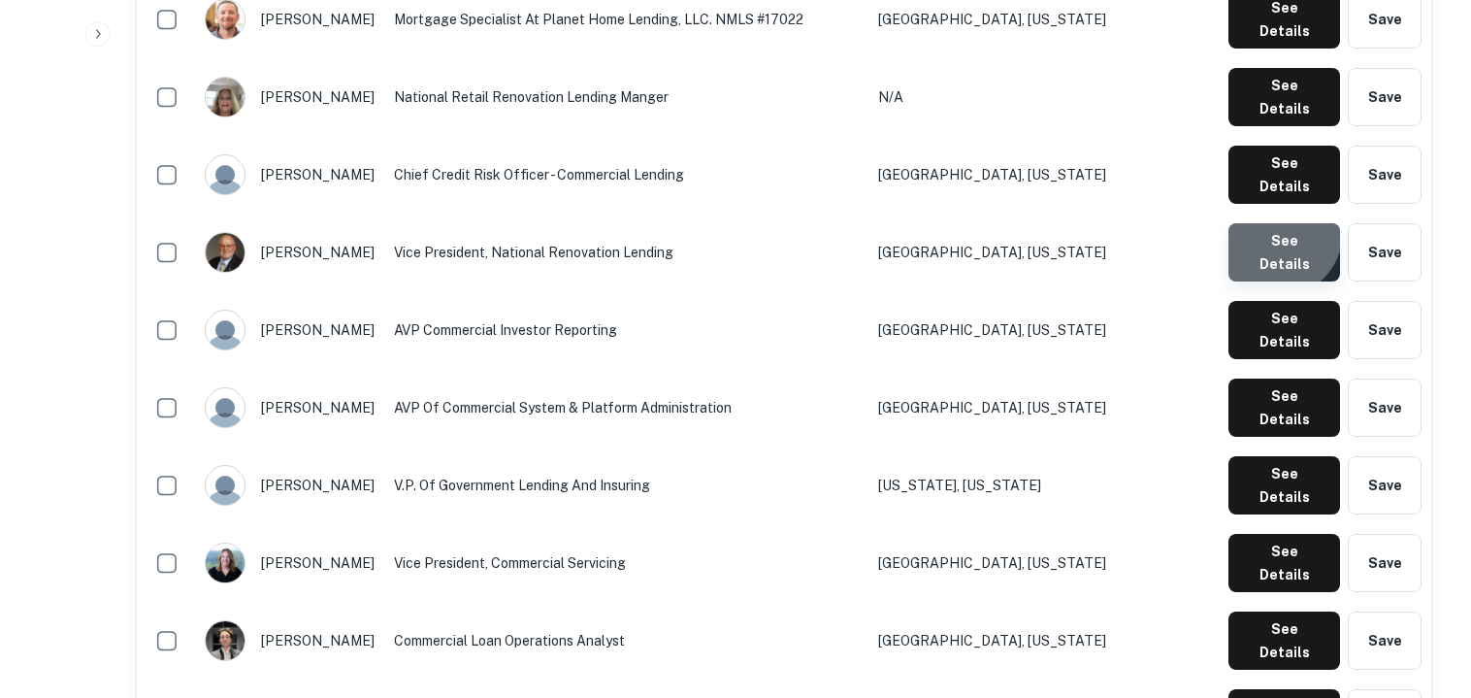
click at [1281, 223] on button "See Details" at bounding box center [1284, 252] width 112 height 58
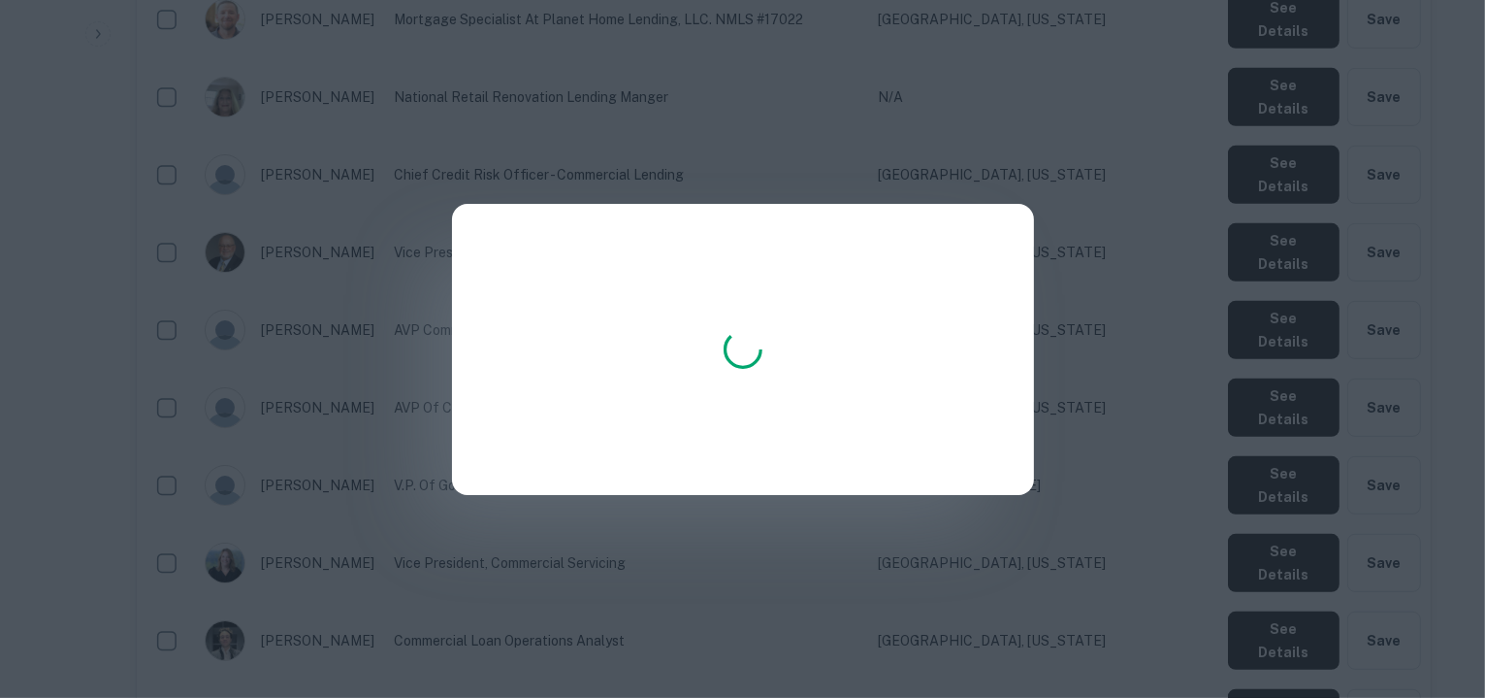
drag, startPoint x: 819, startPoint y: 187, endPoint x: 663, endPoint y: 209, distance: 157.7
click at [663, 209] on div at bounding box center [742, 349] width 1485 height 698
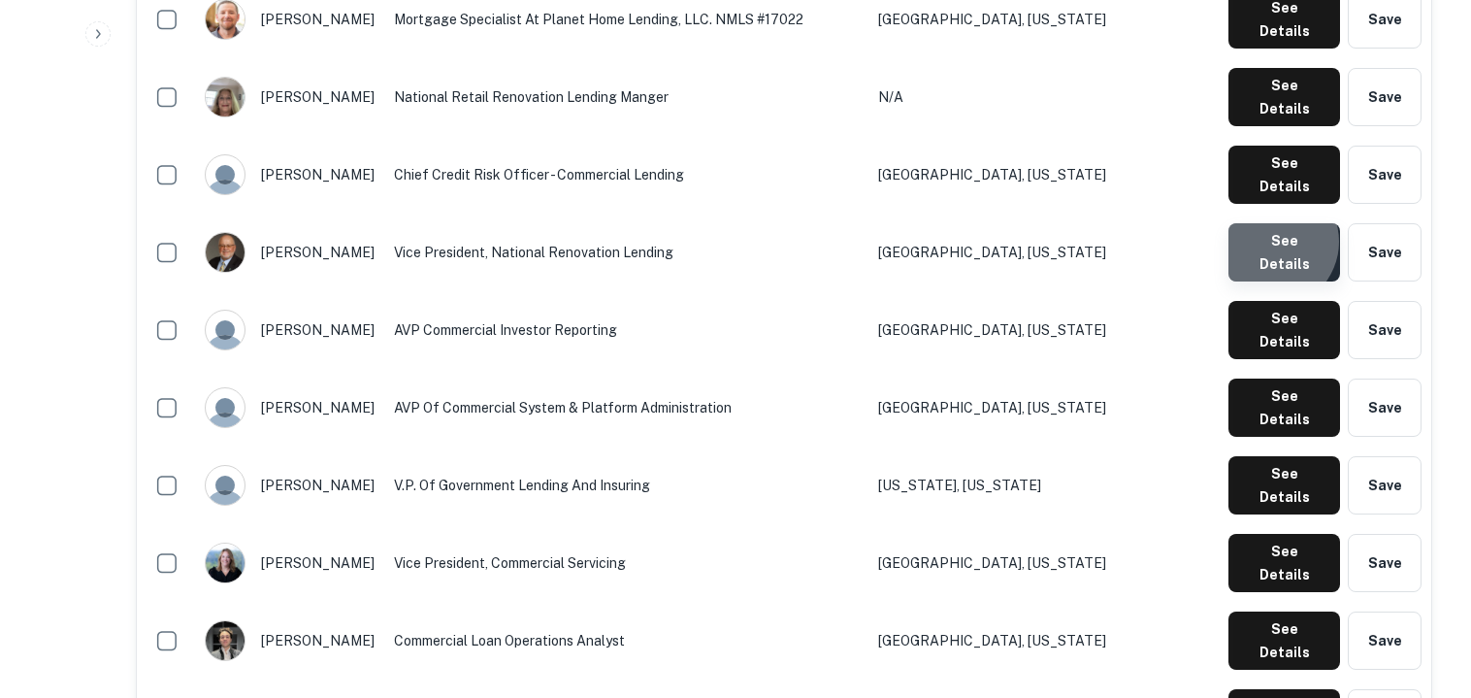
click at [1276, 223] on button "See Details" at bounding box center [1284, 252] width 112 height 58
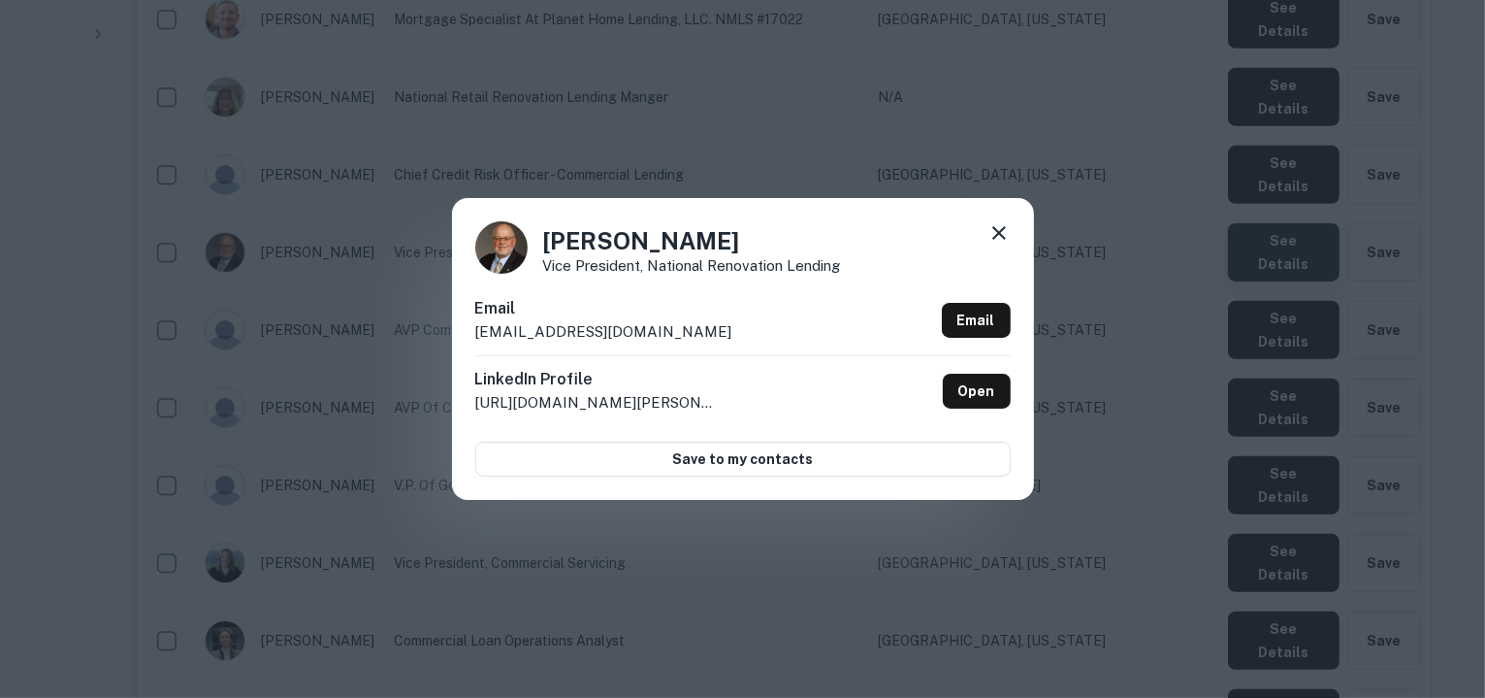
click at [1276, 104] on div "[PERSON_NAME] Vice President, National Renovation Lending Email [EMAIL_ADDRESS]…" at bounding box center [742, 349] width 1485 height 698
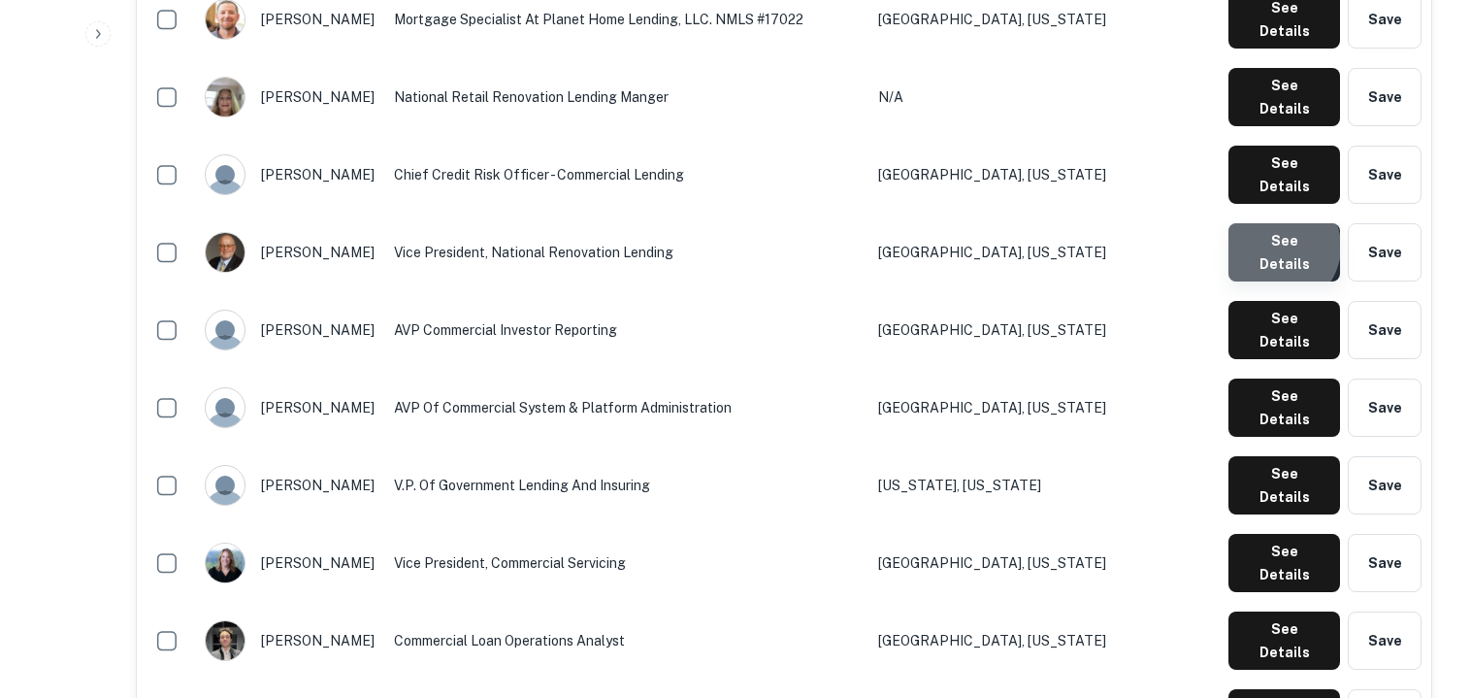
click at [1281, 223] on button "See Details" at bounding box center [1284, 252] width 112 height 58
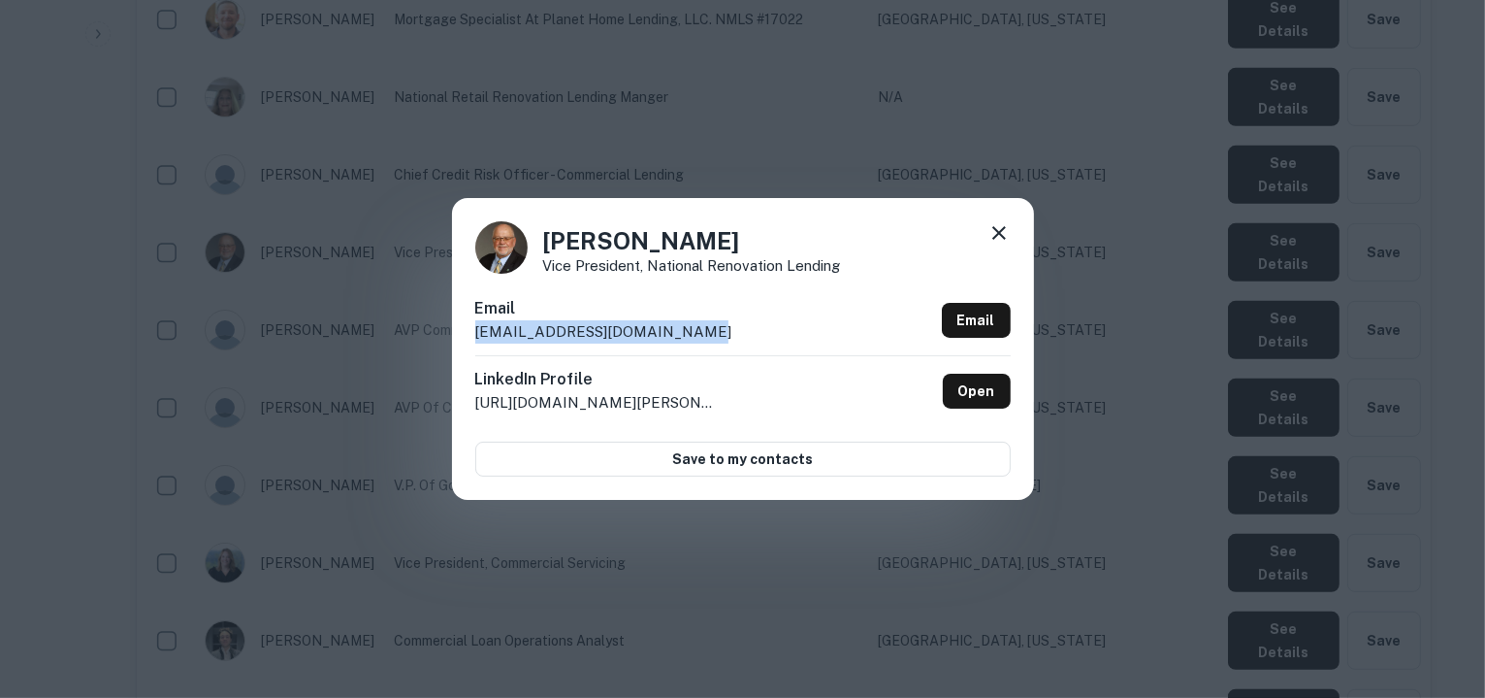
drag, startPoint x: 695, startPoint y: 323, endPoint x: 469, endPoint y: 337, distance: 226.5
click at [469, 337] on div "[PERSON_NAME] Vice President, National Renovation Lending Email [EMAIL_ADDRESS]…" at bounding box center [743, 348] width 582 height 301
copy p "[EMAIL_ADDRESS][DOMAIN_NAME]"
click at [990, 230] on icon at bounding box center [999, 232] width 23 height 23
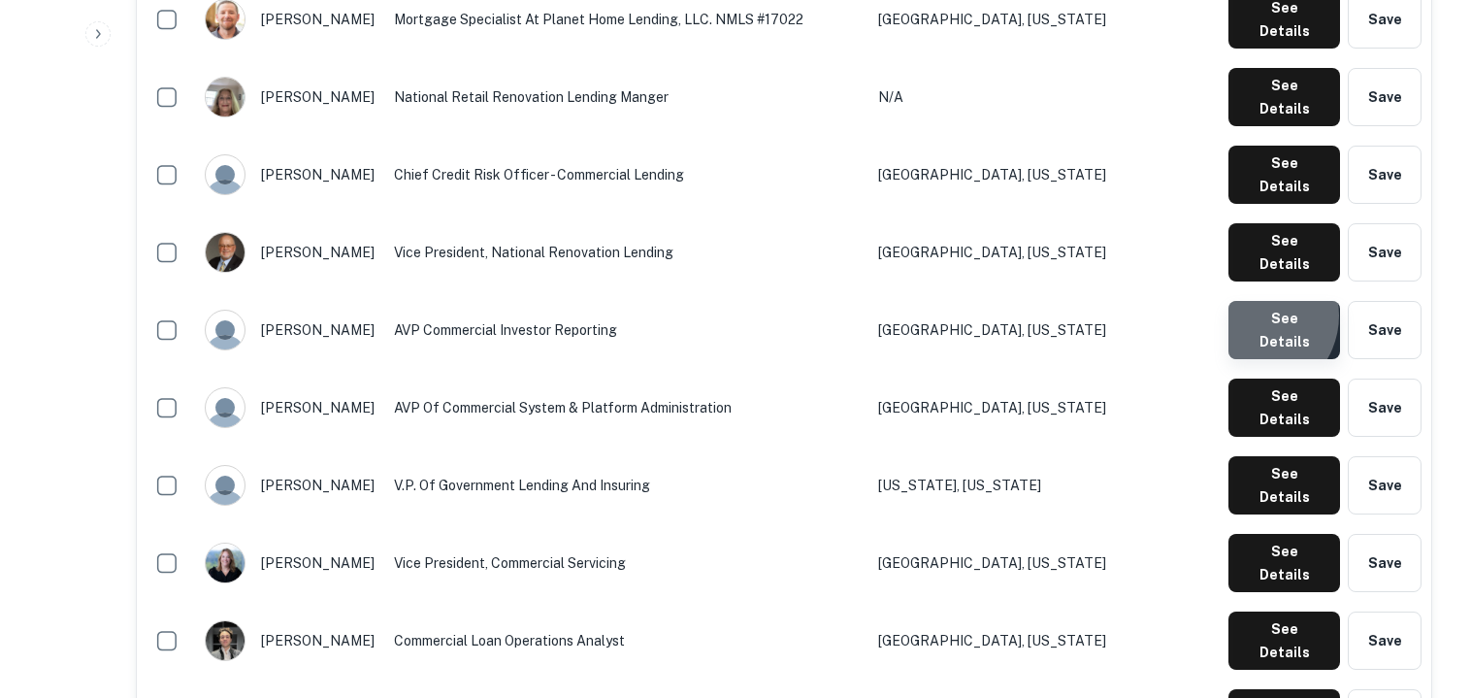
click at [1257, 301] on button "See Details" at bounding box center [1284, 330] width 112 height 58
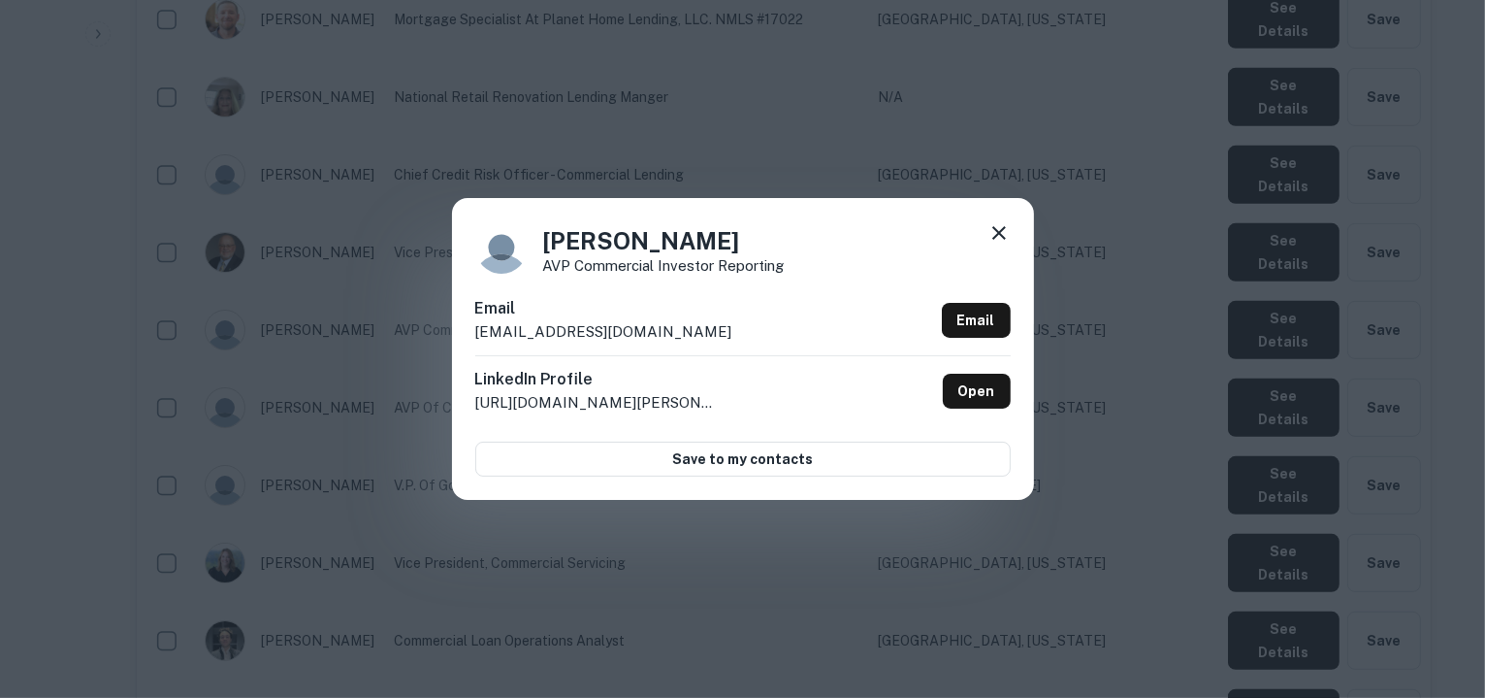
click at [721, 333] on div "Email [EMAIL_ADDRESS][DOMAIN_NAME] Email" at bounding box center [743, 326] width 536 height 58
copy div "[EMAIL_ADDRESS][DOMAIN_NAME] Email"
click at [1004, 239] on icon at bounding box center [1000, 233] width 14 height 14
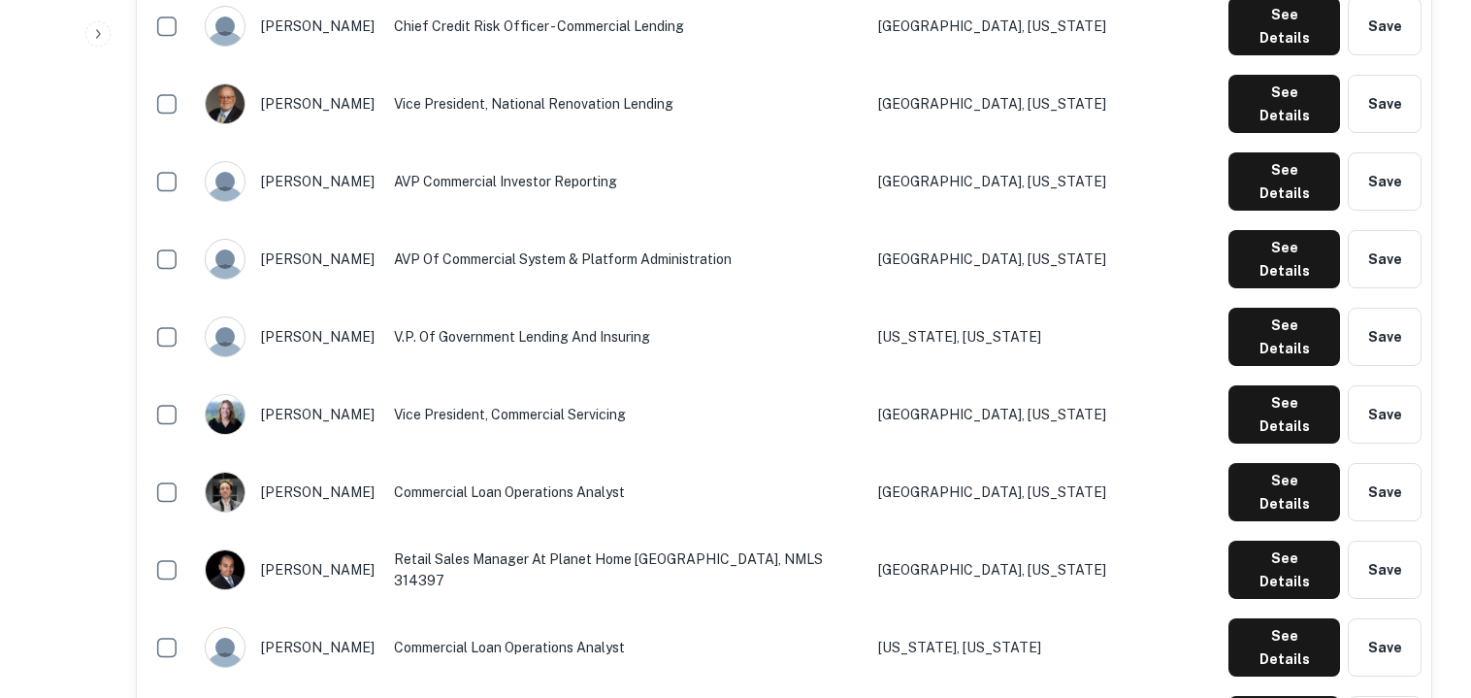
scroll to position [1139, 0]
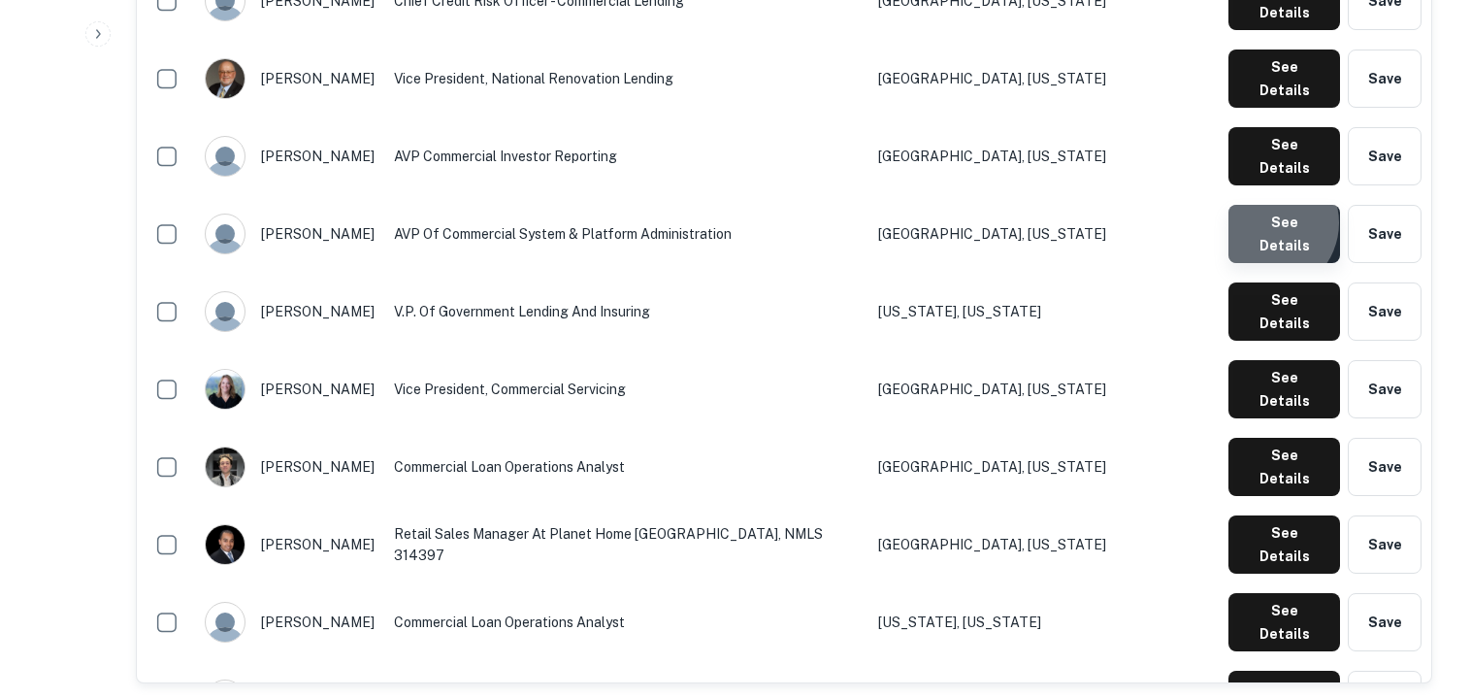
click at [1270, 205] on button "See Details" at bounding box center [1284, 234] width 112 height 58
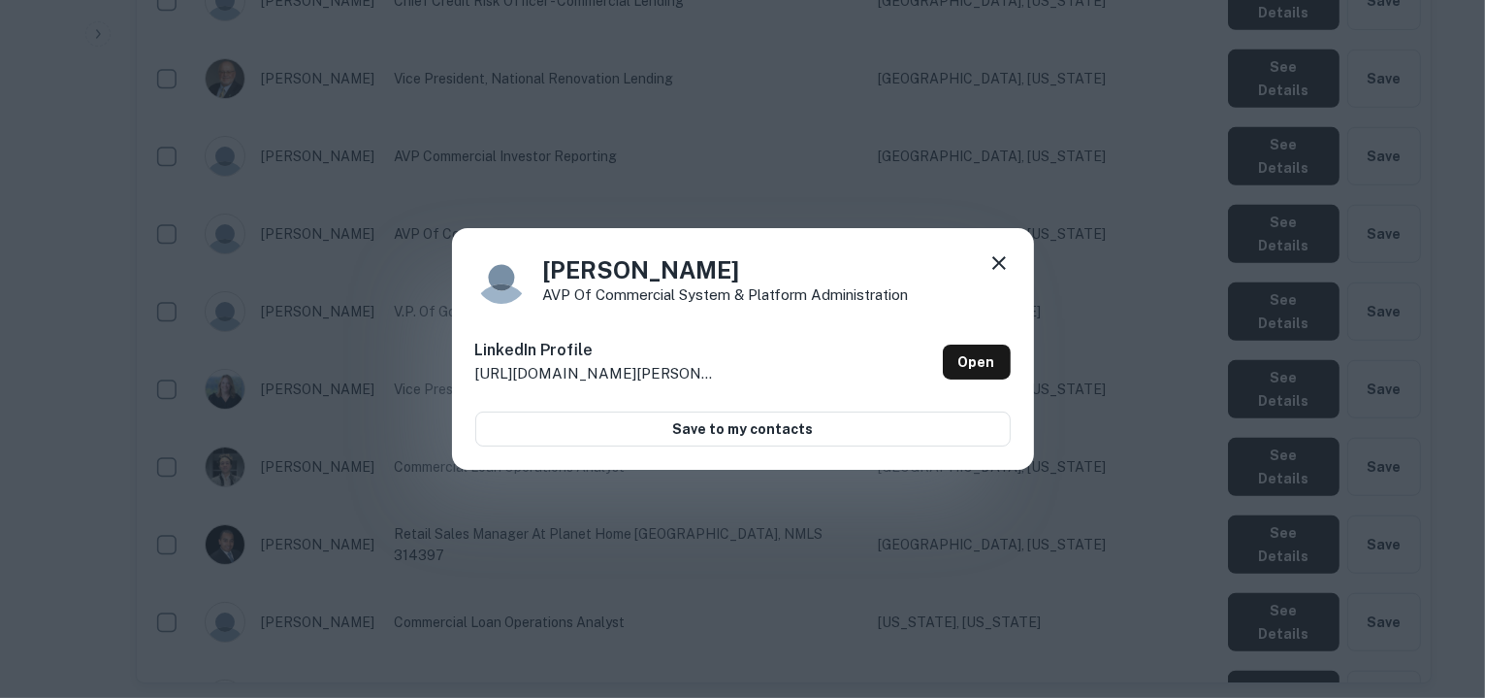
click at [1005, 249] on div "[PERSON_NAME] AVP of Commercial System & Platform Administration LinkedIn Profi…" at bounding box center [743, 349] width 582 height 243
click at [1269, 113] on div "[PERSON_NAME] AVP of Commercial System & Platform Administration LinkedIn Profi…" at bounding box center [742, 349] width 1485 height 698
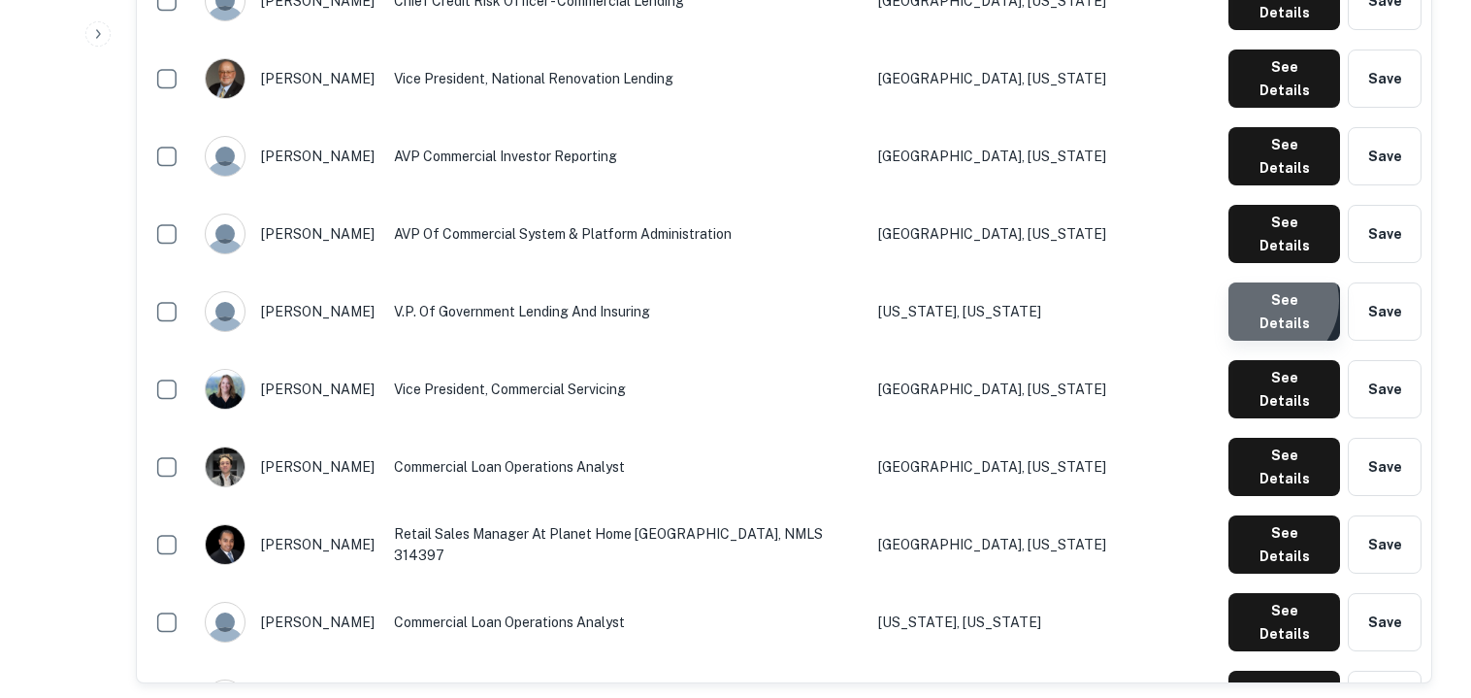
click at [1273, 282] on button "See Details" at bounding box center [1284, 311] width 112 height 58
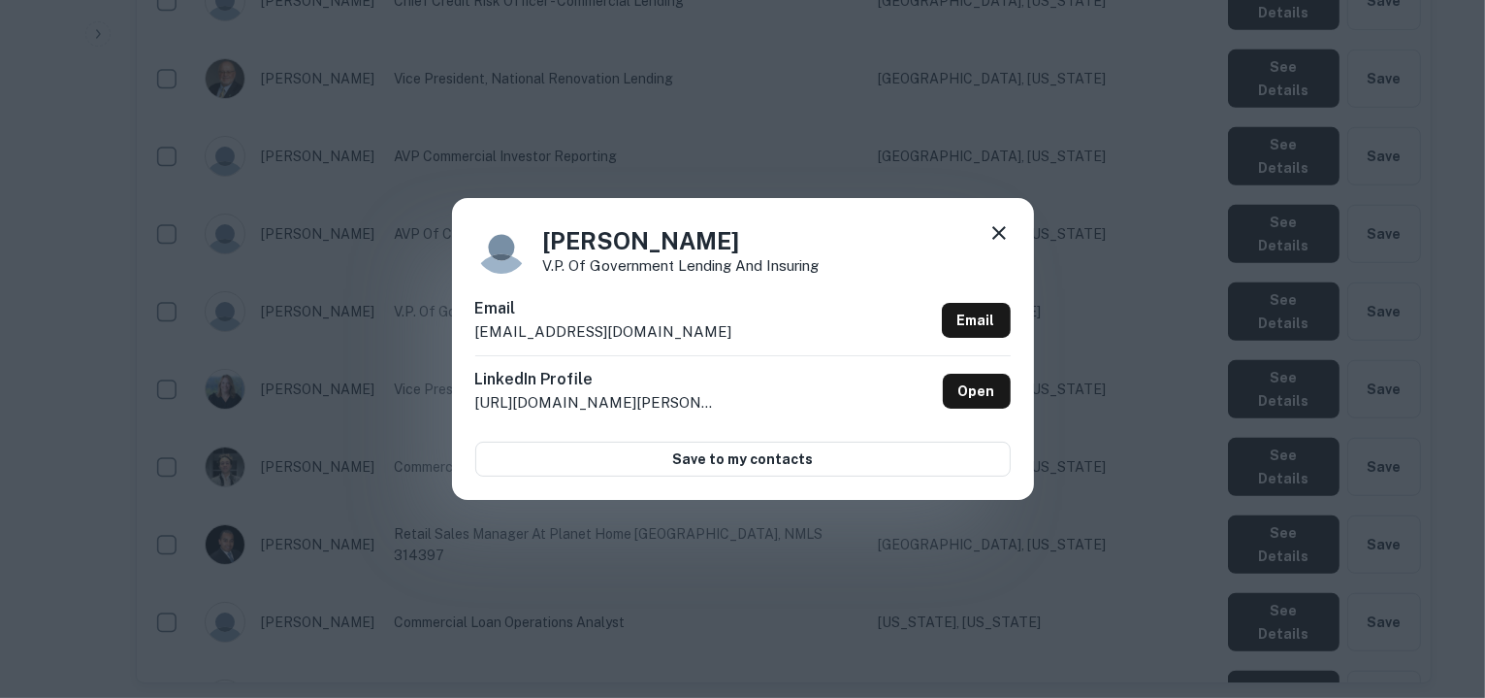
drag, startPoint x: 701, startPoint y: 334, endPoint x: 470, endPoint y: 331, distance: 230.9
click at [470, 331] on div "[PERSON_NAME] V.P. of Government Lending and Insuring Email [EMAIL_ADDRESS][DOM…" at bounding box center [743, 348] width 582 height 301
copy p "[EMAIL_ADDRESS][DOMAIN_NAME]"
click at [1000, 228] on icon at bounding box center [999, 232] width 23 height 23
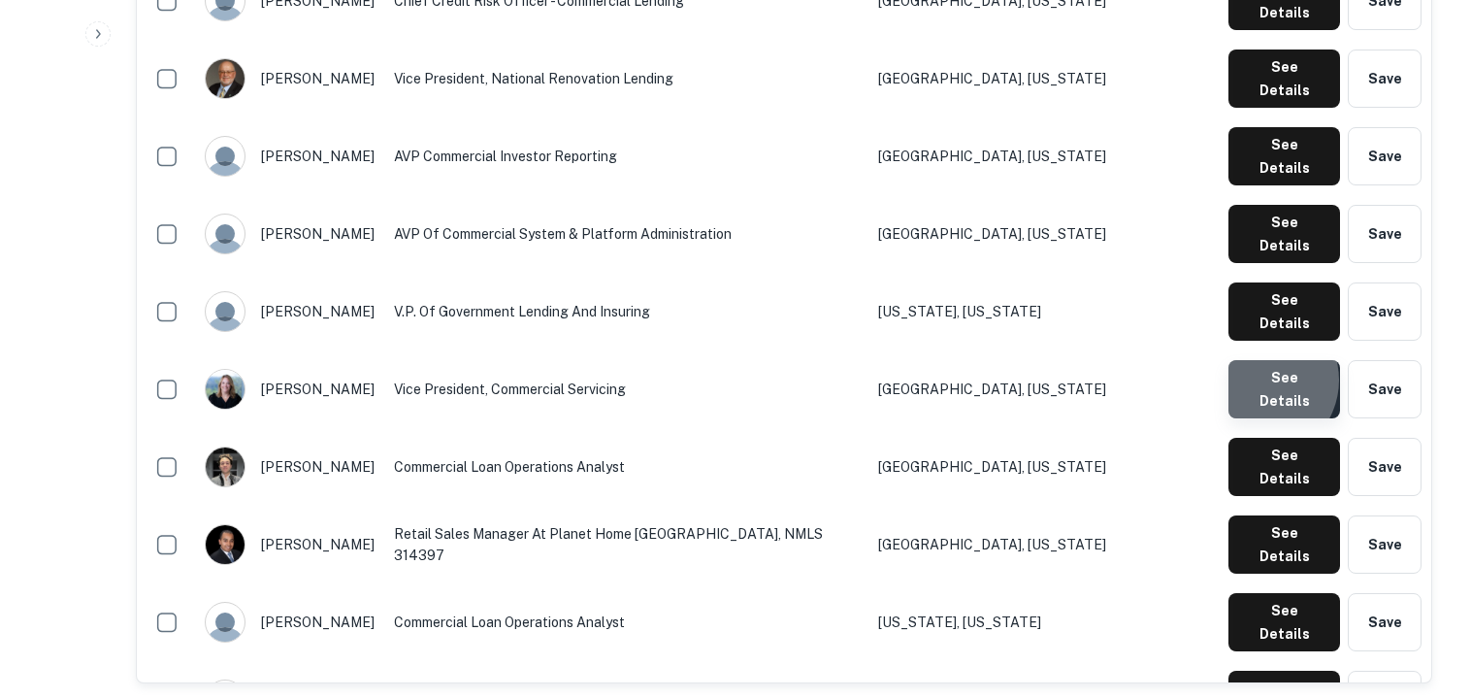
click at [1261, 360] on button "See Details" at bounding box center [1284, 389] width 112 height 58
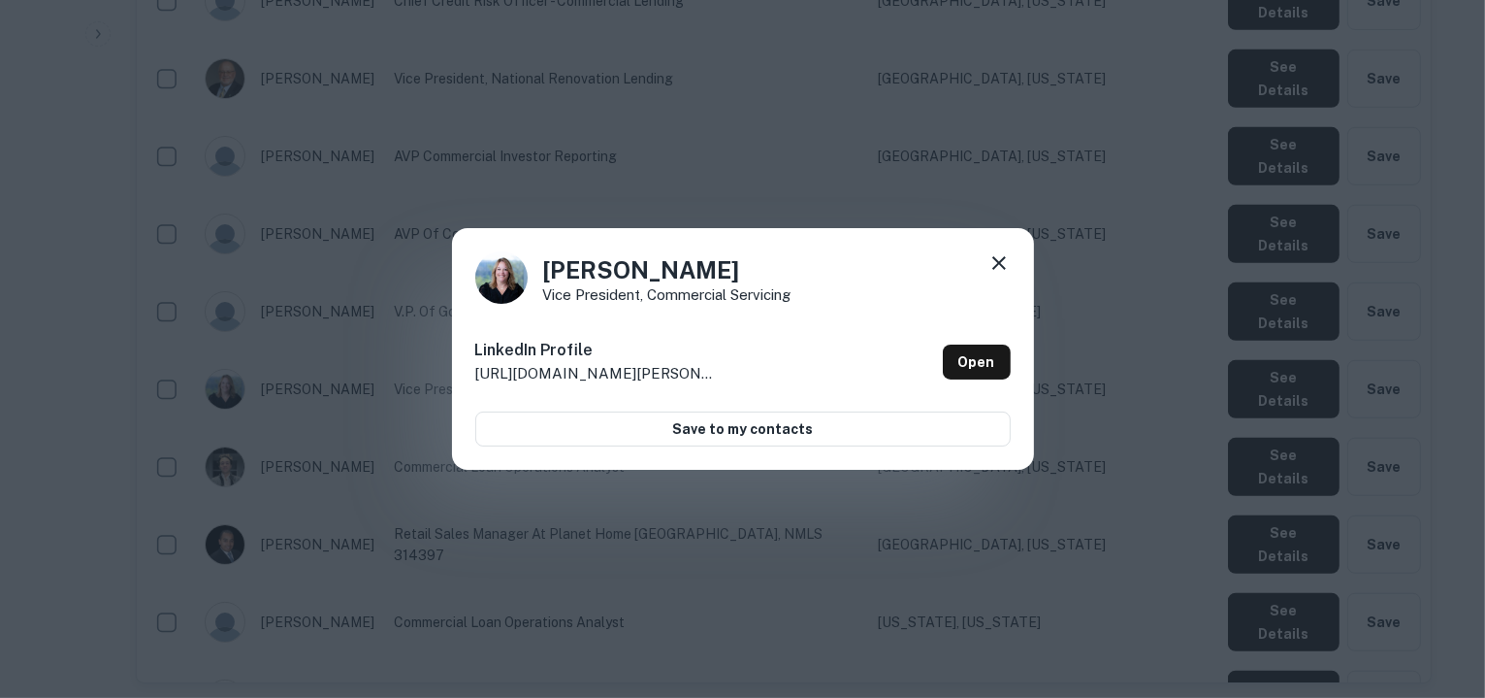
click at [992, 257] on icon at bounding box center [999, 262] width 23 height 23
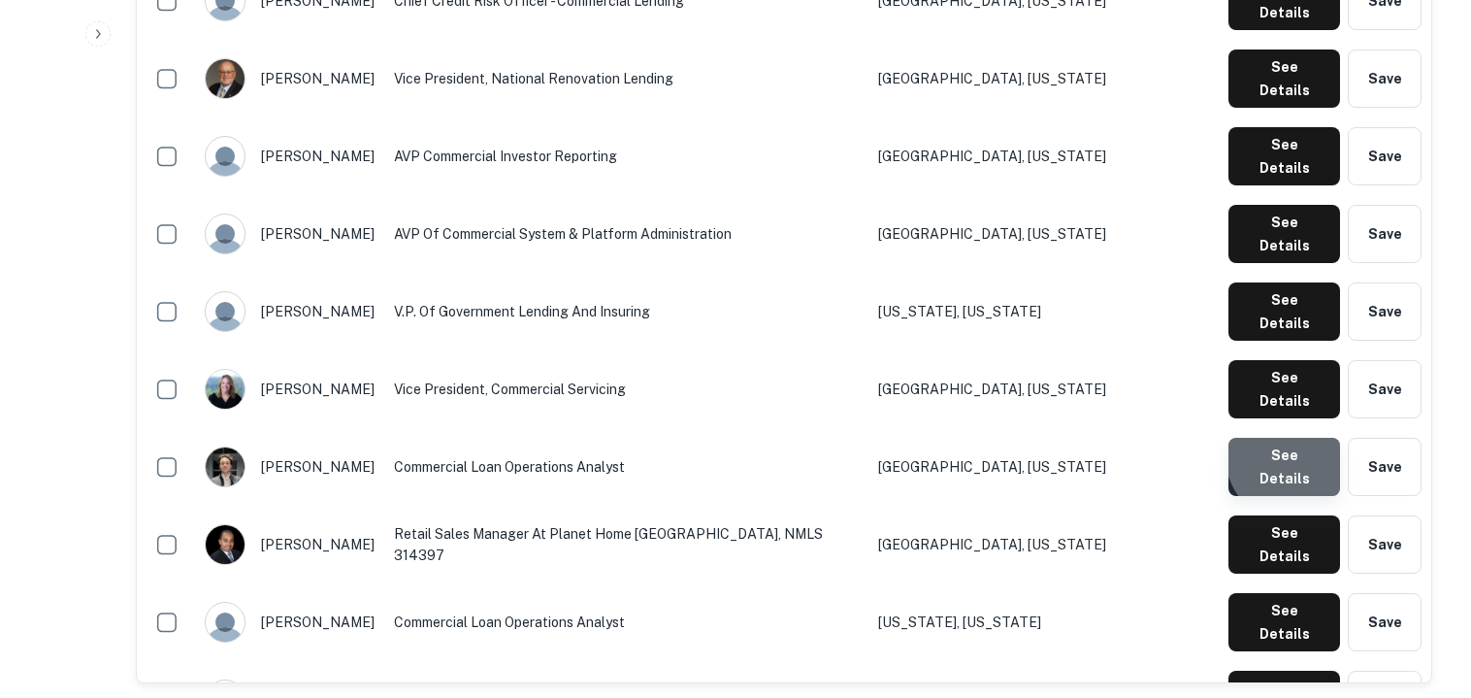
click at [1305, 438] on button "See Details" at bounding box center [1284, 467] width 112 height 58
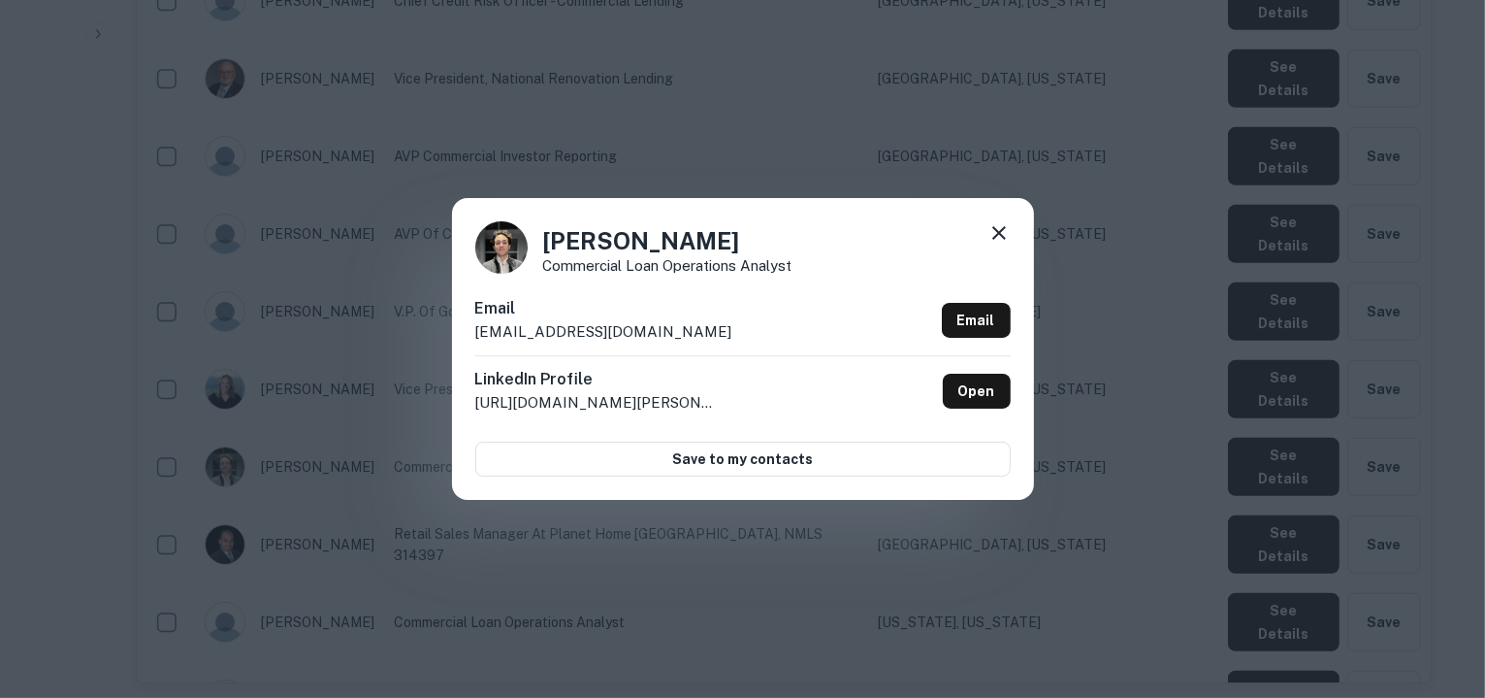
click at [717, 322] on div "Email [EMAIL_ADDRESS][DOMAIN_NAME] Email" at bounding box center [743, 326] width 536 height 58
drag, startPoint x: 715, startPoint y: 333, endPoint x: 473, endPoint y: 327, distance: 241.7
click at [473, 327] on div "[PERSON_NAME] Commercial Loan Operations Analyst Email [EMAIL_ADDRESS][DOMAIN_N…" at bounding box center [743, 348] width 582 height 301
click at [996, 230] on icon at bounding box center [1000, 233] width 14 height 14
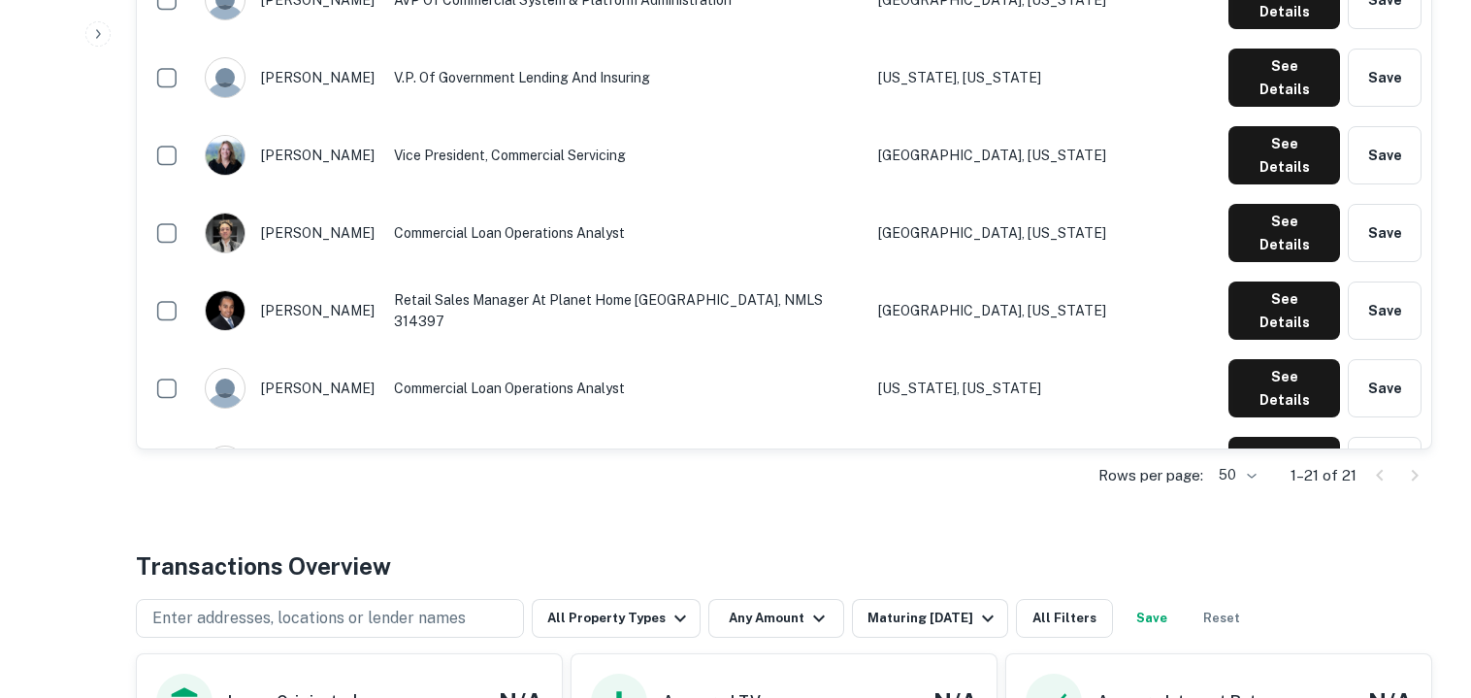
scroll to position [1372, 0]
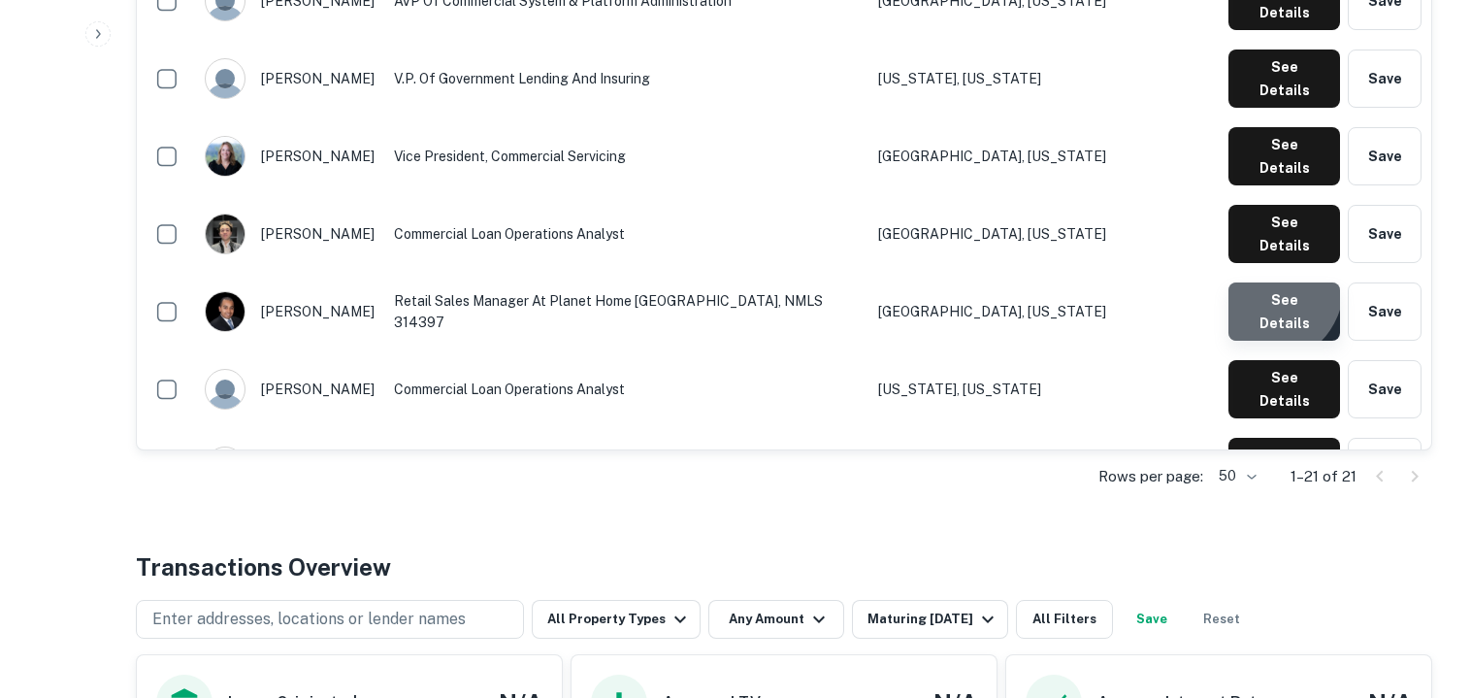
click at [1267, 282] on button "See Details" at bounding box center [1284, 311] width 112 height 58
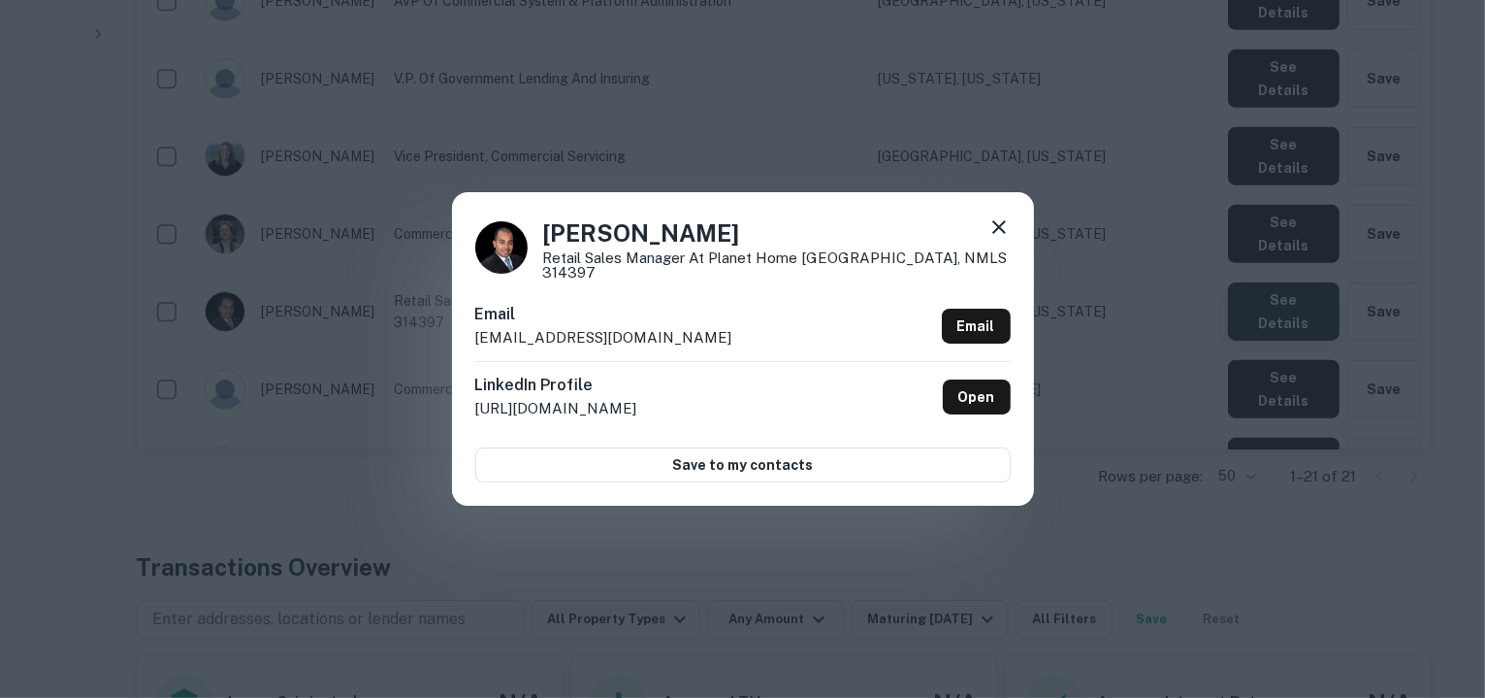
click at [1267, 42] on div "[PERSON_NAME] Retail Sales Manager at Planet Home Lending, NMLS 314397 Email [E…" at bounding box center [742, 349] width 1485 height 698
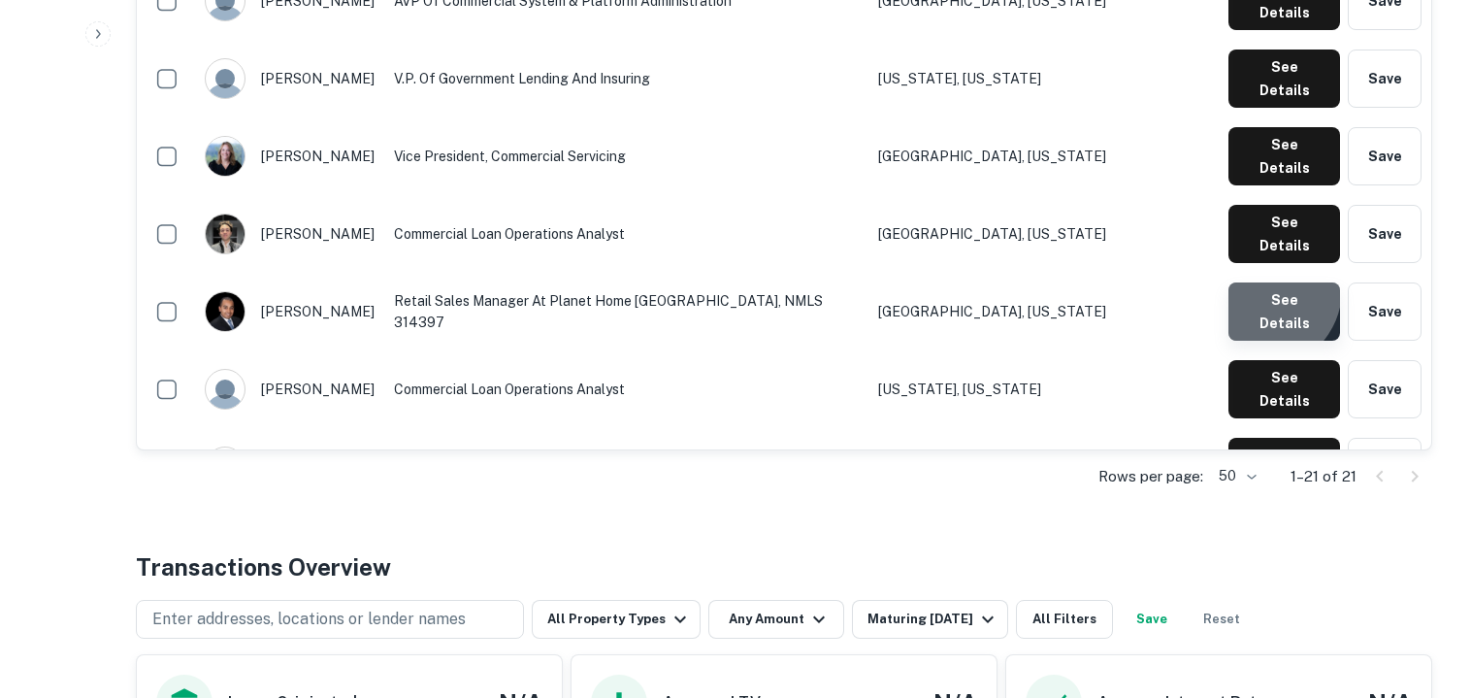
click at [1266, 282] on button "See Details" at bounding box center [1284, 311] width 112 height 58
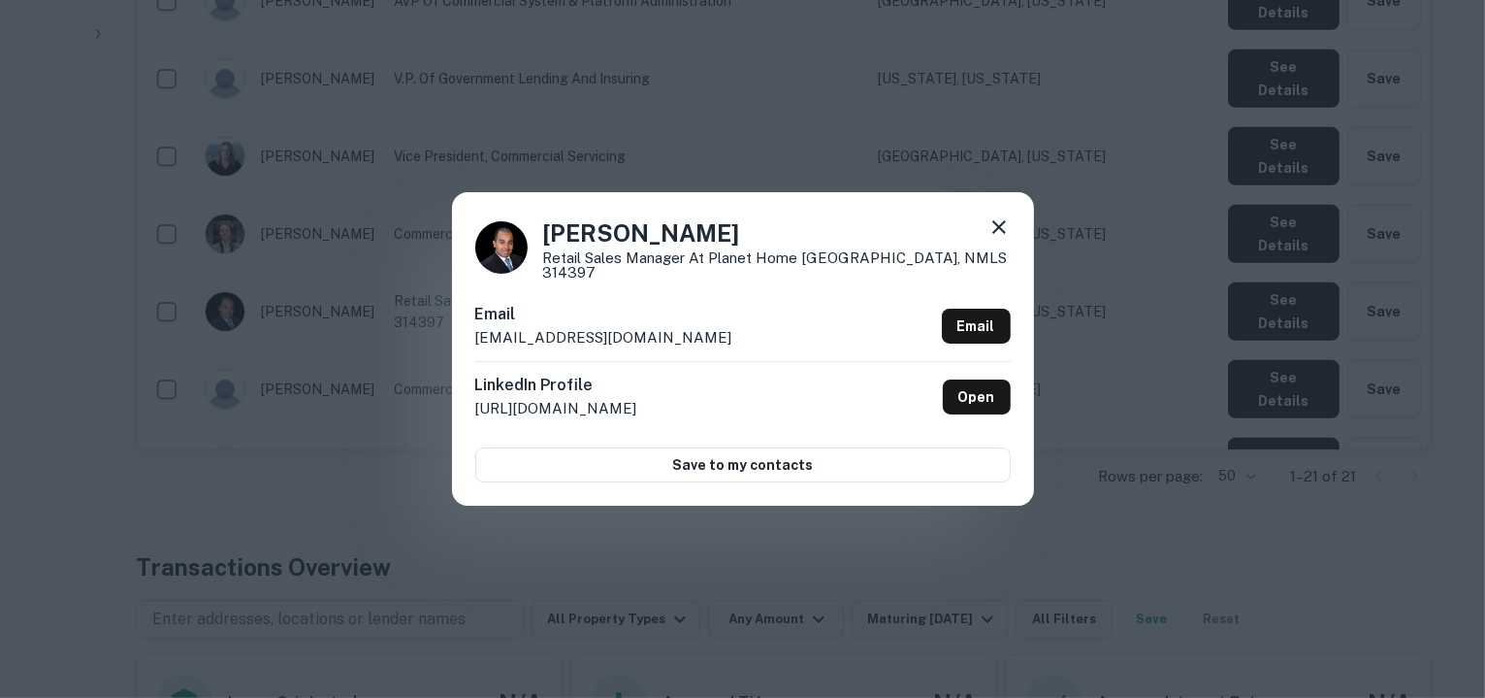
click at [695, 333] on p "[EMAIL_ADDRESS][DOMAIN_NAME]" at bounding box center [603, 337] width 257 height 23
drag, startPoint x: 674, startPoint y: 334, endPoint x: 494, endPoint y: 170, distance: 243.8
click at [494, 170] on div "[PERSON_NAME] Retail Sales Manager at Planet Home Lending, NMLS 314397 Email [E…" at bounding box center [742, 349] width 1485 height 698
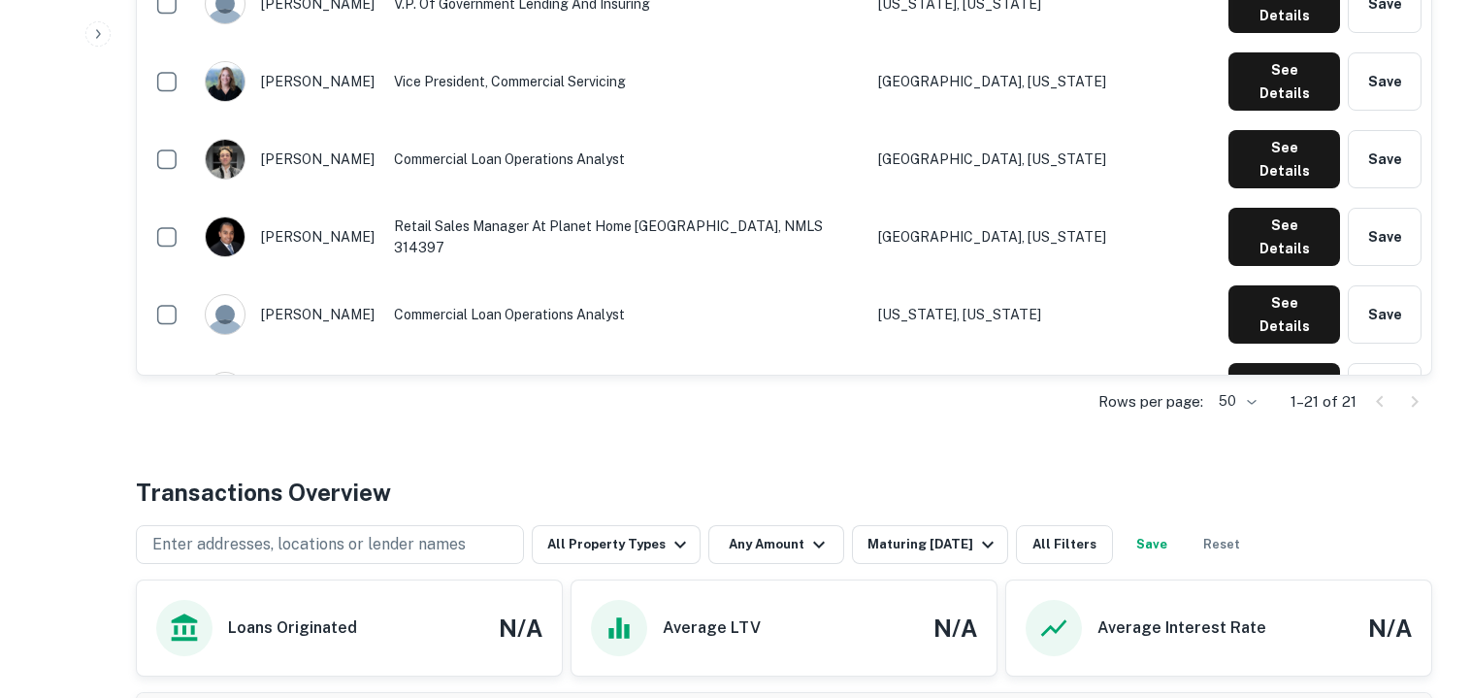
scroll to position [1458, 0]
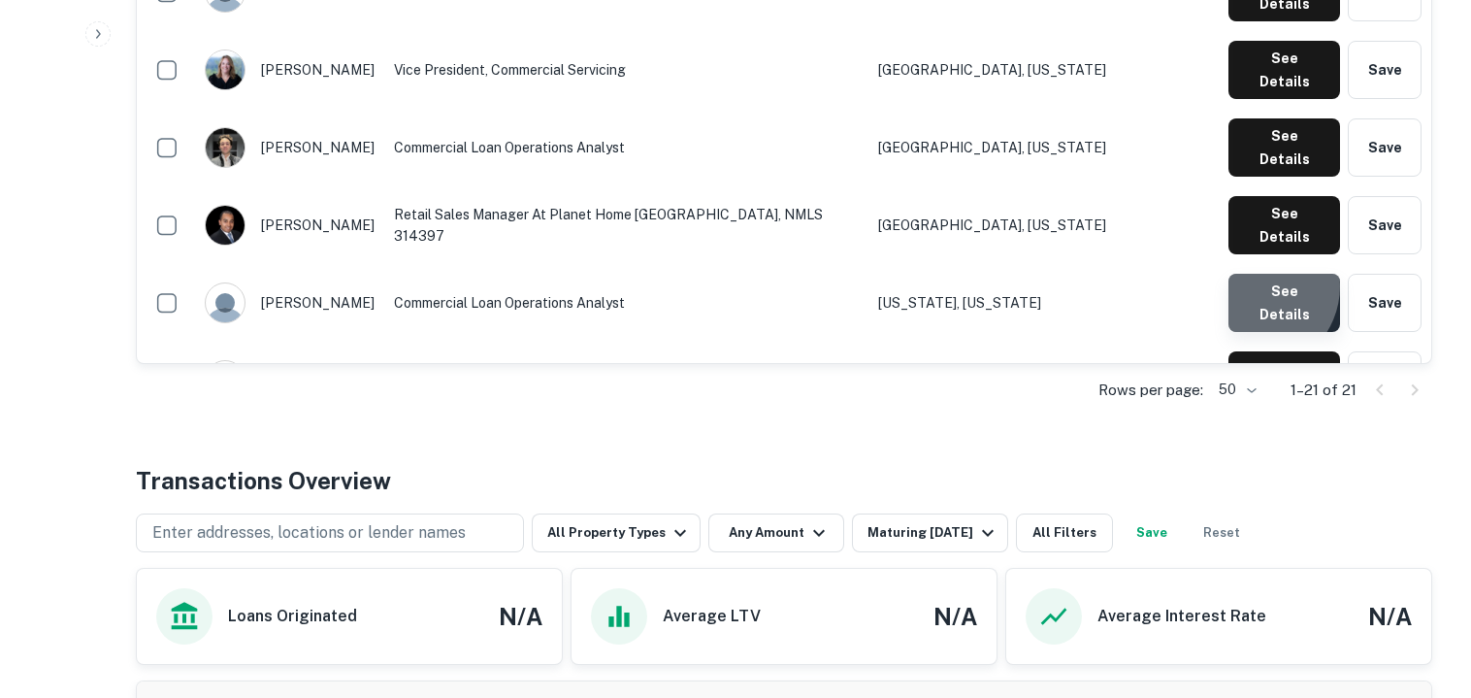
click at [1257, 274] on button "See Details" at bounding box center [1284, 303] width 112 height 58
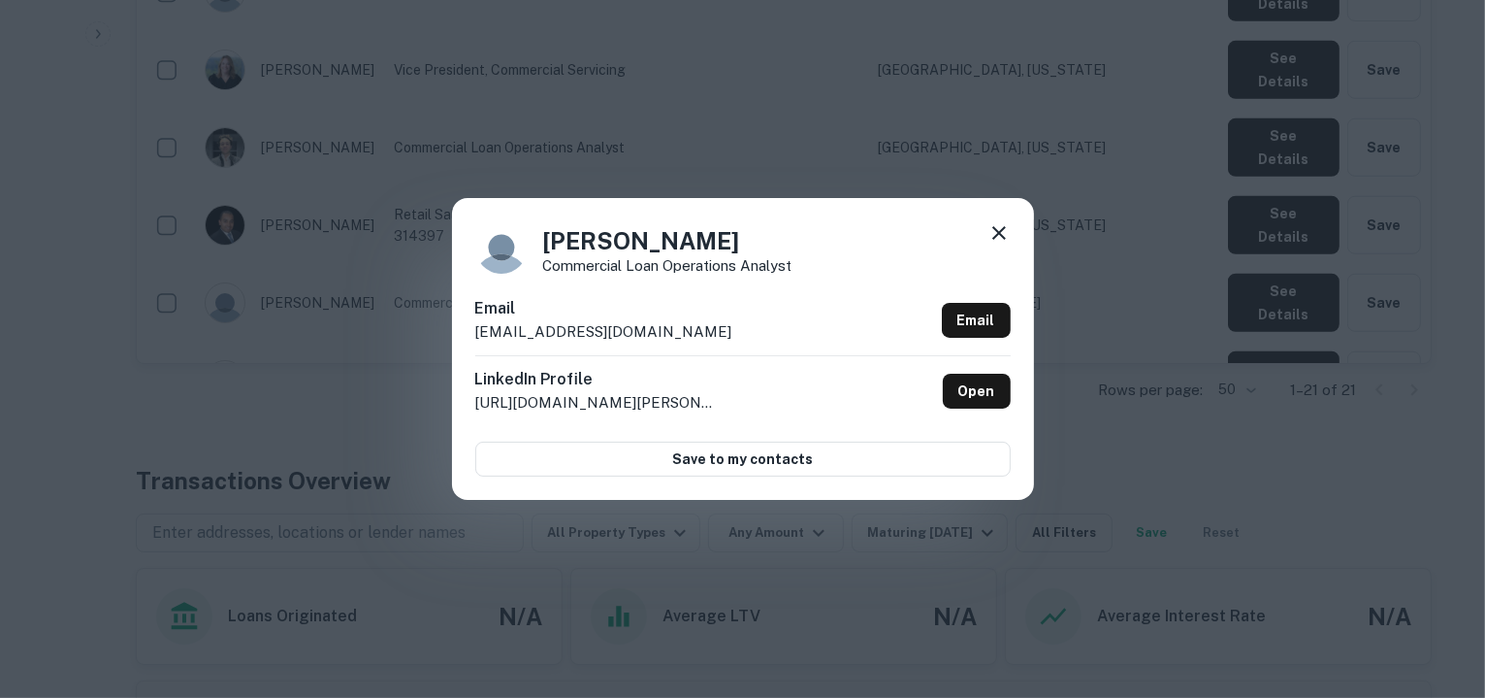
drag, startPoint x: 726, startPoint y: 338, endPoint x: 454, endPoint y: 352, distance: 272.1
click at [454, 352] on div "[PERSON_NAME] Commercial Loan Operations Analyst Email [EMAIL_ADDRESS][DOMAIN_N…" at bounding box center [743, 348] width 582 height 301
click at [992, 236] on icon at bounding box center [999, 232] width 23 height 23
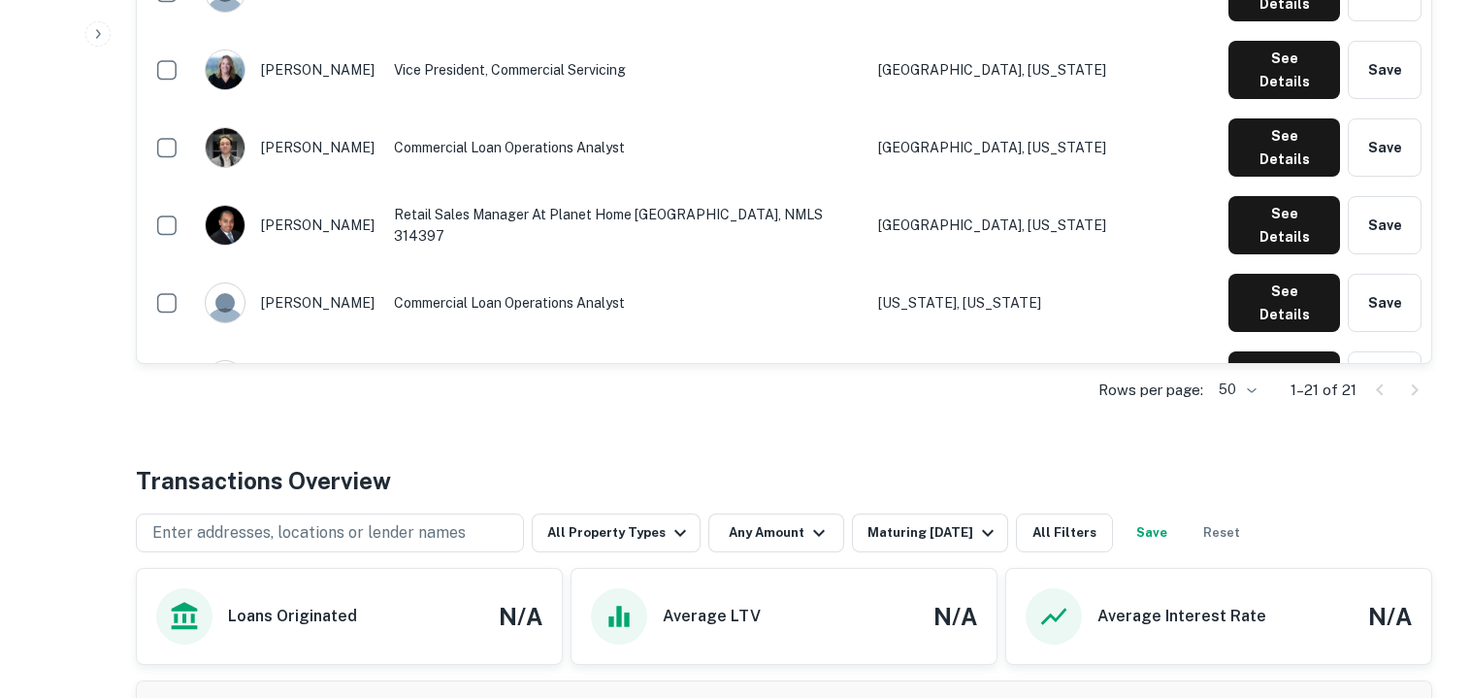
click at [1257, 429] on button "See Details" at bounding box center [1284, 458] width 112 height 58
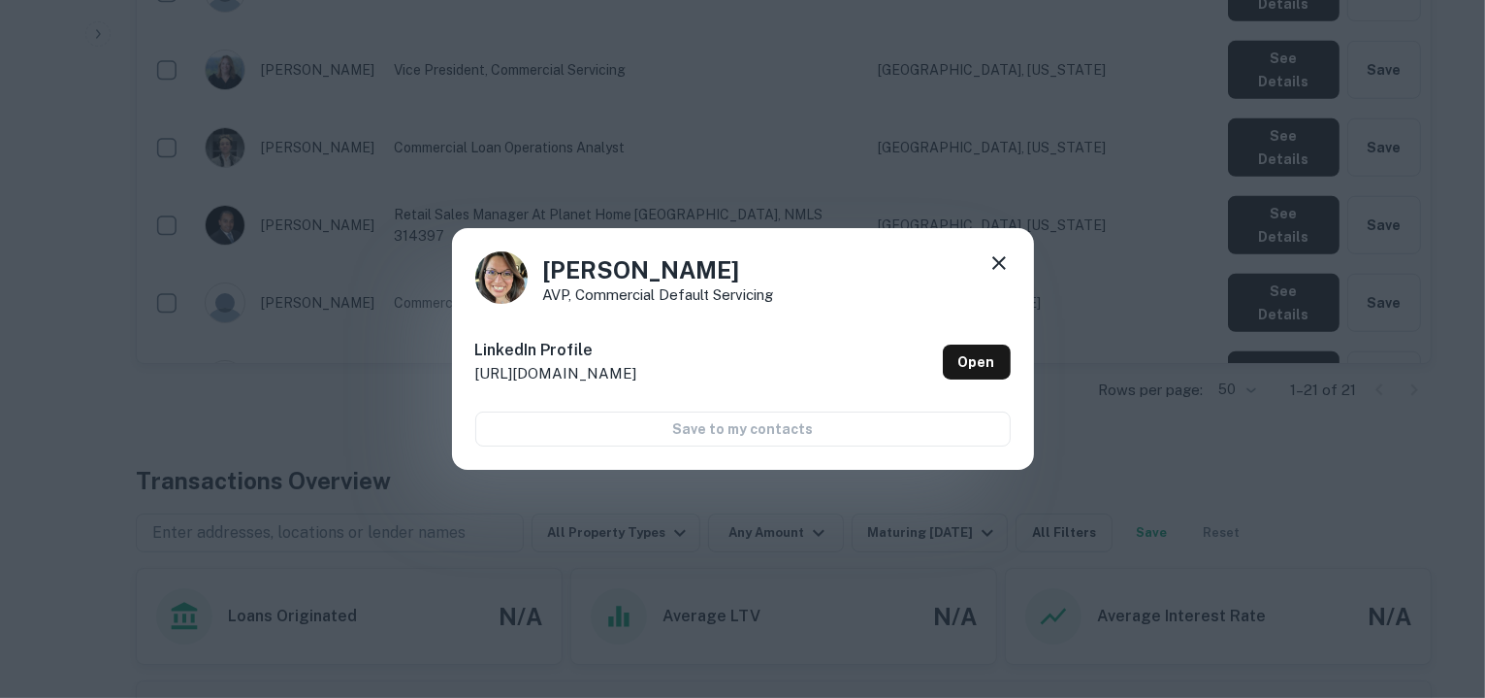
click at [1182, 195] on div "[PERSON_NAME] AVP, Commercial Default Servicing LinkedIn Profile [URL][DOMAIN_N…" at bounding box center [742, 349] width 1485 height 698
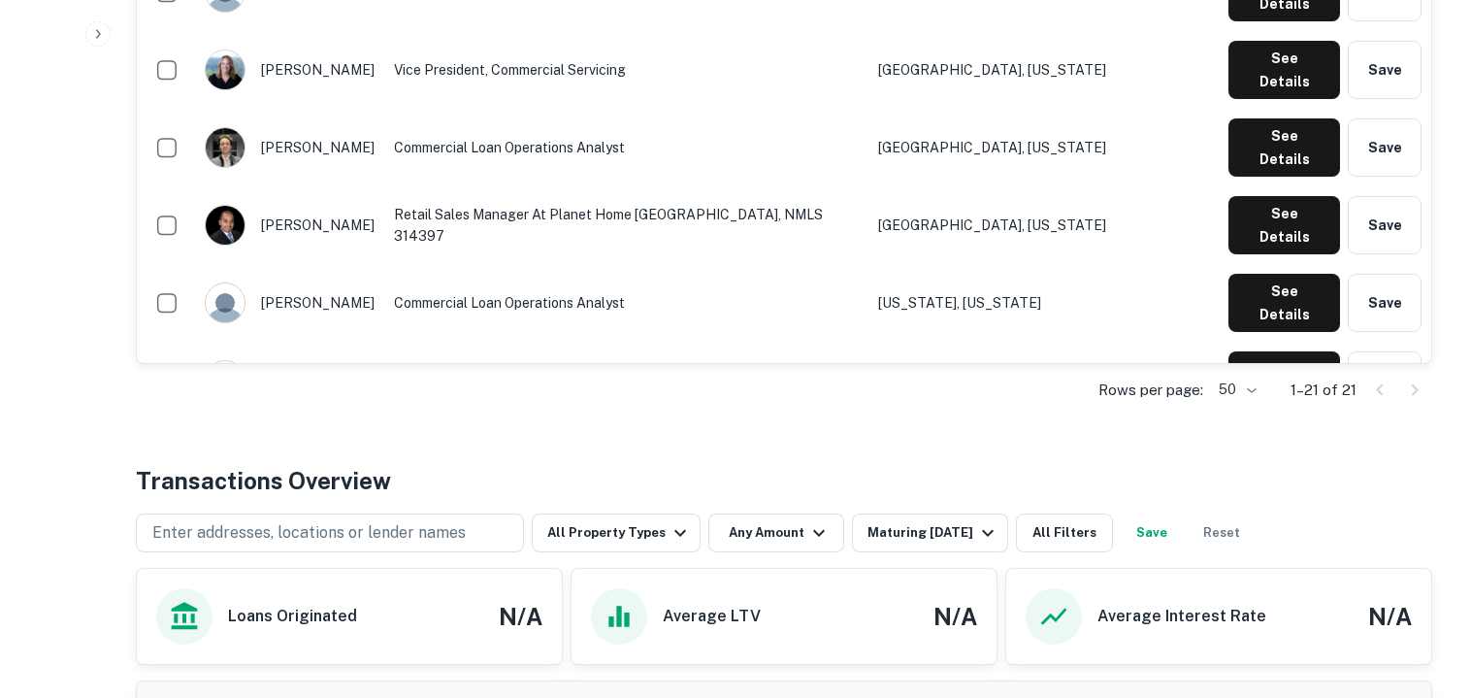
click at [1289, 506] on button "See Details" at bounding box center [1284, 535] width 112 height 58
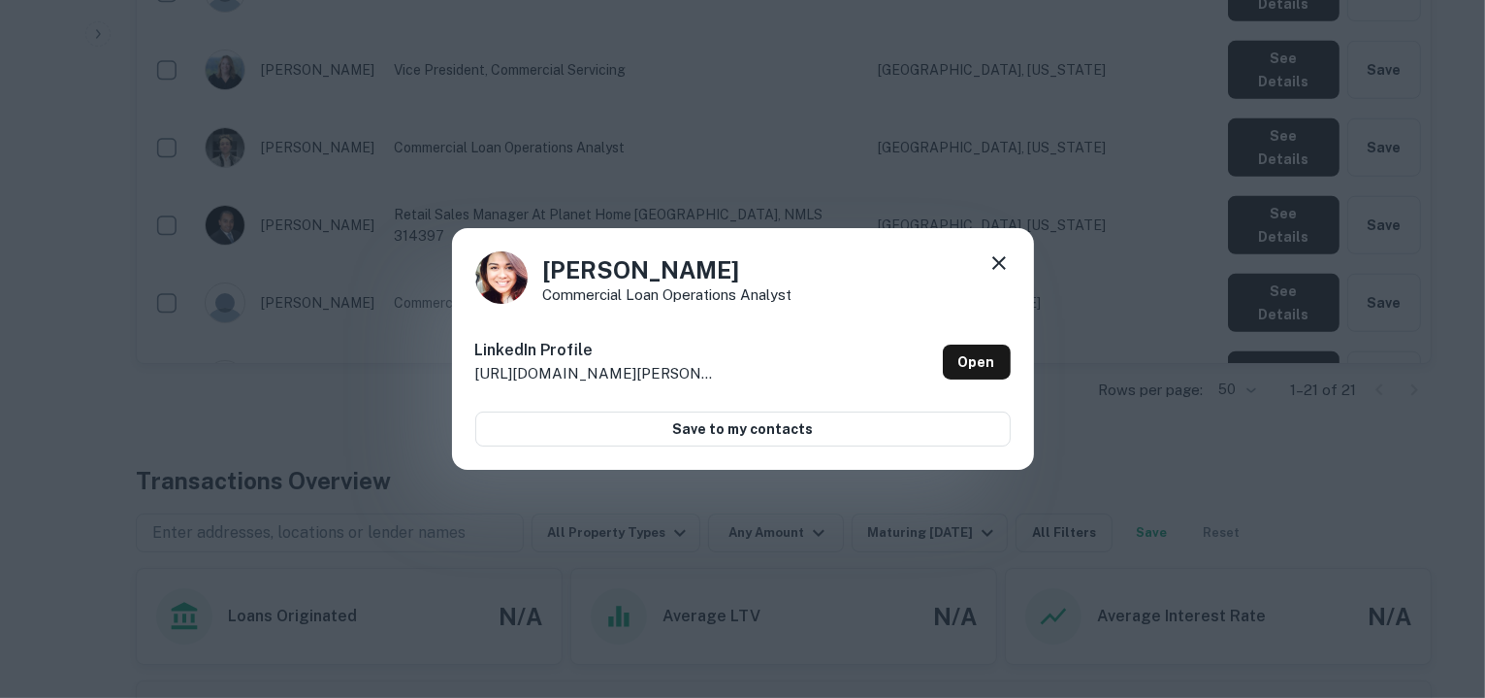
click at [1184, 240] on div "[PERSON_NAME] Commercial Loan Operations Analyst LinkedIn Profile [URL][DOMAIN_…" at bounding box center [742, 349] width 1485 height 698
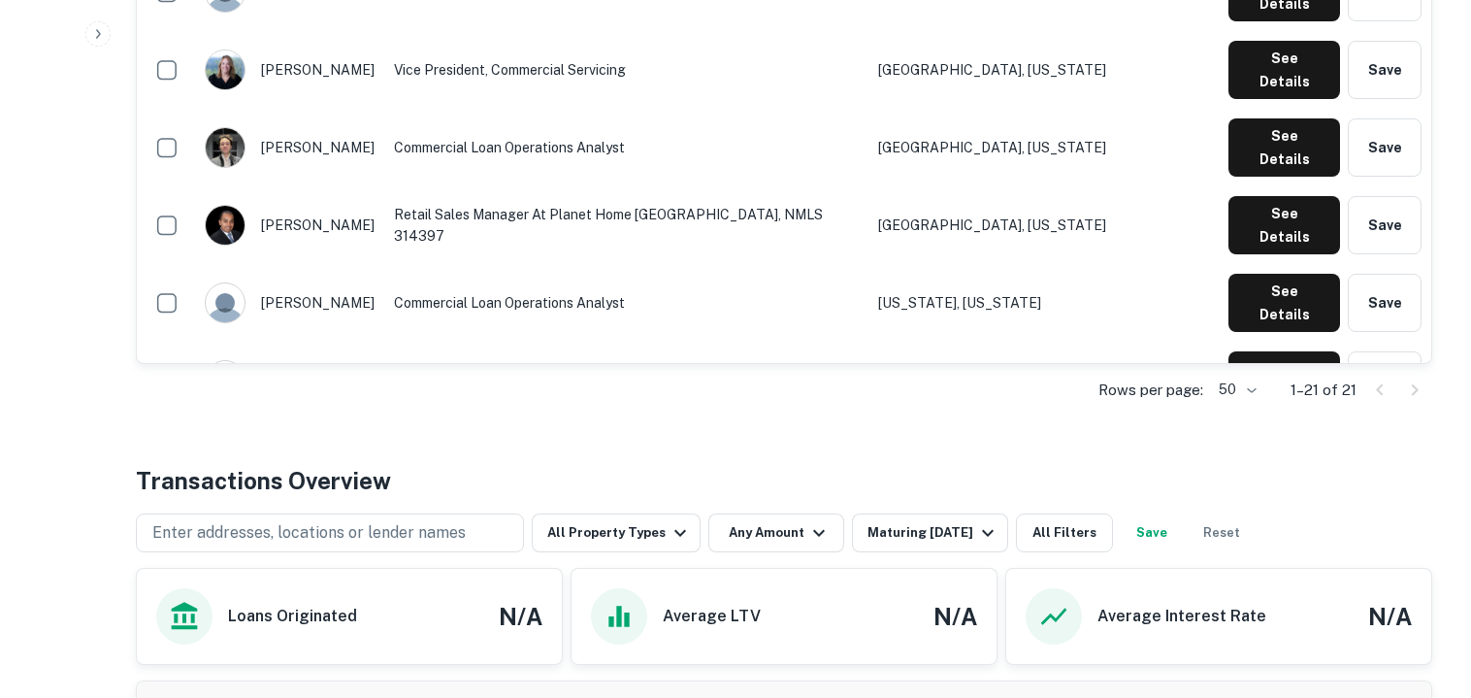
click at [1242, 584] on button "See Details" at bounding box center [1284, 613] width 112 height 58
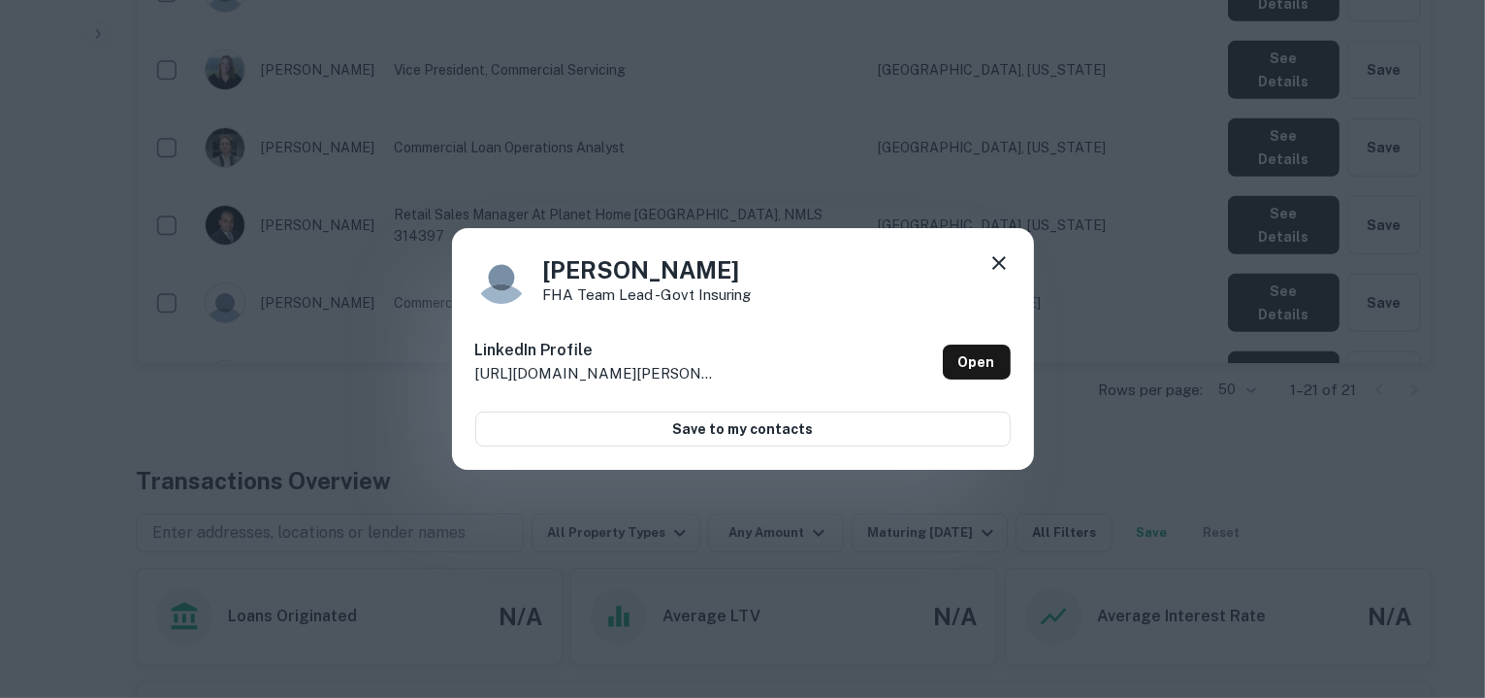
click at [1157, 277] on div "[PERSON_NAME] FHA Team Lead -Govt Insuring LinkedIn Profile [URL][DOMAIN_NAME][…" at bounding box center [742, 349] width 1485 height 698
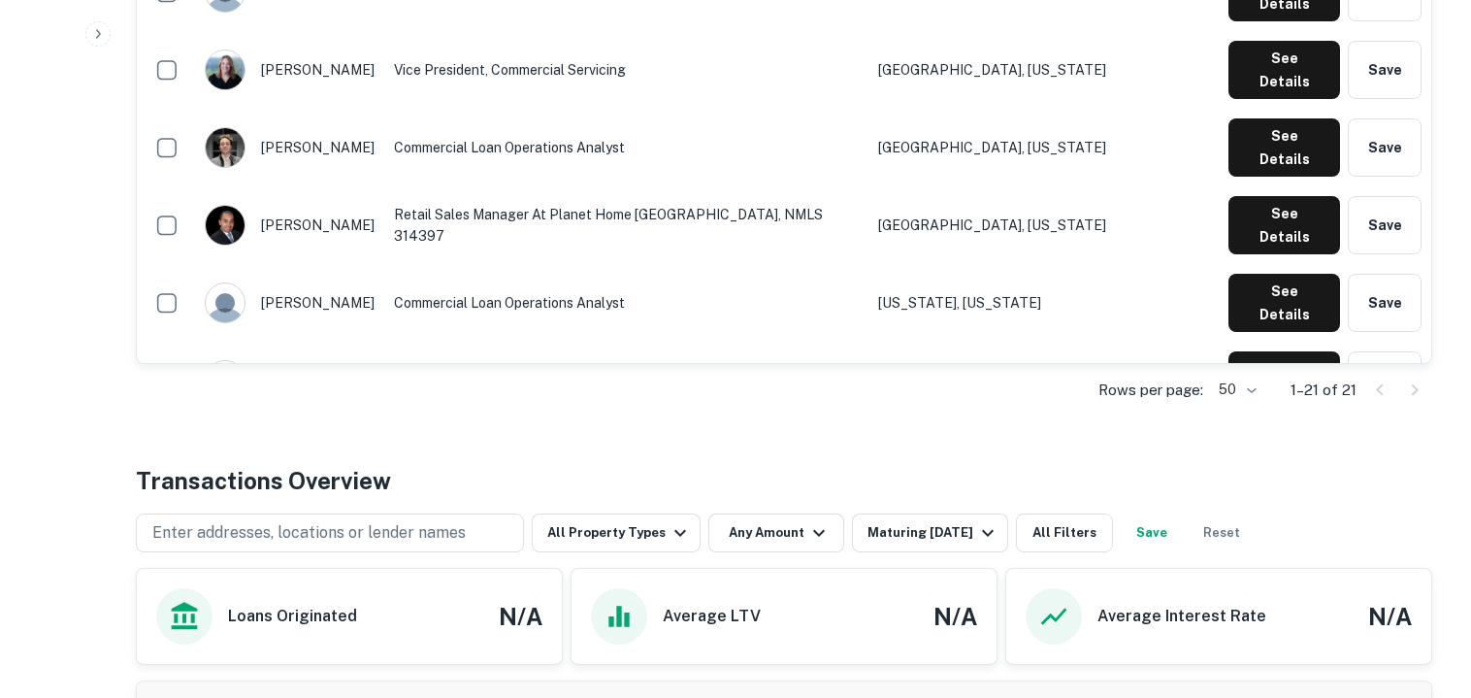
click at [1285, 662] on button "See Details" at bounding box center [1284, 691] width 112 height 58
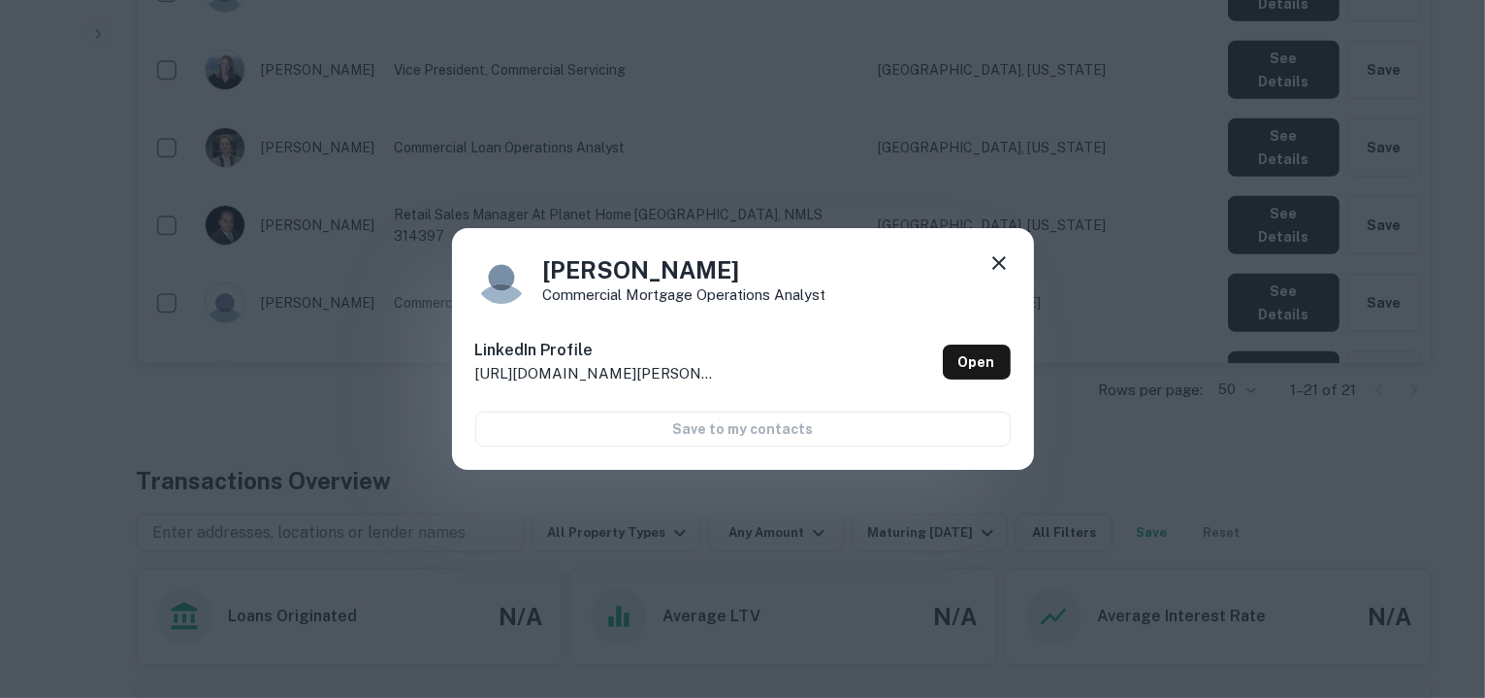
click at [1107, 284] on div "[PERSON_NAME] Commercial Mortgage Operations Analyst LinkedIn Profile [URL][DOM…" at bounding box center [742, 349] width 1485 height 698
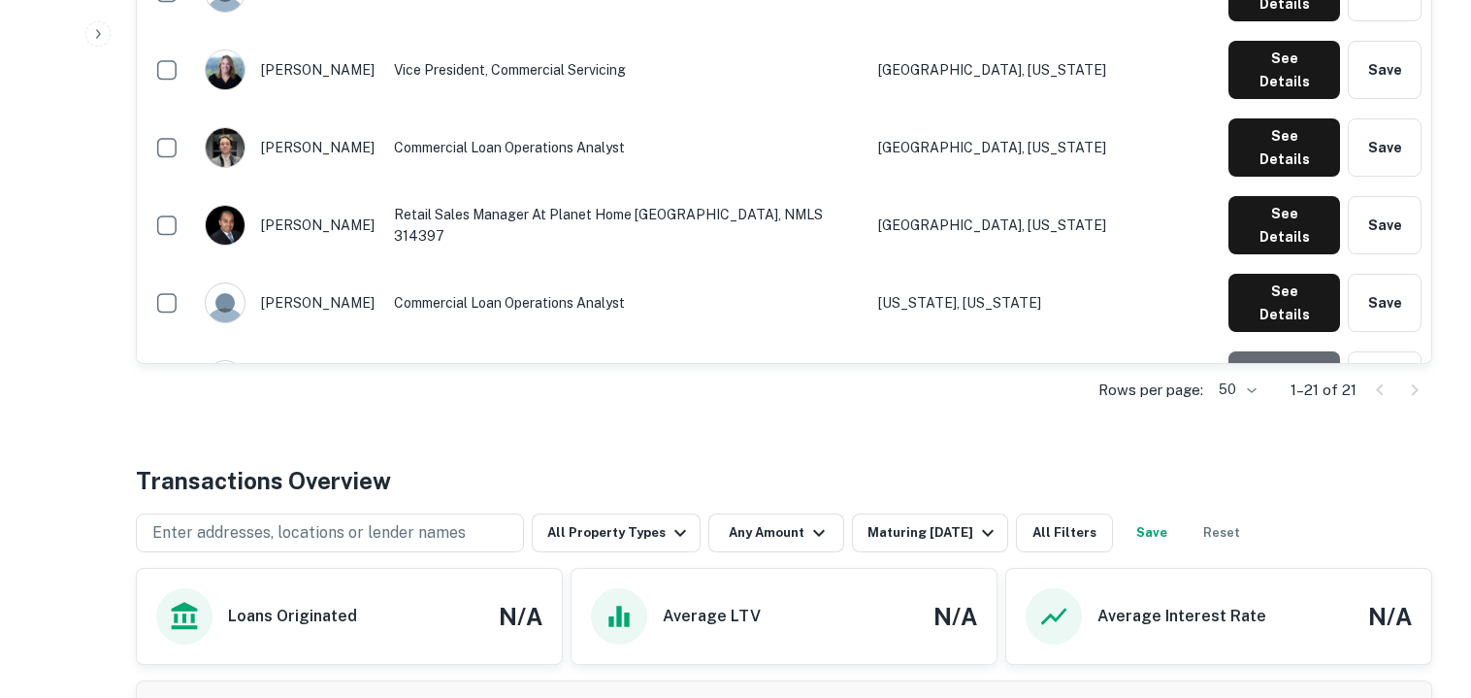
click at [1285, 351] on button "See Details" at bounding box center [1284, 380] width 112 height 58
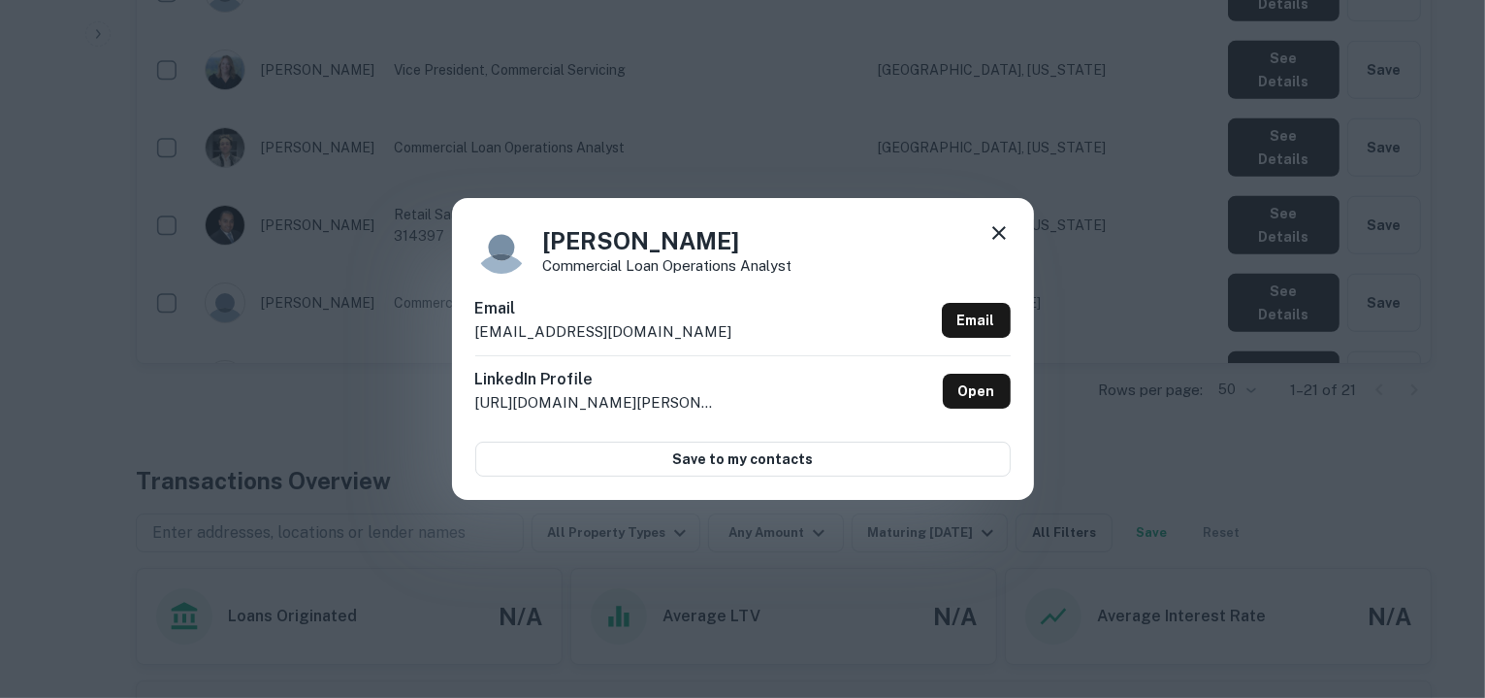
click at [702, 327] on p "[EMAIL_ADDRESS][DOMAIN_NAME]" at bounding box center [603, 331] width 257 height 23
click at [994, 226] on icon at bounding box center [999, 232] width 23 height 23
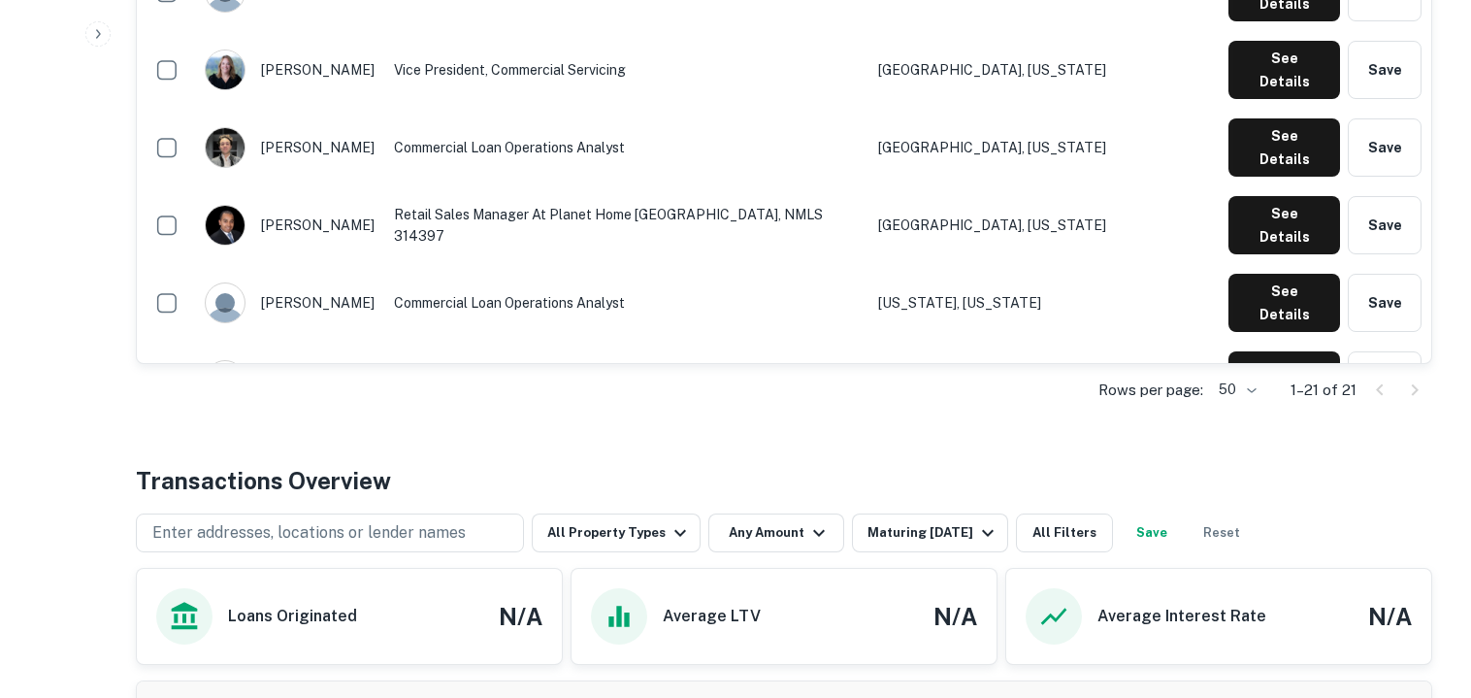
click at [1253, 429] on button "See Details" at bounding box center [1284, 458] width 112 height 58
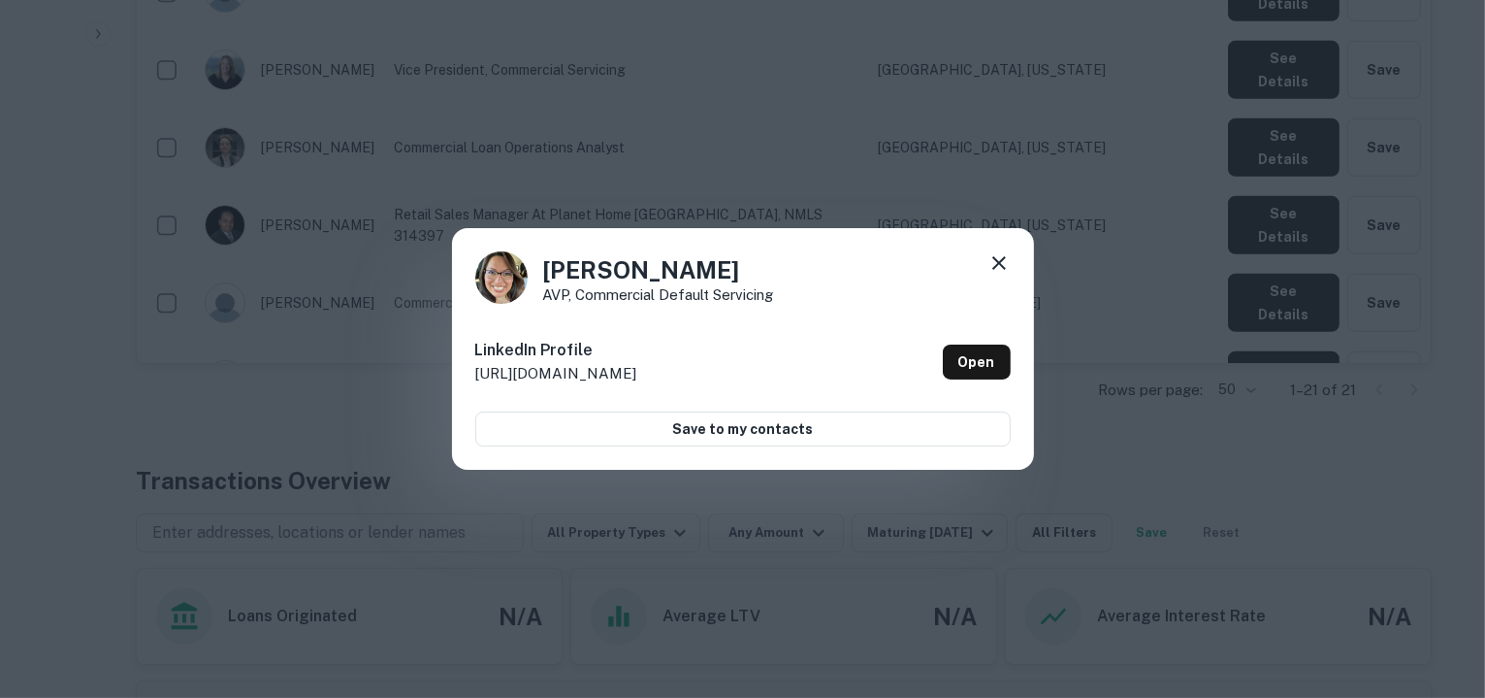
click at [1165, 302] on div "[PERSON_NAME] AVP, Commercial Default Servicing LinkedIn Profile [URL][DOMAIN_N…" at bounding box center [742, 349] width 1485 height 698
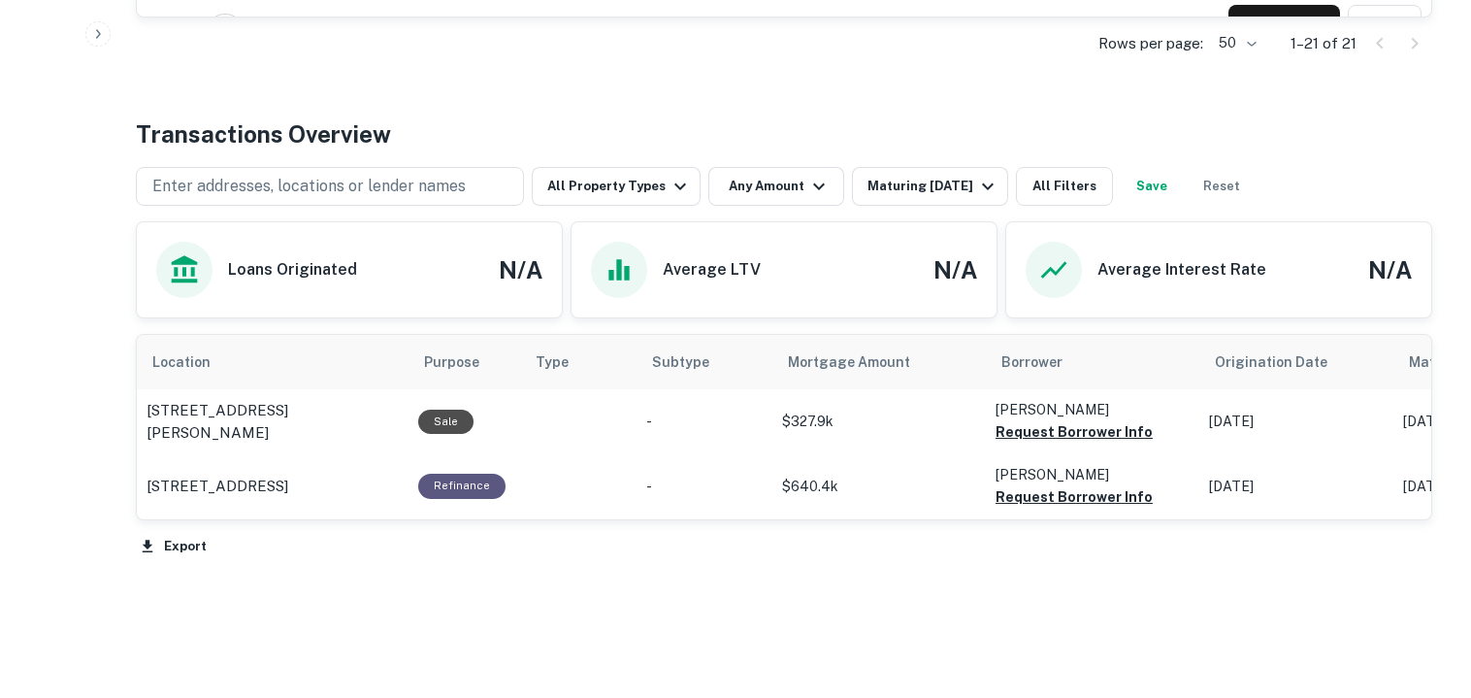
scroll to position [1805, 0]
